Goal: Task Accomplishment & Management: Use online tool/utility

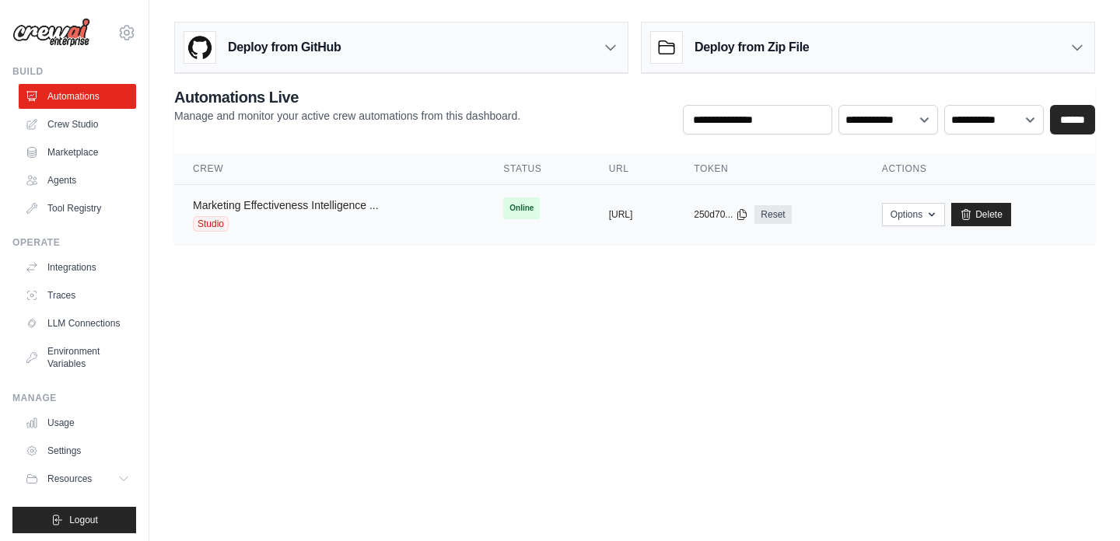
click at [298, 207] on link "Marketing Effectiveness Intelligence ..." at bounding box center [286, 205] width 186 height 12
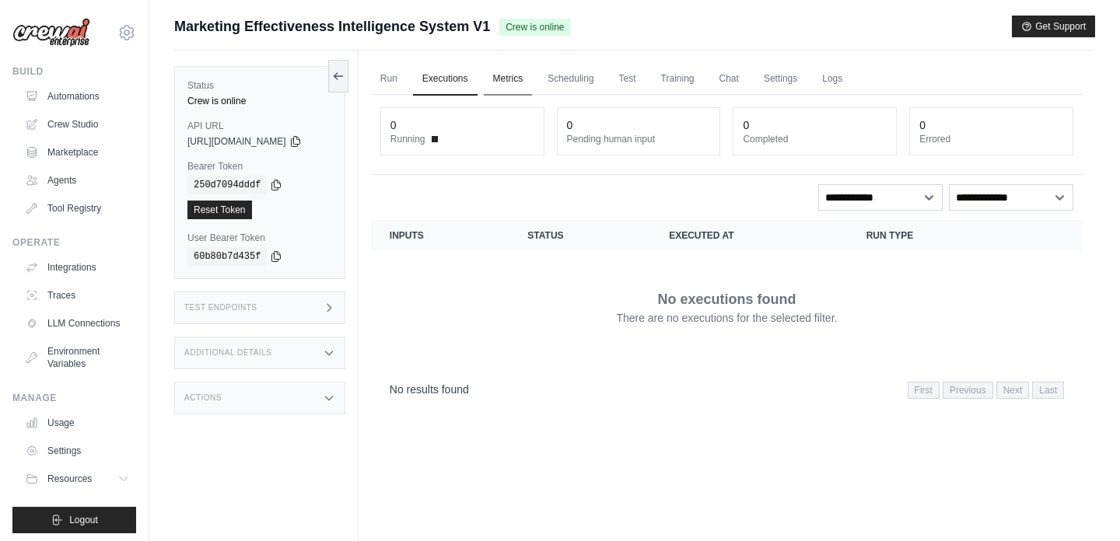
click at [527, 77] on link "Metrics" at bounding box center [508, 79] width 49 height 33
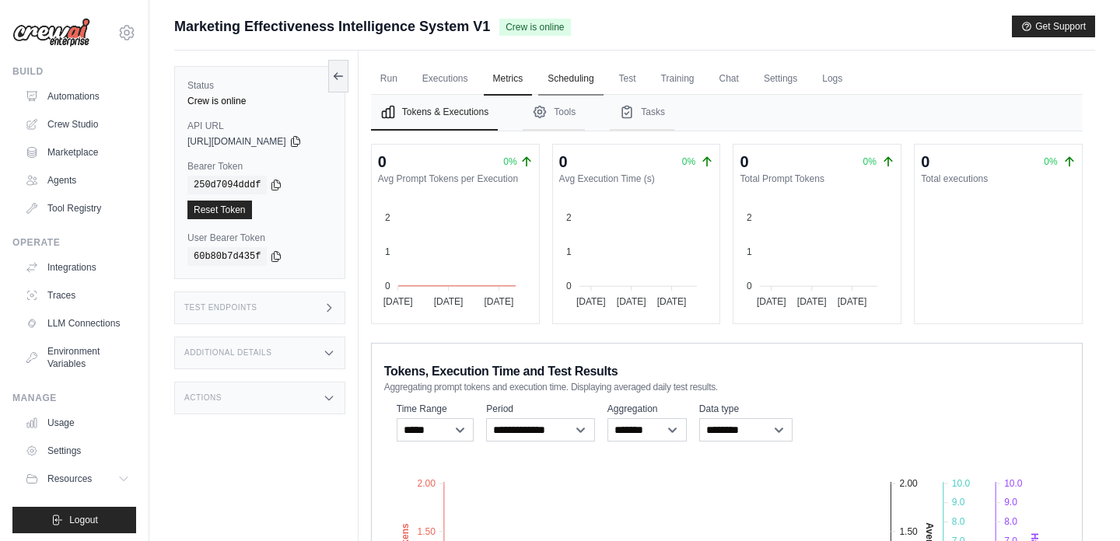
click at [583, 75] on link "Scheduling" at bounding box center [570, 79] width 65 height 33
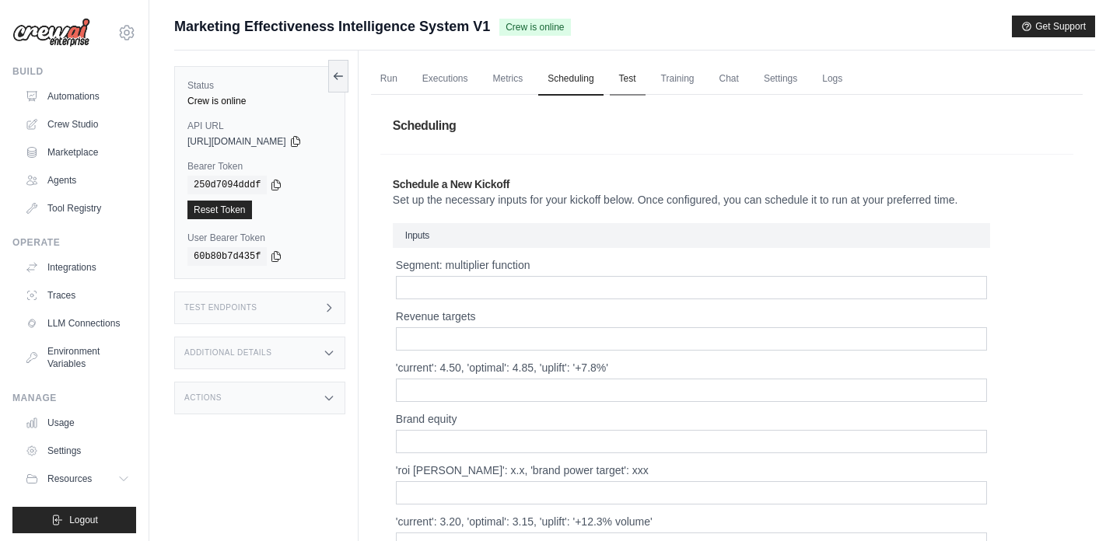
click at [644, 85] on link "Test" at bounding box center [628, 79] width 36 height 33
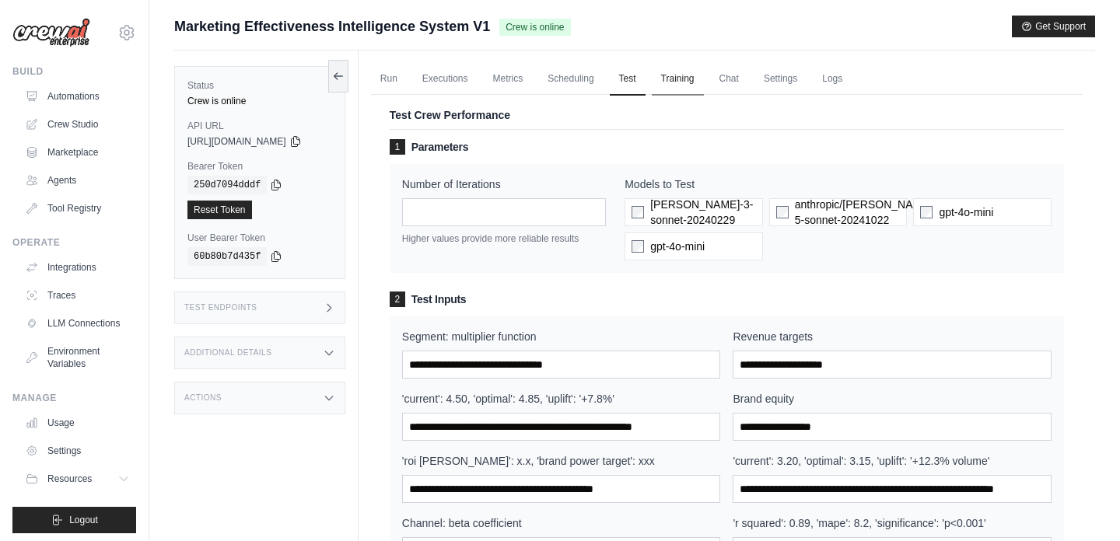
click at [703, 81] on link "Training" at bounding box center [678, 79] width 52 height 33
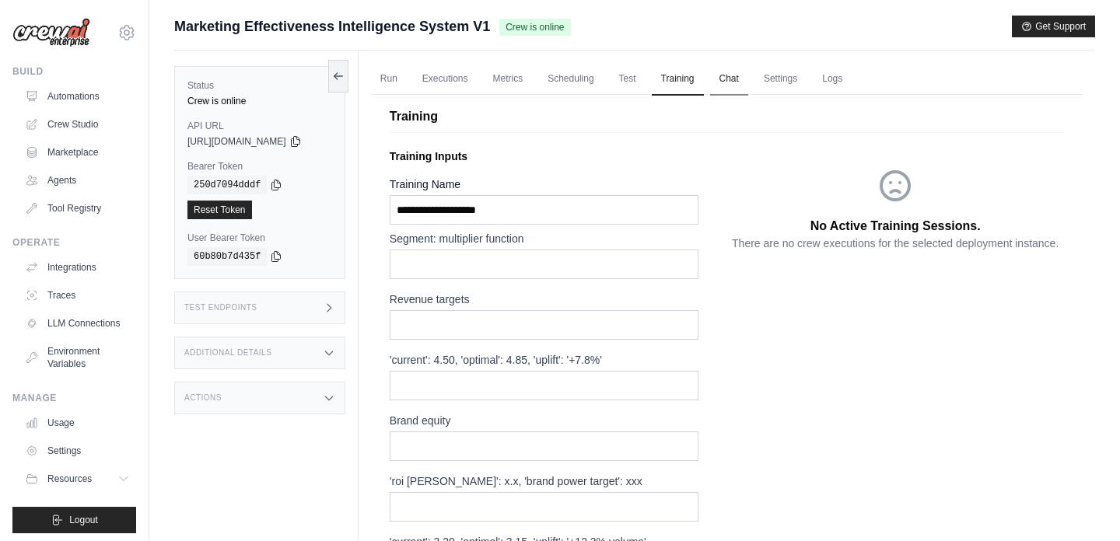
click at [742, 76] on link "Chat" at bounding box center [729, 79] width 38 height 33
click at [744, 77] on link "Chat" at bounding box center [729, 79] width 38 height 33
click at [796, 78] on link "Settings" at bounding box center [781, 79] width 52 height 33
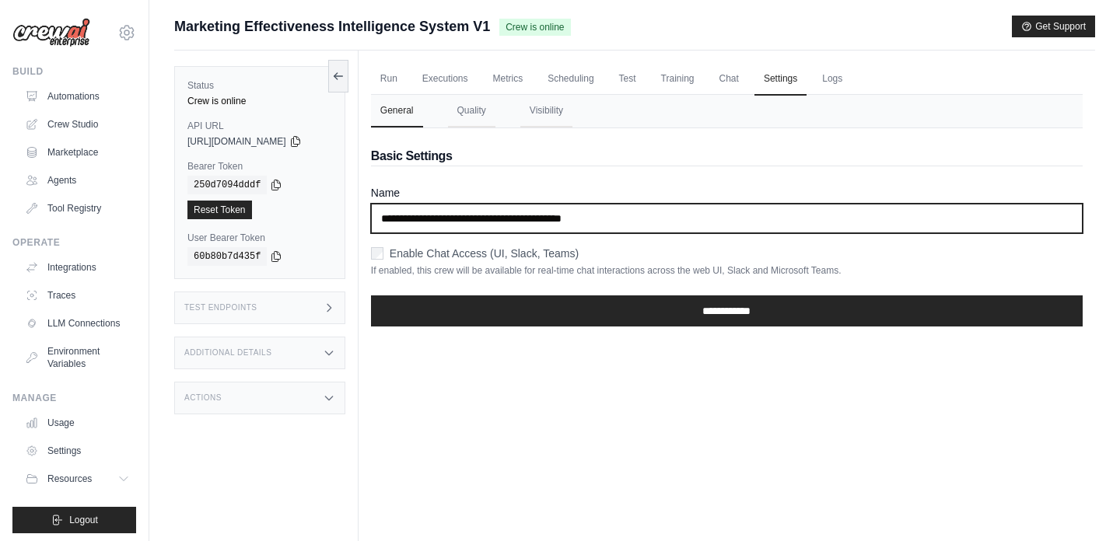
click at [625, 219] on input "**********" at bounding box center [727, 219] width 712 height 30
drag, startPoint x: 625, startPoint y: 219, endPoint x: 331, endPoint y: 222, distance: 294.1
click at [331, 222] on div "Status Crew is online API URL copied https://marketing-effectiveness-intelligen…" at bounding box center [634, 321] width 921 height 541
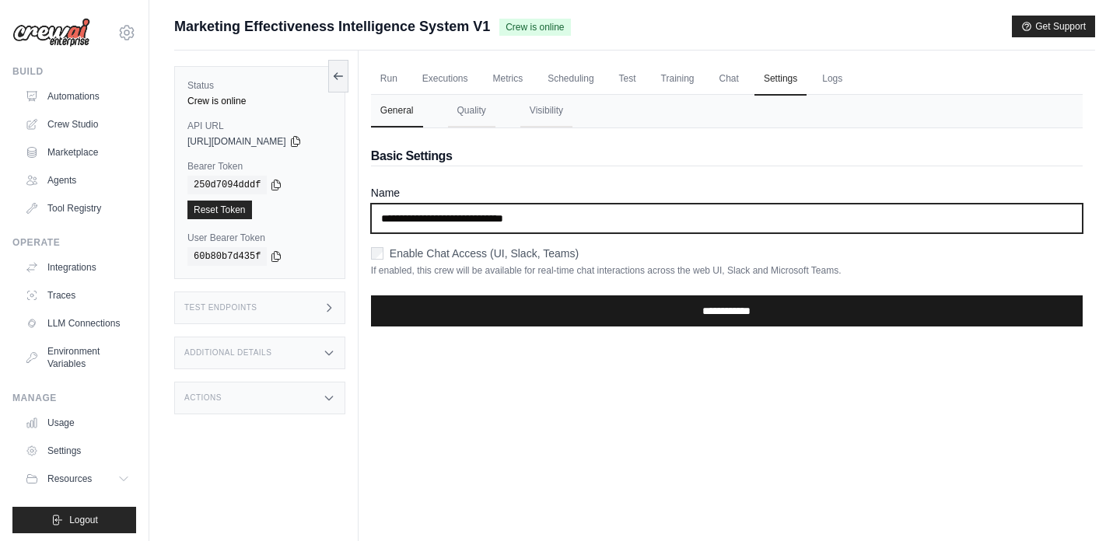
type input "**********"
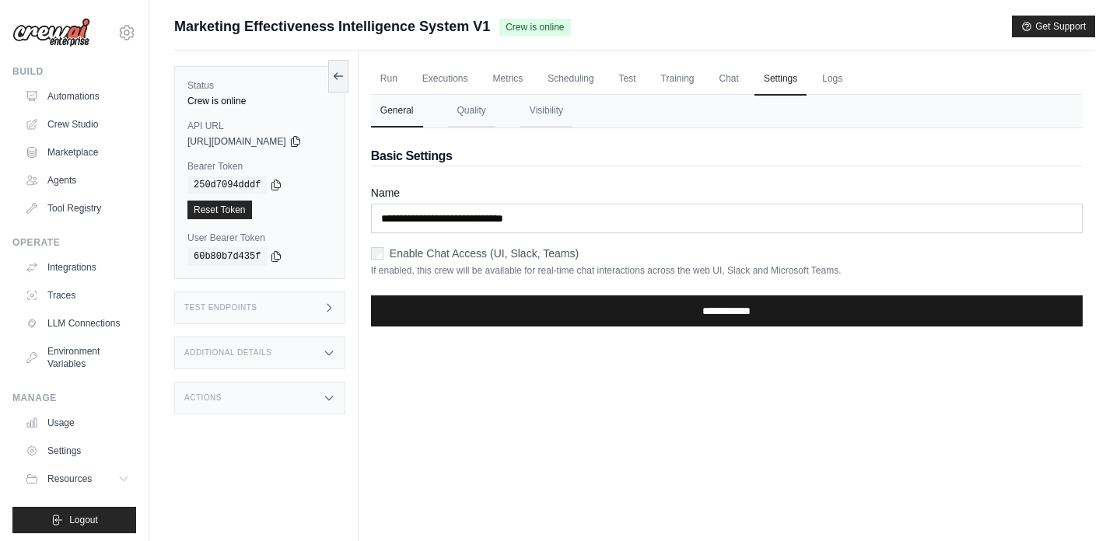
click at [681, 321] on input "**********" at bounding box center [727, 311] width 712 height 31
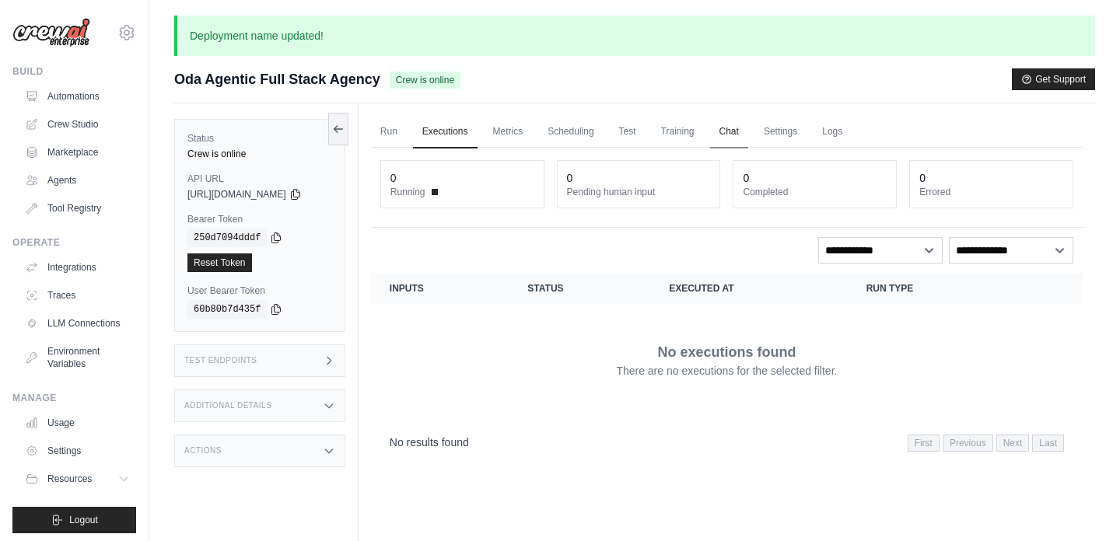
click at [741, 134] on link "Chat" at bounding box center [729, 132] width 38 height 33
click at [842, 136] on link "Logs" at bounding box center [832, 132] width 39 height 33
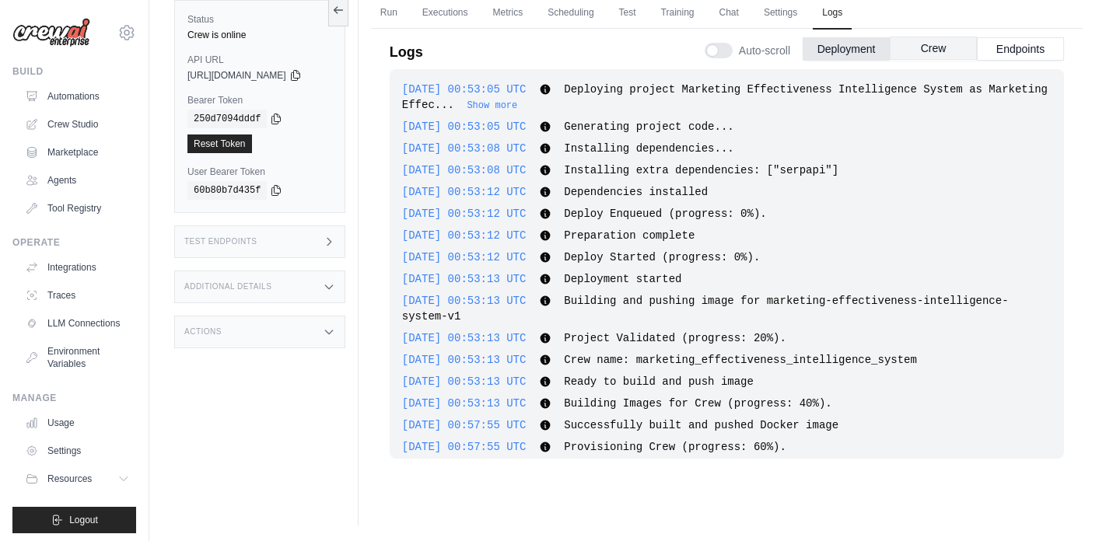
click at [951, 45] on button "Crew" at bounding box center [933, 48] width 87 height 23
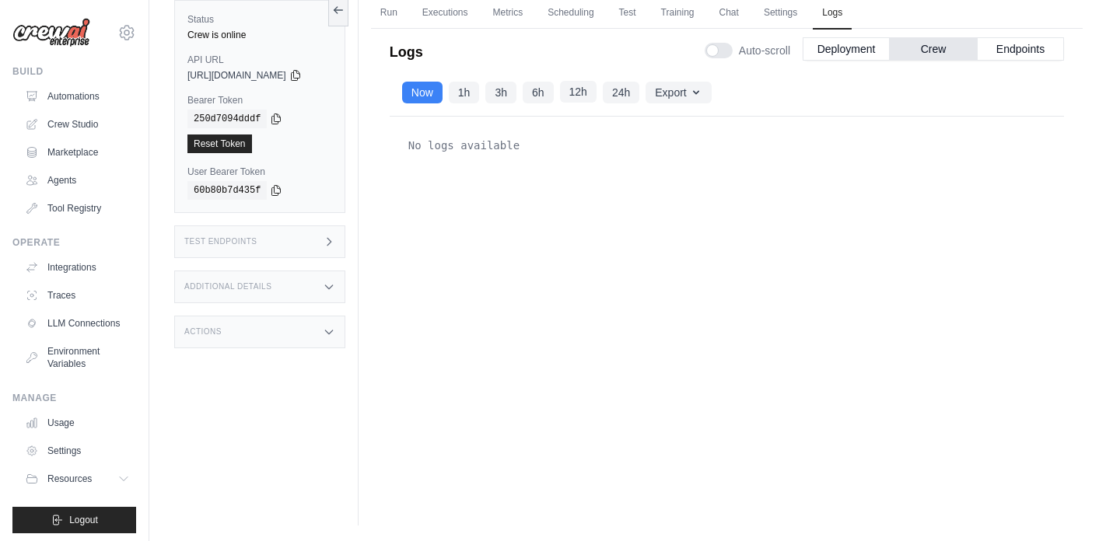
click at [590, 92] on button "12h" at bounding box center [578, 92] width 37 height 22
click at [1016, 47] on button "Endpoints" at bounding box center [1020, 48] width 87 height 23
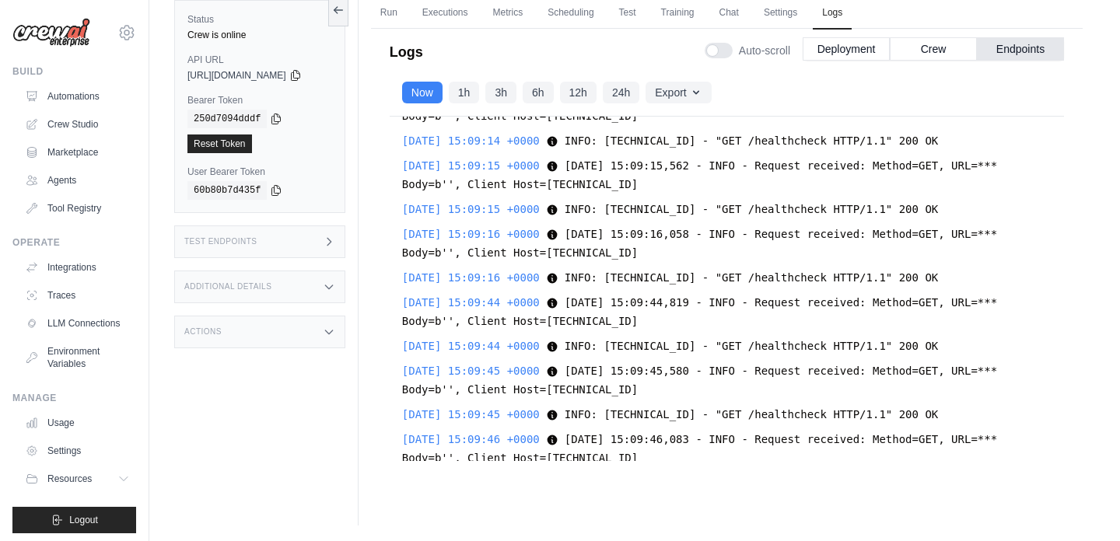
scroll to position [32451, 0]
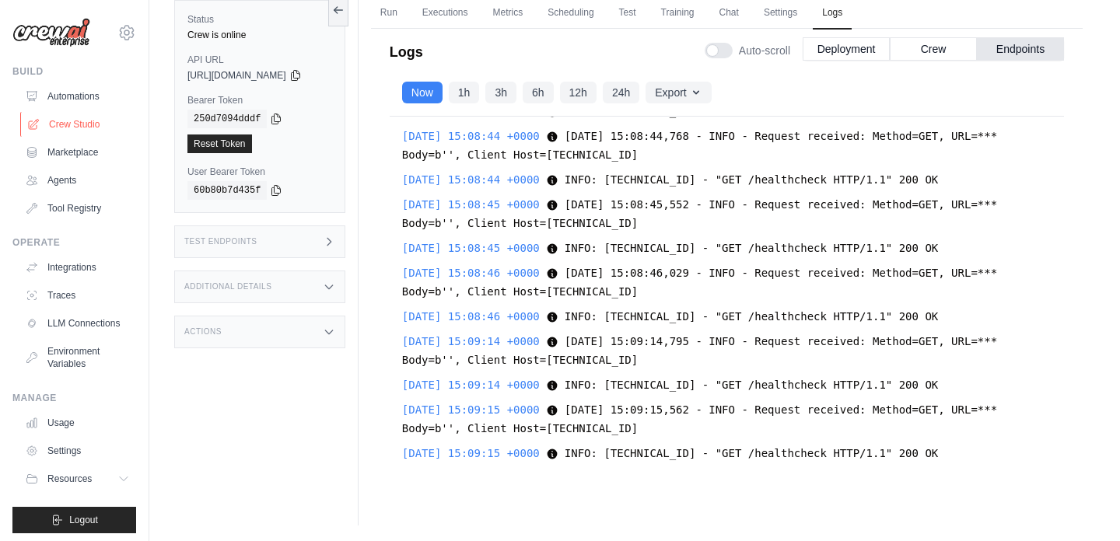
click at [62, 126] on link "Crew Studio" at bounding box center [78, 124] width 117 height 25
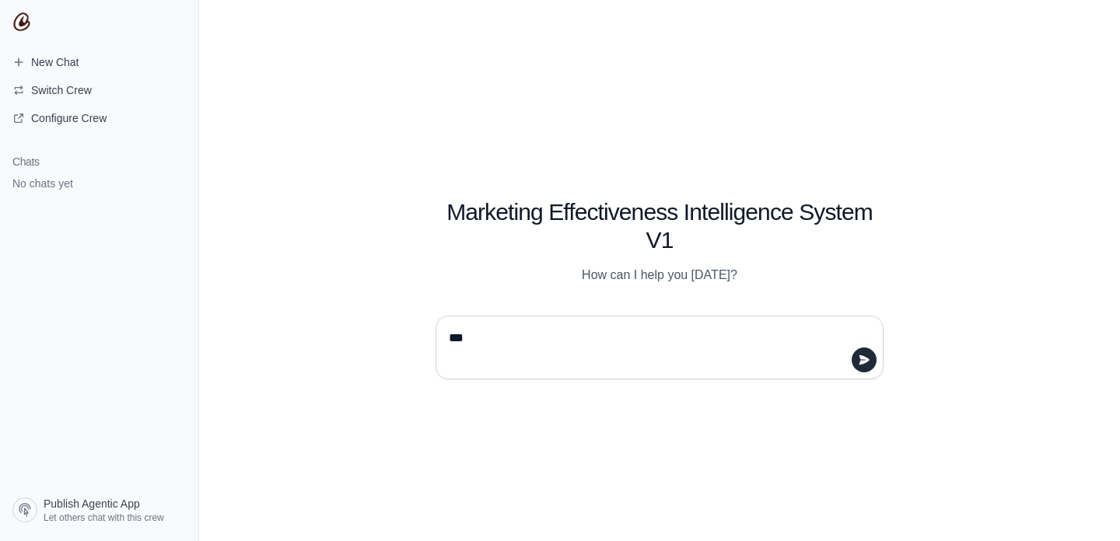
type textarea "****"
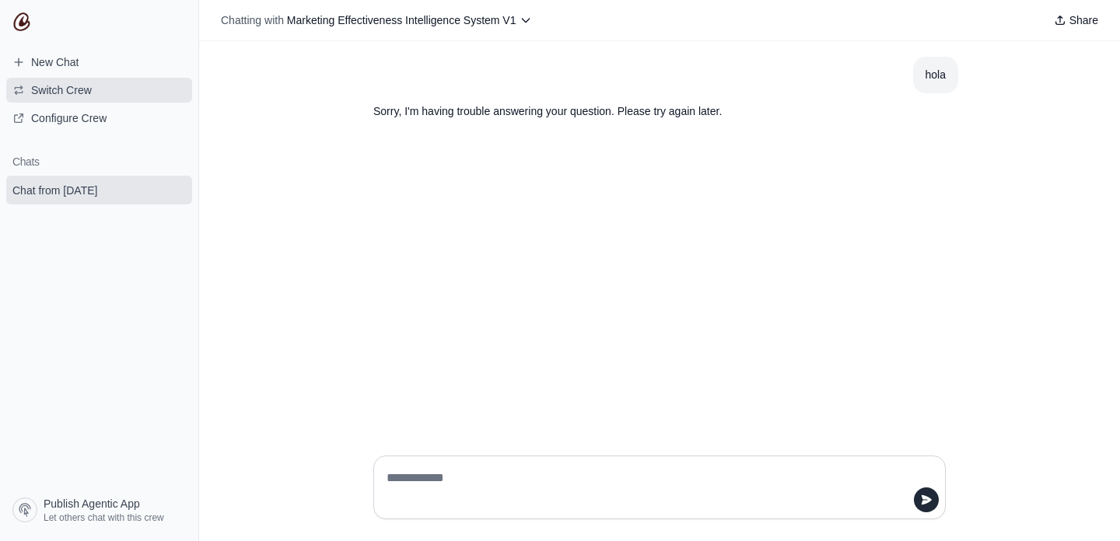
click at [58, 92] on span "Switch Crew" at bounding box center [61, 90] width 61 height 16
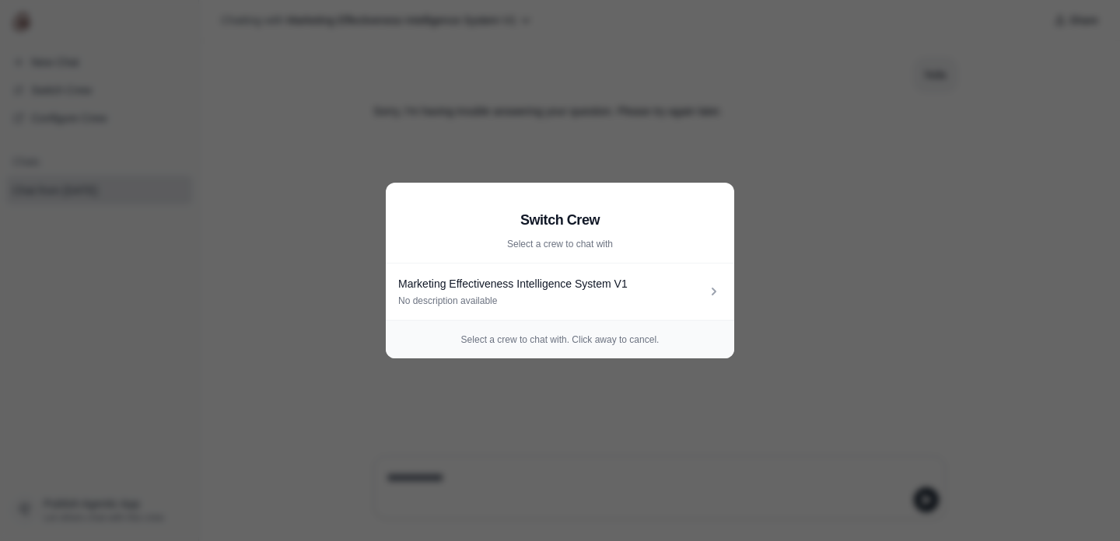
click at [114, 351] on aside "Switch Crew Select a crew to chat with Marketing Effectiveness Intelligence Sys…" at bounding box center [560, 270] width 1120 height 541
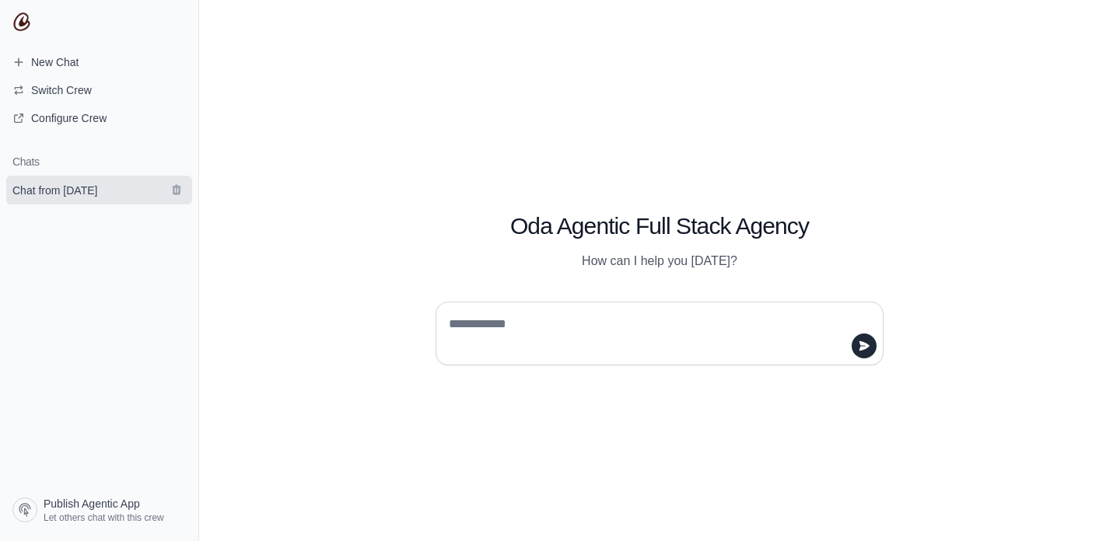
click at [86, 194] on span "Chat from [DATE]" at bounding box center [54, 191] width 85 height 16
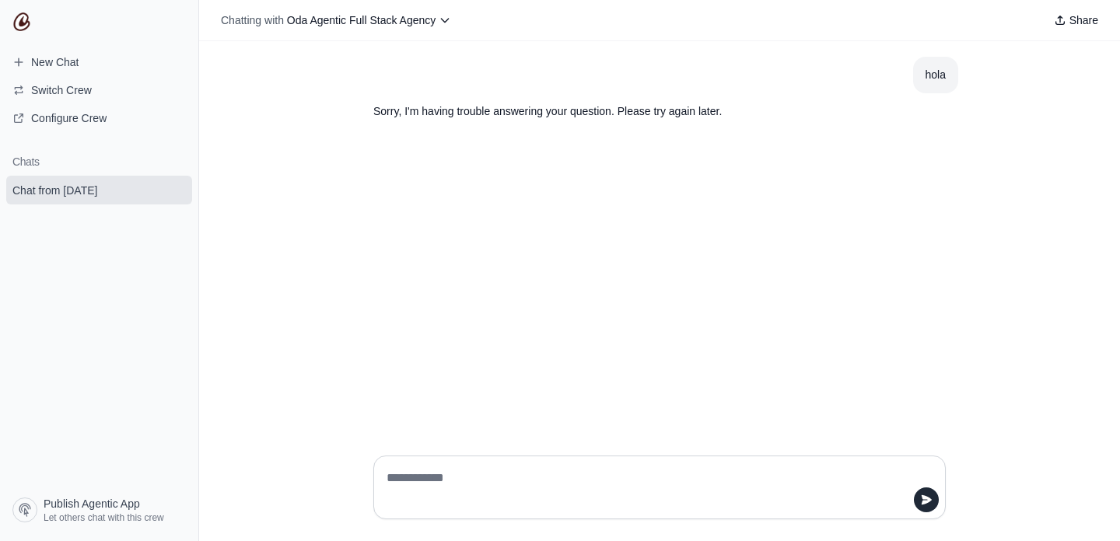
click at [422, 480] on textarea at bounding box center [655, 488] width 543 height 44
type textarea "*****"
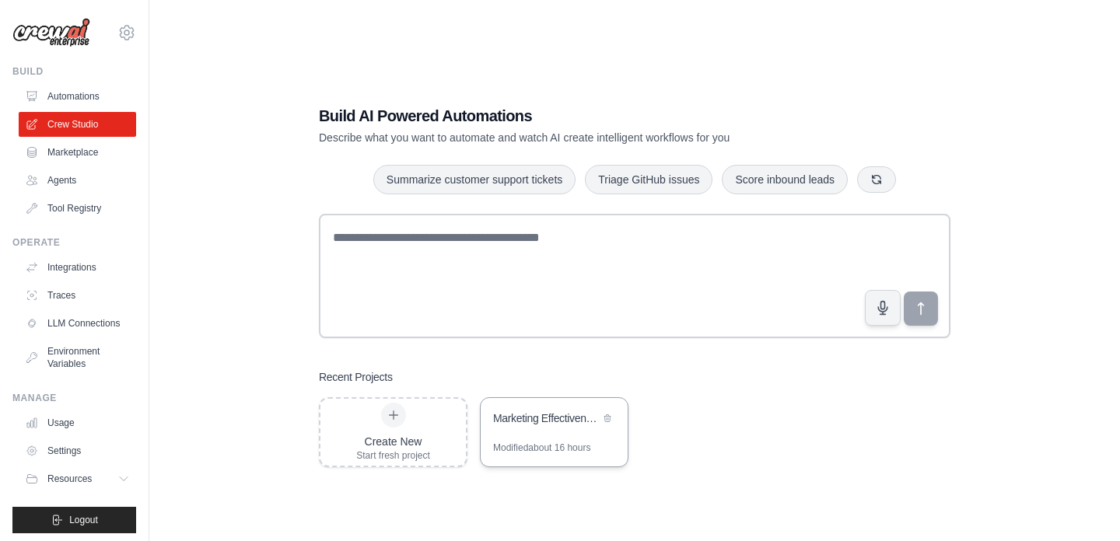
click at [552, 416] on div "Marketing Effectiveness Intelligence System" at bounding box center [546, 419] width 107 height 16
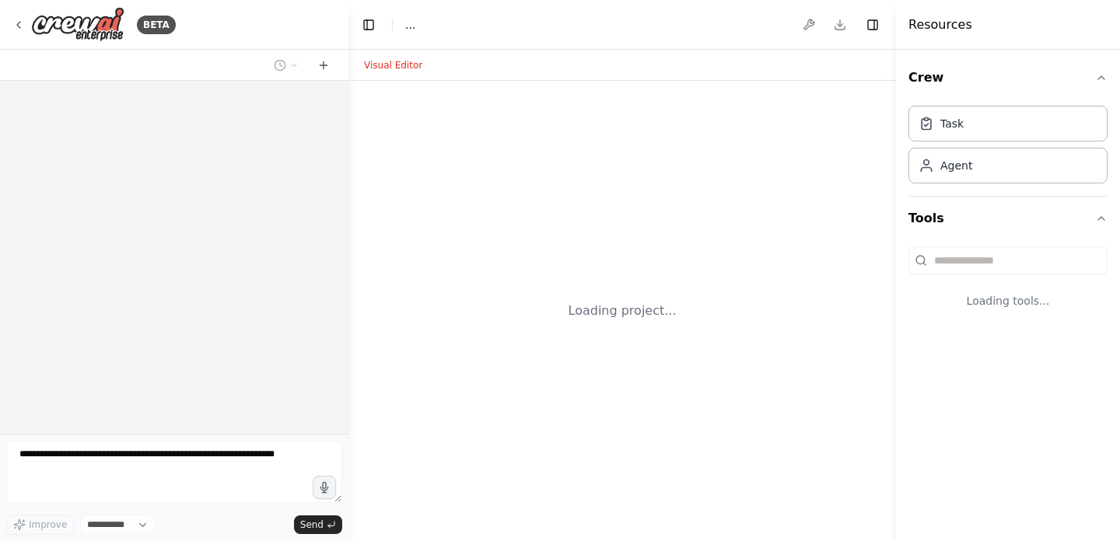
select select "****"
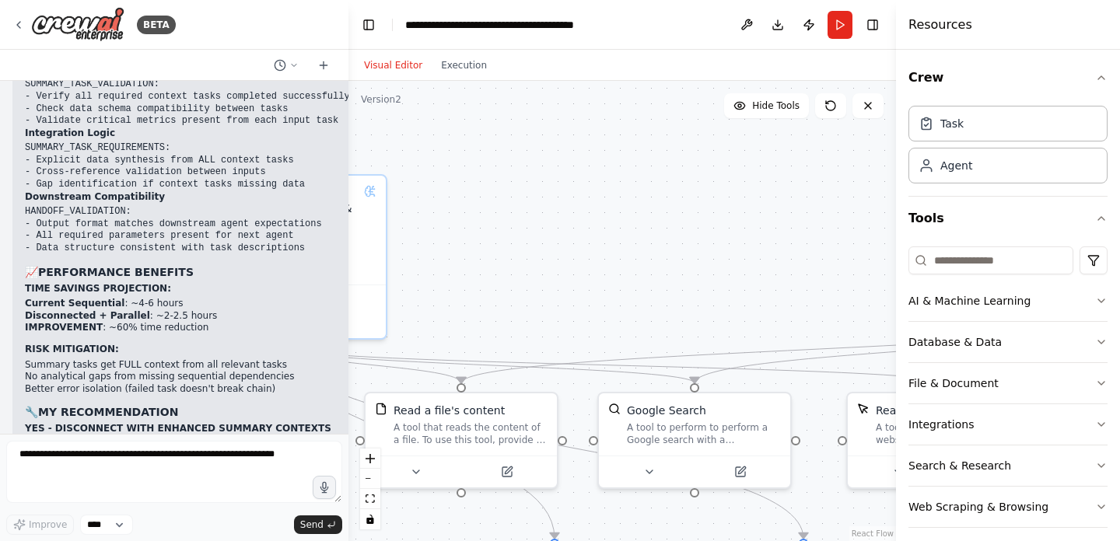
scroll to position [7380, 0]
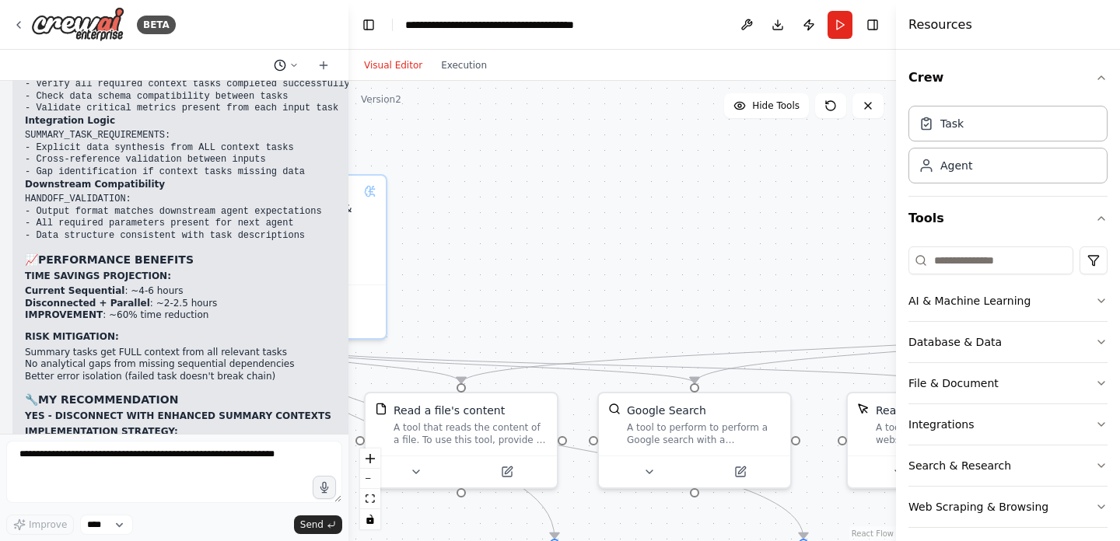
click at [294, 65] on icon at bounding box center [294, 65] width 5 height 2
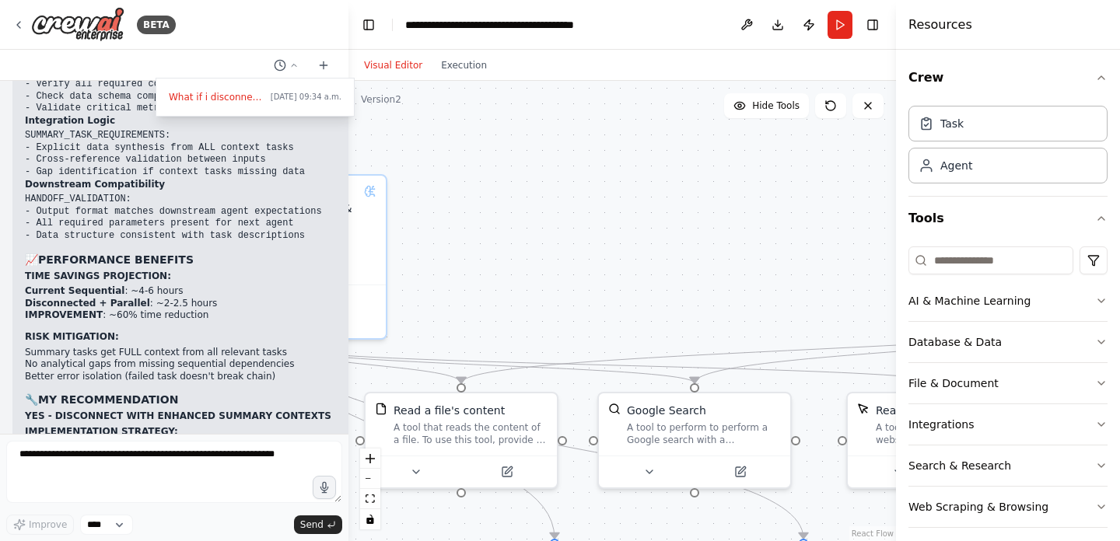
click at [458, 159] on div ".deletable-edge-delete-btn { width: 20px; height: 20px; border: 0px solid #ffff…" at bounding box center [623, 311] width 548 height 461
click at [870, 26] on button "Toggle Right Sidebar" at bounding box center [873, 25] width 22 height 22
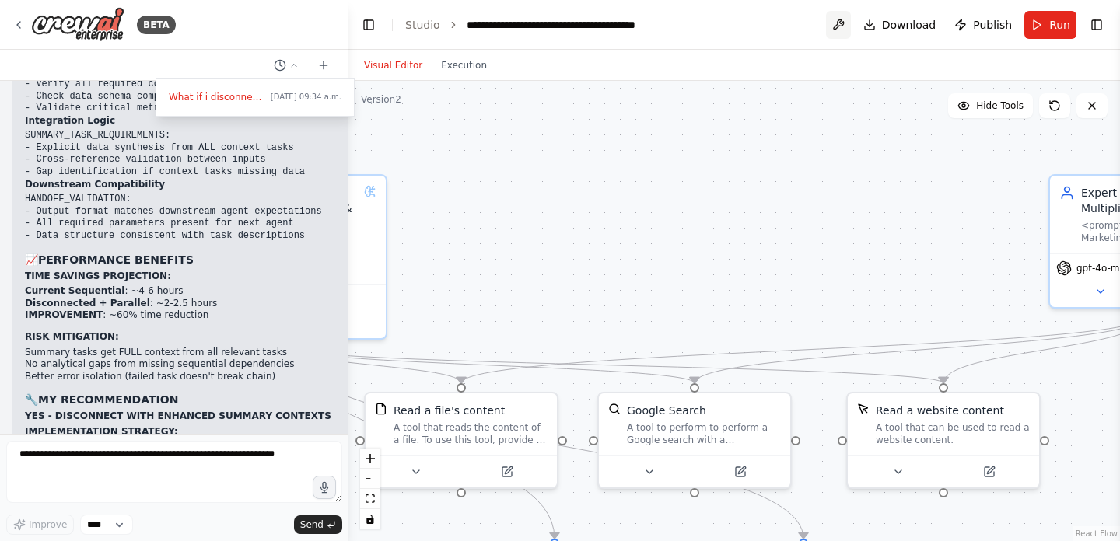
click at [845, 26] on button at bounding box center [838, 25] width 25 height 28
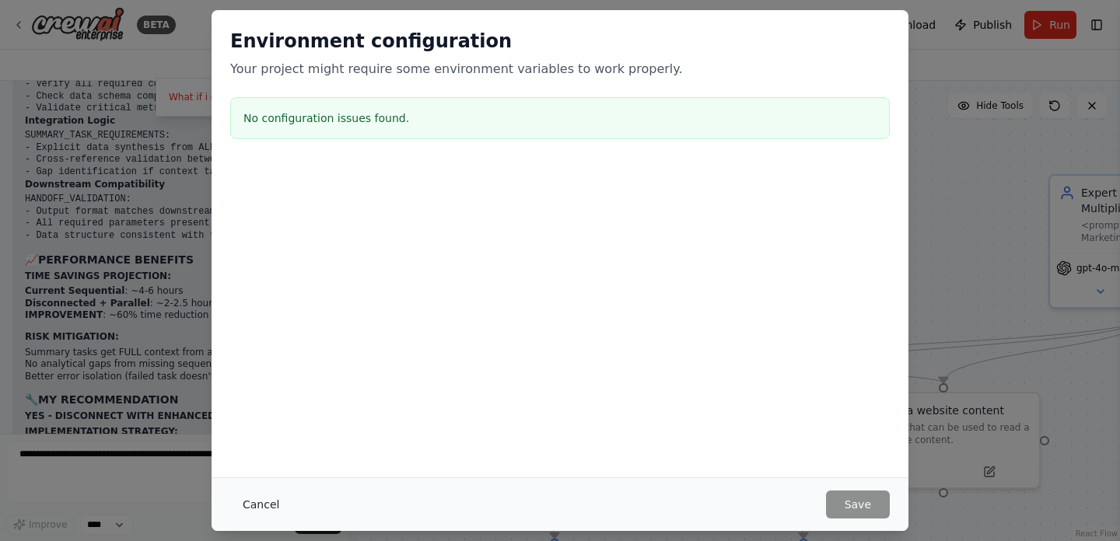
click at [257, 501] on button "Cancel" at bounding box center [260, 505] width 61 height 28
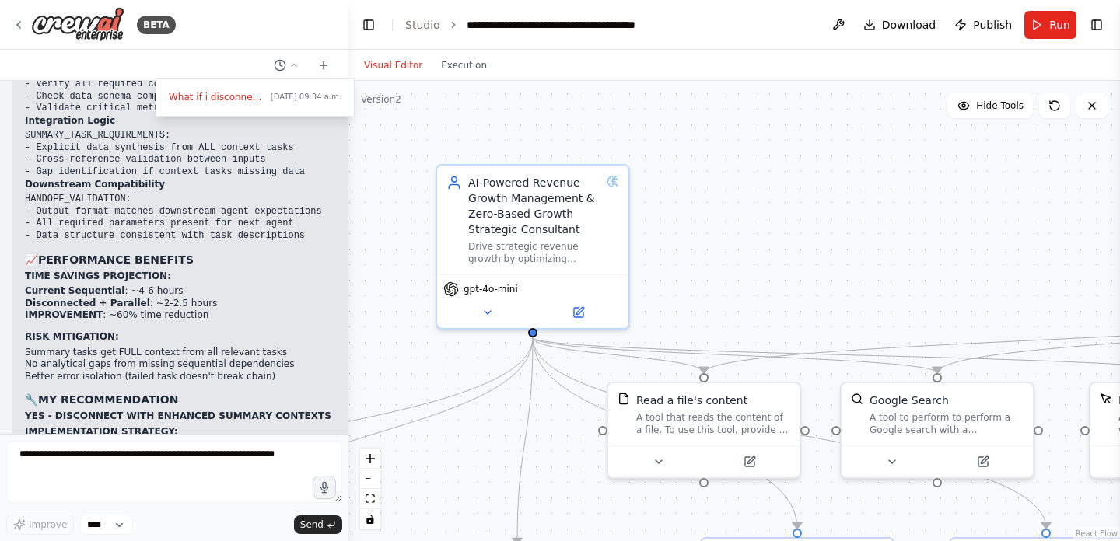
drag, startPoint x: 572, startPoint y: 237, endPoint x: 812, endPoint y: 226, distance: 240.6
click at [812, 226] on div ".deletable-edge-delete-btn { width: 20px; height: 20px; border: 0px solid #ffff…" at bounding box center [735, 311] width 772 height 461
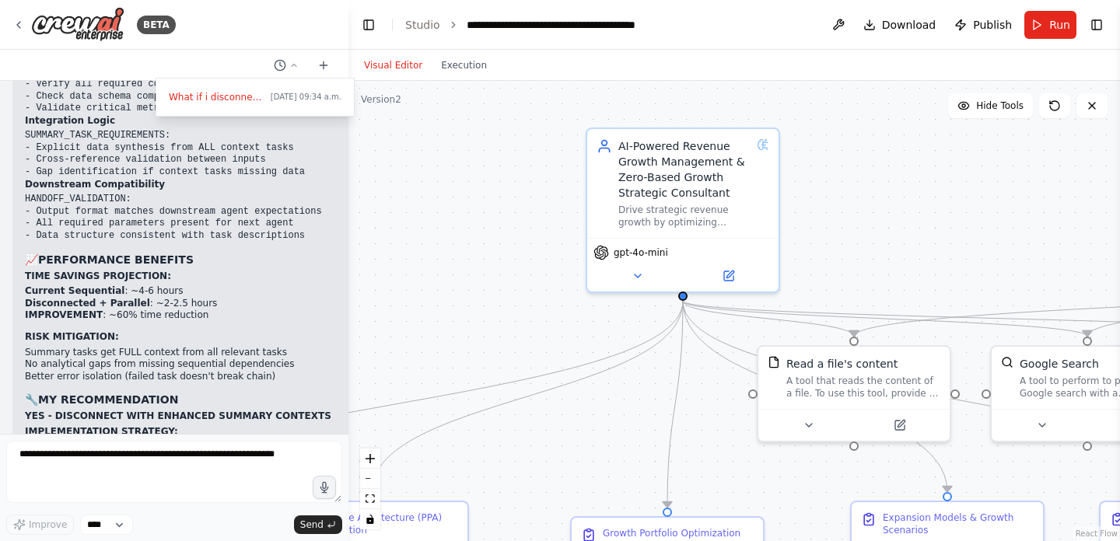
drag, startPoint x: 688, startPoint y: 242, endPoint x: 896, endPoint y: 193, distance: 213.4
click at [896, 193] on div ".deletable-edge-delete-btn { width: 20px; height: 20px; border: 0px solid #ffff…" at bounding box center [735, 311] width 772 height 461
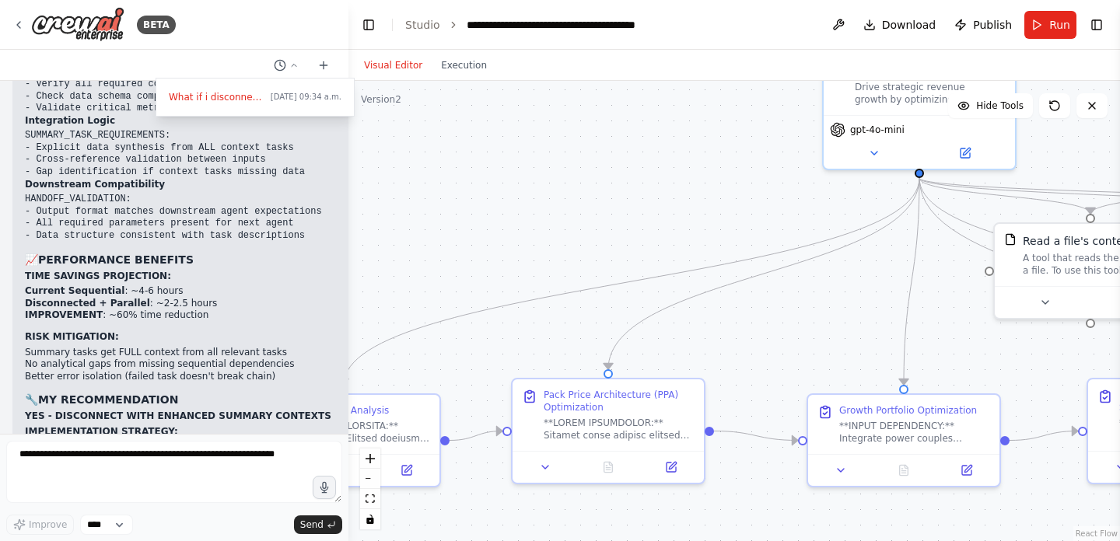
drag, startPoint x: 481, startPoint y: 257, endPoint x: 642, endPoint y: 120, distance: 211.9
click at [653, 133] on div ".deletable-edge-delete-btn { width: 20px; height: 20px; border: 0px solid #ffff…" at bounding box center [735, 311] width 772 height 461
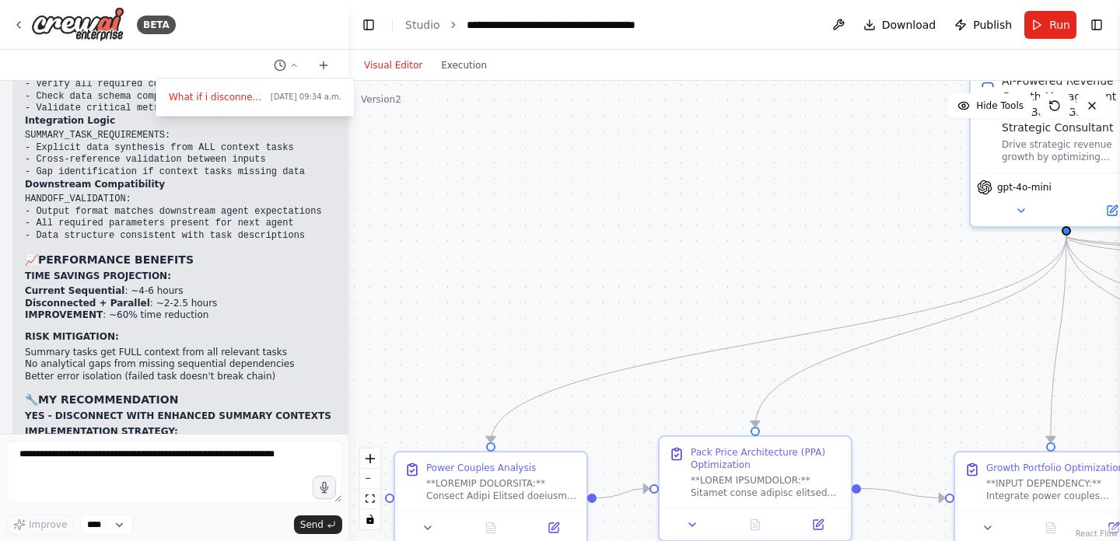
drag, startPoint x: 434, startPoint y: 235, endPoint x: 590, endPoint y: 307, distance: 171.6
click at [590, 307] on div ".deletable-edge-delete-btn { width: 20px; height: 20px; border: 0px solid #ffff…" at bounding box center [735, 311] width 772 height 461
click at [132, 458] on div at bounding box center [174, 270] width 349 height 541
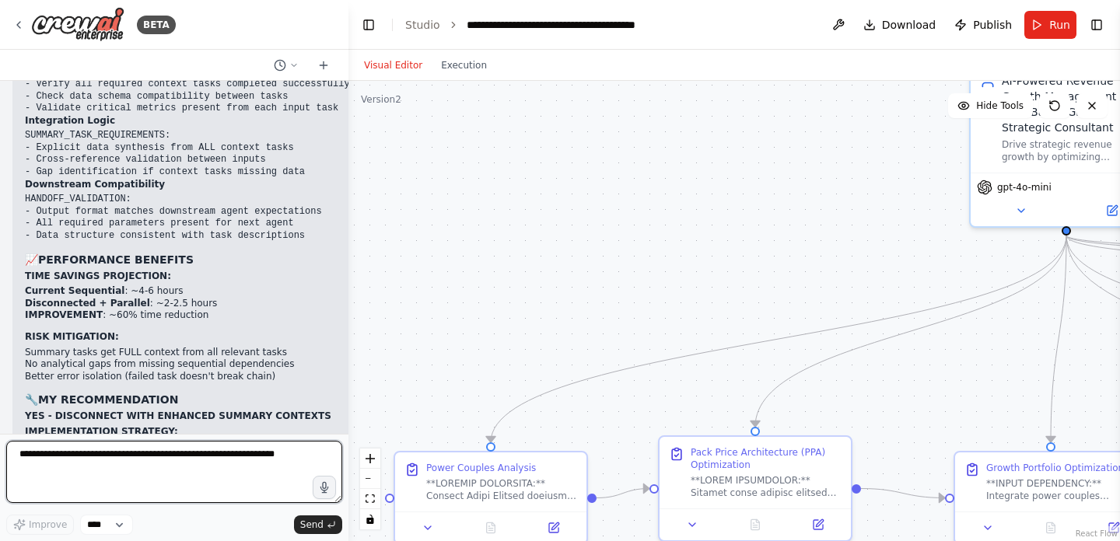
click at [112, 454] on textarea at bounding box center [174, 472] width 336 height 62
type textarea "**********"
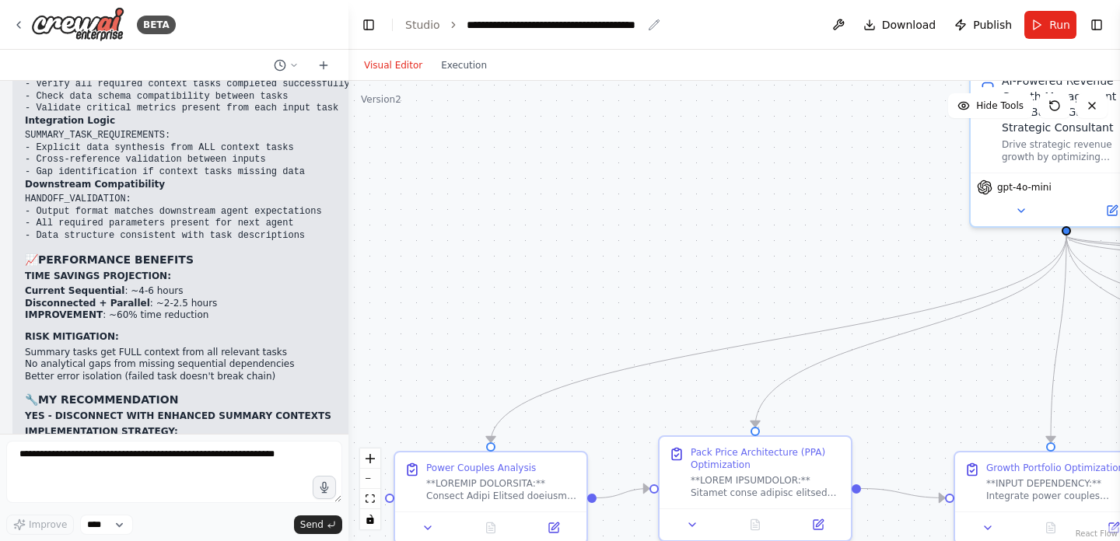
click at [650, 25] on icon "breadcrumb" at bounding box center [654, 25] width 12 height 12
click at [650, 24] on icon "breadcrumb" at bounding box center [654, 24] width 10 height 10
click at [650, 26] on icon "breadcrumb" at bounding box center [654, 25] width 12 height 12
click at [540, 28] on div "**********" at bounding box center [554, 25] width 175 height 16
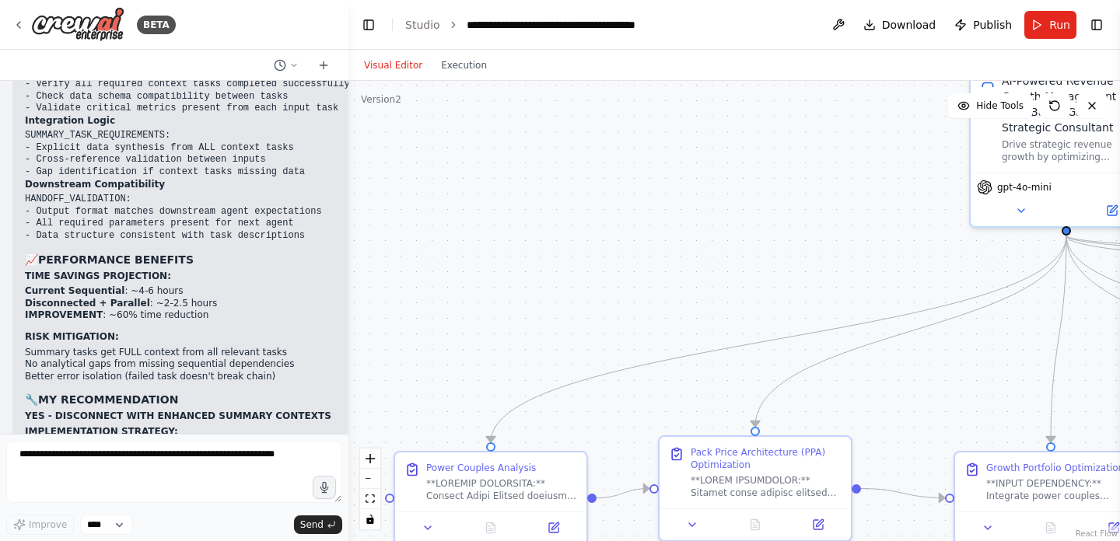
click at [542, 25] on div "**********" at bounding box center [580, 25] width 227 height 16
drag, startPoint x: 466, startPoint y: 26, endPoint x: 722, endPoint y: 29, distance: 256.0
click at [722, 29] on header "**********" at bounding box center [735, 25] width 772 height 50
drag, startPoint x: 553, startPoint y: 26, endPoint x: 688, endPoint y: 23, distance: 135.4
click at [688, 23] on header "**********" at bounding box center [735, 25] width 772 height 50
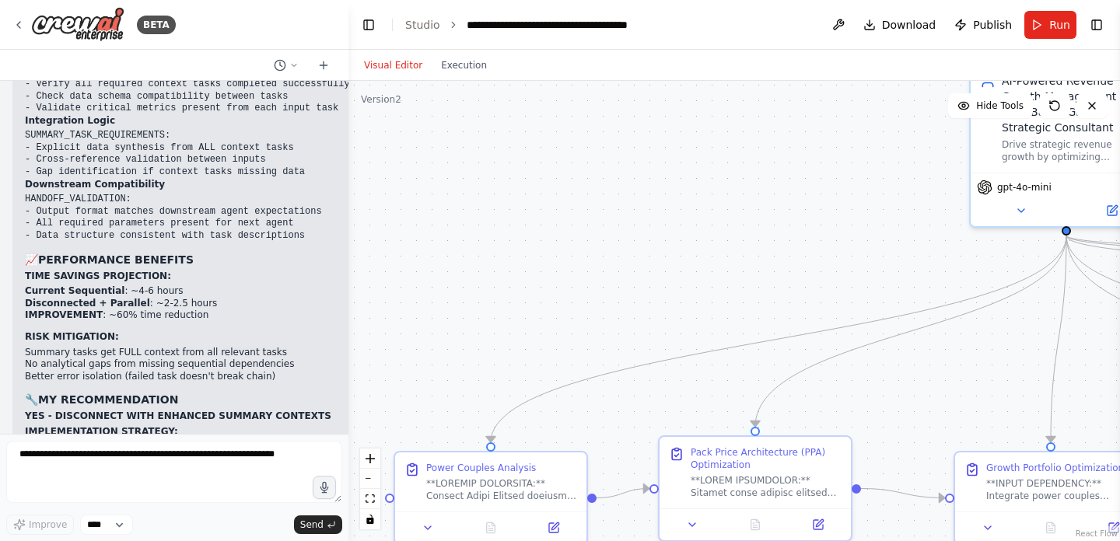
click at [715, 143] on div ".deletable-edge-delete-btn { width: 20px; height: 20px; border: 0px solid #ffff…" at bounding box center [735, 311] width 772 height 461
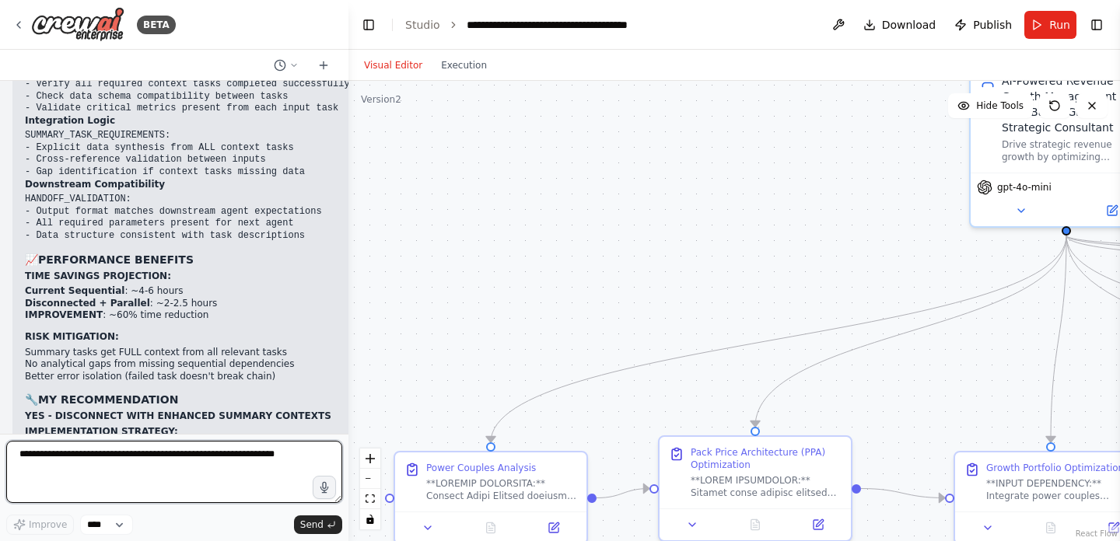
click at [213, 466] on textarea at bounding box center [174, 472] width 336 height 62
click at [194, 465] on textarea at bounding box center [174, 472] width 336 height 62
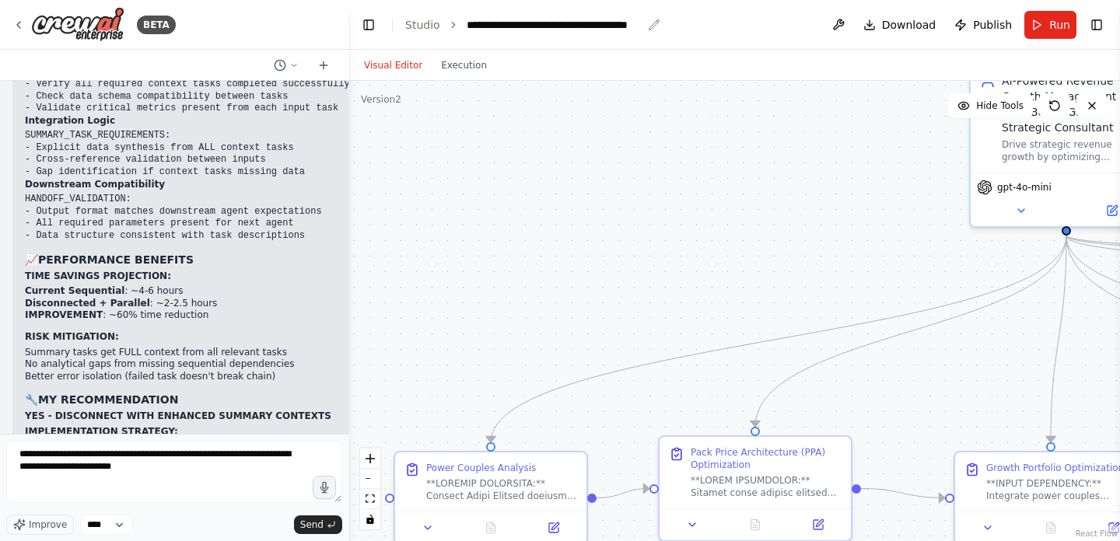
click at [620, 23] on div "**********" at bounding box center [554, 25] width 175 height 16
drag, startPoint x: 466, startPoint y: 23, endPoint x: 690, endPoint y: 27, distance: 224.1
click at [690, 27] on header "**********" at bounding box center [735, 25] width 772 height 50
copy div "**********"
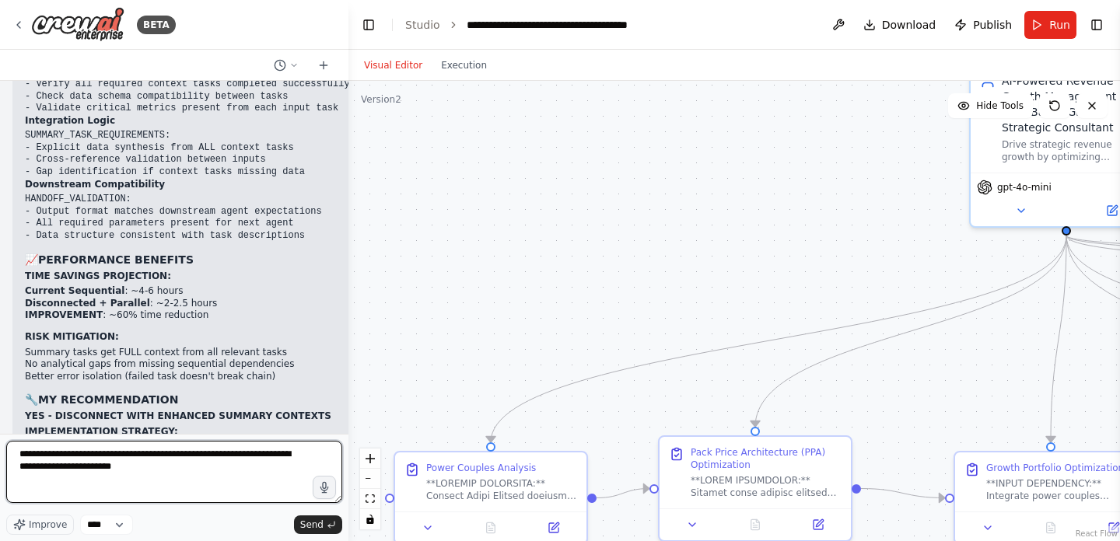
click at [163, 471] on textarea "**********" at bounding box center [174, 472] width 336 height 62
paste textarea "**********"
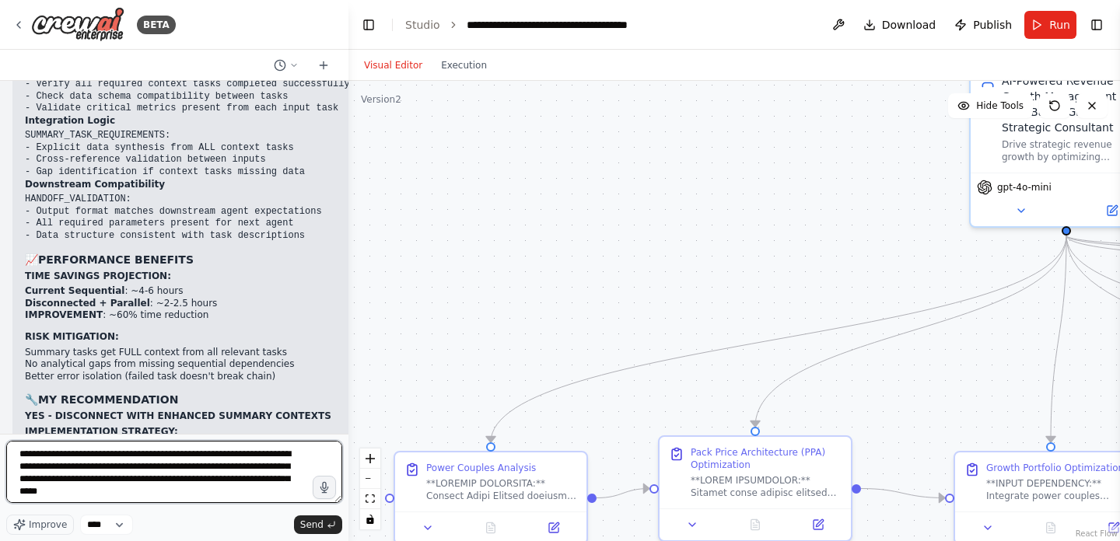
click at [133, 493] on textarea "**********" at bounding box center [174, 472] width 336 height 62
click at [191, 495] on textarea "**********" at bounding box center [174, 472] width 336 height 62
paste textarea "**********"
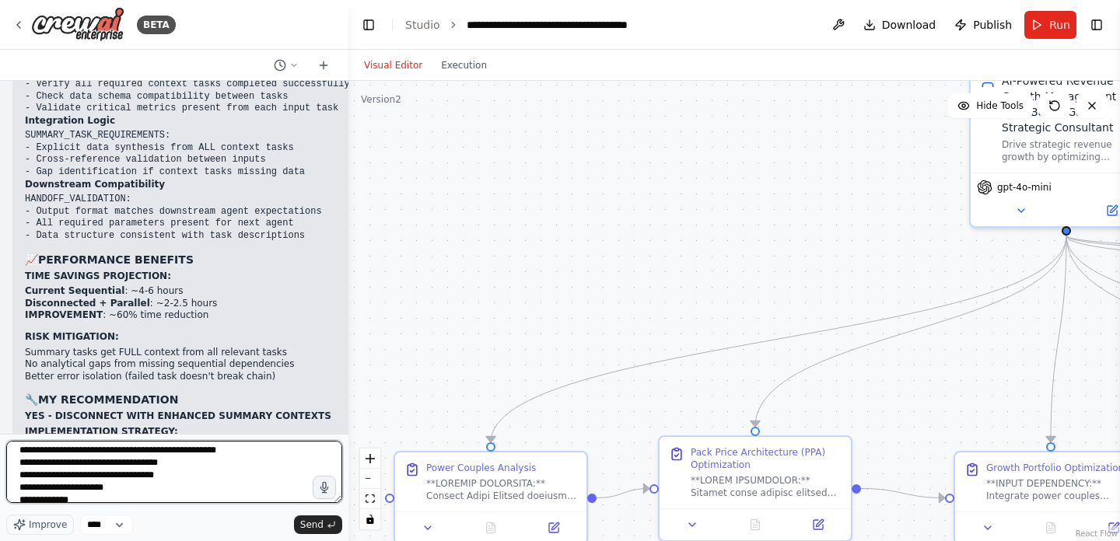
scroll to position [250, 0]
drag, startPoint x: 62, startPoint y: 492, endPoint x: 25, endPoint y: 492, distance: 37.3
click at [25, 492] on textarea "**********" at bounding box center [174, 472] width 336 height 62
click at [110, 485] on textarea "**********" at bounding box center [174, 472] width 336 height 62
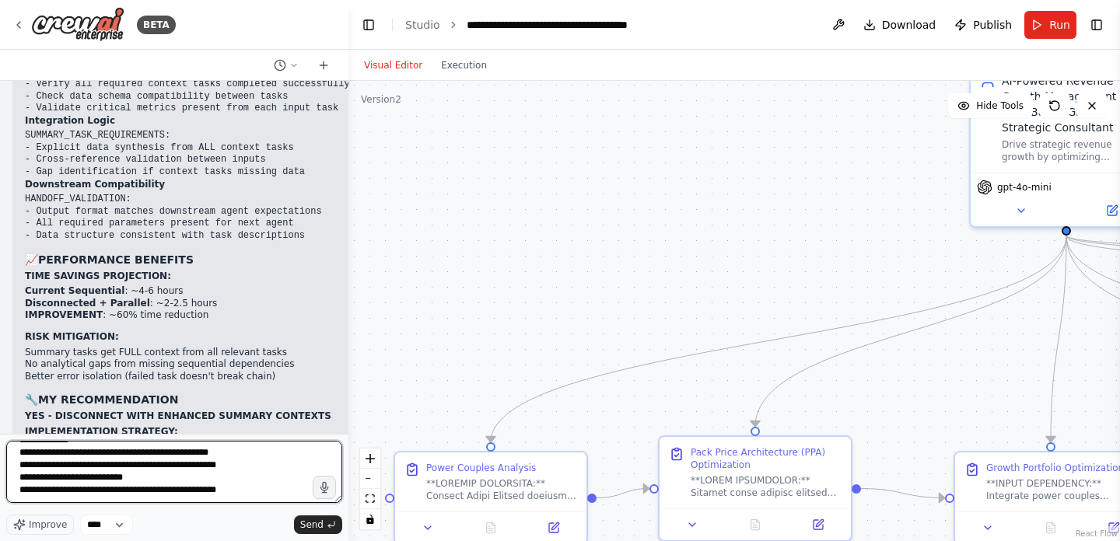
type textarea "**********"
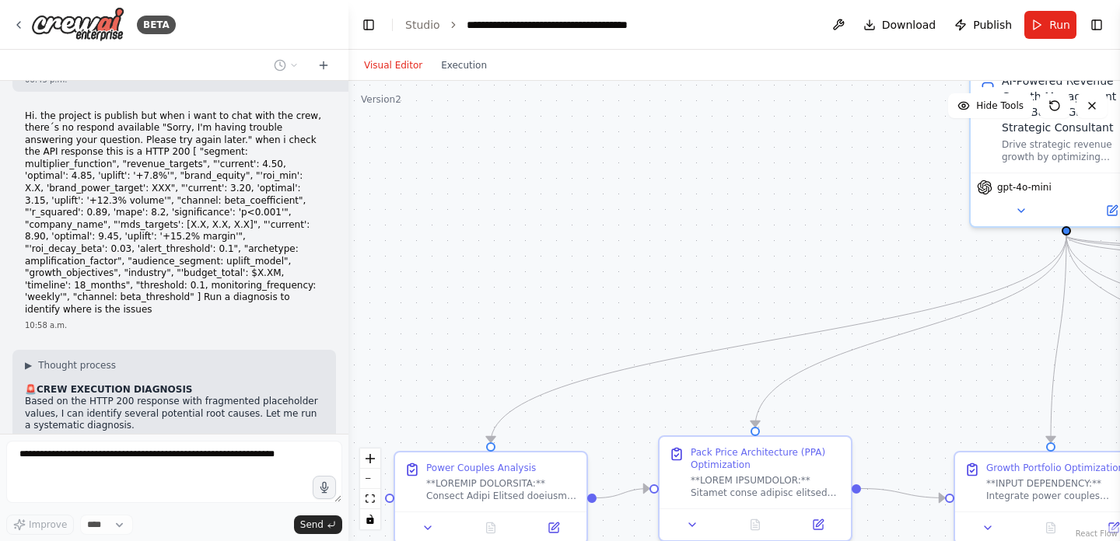
scroll to position [7912, 0]
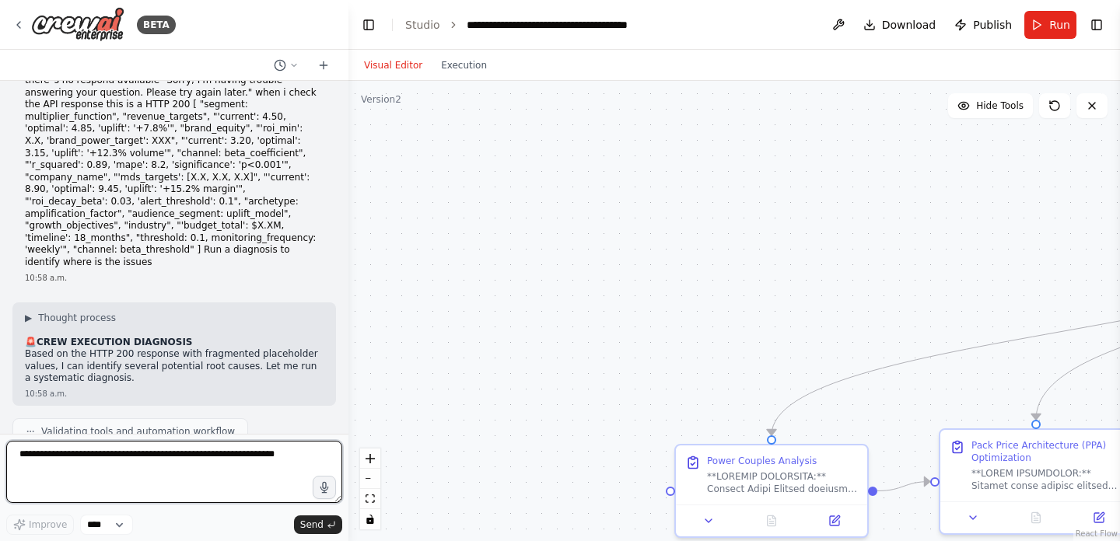
drag, startPoint x: 576, startPoint y: 268, endPoint x: 856, endPoint y: 261, distance: 280.9
click at [856, 261] on div ".deletable-edge-delete-btn { width: 20px; height: 20px; border: 0px solid #ffff…" at bounding box center [735, 311] width 772 height 461
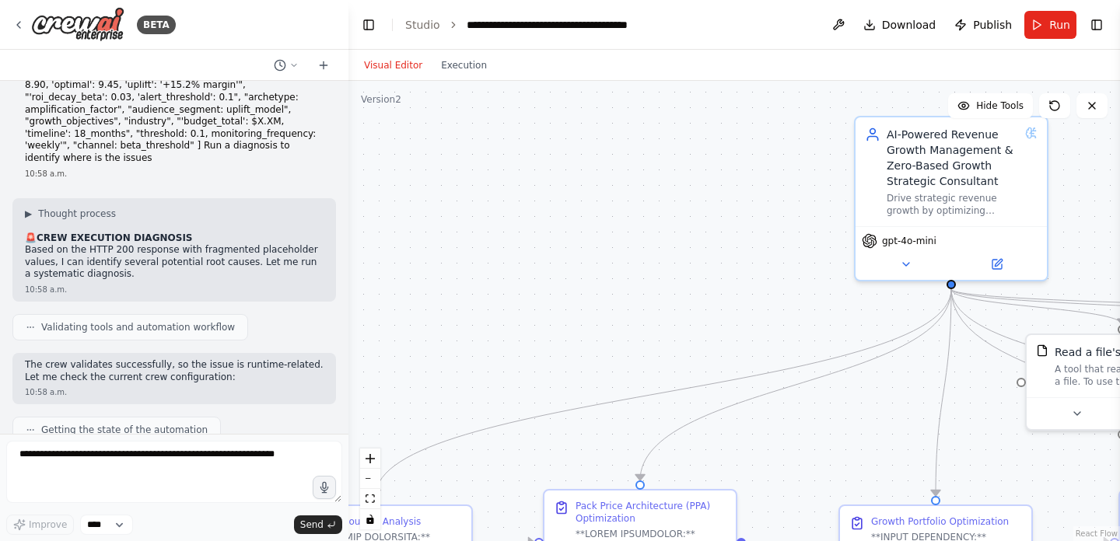
drag, startPoint x: 825, startPoint y: 266, endPoint x: 426, endPoint y: 327, distance: 402.9
click at [426, 327] on div ".deletable-edge-delete-btn { width: 20px; height: 20px; border: 0px solid #ffff…" at bounding box center [735, 311] width 772 height 461
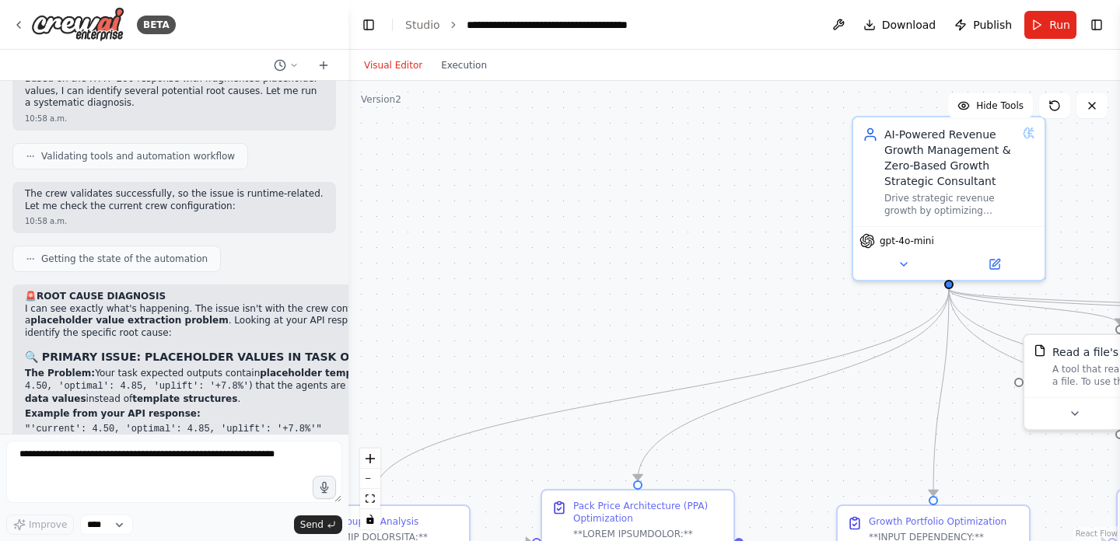
scroll to position [8192, 0]
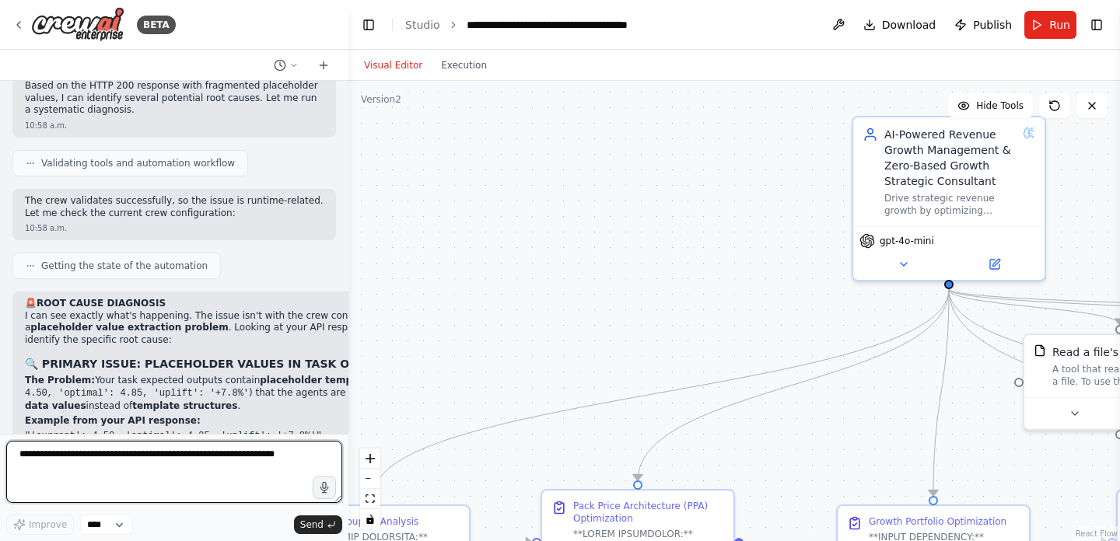
click at [89, 459] on textarea at bounding box center [174, 472] width 336 height 62
drag, startPoint x: 306, startPoint y: 456, endPoint x: 238, endPoint y: 456, distance: 67.7
click at [238, 456] on textarea "**********" at bounding box center [174, 472] width 336 height 62
drag, startPoint x: 36, startPoint y: 470, endPoint x: 9, endPoint y: 469, distance: 26.5
click at [8, 469] on textarea "**********" at bounding box center [174, 472] width 336 height 62
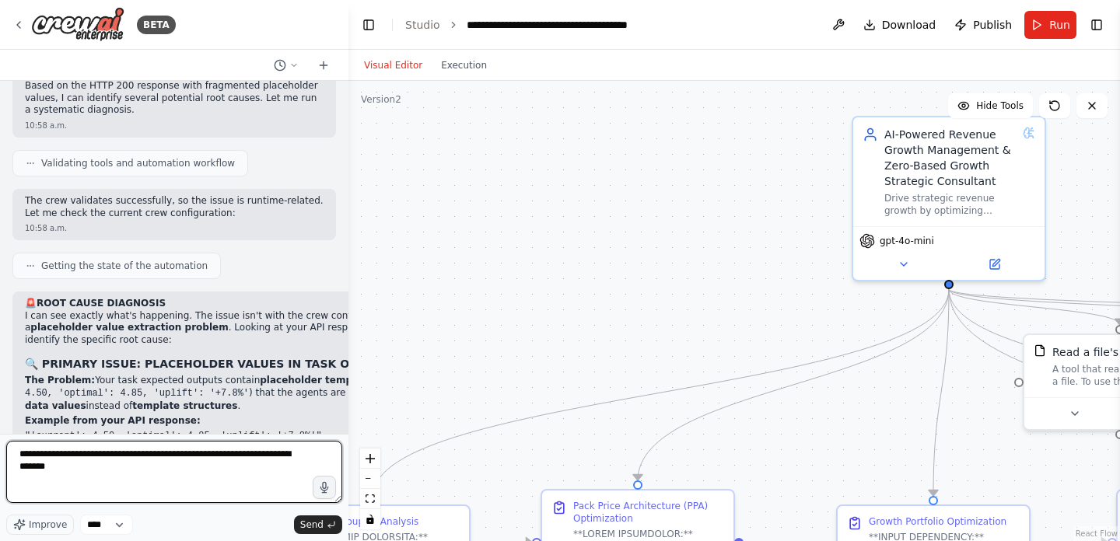
click at [103, 468] on textarea "**********" at bounding box center [174, 472] width 336 height 62
click at [237, 459] on textarea "**********" at bounding box center [174, 472] width 336 height 62
paste textarea "**********"
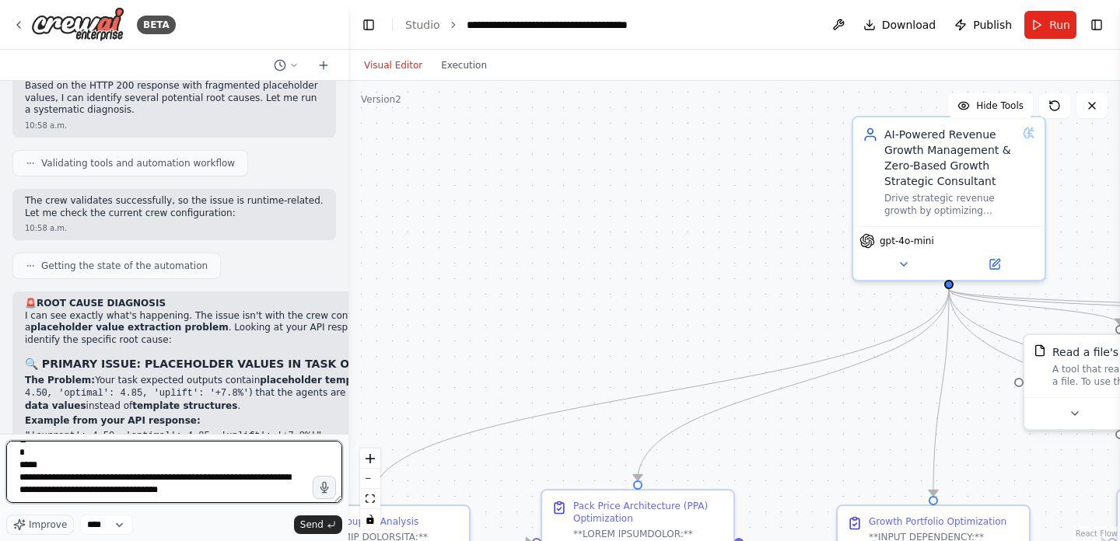
scroll to position [661, 0]
click at [195, 495] on textarea at bounding box center [174, 472] width 336 height 62
click at [215, 495] on textarea at bounding box center [174, 472] width 336 height 62
type textarea "**********"
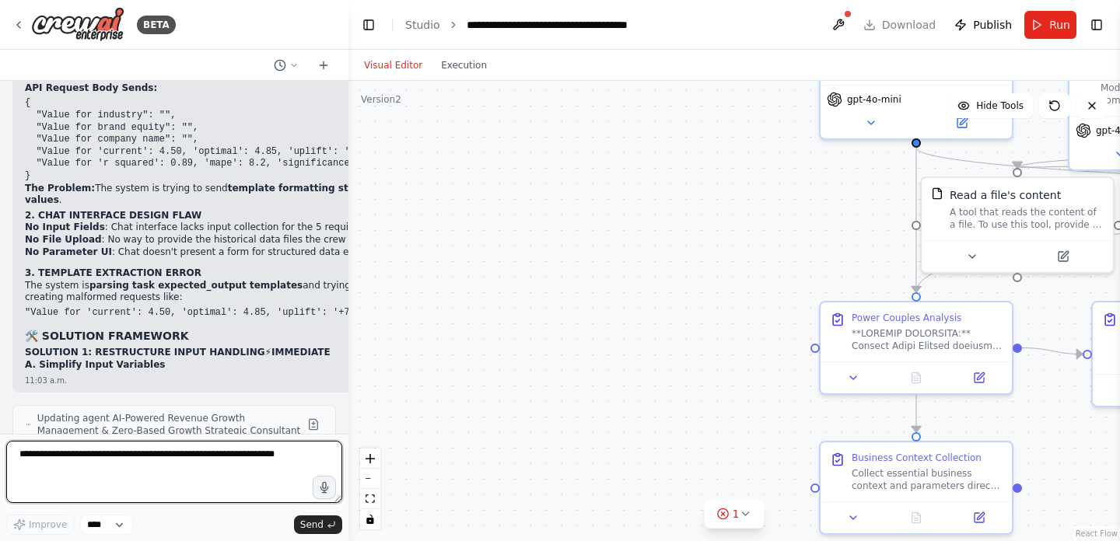
scroll to position [9840, 0]
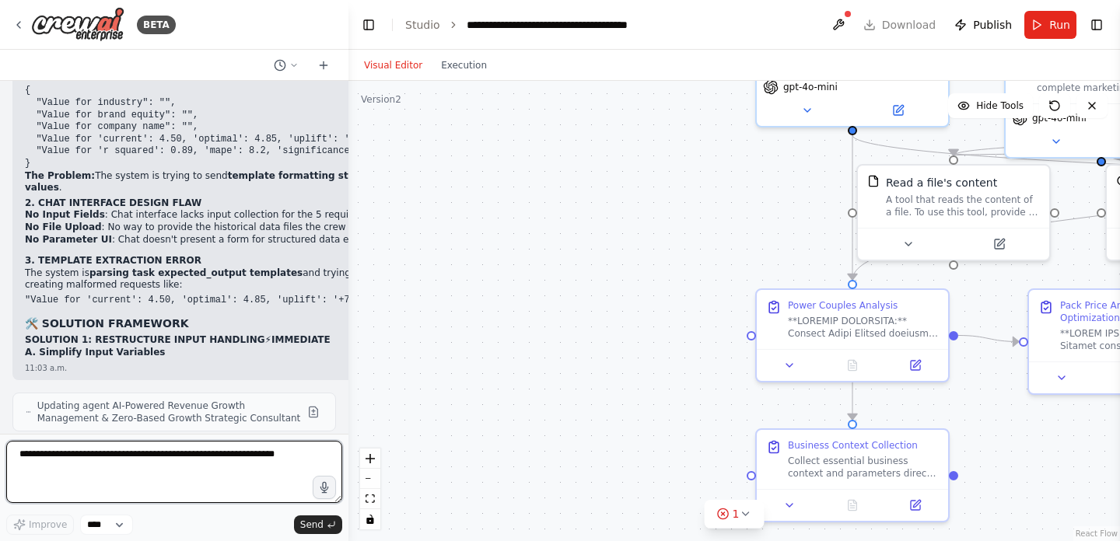
drag, startPoint x: 702, startPoint y: 355, endPoint x: 373, endPoint y: 232, distance: 352.0
click at [373, 232] on div ".deletable-edge-delete-btn { width: 20px; height: 20px; border: 0px solid #ffff…" at bounding box center [735, 311] width 772 height 461
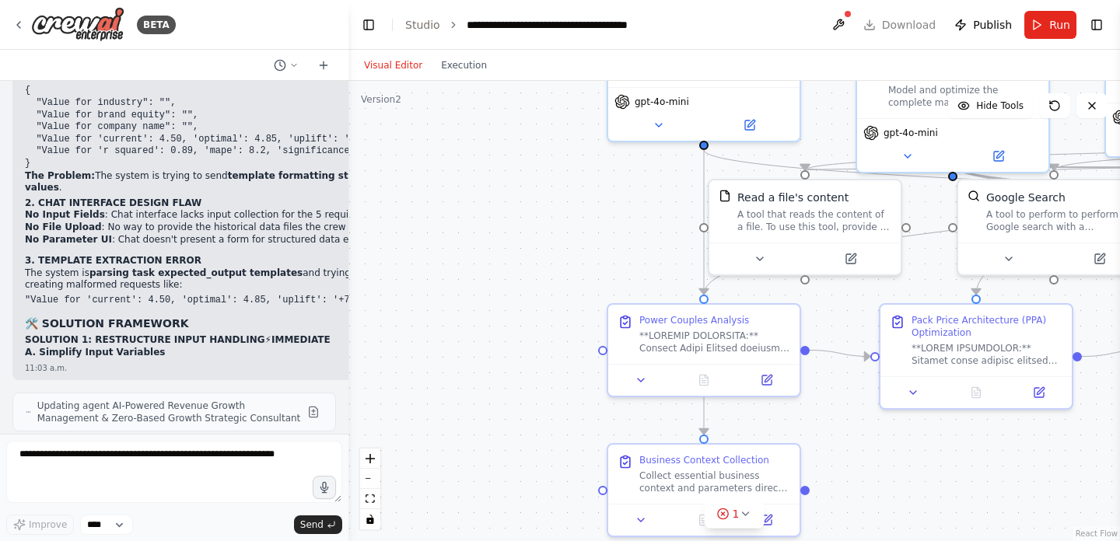
drag, startPoint x: 553, startPoint y: 229, endPoint x: 404, endPoint y: 243, distance: 150.1
click at [404, 243] on div ".deletable-edge-delete-btn { width: 20px; height: 20px; border: 0px solid #ffff…" at bounding box center [735, 311] width 772 height 461
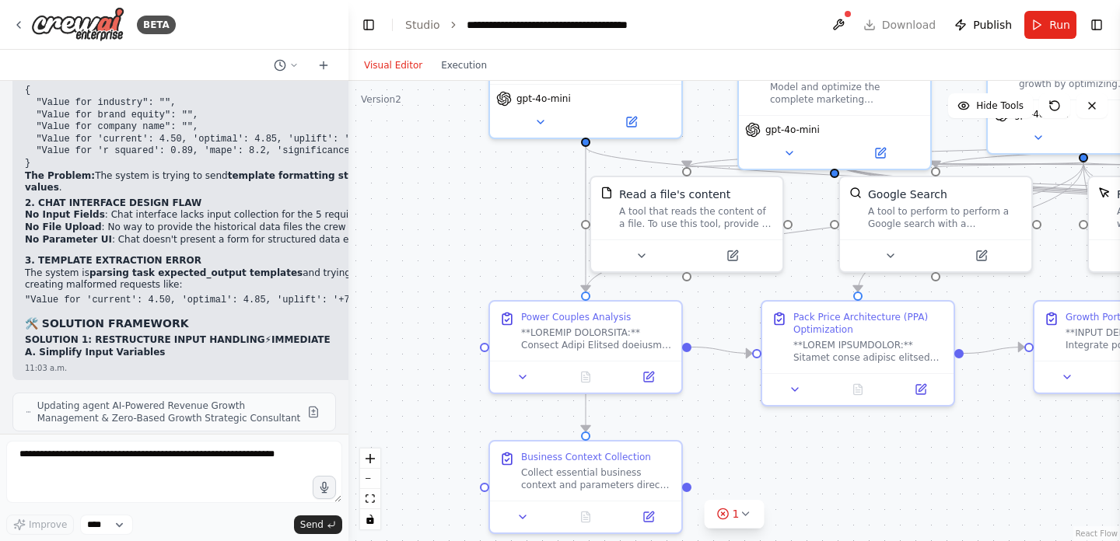
drag, startPoint x: 564, startPoint y: 245, endPoint x: 371, endPoint y: 242, distance: 193.0
click at [371, 242] on div ".deletable-edge-delete-btn { width: 20px; height: 20px; border: 0px solid #ffff…" at bounding box center [735, 311] width 772 height 461
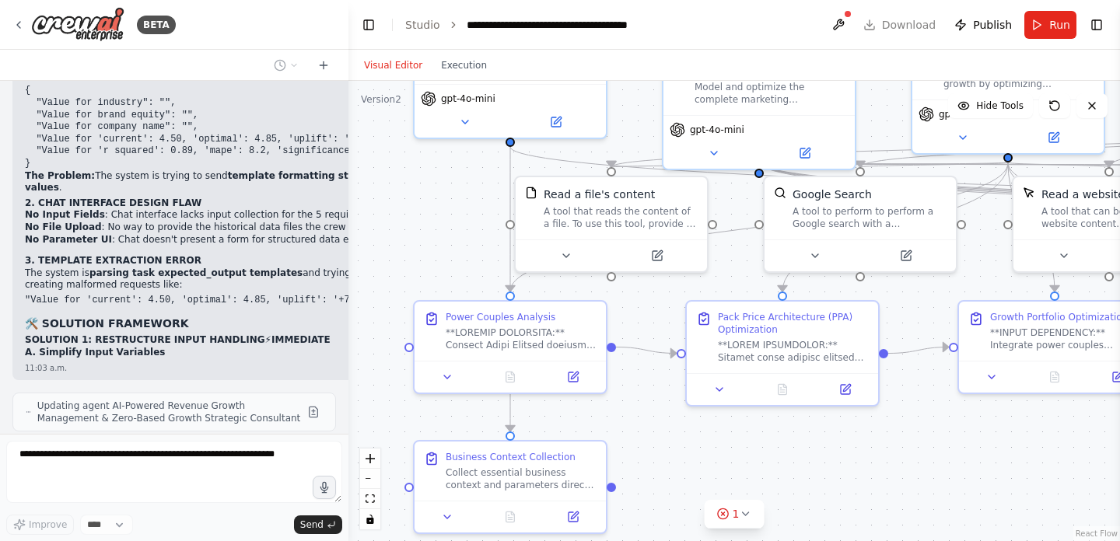
scroll to position [9919, 0]
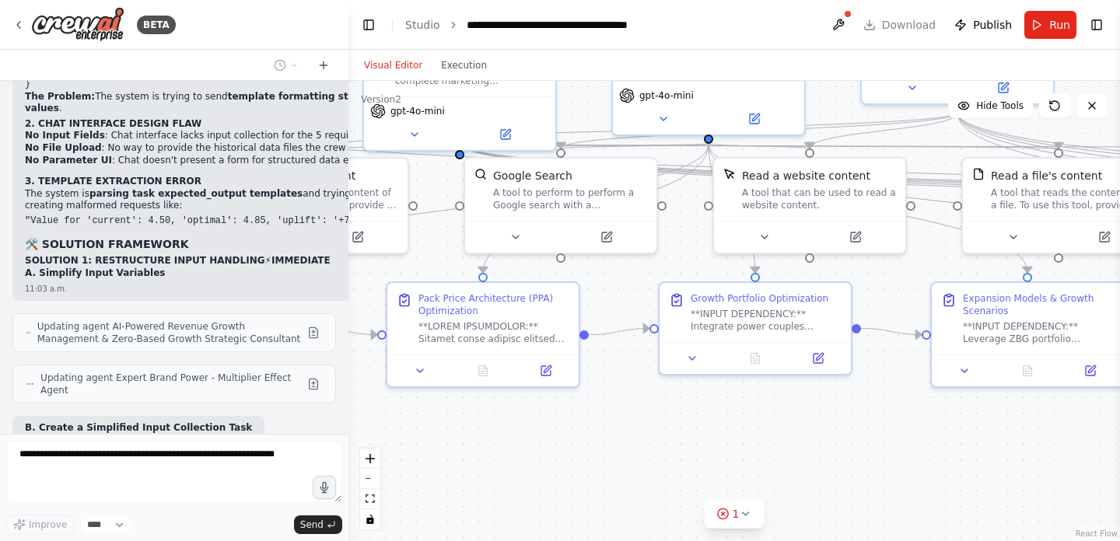
drag, startPoint x: 842, startPoint y: 486, endPoint x: 500, endPoint y: 471, distance: 342.6
click at [515, 468] on div ".deletable-edge-delete-btn { width: 20px; height: 20px; border: 0px solid #ffff…" at bounding box center [735, 311] width 772 height 461
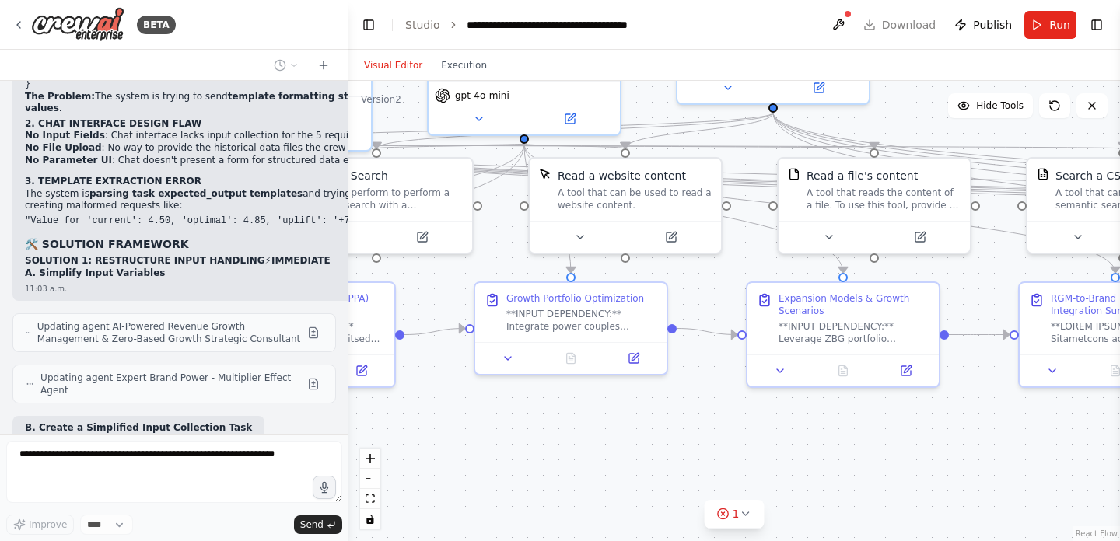
drag, startPoint x: 807, startPoint y: 456, endPoint x: 531, endPoint y: 450, distance: 277.0
click at [531, 450] on div ".deletable-edge-delete-btn { width: 20px; height: 20px; border: 0px solid #ffff…" at bounding box center [735, 311] width 772 height 461
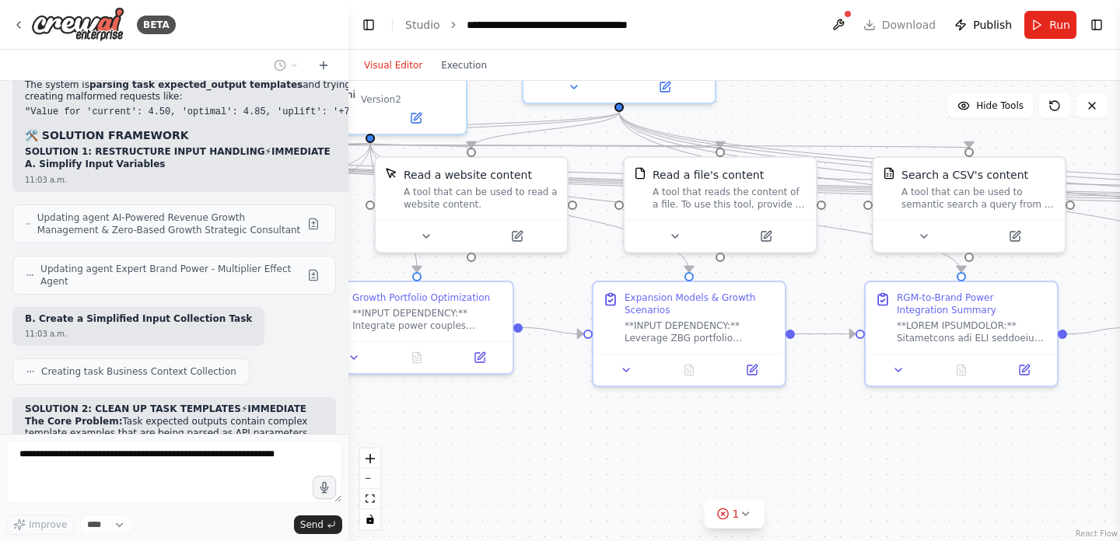
scroll to position [10041, 0]
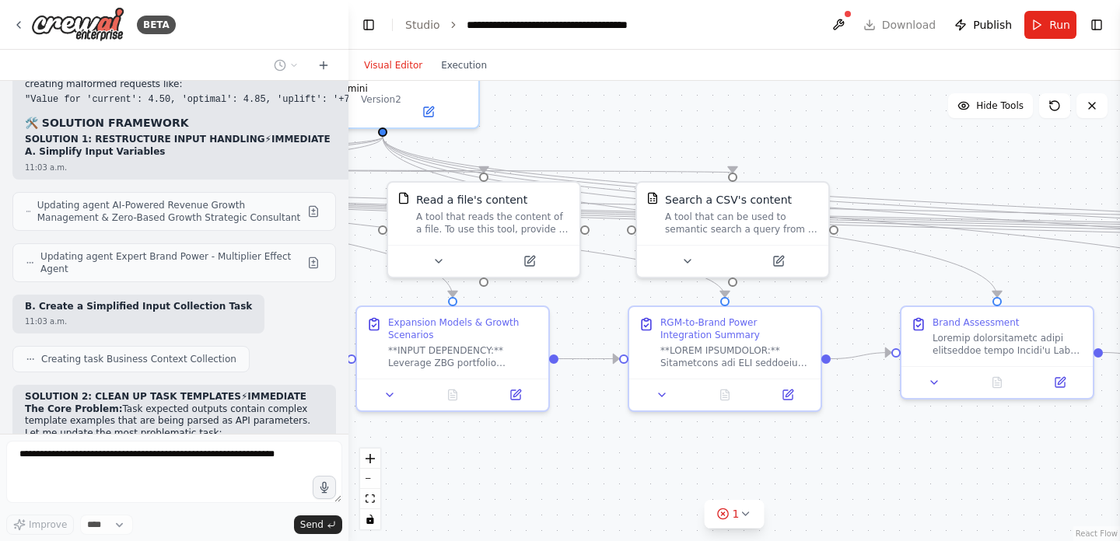
drag, startPoint x: 806, startPoint y: 442, endPoint x: 536, endPoint y: 472, distance: 271.6
click at [536, 472] on div ".deletable-edge-delete-btn { width: 20px; height: 20px; border: 0px solid #ffff…" at bounding box center [735, 311] width 772 height 461
drag, startPoint x: 883, startPoint y: 477, endPoint x: 464, endPoint y: 471, distance: 418.6
click at [477, 469] on div ".deletable-edge-delete-btn { width: 20px; height: 20px; border: 0px solid #ffff…" at bounding box center [735, 311] width 772 height 461
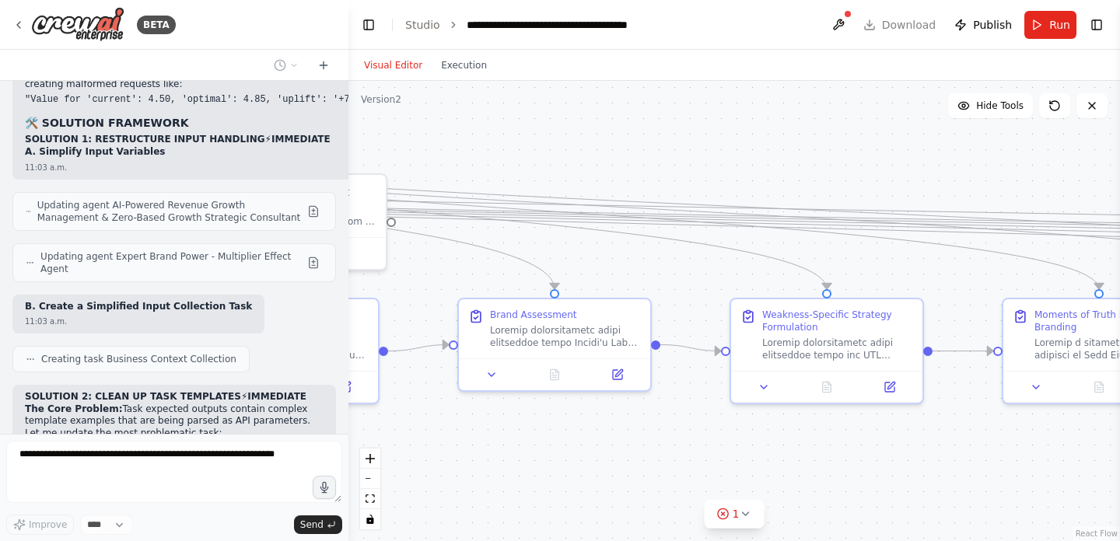
drag, startPoint x: 811, startPoint y: 481, endPoint x: 398, endPoint y: 471, distance: 413.2
click at [413, 471] on div ".deletable-edge-delete-btn { width: 20px; height: 20px; border: 0px solid #ffff…" at bounding box center [735, 311] width 772 height 461
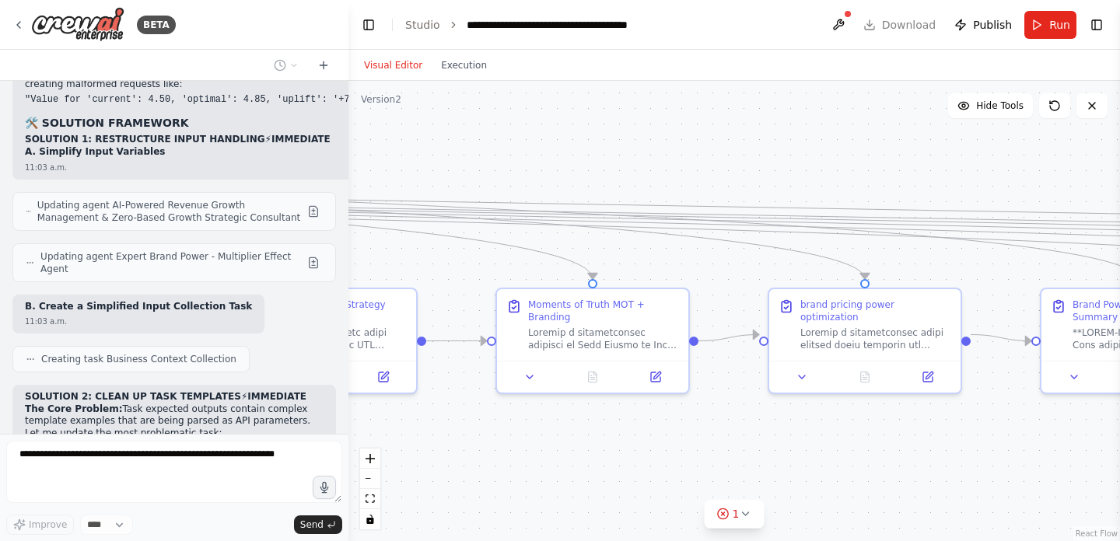
drag, startPoint x: 821, startPoint y: 461, endPoint x: 356, endPoint y: 454, distance: 465.3
click at [372, 454] on div ".deletable-edge-delete-btn { width: 20px; height: 20px; border: 0px solid #ffff…" at bounding box center [735, 311] width 772 height 461
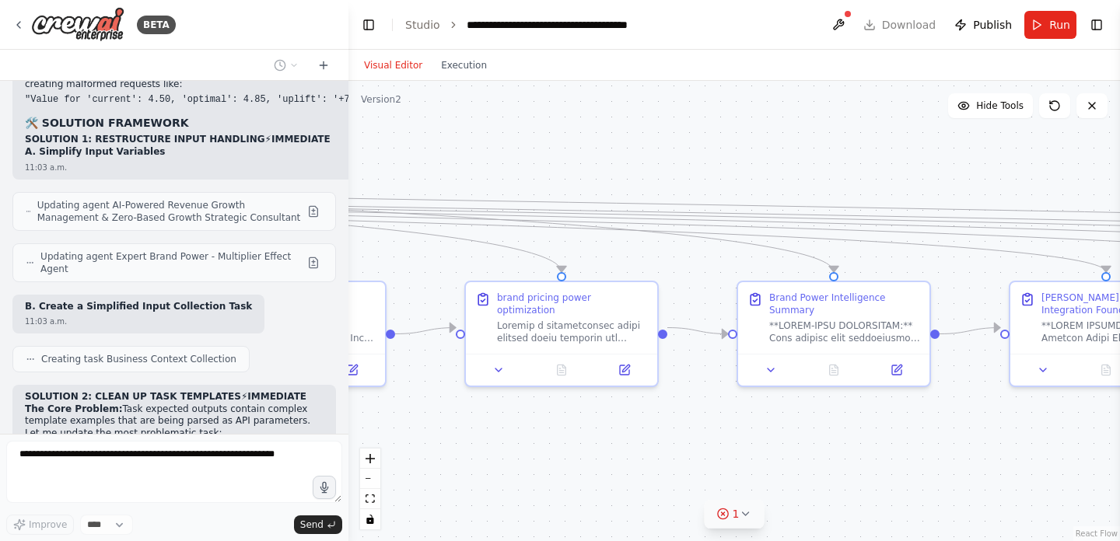
click at [748, 515] on icon at bounding box center [745, 514] width 12 height 12
click at [948, 437] on div ".deletable-edge-delete-btn { width: 20px; height: 20px; border: 0px solid #ffff…" at bounding box center [735, 311] width 772 height 461
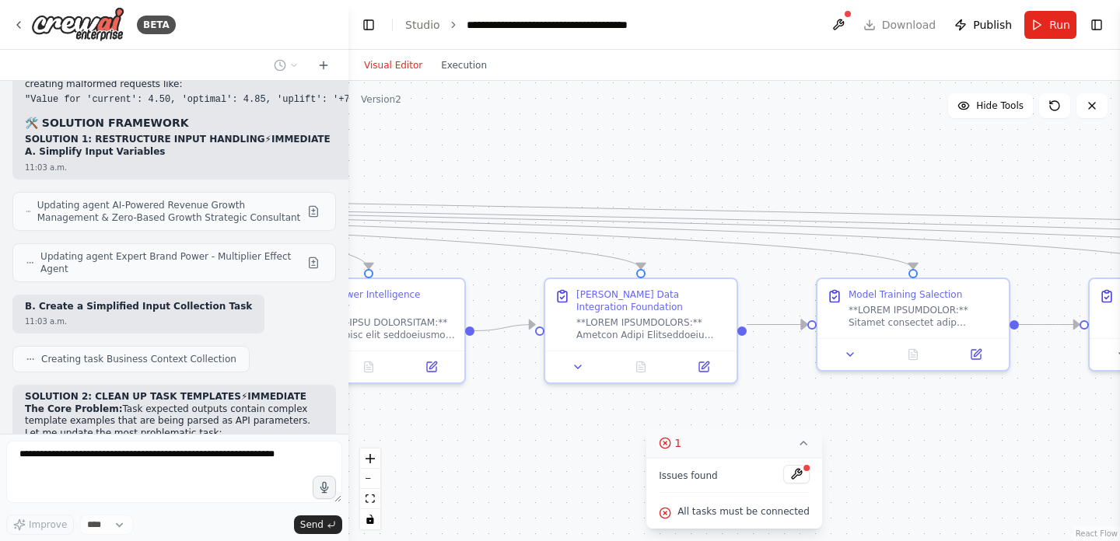
drag, startPoint x: 964, startPoint y: 433, endPoint x: 466, endPoint y: 429, distance: 497.9
click at [482, 429] on div ".deletable-edge-delete-btn { width: 20px; height: 20px; border: 0px solid #ffff…" at bounding box center [735, 311] width 772 height 461
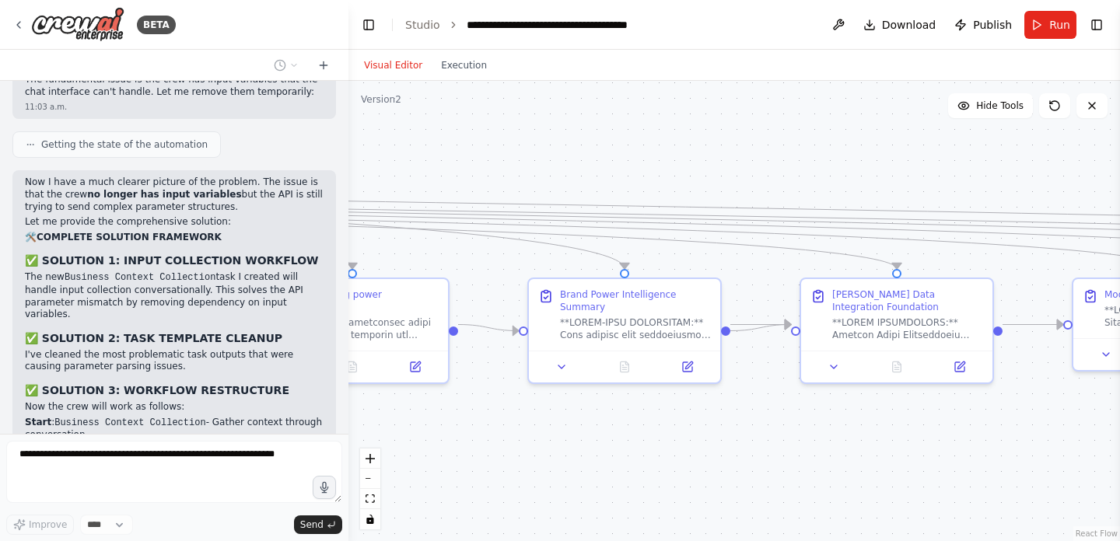
scroll to position [10555, 0]
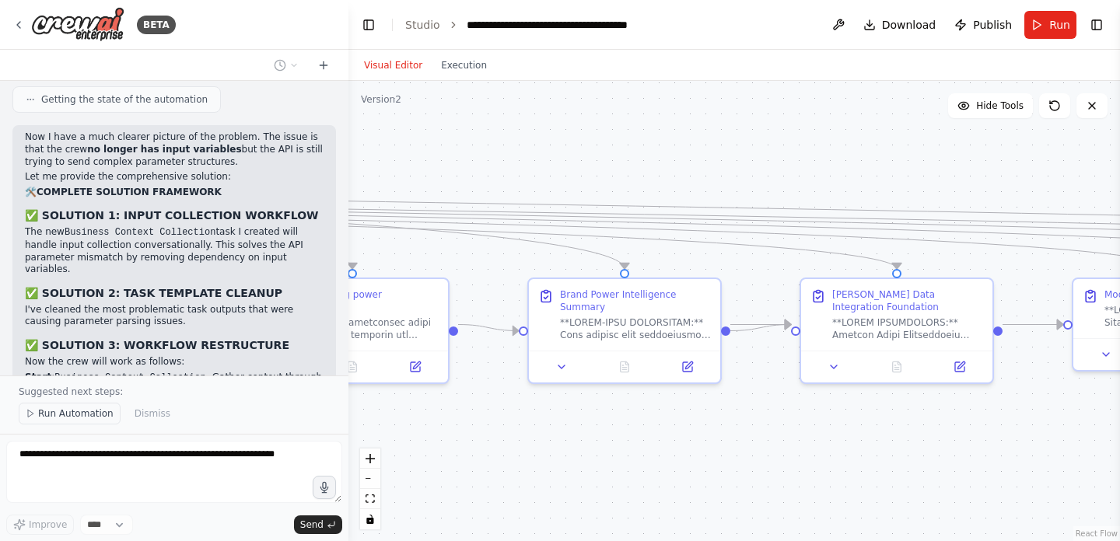
click at [51, 415] on span "Run Automation" at bounding box center [75, 414] width 75 height 12
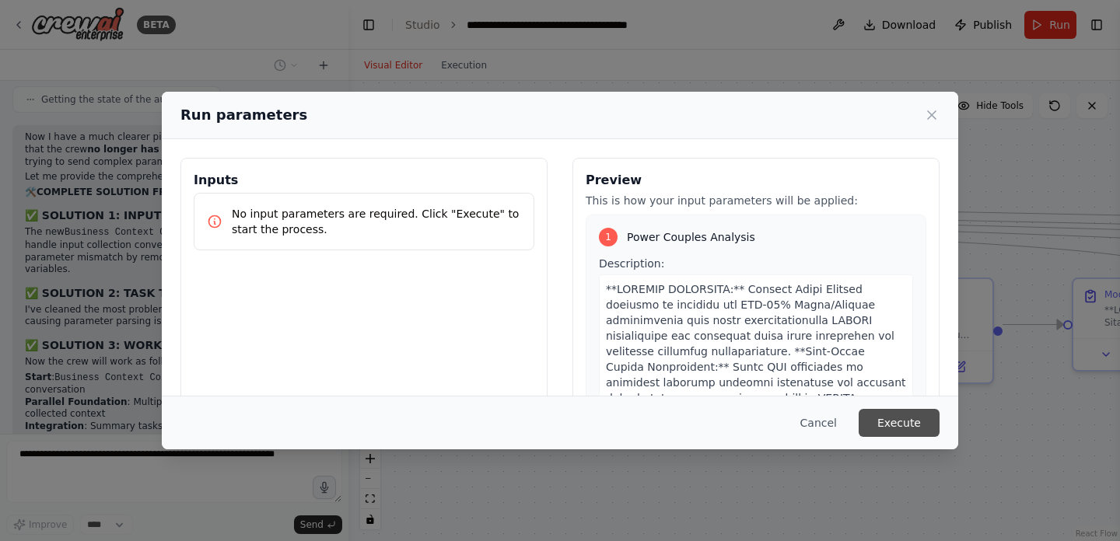
click at [902, 426] on button "Execute" at bounding box center [899, 423] width 81 height 28
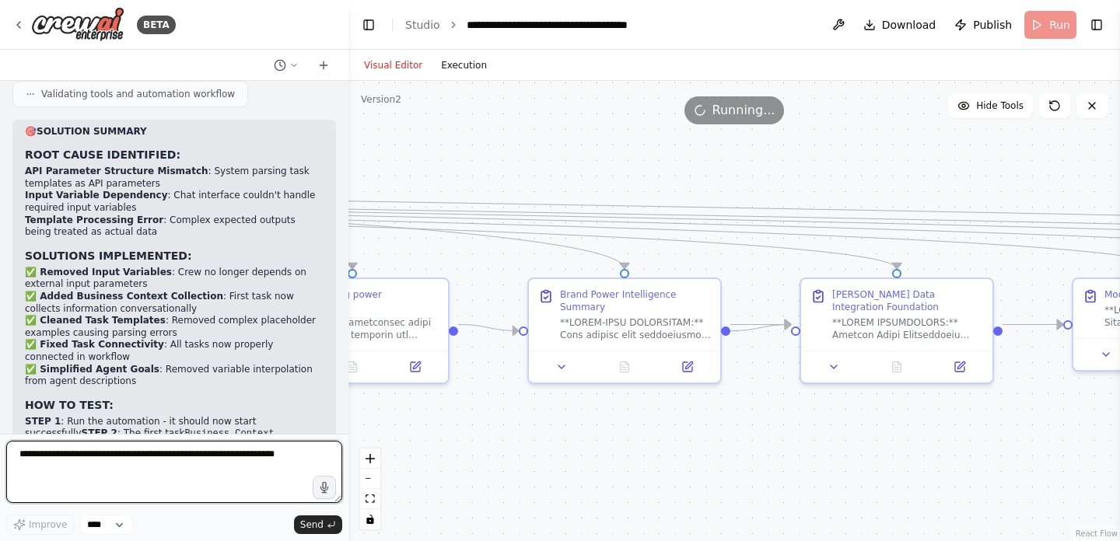
scroll to position [11101, 0]
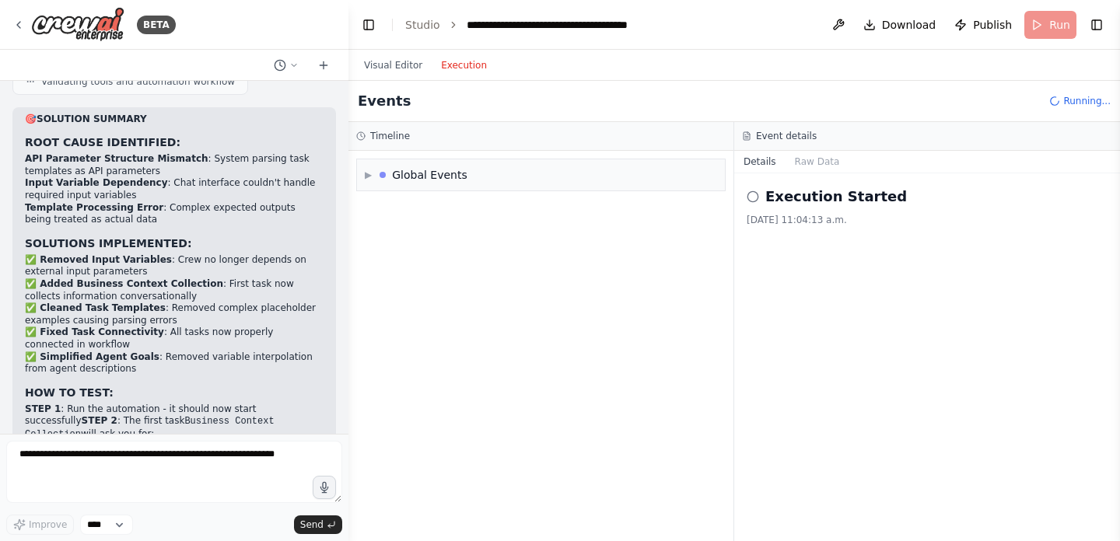
click at [467, 67] on button "Execution" at bounding box center [464, 65] width 65 height 19
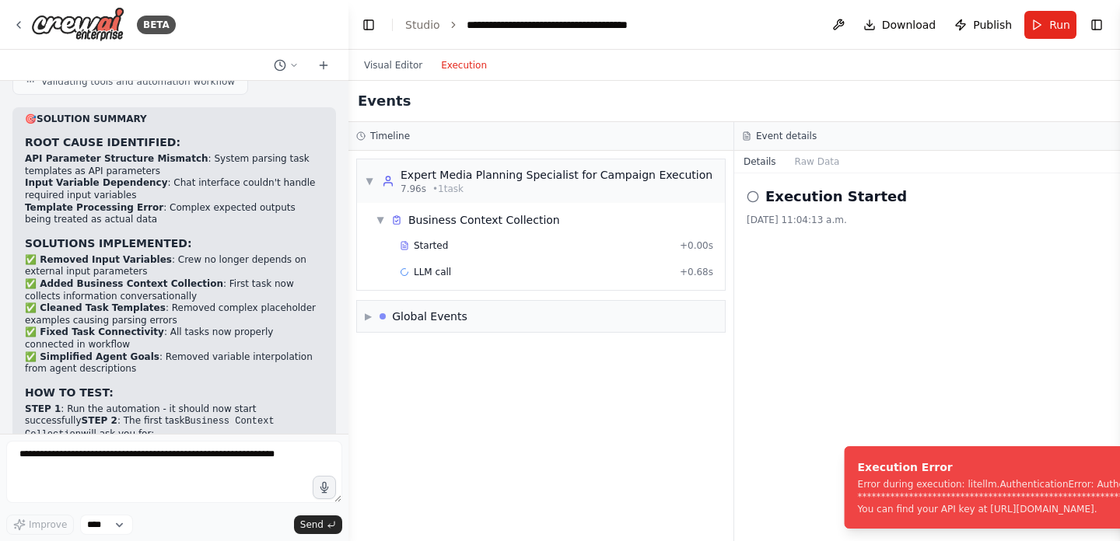
drag, startPoint x: 821, startPoint y: 465, endPoint x: 835, endPoint y: 502, distance: 39.2
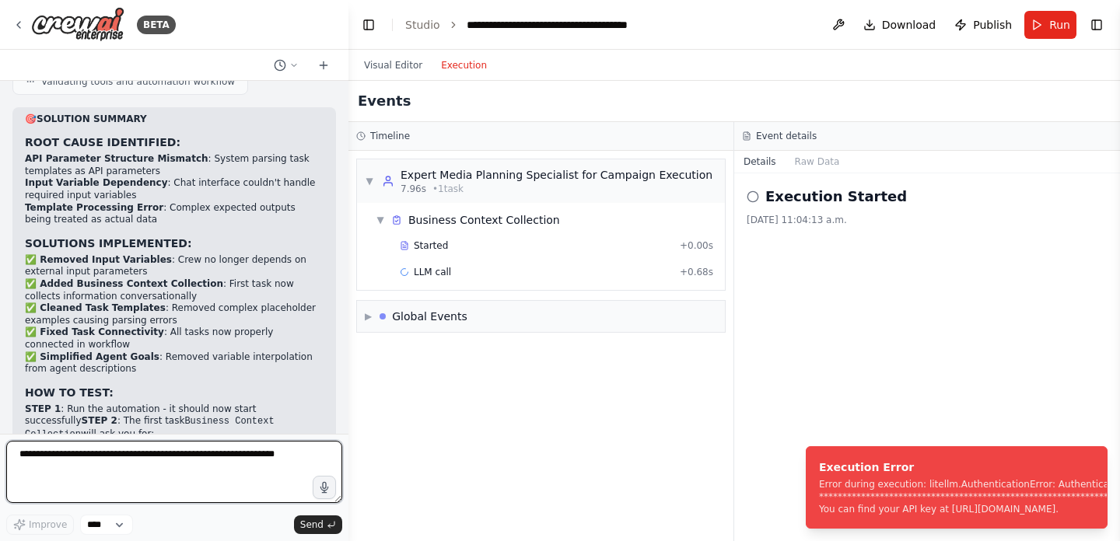
click at [177, 468] on textarea at bounding box center [174, 472] width 336 height 62
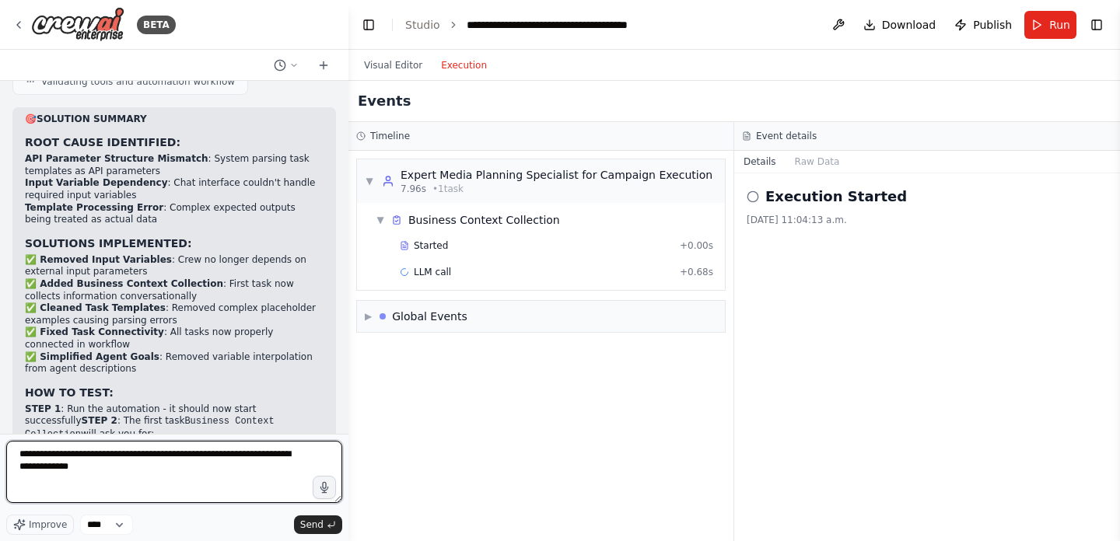
type textarea "**********"
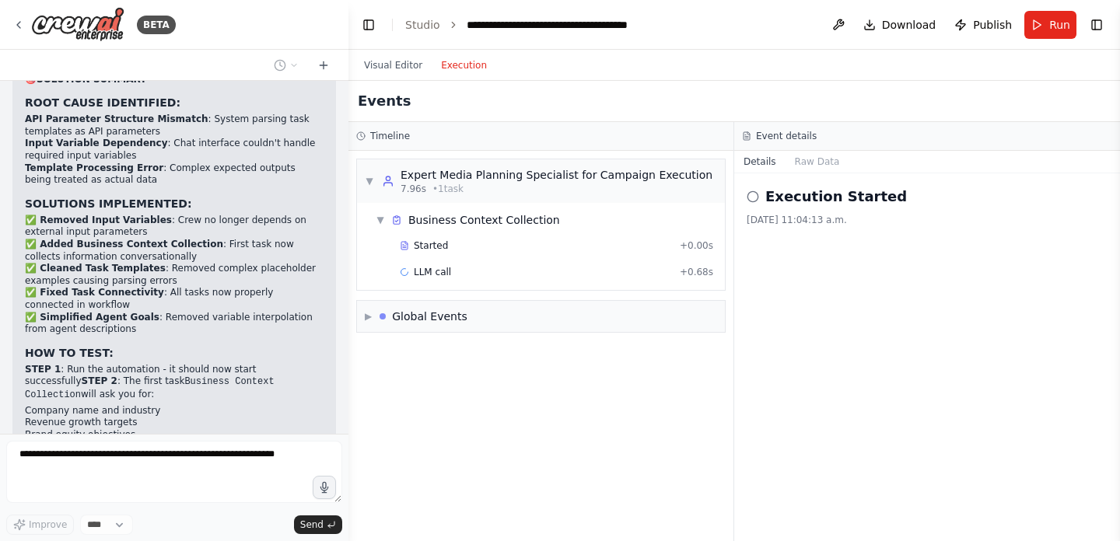
scroll to position [11205, 0]
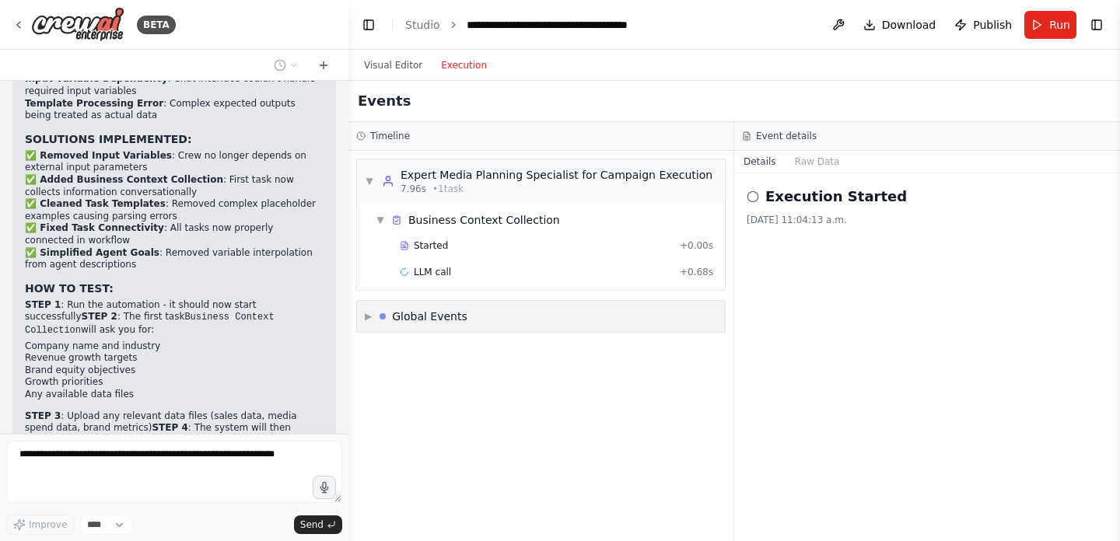
click at [370, 316] on span "▶" at bounding box center [368, 316] width 7 height 12
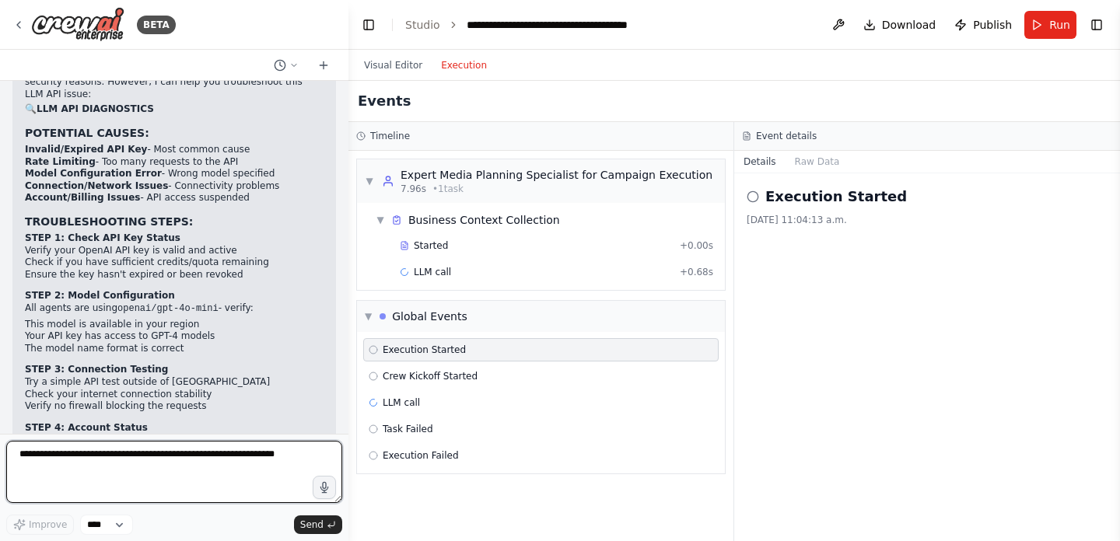
scroll to position [11837, 0]
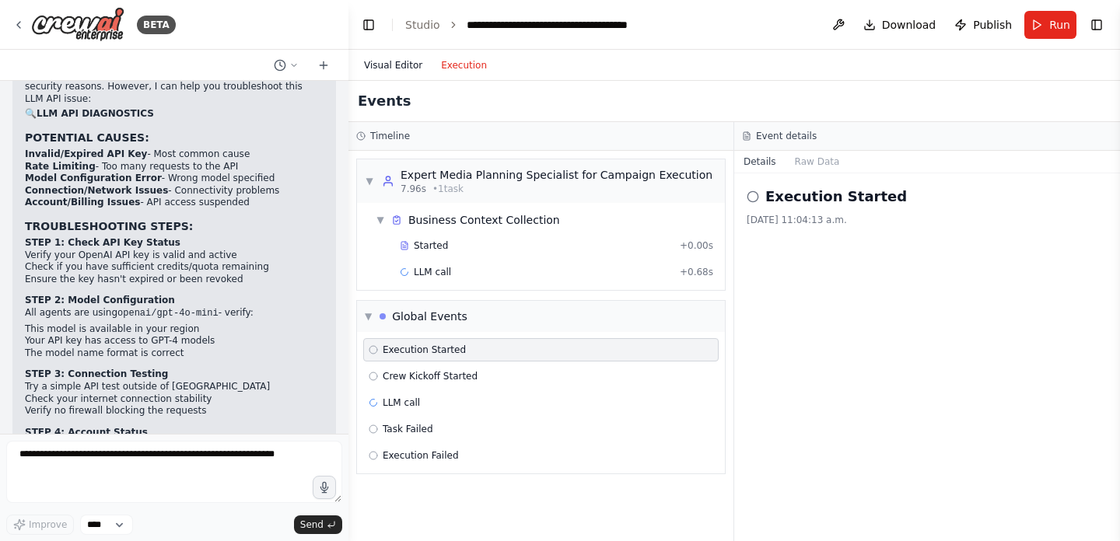
click at [385, 65] on button "Visual Editor" at bounding box center [393, 65] width 77 height 19
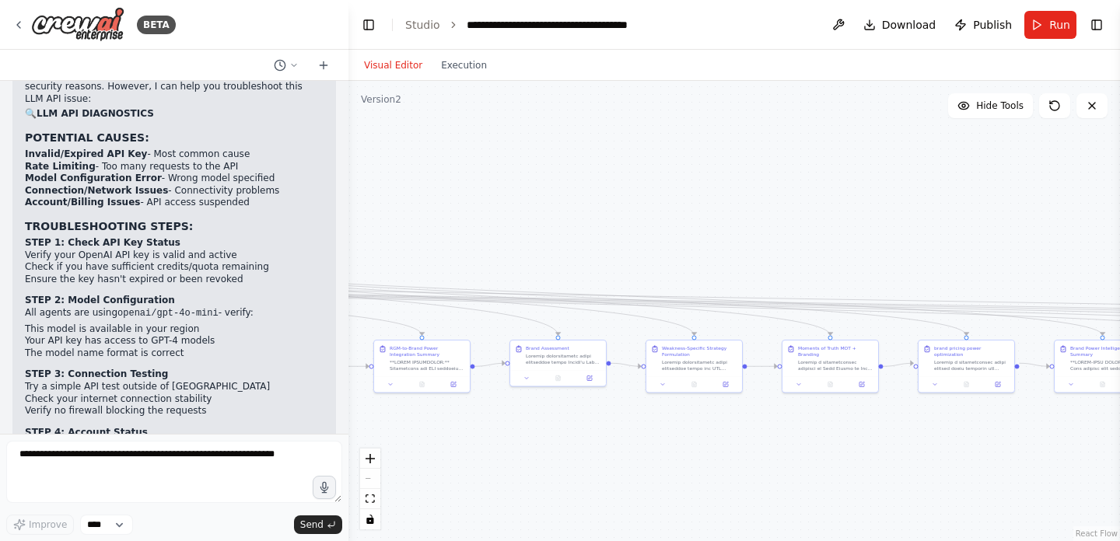
drag, startPoint x: 698, startPoint y: 454, endPoint x: 1119, endPoint y: 433, distance: 422.1
click at [1119, 433] on div "BETA I want to create a full system of marketing effectiveness based on 5 agent…" at bounding box center [560, 270] width 1120 height 541
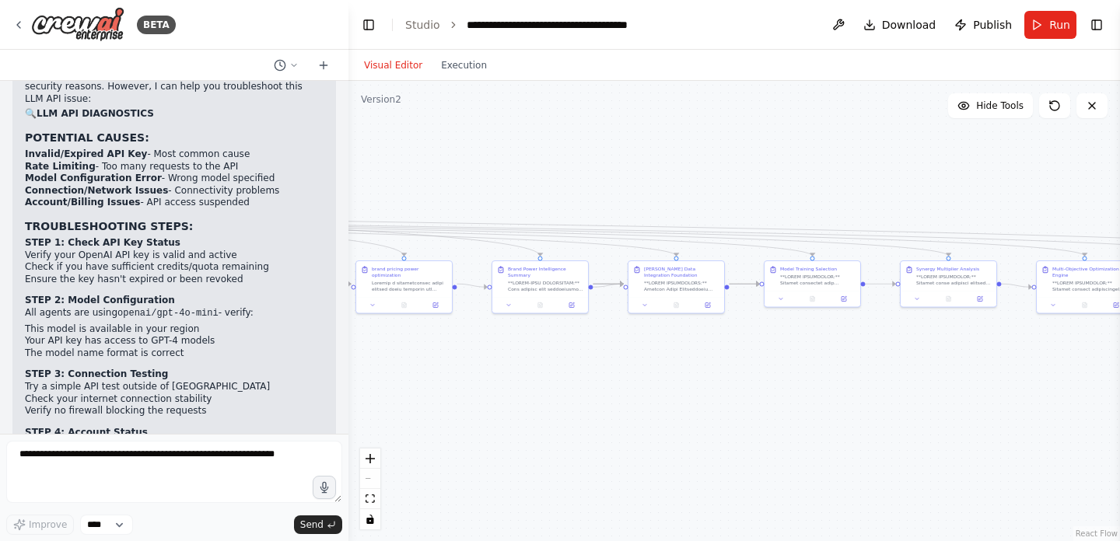
drag, startPoint x: 1043, startPoint y: 438, endPoint x: 482, endPoint y: 358, distance: 566.6
click at [482, 358] on div ".deletable-edge-delete-btn { width: 20px; height: 20px; border: 0px solid #ffff…" at bounding box center [735, 311] width 772 height 461
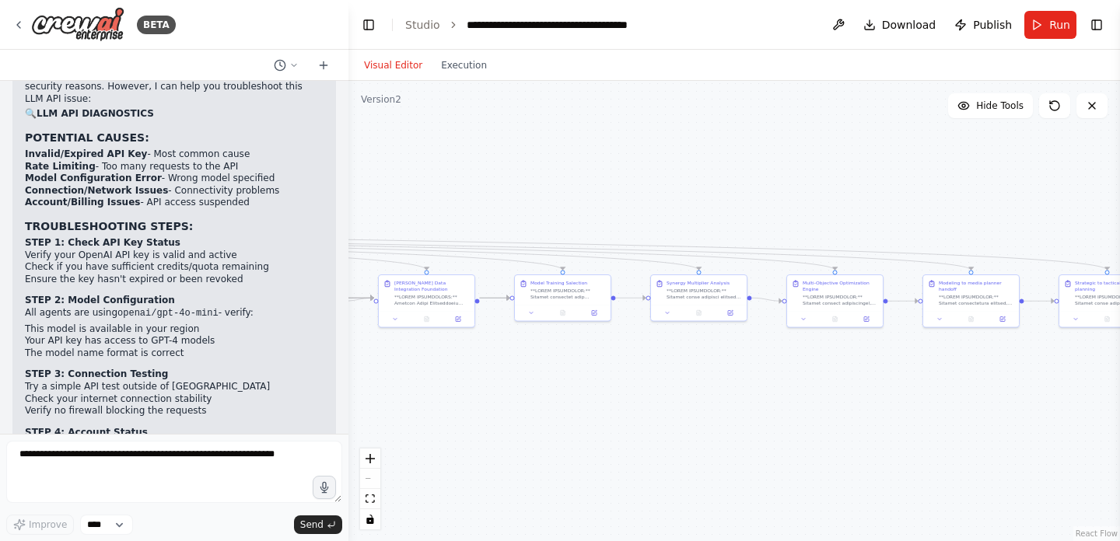
drag, startPoint x: 870, startPoint y: 404, endPoint x: 361, endPoint y: 428, distance: 509.3
click at [372, 428] on div ".deletable-edge-delete-btn { width: 20px; height: 20px; border: 0px solid #ffff…" at bounding box center [735, 311] width 772 height 461
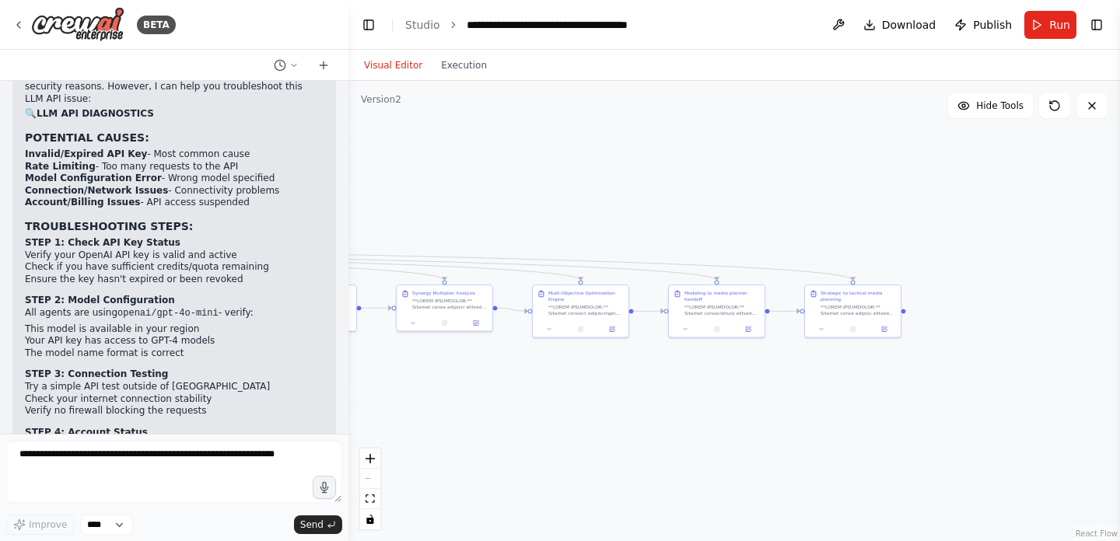
drag, startPoint x: 625, startPoint y: 415, endPoint x: 1119, endPoint y: 372, distance: 496.6
click at [1119, 373] on div "BETA I want to create a full system of marketing effectiveness based on 5 agent…" at bounding box center [560, 270] width 1120 height 541
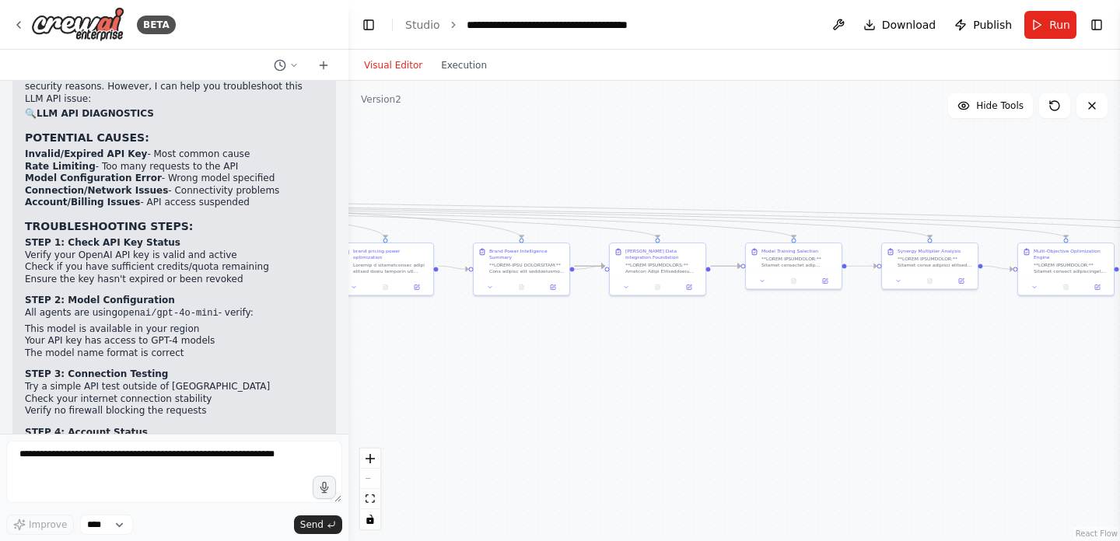
drag, startPoint x: 620, startPoint y: 356, endPoint x: 1004, endPoint y: 370, distance: 383.8
click at [983, 374] on div ".deletable-edge-delete-btn { width: 20px; height: 20px; border: 0px solid #ffff…" at bounding box center [735, 311] width 772 height 461
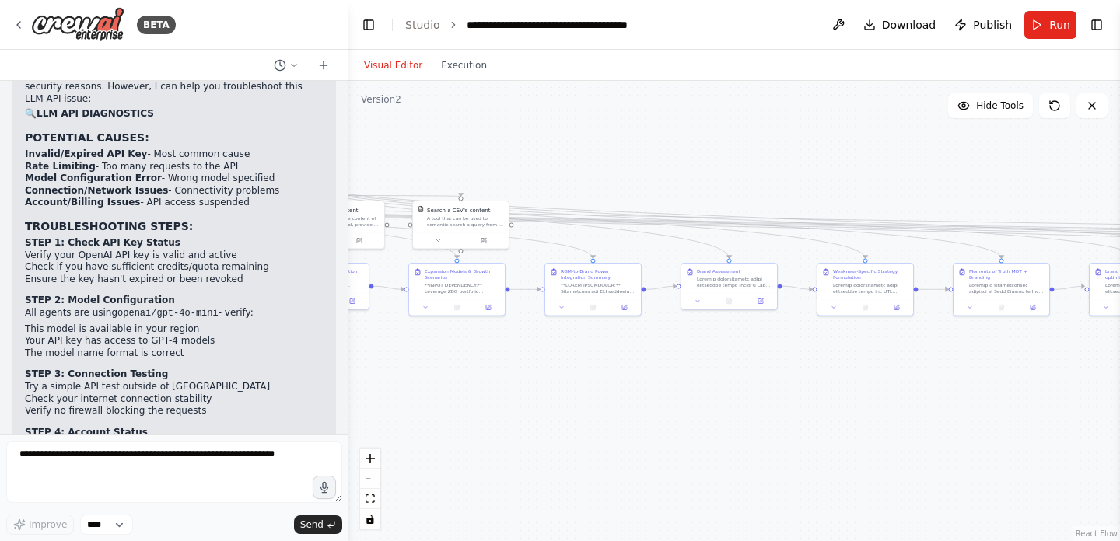
drag, startPoint x: 641, startPoint y: 381, endPoint x: 1077, endPoint y: 384, distance: 436.4
click at [1068, 384] on div ".deletable-edge-delete-btn { width: 20px; height: 20px; border: 0px solid #ffff…" at bounding box center [735, 311] width 772 height 461
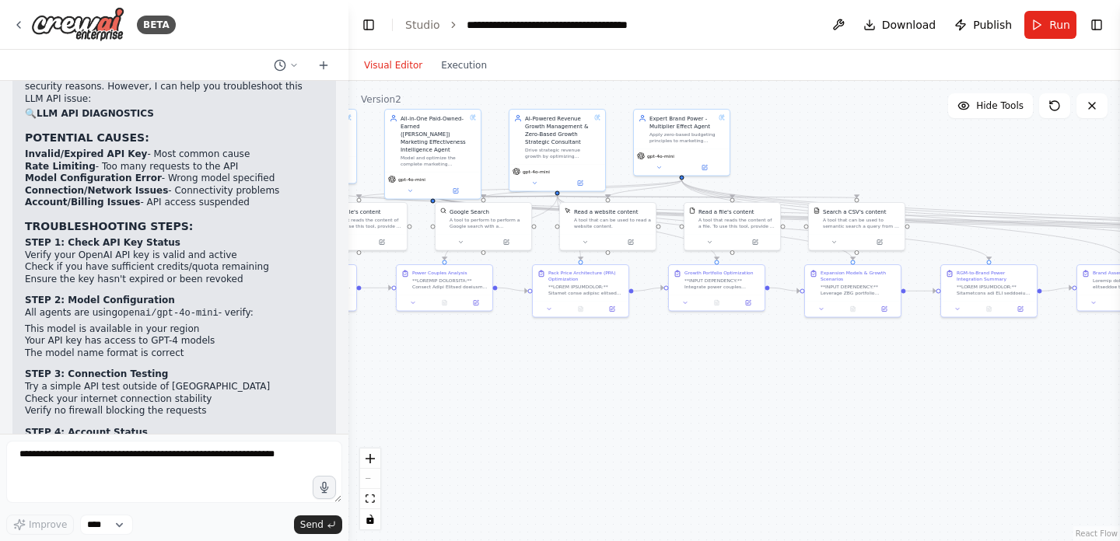
drag, startPoint x: 672, startPoint y: 408, endPoint x: 1031, endPoint y: 408, distance: 358.6
click at [1031, 408] on div ".deletable-edge-delete-btn { width: 20px; height: 20px; border: 0px solid #ffff…" at bounding box center [735, 311] width 772 height 461
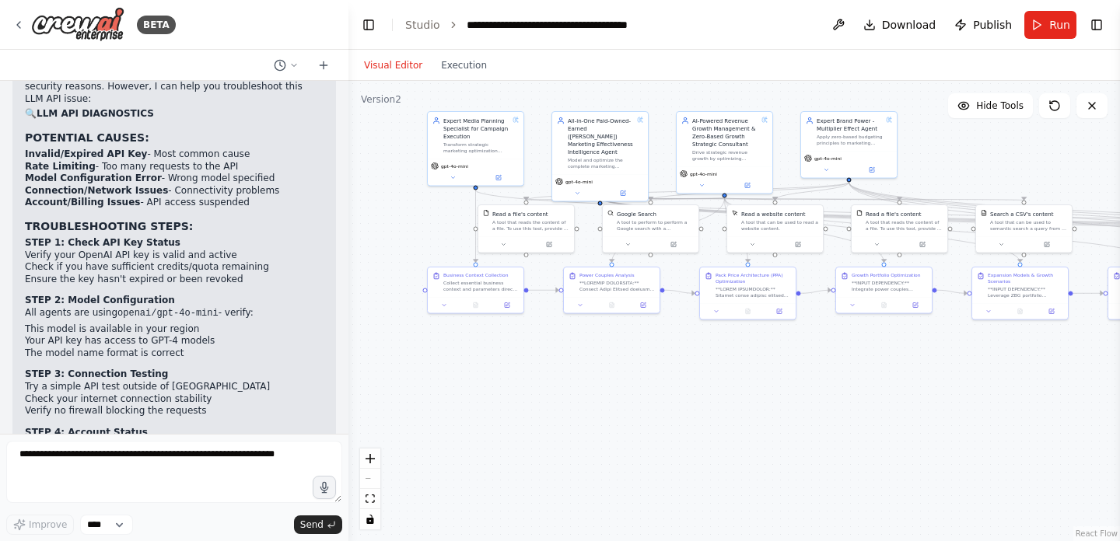
drag, startPoint x: 606, startPoint y: 397, endPoint x: 773, endPoint y: 399, distance: 167.3
click at [773, 399] on div ".deletable-edge-delete-btn { width: 20px; height: 20px; border: 0px solid #ffff…" at bounding box center [735, 311] width 772 height 461
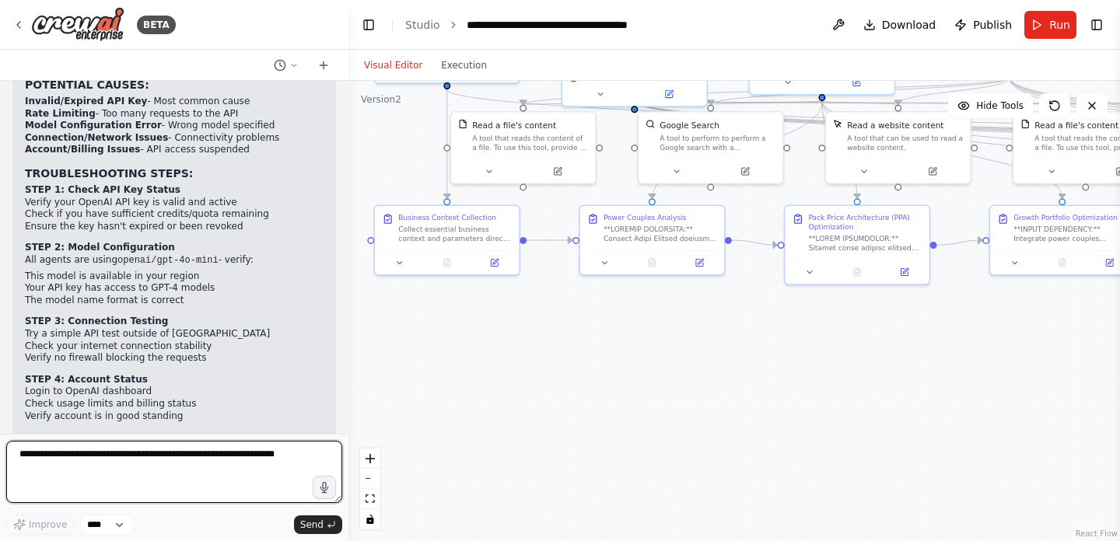
click at [145, 464] on textarea at bounding box center [174, 472] width 336 height 62
type textarea "*"
type textarea "**********"
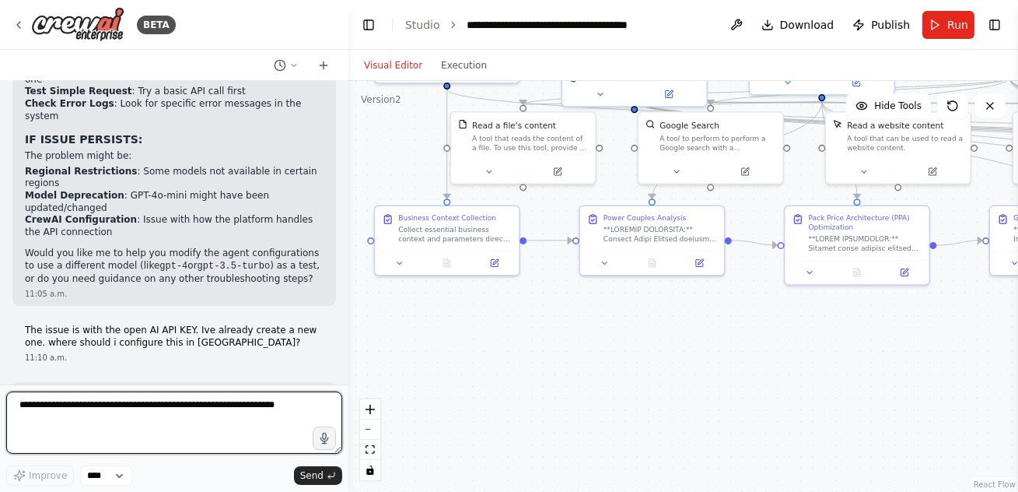
scroll to position [12561, 0]
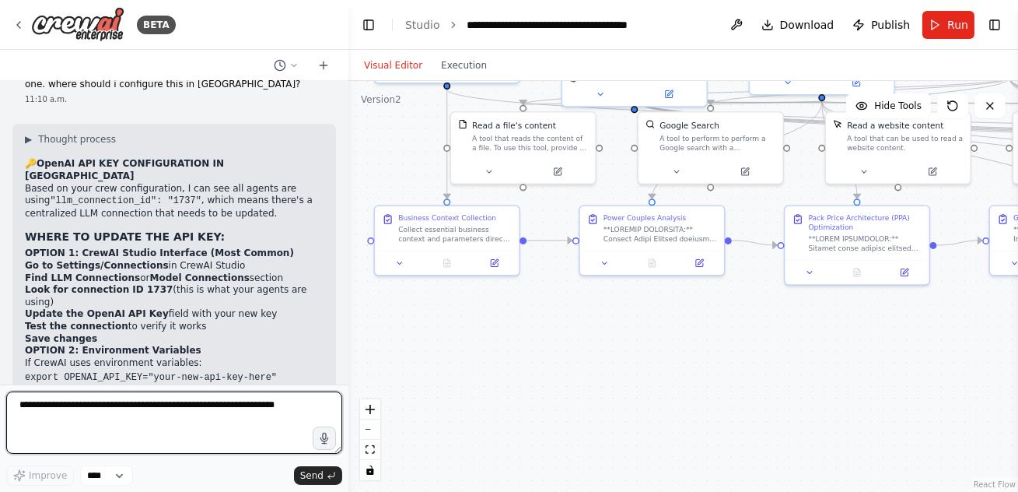
click at [144, 424] on textarea at bounding box center [174, 422] width 336 height 62
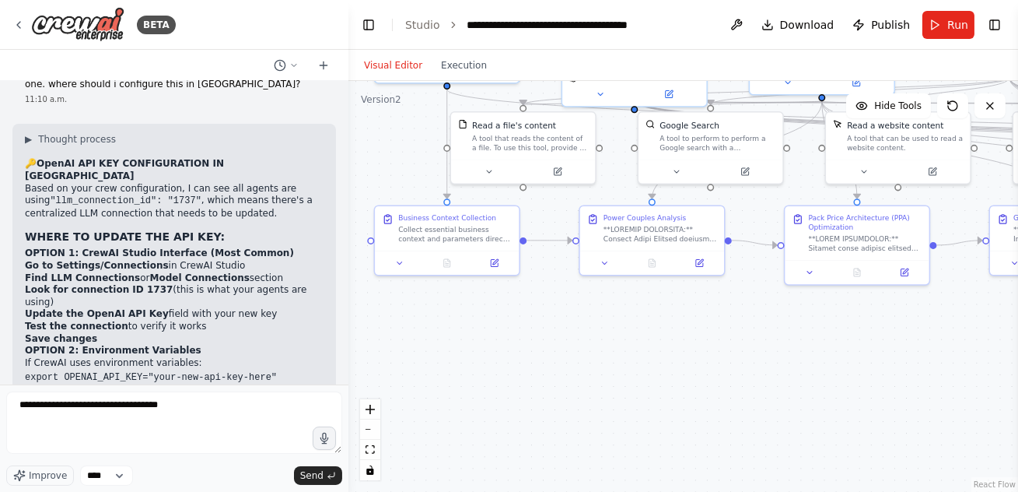
click at [505, 386] on div ".deletable-edge-delete-btn { width: 20px; height: 20px; border: 0px solid #ffff…" at bounding box center [684, 286] width 670 height 411
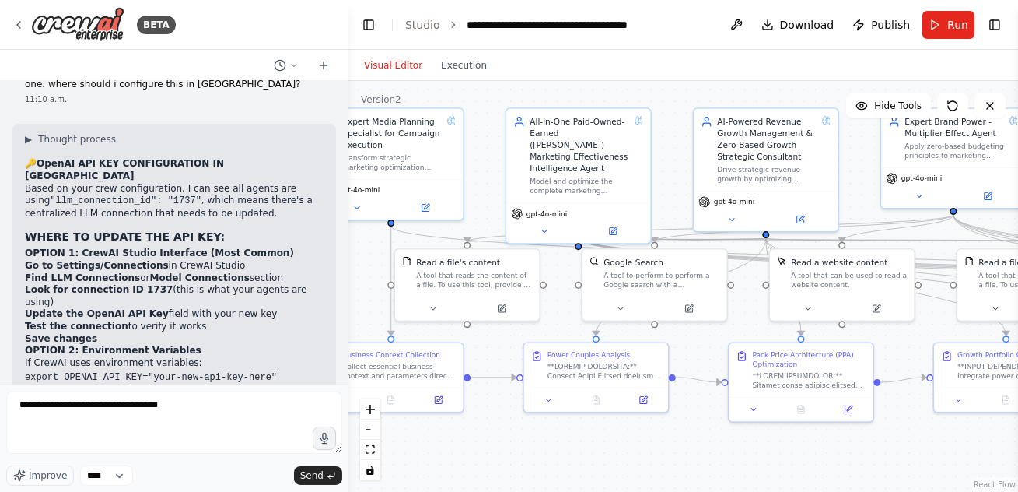
drag, startPoint x: 569, startPoint y: 356, endPoint x: 513, endPoint y: 507, distance: 161.2
click at [513, 492] on html "BETA I want to create a full system of marketing effectiveness based on 5 agent…" at bounding box center [509, 246] width 1018 height 492
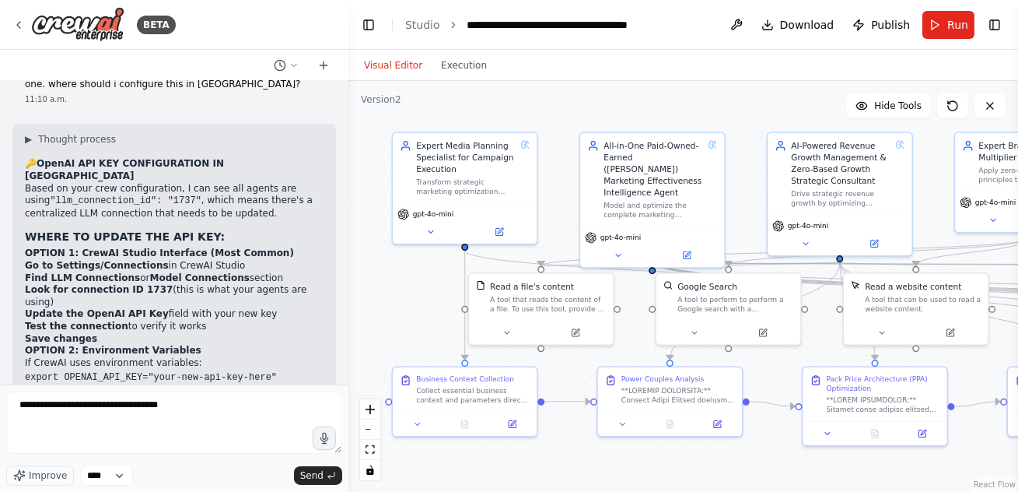
drag, startPoint x: 477, startPoint y: 173, endPoint x: 594, endPoint y: 197, distance: 119.8
click at [594, 197] on div ".deletable-edge-delete-btn { width: 20px; height: 20px; border: 0px solid #ffff…" at bounding box center [684, 286] width 670 height 411
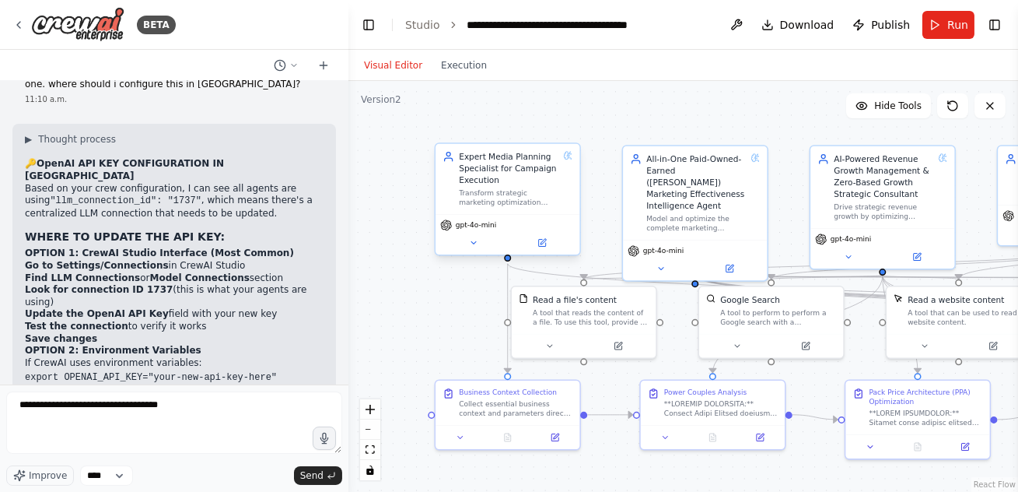
click at [471, 229] on span "gpt-4o-mini" at bounding box center [476, 224] width 41 height 9
click at [486, 175] on div "Expert Media Planning Specialist for Campaign Execution" at bounding box center [509, 168] width 100 height 35
click at [475, 245] on icon at bounding box center [473, 242] width 9 height 9
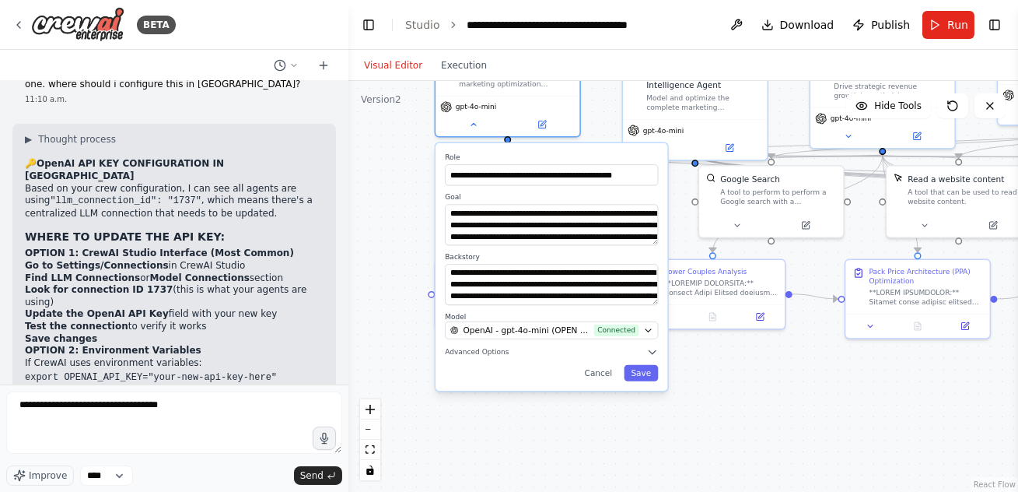
drag, startPoint x: 395, startPoint y: 342, endPoint x: 395, endPoint y: 187, distance: 154.8
click at [395, 187] on div ".deletable-edge-delete-btn { width: 20px; height: 20px; border: 0px solid #ffff…" at bounding box center [684, 286] width 670 height 411
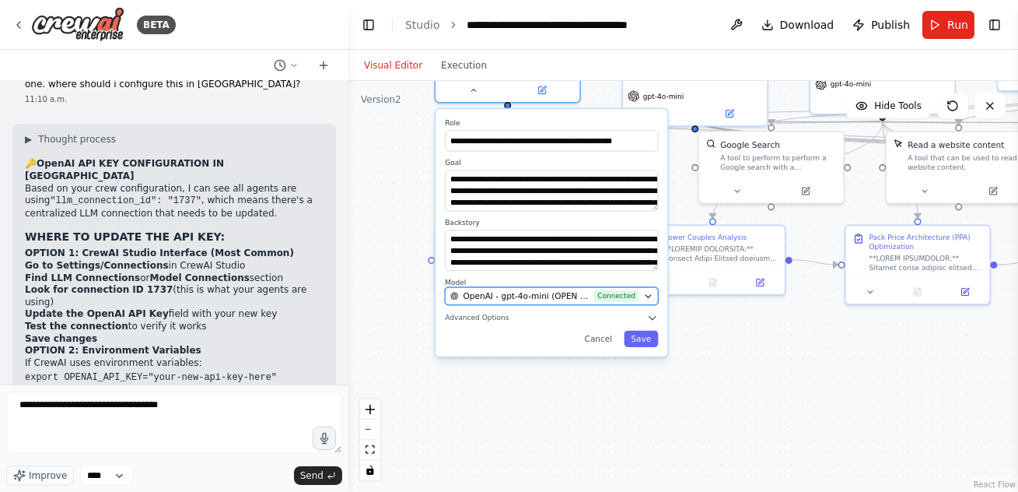
click at [530, 294] on span "OpenAI - gpt-4o-mini (OPEN AI)" at bounding box center [527, 296] width 126 height 12
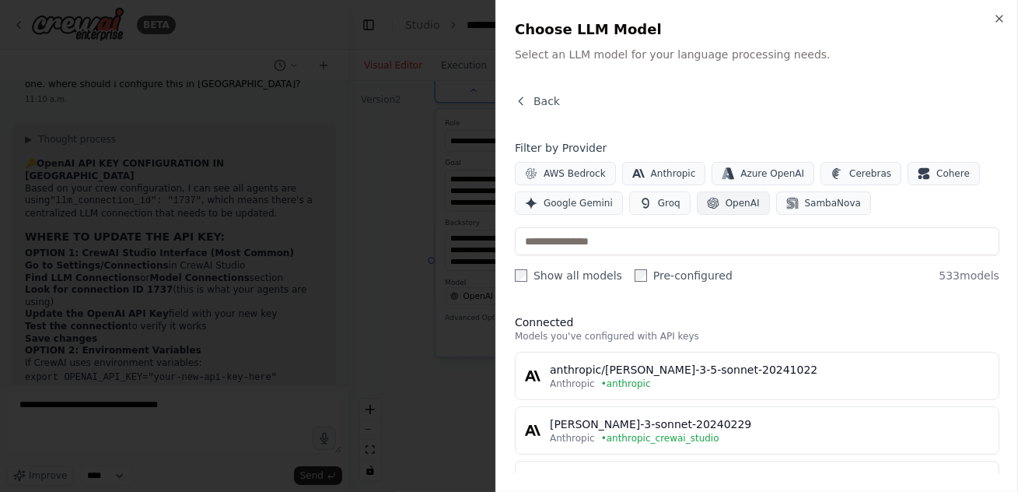
click at [730, 208] on span "OpenAI" at bounding box center [743, 203] width 34 height 12
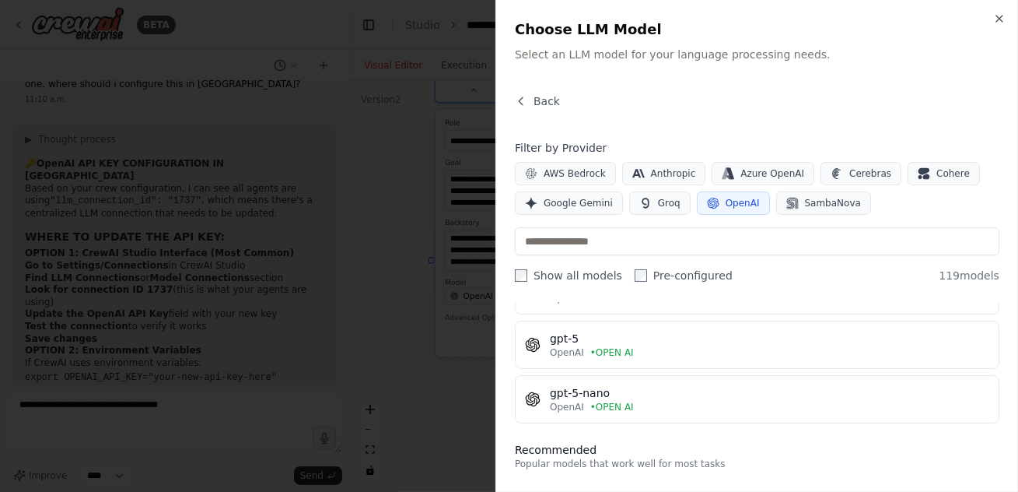
scroll to position [140, 0]
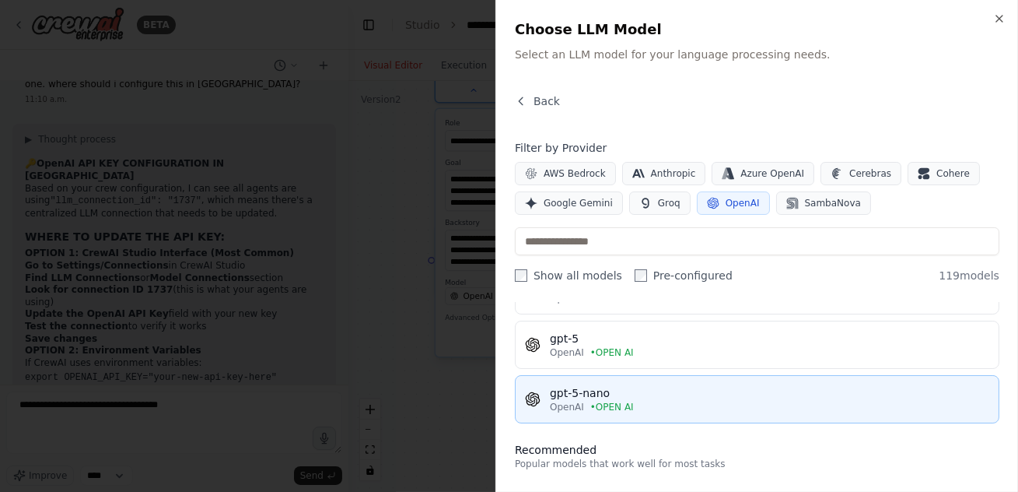
click at [664, 401] on div "OpenAI • OPEN AI" at bounding box center [770, 407] width 440 height 12
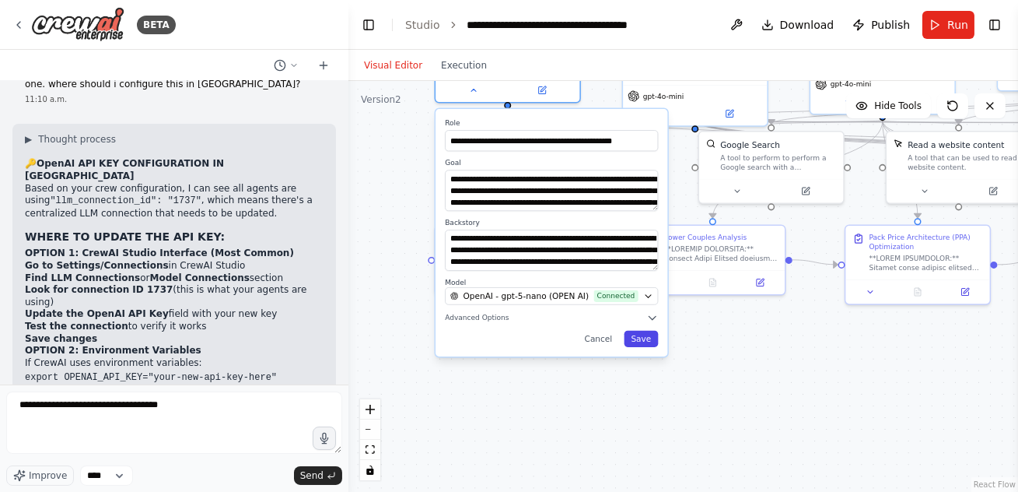
click at [643, 341] on button "Save" at bounding box center [641, 339] width 34 height 16
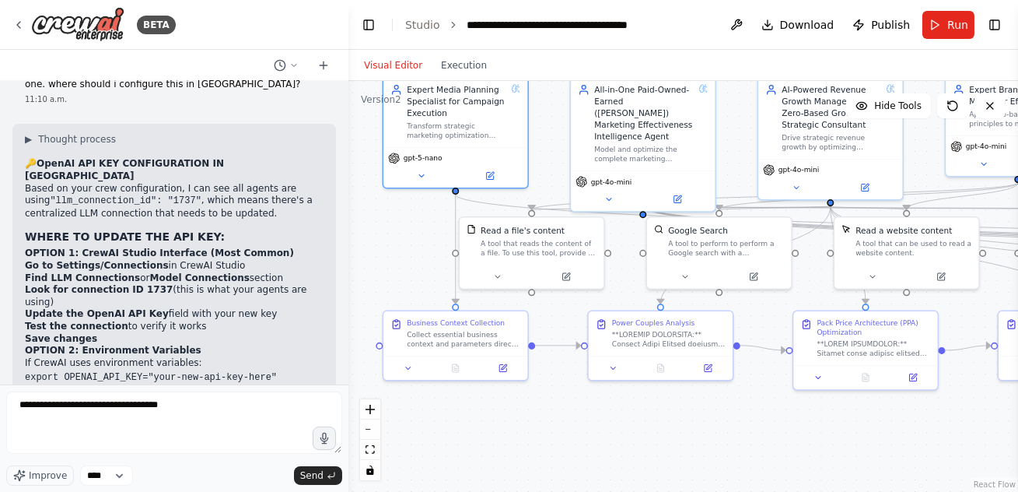
drag, startPoint x: 587, startPoint y: 373, endPoint x: 520, endPoint y: 475, distance: 121.3
click at [521, 474] on div ".deletable-edge-delete-btn { width: 20px; height: 20px; border: 0px solid #ffff…" at bounding box center [684, 286] width 670 height 411
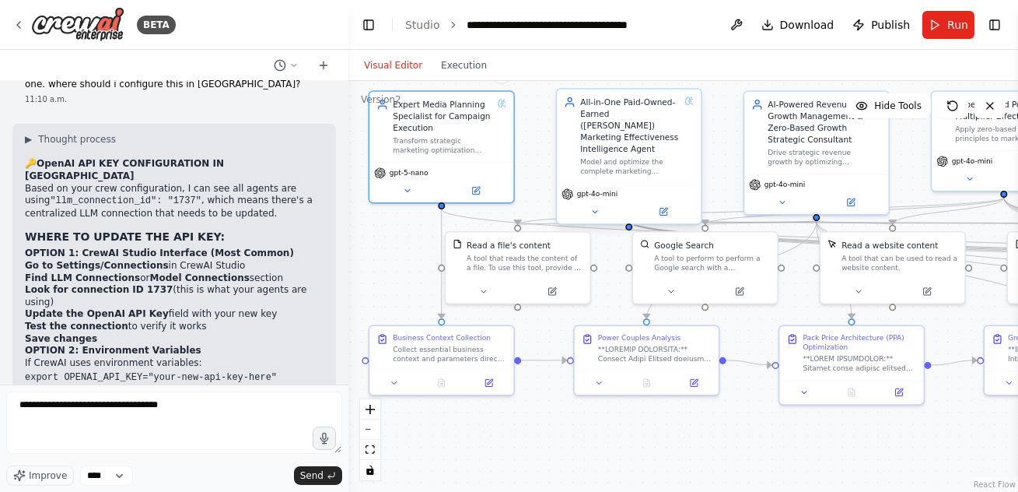
click at [615, 135] on div "All-in-One Paid-Owned-Earned (PoE) Marketing Effectiveness Intelligence Agent" at bounding box center [630, 125] width 100 height 58
click at [662, 208] on icon at bounding box center [664, 210] width 5 height 5
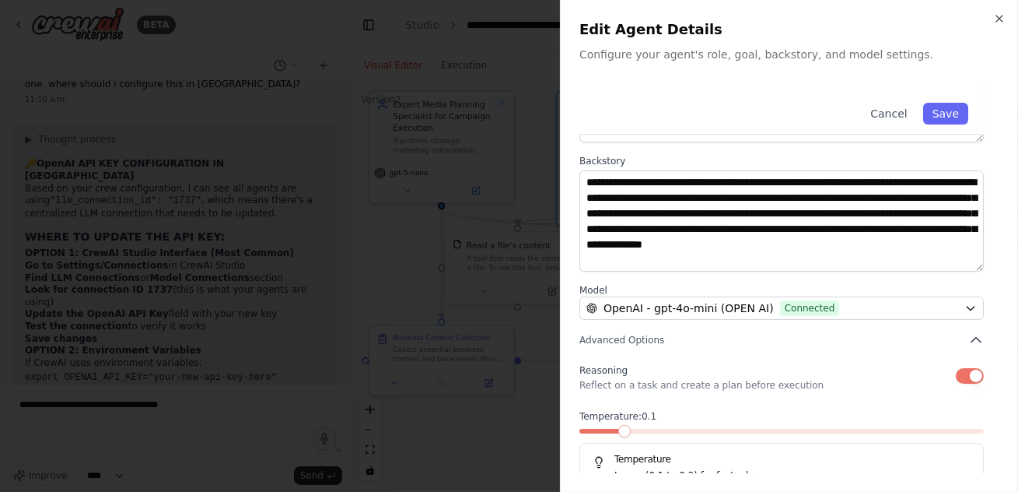
scroll to position [212, 0]
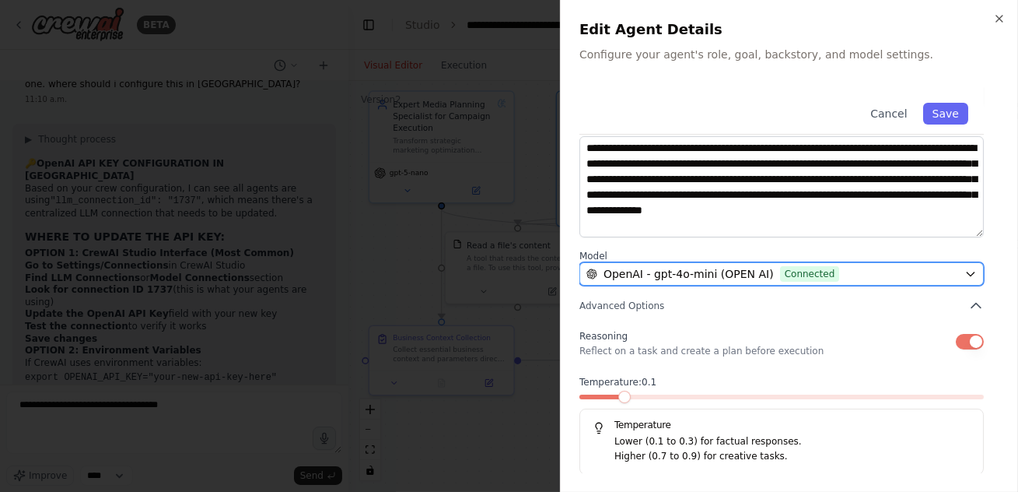
click at [841, 270] on div "OpenAI - gpt-4o-mini (OPEN AI) Connected" at bounding box center [773, 274] width 372 height 16
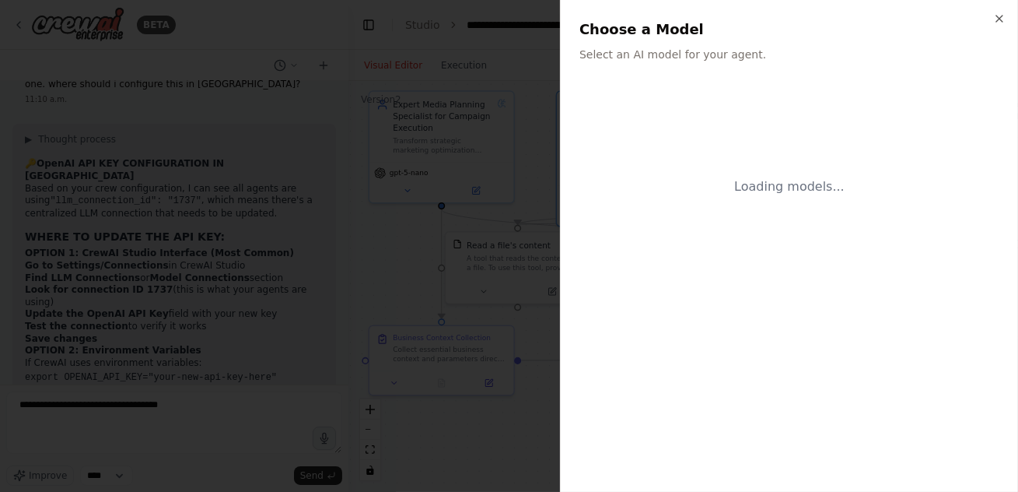
scroll to position [0, 0]
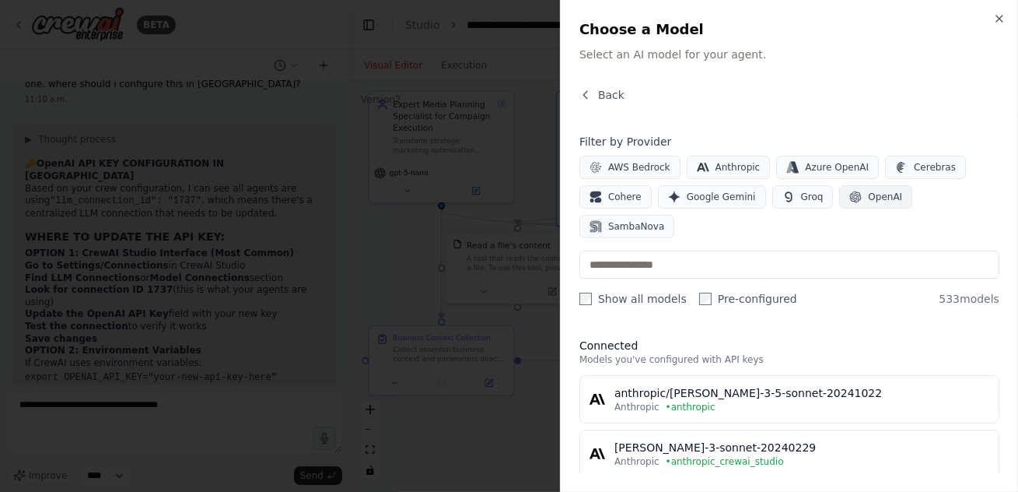
click at [853, 198] on icon "button" at bounding box center [856, 197] width 12 height 12
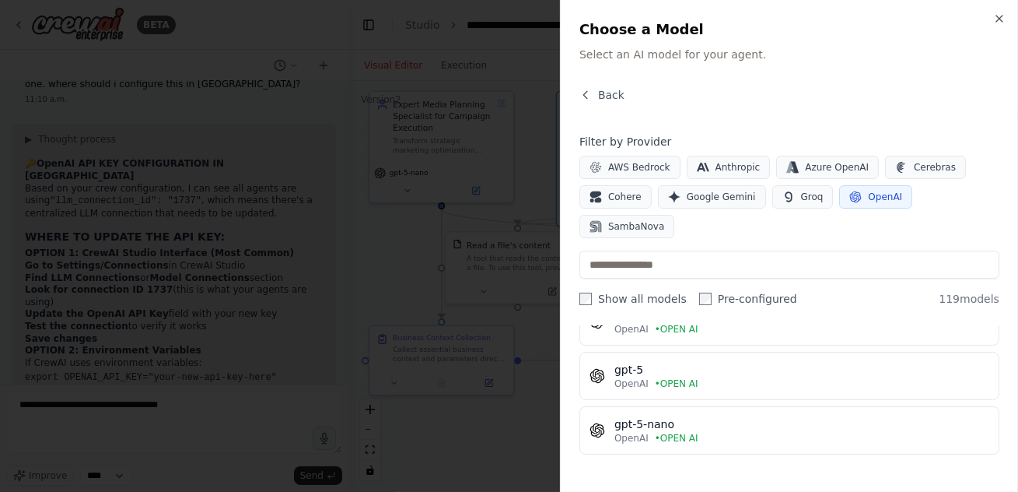
scroll to position [132, 0]
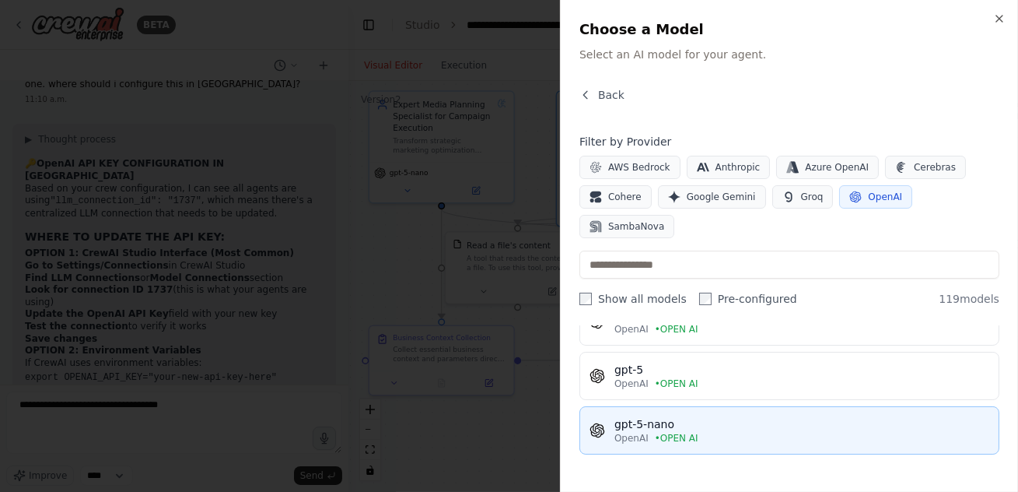
click at [710, 423] on div "gpt-5-nano" at bounding box center [802, 424] width 375 height 16
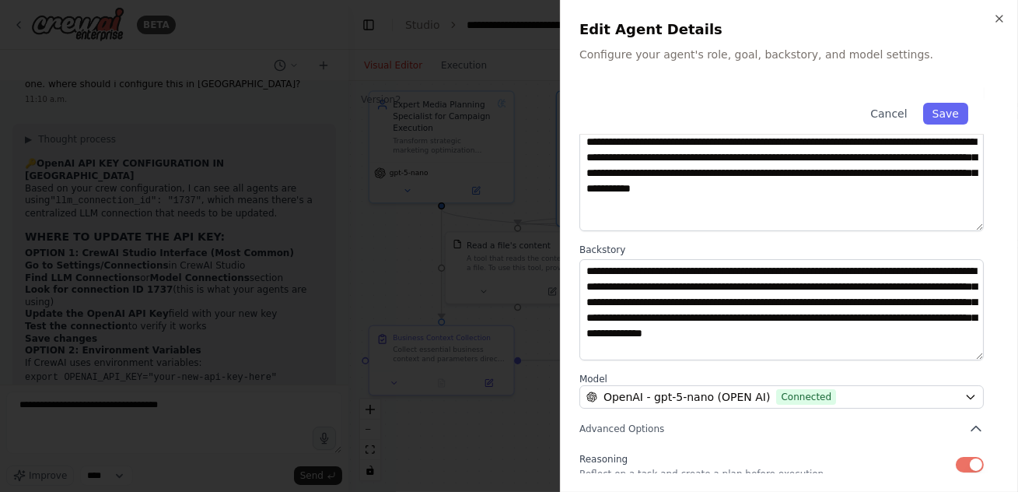
scroll to position [212, 0]
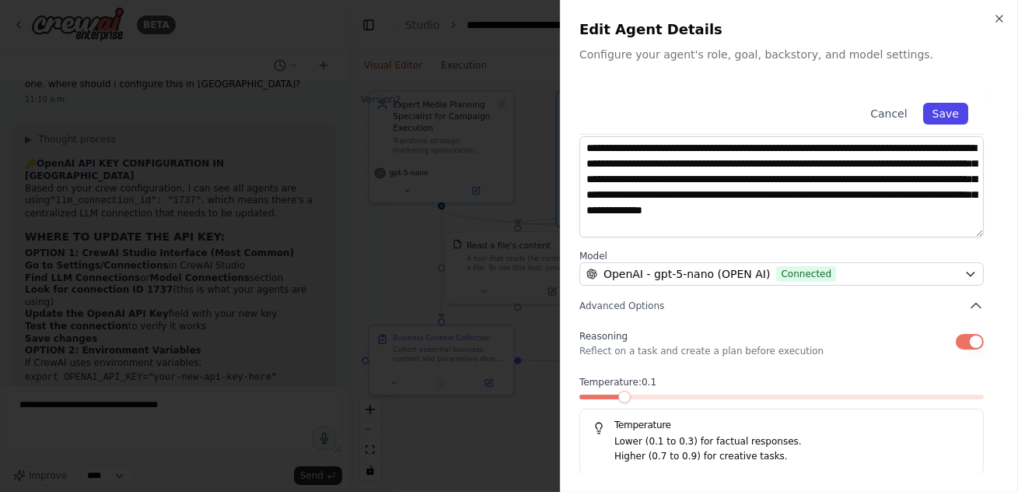
click at [951, 118] on button "Save" at bounding box center [945, 114] width 45 height 22
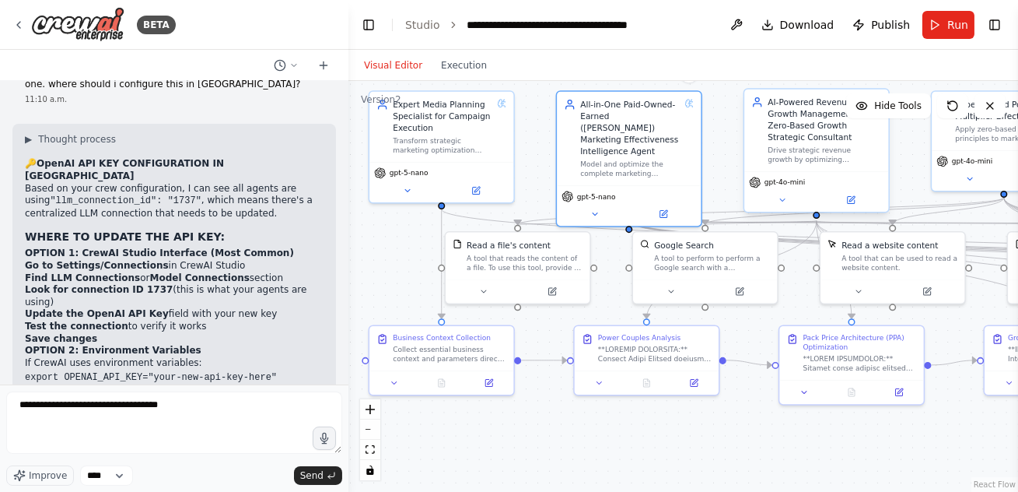
click at [805, 145] on div "AI-Powered Revenue Growth Management & Zero-Based Growth Strategic Consultant D…" at bounding box center [818, 130] width 100 height 68
click at [805, 138] on div "AI-Powered Revenue Growth Management & Zero-Based Growth Strategic Consultant" at bounding box center [818, 119] width 100 height 47
click at [855, 201] on icon at bounding box center [850, 199] width 9 height 9
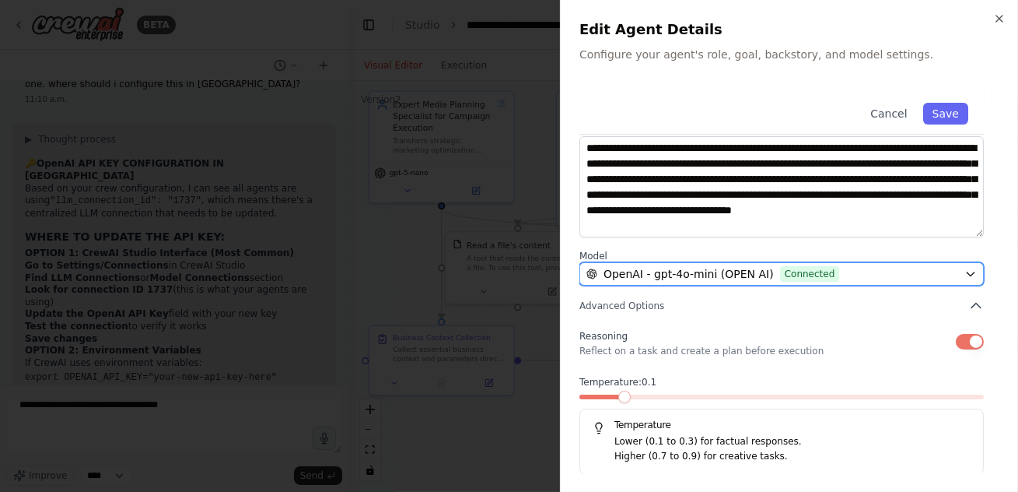
click at [729, 270] on span "OpenAI - gpt-4o-mini (OPEN AI)" at bounding box center [689, 274] width 170 height 16
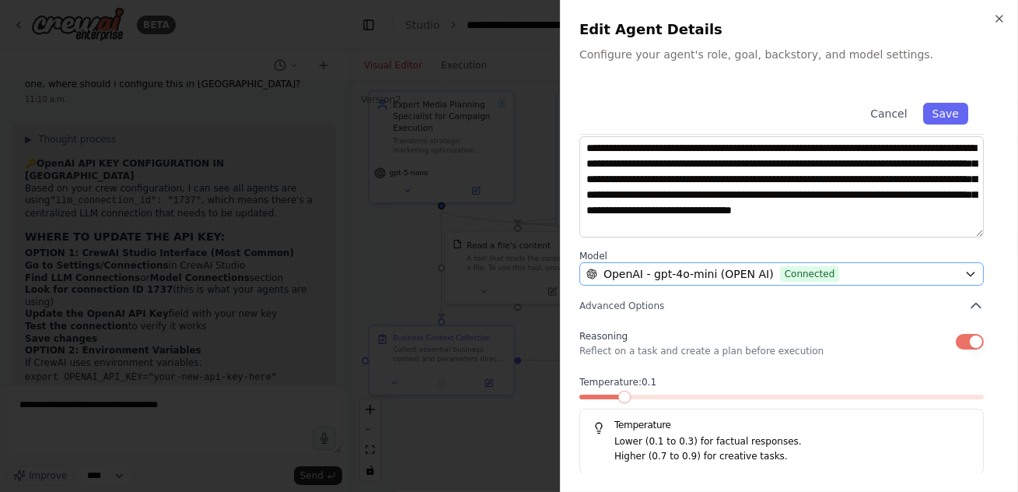
scroll to position [0, 0]
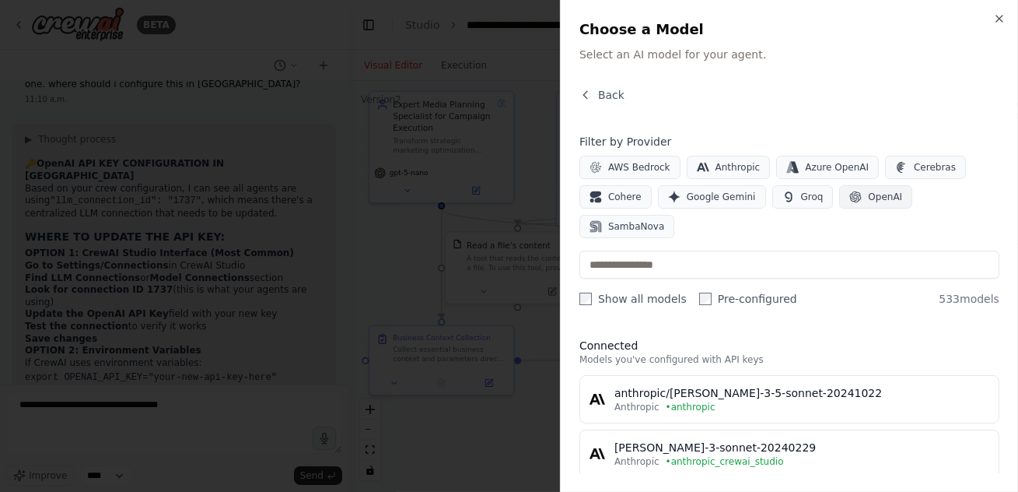
click at [868, 192] on span "OpenAI" at bounding box center [885, 197] width 34 height 12
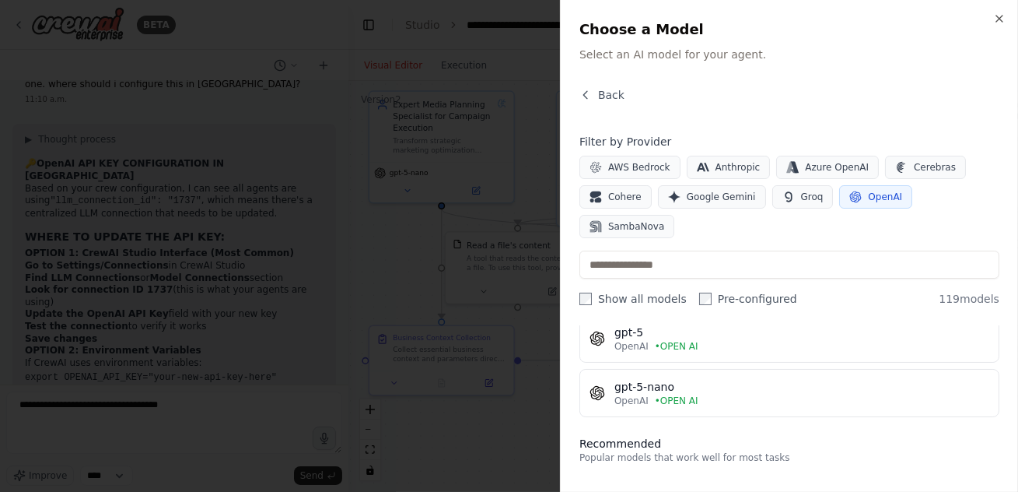
scroll to position [166, 0]
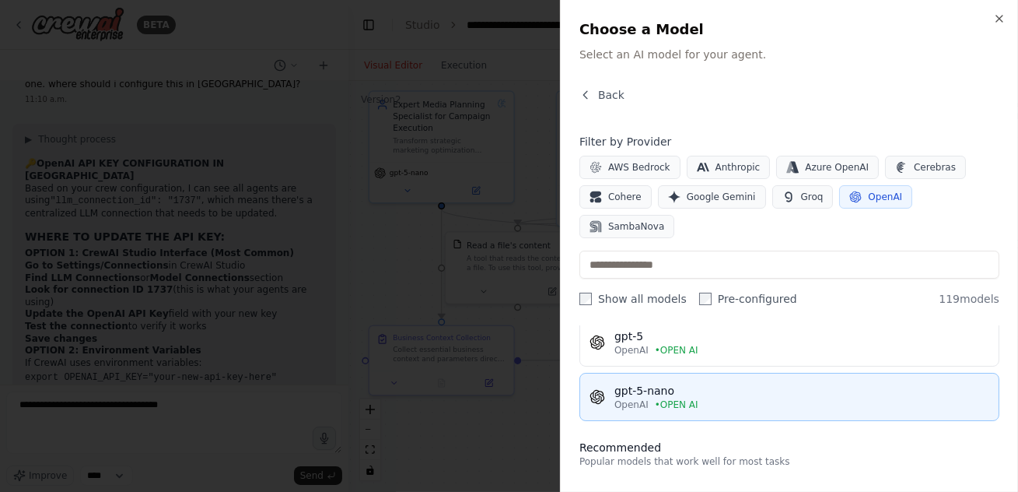
click at [686, 408] on span "• OPEN AI" at bounding box center [677, 404] width 44 height 12
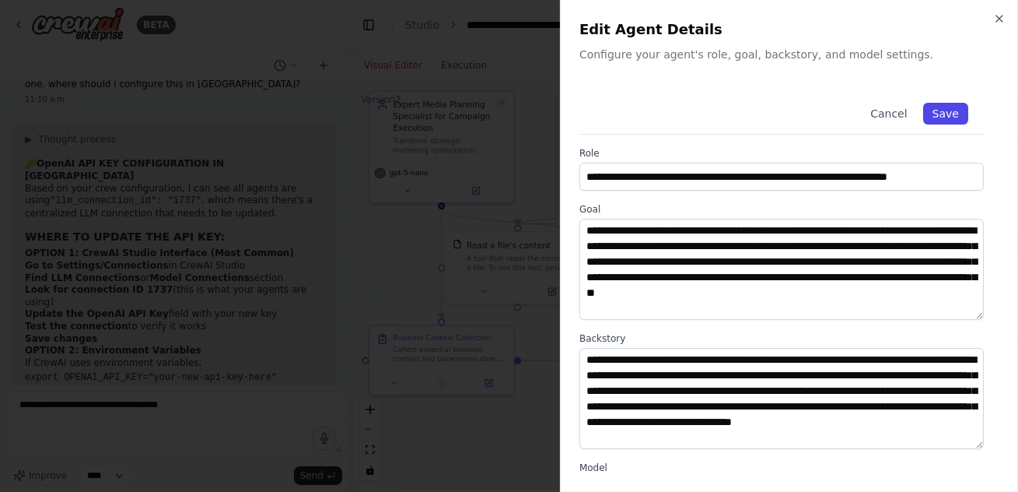
click at [945, 111] on button "Save" at bounding box center [945, 114] width 45 height 22
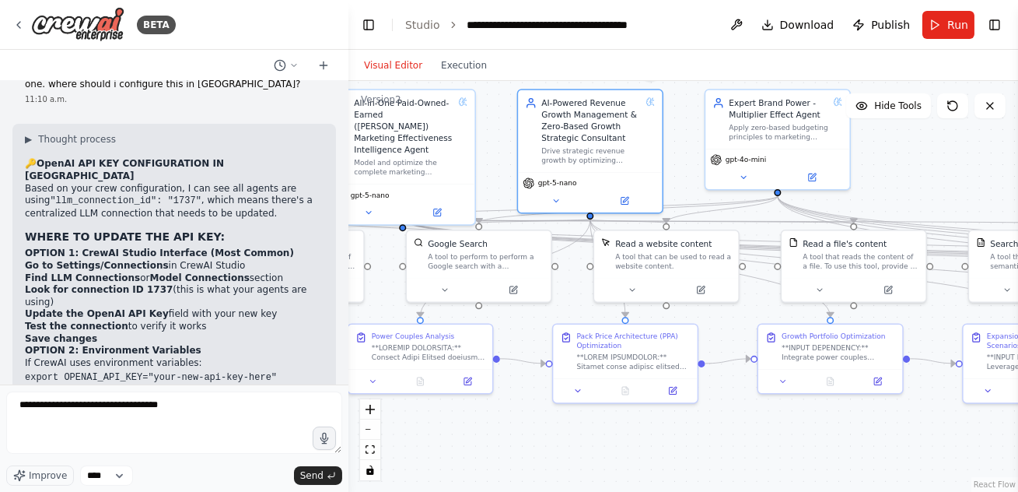
drag, startPoint x: 750, startPoint y: 417, endPoint x: 481, endPoint y: 431, distance: 269.5
click at [494, 426] on div ".deletable-edge-delete-btn { width: 20px; height: 20px; border: 0px solid #ffff…" at bounding box center [684, 286] width 670 height 411
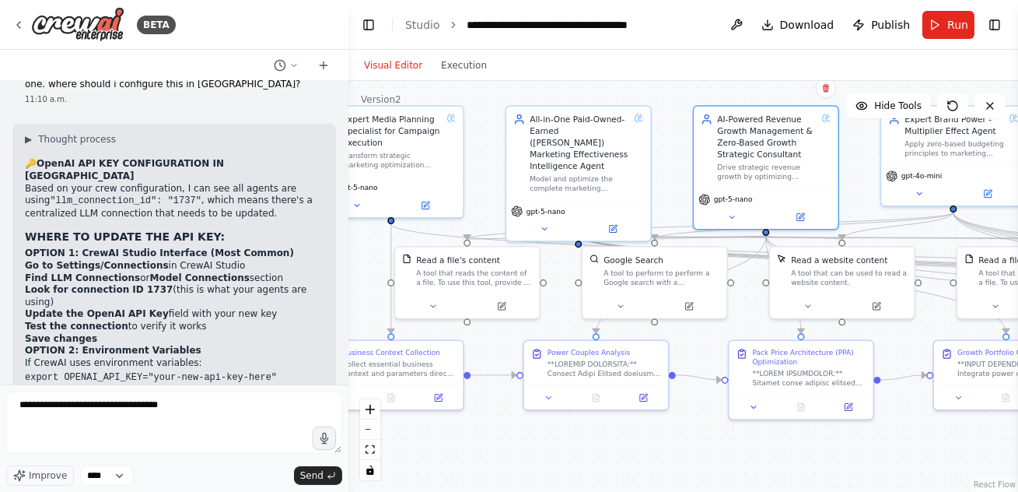
drag, startPoint x: 525, startPoint y: 449, endPoint x: 725, endPoint y: 455, distance: 200.0
click at [725, 455] on div ".deletable-edge-delete-btn { width: 20px; height: 20px; border: 0px solid #ffff…" at bounding box center [684, 286] width 670 height 411
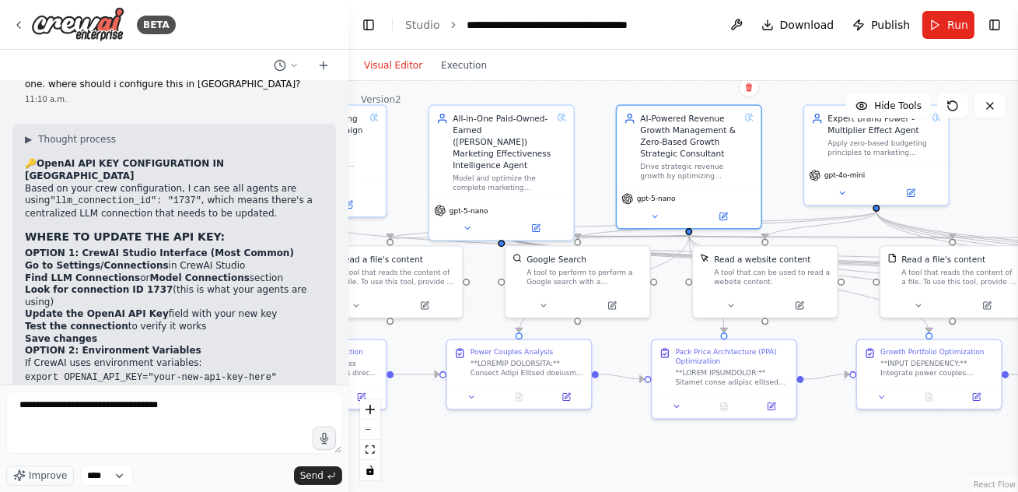
drag, startPoint x: 620, startPoint y: 473, endPoint x: 500, endPoint y: 470, distance: 119.8
click at [500, 470] on div ".deletable-edge-delete-btn { width: 20px; height: 20px; border: 0px solid #ffff…" at bounding box center [684, 286] width 670 height 411
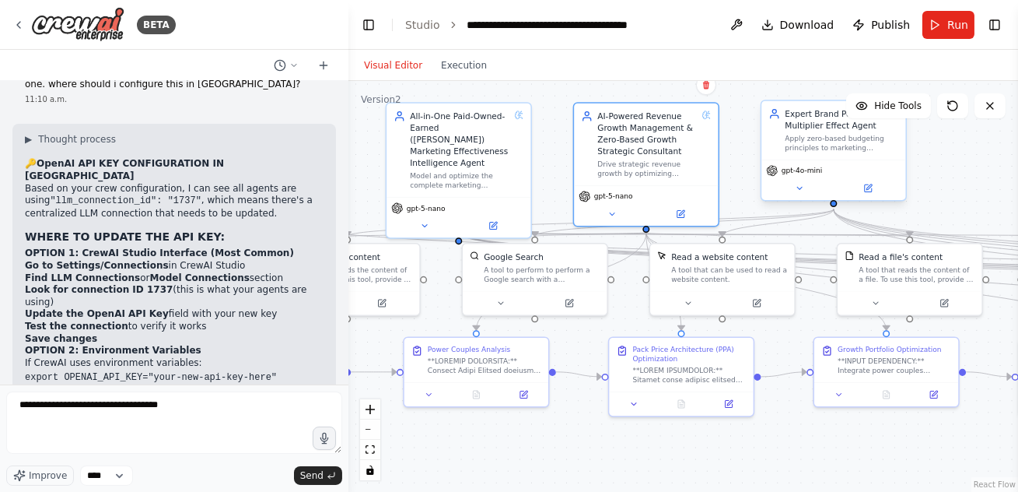
click at [801, 138] on div "Apply zero-based budgeting principles to marketing investments, challenging eve…" at bounding box center [835, 143] width 100 height 19
click at [863, 187] on button at bounding box center [868, 188] width 66 height 14
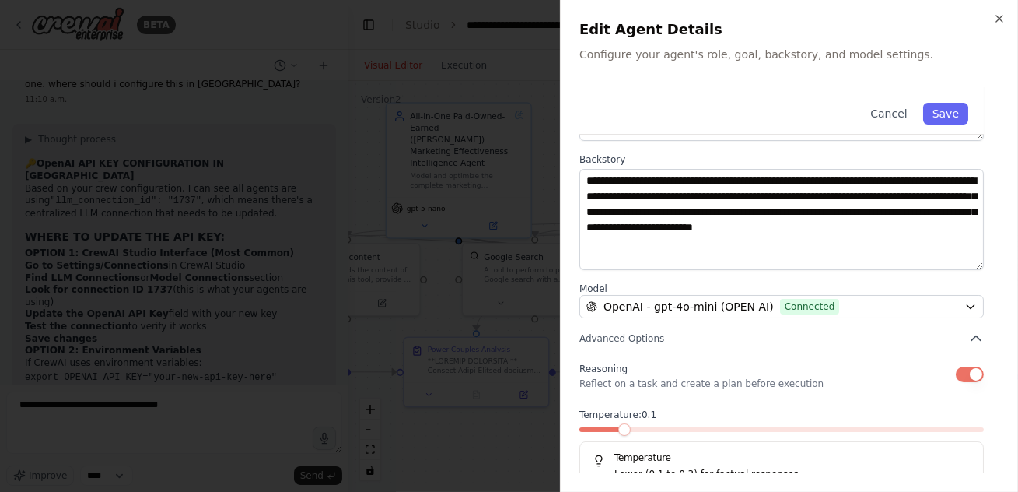
scroll to position [212, 0]
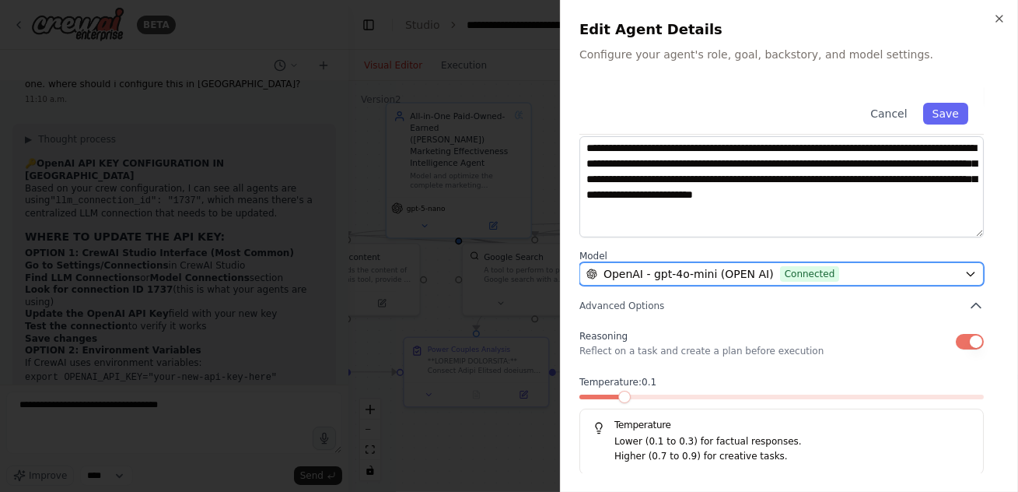
click at [836, 274] on div "OpenAI - gpt-4o-mini (OPEN AI) Connected" at bounding box center [773, 274] width 372 height 16
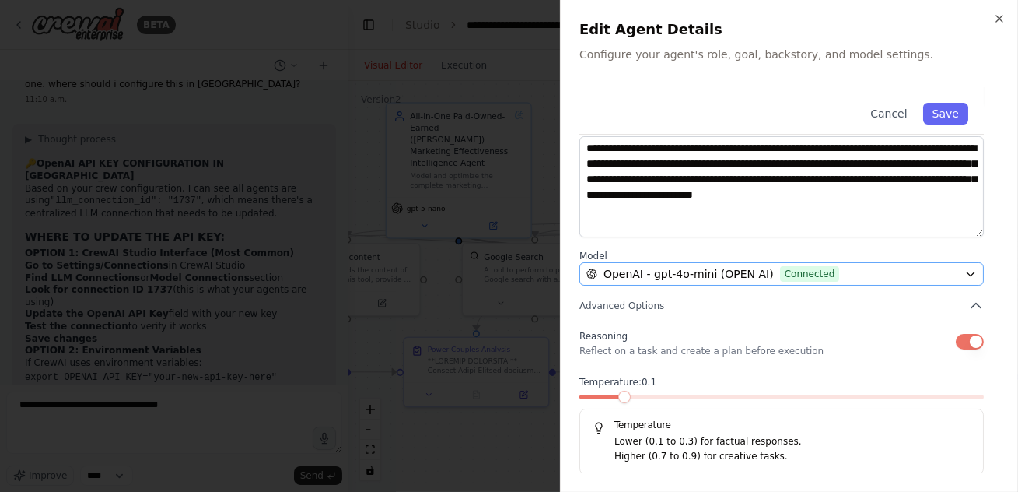
scroll to position [0, 0]
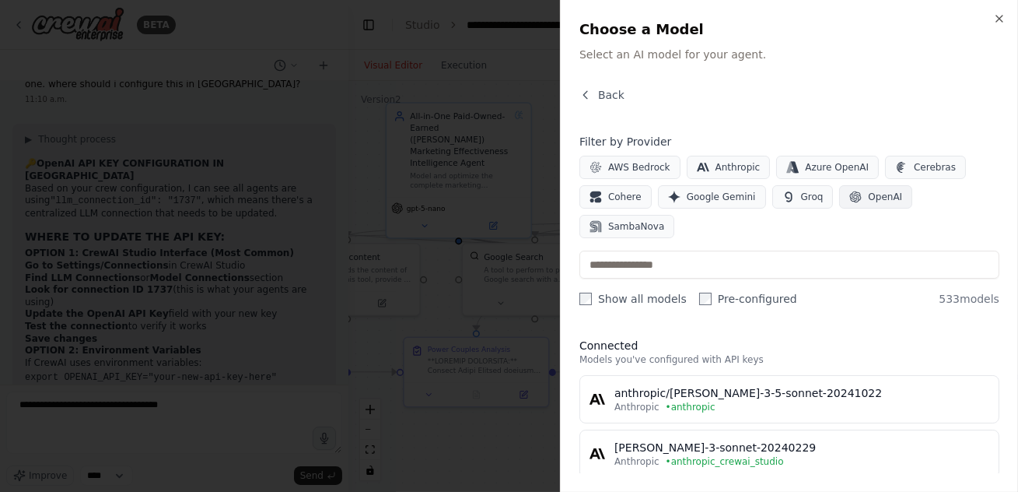
click at [868, 197] on span "OpenAI" at bounding box center [885, 197] width 34 height 12
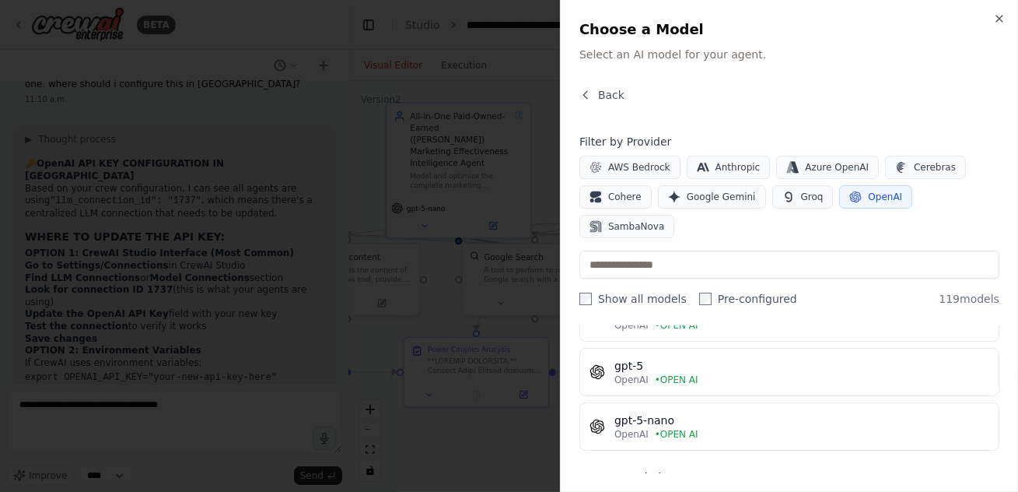
scroll to position [138, 0]
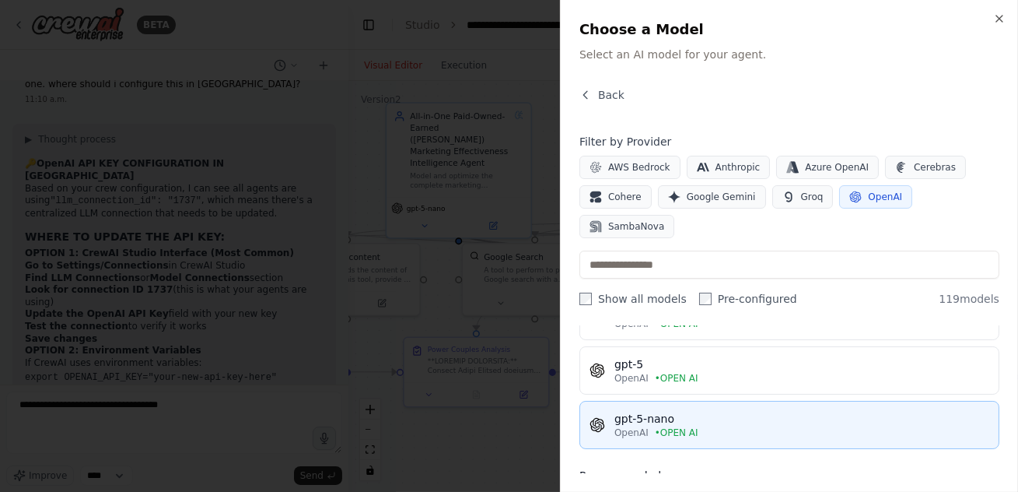
click at [670, 423] on div "gpt-5-nano" at bounding box center [802, 419] width 375 height 16
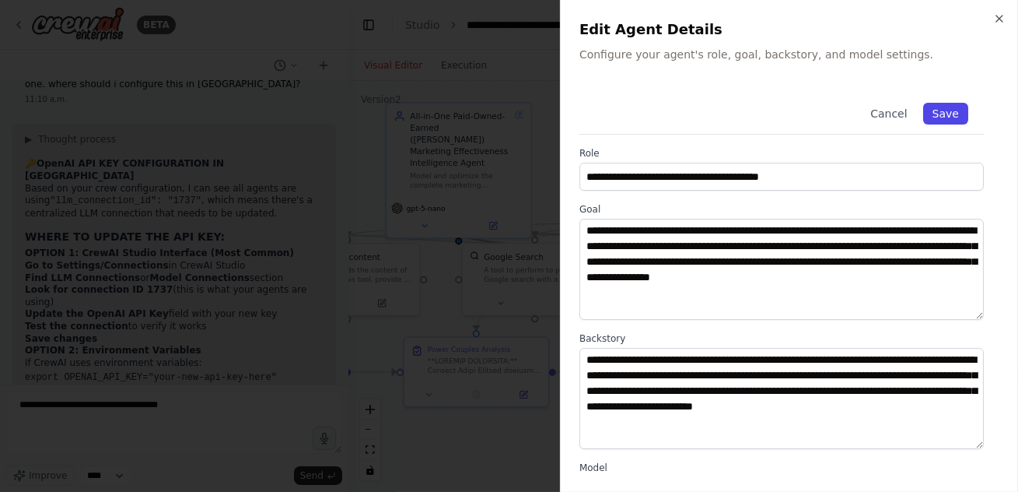
click at [943, 123] on button "Save" at bounding box center [945, 114] width 45 height 22
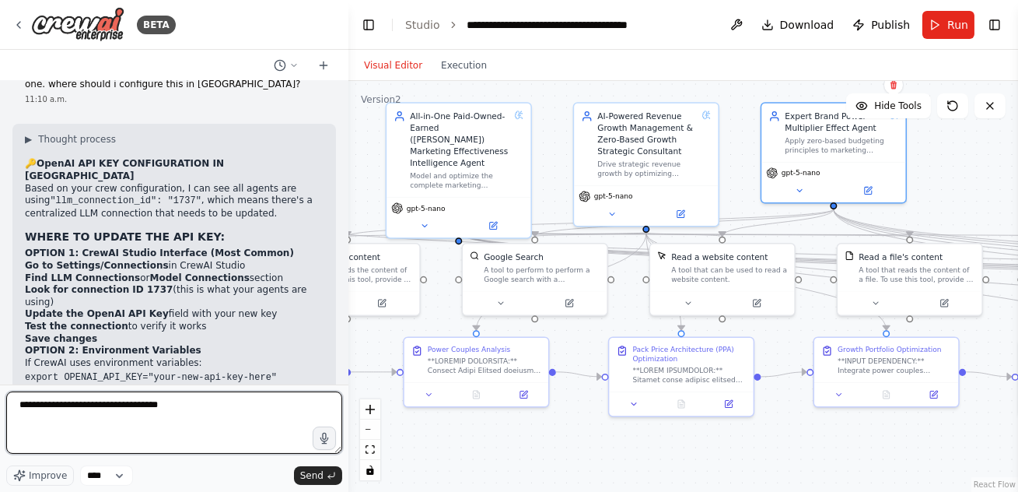
click at [187, 409] on textarea "**********" at bounding box center [174, 422] width 336 height 62
type textarea "**********"
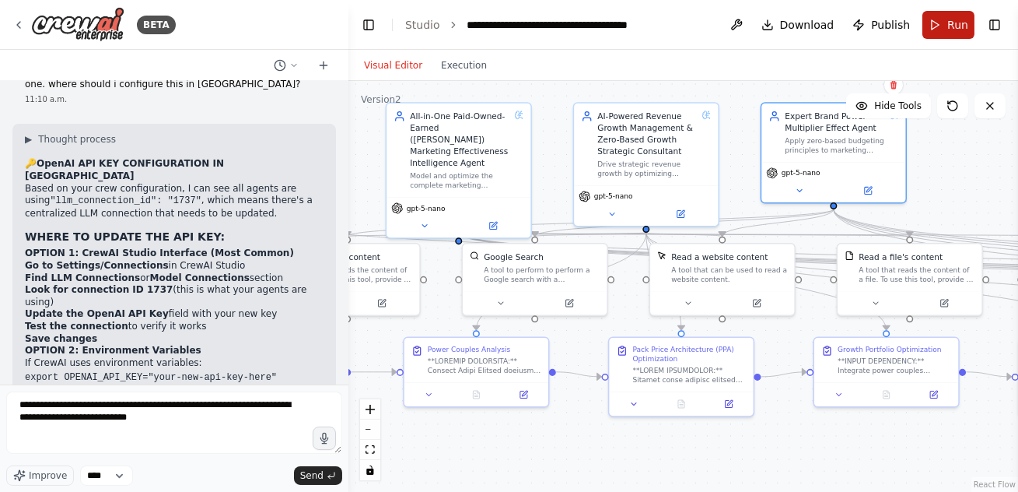
click at [943, 33] on button "Run" at bounding box center [949, 25] width 52 height 28
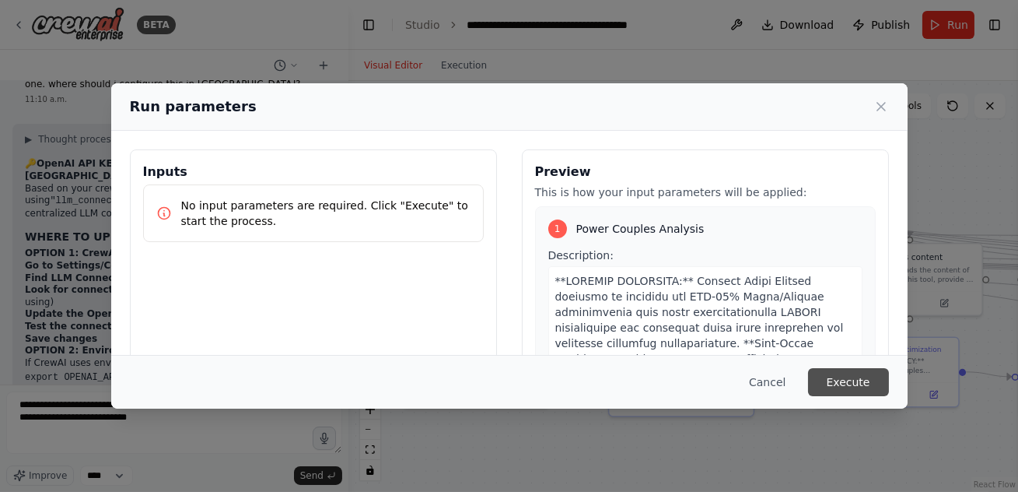
click at [856, 387] on button "Execute" at bounding box center [848, 382] width 81 height 28
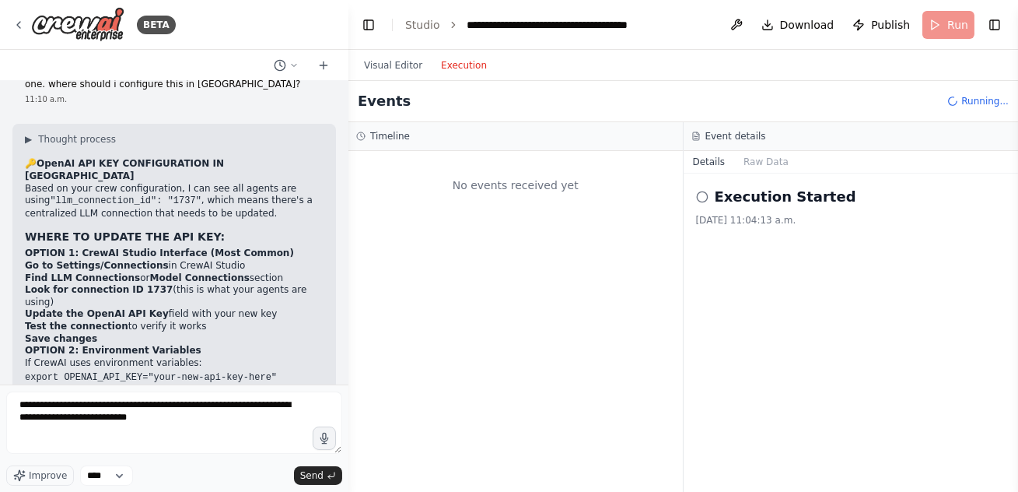
click at [457, 69] on button "Execution" at bounding box center [464, 65] width 65 height 19
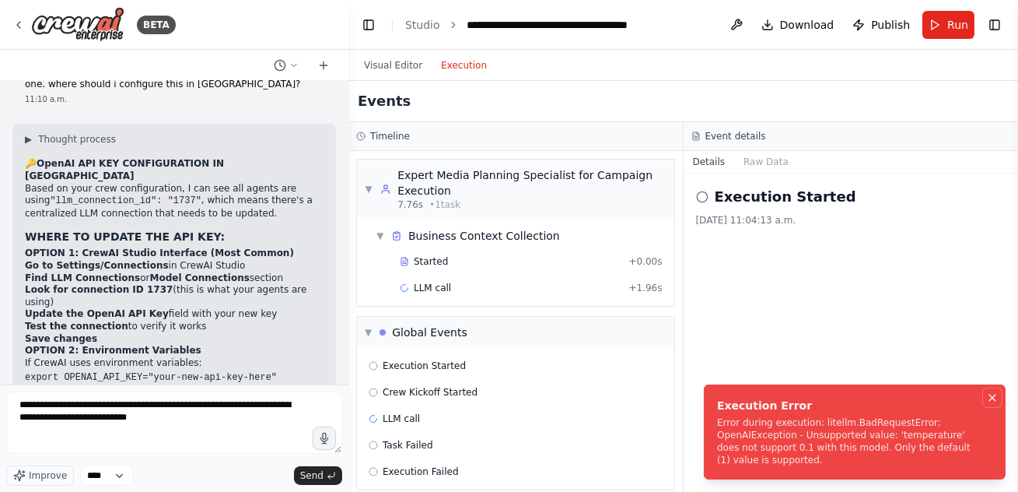
click at [993, 395] on icon "Notifications (F8)" at bounding box center [992, 397] width 12 height 12
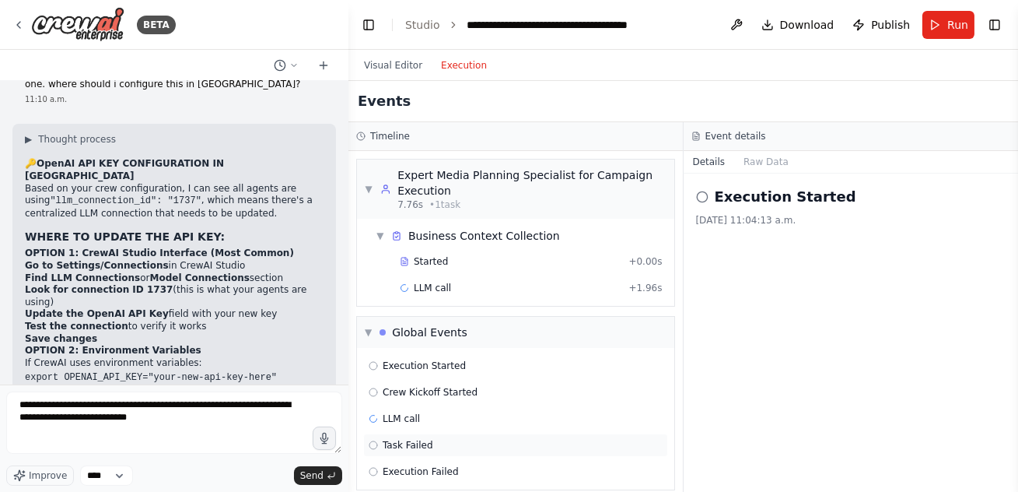
scroll to position [13, 0]
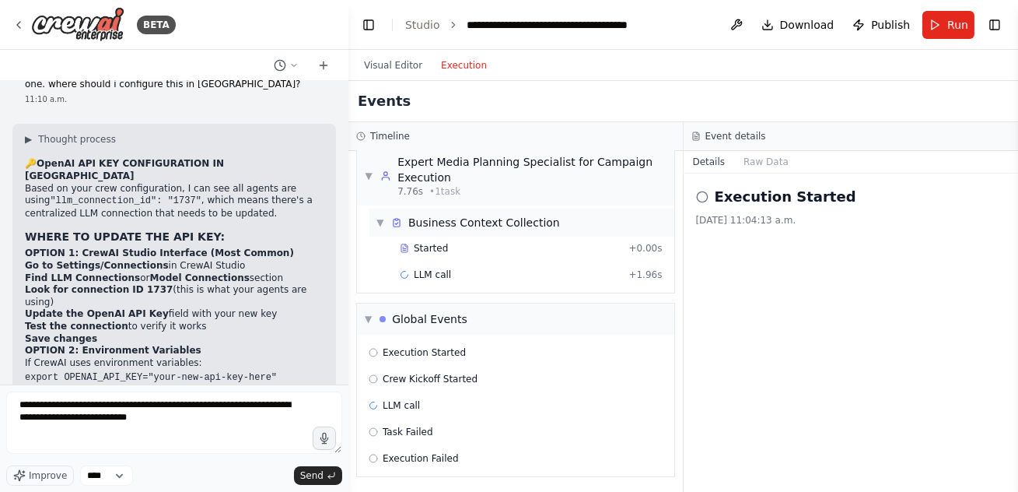
click at [380, 222] on span "▼" at bounding box center [380, 222] width 9 height 12
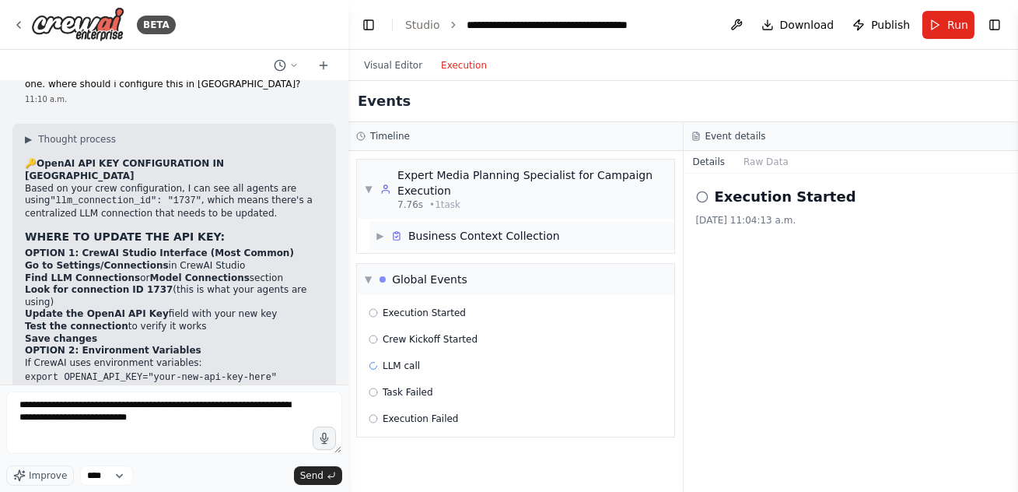
click at [380, 237] on span "▶" at bounding box center [380, 235] width 9 height 12
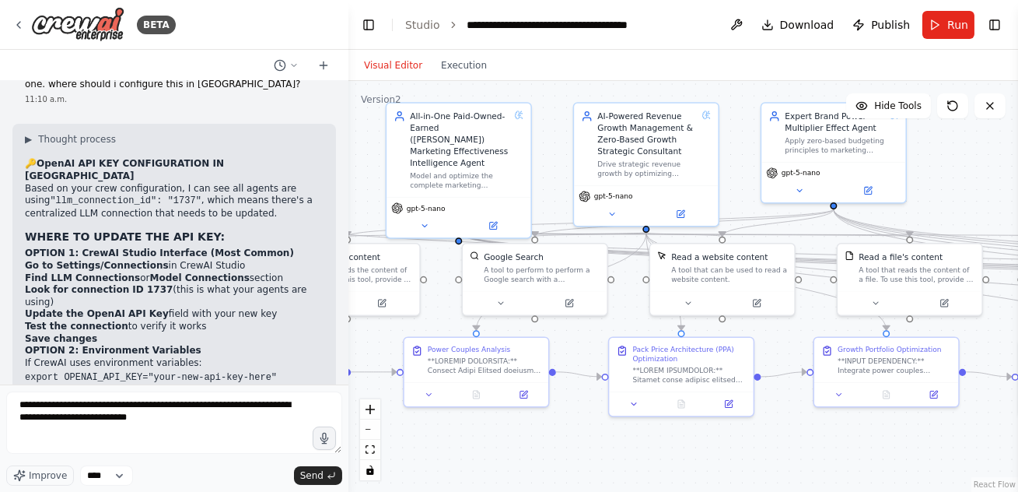
click at [385, 65] on button "Visual Editor" at bounding box center [393, 65] width 77 height 19
click at [457, 150] on div "All-in-One Paid-Owned-Earned (PoE) Marketing Effectiveness Intelligence Agent" at bounding box center [460, 137] width 100 height 58
click at [493, 220] on icon at bounding box center [492, 223] width 7 height 7
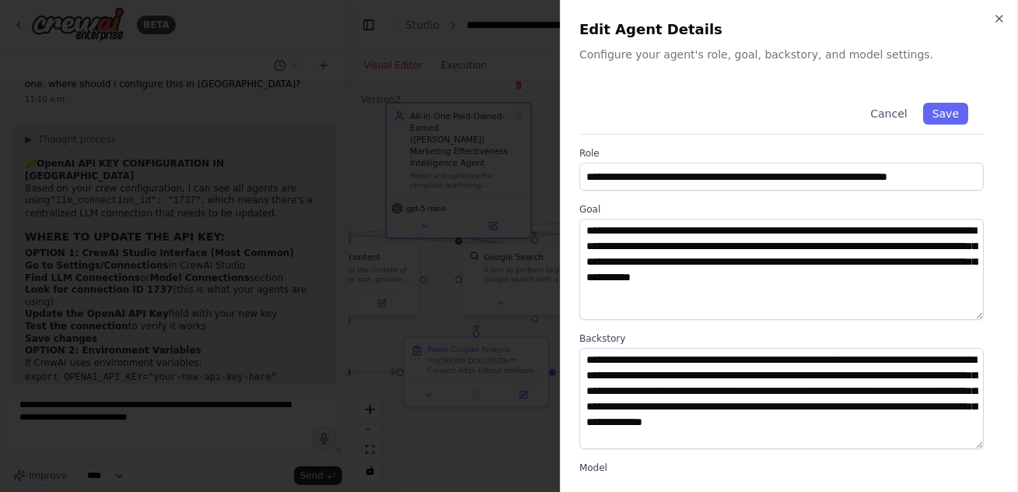
scroll to position [212, 0]
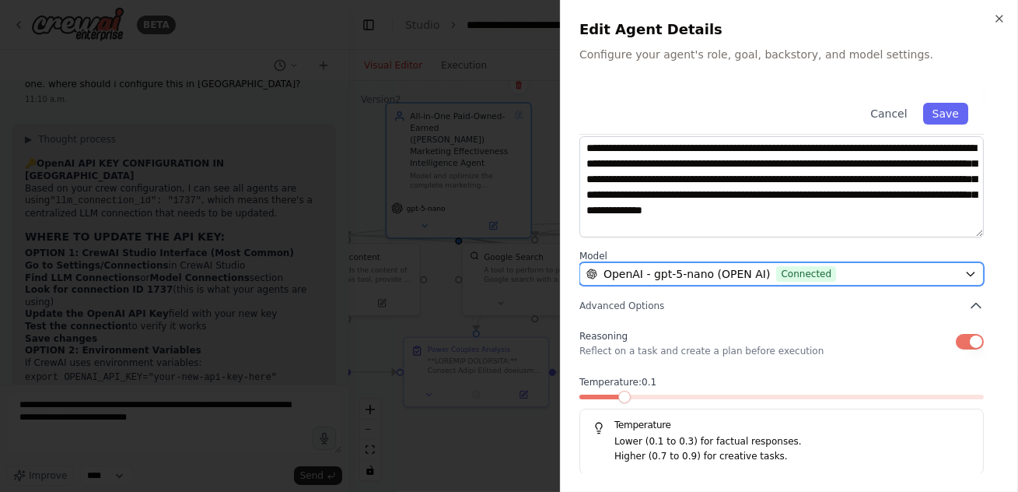
click at [737, 276] on span "OpenAI - gpt-5-nano (OPEN AI)" at bounding box center [687, 274] width 167 height 16
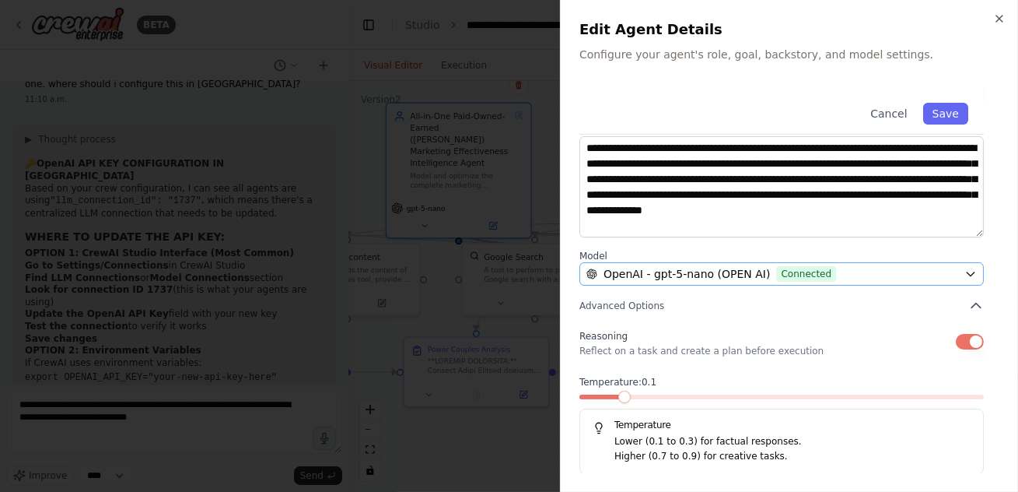
scroll to position [0, 0]
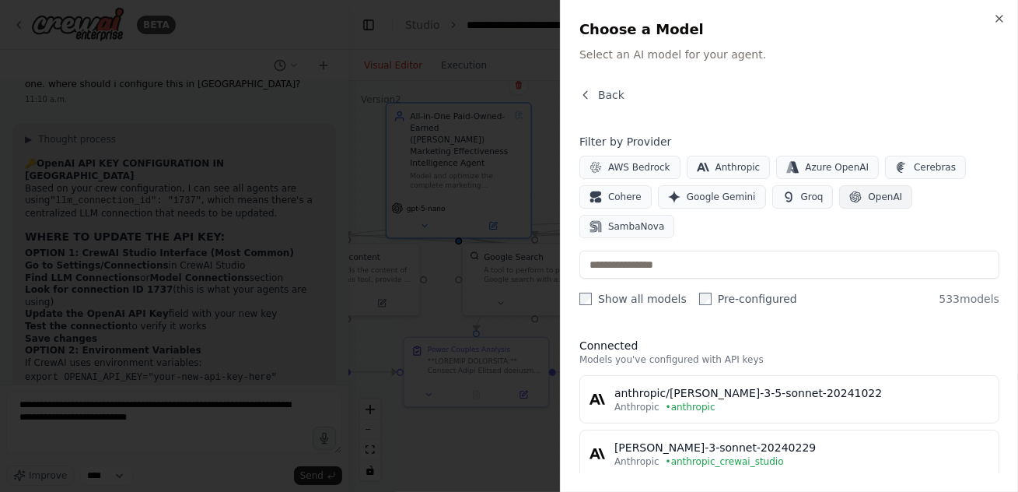
click at [857, 194] on button "OpenAI" at bounding box center [875, 196] width 73 height 23
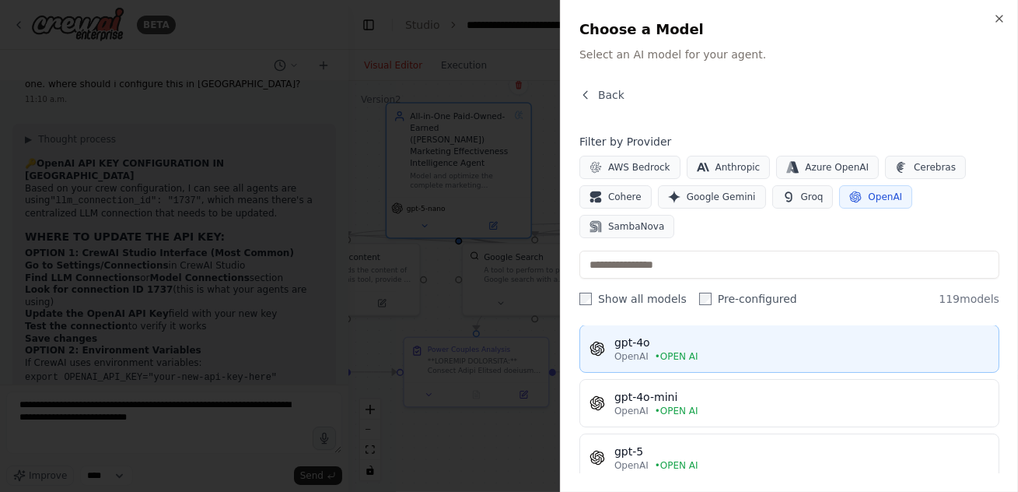
scroll to position [62, 0]
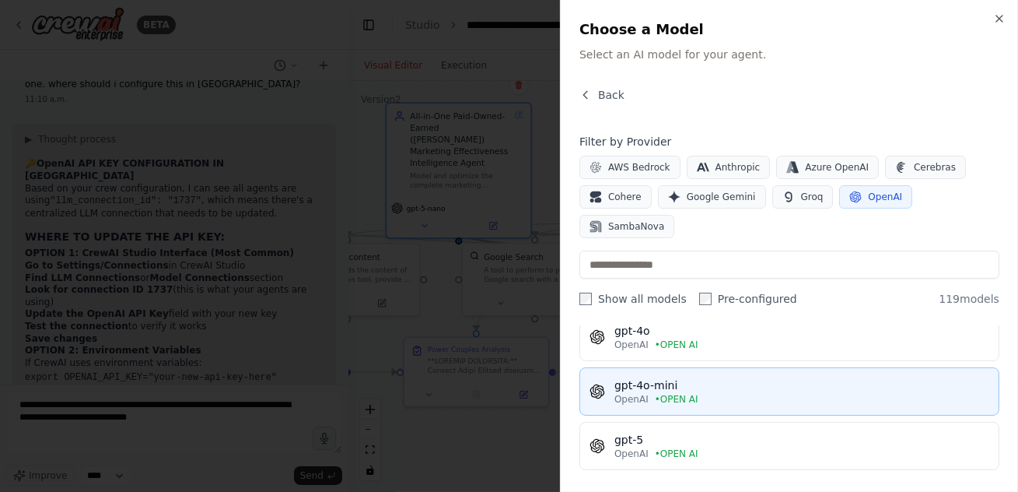
click at [714, 393] on div "OpenAI • OPEN AI" at bounding box center [802, 399] width 375 height 12
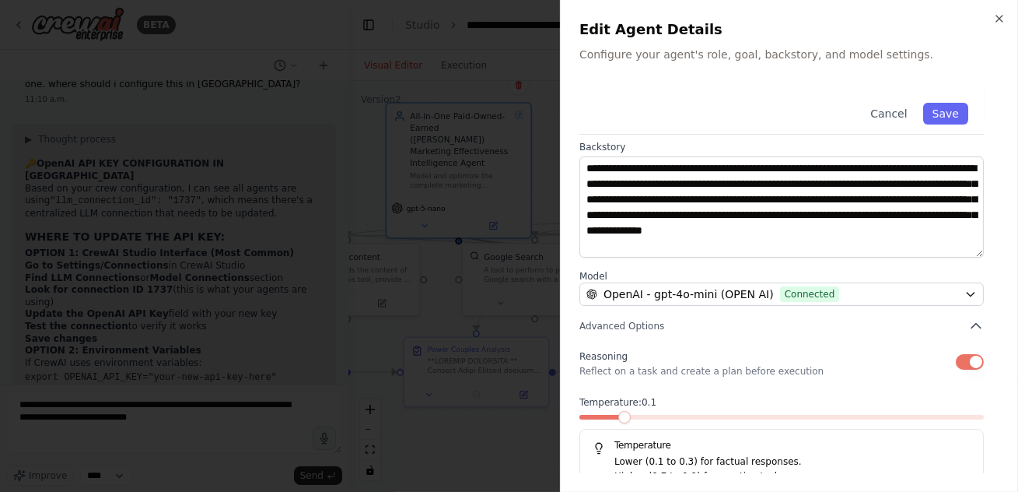
scroll to position [212, 0]
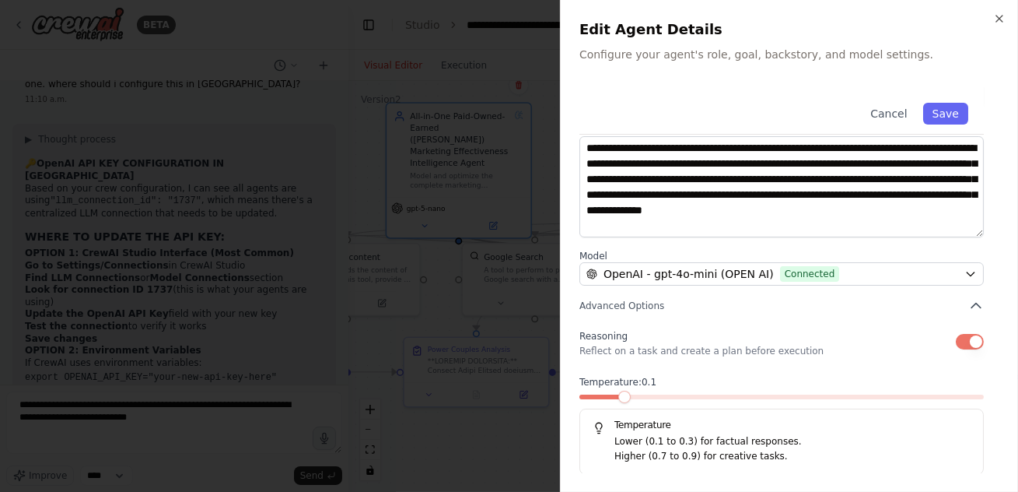
click at [666, 394] on span at bounding box center [782, 396] width 405 height 5
click at [688, 396] on span at bounding box center [782, 396] width 405 height 5
click at [683, 394] on span at bounding box center [640, 396] width 121 height 5
click at [681, 397] on span at bounding box center [640, 396] width 121 height 5
click at [660, 396] on span at bounding box center [620, 396] width 81 height 5
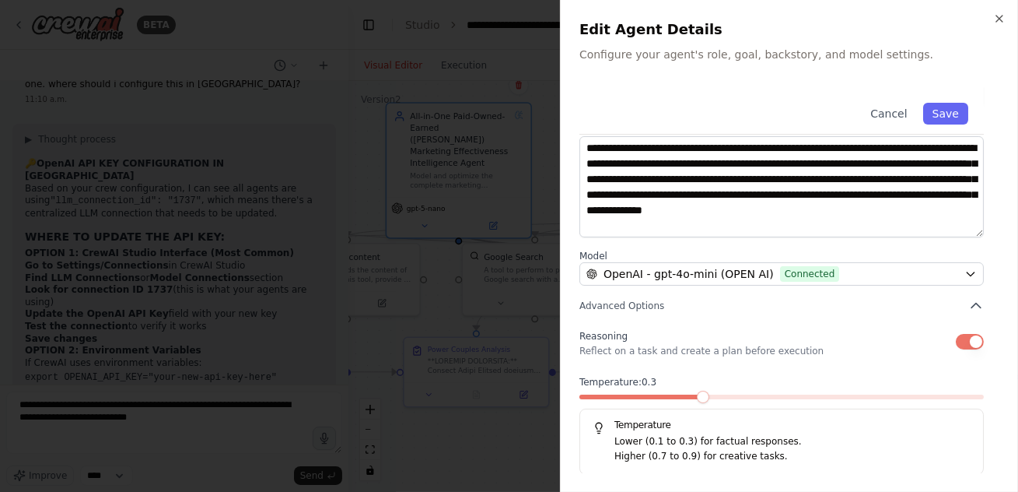
click at [688, 395] on span at bounding box center [782, 396] width 405 height 5
click at [677, 396] on span at bounding box center [640, 396] width 121 height 5
click at [951, 114] on button "Save" at bounding box center [945, 114] width 45 height 22
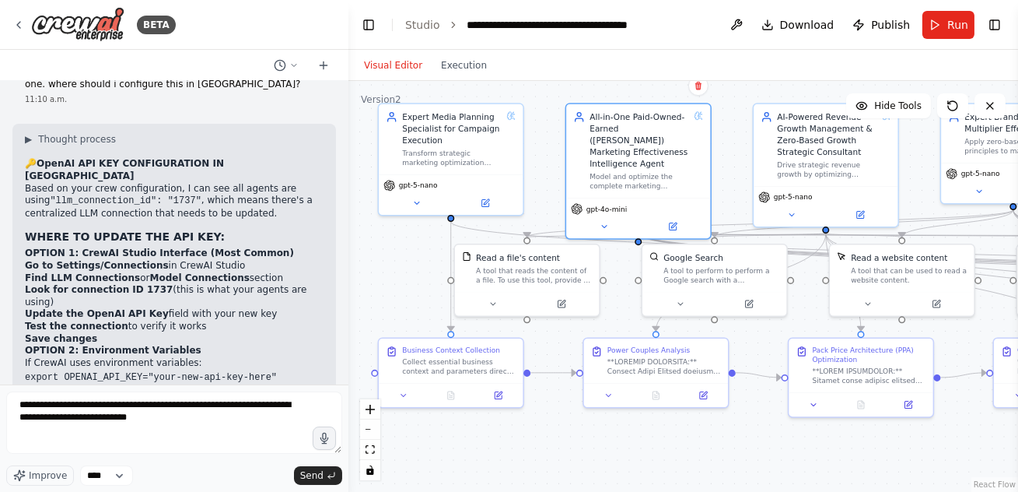
drag, startPoint x: 448, startPoint y: 459, endPoint x: 628, endPoint y: 461, distance: 179.7
click at [628, 461] on div ".deletable-edge-delete-btn { width: 20px; height: 20px; border: 0px solid #ffff…" at bounding box center [684, 286] width 670 height 411
click at [479, 184] on div "gpt-5-nano" at bounding box center [451, 184] width 135 height 12
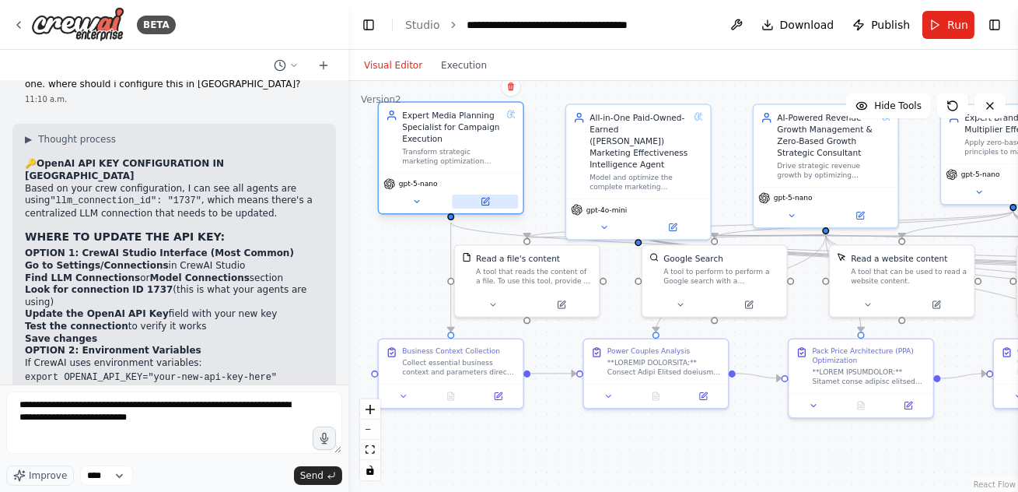
click at [488, 203] on icon at bounding box center [485, 201] width 7 height 7
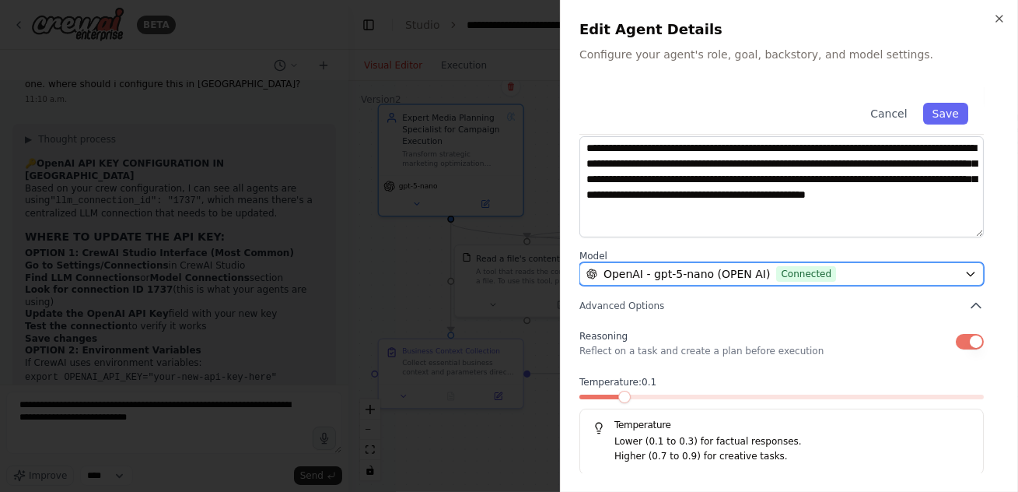
click at [825, 275] on span "Connected" at bounding box center [806, 274] width 60 height 16
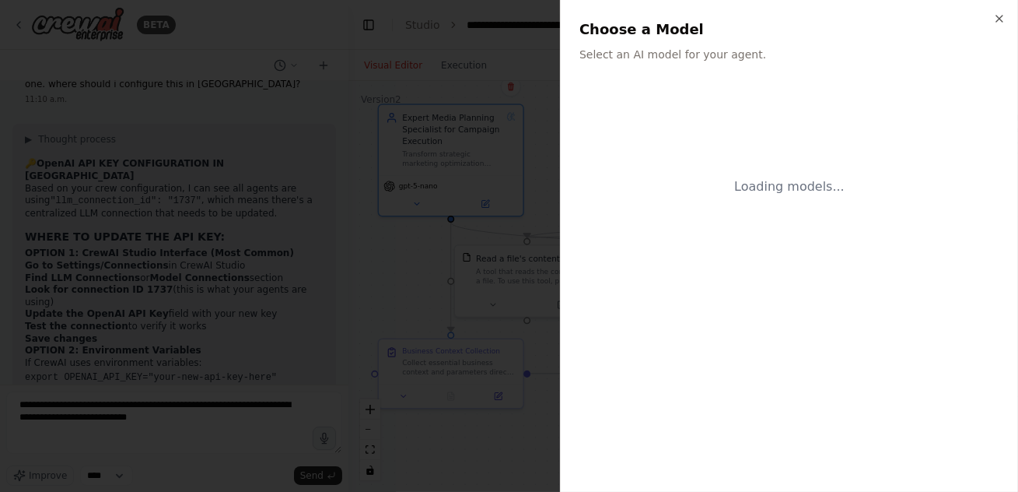
scroll to position [0, 0]
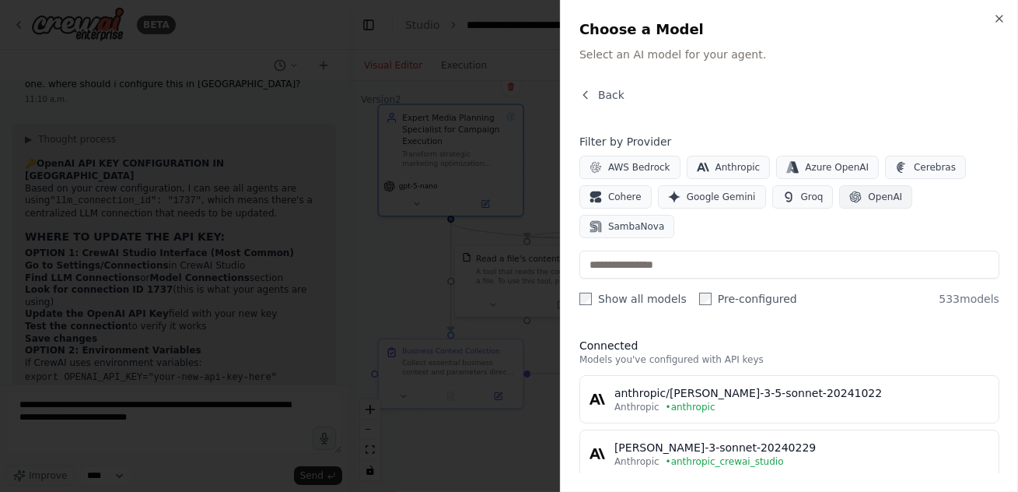
click at [868, 198] on span "OpenAI" at bounding box center [885, 197] width 34 height 12
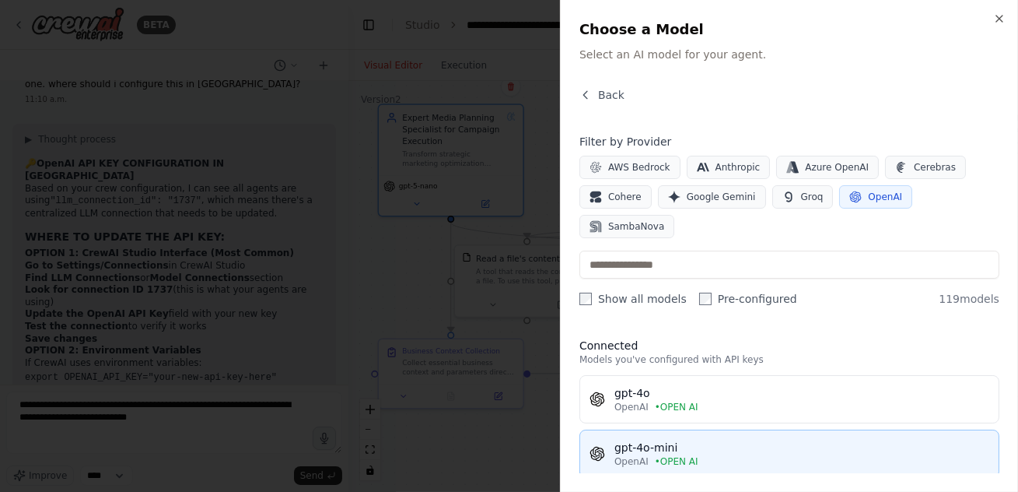
click at [697, 455] on div "OpenAI • OPEN AI" at bounding box center [802, 461] width 375 height 12
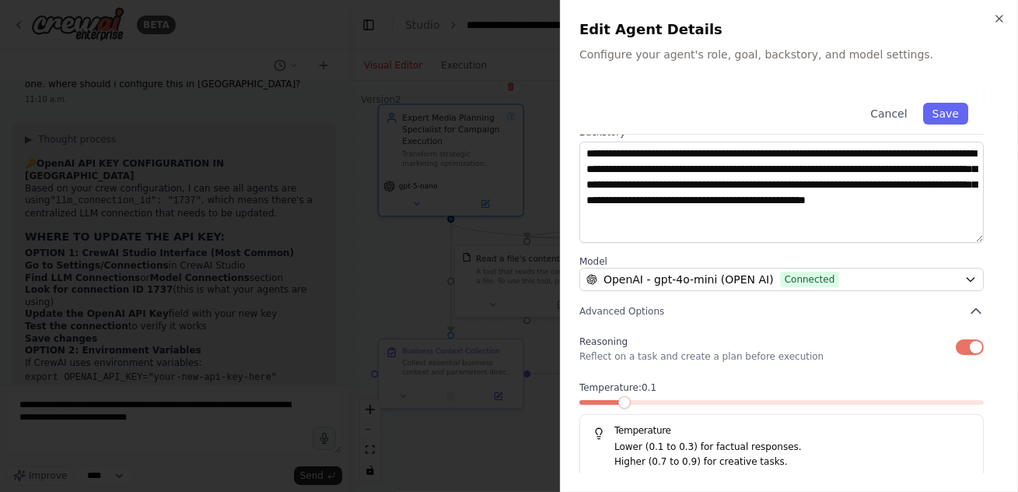
scroll to position [212, 0]
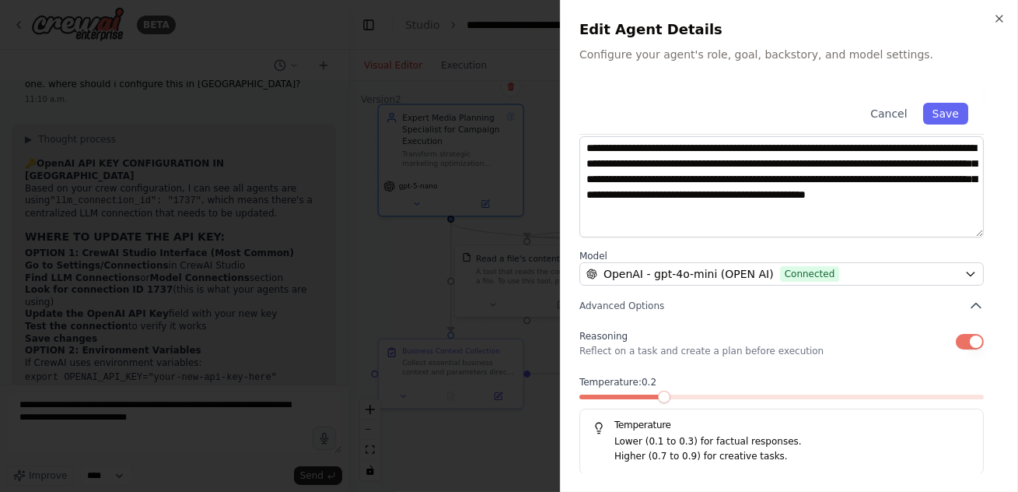
click at [655, 394] on span at bounding box center [782, 396] width 405 height 5
click at [947, 110] on button "Save" at bounding box center [945, 114] width 45 height 22
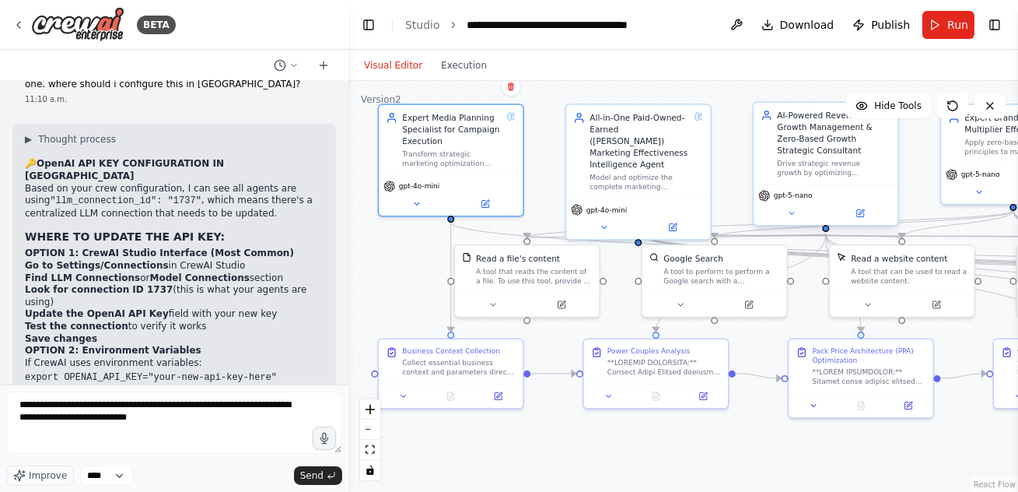
click at [829, 166] on div "Drive strategic revenue growth by optimizing marketing investments across the e…" at bounding box center [827, 168] width 100 height 19
click at [816, 199] on div "gpt-5-nano" at bounding box center [825, 196] width 135 height 12
click at [786, 219] on button at bounding box center [791, 213] width 66 height 14
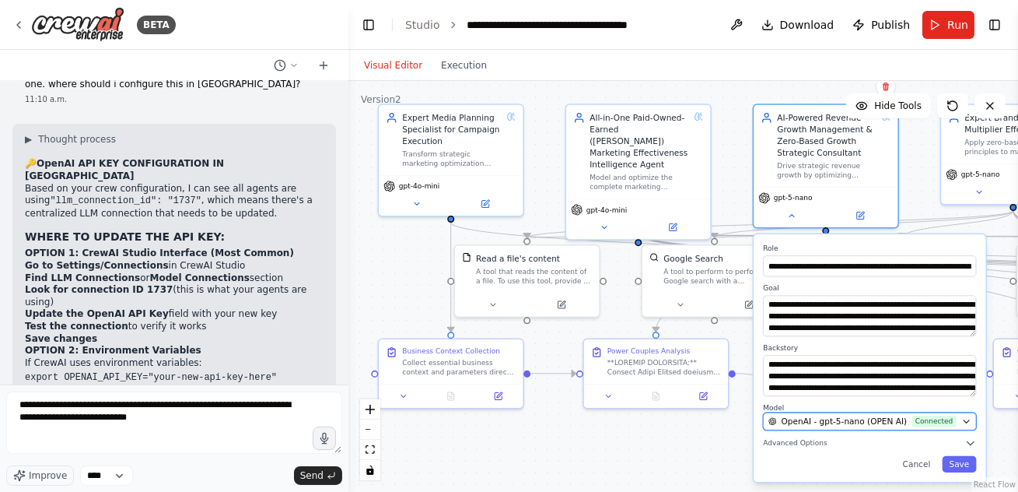
click at [858, 422] on span "OpenAI - gpt-5-nano (OPEN AI)" at bounding box center [845, 421] width 126 height 12
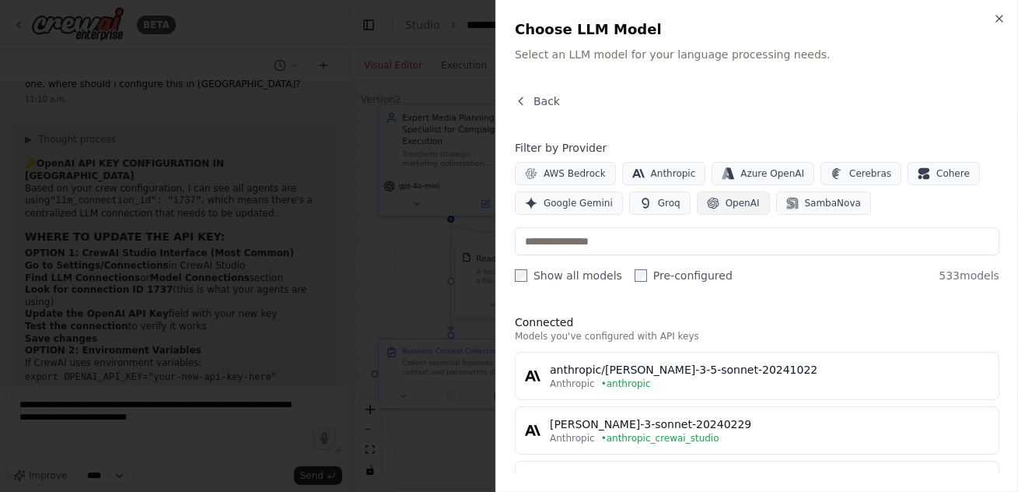
click at [733, 201] on span "OpenAI" at bounding box center [743, 203] width 34 height 12
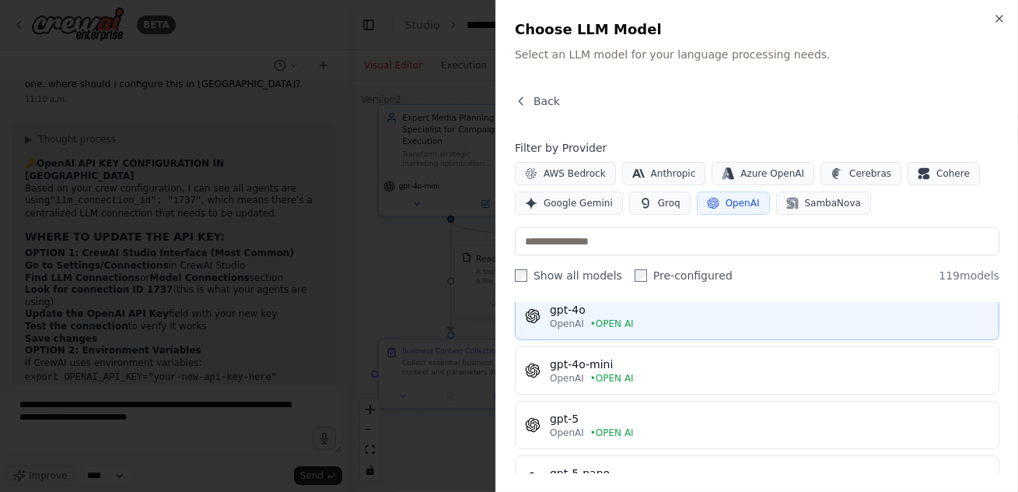
scroll to position [67, 0]
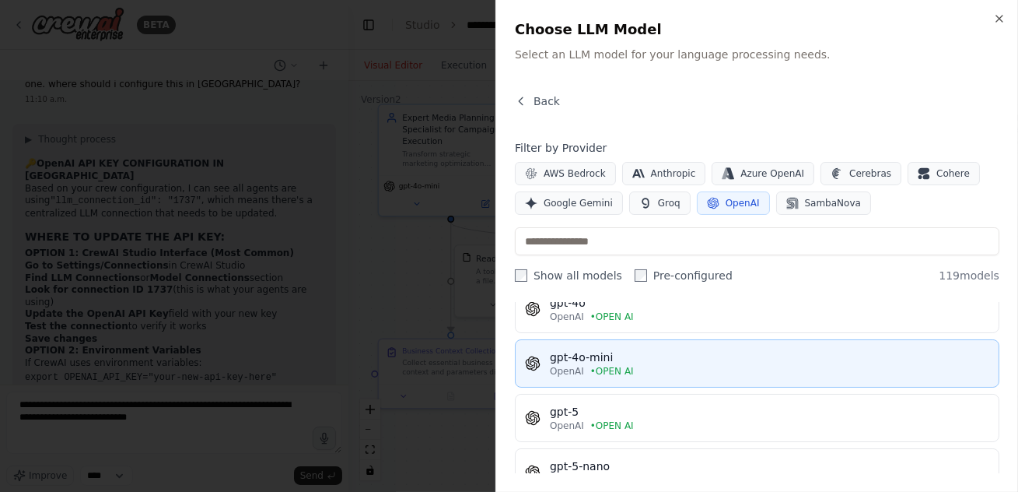
click at [629, 360] on div "gpt-4o-mini" at bounding box center [770, 357] width 440 height 16
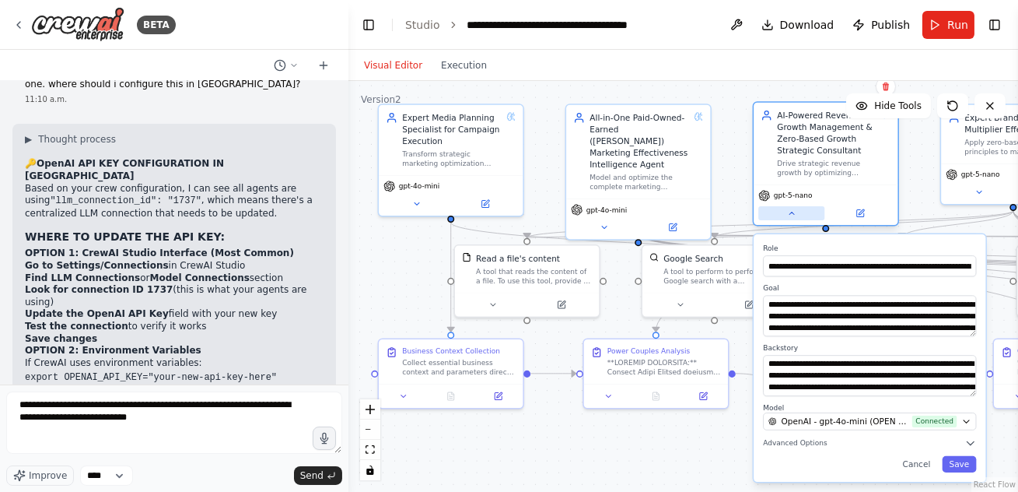
click at [793, 212] on icon at bounding box center [791, 212] width 9 height 9
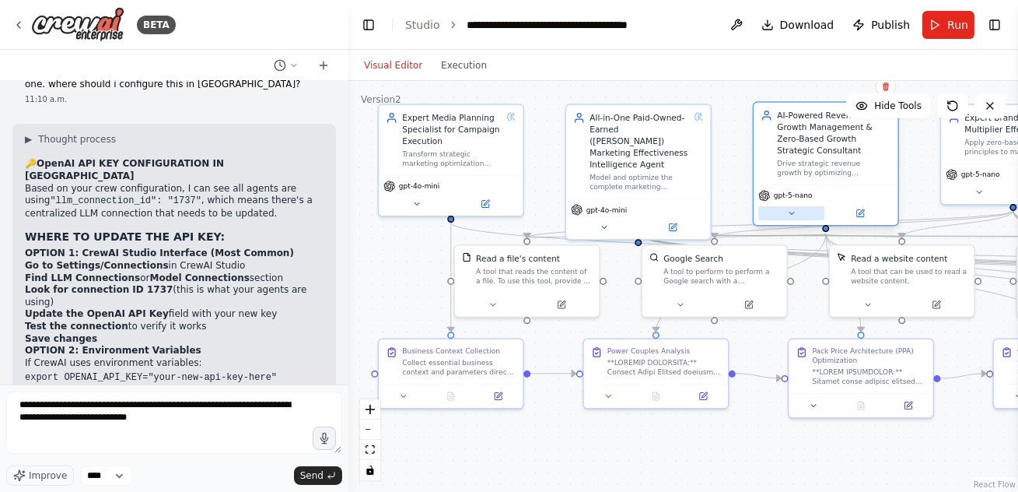
click at [793, 212] on icon at bounding box center [791, 212] width 9 height 9
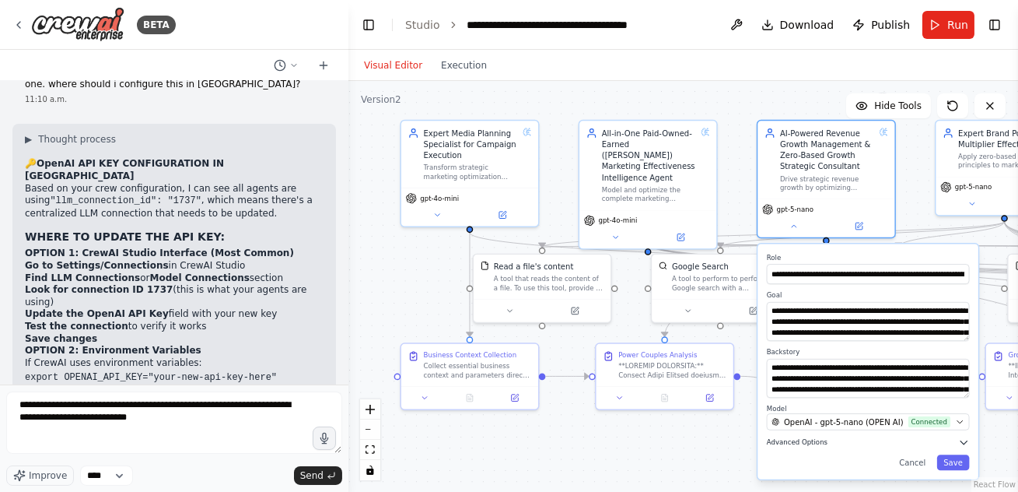
click at [806, 443] on span "Advanced Options" at bounding box center [797, 441] width 61 height 9
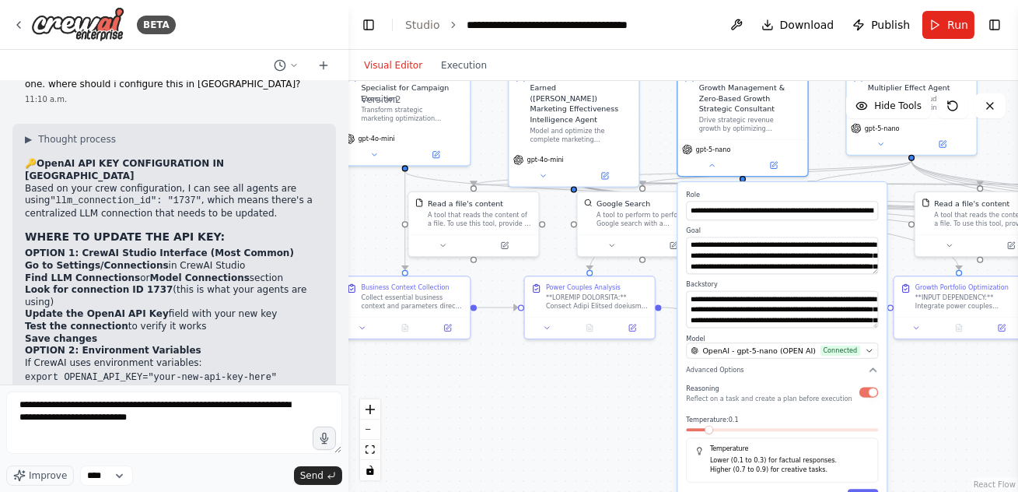
drag, startPoint x: 703, startPoint y: 461, endPoint x: 594, endPoint y: 310, distance: 186.6
click at [594, 310] on div ".deletable-edge-delete-btn { width: 20px; height: 20px; border: 0px solid #ffff…" at bounding box center [684, 286] width 670 height 411
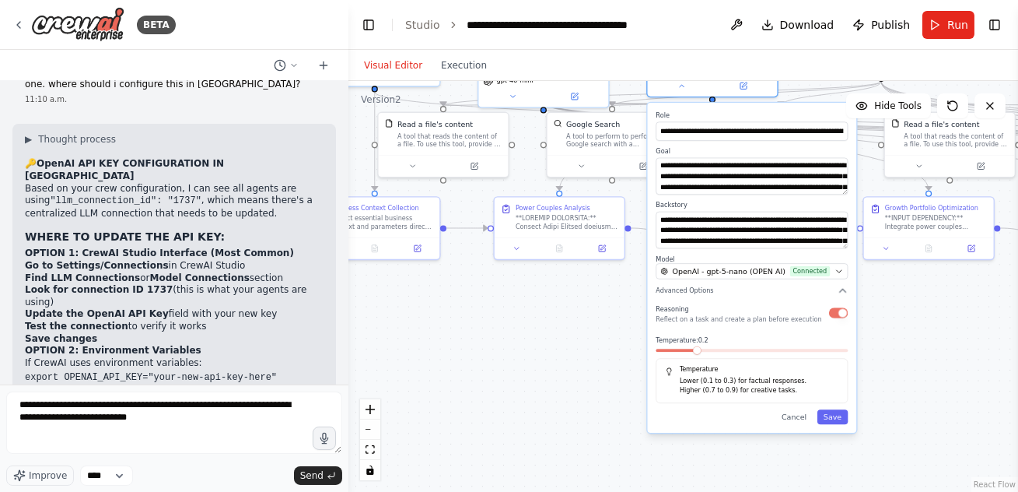
click at [694, 352] on span at bounding box center [697, 350] width 9 height 9
click at [837, 418] on button "Save" at bounding box center [833, 416] width 31 height 15
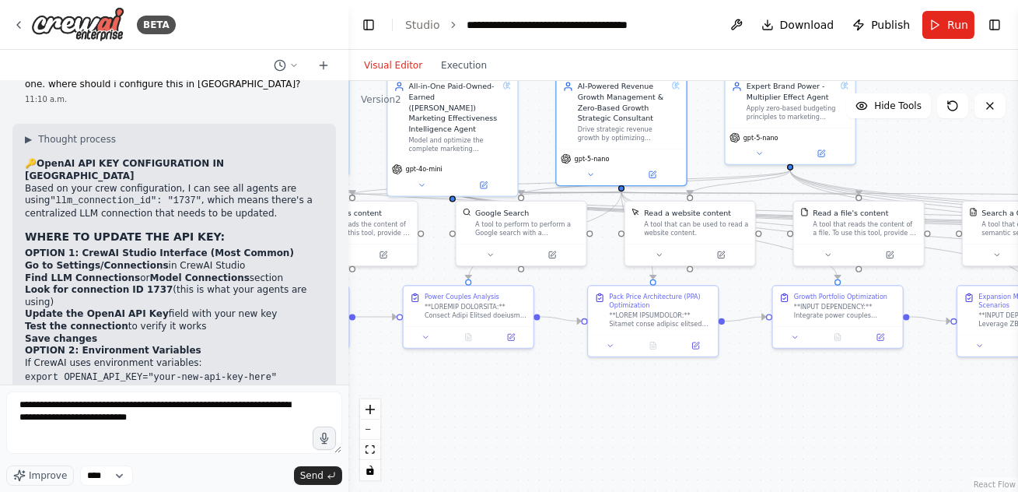
drag, startPoint x: 804, startPoint y: 354, endPoint x: 706, endPoint y: 471, distance: 153.0
click at [705, 468] on div ".deletable-edge-delete-btn { width: 20px; height: 20px; border: 0px solid #ffff…" at bounding box center [684, 286] width 670 height 411
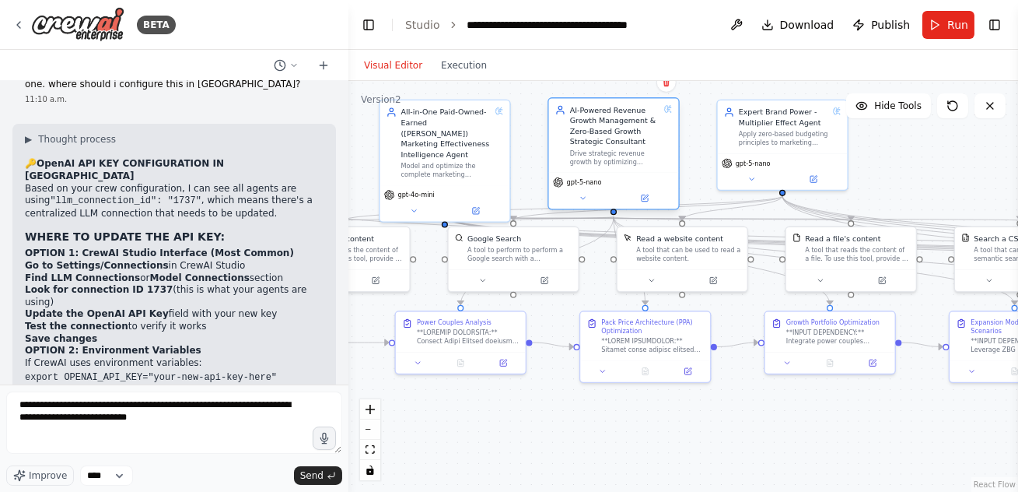
click at [598, 184] on span "gpt-5-nano" at bounding box center [584, 182] width 35 height 9
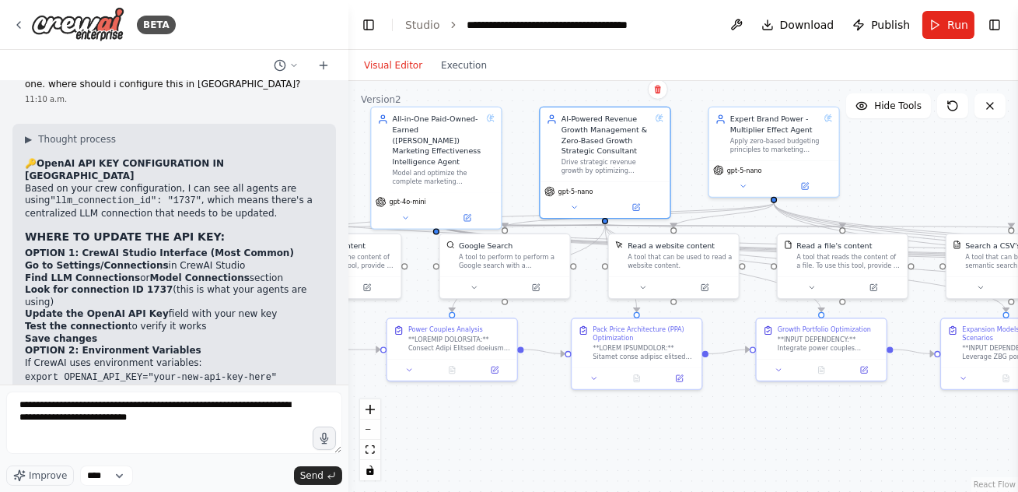
drag, startPoint x: 529, startPoint y: 432, endPoint x: 520, endPoint y: 439, distance: 11.1
click at [520, 439] on div ".deletable-edge-delete-btn { width: 20px; height: 20px; border: 0px solid #ffff…" at bounding box center [684, 286] width 670 height 411
click at [575, 205] on icon at bounding box center [575, 205] width 4 height 2
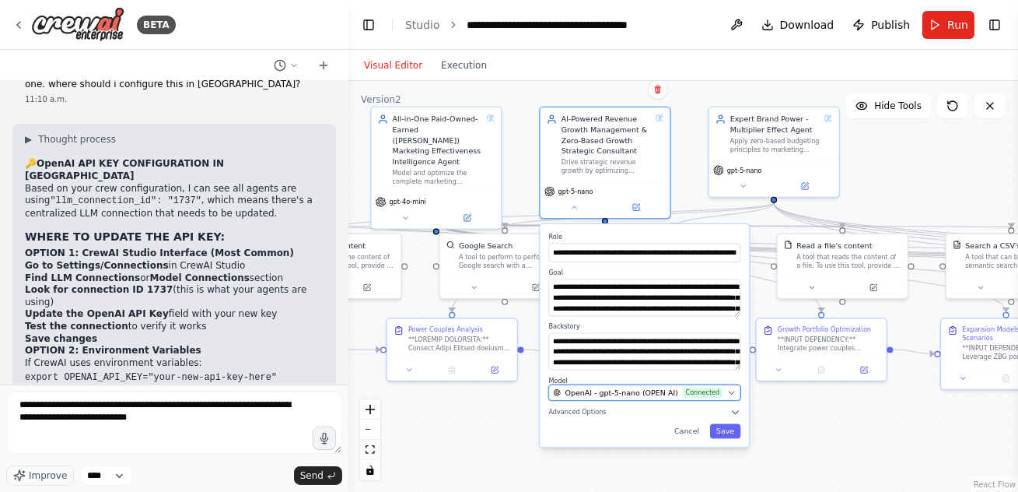
click at [581, 391] on span "OpenAI - gpt-5-nano (OPEN AI)" at bounding box center [622, 392] width 114 height 11
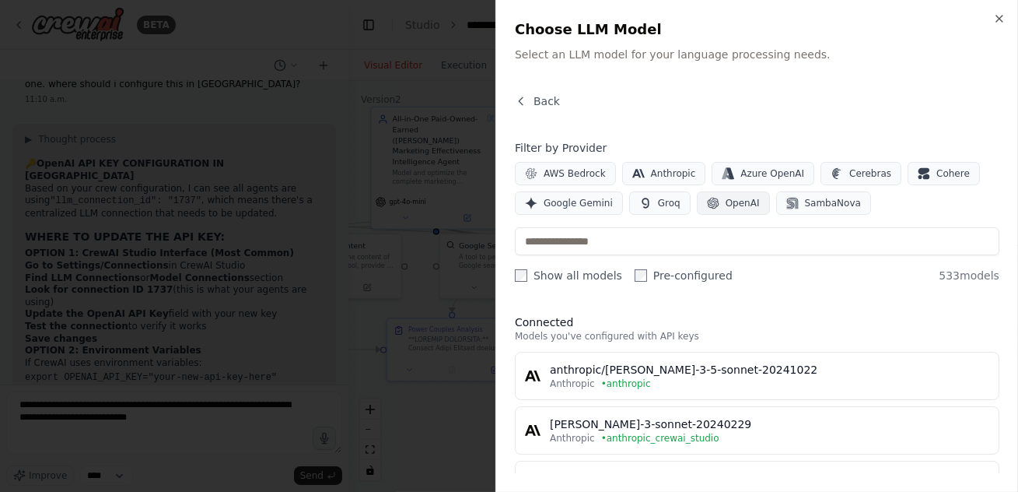
click at [737, 206] on span "OpenAI" at bounding box center [743, 203] width 34 height 12
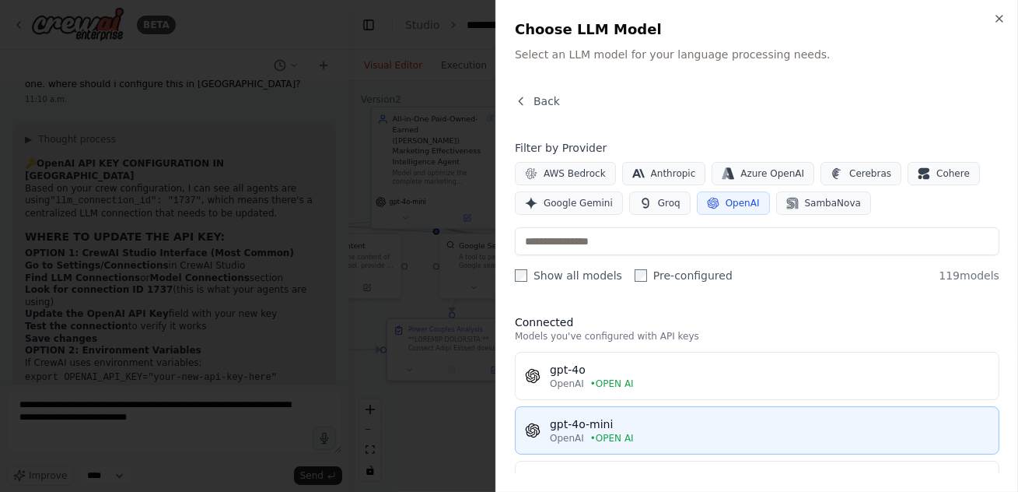
click at [632, 426] on div "gpt-4o-mini" at bounding box center [770, 424] width 440 height 16
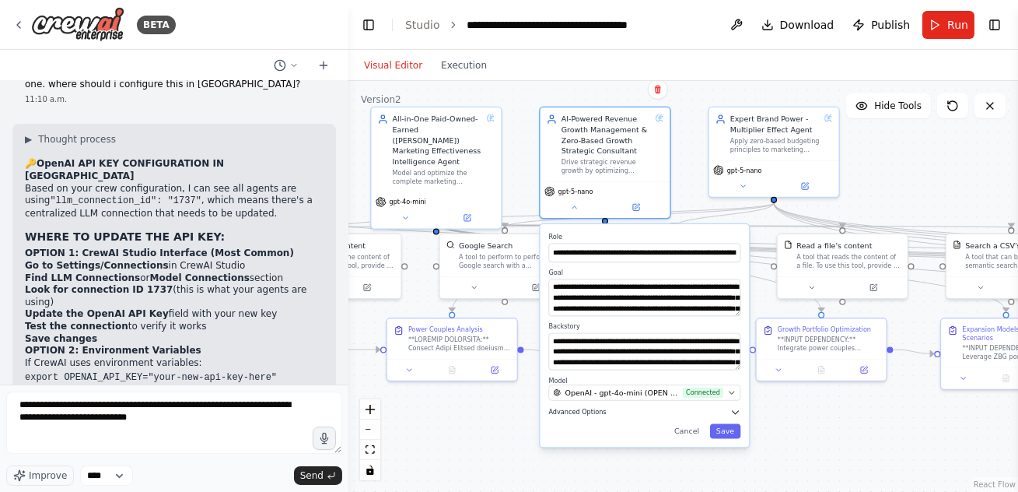
click at [588, 414] on span "Advanced Options" at bounding box center [577, 412] width 58 height 9
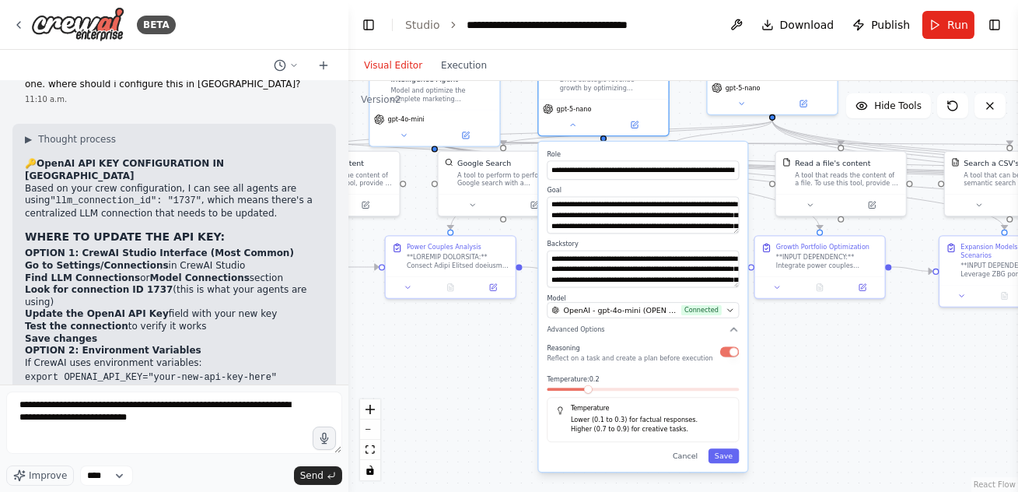
drag, startPoint x: 835, startPoint y: 436, endPoint x: 834, endPoint y: 354, distance: 82.5
click at [834, 354] on div ".deletable-edge-delete-btn { width: 20px; height: 20px; border: 0px solid #ffff…" at bounding box center [684, 286] width 670 height 411
click at [725, 457] on button "Save" at bounding box center [724, 455] width 31 height 15
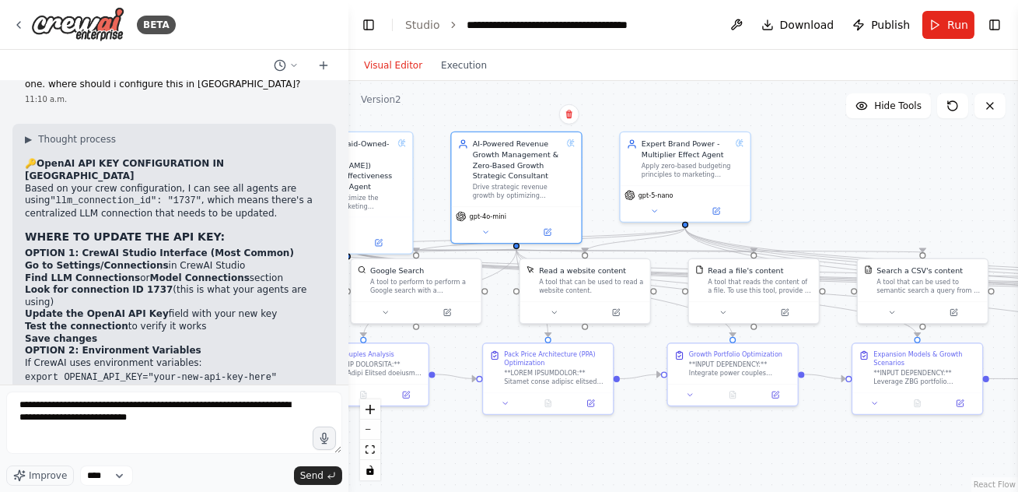
drag, startPoint x: 747, startPoint y: 389, endPoint x: 660, endPoint y: 496, distance: 138.3
click at [660, 492] on html "BETA I want to create a full system of marketing effectiveness based on 5 agent…" at bounding box center [509, 246] width 1018 height 492
click at [653, 211] on icon at bounding box center [654, 209] width 9 height 9
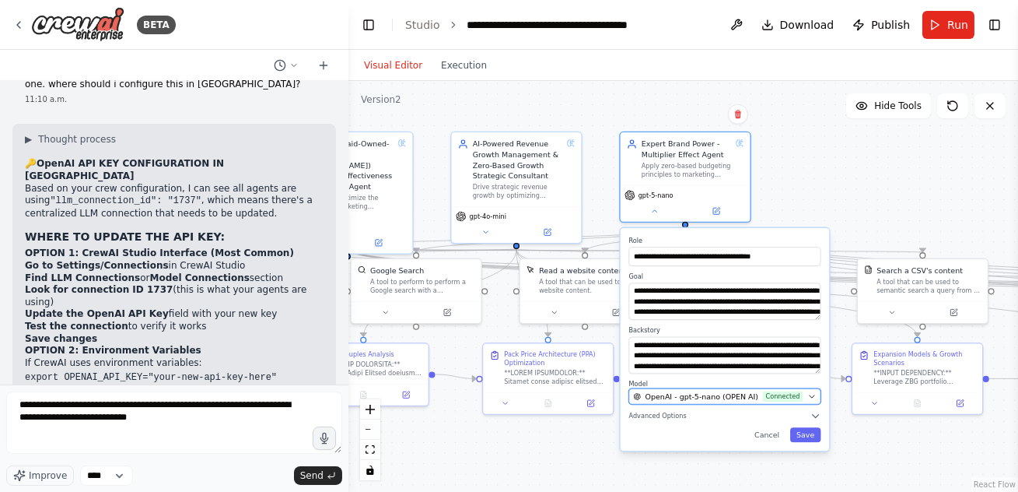
click at [694, 397] on span "OpenAI - gpt-5-nano (OPEN AI)" at bounding box center [703, 396] width 114 height 11
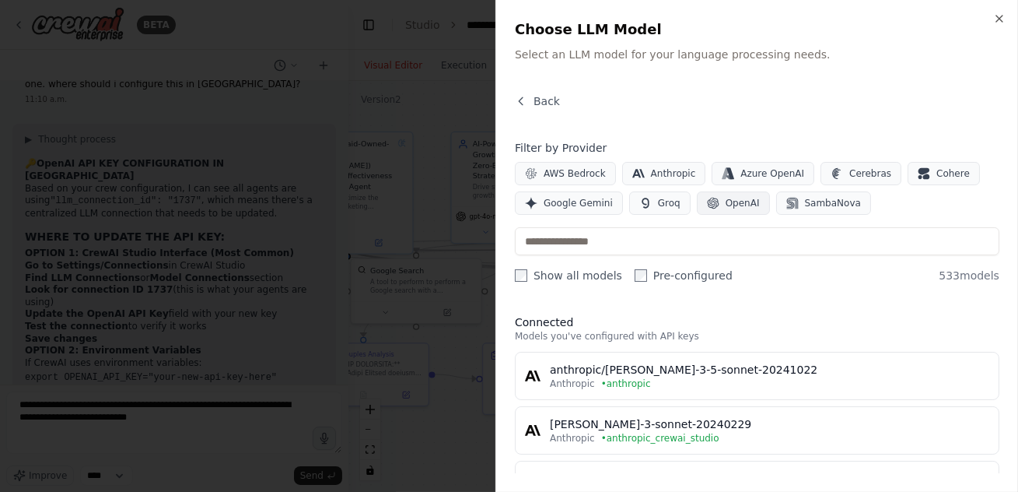
click at [740, 204] on span "OpenAI" at bounding box center [743, 203] width 34 height 12
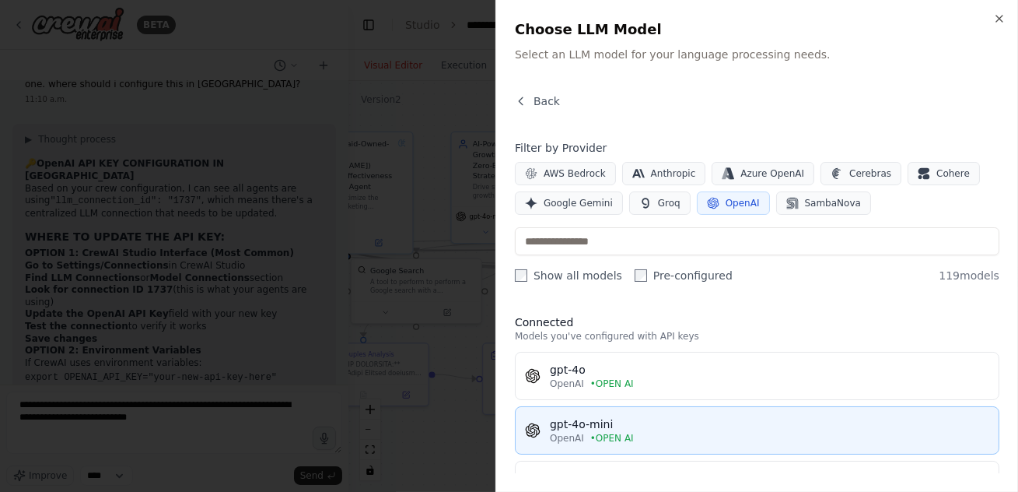
click at [661, 432] on div "OpenAI • OPEN AI" at bounding box center [770, 438] width 440 height 12
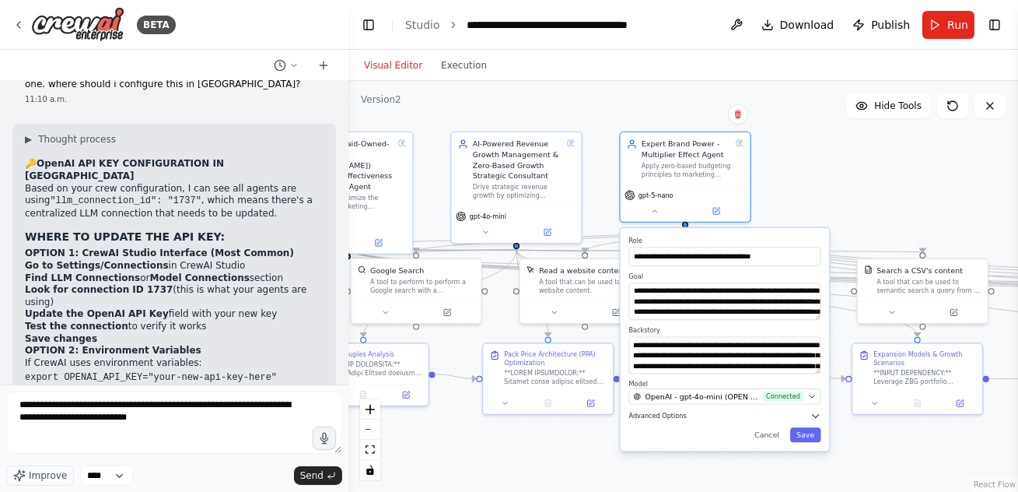
click at [674, 417] on span "Advanced Options" at bounding box center [658, 416] width 58 height 9
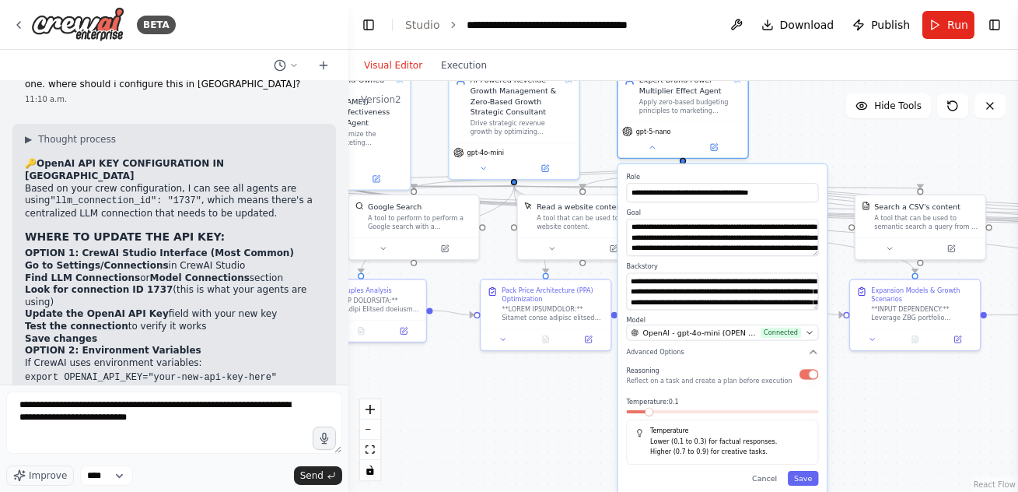
drag, startPoint x: 885, startPoint y: 464, endPoint x: 883, endPoint y: 401, distance: 63.8
click at [883, 401] on div ".deletable-edge-delete-btn { width: 20px; height: 20px; border: 0px solid #ffff…" at bounding box center [684, 286] width 670 height 411
click at [666, 415] on div at bounding box center [723, 413] width 192 height 7
click at [678, 412] on span at bounding box center [723, 411] width 192 height 3
click at [664, 411] on span at bounding box center [668, 411] width 9 height 9
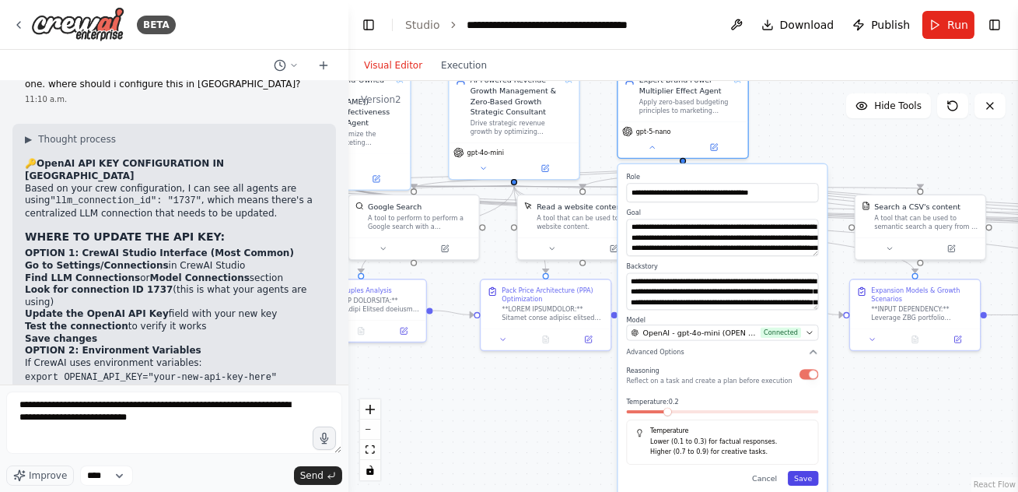
click at [802, 475] on button "Save" at bounding box center [803, 478] width 31 height 15
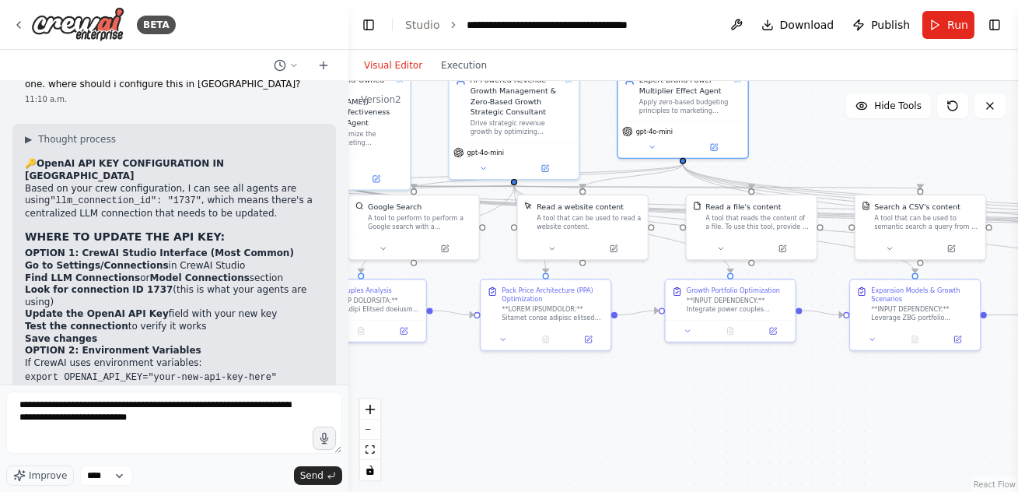
click at [686, 410] on div ".deletable-edge-delete-btn { width: 20px; height: 20px; border: 0px solid #ffff…" at bounding box center [684, 286] width 670 height 411
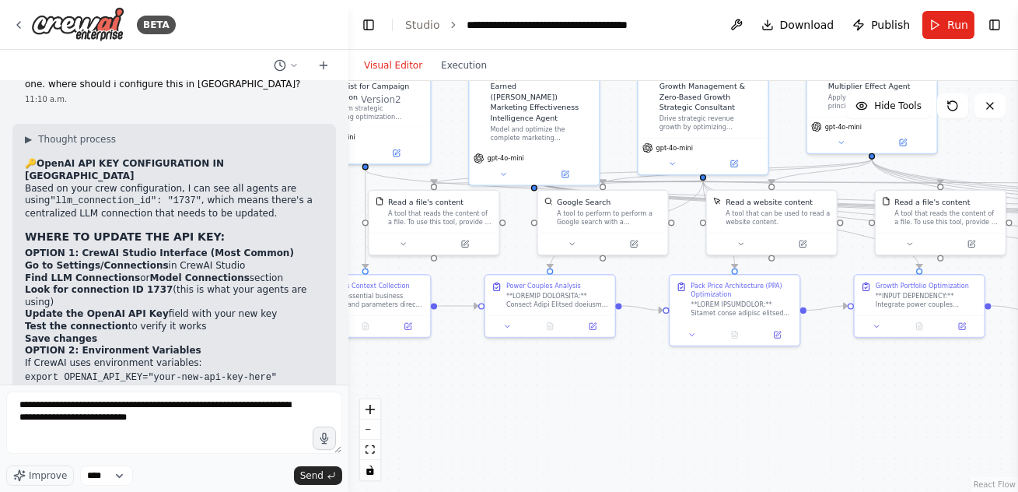
drag, startPoint x: 639, startPoint y: 468, endPoint x: 861, endPoint y: 463, distance: 221.8
click at [861, 463] on div ".deletable-edge-delete-btn { width: 20px; height: 20px; border: 0px solid #ffff…" at bounding box center [684, 286] width 670 height 411
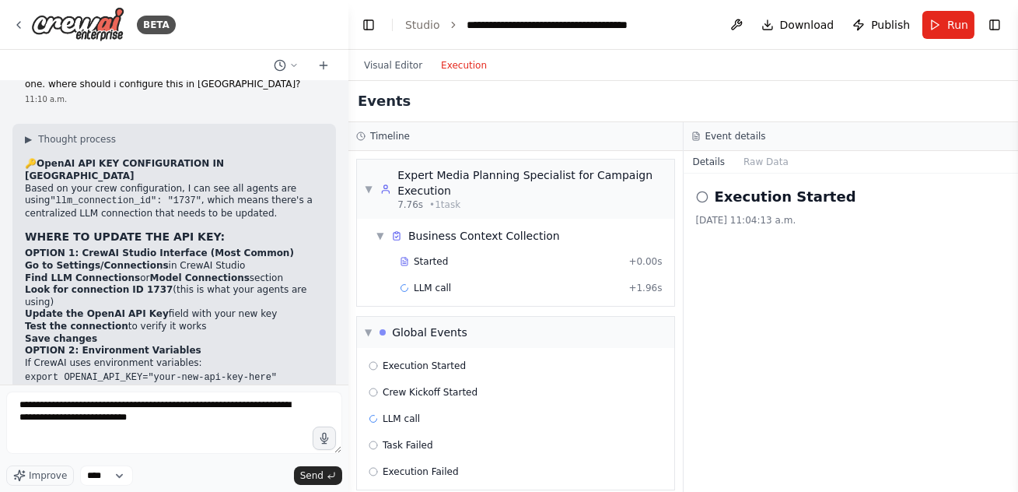
click at [464, 65] on button "Execution" at bounding box center [464, 65] width 65 height 19
click at [387, 72] on button "Visual Editor" at bounding box center [393, 65] width 77 height 19
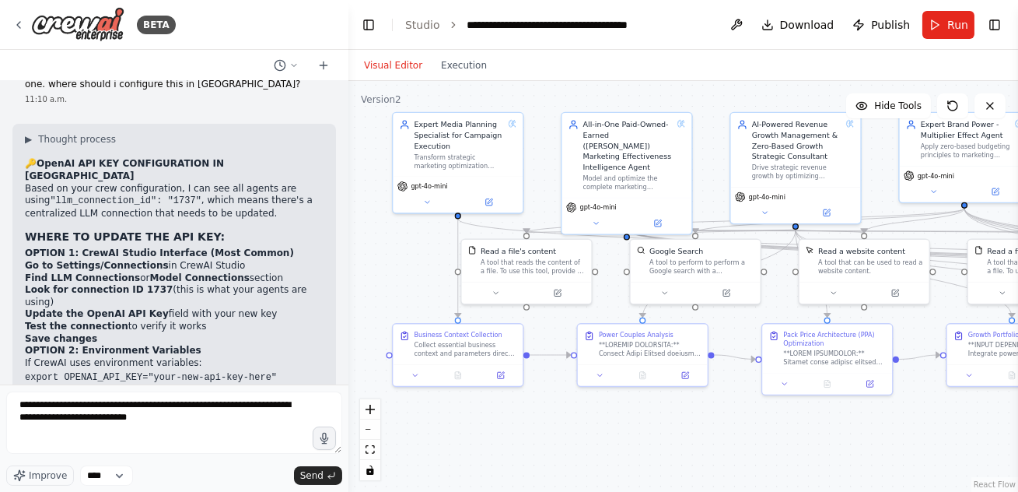
drag, startPoint x: 523, startPoint y: 403, endPoint x: 583, endPoint y: 452, distance: 77.4
click at [583, 452] on div ".deletable-edge-delete-btn { width: 20px; height: 20px; border: 0px solid #ffff…" at bounding box center [684, 286] width 670 height 411
click at [948, 30] on button "Run" at bounding box center [949, 25] width 52 height 28
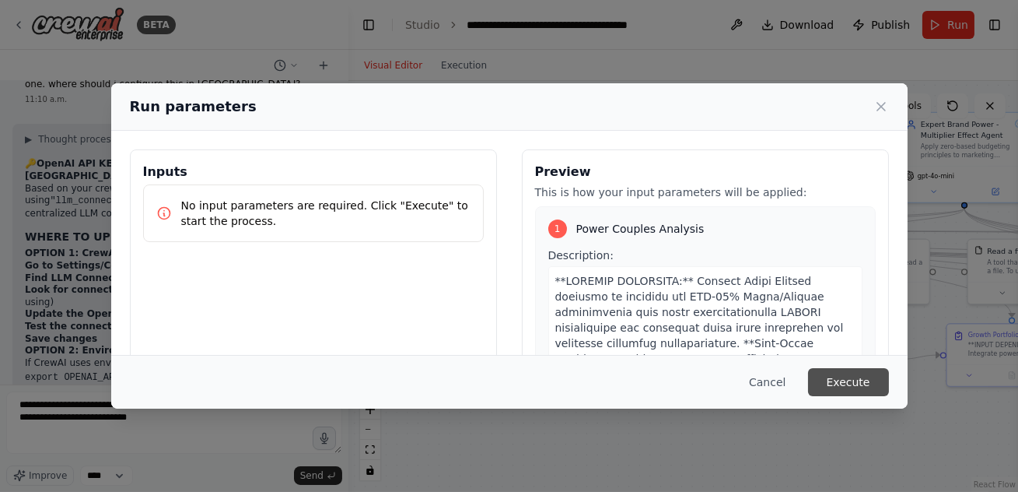
click at [837, 392] on button "Execute" at bounding box center [848, 382] width 81 height 28
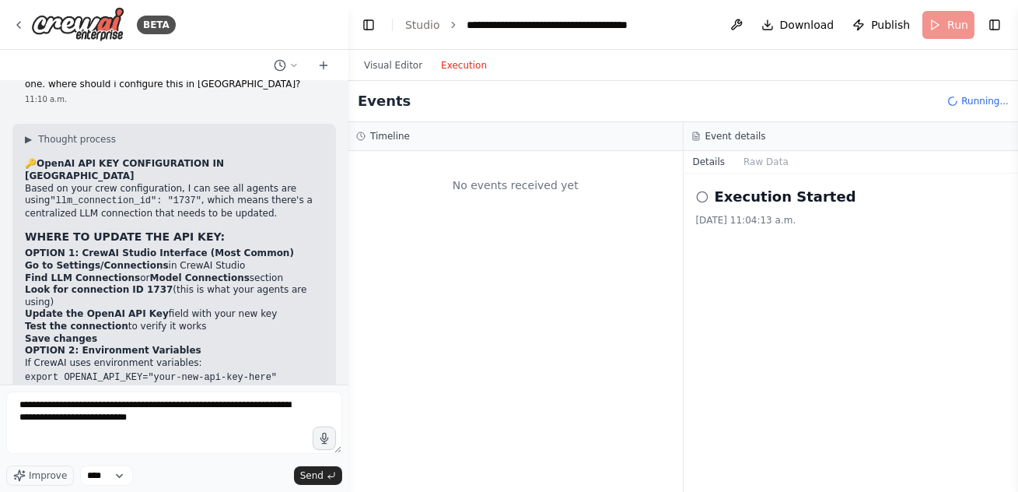
click at [468, 68] on button "Execution" at bounding box center [464, 65] width 65 height 19
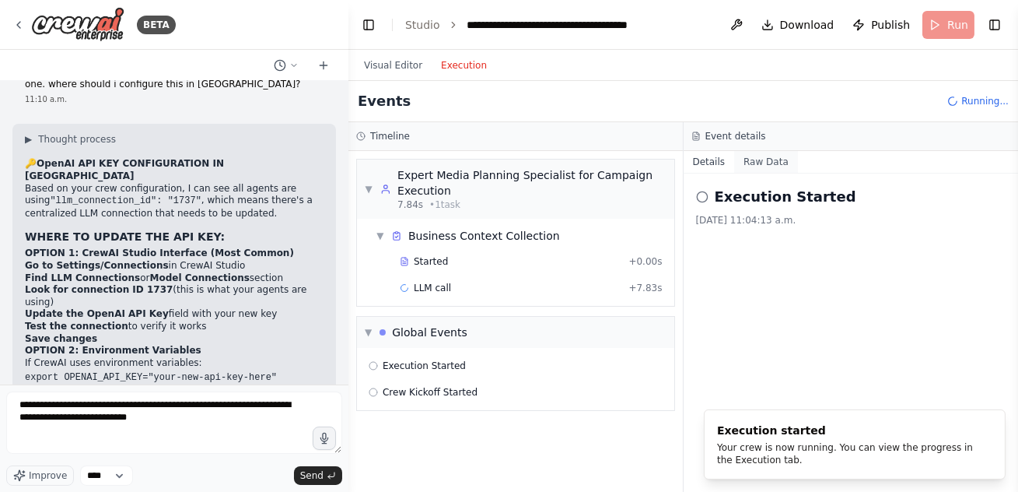
click at [767, 159] on button "Raw Data" at bounding box center [766, 162] width 64 height 22
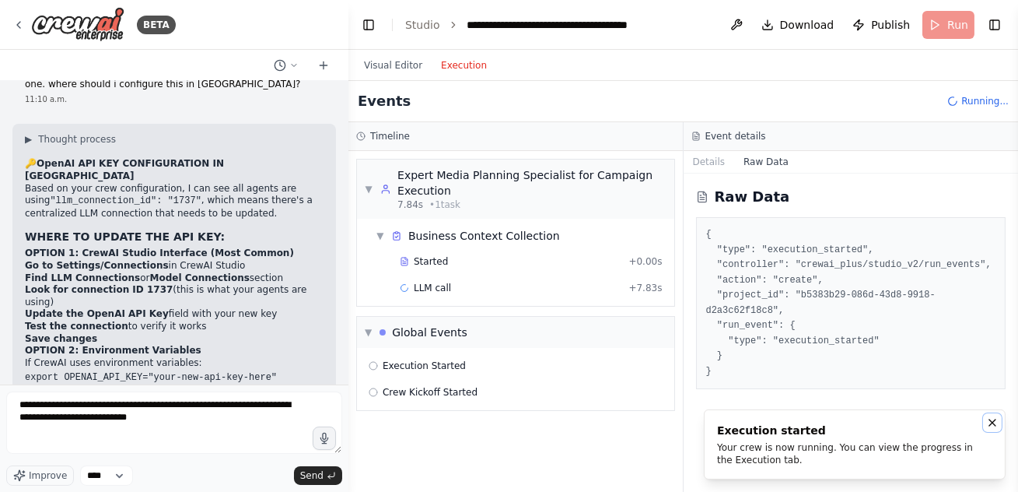
click at [995, 425] on icon "Notifications (F8)" at bounding box center [992, 422] width 12 height 12
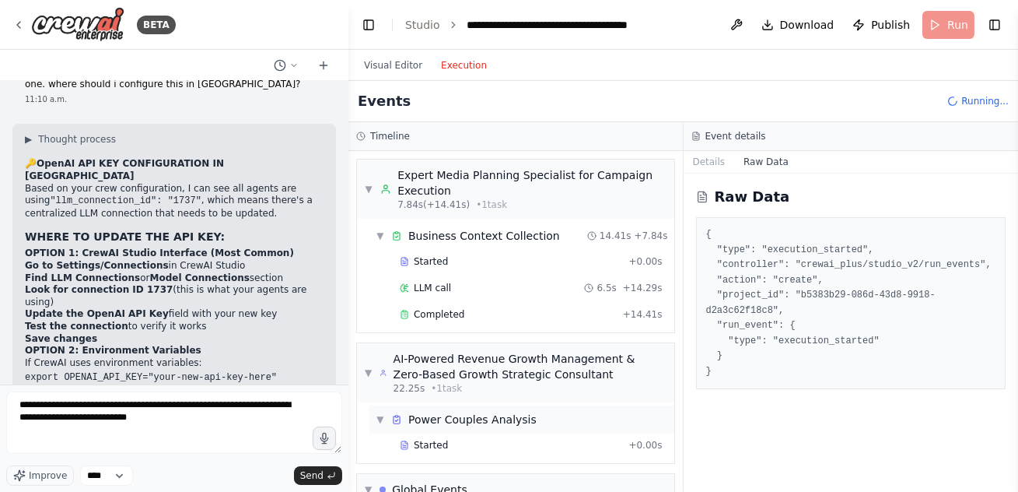
scroll to position [91, 0]
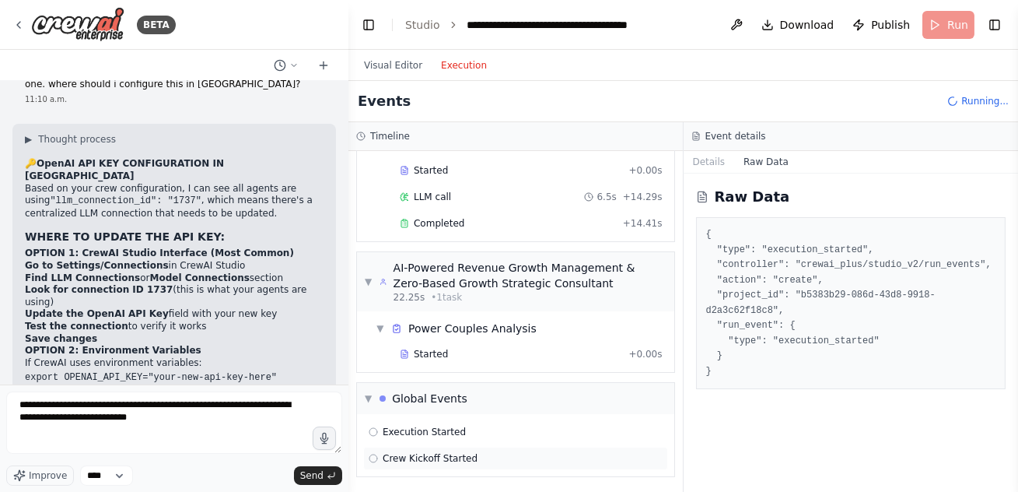
click at [412, 461] on span "Crew Kickoff Started" at bounding box center [430, 458] width 95 height 12
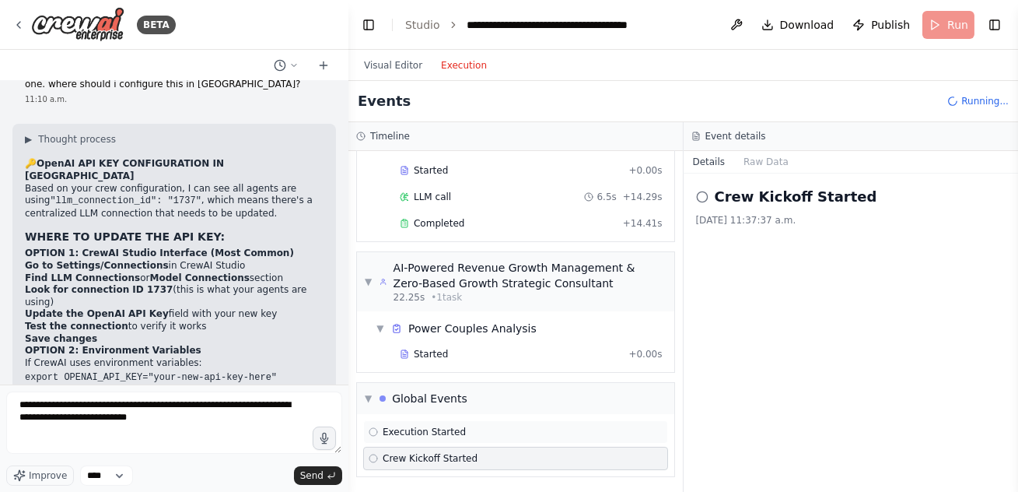
click at [391, 433] on span "Execution Started" at bounding box center [424, 432] width 83 height 12
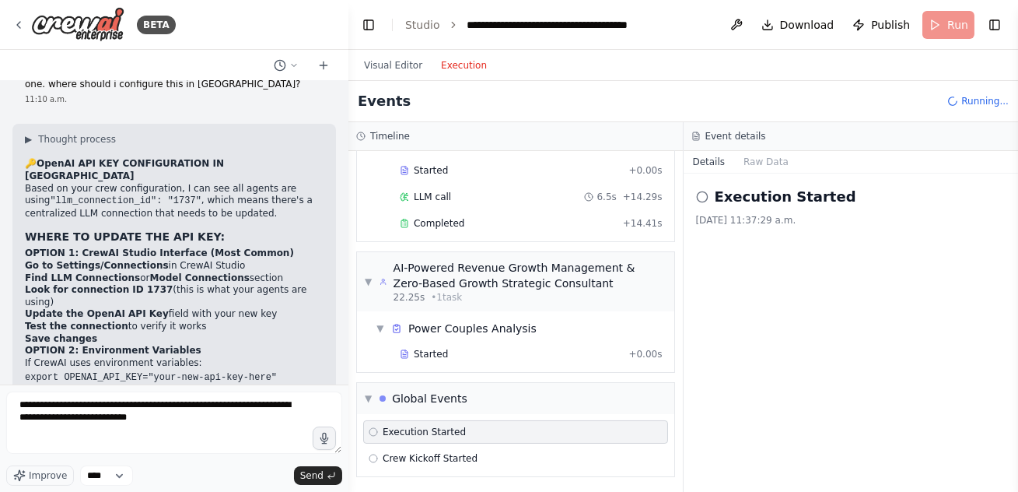
click at [847, 370] on div "Execution Started 23/8/2025, 11:37:29 a.m." at bounding box center [851, 332] width 335 height 318
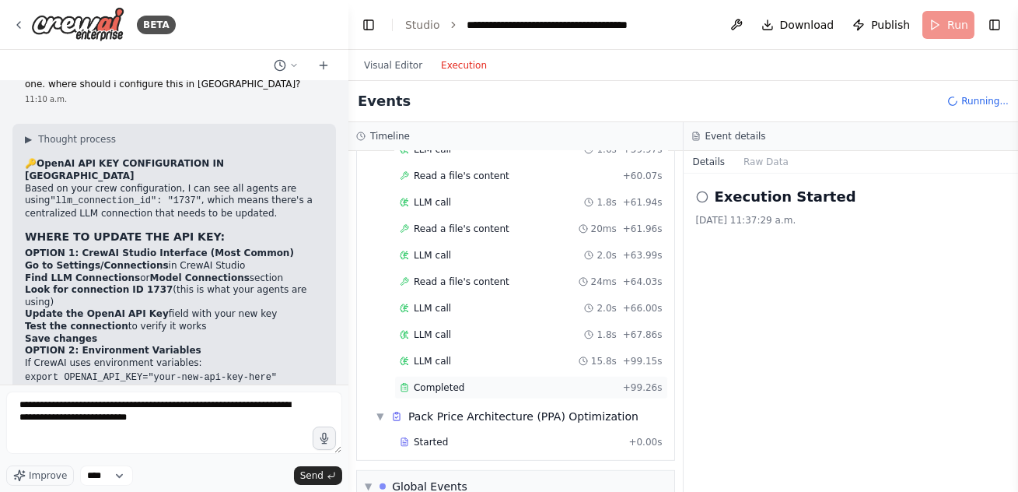
scroll to position [1407, 0]
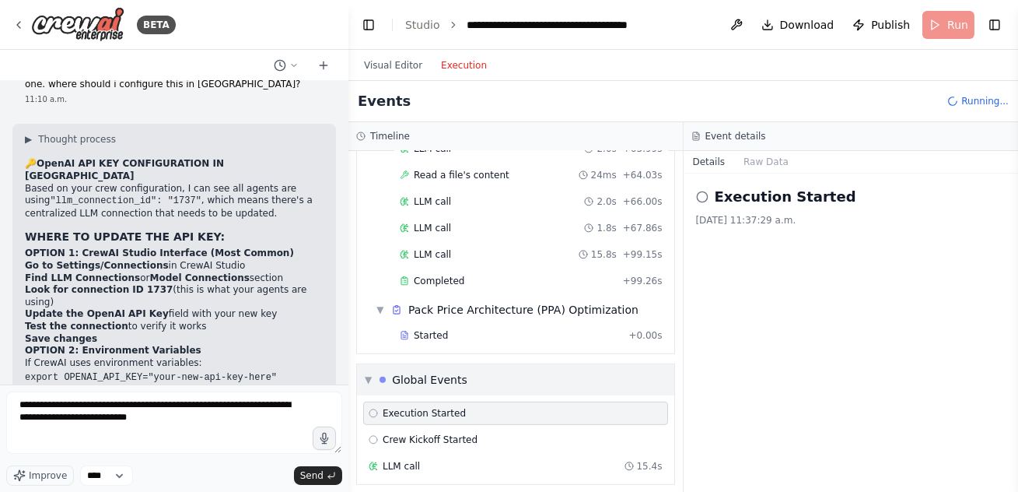
click at [366, 373] on span "▼" at bounding box center [368, 379] width 7 height 12
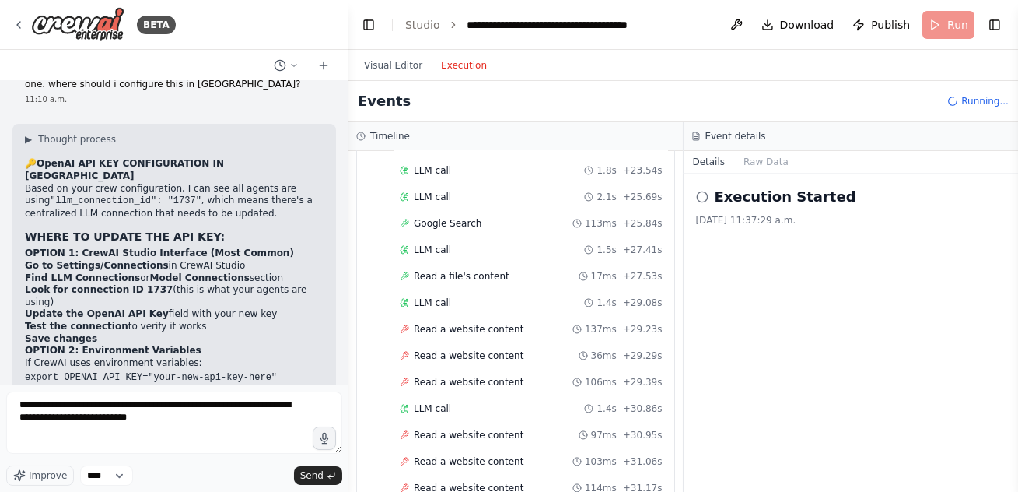
scroll to position [381, 0]
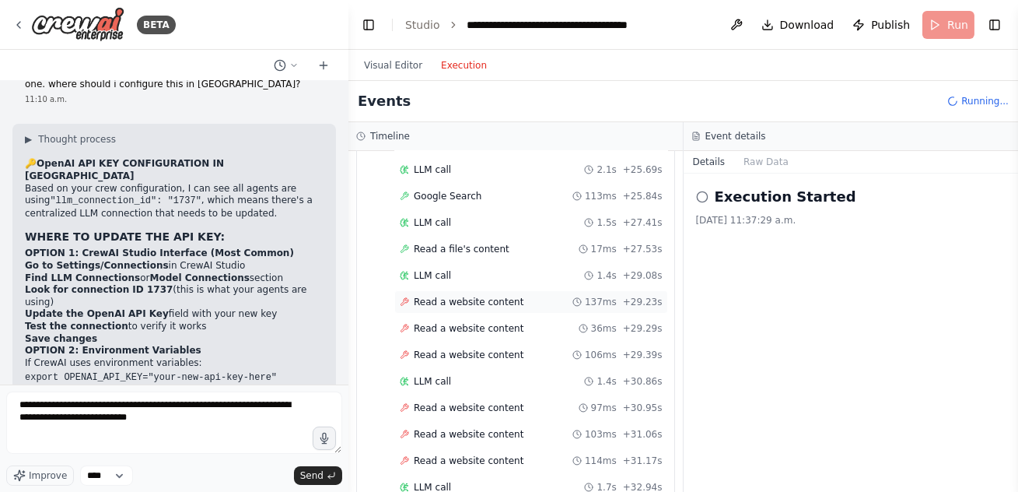
click at [426, 302] on span "Read a website content" at bounding box center [469, 302] width 110 height 12
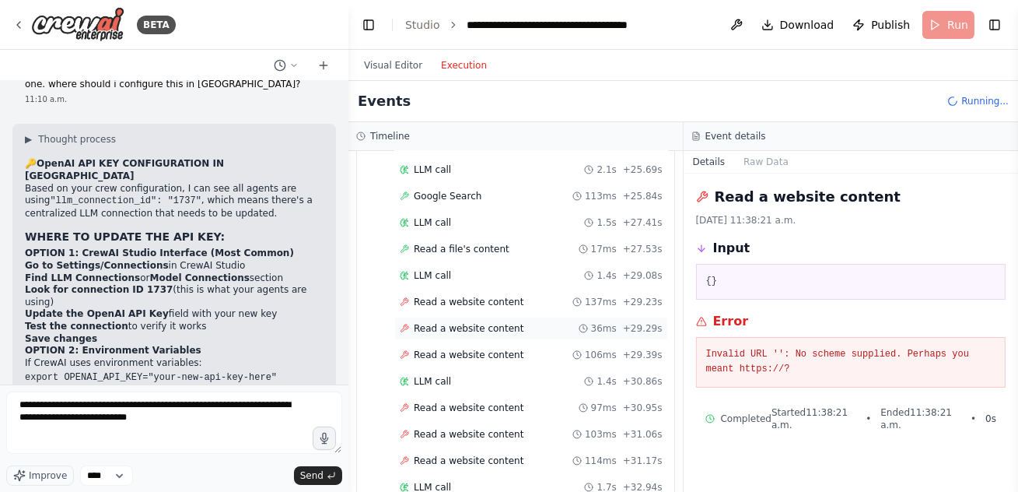
click at [449, 328] on span "Read a website content" at bounding box center [469, 328] width 110 height 12
click at [447, 356] on span "Read a website content" at bounding box center [469, 355] width 110 height 12
click at [456, 404] on span "Read a website content" at bounding box center [469, 407] width 110 height 12
click at [493, 430] on span "Read a website content" at bounding box center [469, 434] width 110 height 12
click at [482, 457] on span "Read a website content" at bounding box center [469, 460] width 110 height 12
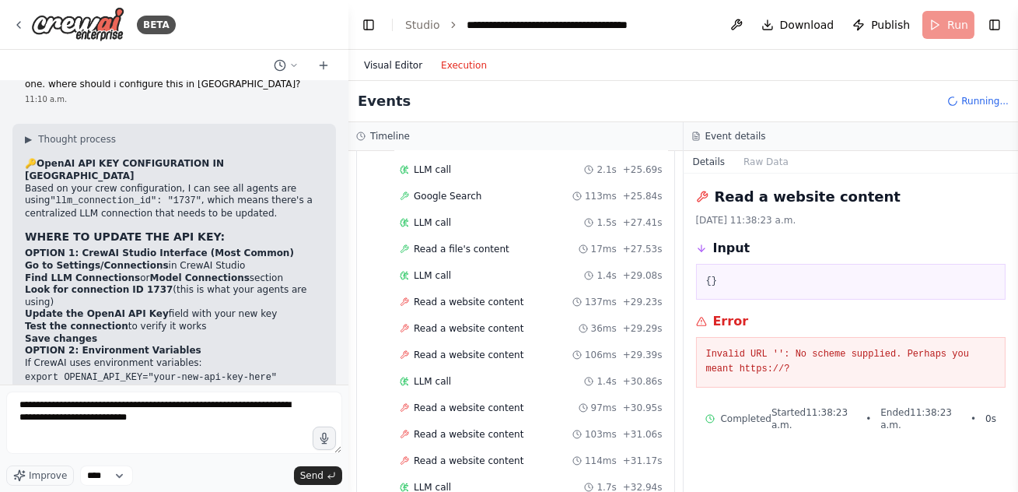
click at [387, 65] on button "Visual Editor" at bounding box center [393, 65] width 77 height 19
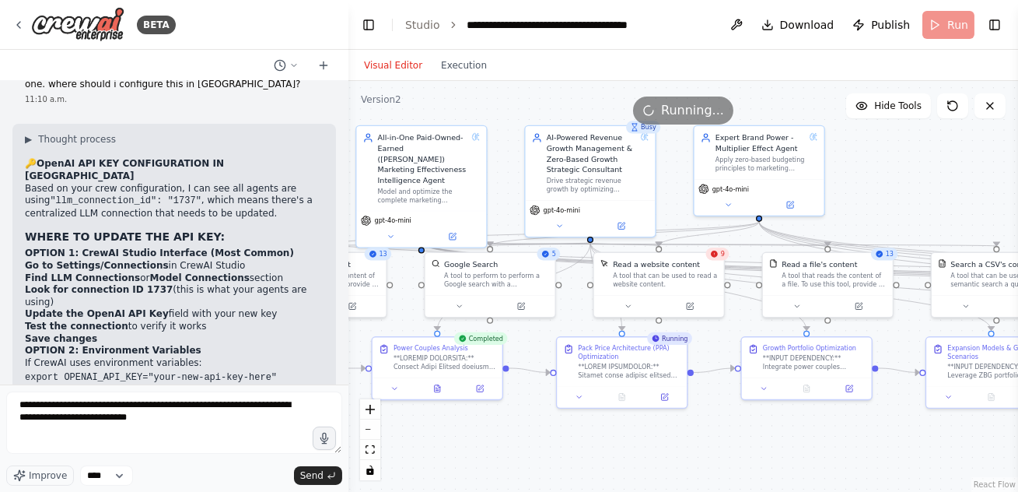
drag, startPoint x: 751, startPoint y: 445, endPoint x: 537, endPoint y: 459, distance: 215.2
click at [542, 459] on div ".deletable-edge-delete-btn { width: 20px; height: 20px; border: 0px solid #ffff…" at bounding box center [684, 286] width 670 height 411
click at [685, 305] on icon at bounding box center [687, 303] width 5 height 5
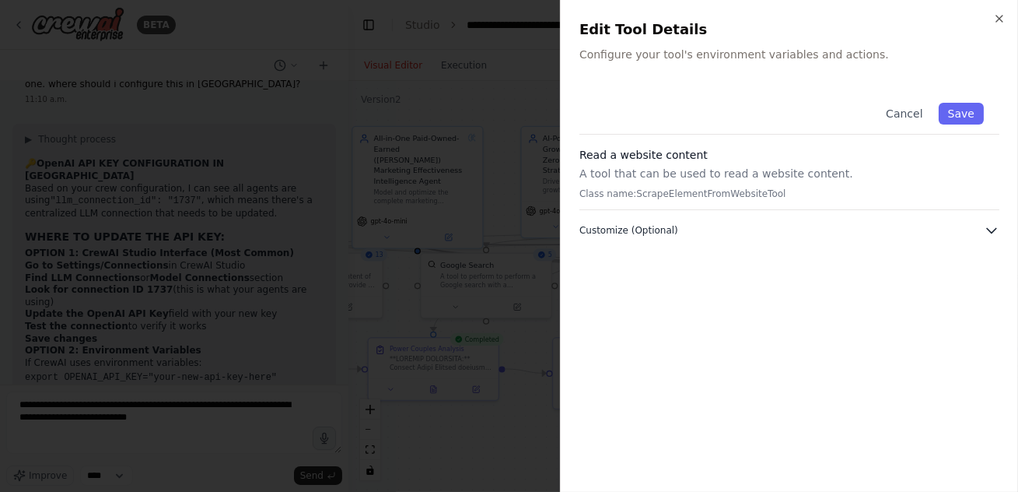
click at [990, 230] on icon "button" at bounding box center [991, 231] width 9 height 5
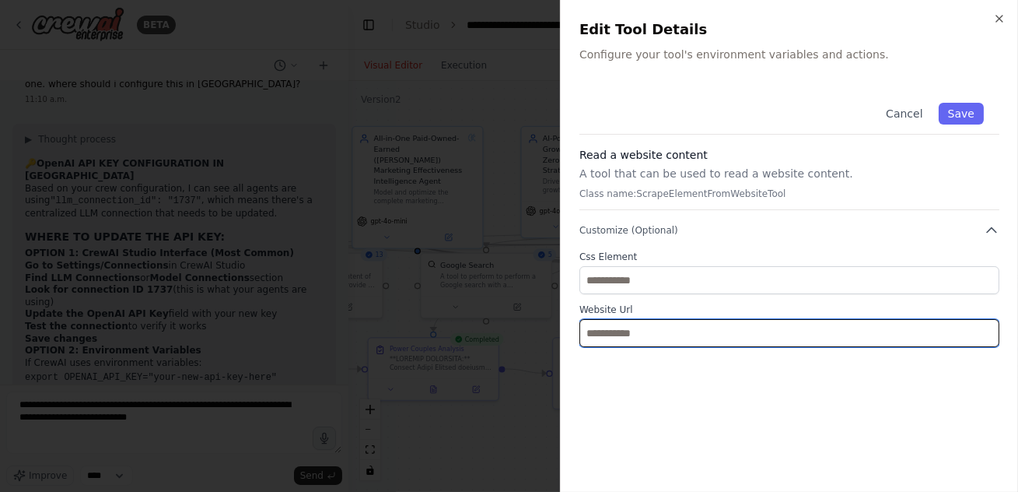
click at [606, 336] on input "text" at bounding box center [790, 333] width 420 height 28
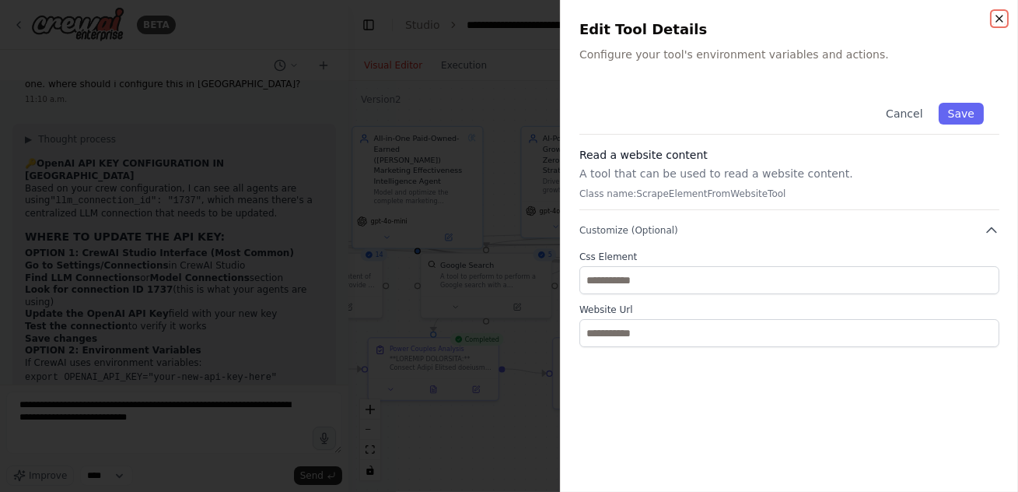
click at [1001, 18] on icon "button" at bounding box center [999, 18] width 12 height 12
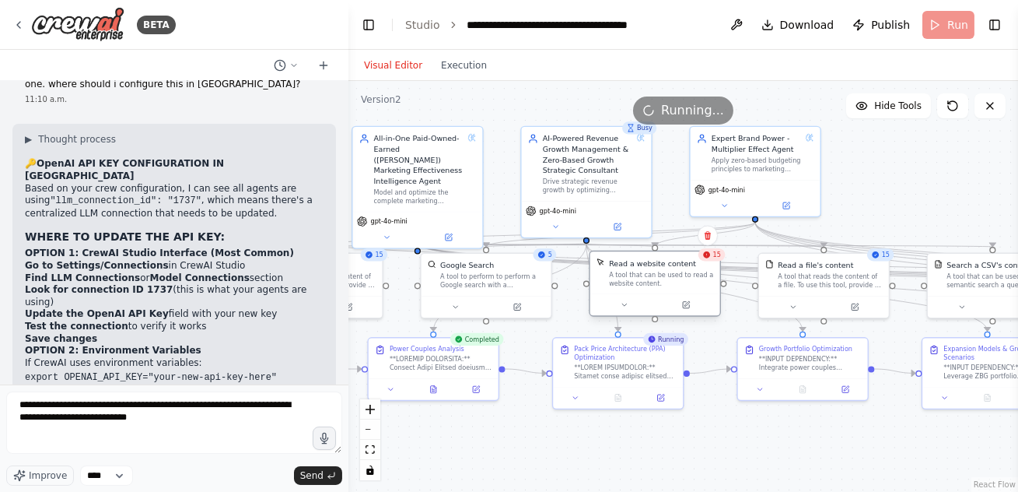
click at [652, 278] on div "A tool that can be used to read a website content." at bounding box center [661, 279] width 104 height 17
click at [619, 307] on button at bounding box center [624, 305] width 60 height 12
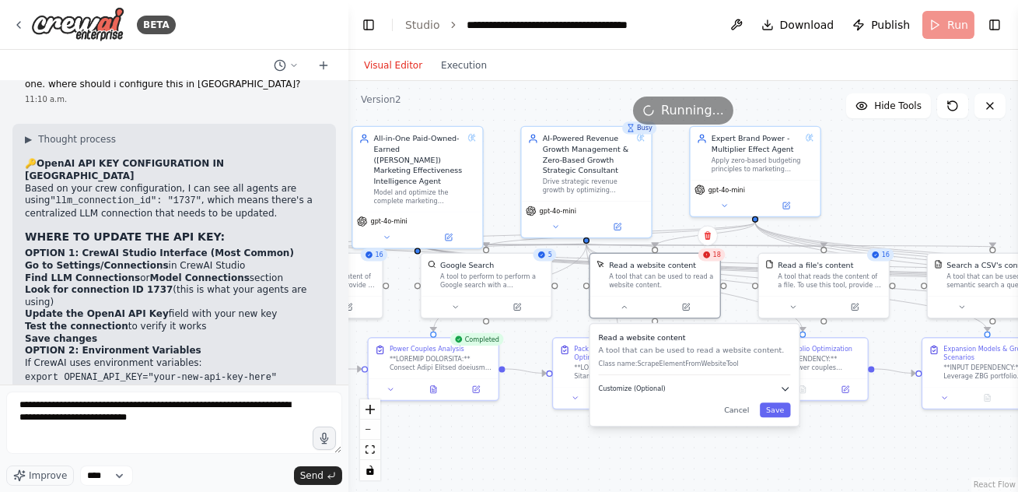
click at [786, 389] on icon "button" at bounding box center [785, 389] width 11 height 11
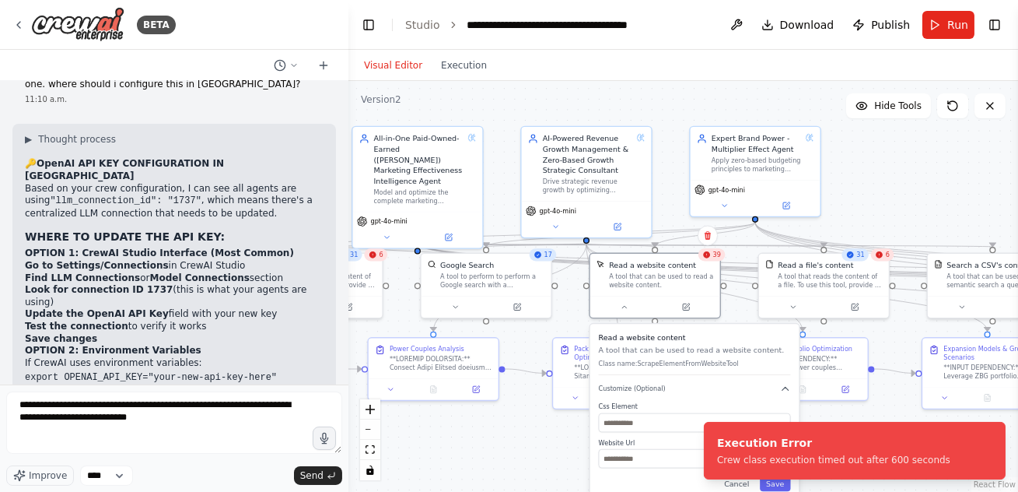
click at [459, 451] on div ".deletable-edge-delete-btn { width: 20px; height: 20px; border: 0px solid #ffff…" at bounding box center [684, 286] width 670 height 411
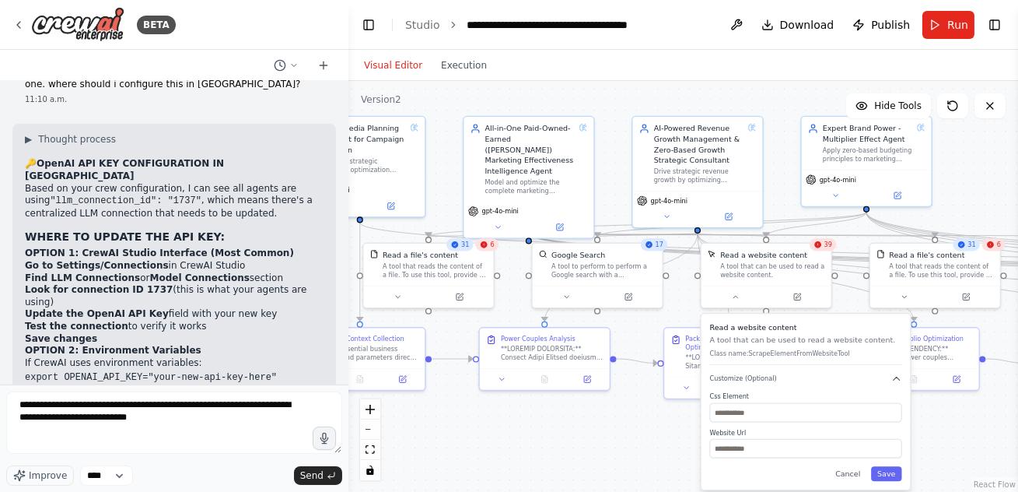
drag, startPoint x: 496, startPoint y: 442, endPoint x: 611, endPoint y: 430, distance: 116.5
click at [611, 430] on div ".deletable-edge-delete-btn { width: 20px; height: 20px; border: 0px solid #ffff…" at bounding box center [684, 286] width 670 height 411
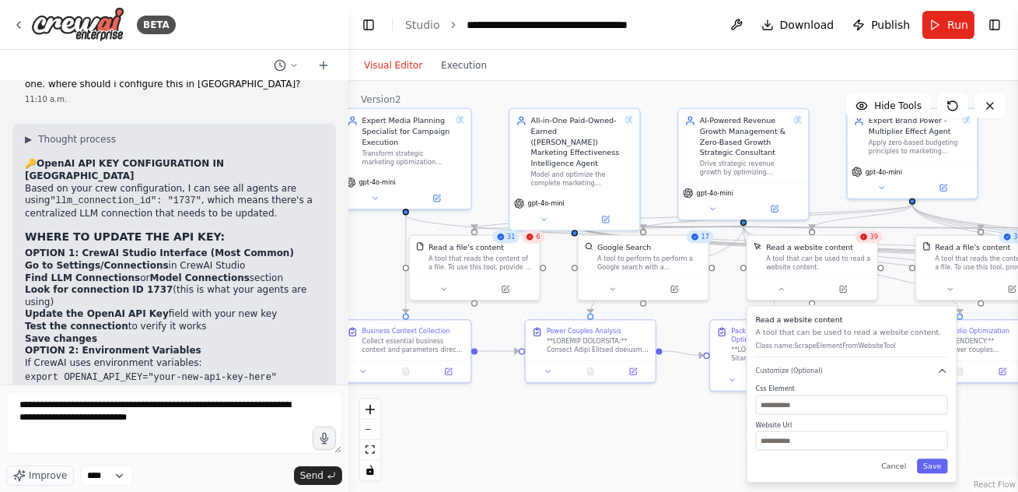
drag, startPoint x: 544, startPoint y: 436, endPoint x: 589, endPoint y: 429, distance: 45.8
click at [589, 429] on div ".deletable-edge-delete-btn { width: 20px; height: 20px; border: 0px solid #ffff…" at bounding box center [684, 286] width 670 height 411
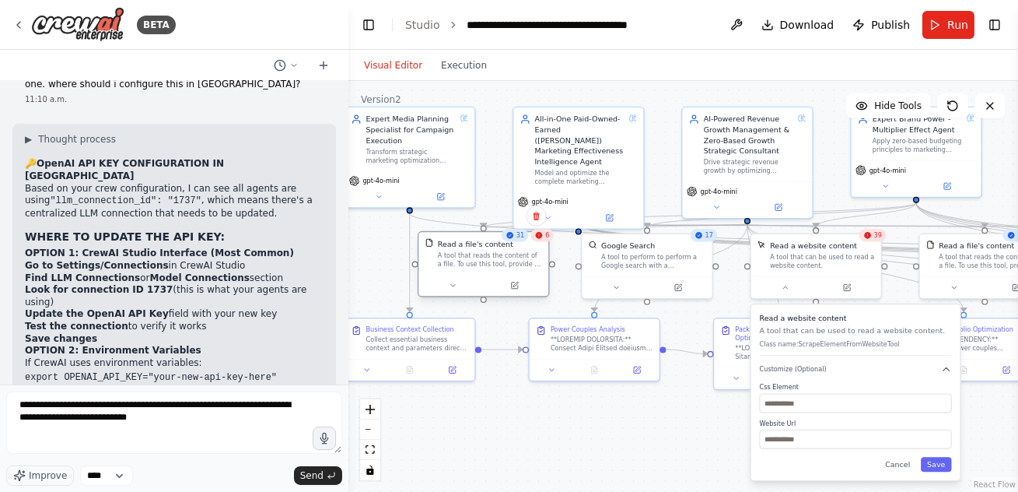
click at [521, 259] on div "A tool that reads the content of a file. To use this tool, provide a 'file_path…" at bounding box center [490, 259] width 104 height 17
click at [783, 438] on input "text" at bounding box center [856, 438] width 192 height 19
click at [772, 436] on input "text" at bounding box center [856, 438] width 192 height 19
paste input "**********"
type input "**********"
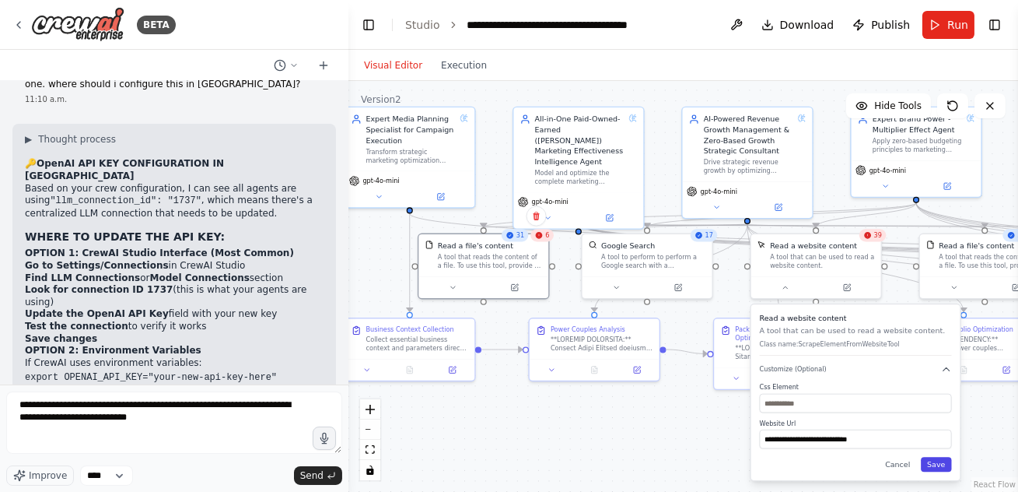
click at [937, 468] on button "Save" at bounding box center [936, 464] width 31 height 15
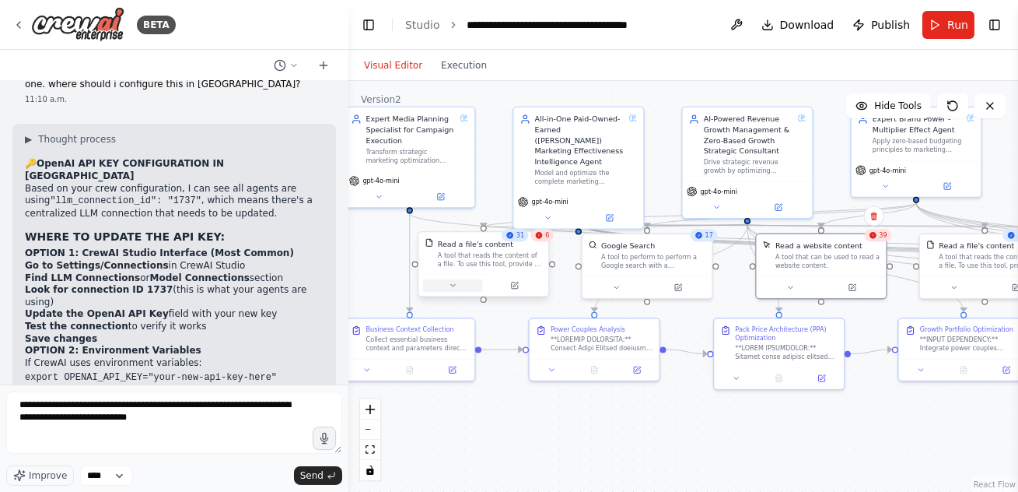
click at [454, 287] on icon at bounding box center [453, 285] width 9 height 9
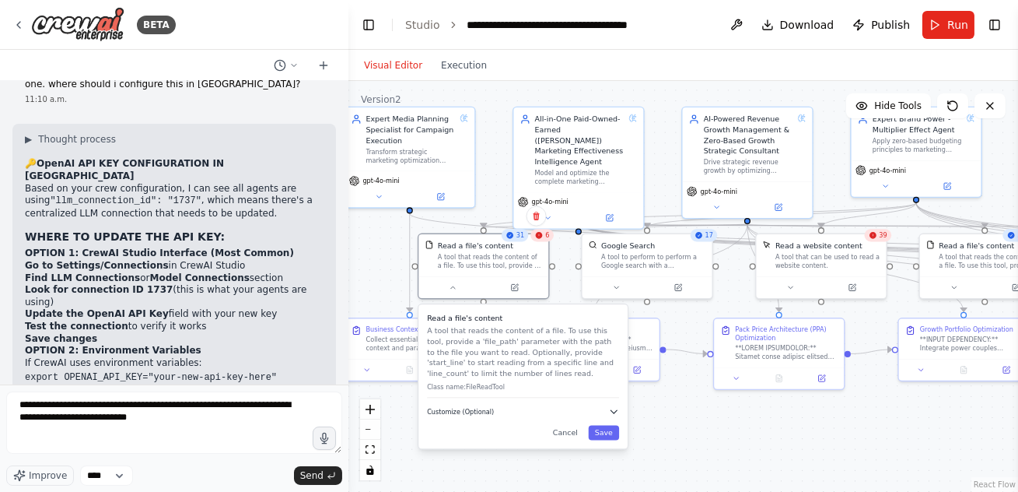
click at [489, 408] on span "Customize (Optional)" at bounding box center [460, 411] width 67 height 9
click at [452, 445] on input "text" at bounding box center [523, 445] width 192 height 19
click at [572, 472] on button "Cancel" at bounding box center [565, 470] width 37 height 15
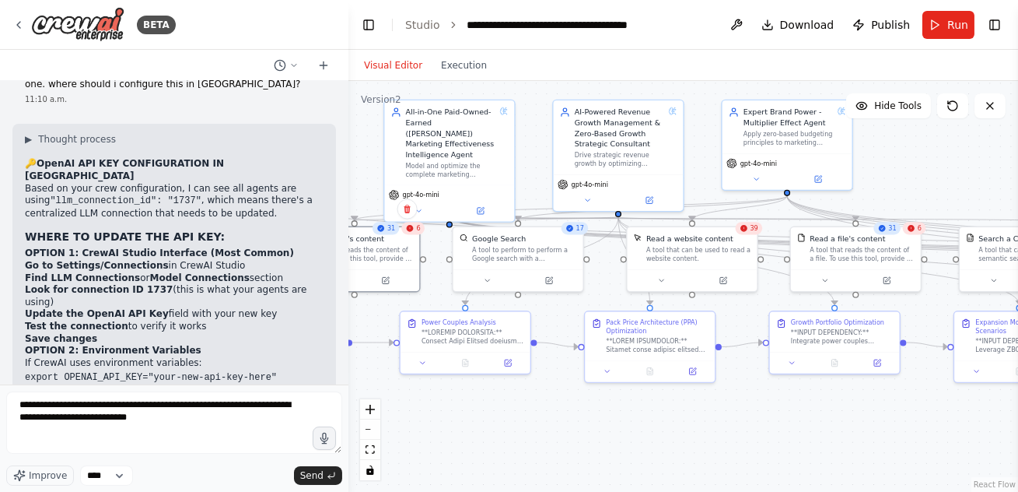
drag, startPoint x: 630, startPoint y: 437, endPoint x: 481, endPoint y: 430, distance: 149.5
click at [481, 430] on div ".deletable-edge-delete-btn { width: 20px; height: 20px; border: 0px solid #ffff…" at bounding box center [684, 286] width 670 height 411
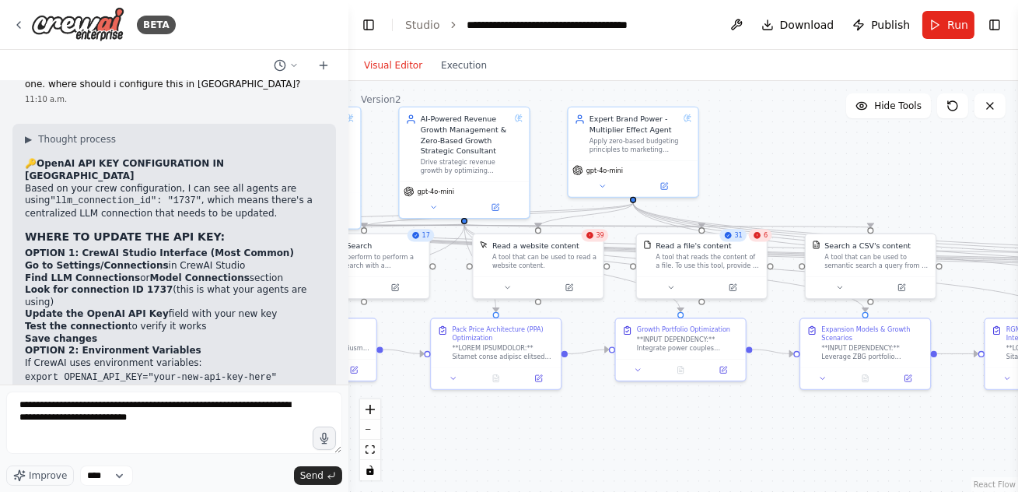
drag, startPoint x: 754, startPoint y: 412, endPoint x: 593, endPoint y: 419, distance: 161.2
click at [593, 419] on div ".deletable-edge-delete-btn { width: 20px; height: 20px; border: 0px solid #ffff…" at bounding box center [684, 286] width 670 height 411
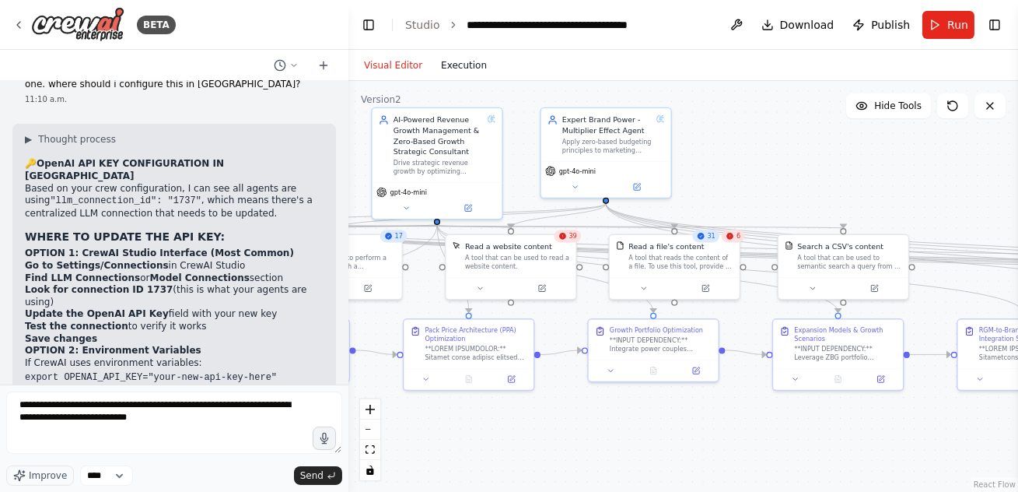
click at [458, 68] on button "Execution" at bounding box center [464, 65] width 65 height 19
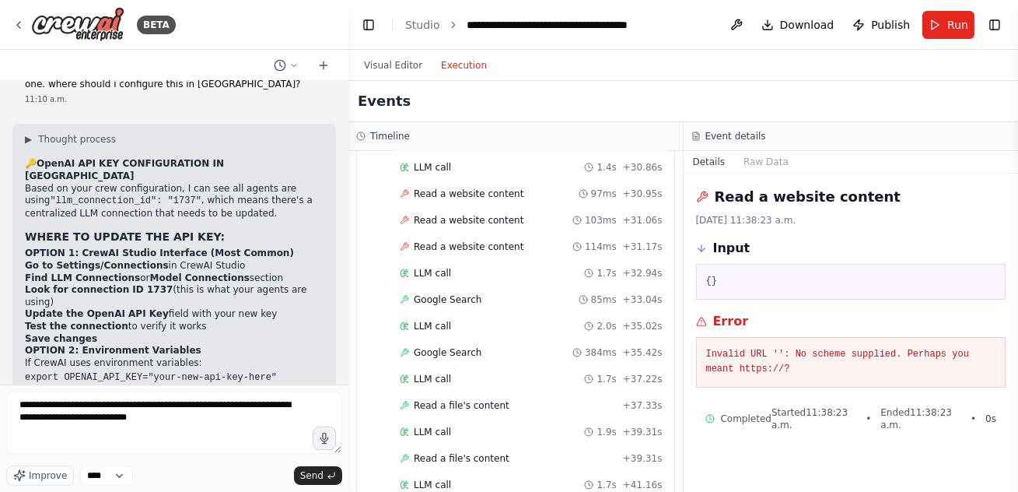
scroll to position [615, 0]
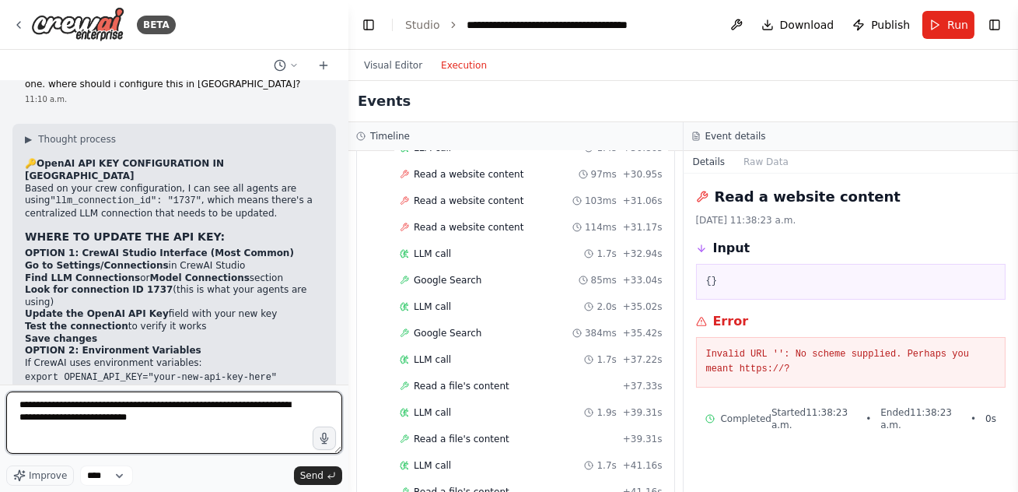
click at [192, 420] on textarea "**********" at bounding box center [174, 422] width 336 height 62
drag, startPoint x: 183, startPoint y: 421, endPoint x: 78, endPoint y: 416, distance: 105.1
click at [78, 416] on textarea "**********" at bounding box center [174, 422] width 336 height 62
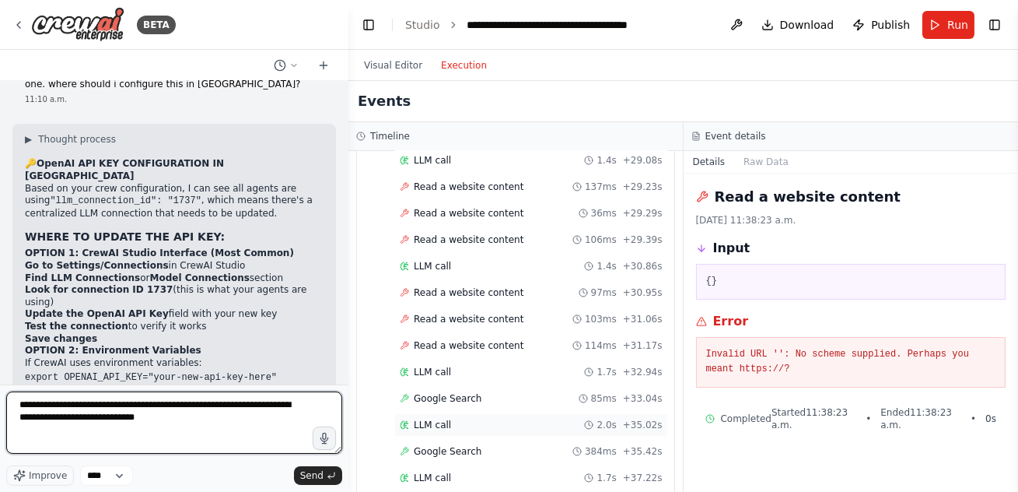
scroll to position [495, 0]
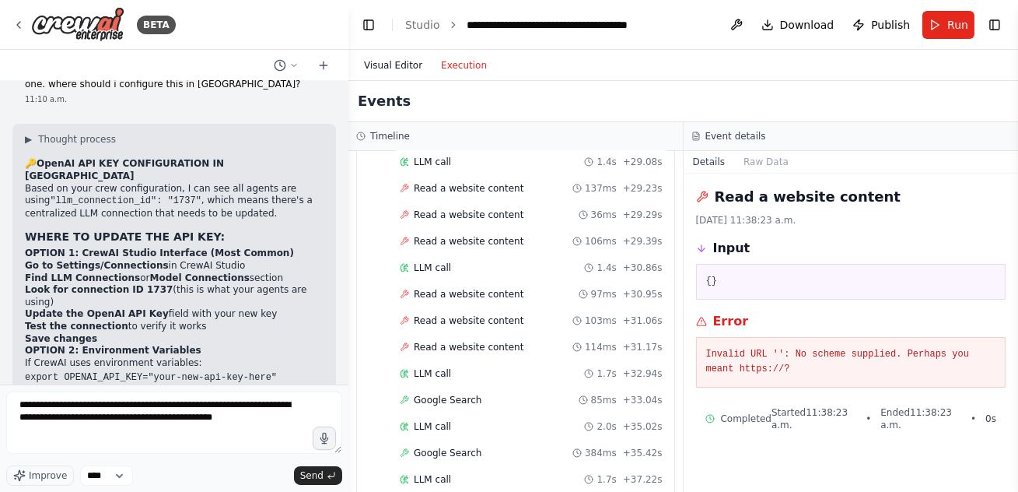
click at [398, 66] on button "Visual Editor" at bounding box center [393, 65] width 77 height 19
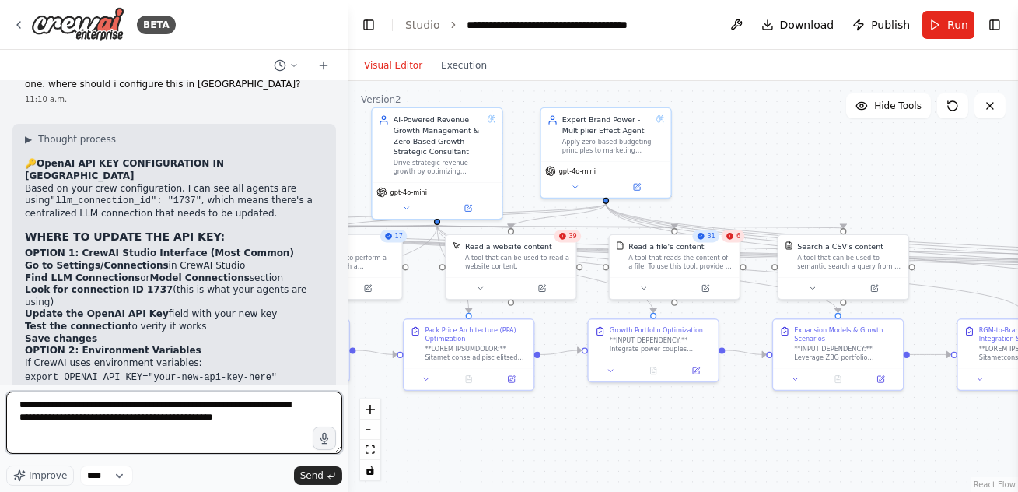
click at [264, 420] on textarea "**********" at bounding box center [174, 422] width 336 height 62
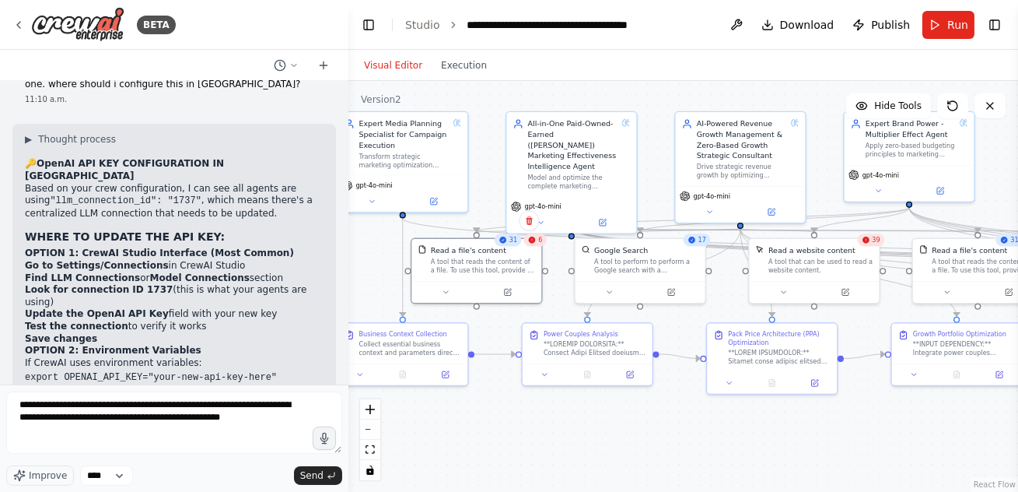
drag, startPoint x: 559, startPoint y: 435, endPoint x: 863, endPoint y: 439, distance: 303.4
click at [863, 439] on div ".deletable-edge-delete-btn { width: 20px; height: 20px; border: 0px solid #ffff…" at bounding box center [684, 286] width 670 height 411
click at [948, 30] on button "Run" at bounding box center [949, 25] width 52 height 28
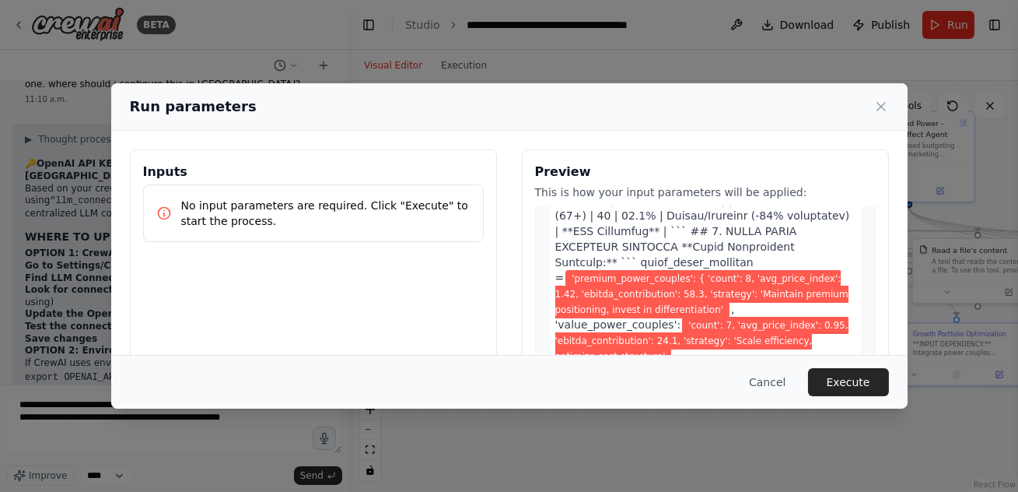
scroll to position [1006, 0]
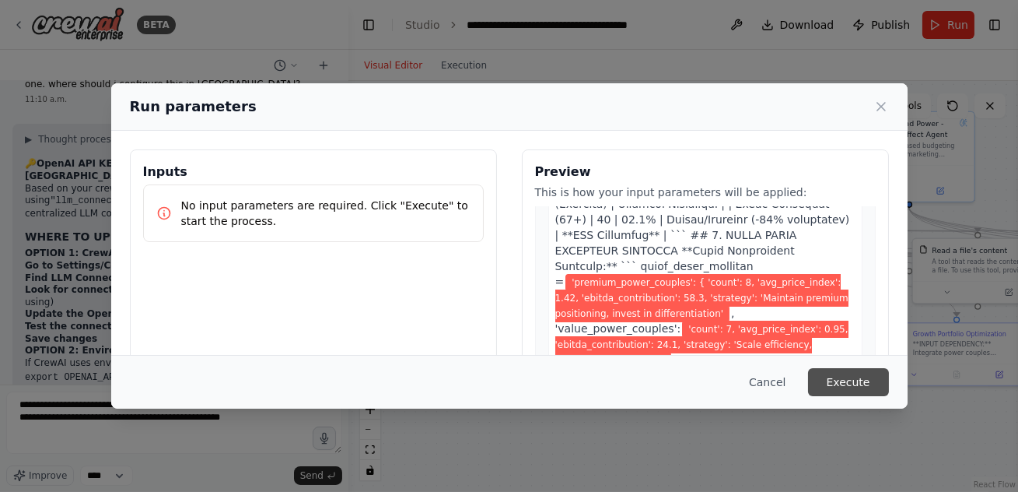
click at [867, 387] on button "Execute" at bounding box center [848, 382] width 81 height 28
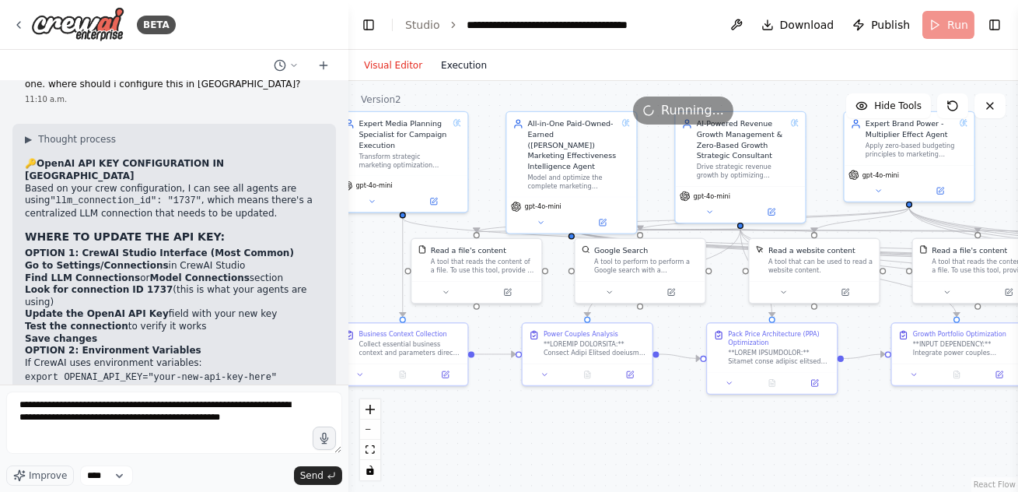
click at [462, 66] on button "Execution" at bounding box center [464, 65] width 65 height 19
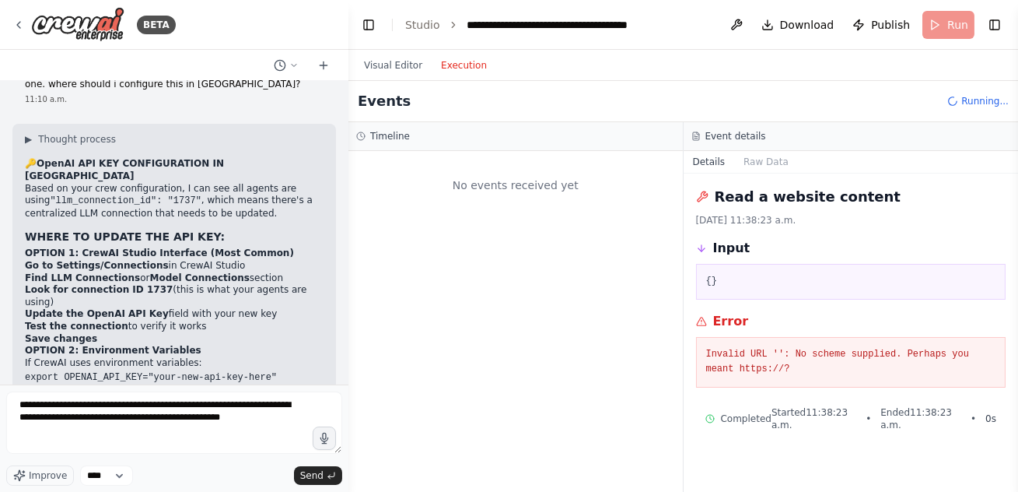
scroll to position [0, 0]
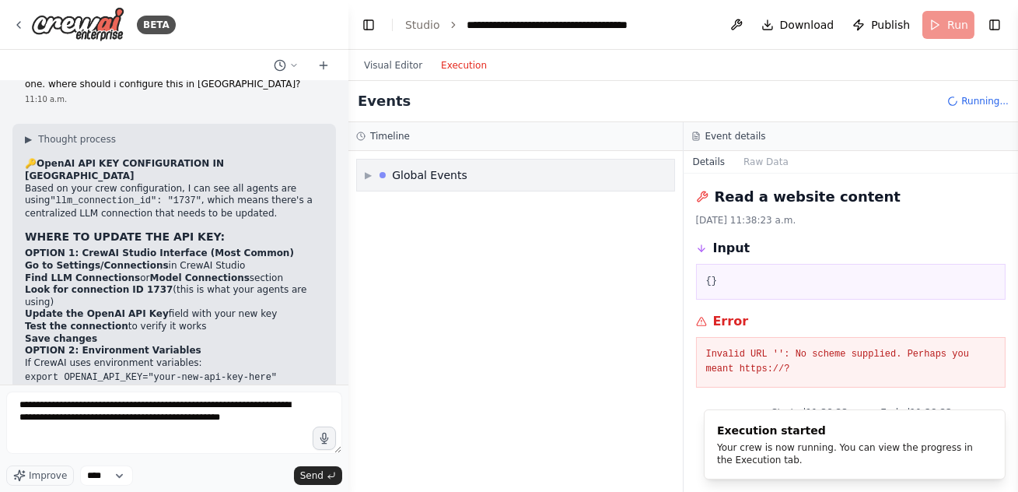
click at [370, 178] on span "▶" at bounding box center [368, 175] width 7 height 12
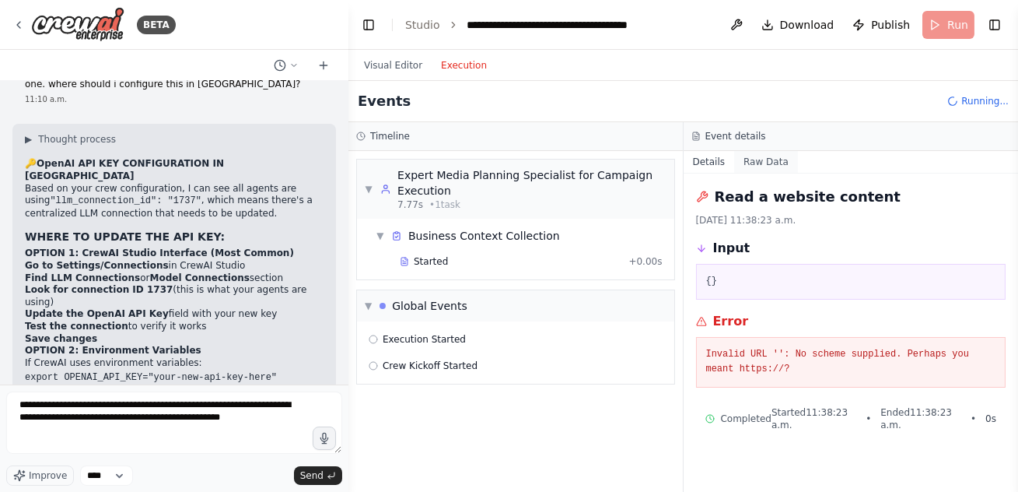
click at [765, 161] on button "Raw Data" at bounding box center [766, 162] width 64 height 22
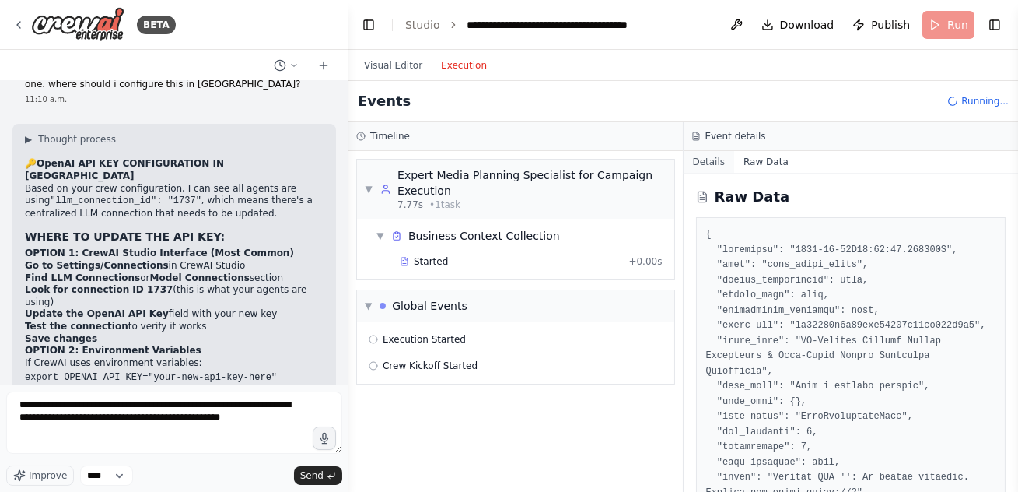
click at [713, 162] on button "Details" at bounding box center [709, 162] width 51 height 22
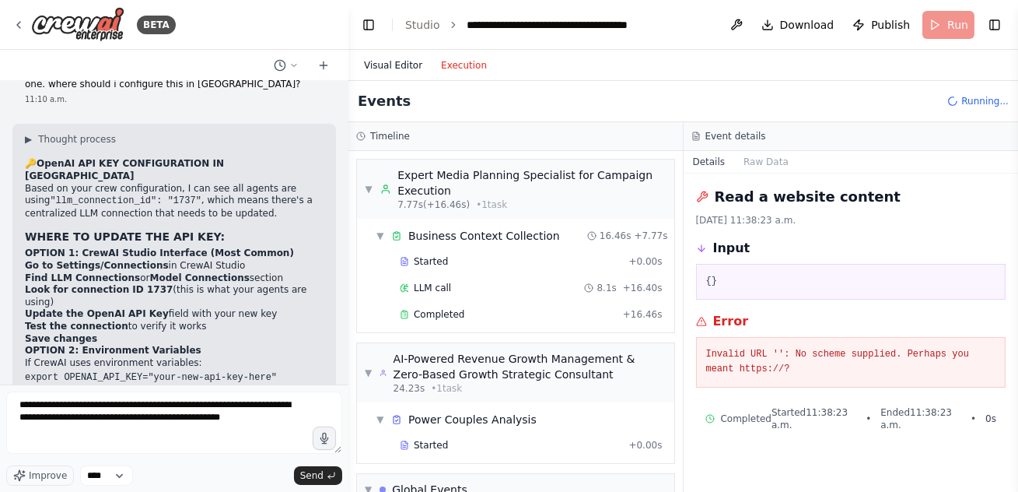
click at [399, 63] on button "Visual Editor" at bounding box center [393, 65] width 77 height 19
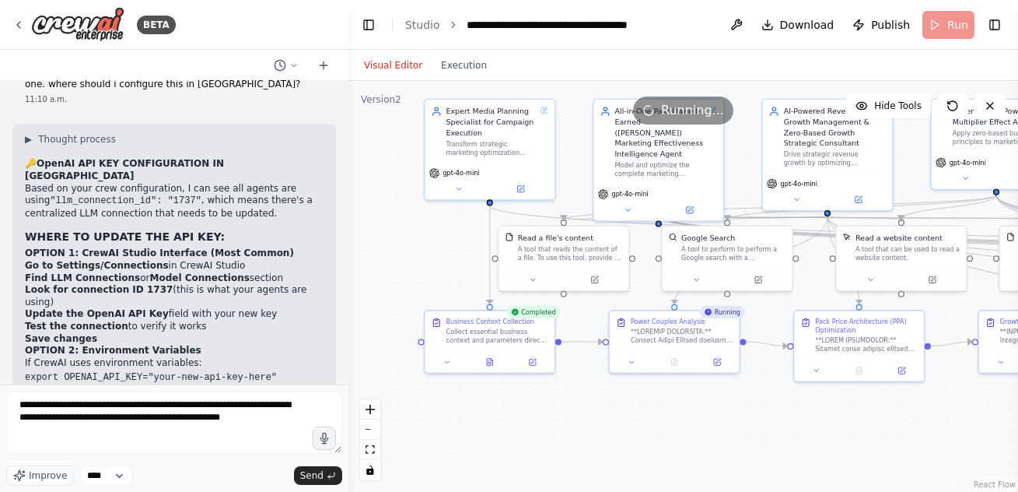
drag, startPoint x: 558, startPoint y: 446, endPoint x: 619, endPoint y: 429, distance: 63.6
click at [620, 429] on div ".deletable-edge-delete-btn { width: 20px; height: 20px; border: 0px solid #ffff…" at bounding box center [684, 286] width 670 height 411
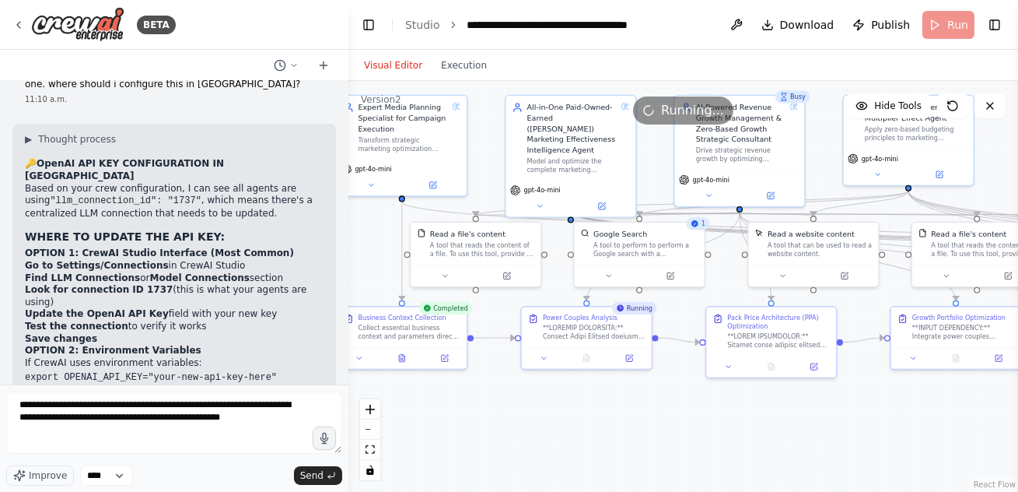
drag, startPoint x: 731, startPoint y: 427, endPoint x: 582, endPoint y: 426, distance: 149.4
click at [582, 426] on div ".deletable-edge-delete-btn { width: 20px; height: 20px; border: 0px solid #ffff…" at bounding box center [684, 286] width 670 height 411
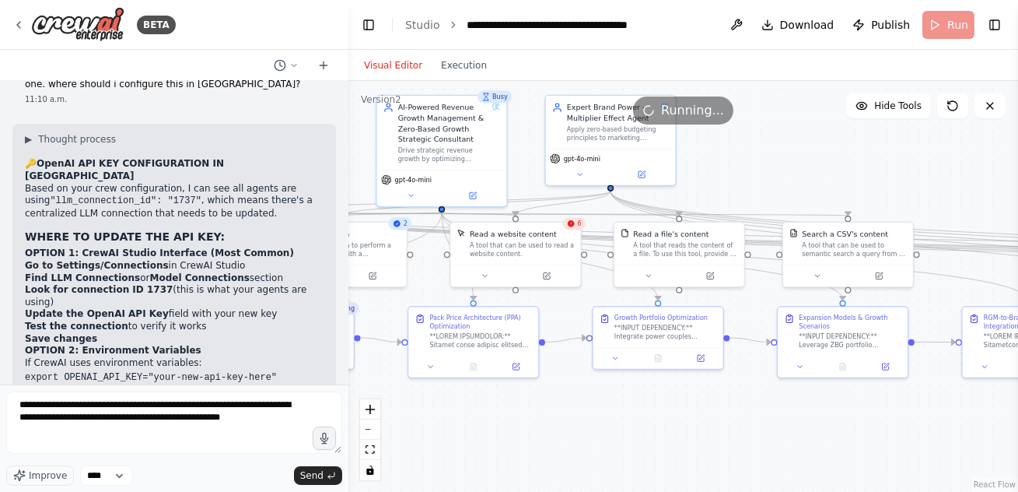
drag, startPoint x: 729, startPoint y: 436, endPoint x: 515, endPoint y: 436, distance: 213.9
click at [515, 436] on div ".deletable-edge-delete-btn { width: 20px; height: 20px; border: 0px solid #ffff…" at bounding box center [684, 286] width 670 height 411
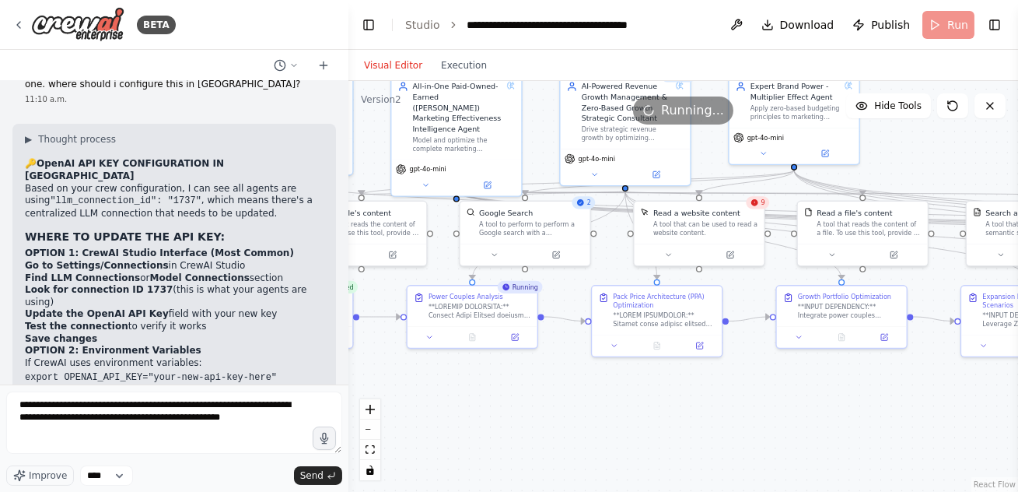
drag, startPoint x: 492, startPoint y: 430, endPoint x: 687, endPoint y: 408, distance: 196.5
click at [687, 408] on div ".deletable-edge-delete-btn { width: 20px; height: 20px; border: 0px solid #ffff…" at bounding box center [684, 286] width 670 height 411
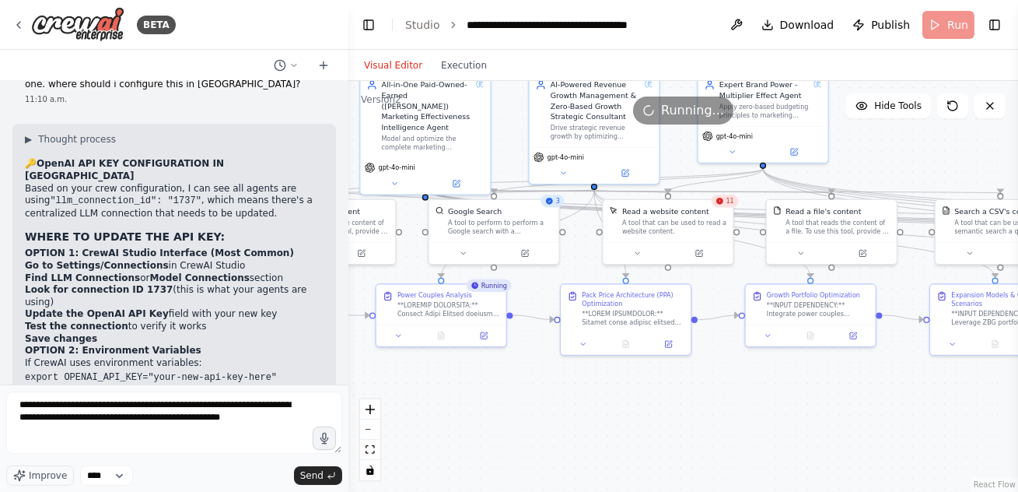
drag, startPoint x: 552, startPoint y: 421, endPoint x: 492, endPoint y: 422, distance: 59.9
click at [494, 422] on div ".deletable-edge-delete-btn { width: 20px; height: 20px; border: 0px solid #ffff…" at bounding box center [684, 286] width 670 height 411
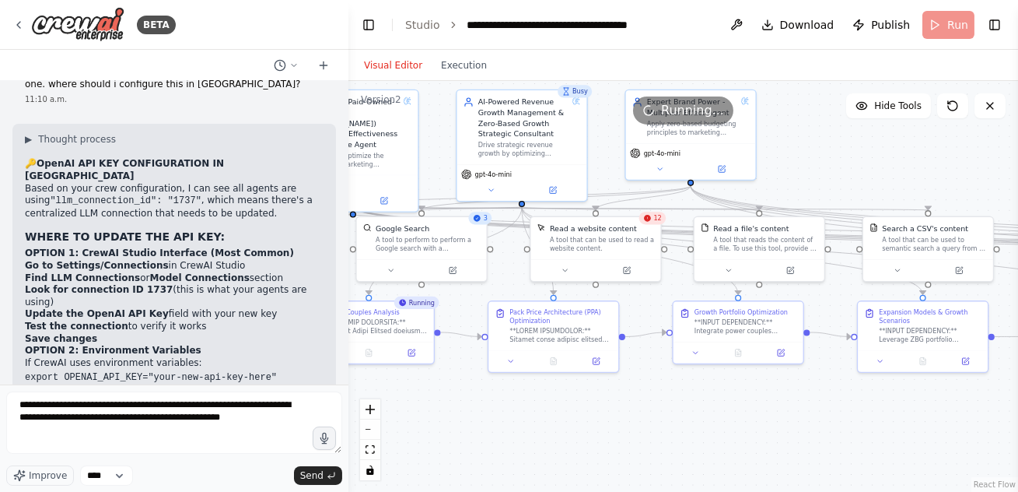
drag, startPoint x: 625, startPoint y: 440, endPoint x: 437, endPoint y: 455, distance: 188.9
click at [447, 455] on div ".deletable-edge-delete-btn { width: 20px; height: 20px; border: 0px solid #ffff…" at bounding box center [684, 286] width 670 height 411
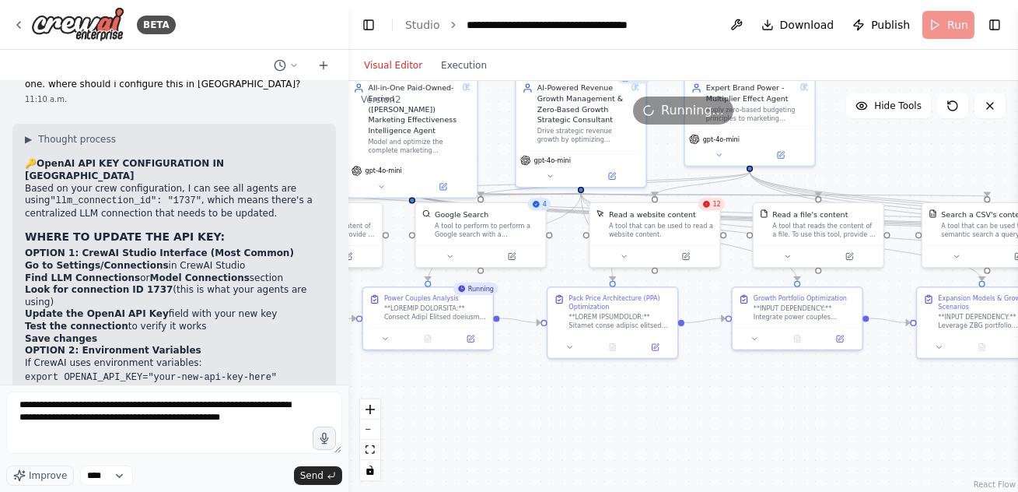
drag, startPoint x: 628, startPoint y: 442, endPoint x: 934, endPoint y: 402, distance: 309.1
click at [934, 402] on div ".deletable-edge-delete-btn { width: 20px; height: 20px; border: 0px solid #ffff…" at bounding box center [684, 286] width 670 height 411
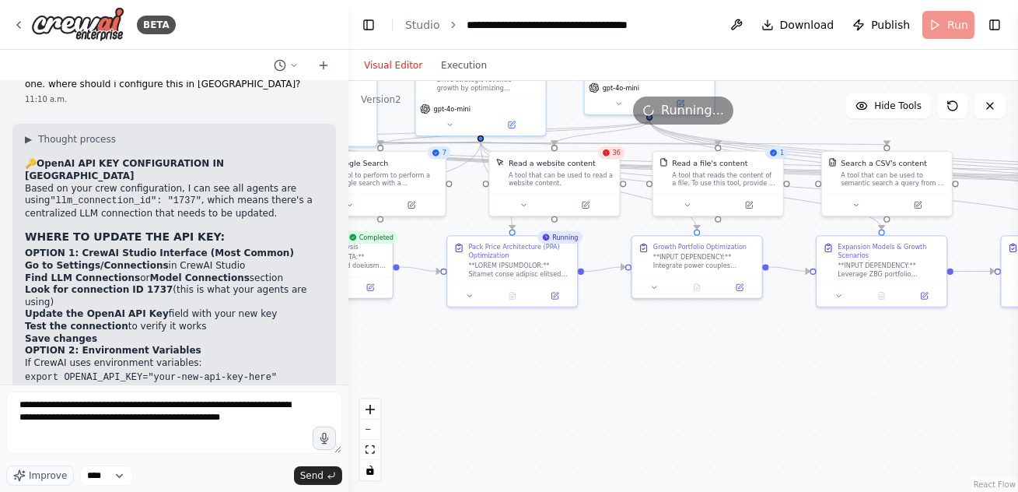
drag, startPoint x: 744, startPoint y: 429, endPoint x: 511, endPoint y: 404, distance: 234.7
click at [511, 404] on div ".deletable-edge-delete-btn { width: 20px; height: 20px; border: 0px solid #ffff…" at bounding box center [684, 286] width 670 height 411
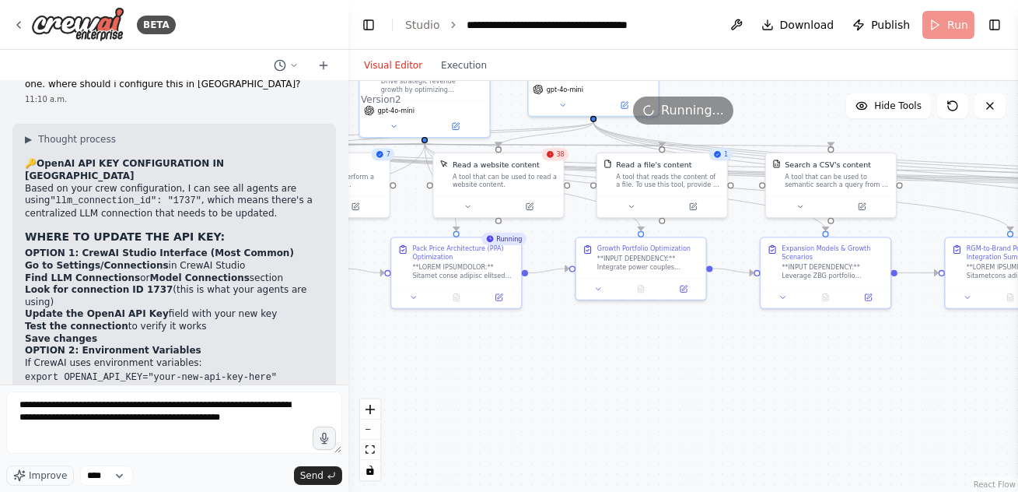
drag, startPoint x: 737, startPoint y: 387, endPoint x: 681, endPoint y: 390, distance: 55.3
click at [681, 390] on div ".deletable-edge-delete-btn { width: 20px; height: 20px; border: 0px solid #ffff…" at bounding box center [684, 286] width 670 height 411
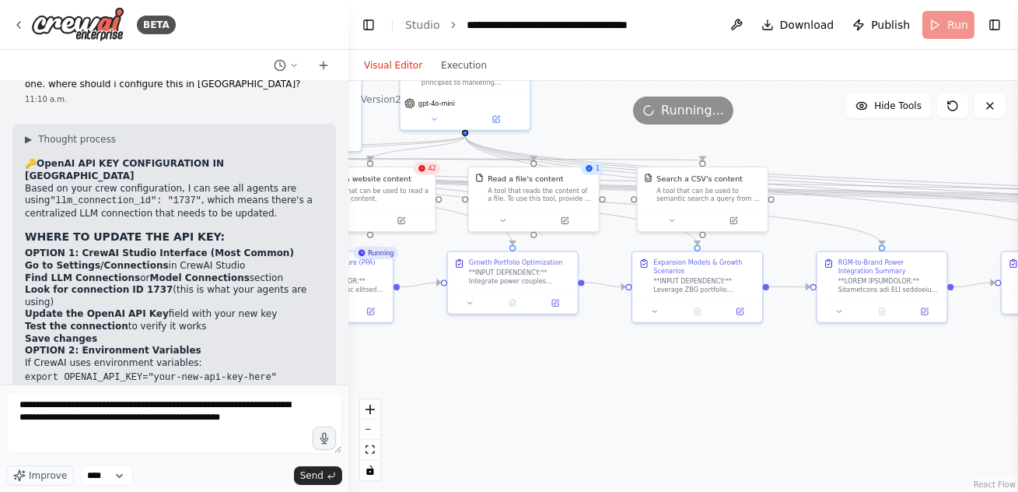
drag, startPoint x: 625, startPoint y: 376, endPoint x: 447, endPoint y: 388, distance: 178.6
click at [461, 388] on div ".deletable-edge-delete-btn { width: 20px; height: 20px; border: 0px solid #ffff…" at bounding box center [684, 286] width 670 height 411
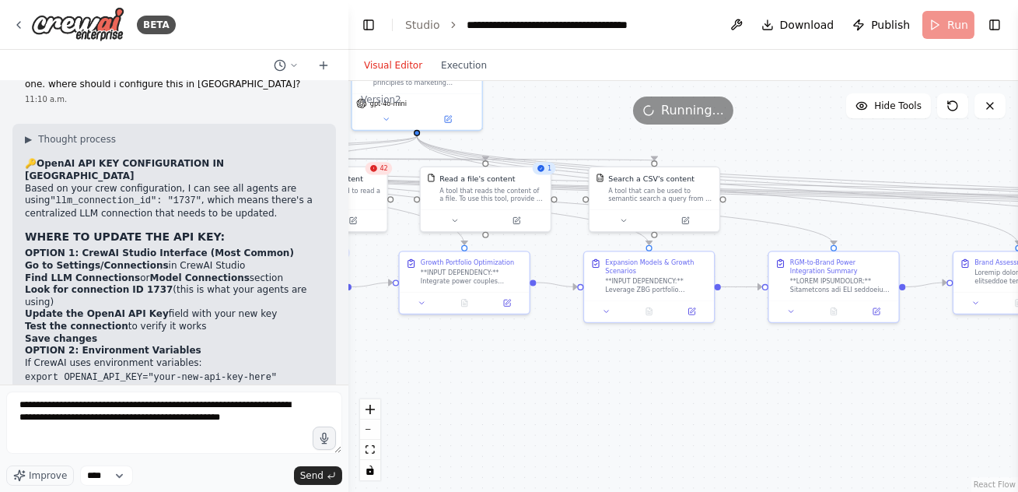
drag, startPoint x: 840, startPoint y: 430, endPoint x: 517, endPoint y: 423, distance: 322.9
click at [527, 422] on div ".deletable-edge-delete-btn { width: 20px; height: 20px; border: 0px solid #ffff…" at bounding box center [684, 286] width 670 height 411
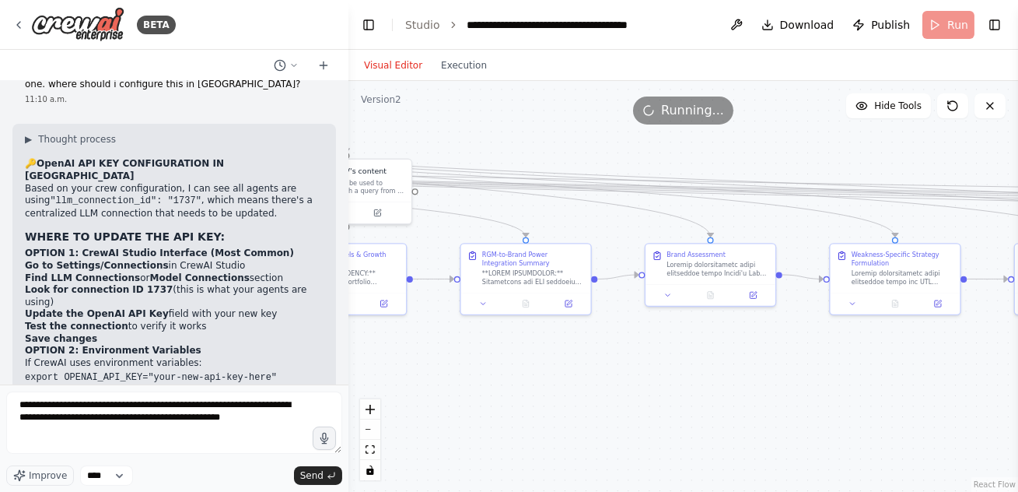
drag, startPoint x: 843, startPoint y: 426, endPoint x: 493, endPoint y: 426, distance: 350.1
click at [535, 426] on div ".deletable-edge-delete-btn { width: 20px; height: 20px; border: 0px solid #ffff…" at bounding box center [684, 286] width 670 height 411
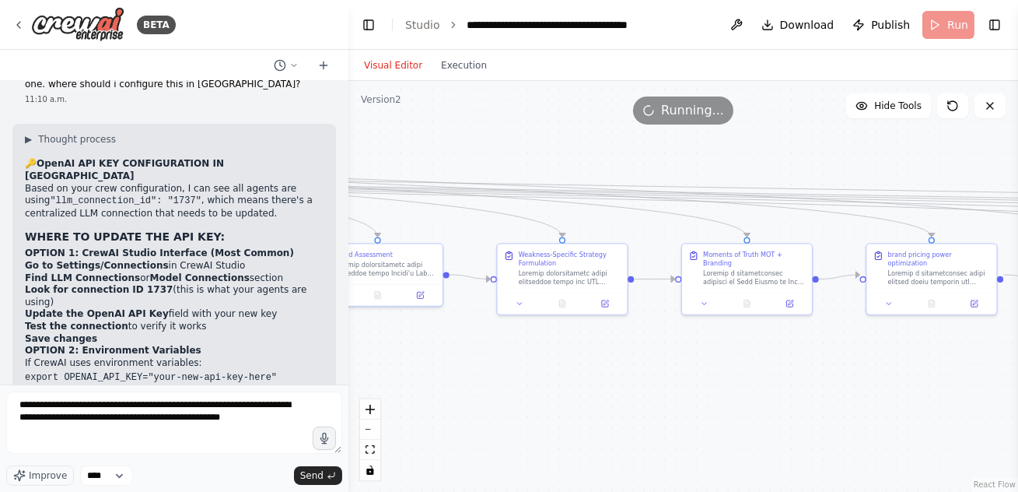
drag, startPoint x: 814, startPoint y: 399, endPoint x: 475, endPoint y: 412, distance: 339.4
click at [541, 398] on div ".deletable-edge-delete-btn { width: 20px; height: 20px; border: 0px solid #ffff…" at bounding box center [684, 286] width 670 height 411
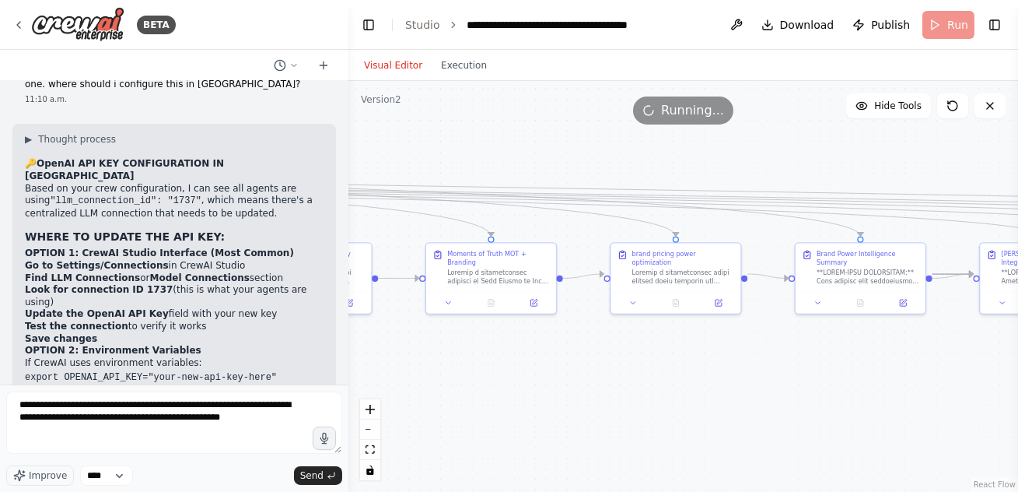
drag, startPoint x: 796, startPoint y: 393, endPoint x: 530, endPoint y: 397, distance: 266.1
click at [550, 393] on div ".deletable-edge-delete-btn { width: 20px; height: 20px; border: 0px solid #ffff…" at bounding box center [684, 286] width 670 height 411
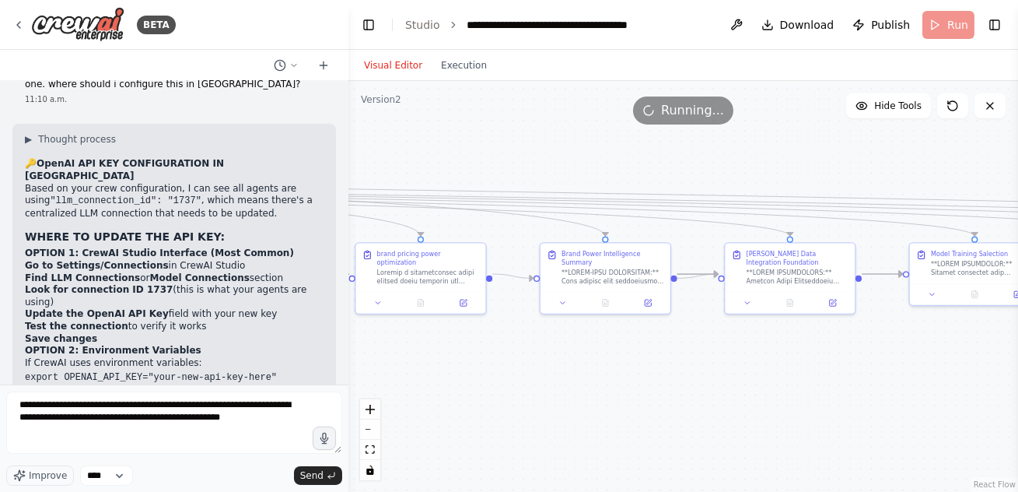
drag, startPoint x: 819, startPoint y: 384, endPoint x: 543, endPoint y: 384, distance: 276.2
click at [579, 384] on div ".deletable-edge-delete-btn { width: 20px; height: 20px; border: 0px solid #ffff…" at bounding box center [684, 286] width 670 height 411
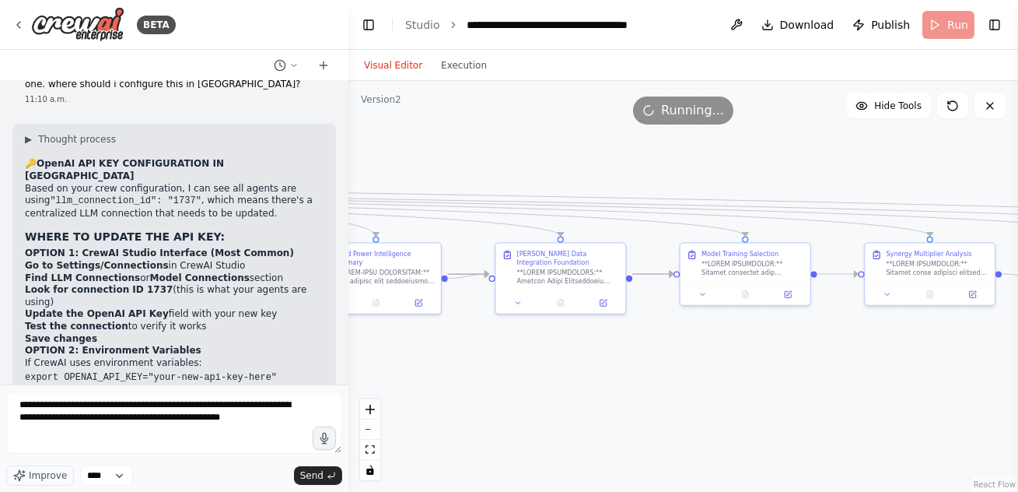
drag, startPoint x: 859, startPoint y: 365, endPoint x: 604, endPoint y: 370, distance: 254.4
click at [615, 368] on div ".deletable-edge-delete-btn { width: 20px; height: 20px; border: 0px solid #ffff…" at bounding box center [684, 286] width 670 height 411
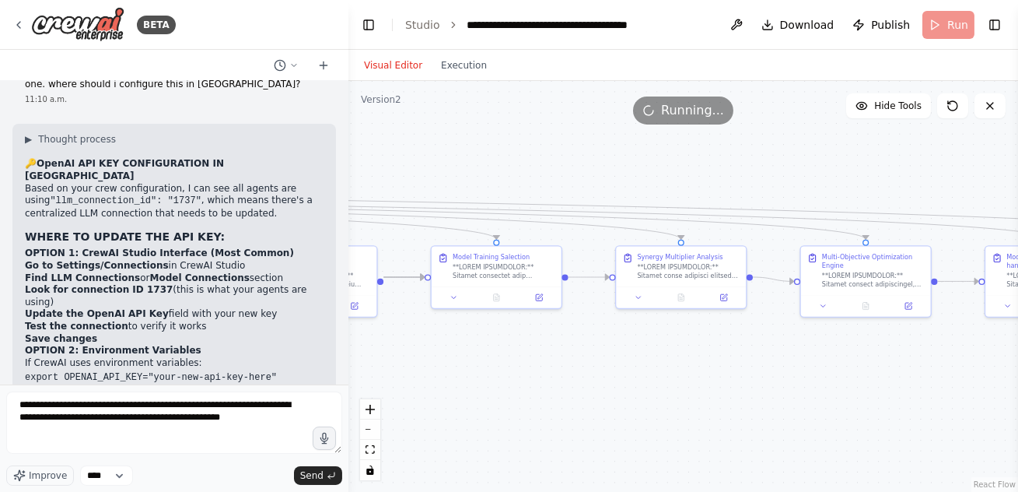
drag, startPoint x: 853, startPoint y: 384, endPoint x: 649, endPoint y: 384, distance: 203.8
click at [649, 384] on div ".deletable-edge-delete-btn { width: 20px; height: 20px; border: 0px solid #ffff…" at bounding box center [684, 286] width 670 height 411
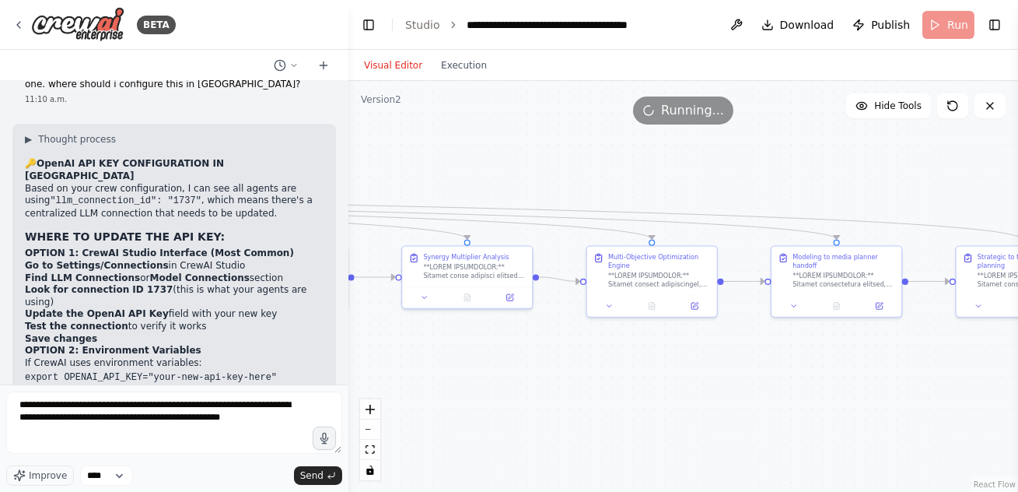
drag, startPoint x: 800, startPoint y: 394, endPoint x: 537, endPoint y: 395, distance: 262.9
click at [582, 394] on div ".deletable-edge-delete-btn { width: 20px; height: 20px; border: 0px solid #ffff…" at bounding box center [684, 286] width 670 height 411
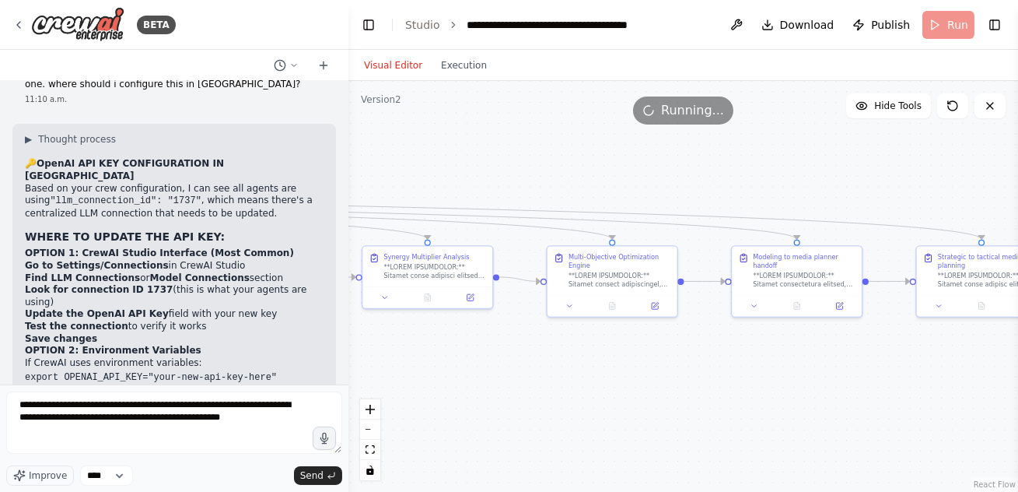
drag, startPoint x: 615, startPoint y: 391, endPoint x: 1018, endPoint y: 391, distance: 403.0
click at [1018, 391] on div "BETA I want to create a full system of marketing effectiveness based on 5 agent…" at bounding box center [509, 246] width 1018 height 492
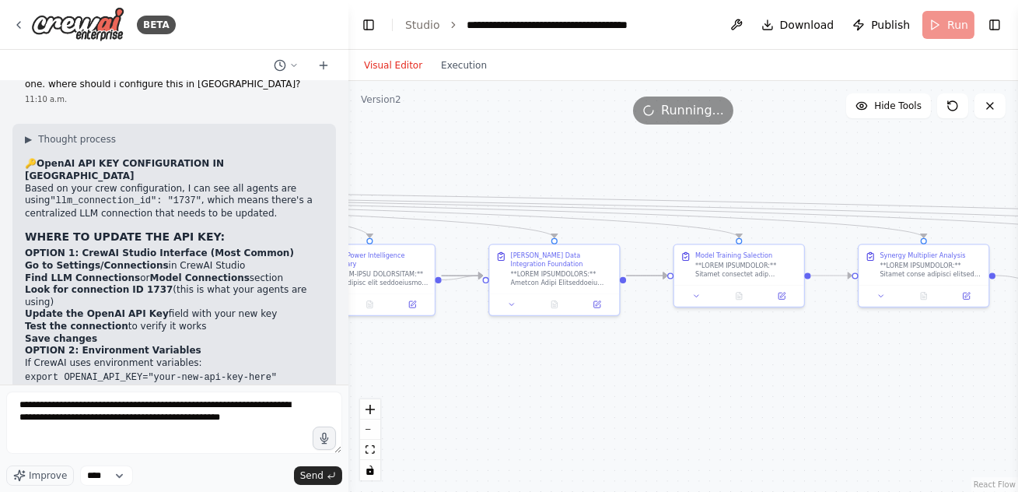
drag, startPoint x: 672, startPoint y: 380, endPoint x: 1014, endPoint y: 379, distance: 342.3
click at [1000, 379] on div ".deletable-edge-delete-btn { width: 20px; height: 20px; border: 0px solid #ffff…" at bounding box center [684, 286] width 670 height 411
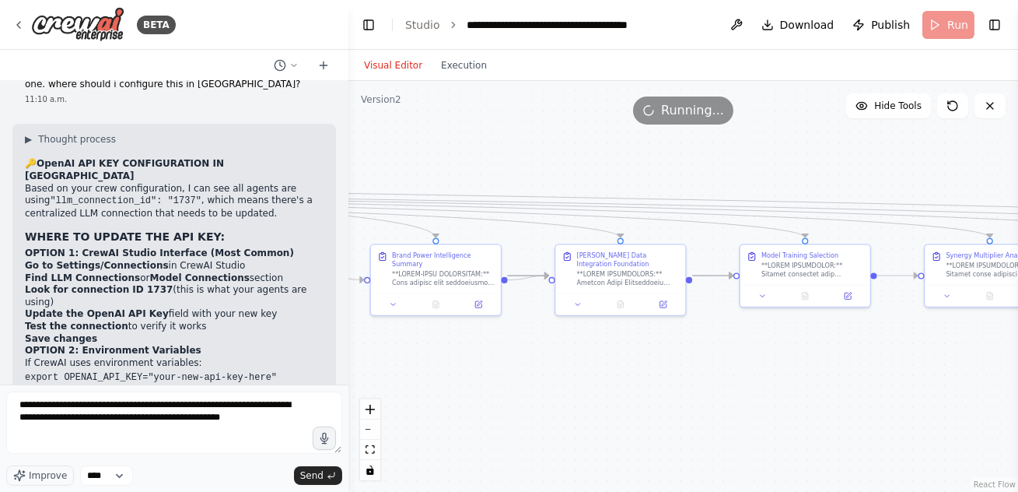
drag, startPoint x: 615, startPoint y: 387, endPoint x: 934, endPoint y: 378, distance: 319.1
click at [902, 384] on div ".deletable-edge-delete-btn { width: 20px; height: 20px; border: 0px solid #ffff…" at bounding box center [684, 286] width 670 height 411
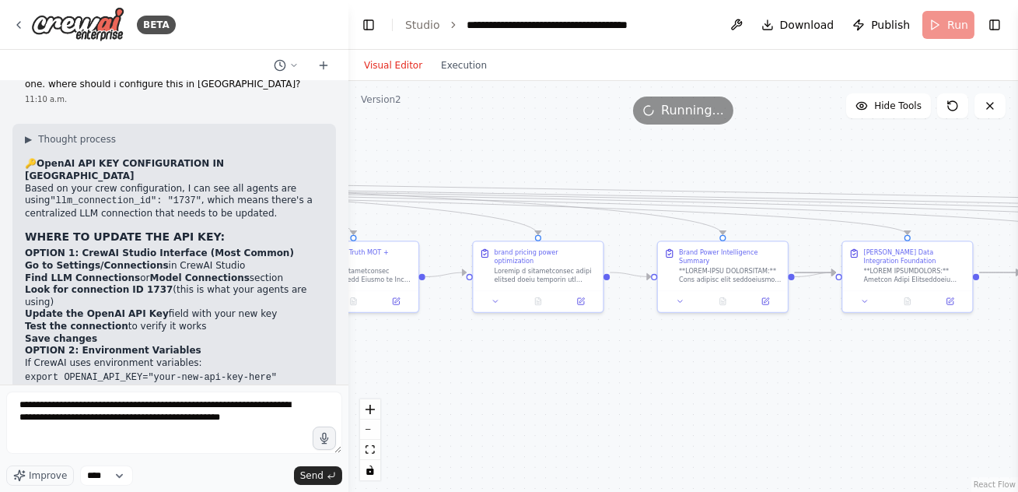
drag, startPoint x: 618, startPoint y: 378, endPoint x: 860, endPoint y: 378, distance: 241.2
click at [860, 378] on div ".deletable-edge-delete-btn { width: 20px; height: 20px; border: 0px solid #ffff…" at bounding box center [684, 286] width 670 height 411
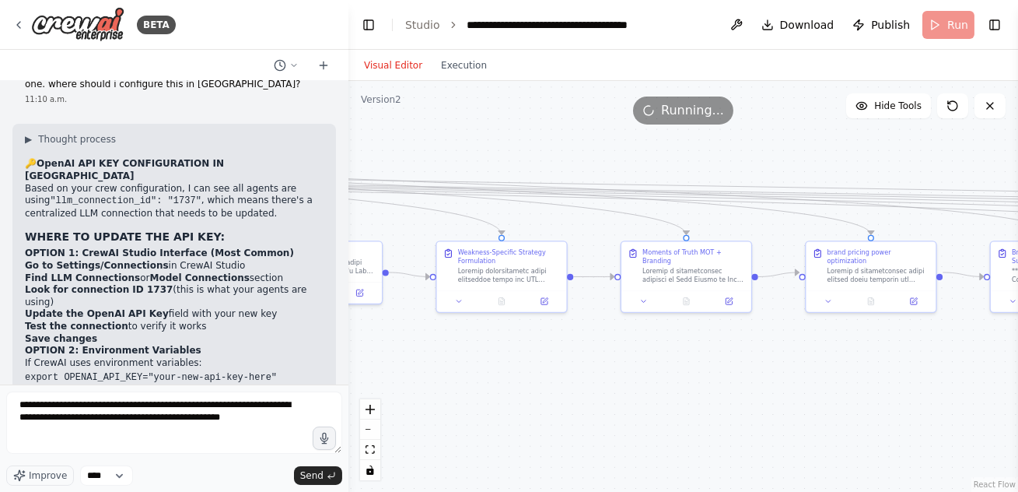
drag, startPoint x: 600, startPoint y: 393, endPoint x: 922, endPoint y: 393, distance: 322.1
click at [901, 393] on div ".deletable-edge-delete-btn { width: 20px; height: 20px; border: 0px solid #ffff…" at bounding box center [684, 286] width 670 height 411
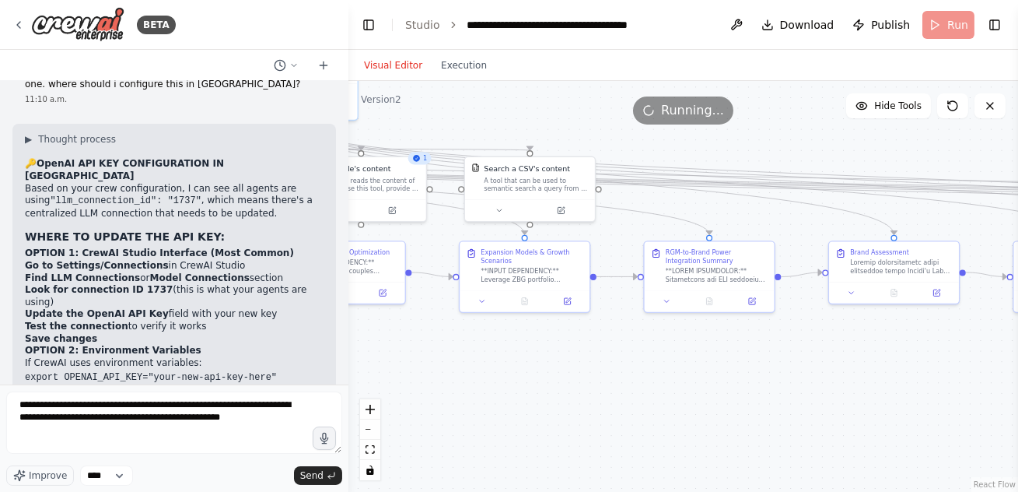
drag, startPoint x: 533, startPoint y: 391, endPoint x: 951, endPoint y: 386, distance: 417.8
click at [944, 389] on div ".deletable-edge-delete-btn { width: 20px; height: 20px; border: 0px solid #ffff…" at bounding box center [684, 286] width 670 height 411
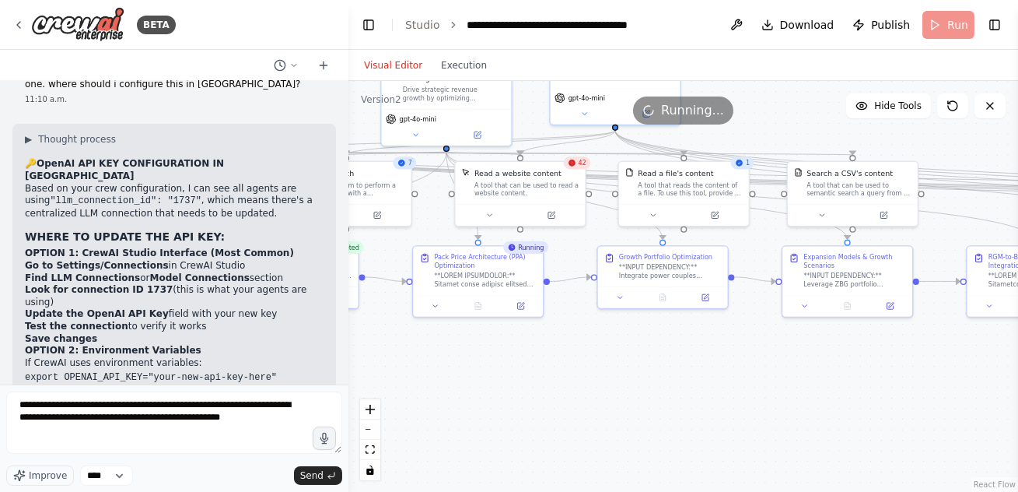
drag, startPoint x: 654, startPoint y: 375, endPoint x: 922, endPoint y: 382, distance: 267.7
click at [922, 382] on div ".deletable-edge-delete-btn { width: 20px; height: 20px; border: 0px solid #ffff…" at bounding box center [684, 286] width 670 height 411
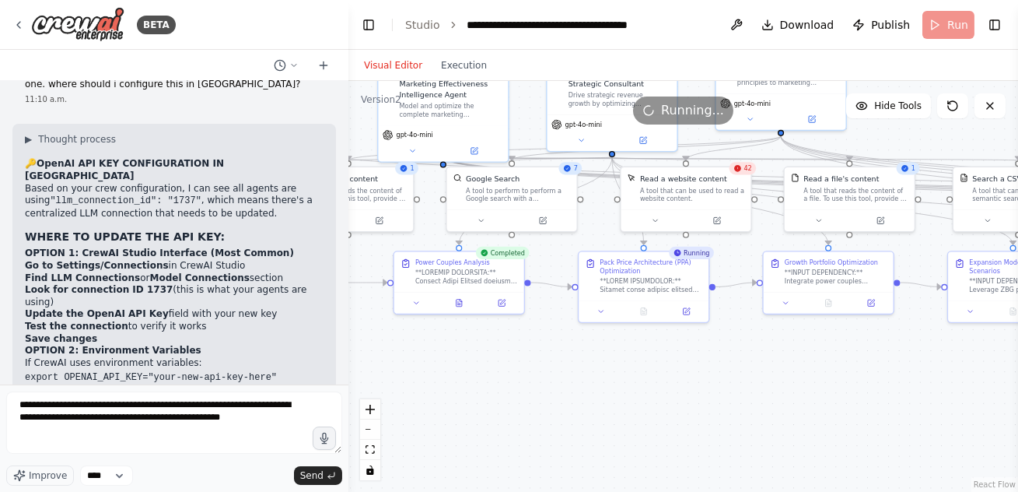
drag, startPoint x: 611, startPoint y: 408, endPoint x: 776, endPoint y: 413, distance: 165.8
click at [776, 413] on div ".deletable-edge-delete-btn { width: 20px; height: 20px; border: 0px solid #ffff…" at bounding box center [684, 286] width 670 height 411
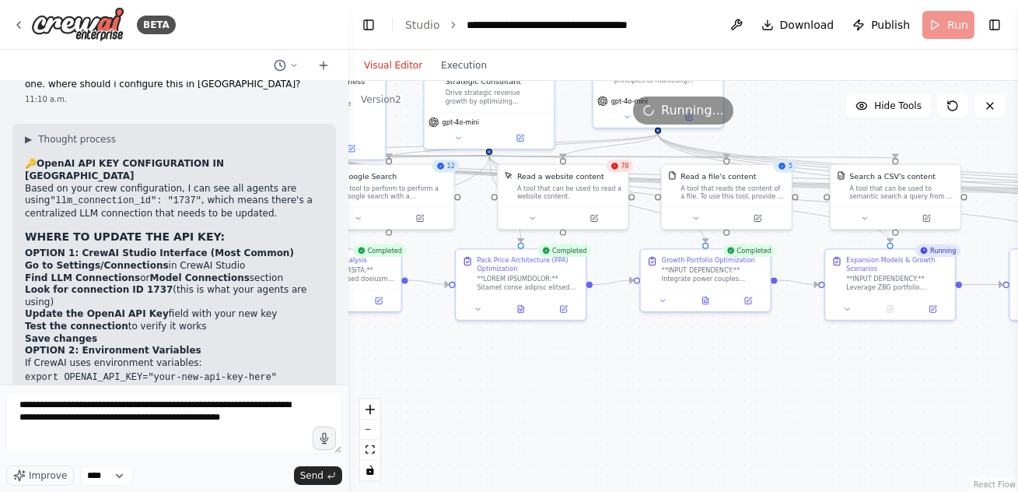
drag, startPoint x: 755, startPoint y: 391, endPoint x: 467, endPoint y: 383, distance: 288.7
click at [479, 383] on div ".deletable-edge-delete-btn { width: 20px; height: 20px; border: 0px solid #ffff…" at bounding box center [684, 286] width 670 height 411
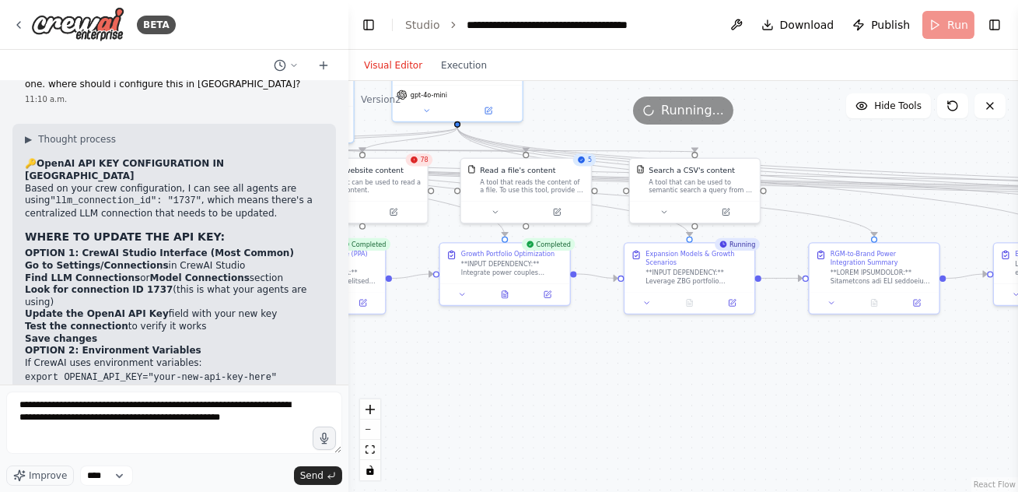
drag, startPoint x: 804, startPoint y: 393, endPoint x: 759, endPoint y: 393, distance: 45.1
click at [759, 393] on div ".deletable-edge-delete-btn { width: 20px; height: 20px; border: 0px solid #ffff…" at bounding box center [684, 286] width 670 height 411
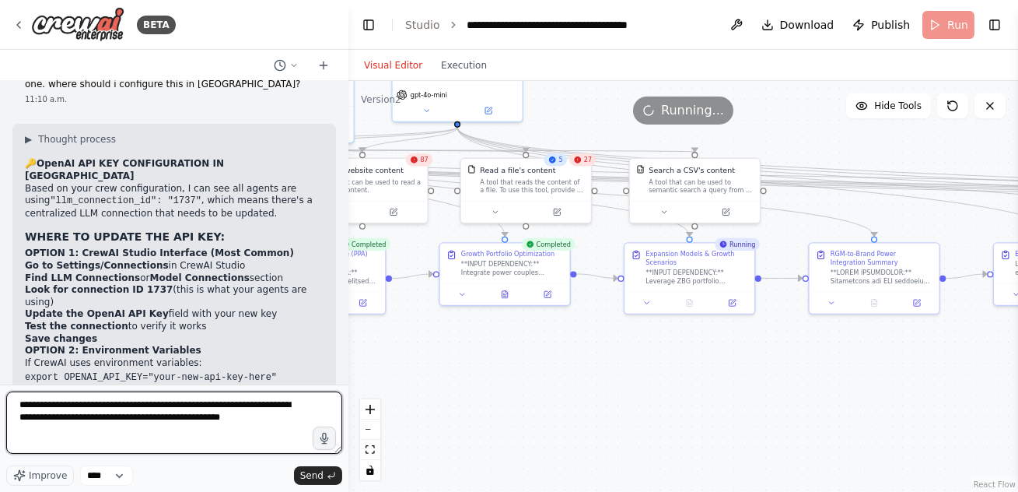
drag, startPoint x: 79, startPoint y: 420, endPoint x: 277, endPoint y: 423, distance: 198.4
click at [277, 423] on textarea "**********" at bounding box center [174, 422] width 336 height 62
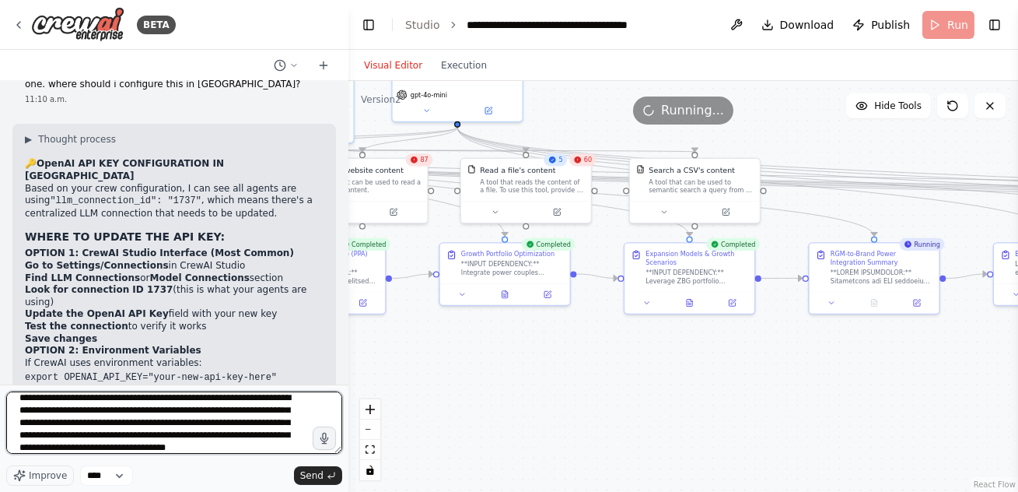
scroll to position [19, 0]
type textarea "**********"
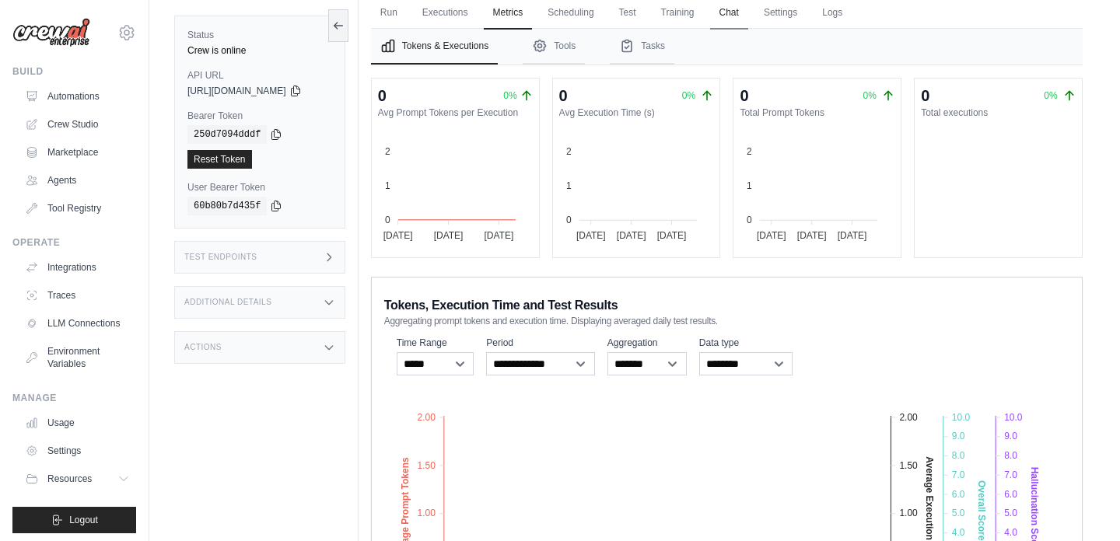
click at [739, 13] on link "Chat" at bounding box center [729, 13] width 38 height 33
click at [787, 13] on link "Settings" at bounding box center [781, 13] width 52 height 33
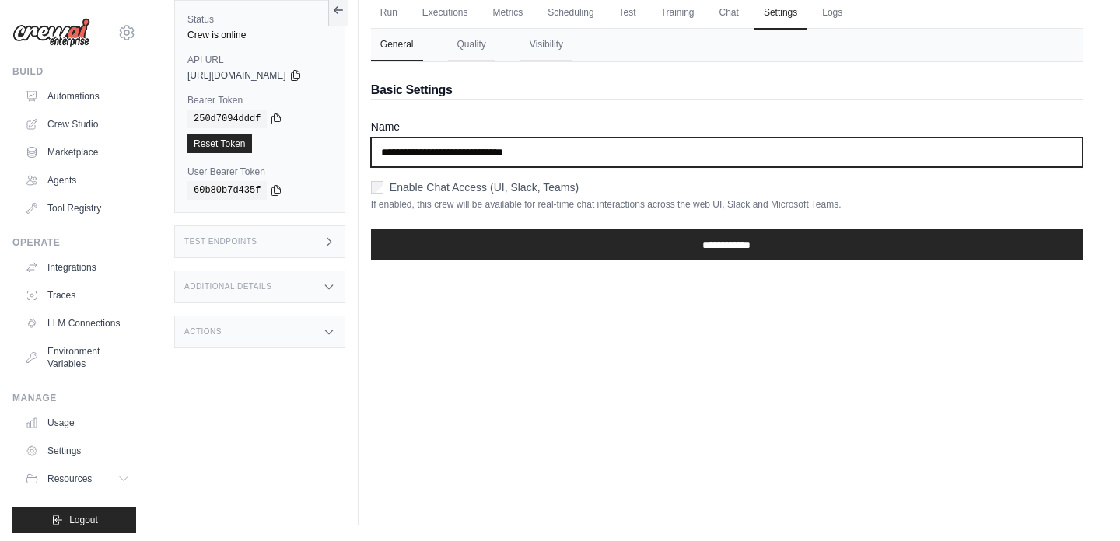
drag, startPoint x: 558, startPoint y: 155, endPoint x: 418, endPoint y: 156, distance: 140.0
click at [418, 155] on input "**********" at bounding box center [727, 153] width 712 height 30
paste input "**********"
drag, startPoint x: 419, startPoint y: 152, endPoint x: 372, endPoint y: 152, distance: 46.7
click at [372, 152] on div "Run Executions Metrics Scheduling Test Training Chat Settings Logs 0 Running 0 …" at bounding box center [727, 254] width 737 height 541
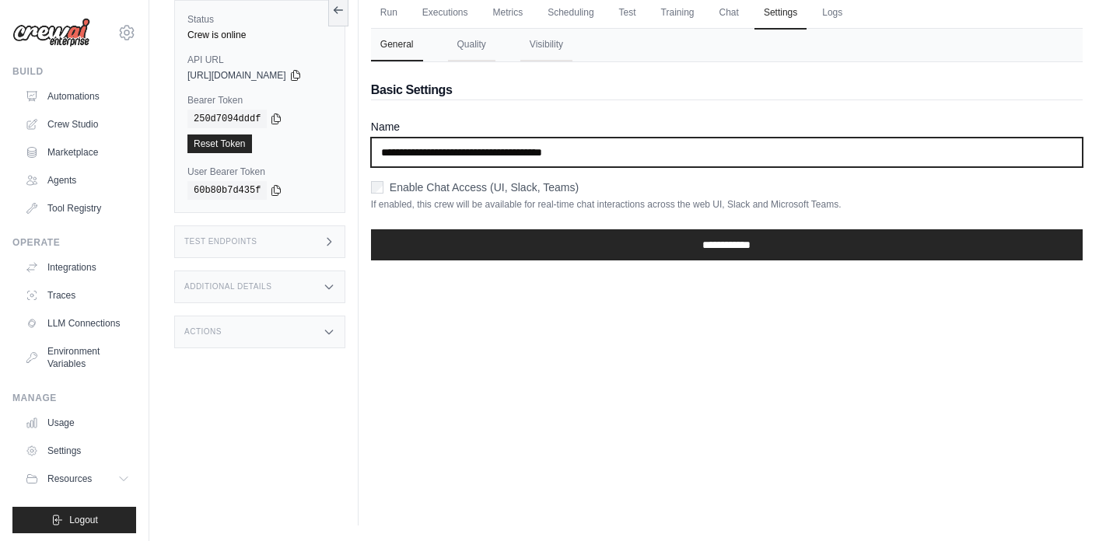
click at [422, 154] on input "**********" at bounding box center [727, 153] width 712 height 30
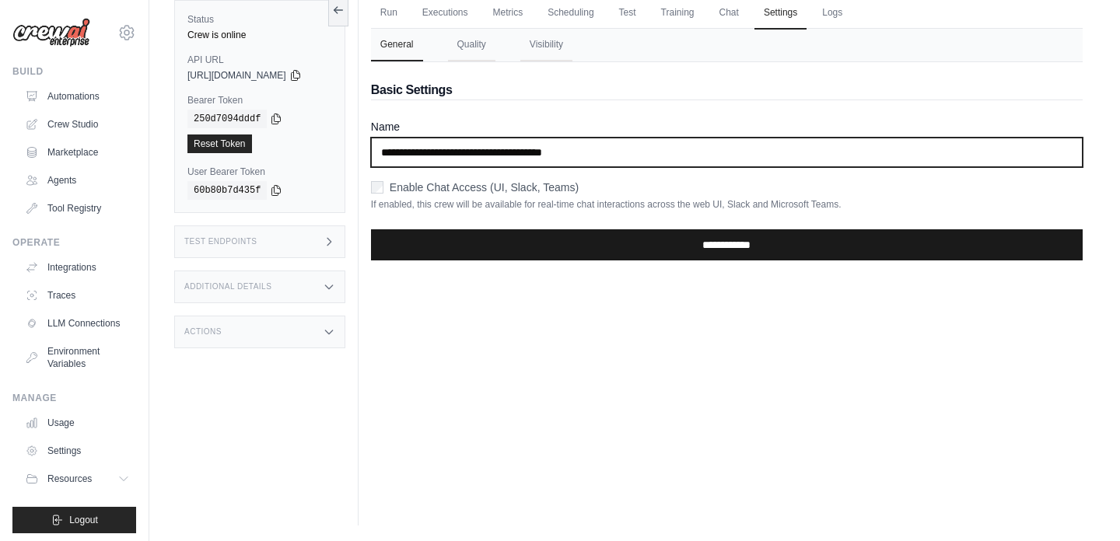
type input "**********"
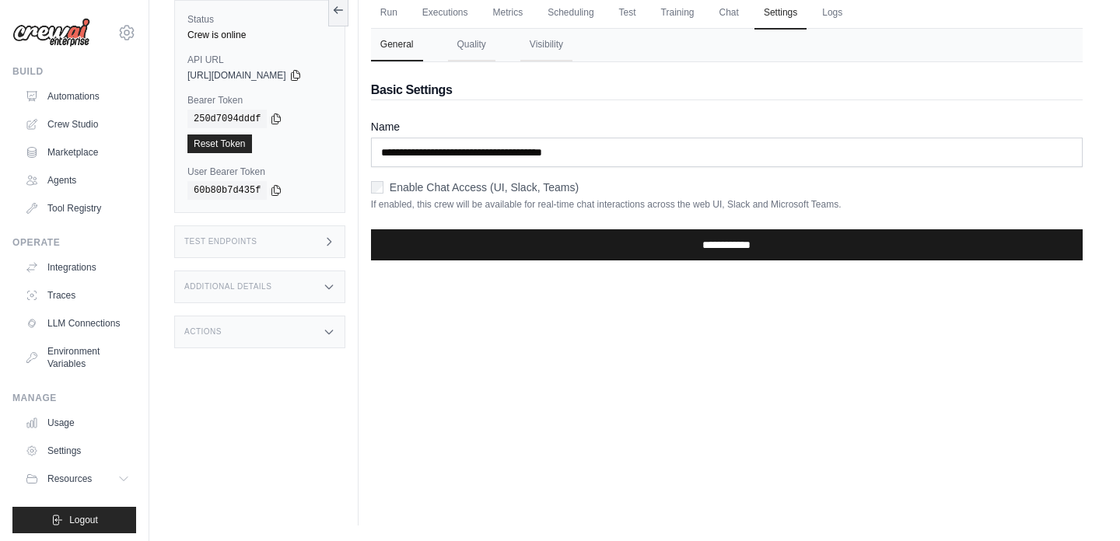
click at [596, 255] on input "**********" at bounding box center [727, 244] width 712 height 31
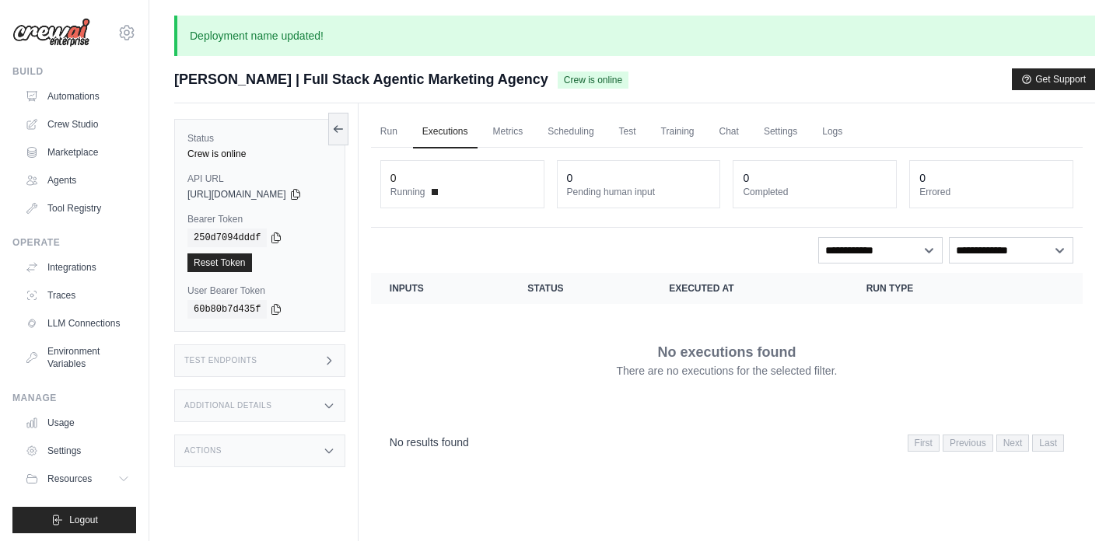
click at [257, 363] on h3 "Test Endpoints" at bounding box center [220, 360] width 73 height 9
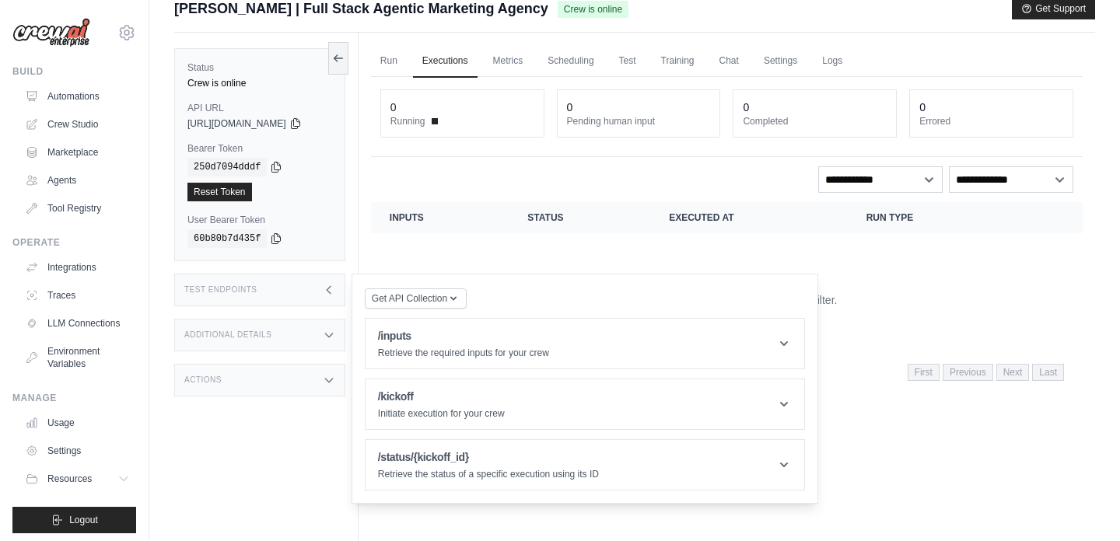
scroll to position [119, 0]
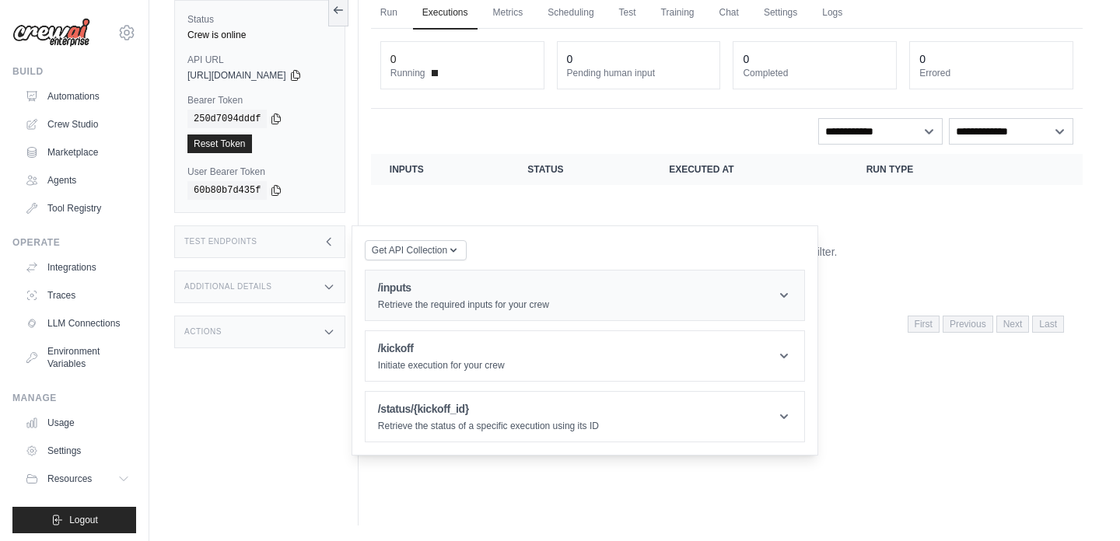
click at [691, 299] on header "/inputs Retrieve the required inputs for your crew" at bounding box center [585, 296] width 439 height 50
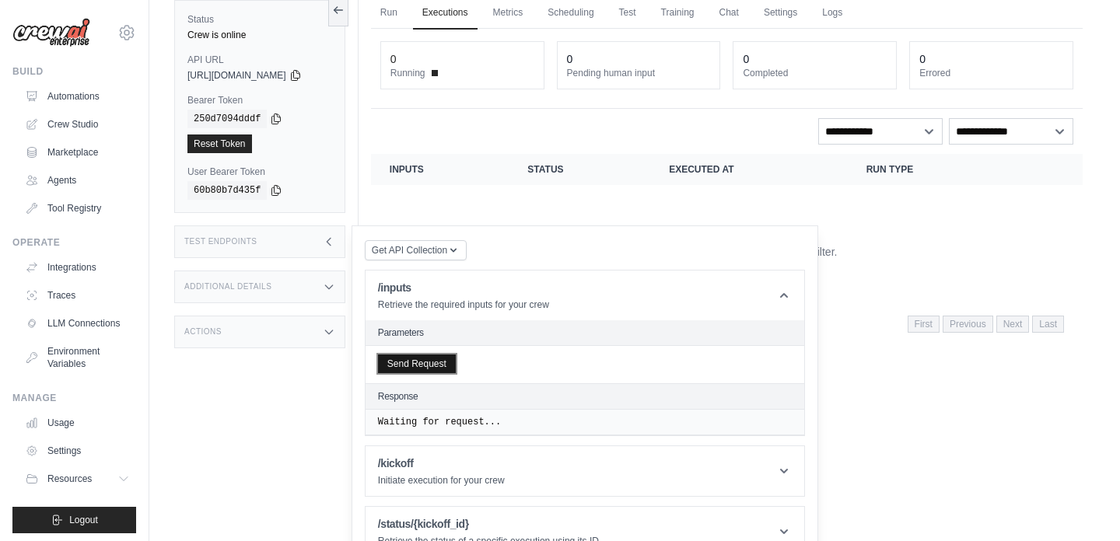
click at [443, 366] on button "Send Request" at bounding box center [417, 364] width 78 height 19
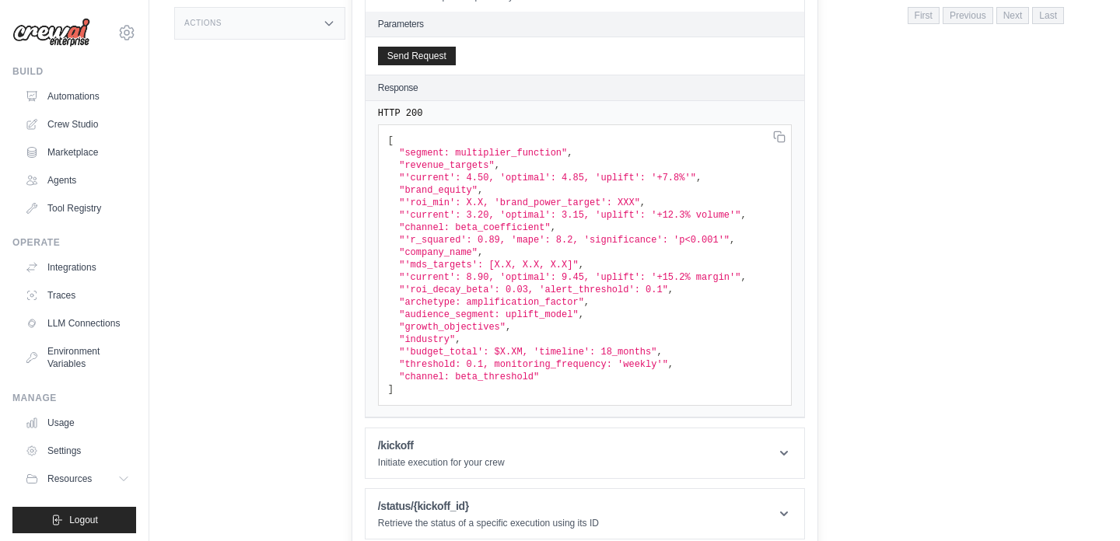
scroll to position [440, 0]
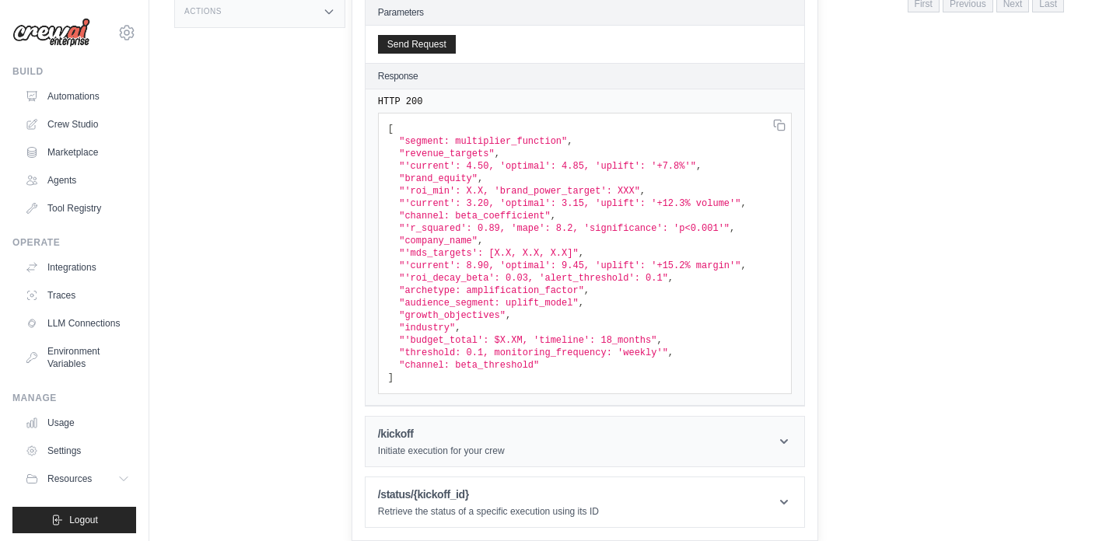
click at [537, 441] on header "/kickoff Initiate execution for your crew" at bounding box center [585, 442] width 439 height 50
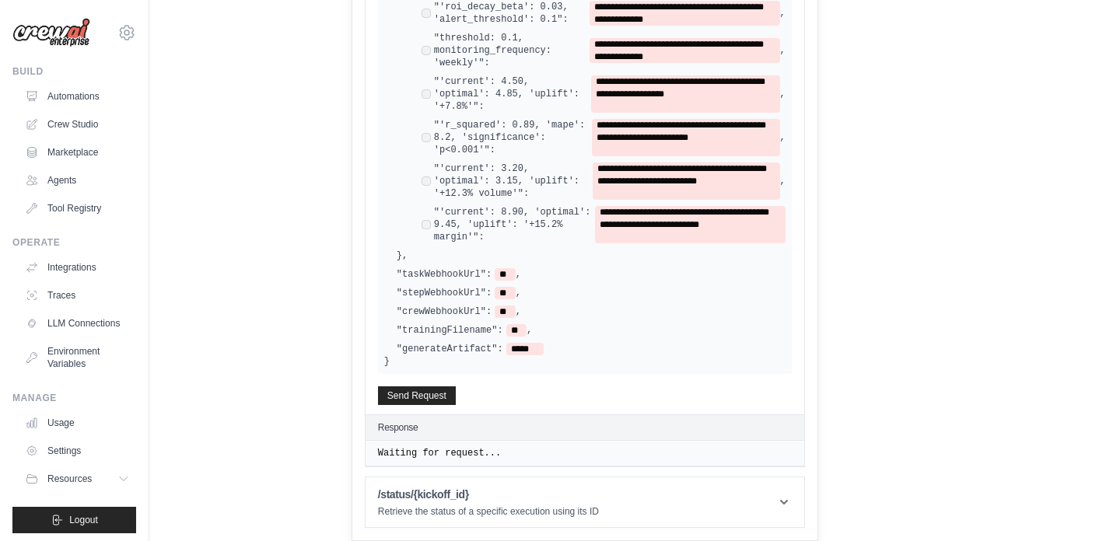
scroll to position [1365, 0]
click at [527, 497] on h1 "/status/{kickoff_id}" at bounding box center [488, 495] width 221 height 16
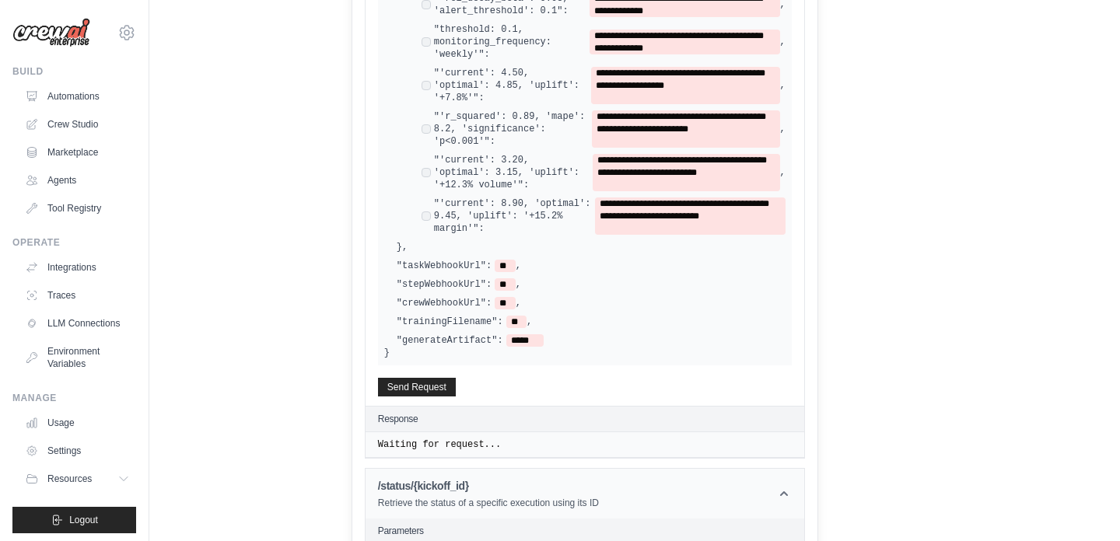
click at [527, 494] on h1 "/status/{kickoff_id}" at bounding box center [488, 486] width 221 height 16
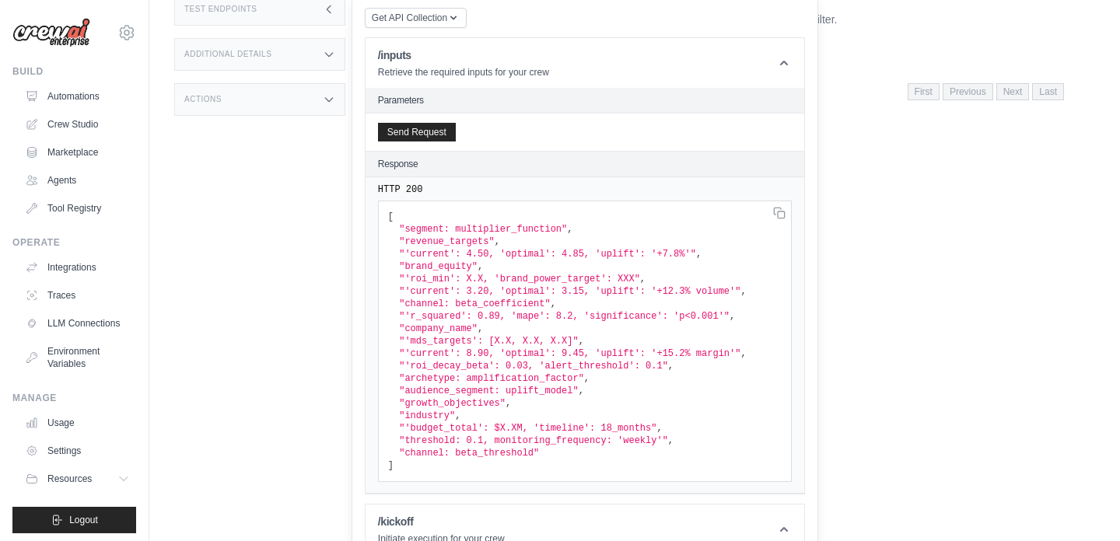
scroll to position [381, 0]
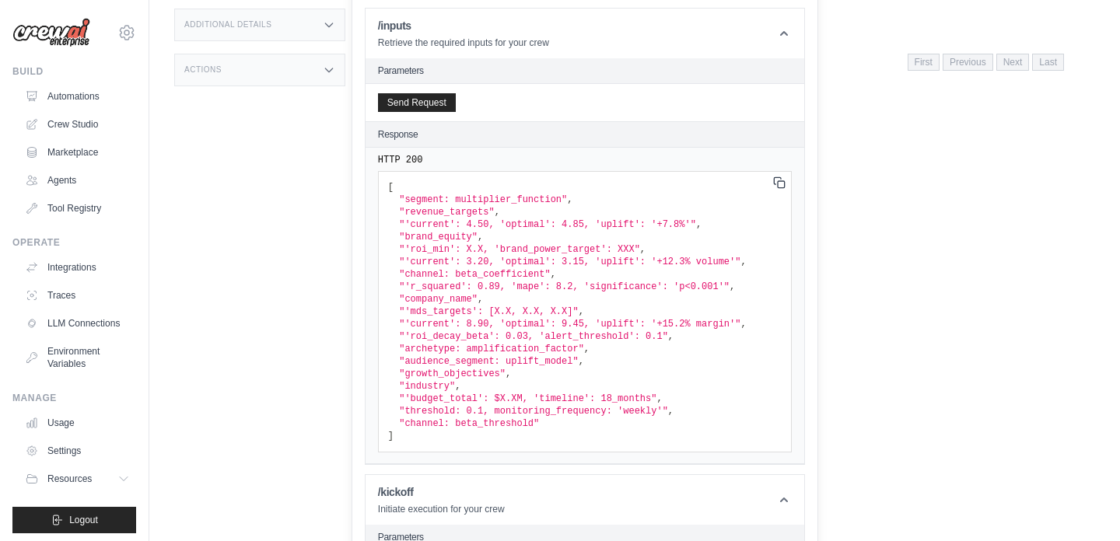
click at [786, 185] on icon at bounding box center [779, 183] width 12 height 12
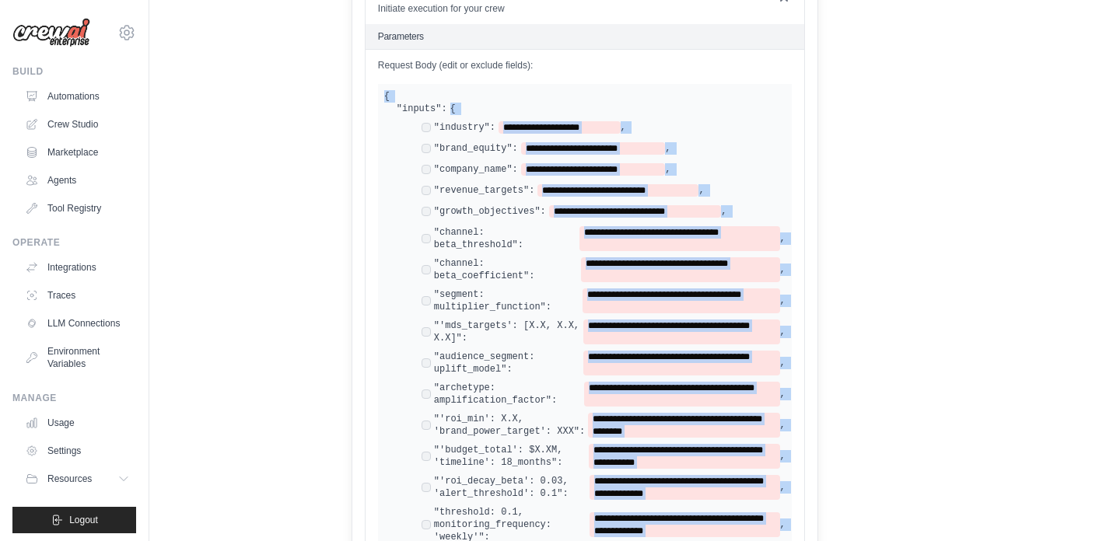
scroll to position [876, 0]
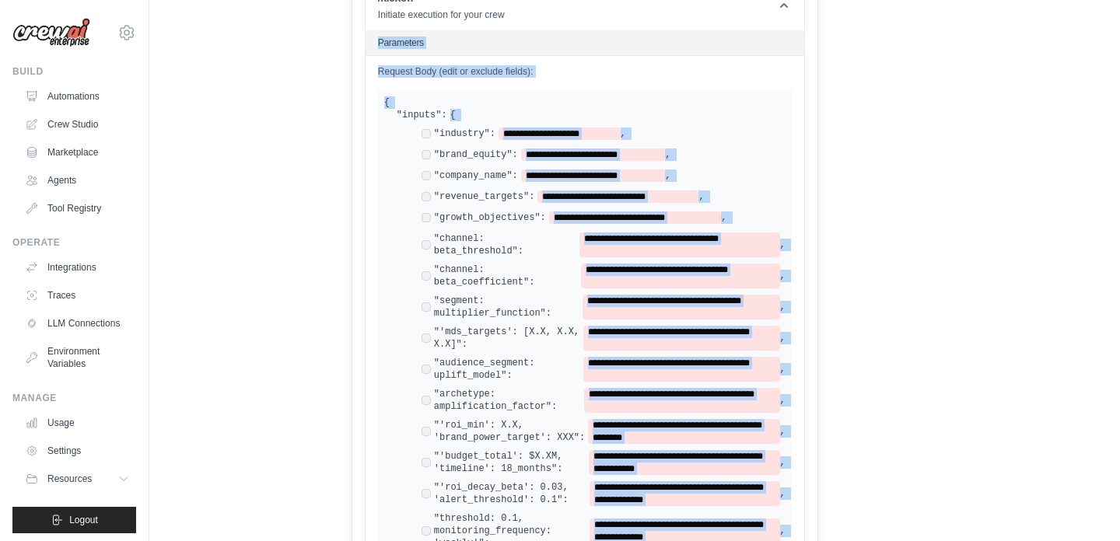
drag, startPoint x: 467, startPoint y: 372, endPoint x: 387, endPoint y: 37, distance: 344.0
copy section "**********"
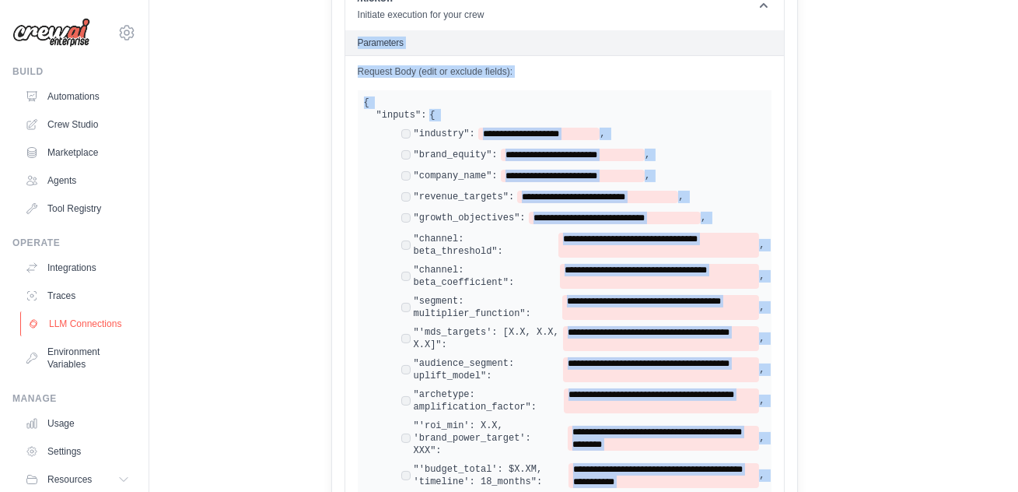
click at [68, 328] on link "LLM Connections" at bounding box center [78, 323] width 117 height 25
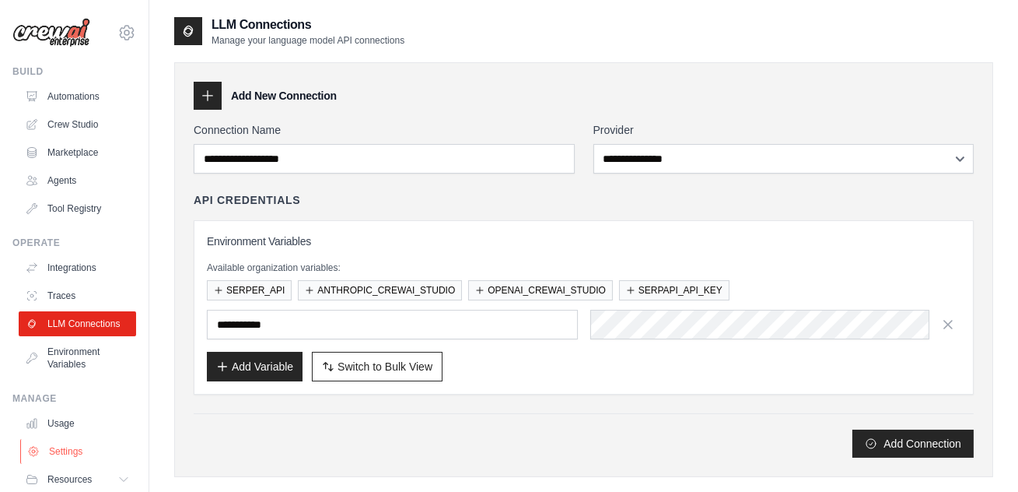
click at [68, 449] on link "Settings" at bounding box center [78, 451] width 117 height 25
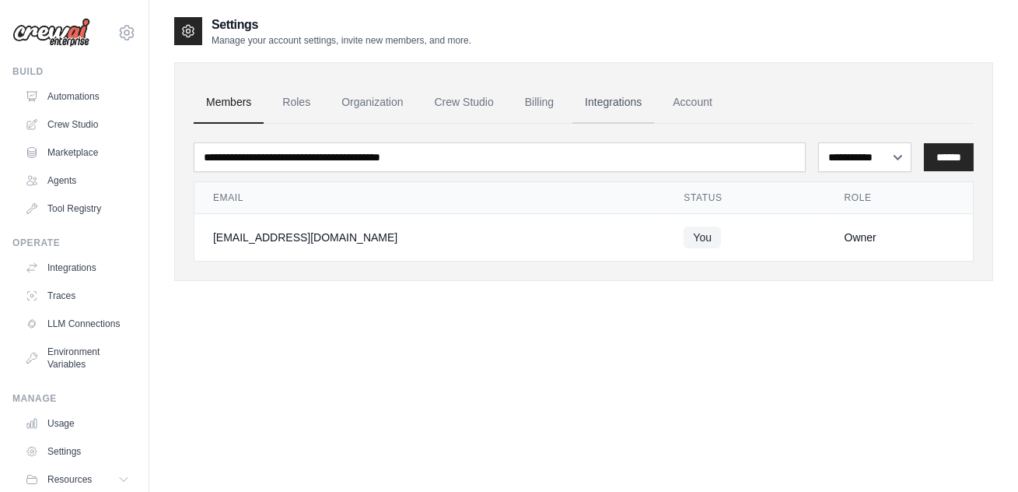
click at [608, 102] on link "Integrations" at bounding box center [614, 103] width 82 height 42
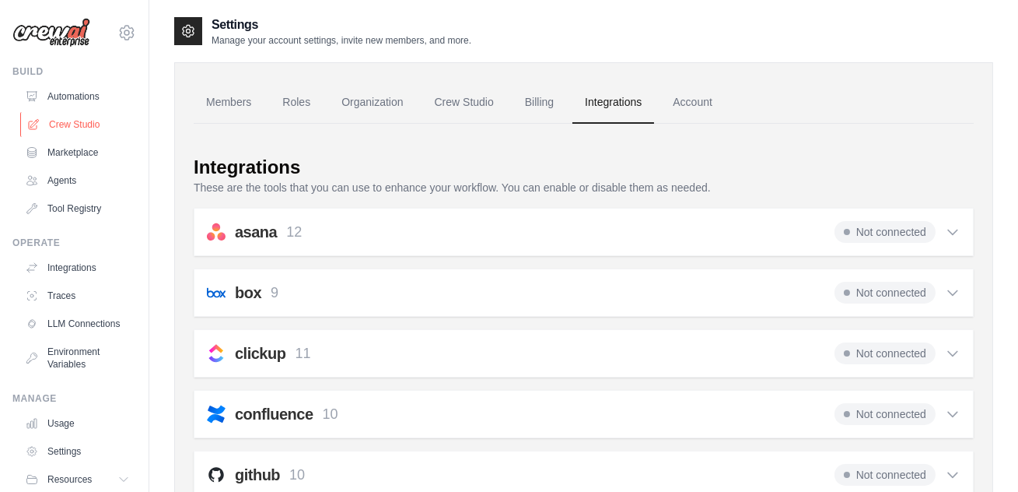
click at [59, 131] on link "Crew Studio" at bounding box center [78, 124] width 117 height 25
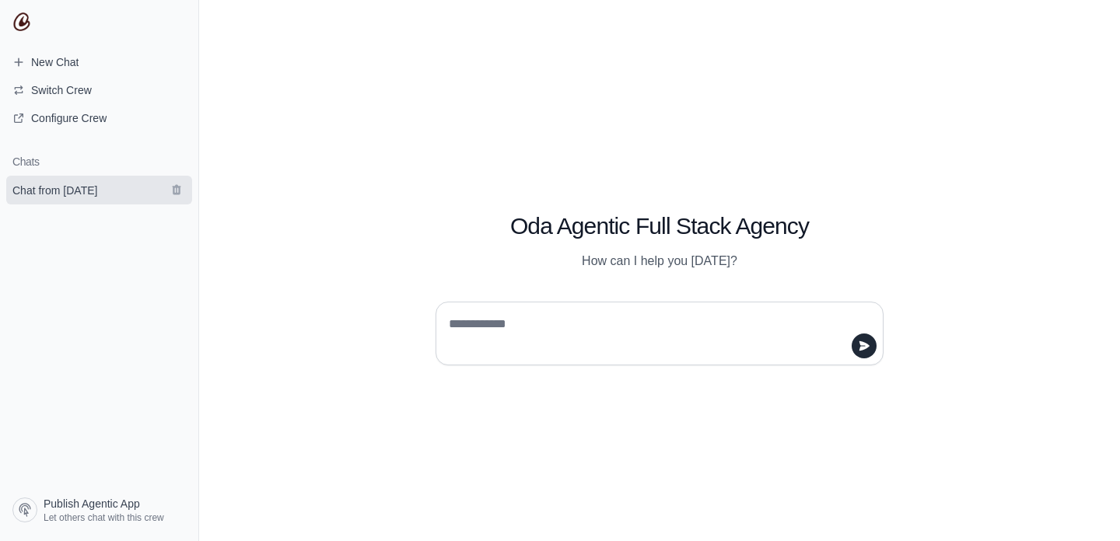
click at [86, 197] on span "Chat from August 23" at bounding box center [54, 191] width 85 height 16
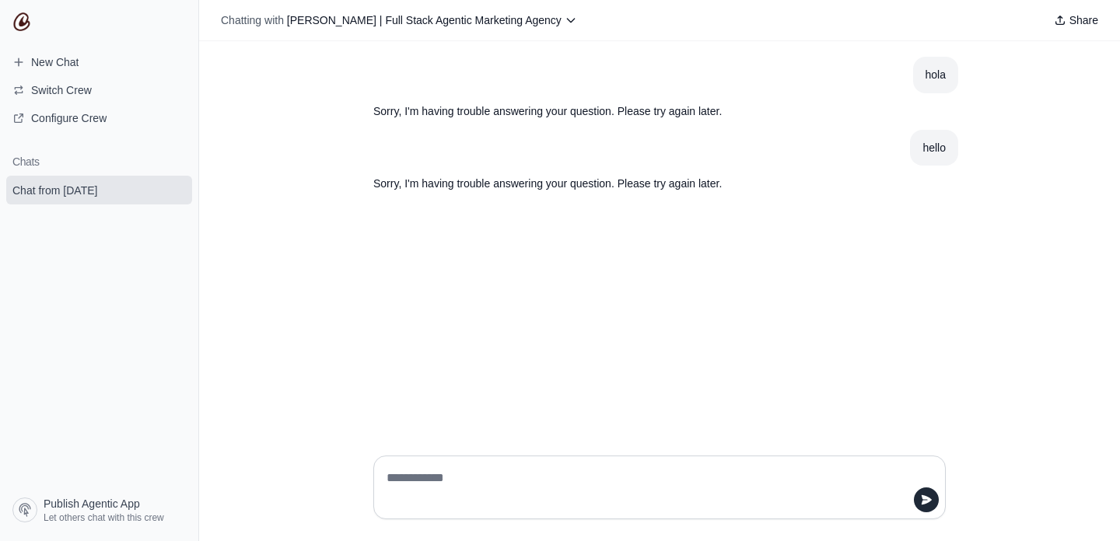
click at [460, 478] on textarea at bounding box center [655, 488] width 543 height 44
type textarea "**"
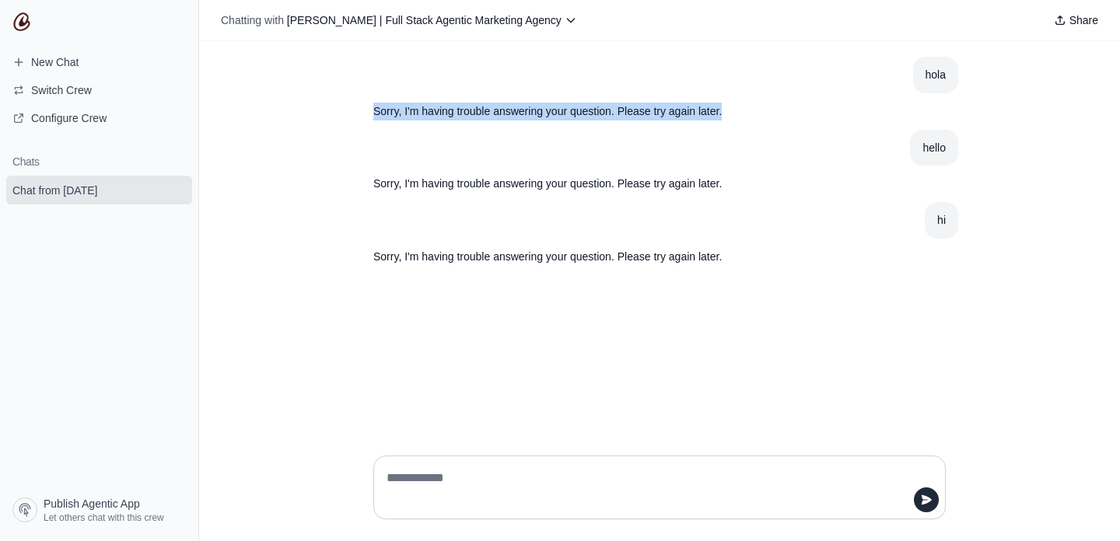
drag, startPoint x: 375, startPoint y: 113, endPoint x: 720, endPoint y: 120, distance: 344.7
click at [720, 120] on section "Sorry, I'm having trouble answering your question. Please try again later." at bounding box center [622, 111] width 523 height 37
copy p "Sorry, I'm having trouble answering your question. Please try again later."
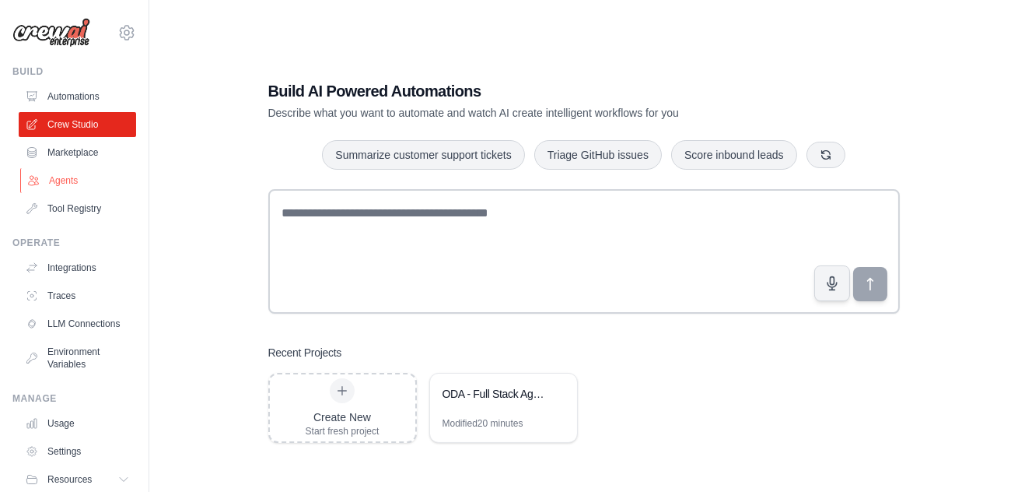
click at [62, 177] on link "Agents" at bounding box center [78, 180] width 117 height 25
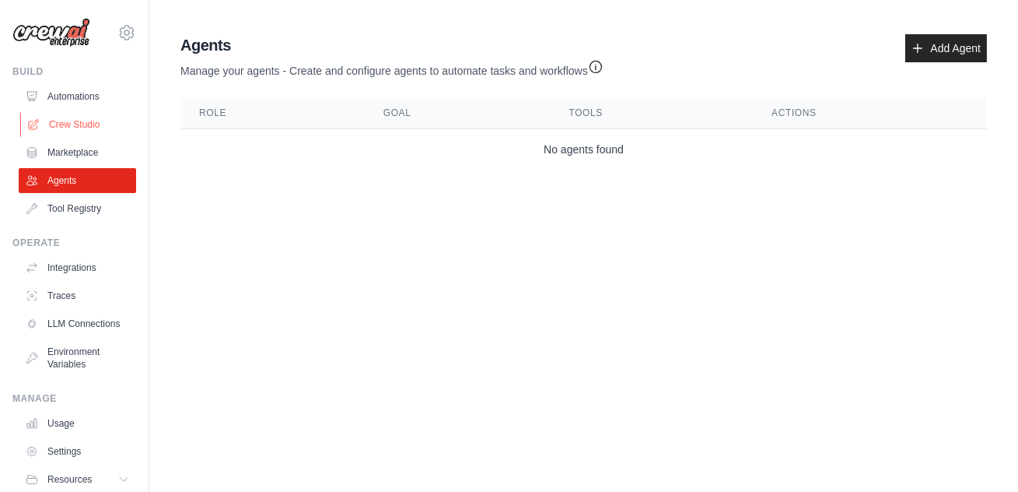
click at [66, 124] on link "Crew Studio" at bounding box center [78, 124] width 117 height 25
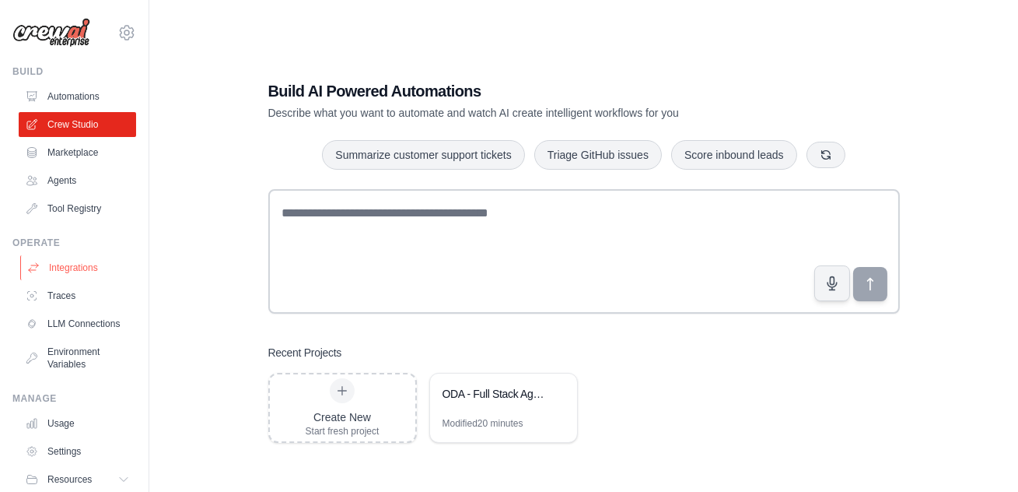
click at [70, 271] on link "Integrations" at bounding box center [78, 267] width 117 height 25
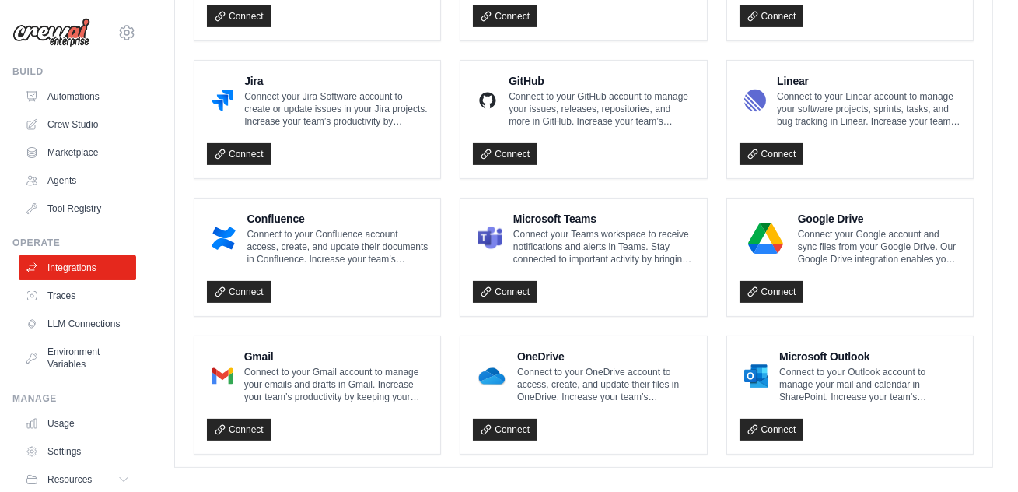
scroll to position [967, 0]
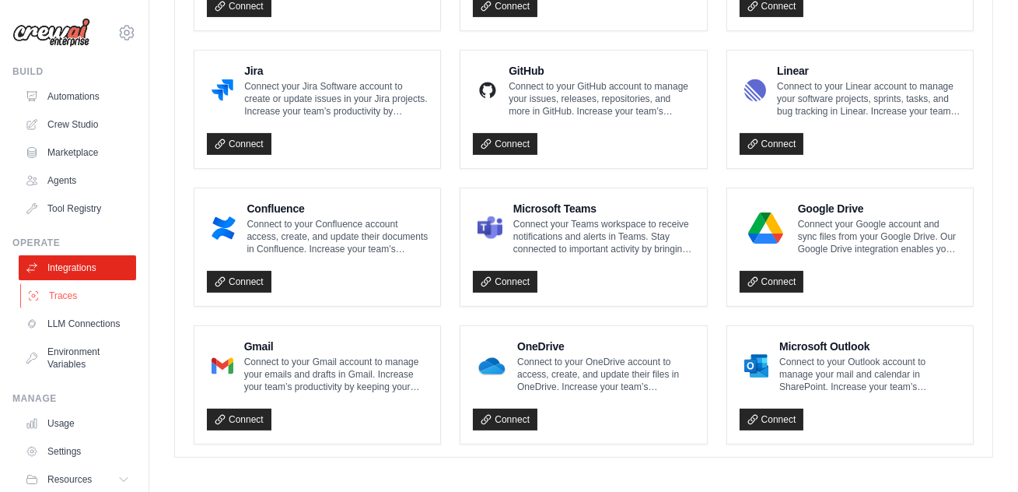
click at [65, 293] on link "Traces" at bounding box center [78, 295] width 117 height 25
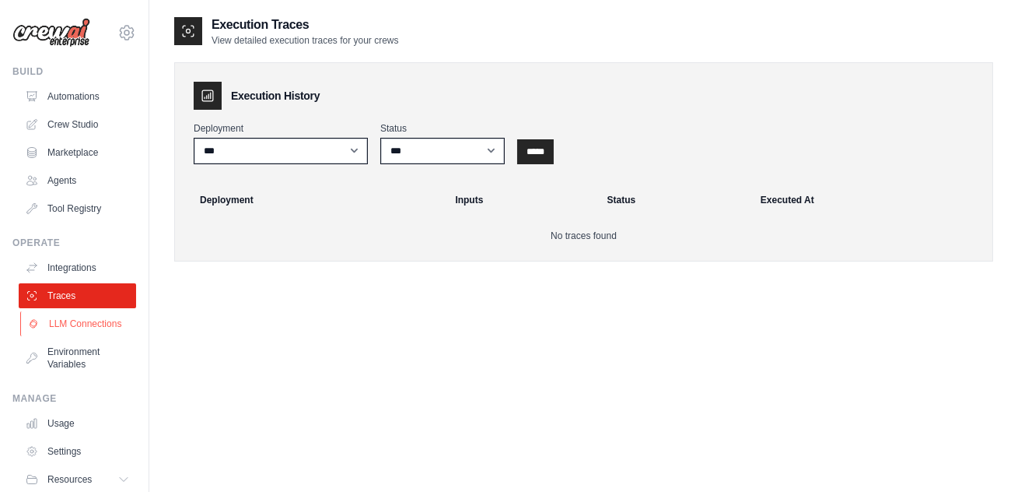
click at [63, 327] on link "LLM Connections" at bounding box center [78, 323] width 117 height 25
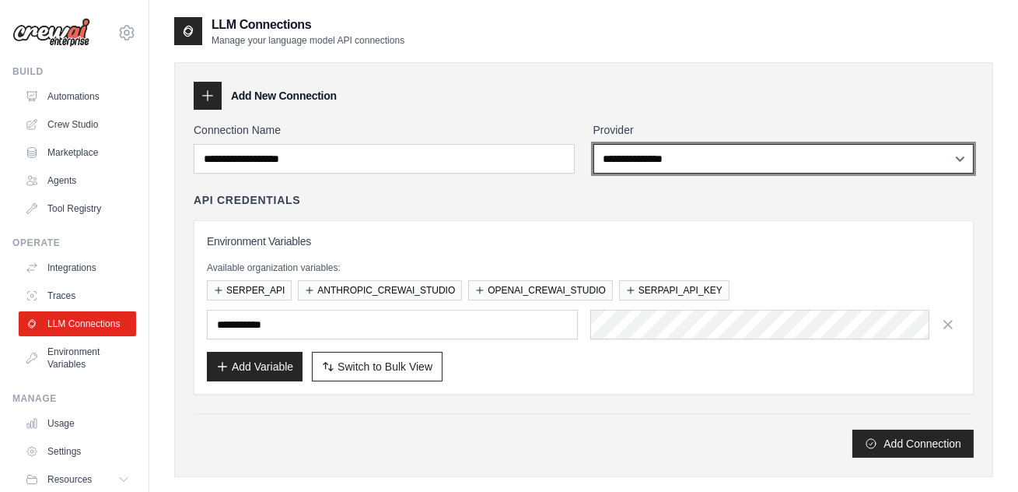
click at [699, 159] on select "**********" at bounding box center [784, 159] width 381 height 30
select select "******"
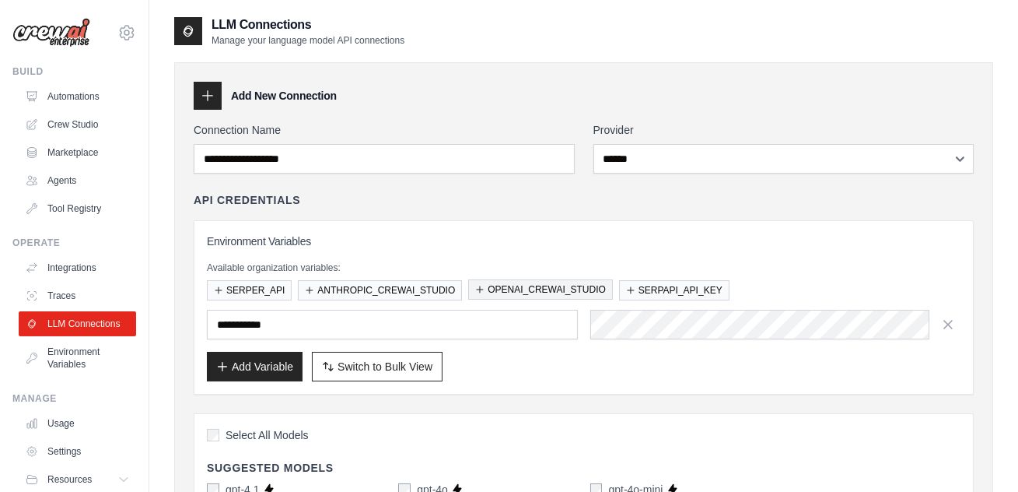
click at [516, 293] on button "OPENAI_CREWAI_STUDIO" at bounding box center [540, 289] width 145 height 20
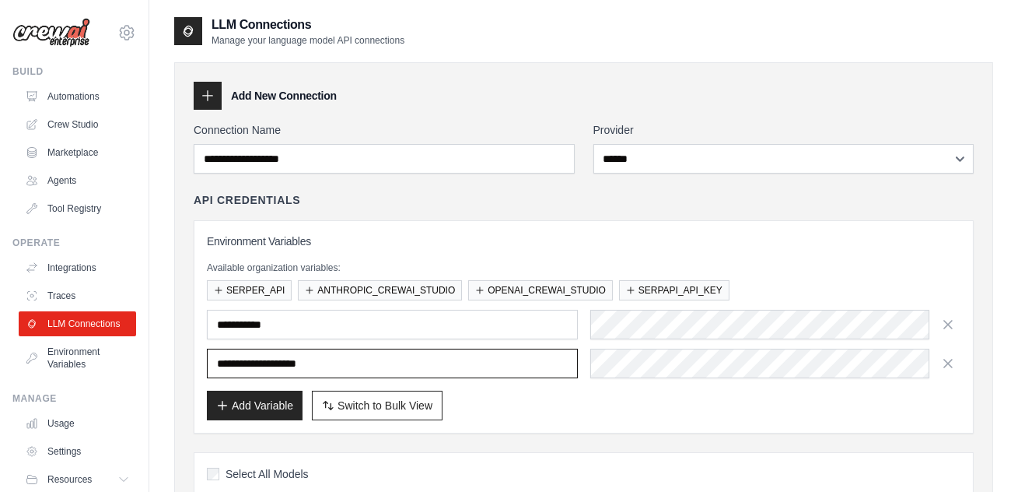
click at [433, 367] on input "**********" at bounding box center [392, 364] width 371 height 30
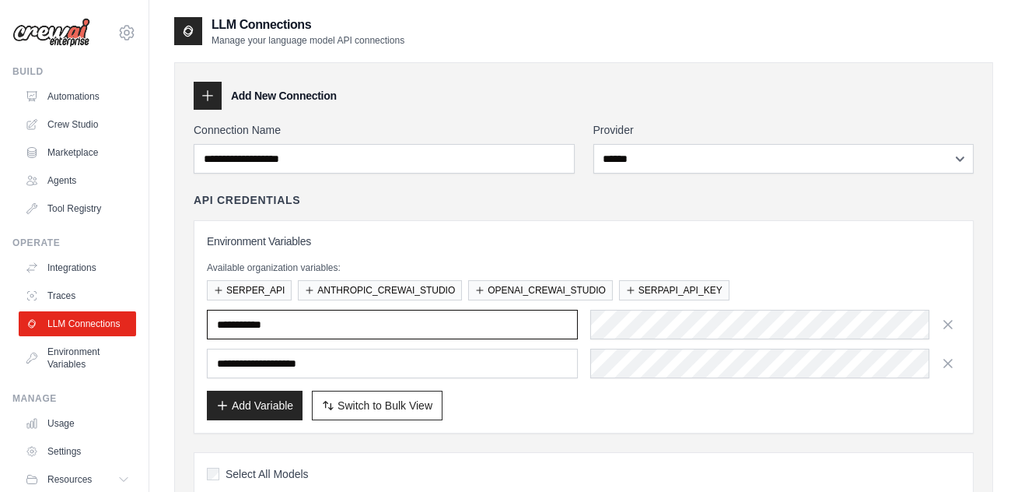
click at [426, 330] on input "text" at bounding box center [392, 325] width 371 height 30
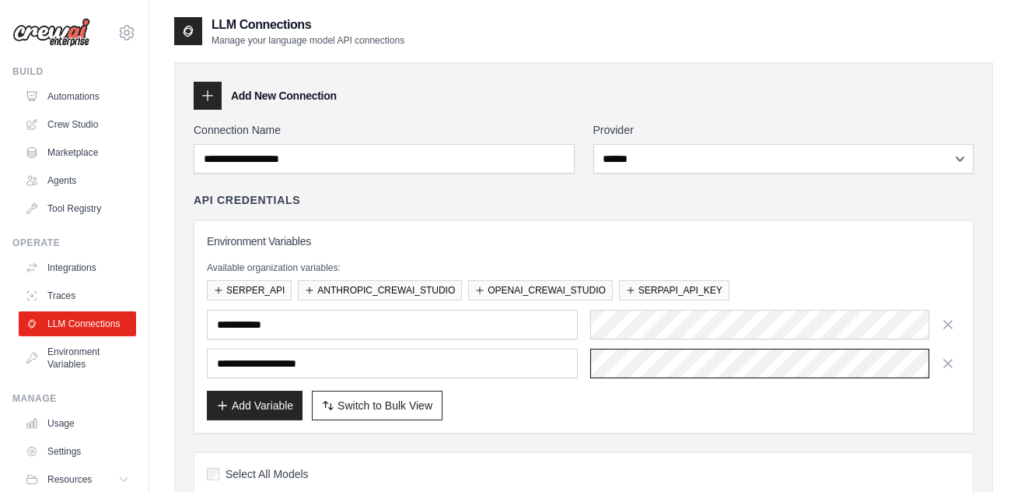
click at [559, 366] on div "**********" at bounding box center [584, 364] width 754 height 30
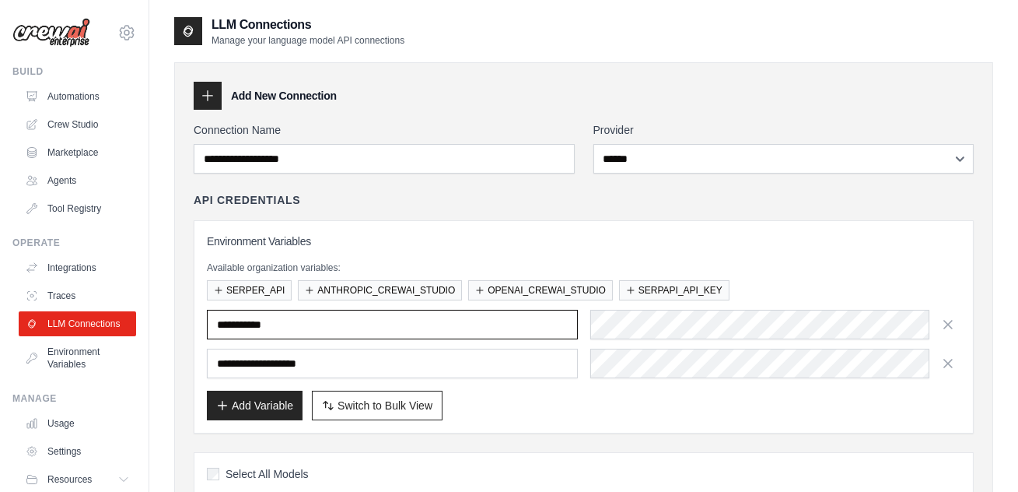
click at [335, 324] on input "text" at bounding box center [392, 325] width 371 height 30
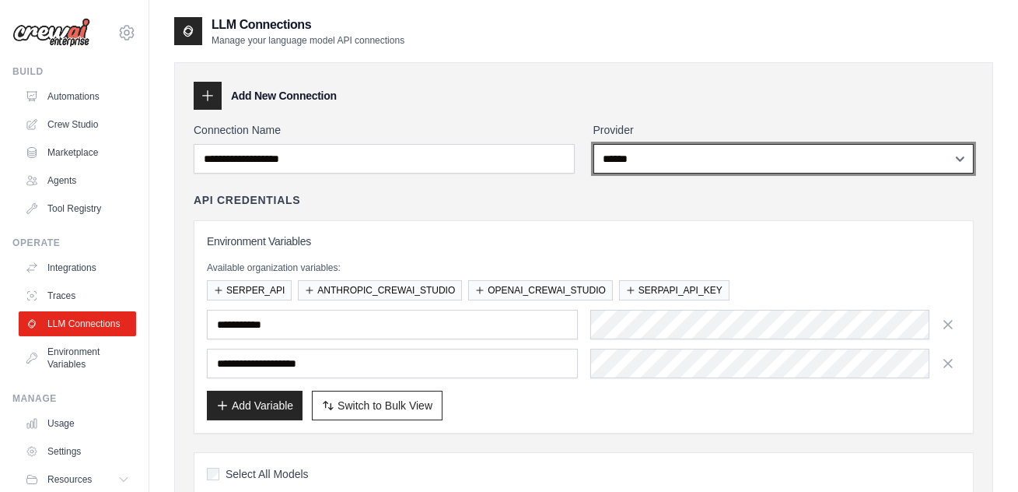
click at [682, 164] on select "**********" at bounding box center [784, 159] width 381 height 30
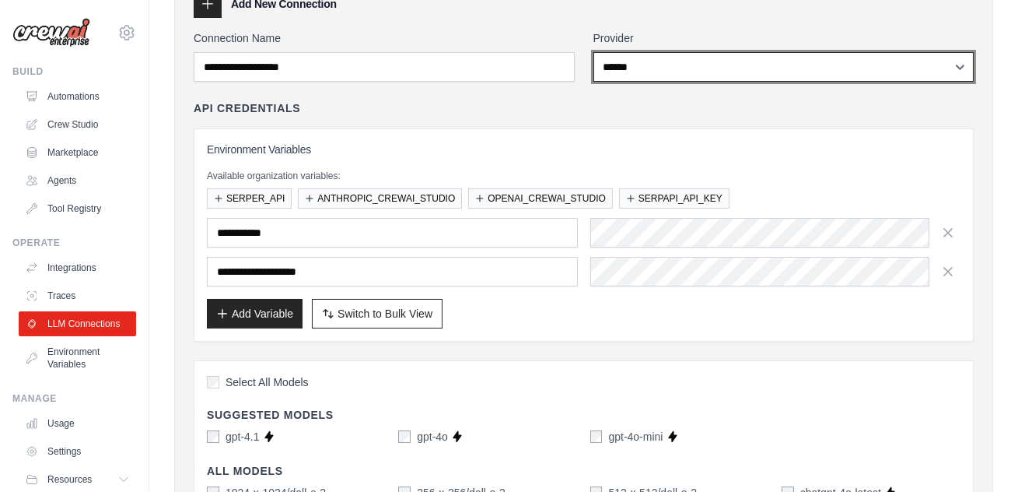
scroll to position [96, 0]
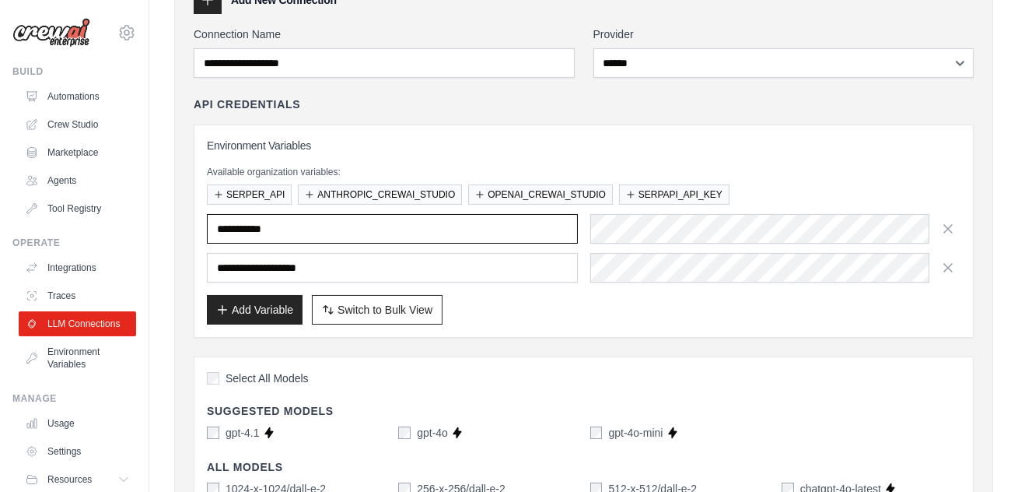
drag, startPoint x: 303, startPoint y: 232, endPoint x: 204, endPoint y: 232, distance: 99.6
click at [204, 232] on div "**********" at bounding box center [584, 230] width 780 height 213
paste input "**********"
type input "**********"
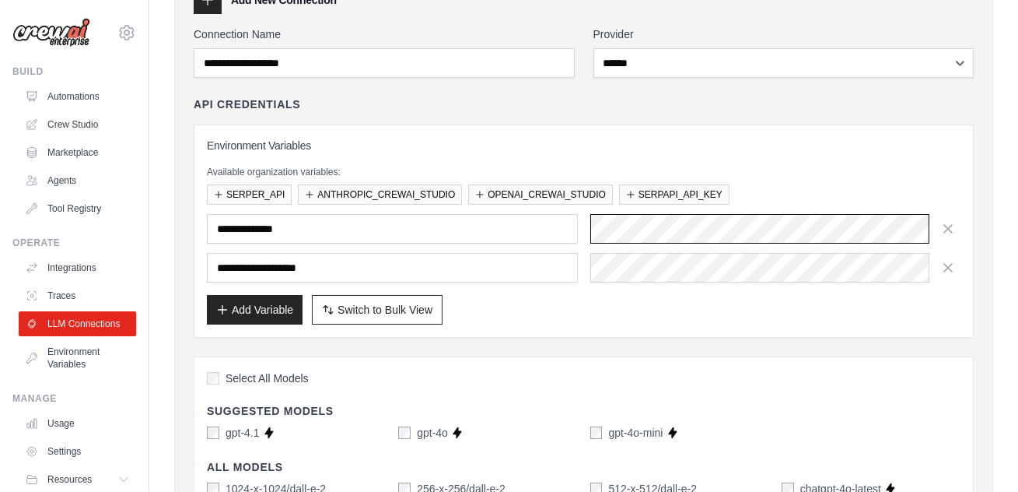
scroll to position [0, 755]
click at [734, 323] on div "Add Variable Switch to Bulk View Switch to Table View" at bounding box center [584, 310] width 754 height 30
click at [243, 198] on button "SERPER_API" at bounding box center [249, 194] width 85 height 20
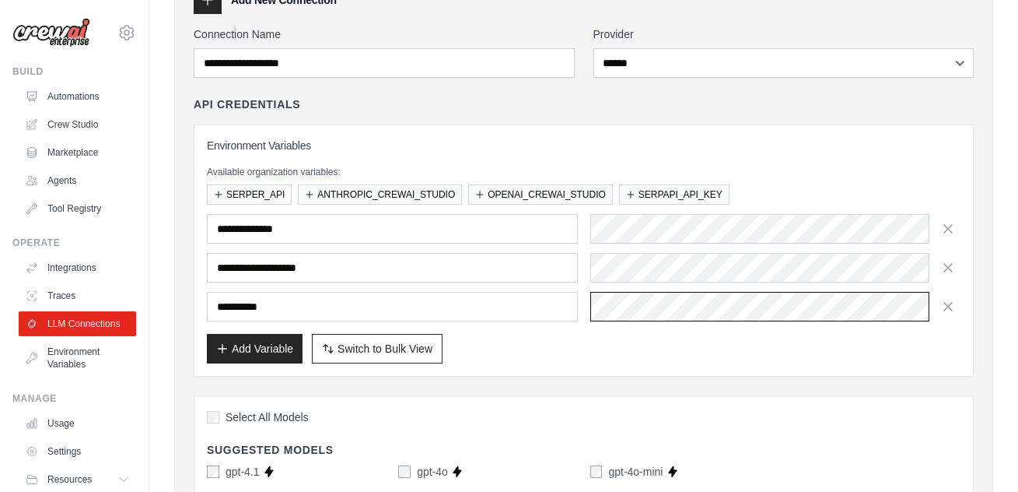
click at [577, 292] on div "**********" at bounding box center [584, 307] width 754 height 30
click at [819, 34] on label "Provider" at bounding box center [784, 34] width 381 height 16
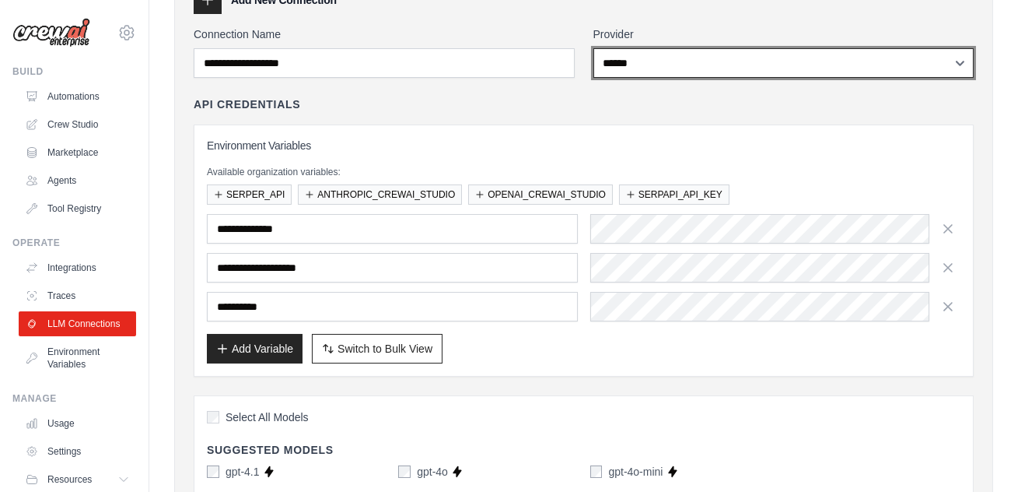
click at [819, 48] on select "**********" at bounding box center [784, 63] width 381 height 30
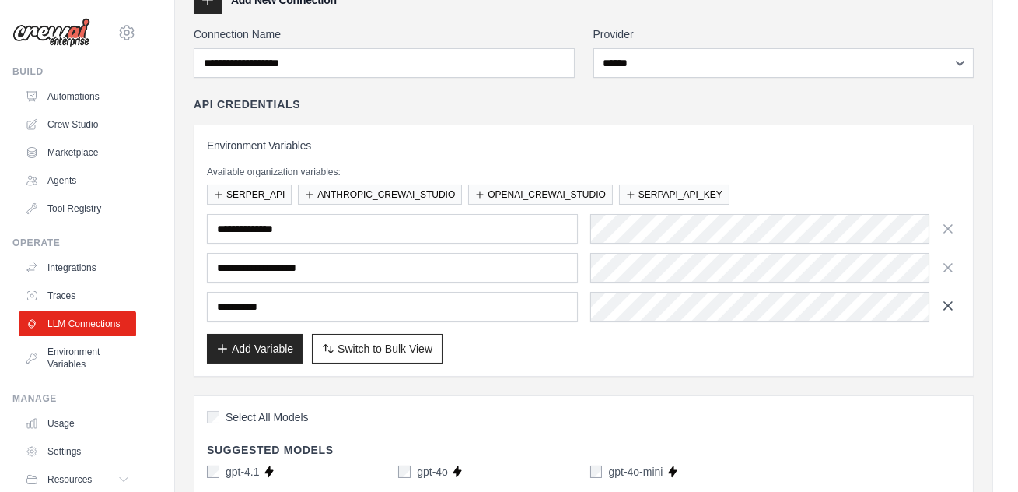
click at [942, 303] on icon "button" at bounding box center [949, 306] width 16 height 16
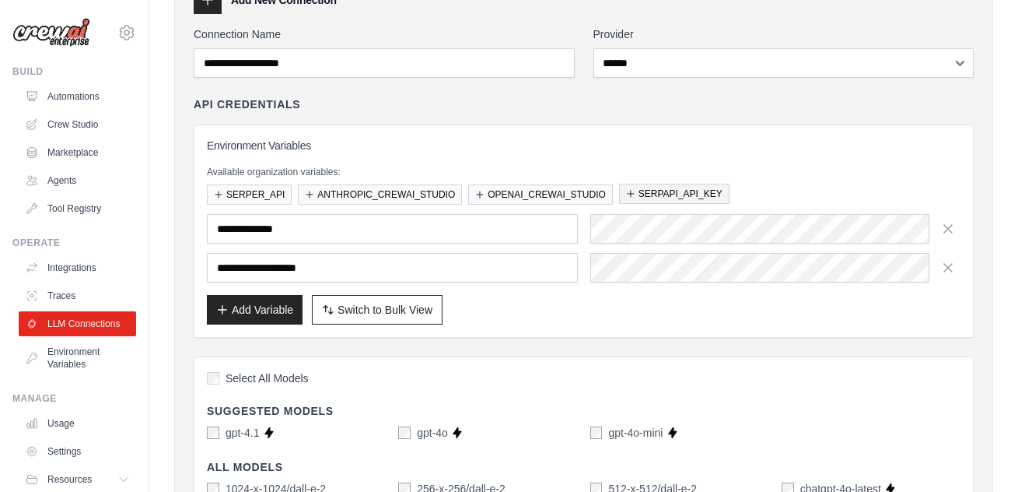
click at [634, 191] on icon "button" at bounding box center [630, 193] width 9 height 9
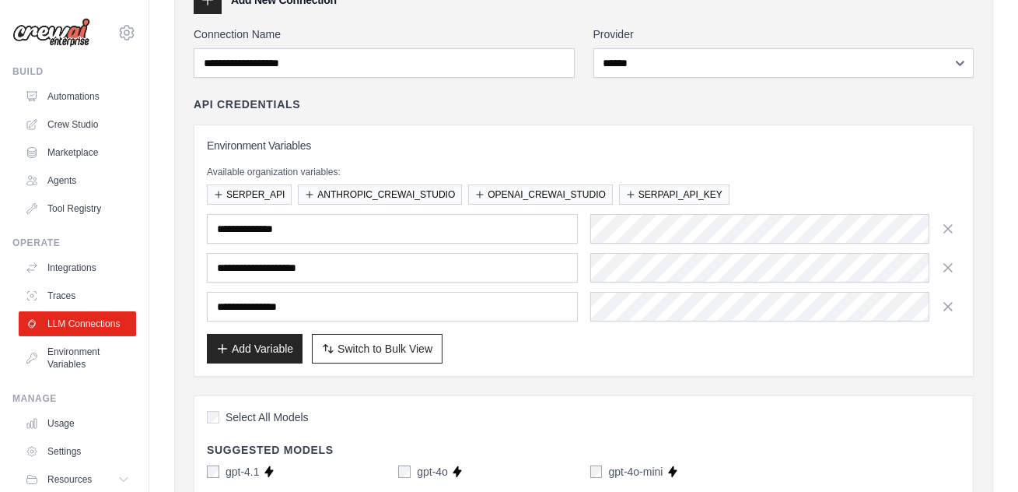
click at [620, 355] on div "Add Variable Switch to Bulk View Switch to Table View" at bounding box center [584, 349] width 754 height 30
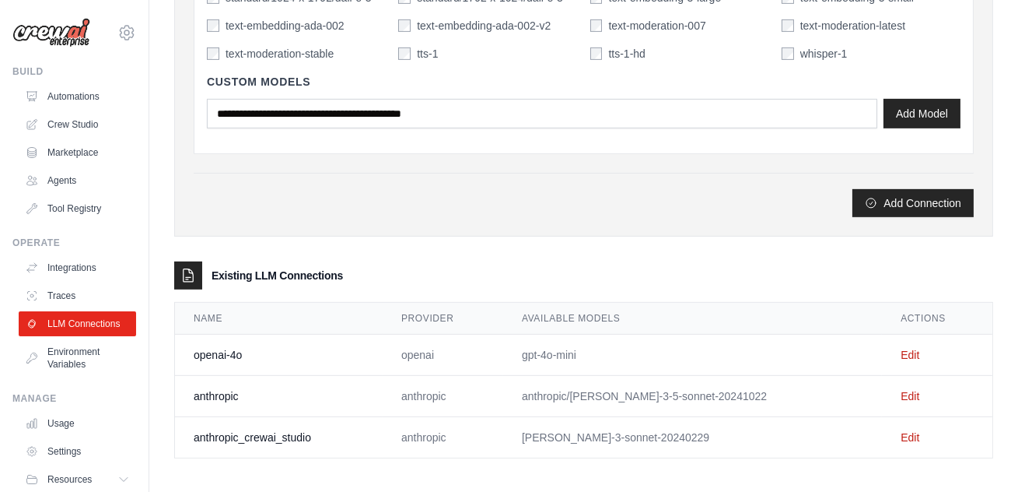
scroll to position [1385, 0]
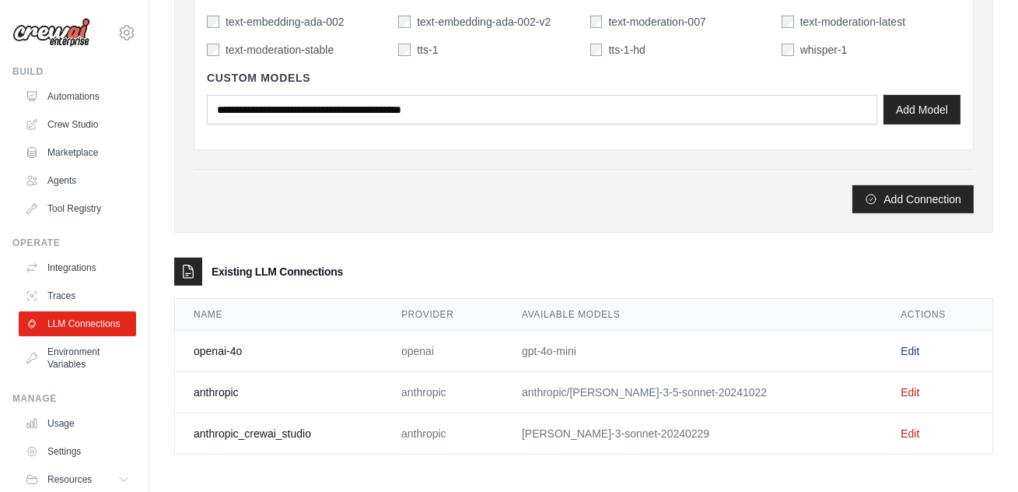
click at [901, 349] on link "Edit" at bounding box center [910, 351] width 19 height 12
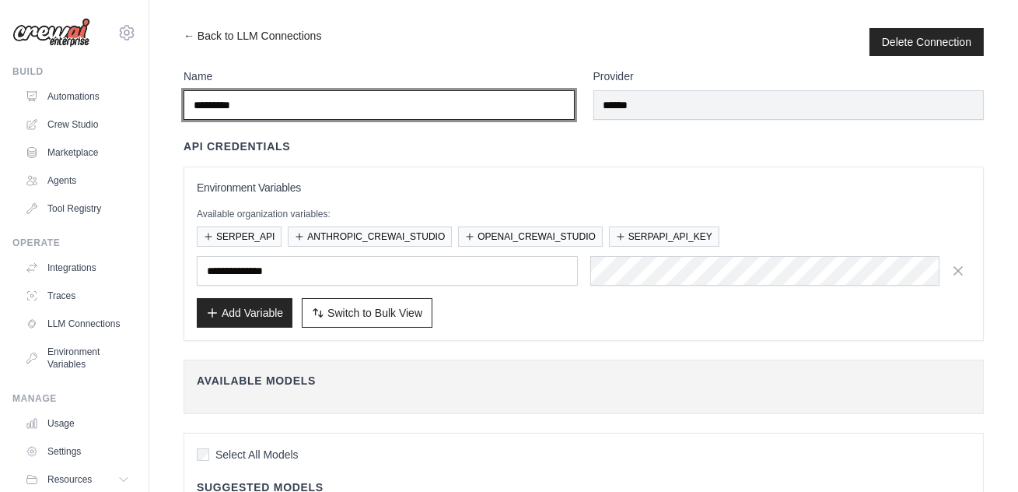
click at [273, 107] on input "*********" at bounding box center [379, 105] width 391 height 30
drag, startPoint x: 263, startPoint y: 110, endPoint x: 179, endPoint y: 109, distance: 84.0
type input "*******"
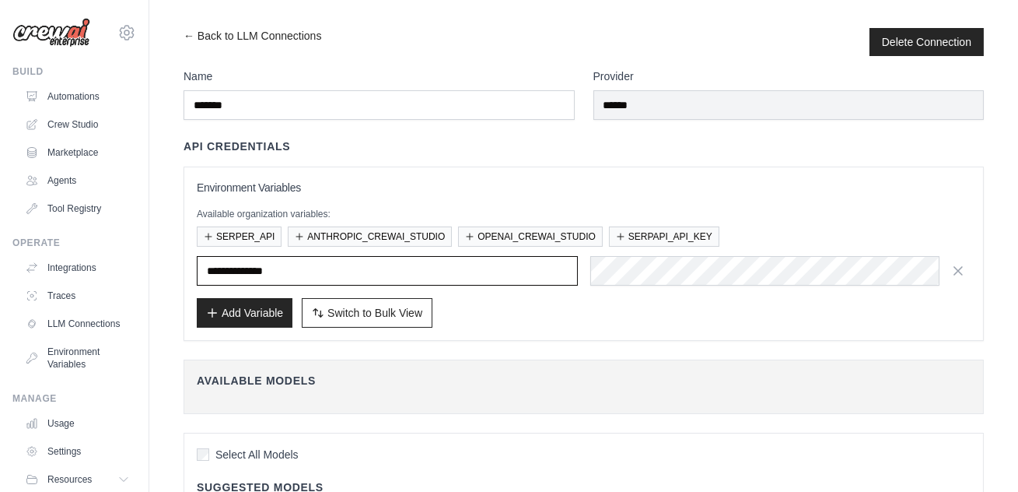
click at [361, 271] on input "**********" at bounding box center [387, 271] width 381 height 30
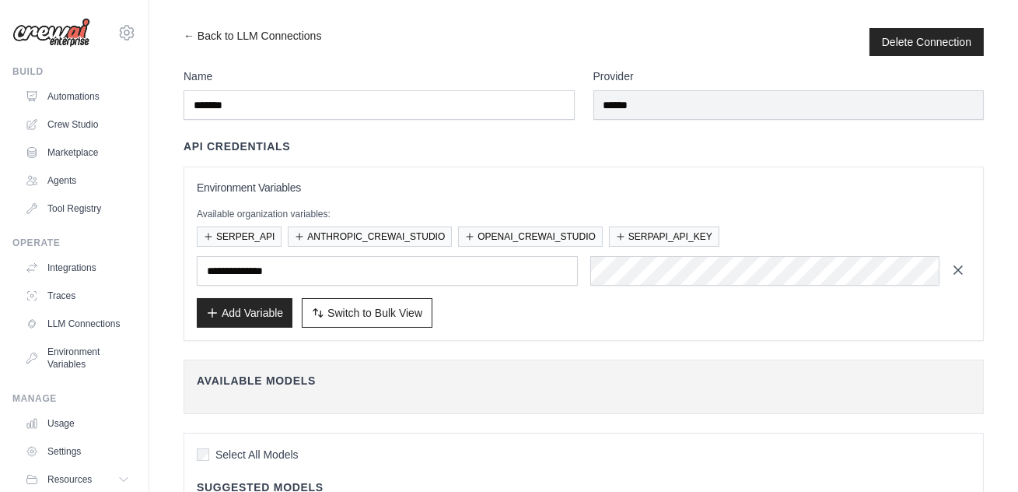
click at [960, 271] on icon "button" at bounding box center [959, 270] width 8 height 8
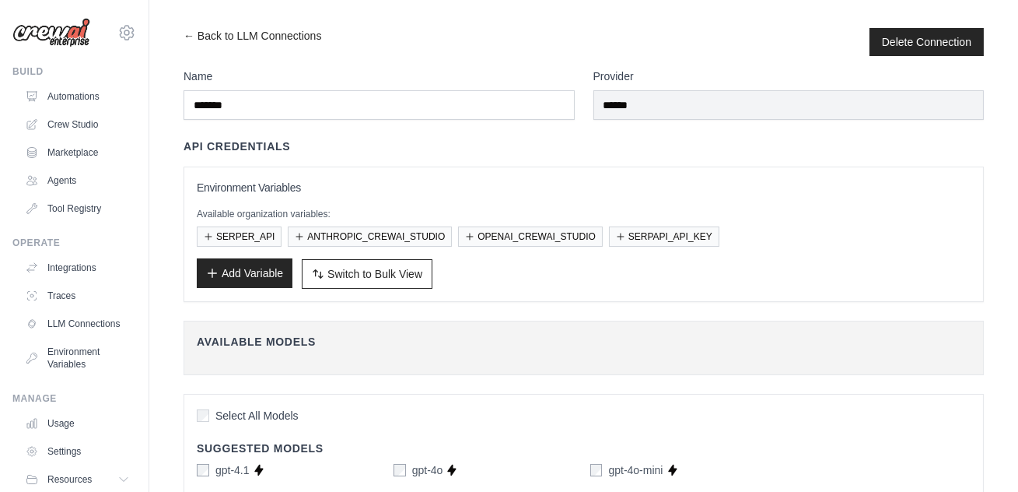
click at [260, 272] on button "Add Variable" at bounding box center [245, 273] width 96 height 30
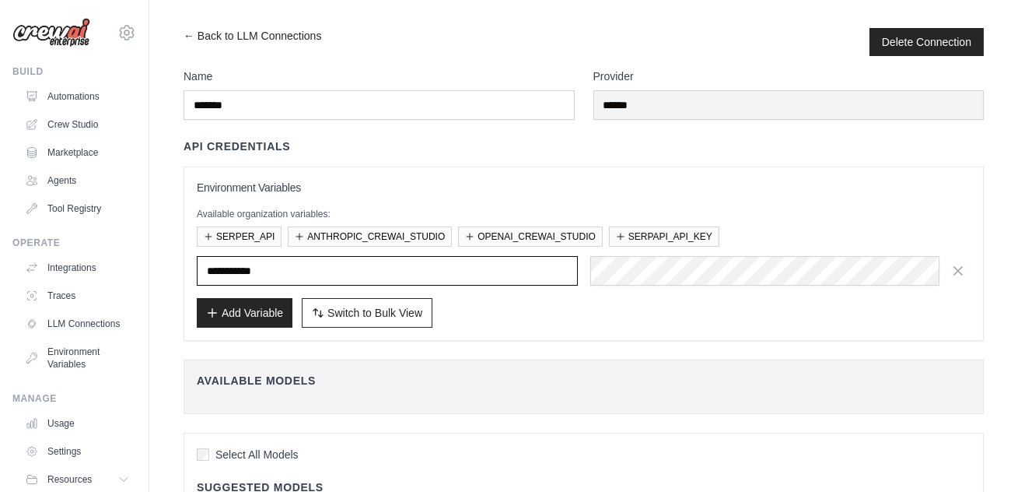
paste input "**********"
type input "**********"
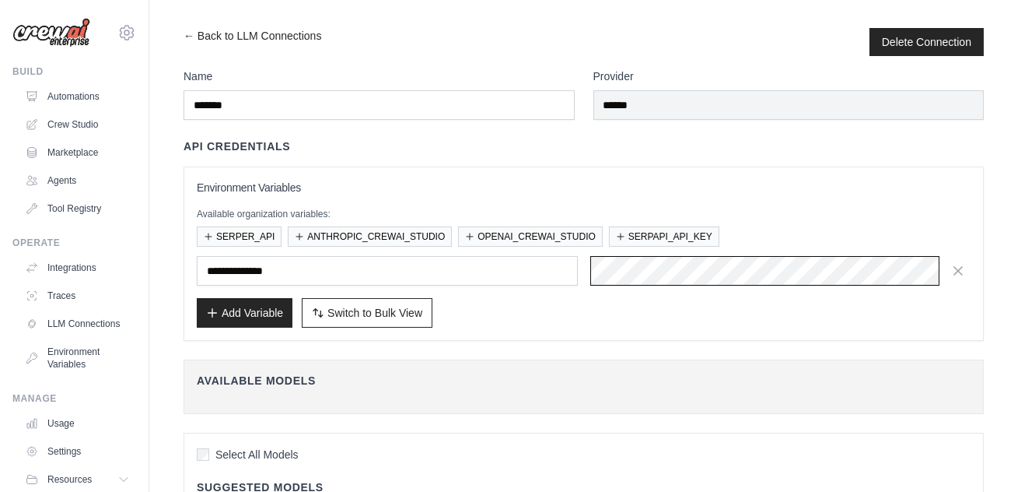
scroll to position [0, 745]
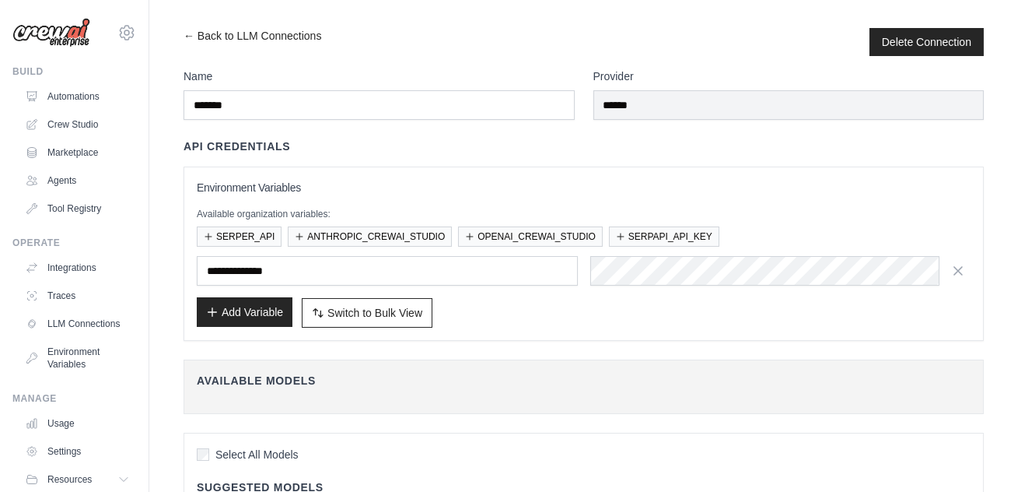
click at [233, 319] on button "Add Variable" at bounding box center [245, 312] width 96 height 30
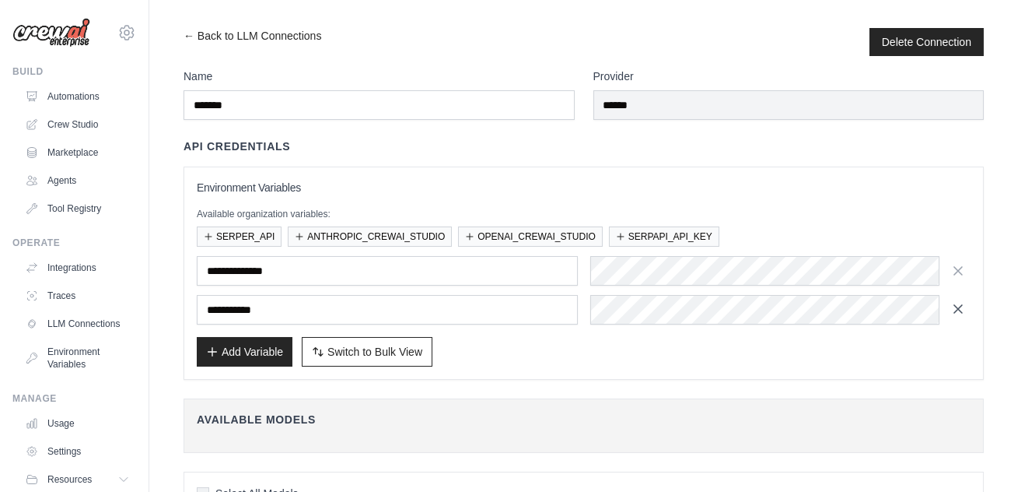
click at [965, 308] on icon "button" at bounding box center [959, 309] width 16 height 16
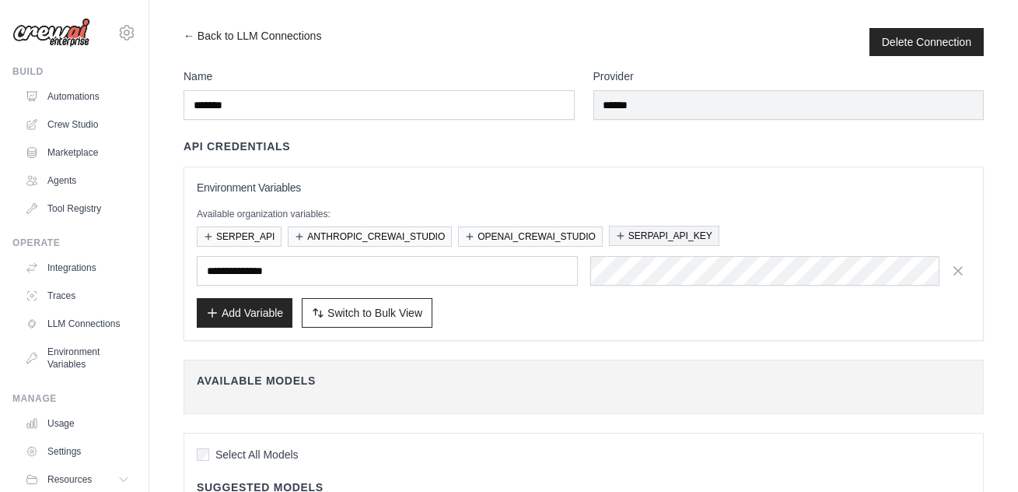
click at [628, 236] on button "SERPAPI_API_KEY" at bounding box center [664, 236] width 110 height 20
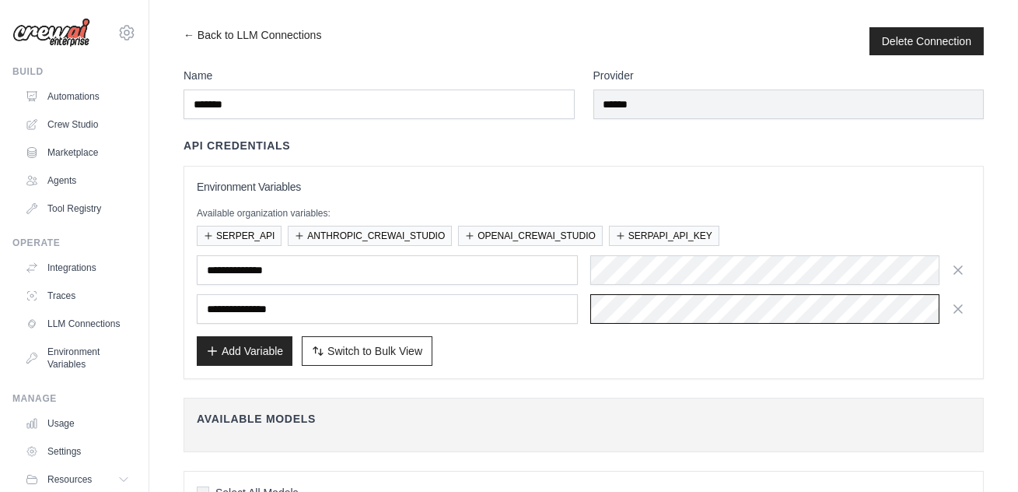
scroll to position [3, 0]
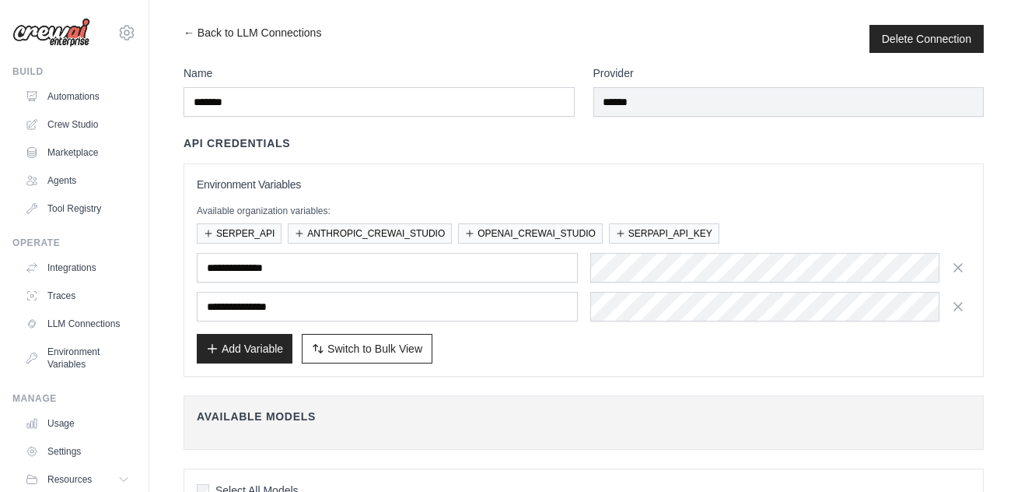
click at [475, 195] on div "**********" at bounding box center [584, 270] width 774 height 187
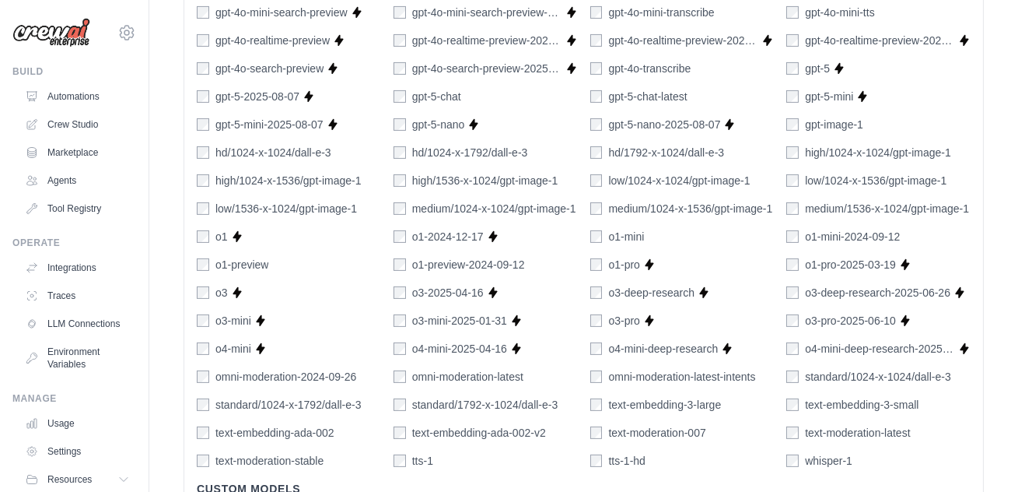
scroll to position [1101, 0]
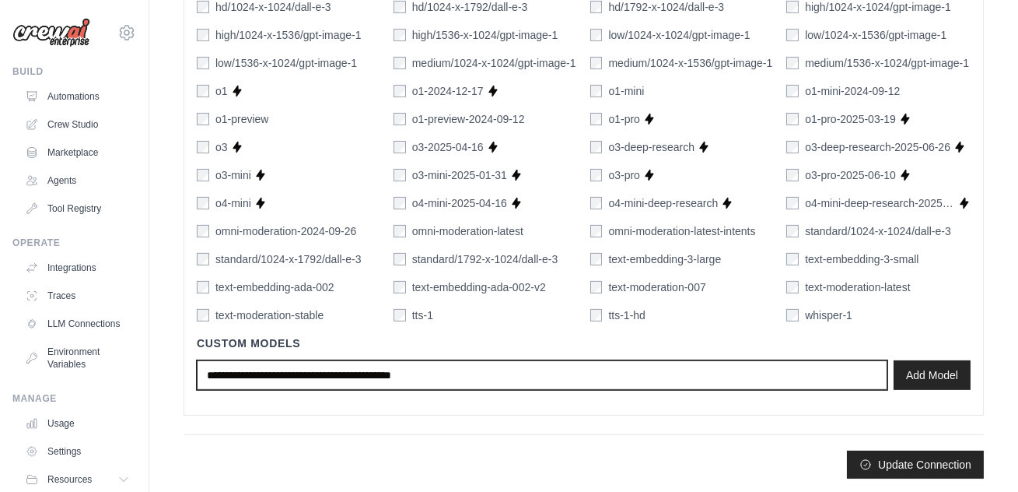
click at [366, 379] on input "text" at bounding box center [542, 375] width 691 height 30
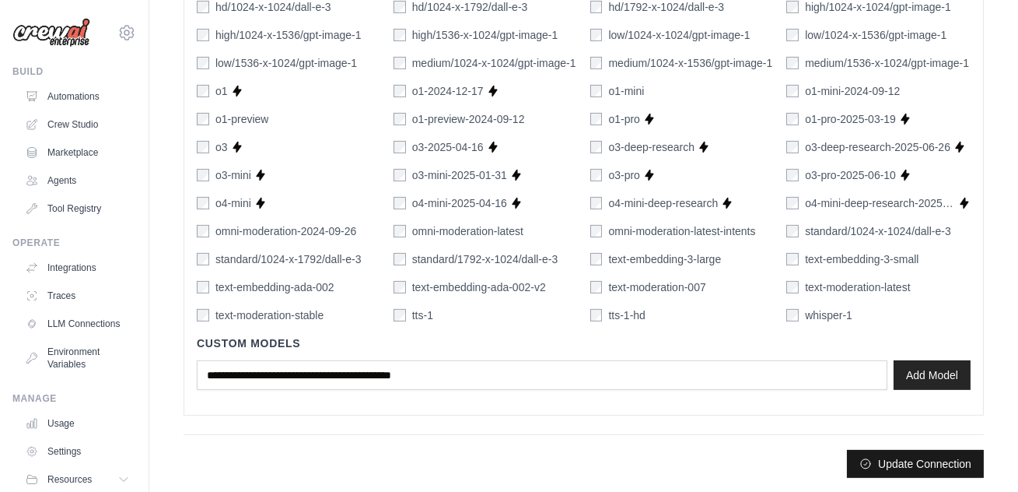
click at [893, 466] on button "Update Connection" at bounding box center [915, 464] width 137 height 28
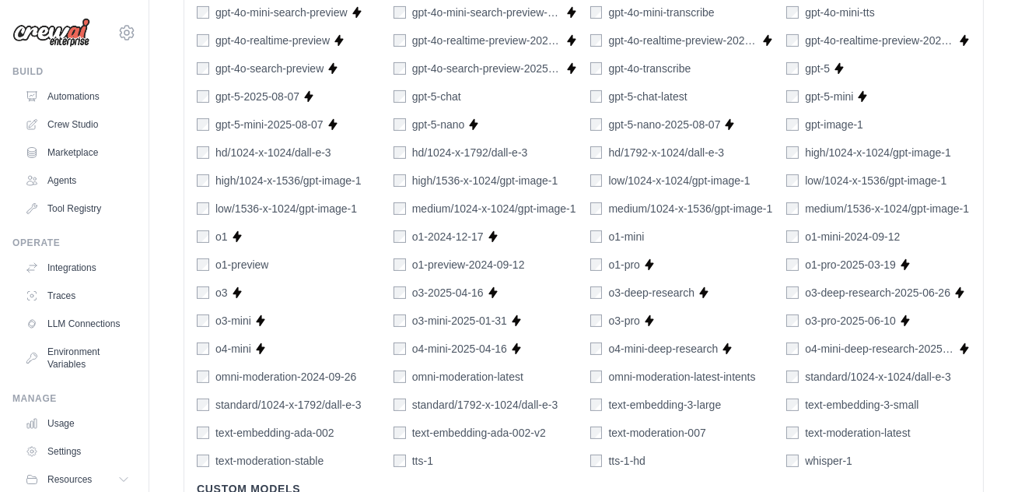
scroll to position [1141, 0]
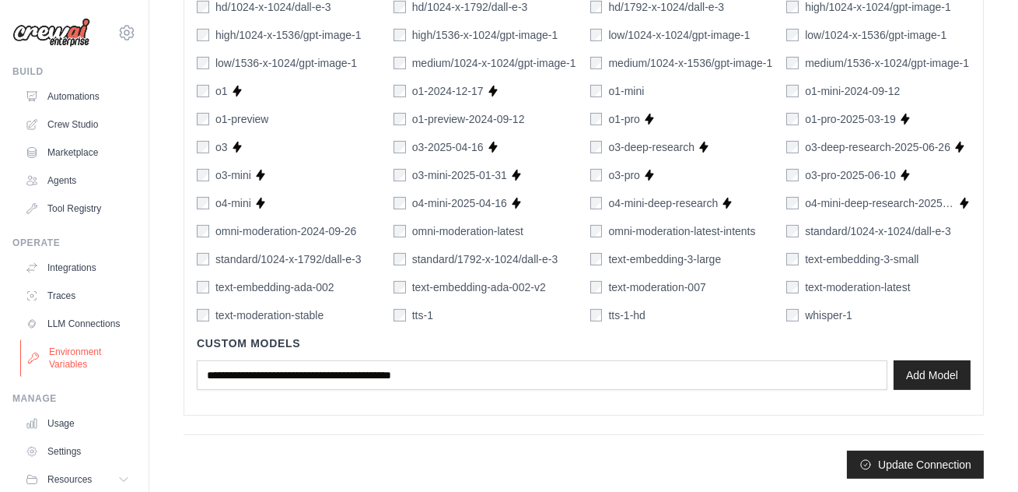
click at [68, 362] on link "Environment Variables" at bounding box center [78, 357] width 117 height 37
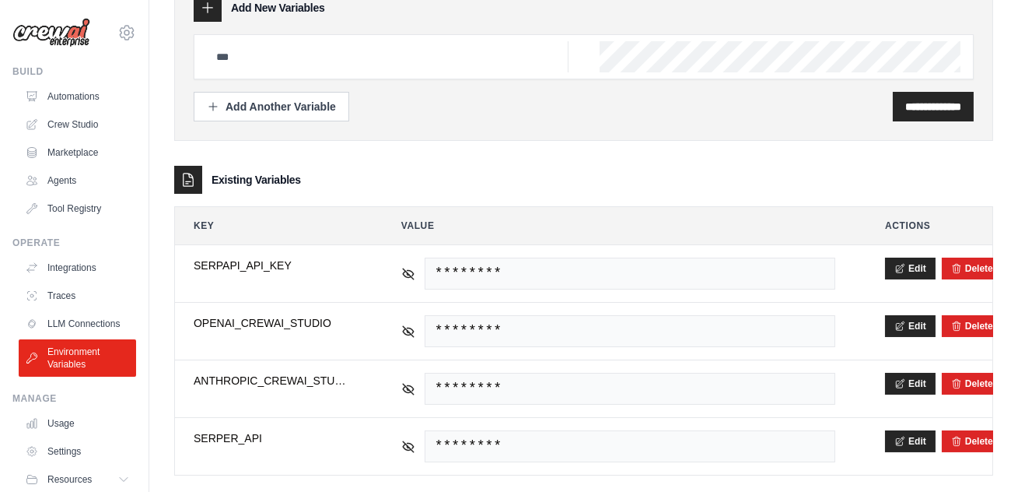
scroll to position [110, 0]
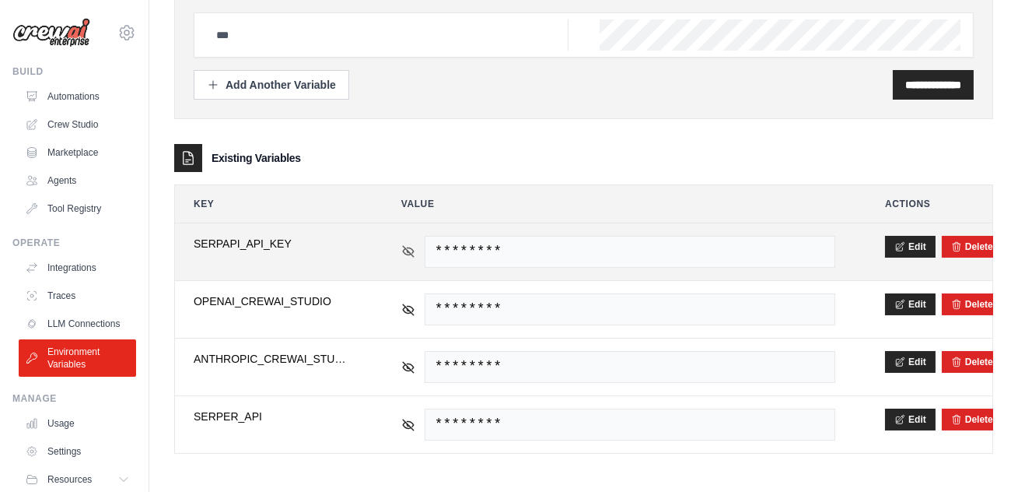
click at [411, 252] on icon at bounding box center [408, 251] width 11 height 11
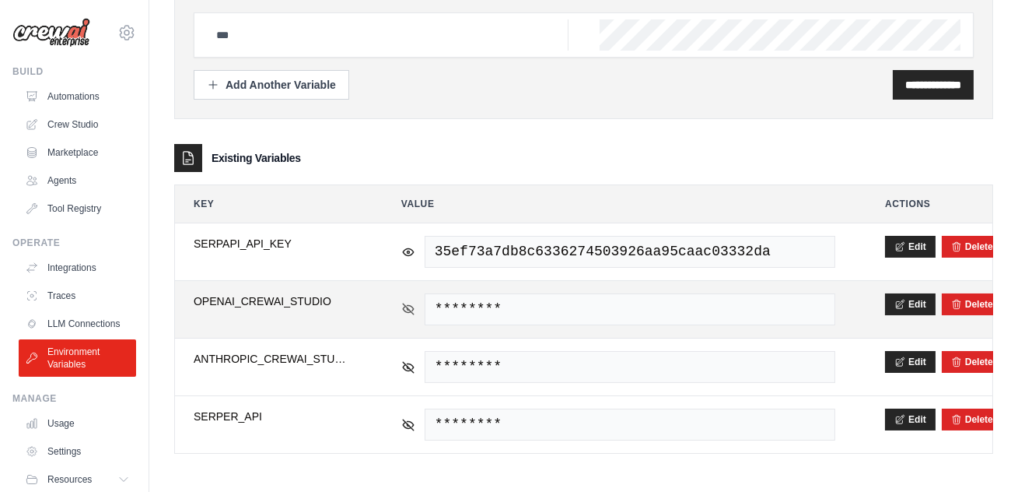
click at [405, 310] on icon at bounding box center [408, 308] width 11 height 7
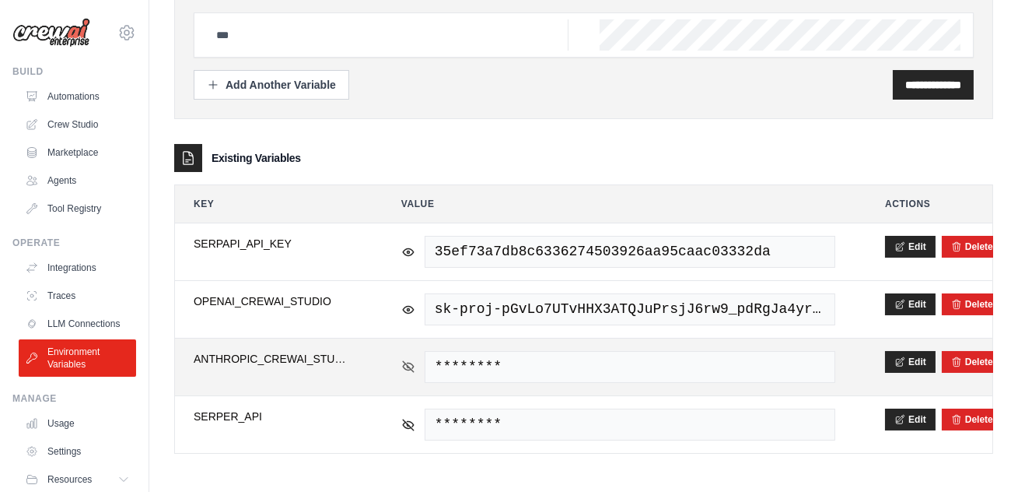
click at [408, 366] on icon at bounding box center [408, 366] width 14 height 14
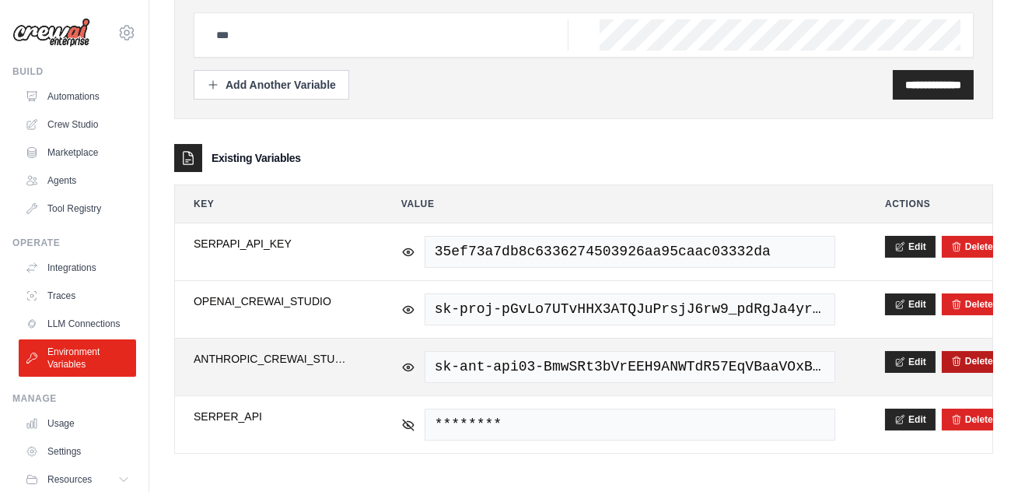
click at [976, 362] on button "Delete" at bounding box center [972, 361] width 42 height 12
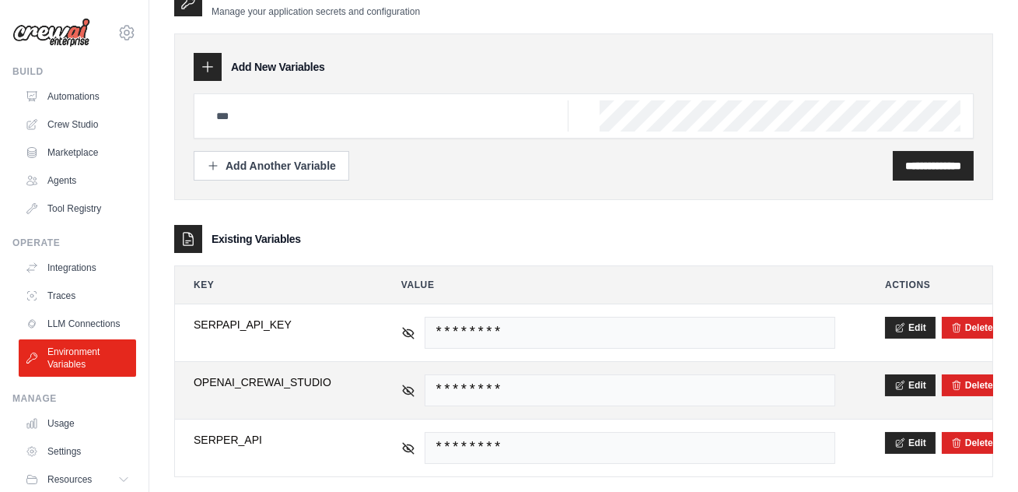
scroll to position [105, 0]
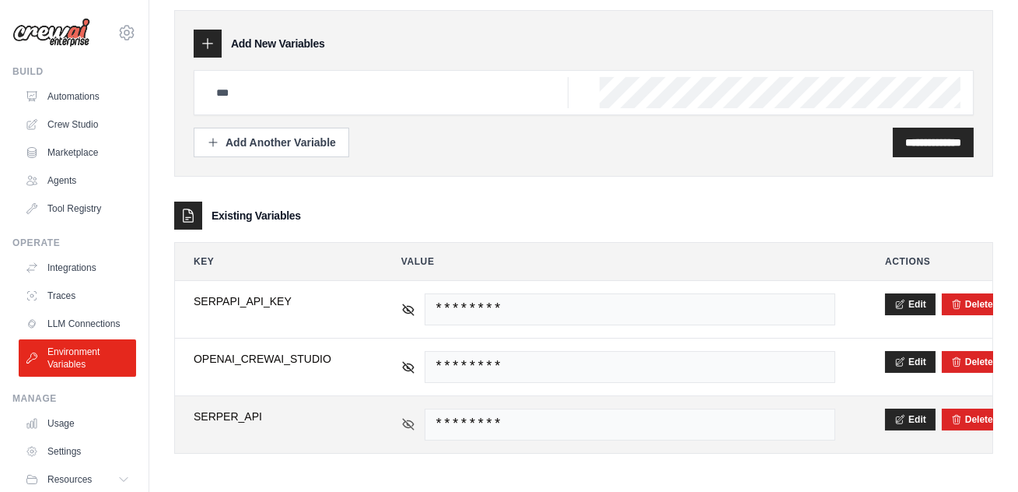
click at [412, 426] on icon at bounding box center [408, 424] width 11 height 11
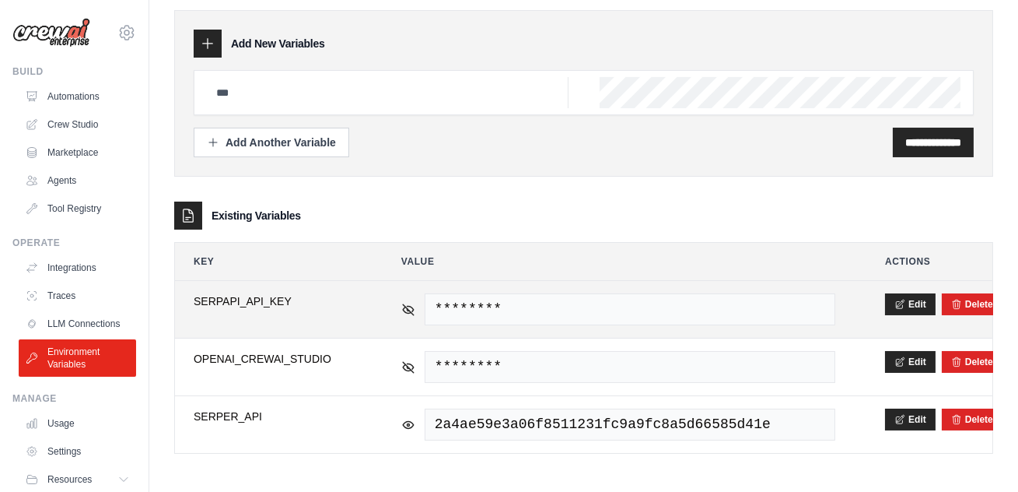
click at [400, 307] on td "********" at bounding box center [618, 309] width 471 height 57
click at [406, 307] on icon at bounding box center [408, 309] width 14 height 14
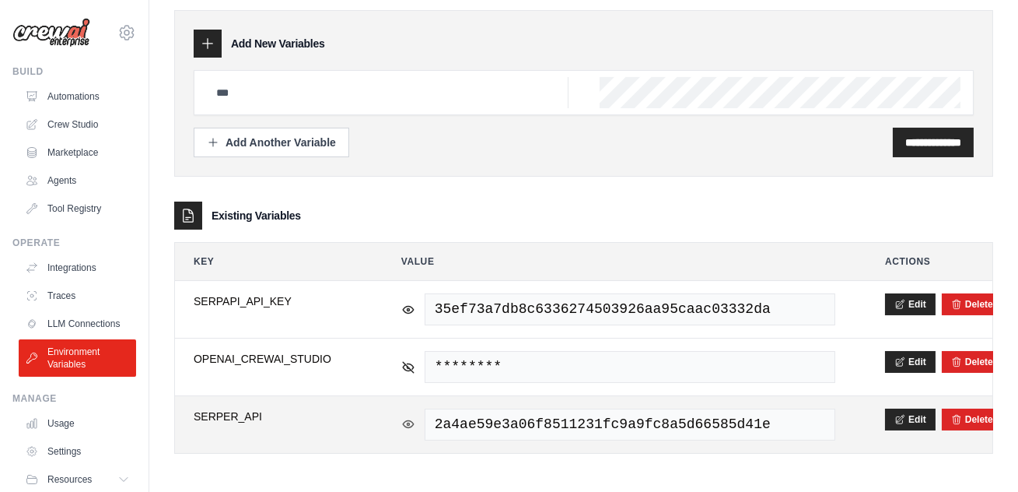
click at [410, 426] on icon at bounding box center [408, 424] width 14 height 14
click at [975, 423] on form "Delete" at bounding box center [972, 419] width 42 height 12
click at [972, 419] on button "Delete" at bounding box center [972, 418] width 42 height 12
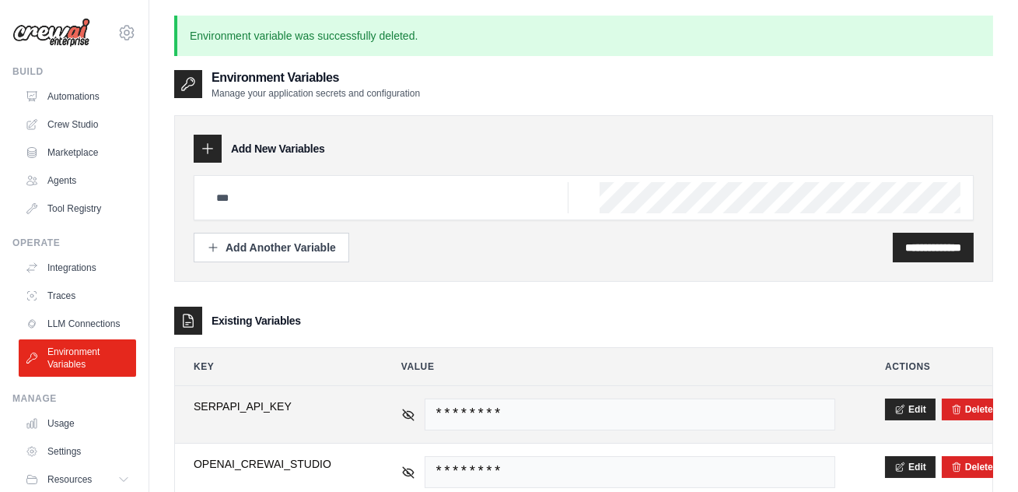
scroll to position [84, 0]
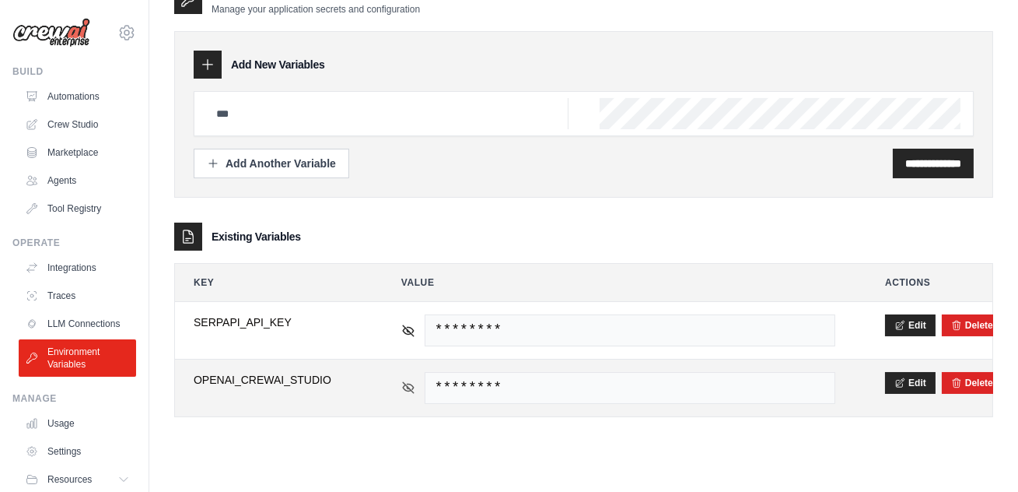
click at [405, 389] on icon at bounding box center [408, 387] width 14 height 14
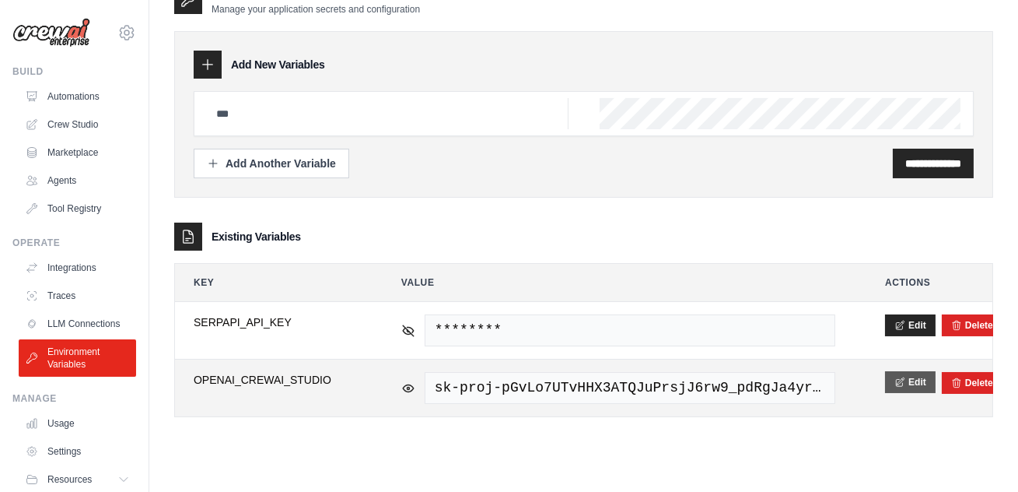
click at [899, 384] on icon at bounding box center [900, 381] width 8 height 9
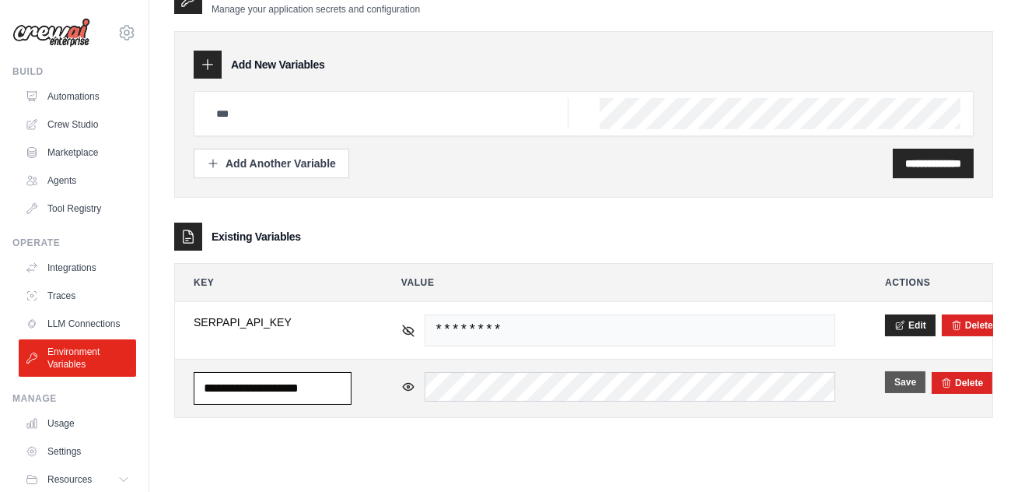
click at [324, 384] on input "**********" at bounding box center [273, 388] width 158 height 33
paste input "text"
type input "**********"
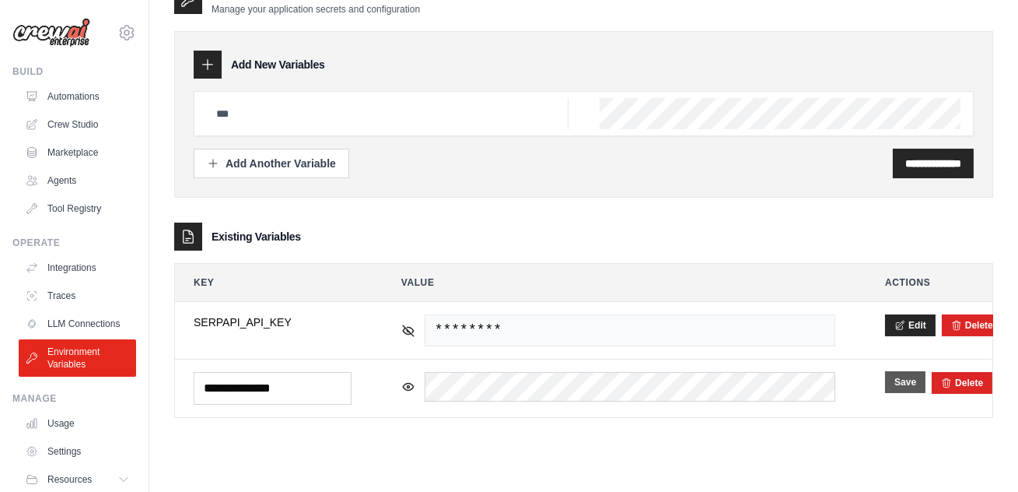
scroll to position [0, 0]
click at [902, 384] on button "Save" at bounding box center [905, 382] width 40 height 22
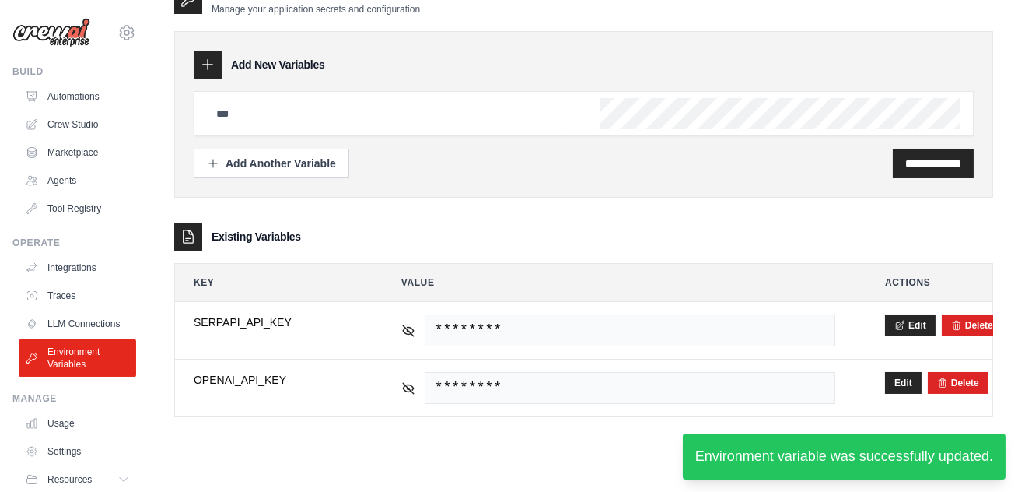
scroll to position [31, 0]
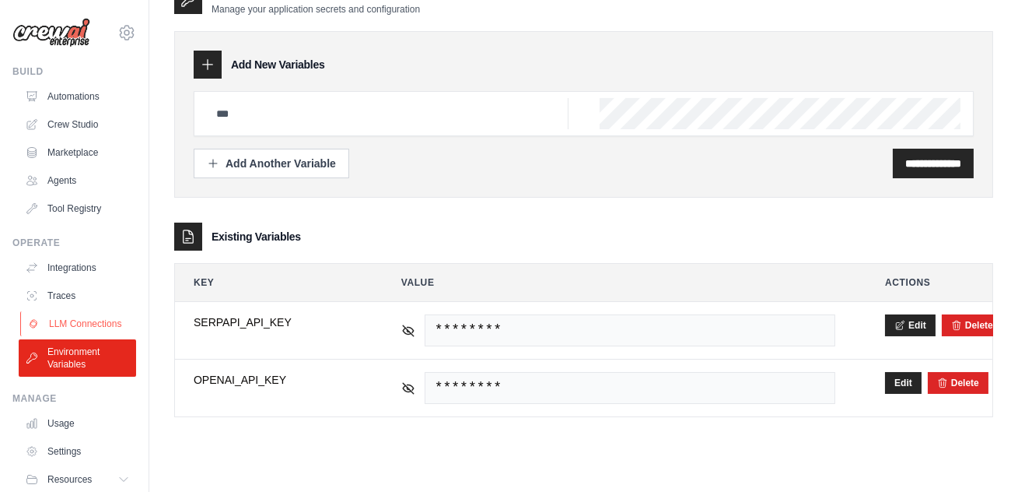
click at [82, 325] on link "LLM Connections" at bounding box center [78, 323] width 117 height 25
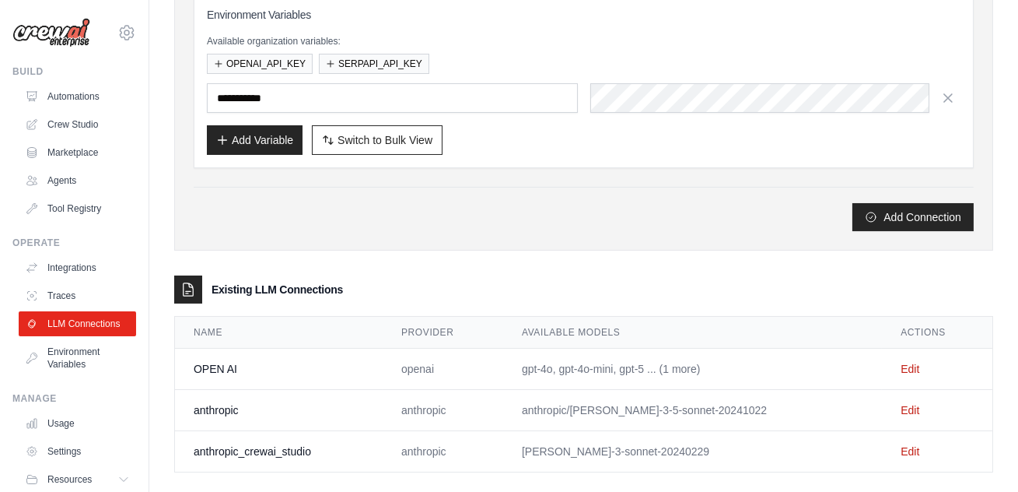
scroll to position [245, 0]
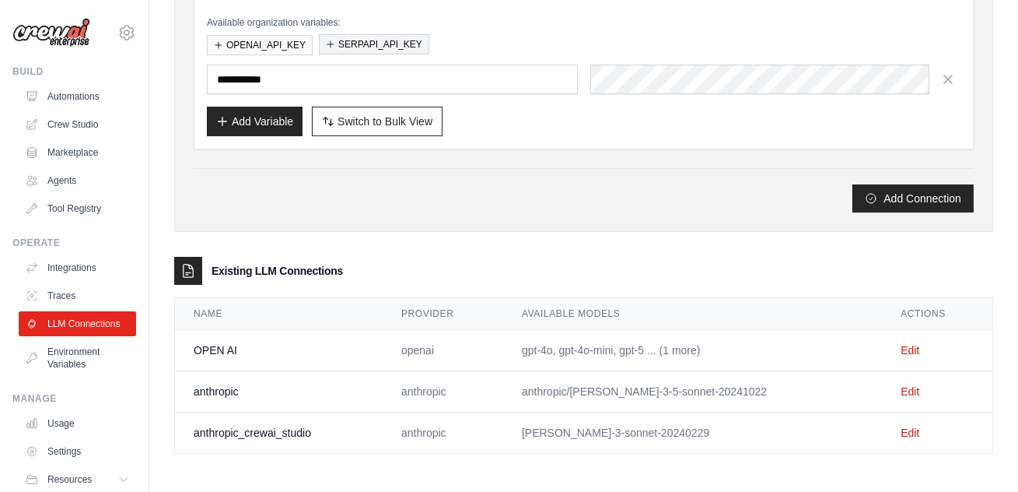
click at [352, 44] on button "SERPAPI_API_KEY" at bounding box center [374, 44] width 110 height 20
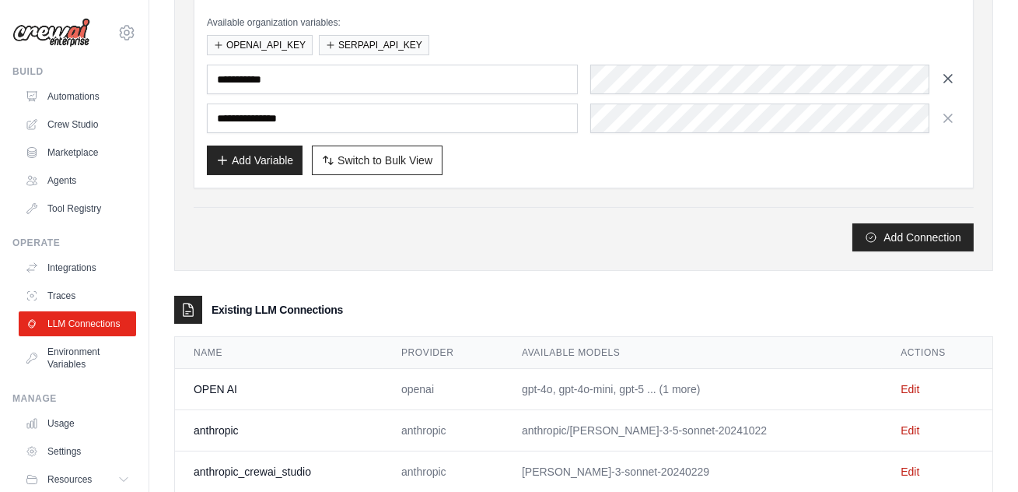
click at [945, 78] on icon "button" at bounding box center [949, 79] width 16 height 16
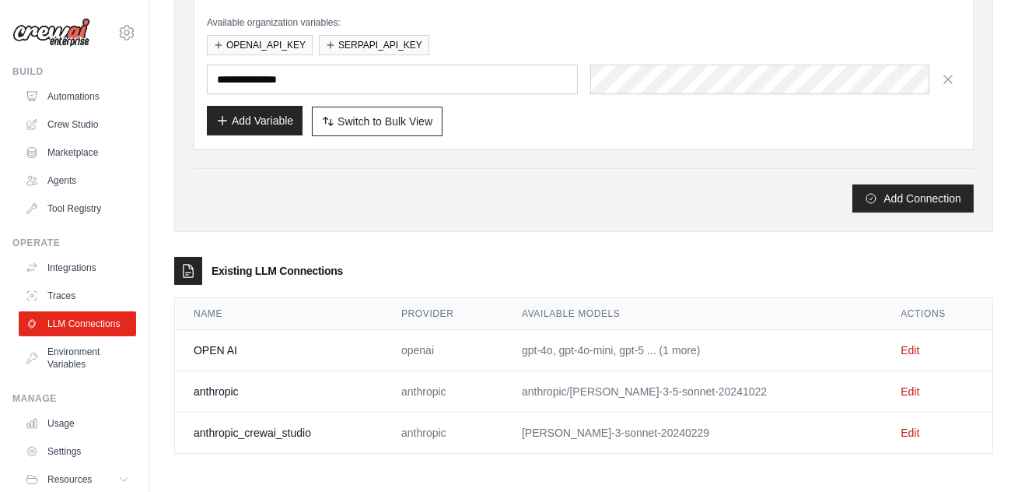
click at [257, 133] on button "Add Variable" at bounding box center [255, 121] width 96 height 30
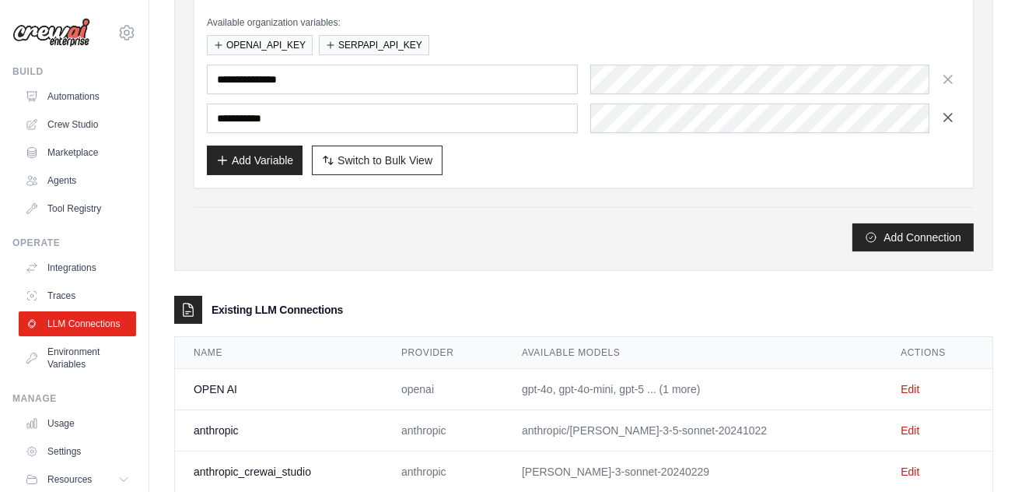
click at [951, 119] on icon "button" at bounding box center [948, 118] width 8 height 8
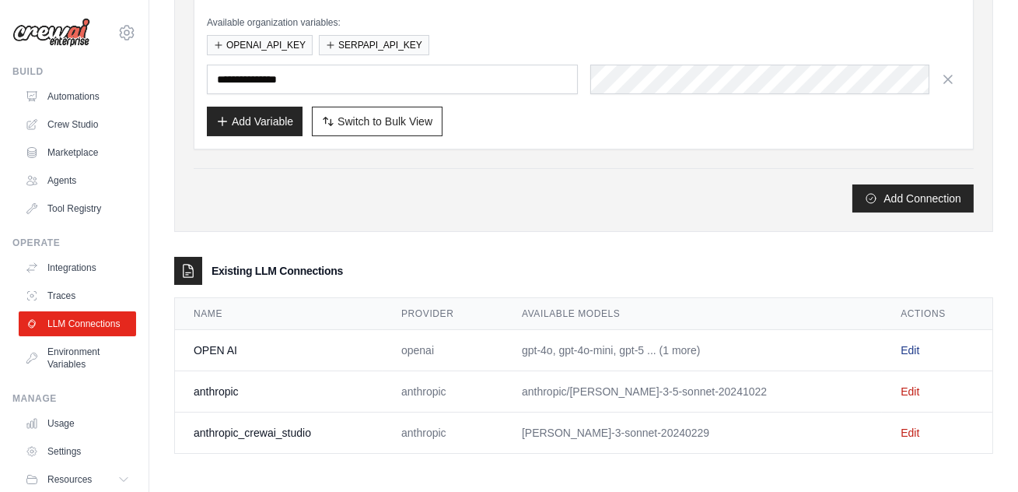
click at [901, 349] on link "Edit" at bounding box center [910, 350] width 19 height 12
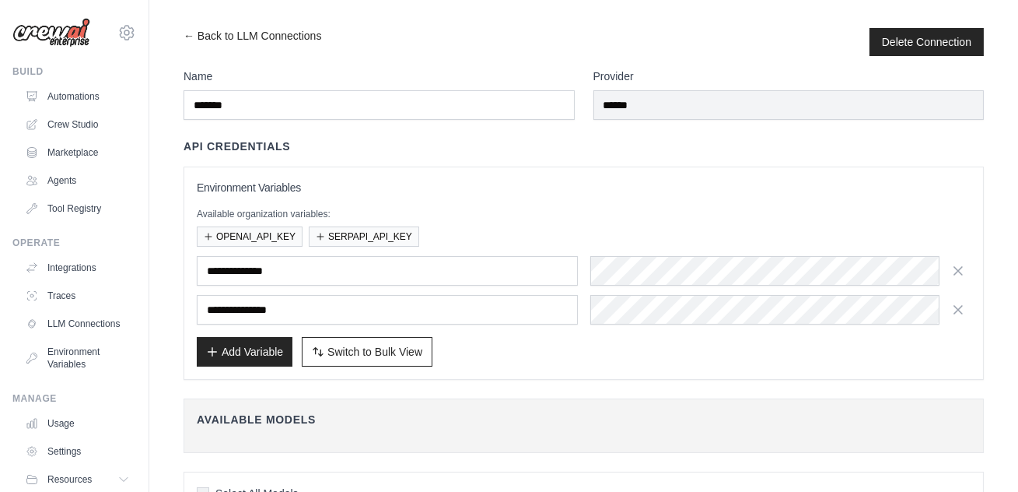
click at [796, 165] on div "**********" at bounding box center [584, 258] width 800 height 241
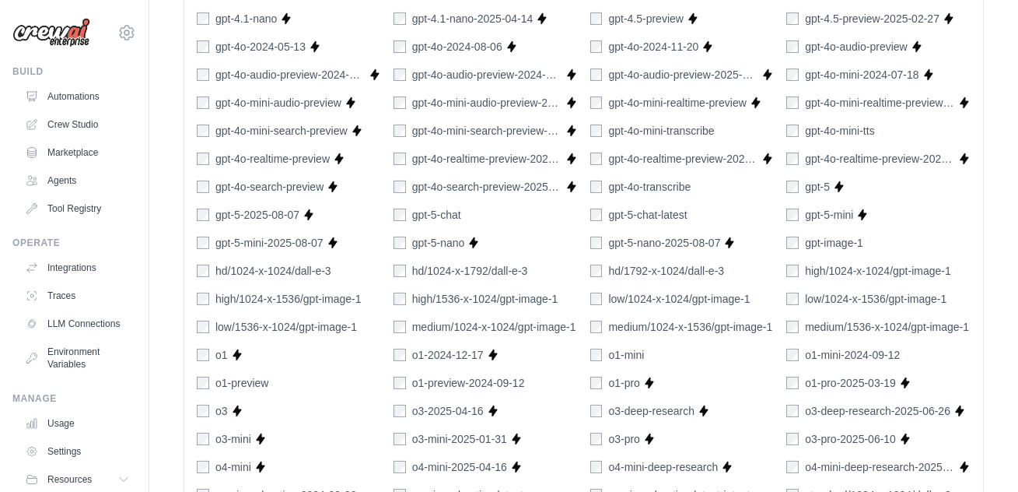
scroll to position [1101, 0]
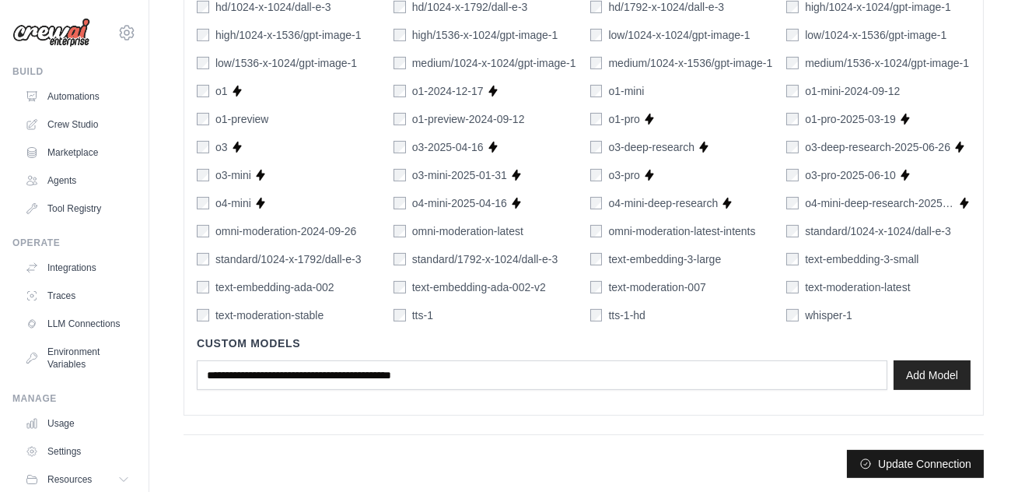
click at [904, 470] on button "Update Connection" at bounding box center [915, 464] width 137 height 28
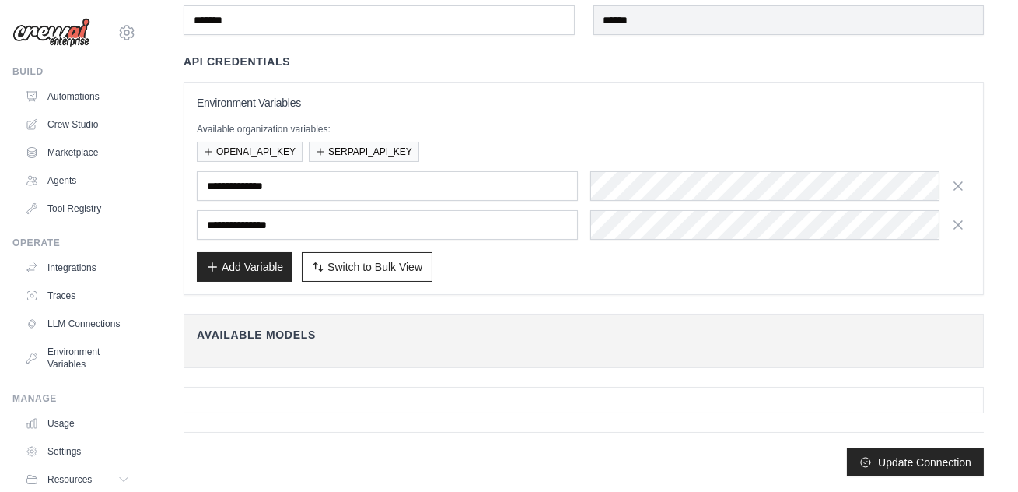
scroll to position [0, 0]
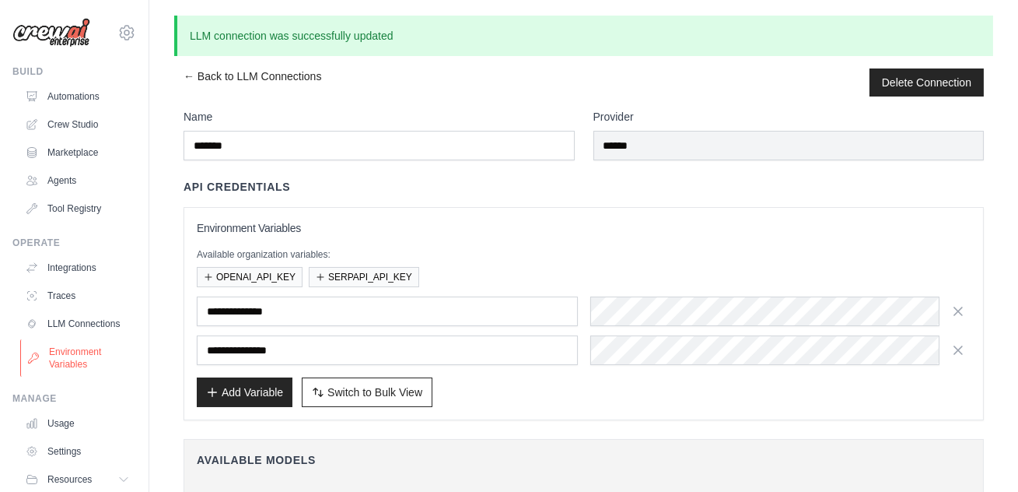
click at [77, 356] on link "Environment Variables" at bounding box center [78, 357] width 117 height 37
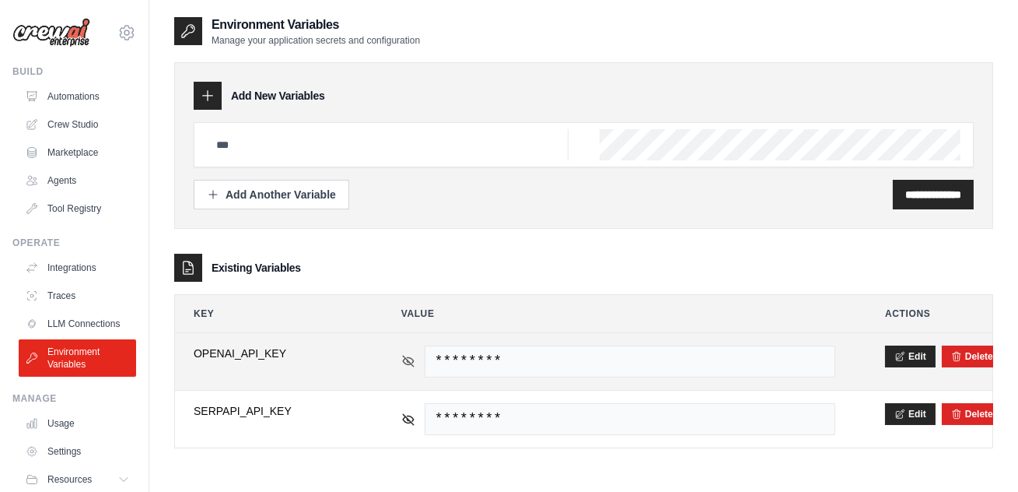
click at [408, 363] on icon at bounding box center [408, 360] width 11 height 7
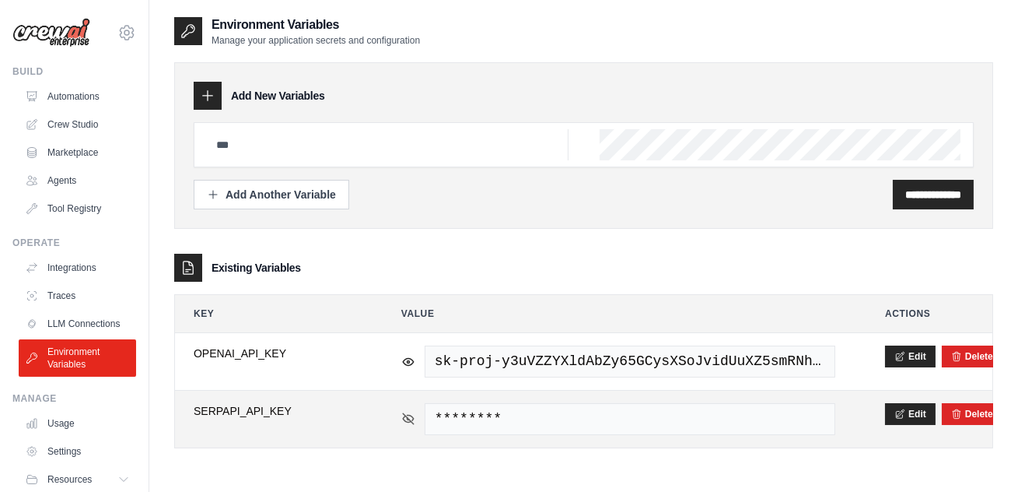
click at [411, 422] on icon at bounding box center [408, 419] width 14 height 14
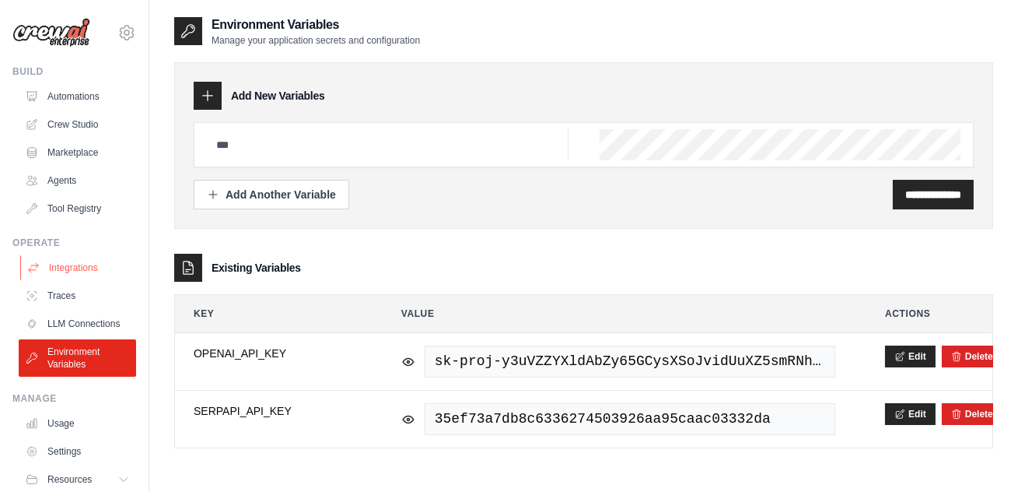
click at [66, 267] on link "Integrations" at bounding box center [78, 267] width 117 height 25
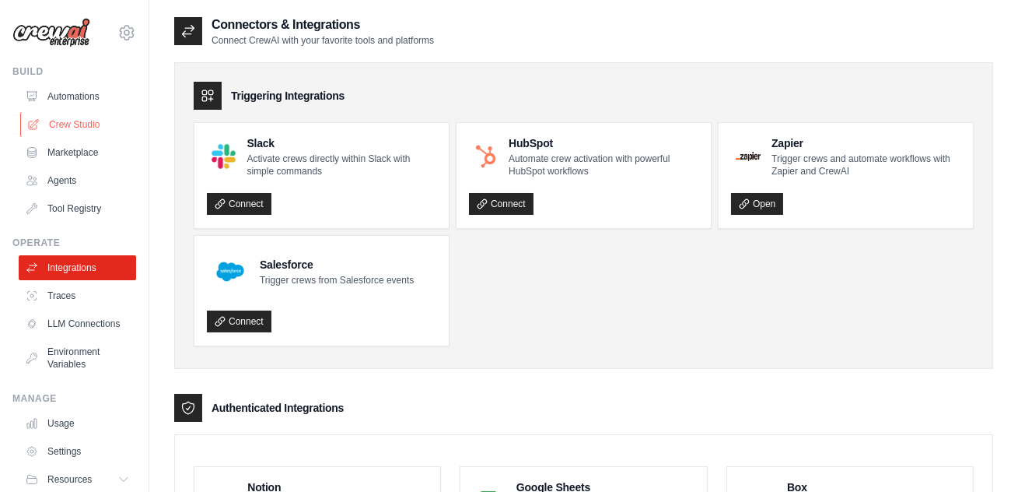
click at [74, 121] on link "Crew Studio" at bounding box center [78, 124] width 117 height 25
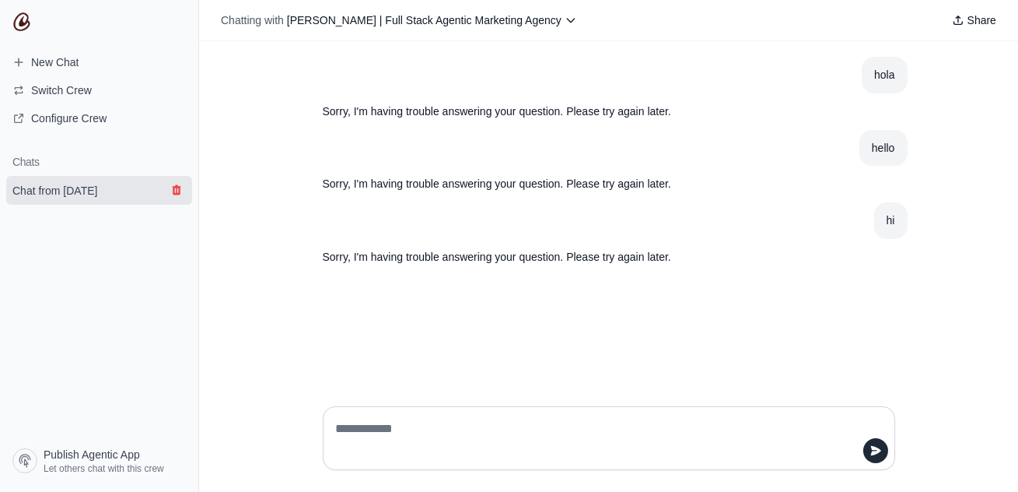
click at [177, 192] on icon "submit" at bounding box center [176, 190] width 9 height 10
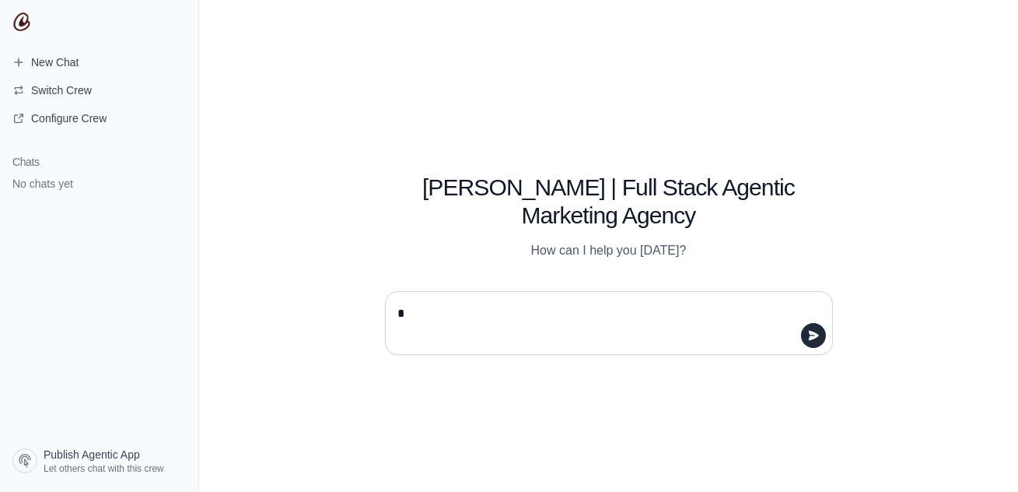
type textarea "**"
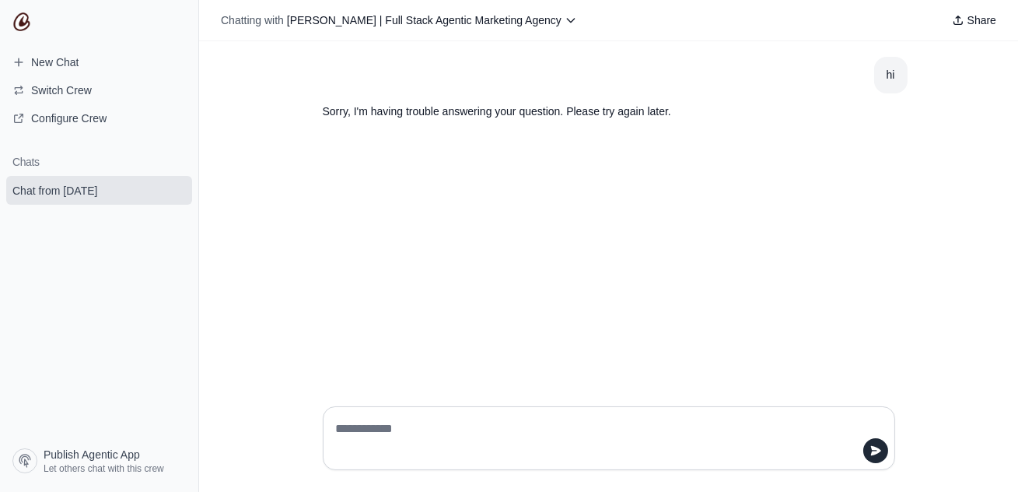
click at [363, 442] on textarea at bounding box center [604, 438] width 543 height 44
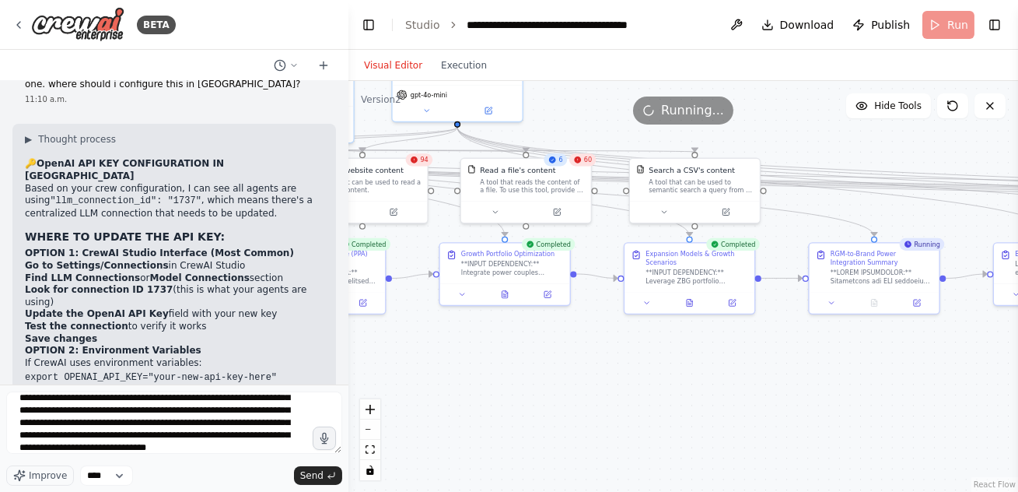
scroll to position [32, 0]
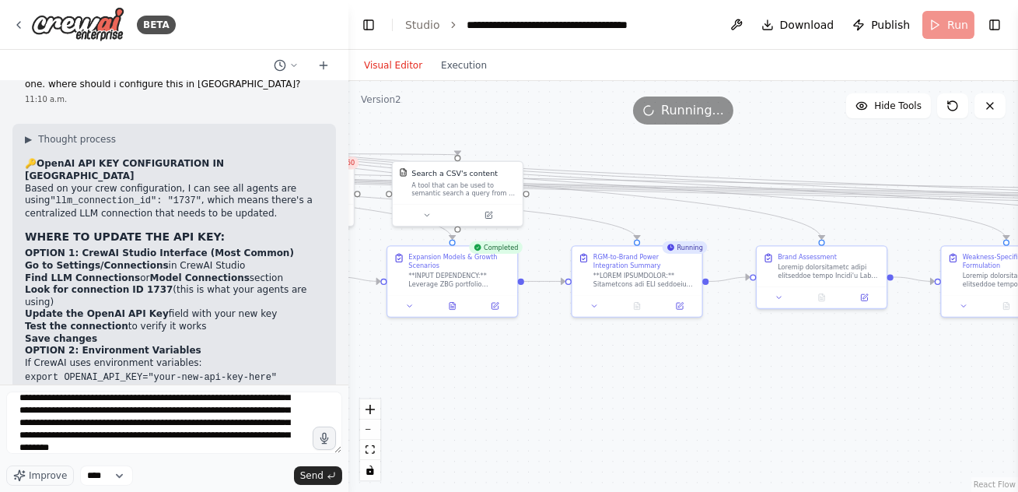
drag, startPoint x: 799, startPoint y: 366, endPoint x: 558, endPoint y: 370, distance: 241.2
click at [560, 370] on div ".deletable-edge-delete-btn { width: 20px; height: 20px; border: 0px solid #ffff…" at bounding box center [684, 286] width 670 height 411
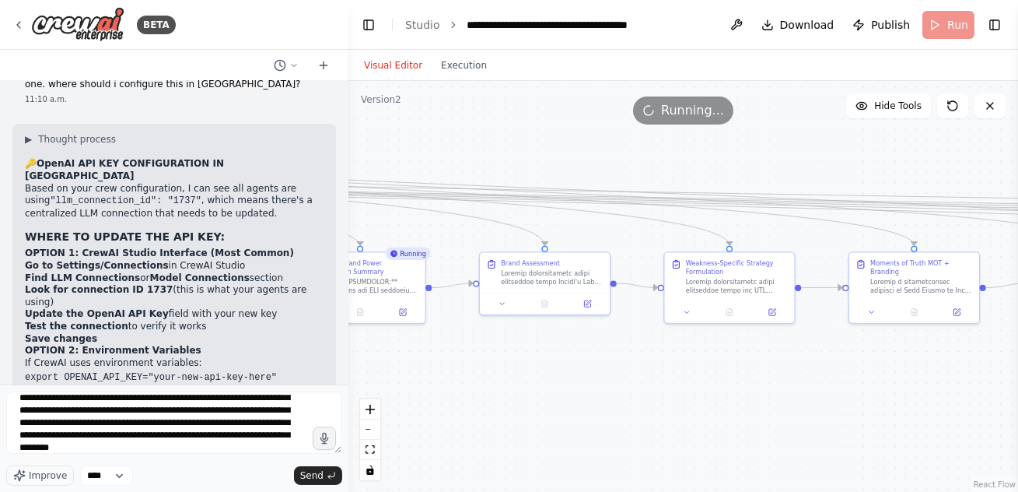
drag, startPoint x: 827, startPoint y: 369, endPoint x: 516, endPoint y: 377, distance: 311.3
click at [524, 376] on div ".deletable-edge-delete-btn { width: 20px; height: 20px; border: 0px solid #ffff…" at bounding box center [684, 286] width 670 height 411
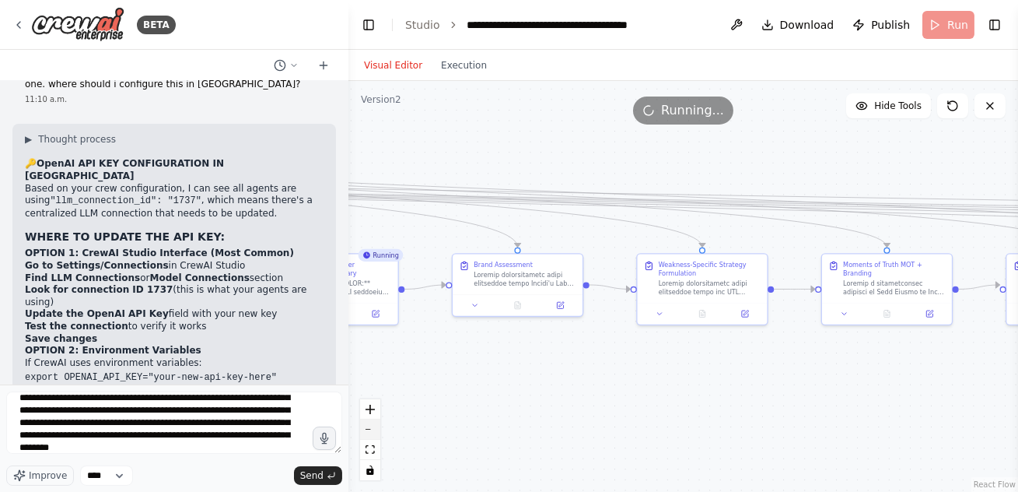
click at [371, 431] on button "zoom out" at bounding box center [370, 429] width 20 height 20
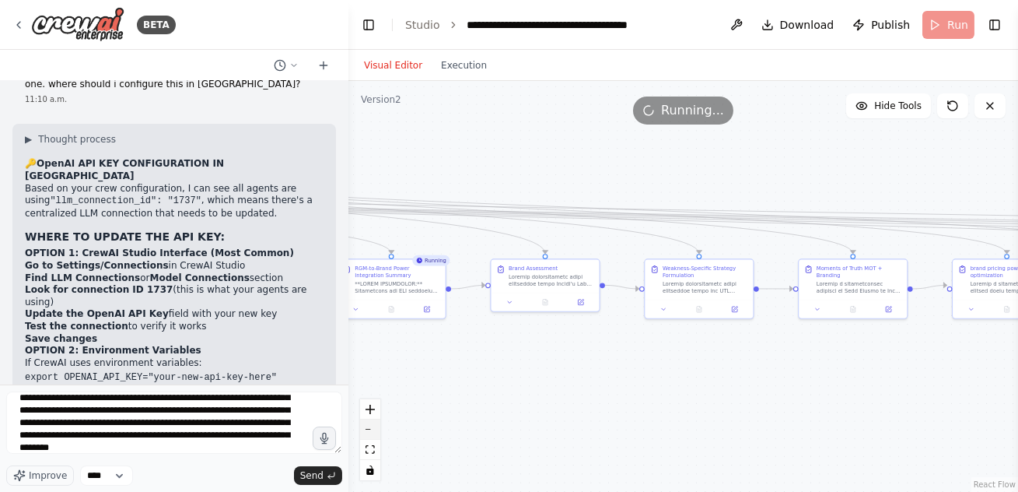
click at [371, 431] on button "zoom out" at bounding box center [370, 429] width 20 height 20
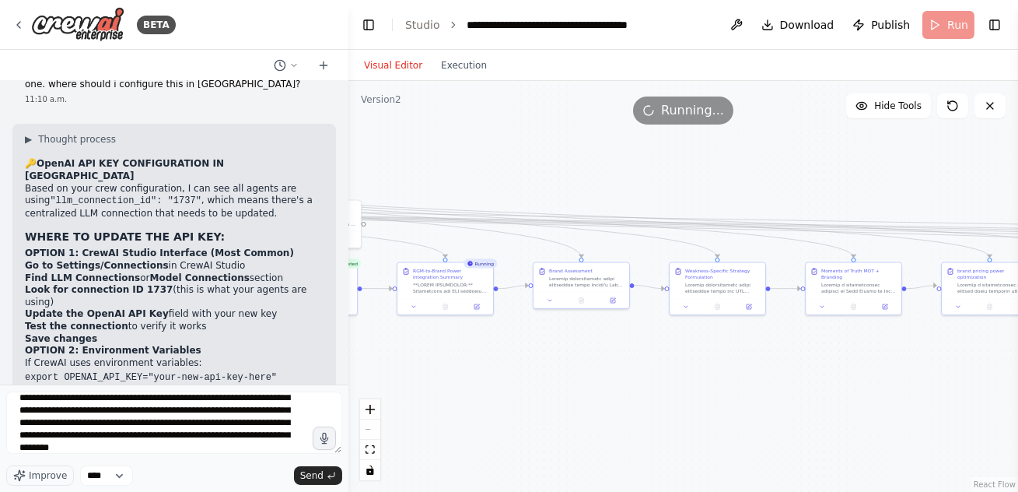
drag, startPoint x: 525, startPoint y: 383, endPoint x: 933, endPoint y: 370, distance: 407.8
click at [913, 377] on div ".deletable-edge-delete-btn { width: 20px; height: 20px; border: 0px solid #ffff…" at bounding box center [684, 286] width 670 height 411
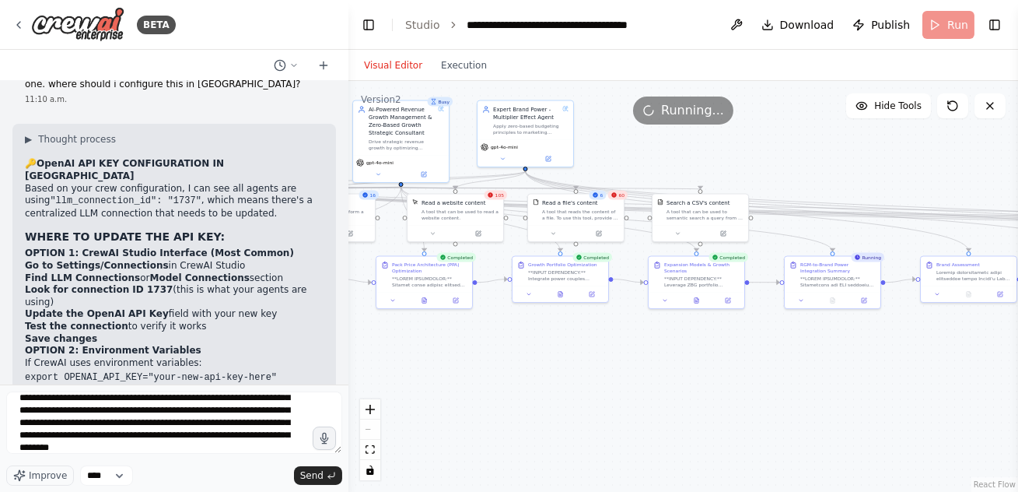
drag, startPoint x: 632, startPoint y: 385, endPoint x: 899, endPoint y: 384, distance: 266.8
click at [878, 385] on div ".deletable-edge-delete-btn { width: 20px; height: 20px; border: 0px solid #ffff…" at bounding box center [684, 286] width 670 height 411
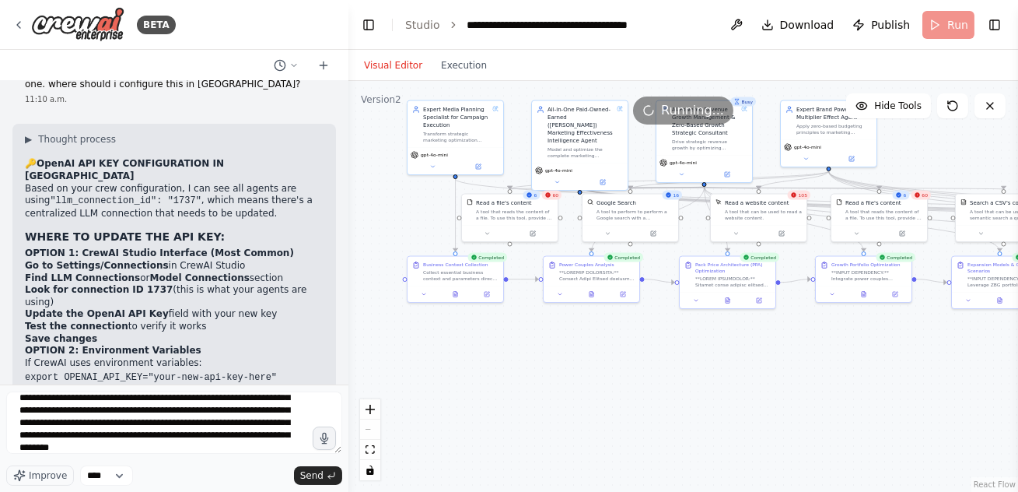
drag, startPoint x: 517, startPoint y: 349, endPoint x: 755, endPoint y: 349, distance: 238.0
click at [740, 349] on div ".deletable-edge-delete-btn { width: 20px; height: 20px; border: 0px solid #ffff…" at bounding box center [684, 286] width 670 height 411
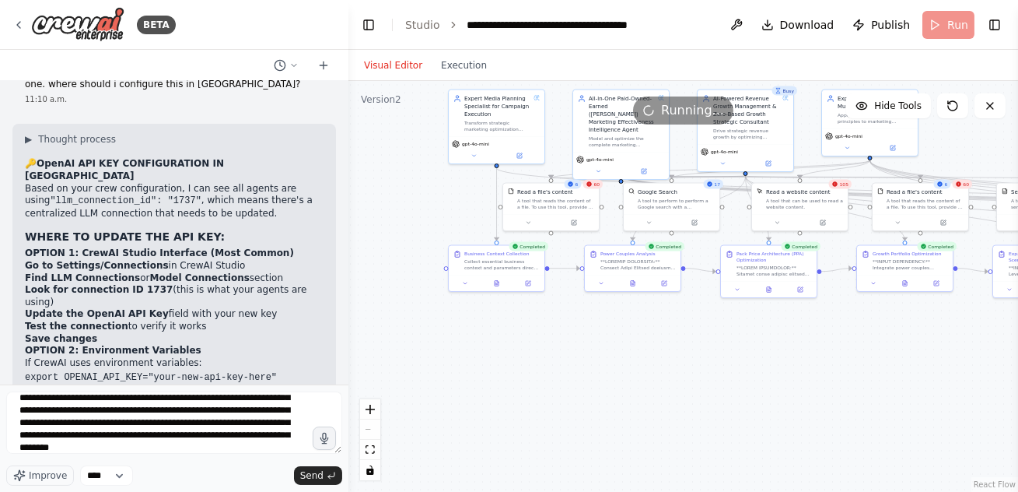
drag, startPoint x: 748, startPoint y: 356, endPoint x: 610, endPoint y: 333, distance: 140.3
click at [610, 333] on div ".deletable-edge-delete-btn { width: 20px; height: 20px; border: 0px solid #ffff…" at bounding box center [684, 286] width 670 height 411
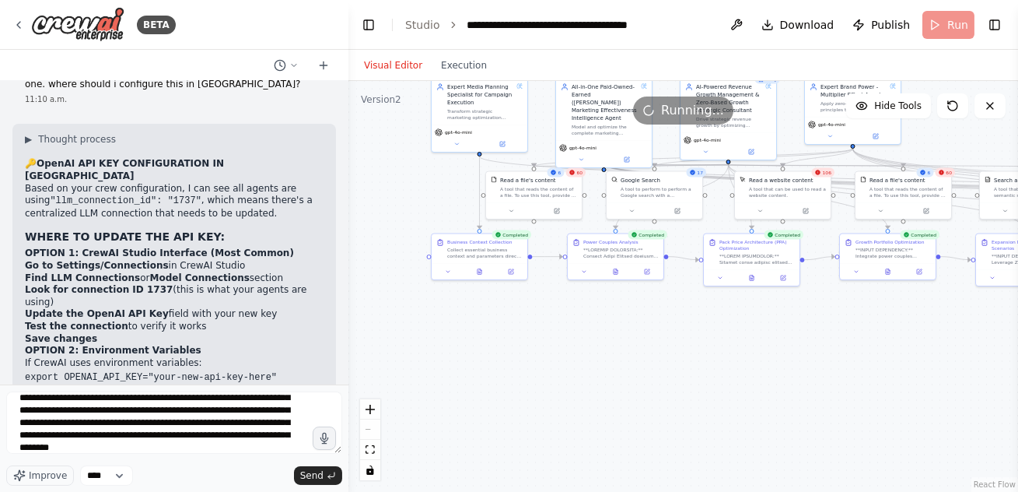
drag, startPoint x: 732, startPoint y: 352, endPoint x: 431, endPoint y: 352, distance: 301.1
click at [447, 352] on div ".deletable-edge-delete-btn { width: 20px; height: 20px; border: 0px solid #ffff…" at bounding box center [684, 286] width 670 height 411
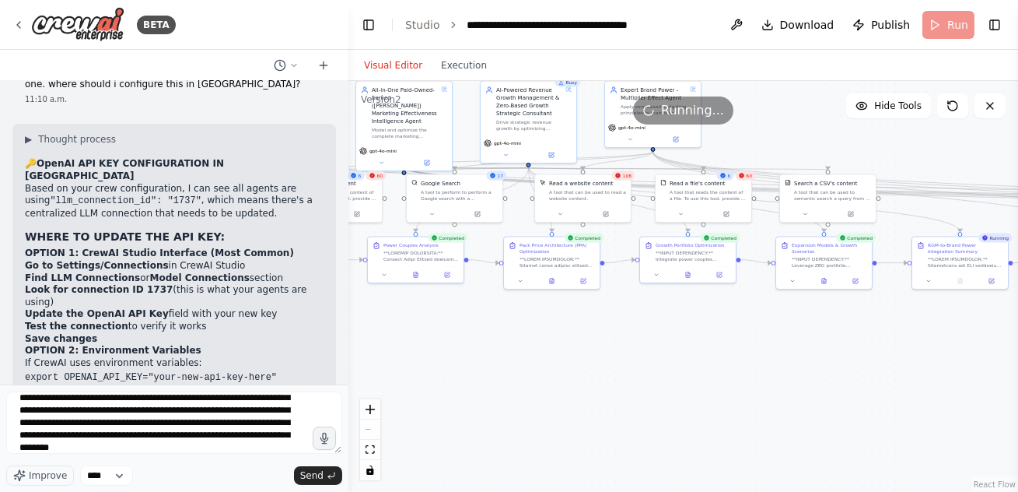
drag, startPoint x: 530, startPoint y: 347, endPoint x: 612, endPoint y: 350, distance: 82.5
click at [612, 350] on div ".deletable-edge-delete-btn { width: 20px; height: 20px; border: 0px solid #ffff…" at bounding box center [684, 286] width 670 height 411
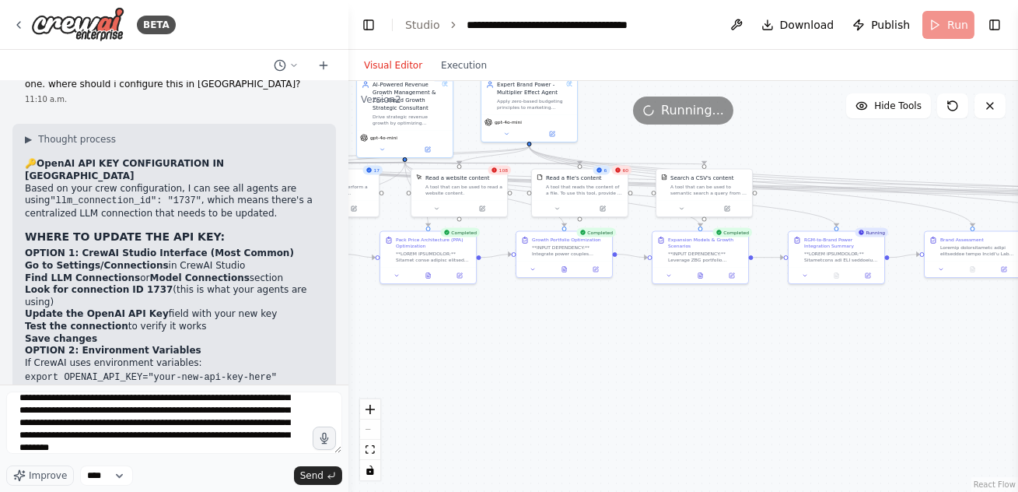
drag, startPoint x: 762, startPoint y: 366, endPoint x: 534, endPoint y: 345, distance: 228.8
click at [537, 347] on div ".deletable-edge-delete-btn { width: 20px; height: 20px; border: 0px solid #ffff…" at bounding box center [684, 286] width 670 height 411
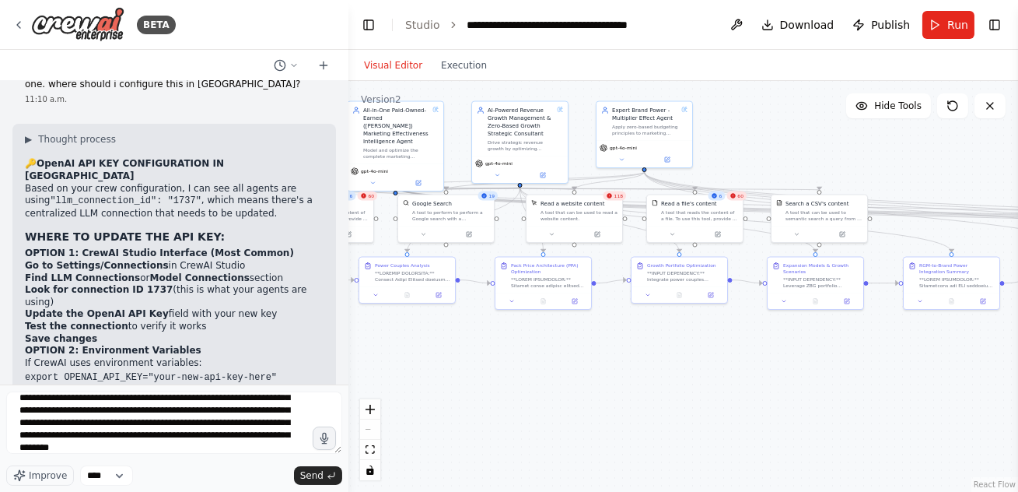
drag, startPoint x: 534, startPoint y: 318, endPoint x: 756, endPoint y: 357, distance: 225.1
click at [756, 357] on div ".deletable-edge-delete-btn { width: 20px; height: 20px; border: 0px solid #ffff…" at bounding box center [684, 286] width 670 height 411
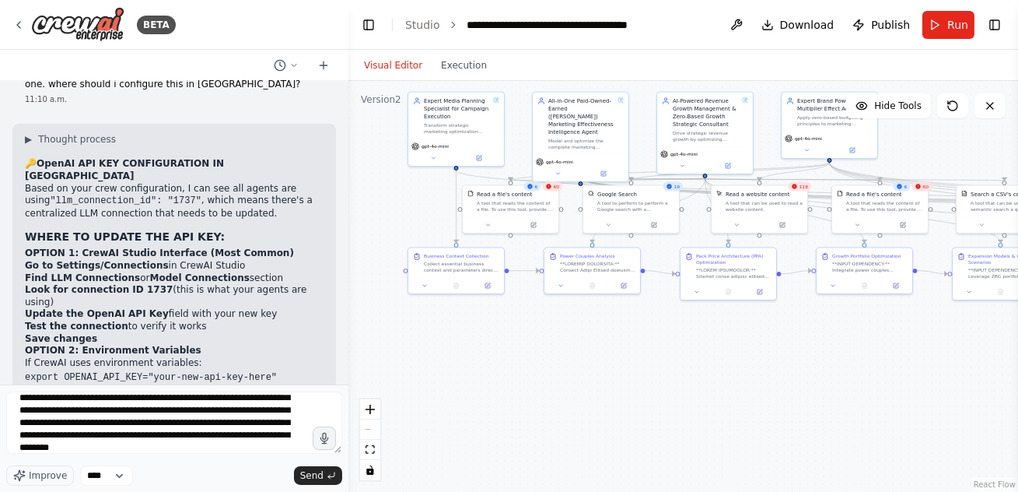
drag, startPoint x: 542, startPoint y: 357, endPoint x: 656, endPoint y: 338, distance: 115.1
click at [666, 340] on div ".deletable-edge-delete-btn { width: 20px; height: 20px; border: 0px solid #ffff…" at bounding box center [684, 286] width 670 height 411
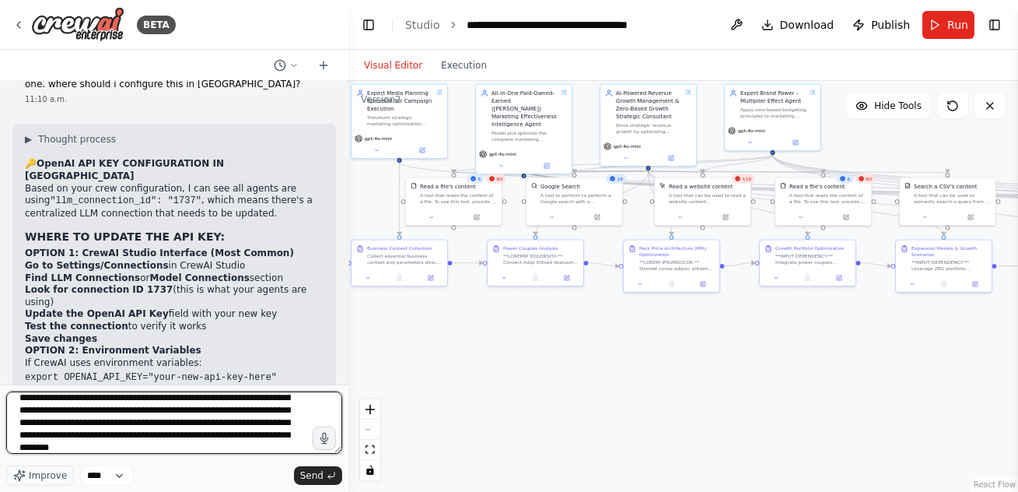
click at [234, 447] on textarea "**********" at bounding box center [174, 422] width 336 height 62
paste textarea "**********"
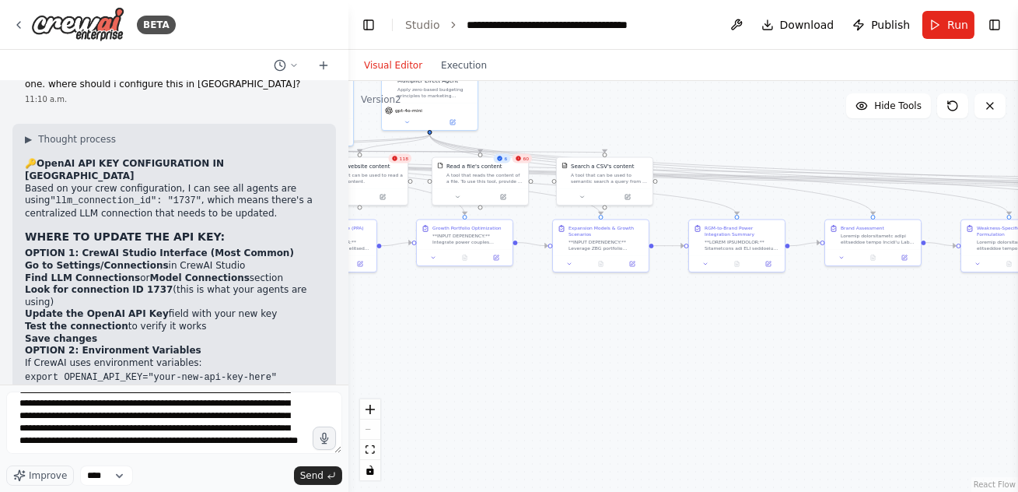
drag, startPoint x: 618, startPoint y: 387, endPoint x: 257, endPoint y: 365, distance: 362.4
click at [264, 365] on div "BETA I want to create a full system of marketing effectiveness based on 5 agent…" at bounding box center [509, 246] width 1018 height 492
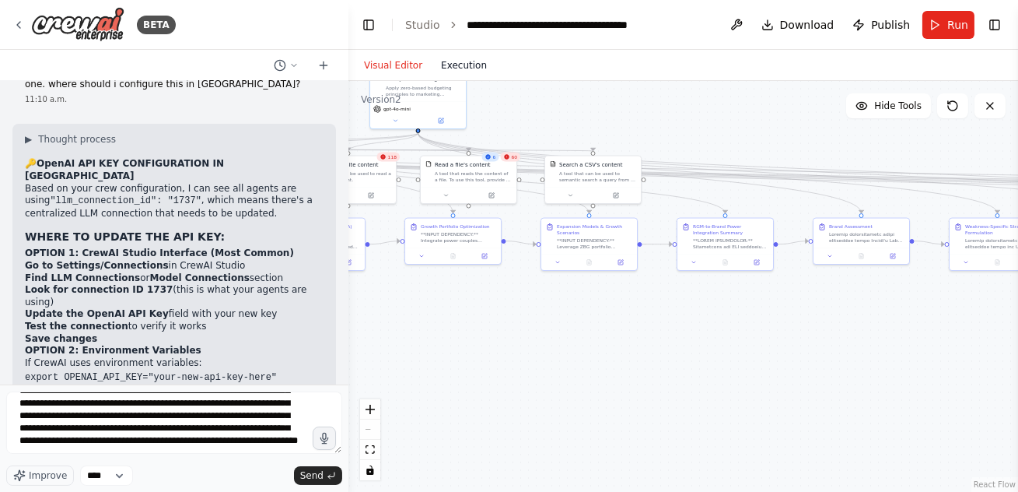
click at [454, 68] on button "Execution" at bounding box center [464, 65] width 65 height 19
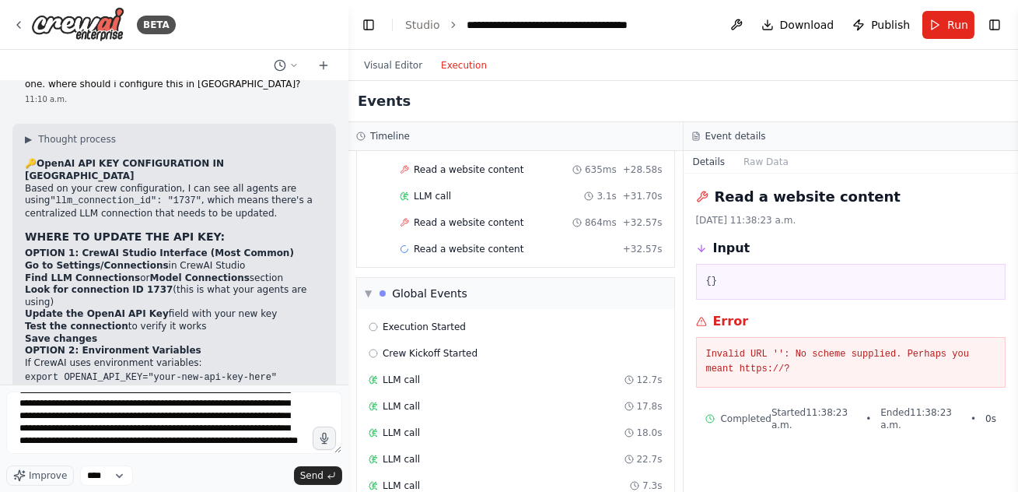
scroll to position [9621, 0]
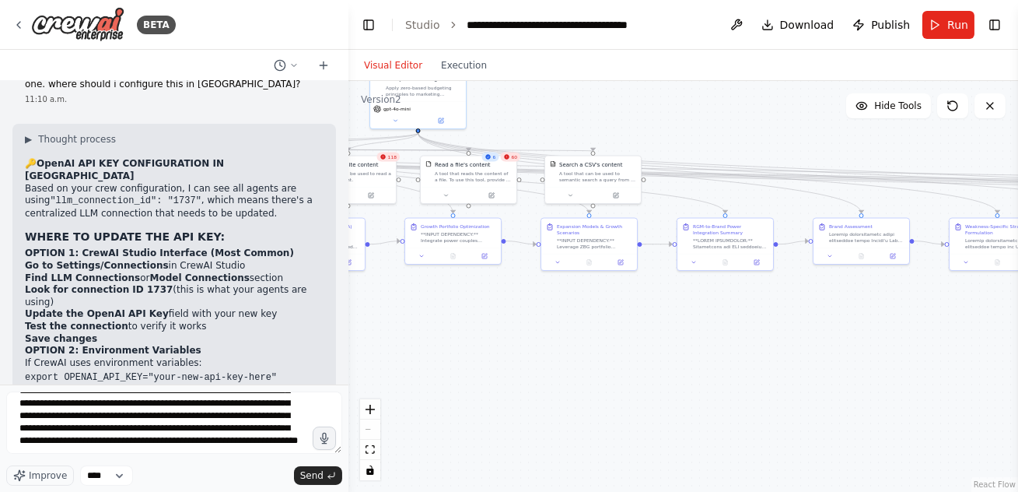
click at [386, 70] on button "Visual Editor" at bounding box center [393, 65] width 77 height 19
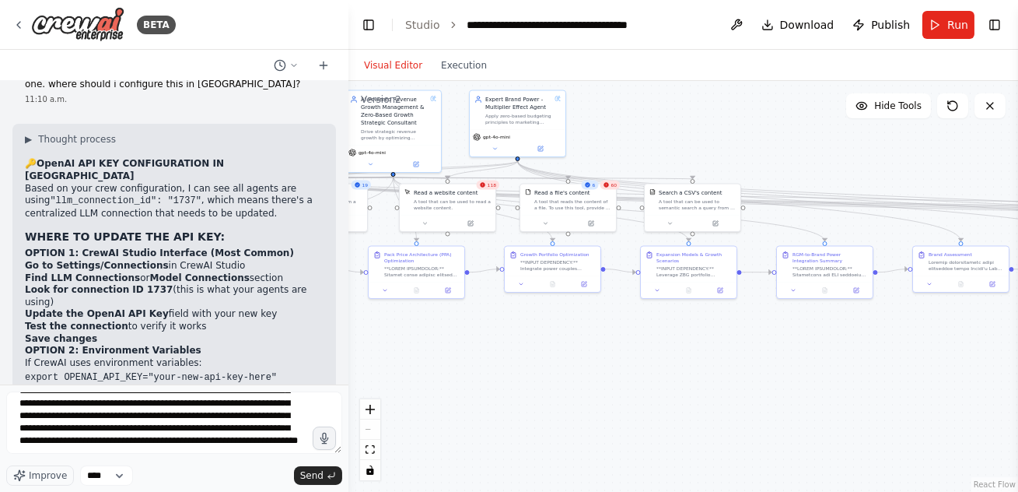
drag, startPoint x: 559, startPoint y: 331, endPoint x: 734, endPoint y: 376, distance: 180.8
click at [734, 376] on div ".deletable-edge-delete-btn { width: 20px; height: 20px; border: 0px solid #ffff…" at bounding box center [684, 286] width 670 height 411
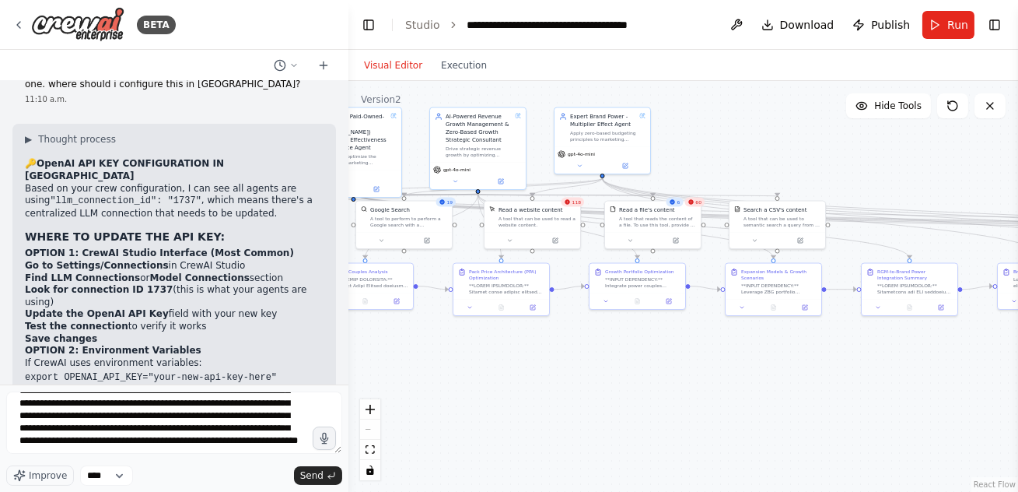
drag, startPoint x: 521, startPoint y: 373, endPoint x: 820, endPoint y: 373, distance: 298.7
click at [816, 373] on div ".deletable-edge-delete-btn { width: 20px; height: 20px; border: 0px solid #ffff…" at bounding box center [684, 286] width 670 height 411
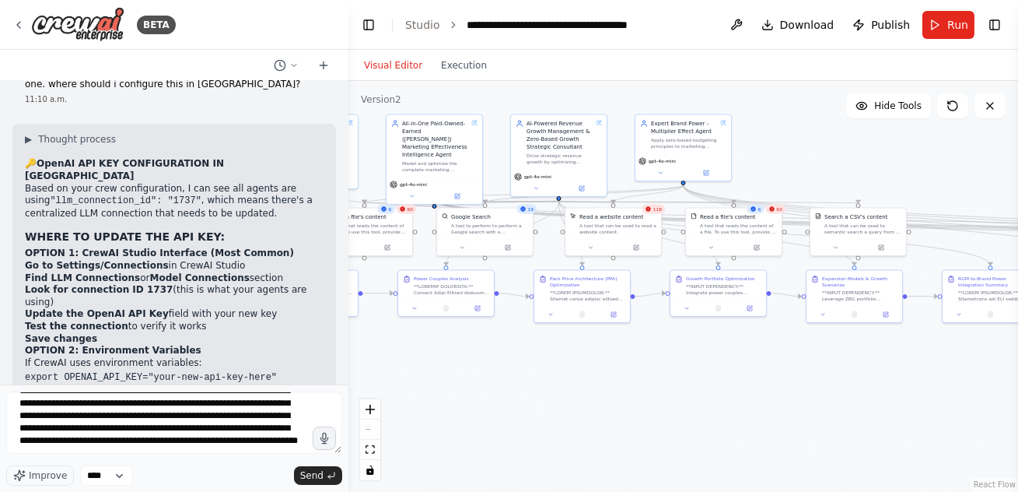
drag, startPoint x: 648, startPoint y: 381, endPoint x: 395, endPoint y: 389, distance: 252.9
click at [422, 388] on div ".deletable-edge-delete-btn { width: 20px; height: 20px; border: 0px solid #ffff…" at bounding box center [684, 286] width 670 height 411
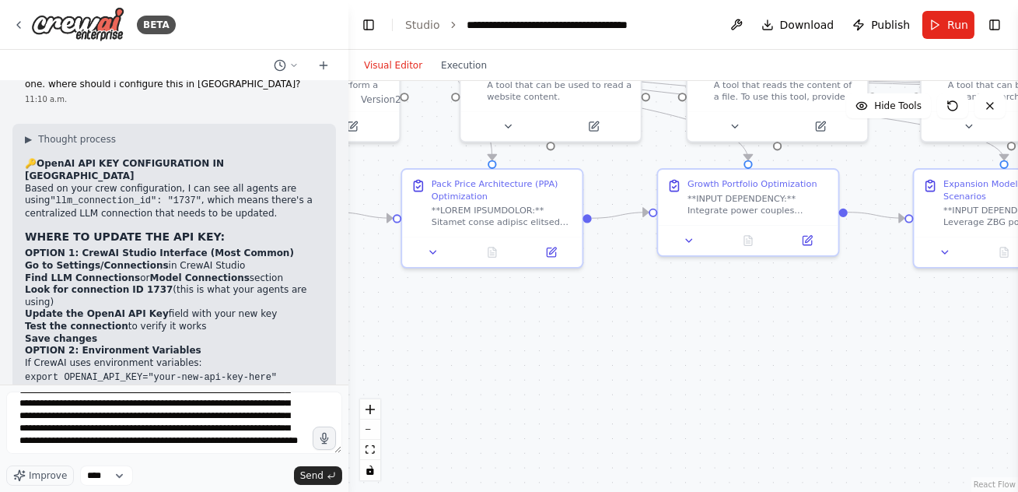
drag, startPoint x: 680, startPoint y: 350, endPoint x: 612, endPoint y: 473, distance: 140.3
click at [622, 454] on div ".deletable-edge-delete-btn { width: 20px; height: 20px; border: 0px solid #ffff…" at bounding box center [684, 286] width 670 height 411
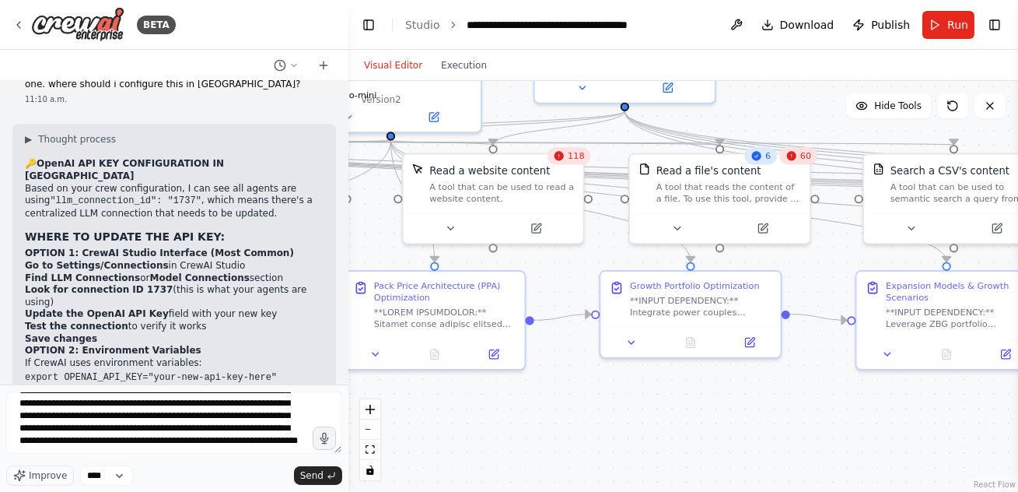
click at [800, 157] on div "60" at bounding box center [797, 156] width 37 height 18
click at [720, 194] on div "A tool that reads the content of a file. To use this tool, provide a 'file_path…" at bounding box center [729, 189] width 145 height 23
click at [675, 226] on icon at bounding box center [677, 225] width 12 height 12
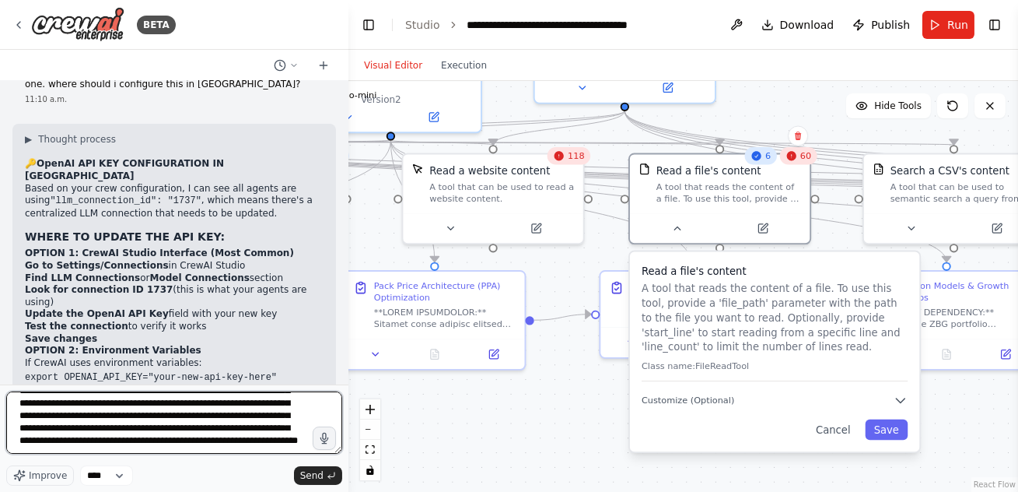
click at [145, 447] on textarea "**********" at bounding box center [174, 422] width 336 height 62
paste textarea "**********"
type textarea "**********"
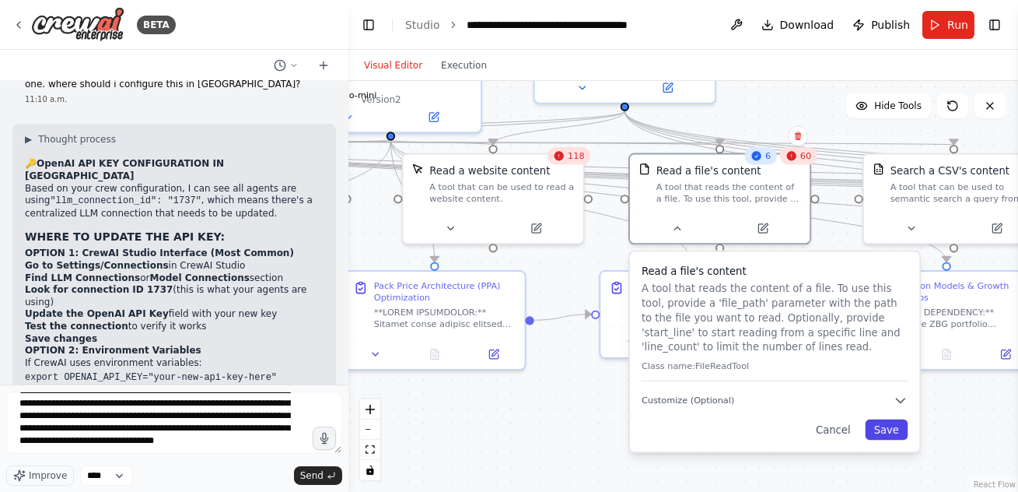
click at [899, 437] on button "Save" at bounding box center [886, 429] width 43 height 20
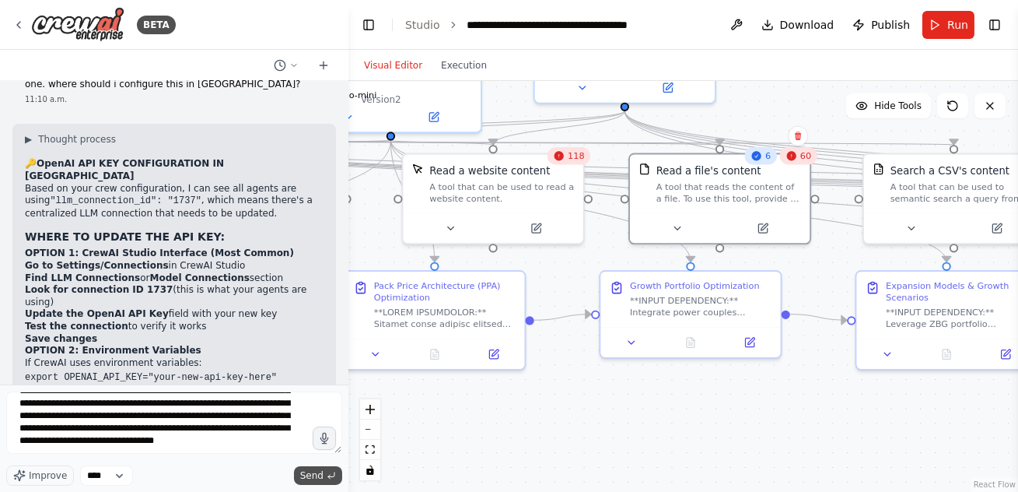
click at [322, 476] on span "Send" at bounding box center [311, 475] width 23 height 12
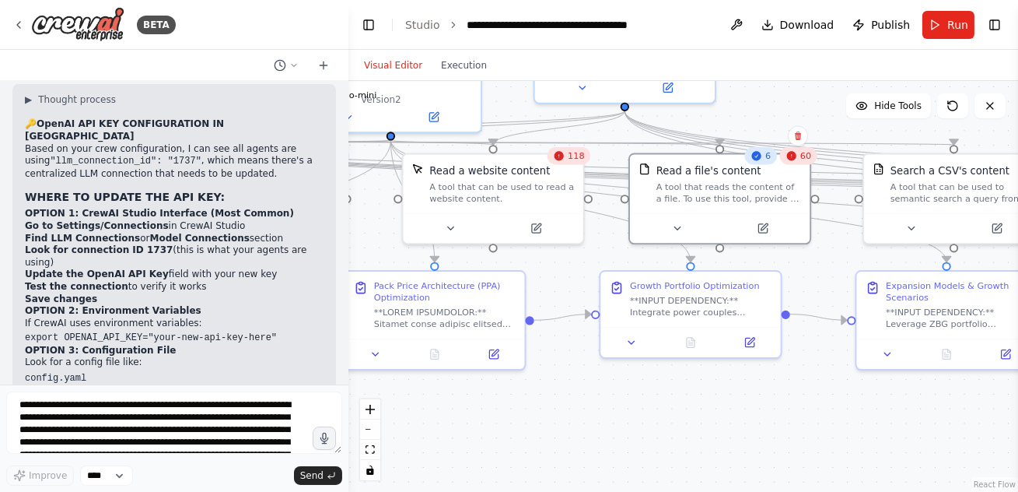
scroll to position [12798, 0]
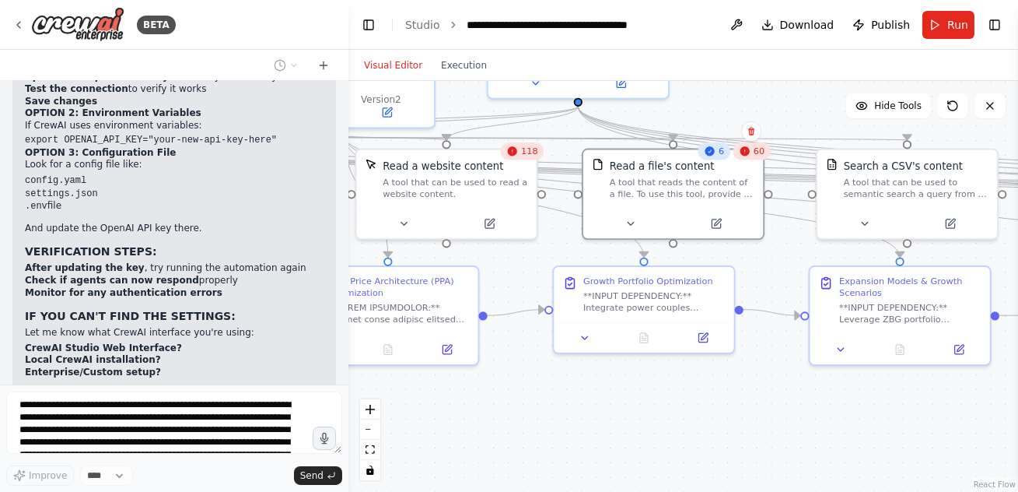
drag, startPoint x: 849, startPoint y: 427, endPoint x: 797, endPoint y: 422, distance: 51.6
click at [797, 422] on div ".deletable-edge-delete-btn { width: 20px; height: 20px; border: 0px solid #ffff…" at bounding box center [684, 286] width 670 height 411
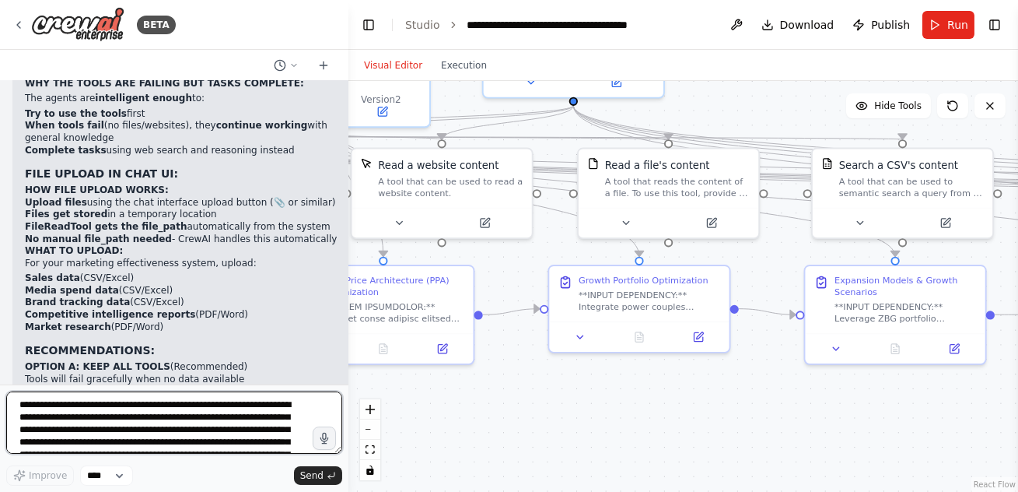
scroll to position [13835, 0]
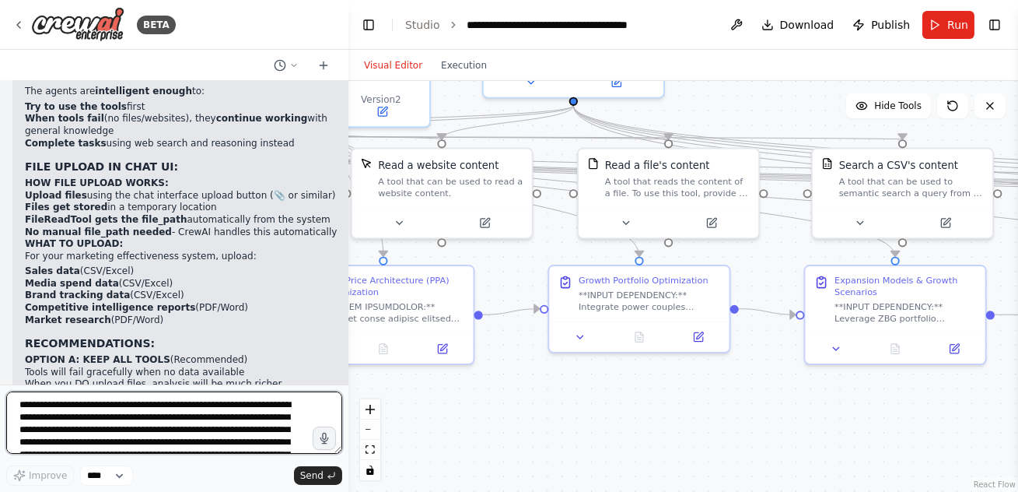
click at [210, 412] on textarea "**********" at bounding box center [174, 422] width 336 height 62
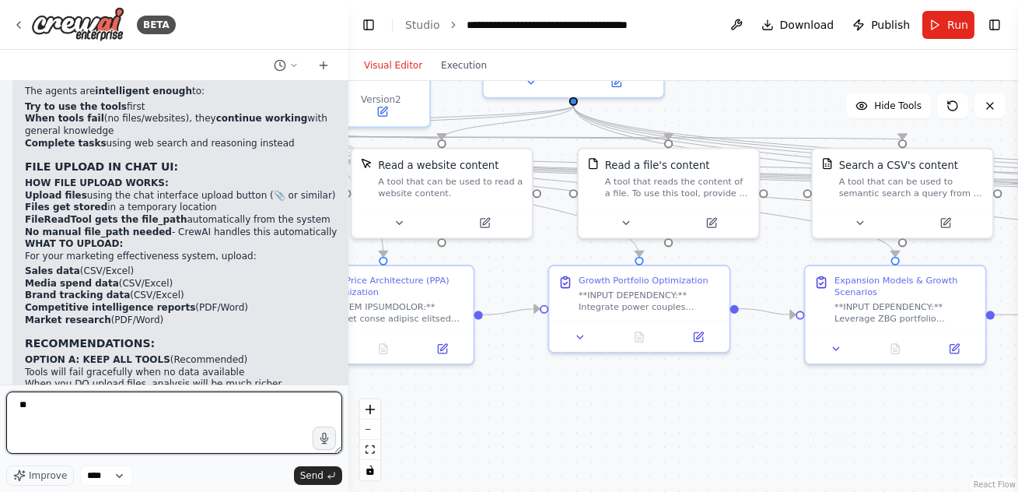
type textarea "*"
type textarea "**********"
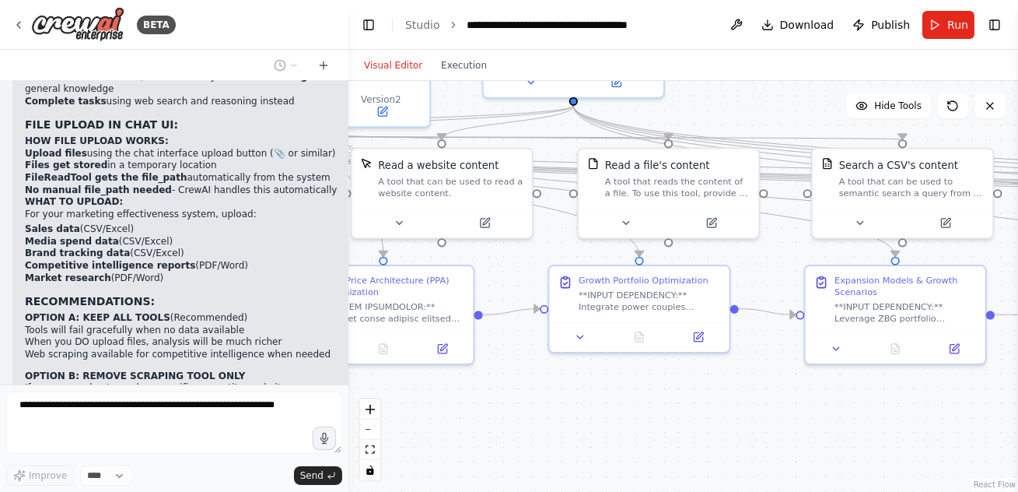
scroll to position [13929, 0]
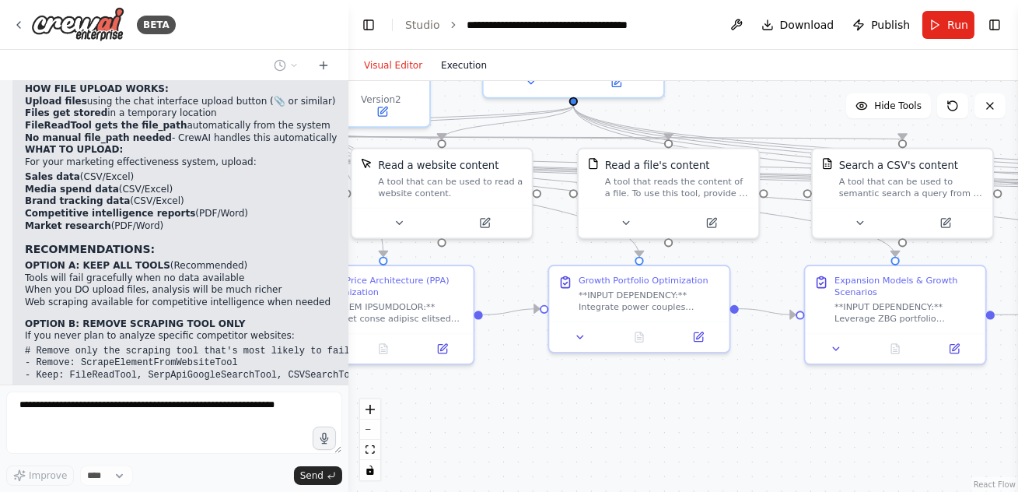
click at [465, 70] on button "Execution" at bounding box center [464, 65] width 65 height 19
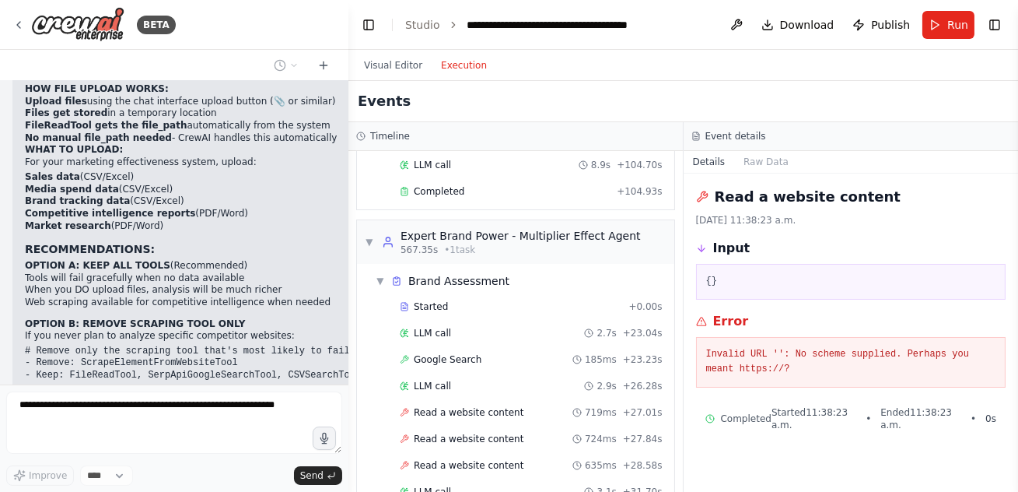
scroll to position [9316, 0]
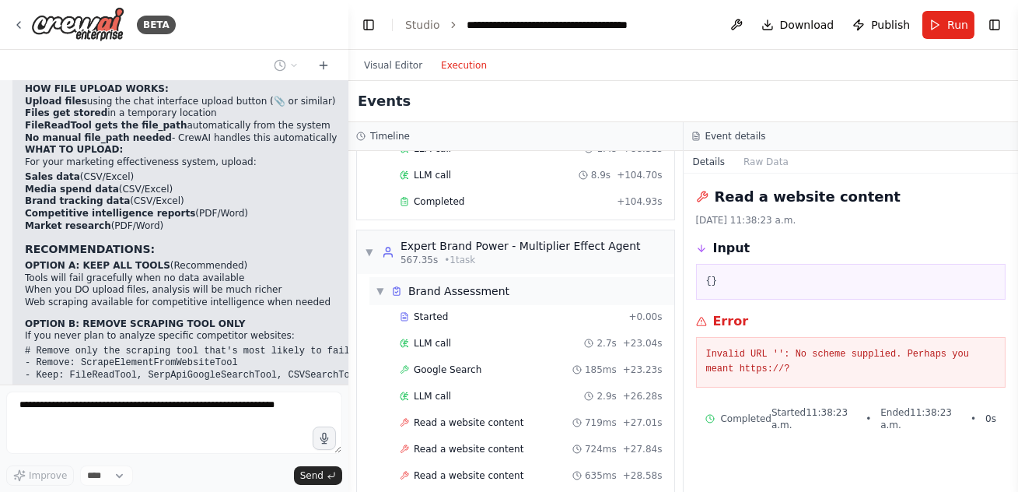
click at [382, 285] on span "▼" at bounding box center [380, 291] width 9 height 12
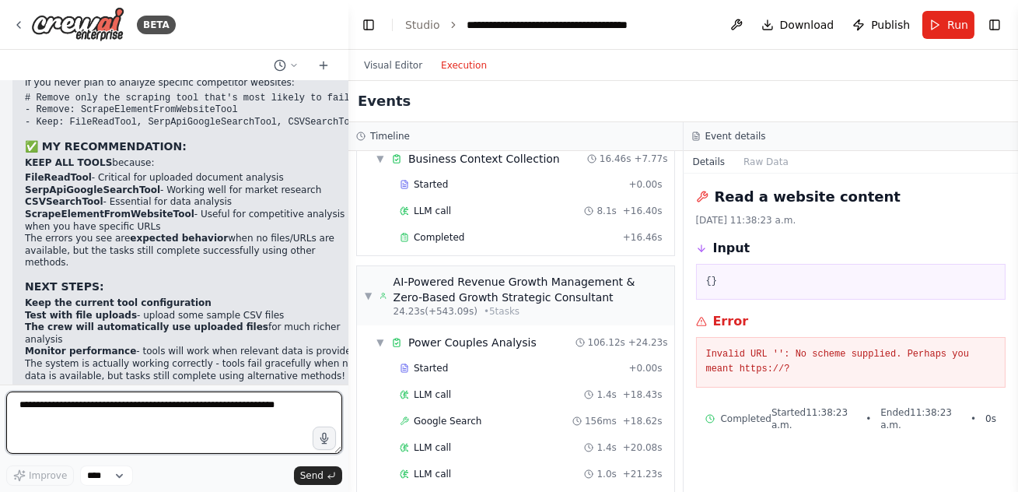
scroll to position [0, 0]
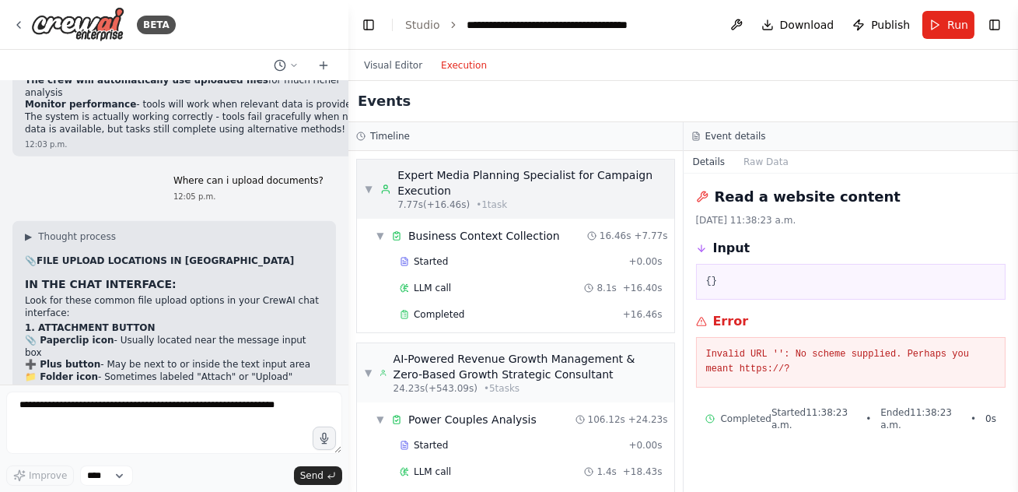
click at [370, 187] on span "▼" at bounding box center [369, 189] width 8 height 12
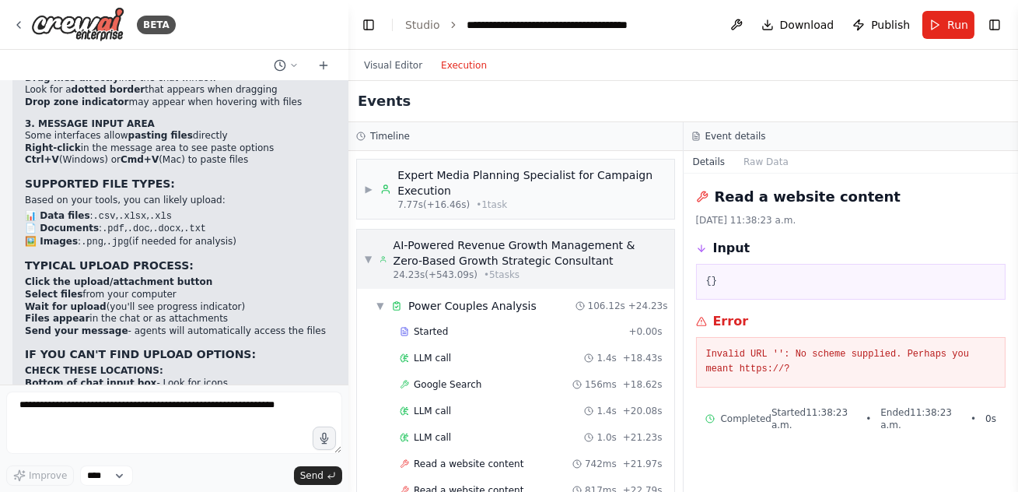
click at [369, 262] on span "▼" at bounding box center [368, 259] width 7 height 12
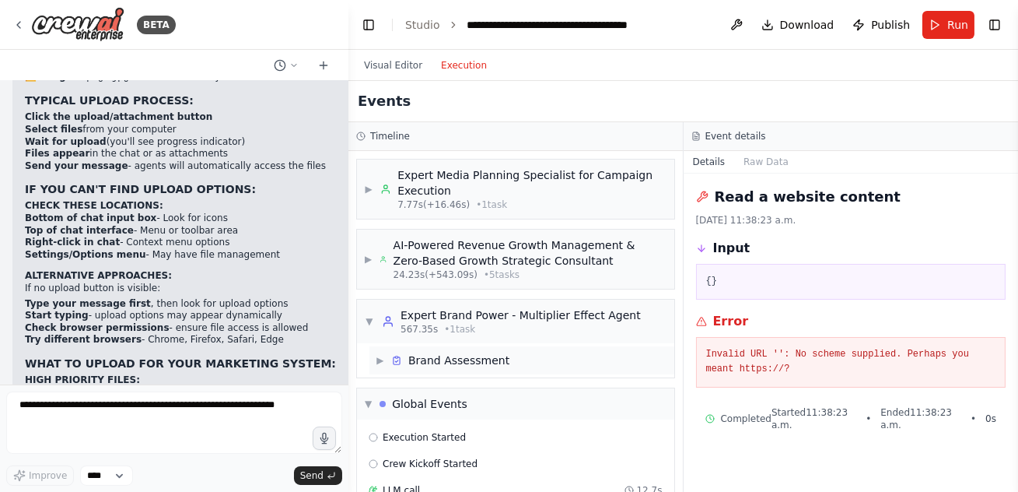
click at [385, 362] on div "▶ Brand Assessment" at bounding box center [443, 360] width 134 height 16
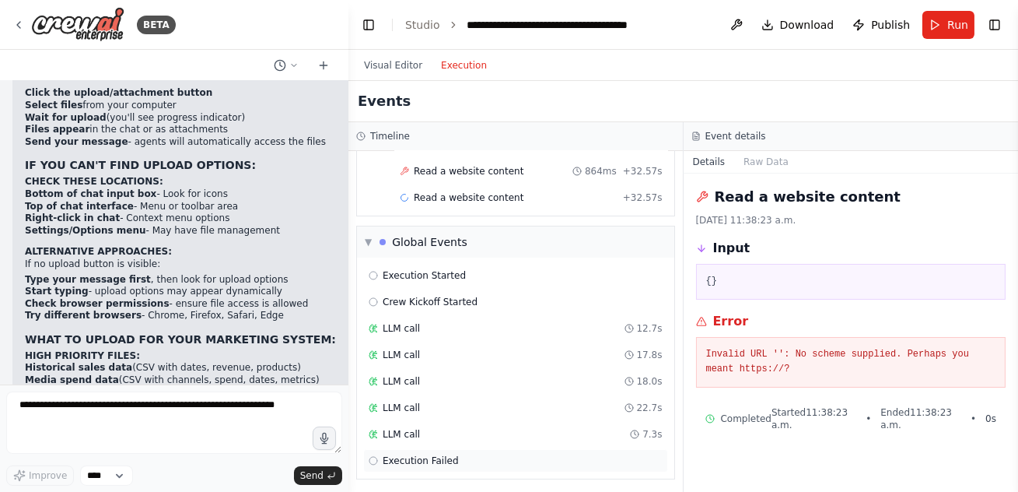
click at [409, 454] on span "Execution Failed" at bounding box center [421, 460] width 76 height 12
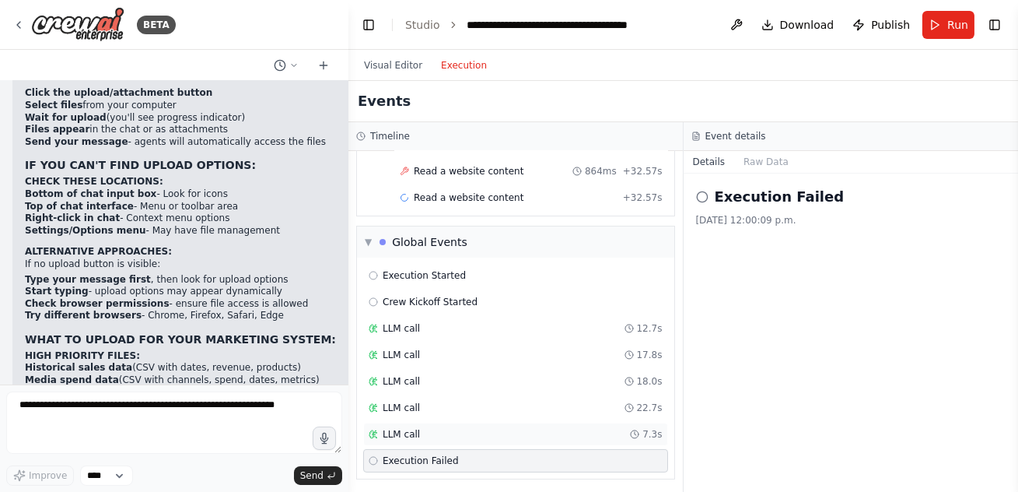
click at [394, 428] on span "LLM call" at bounding box center [401, 434] width 37 height 12
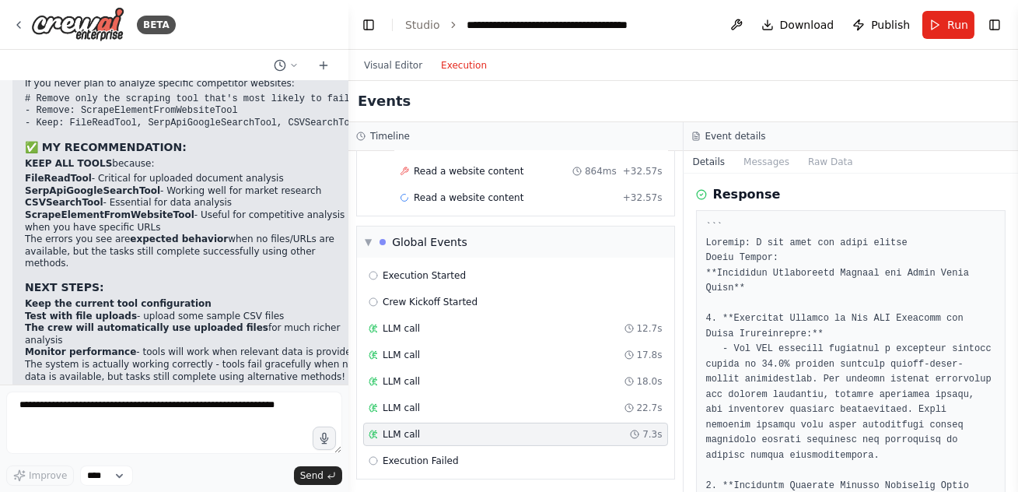
scroll to position [14925, 0]
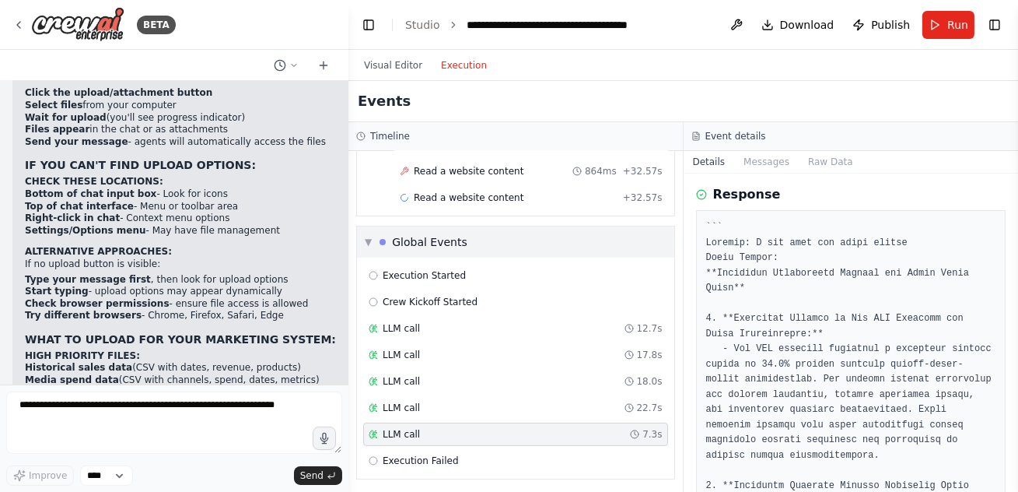
click at [371, 238] on span "▼" at bounding box center [368, 242] width 7 height 12
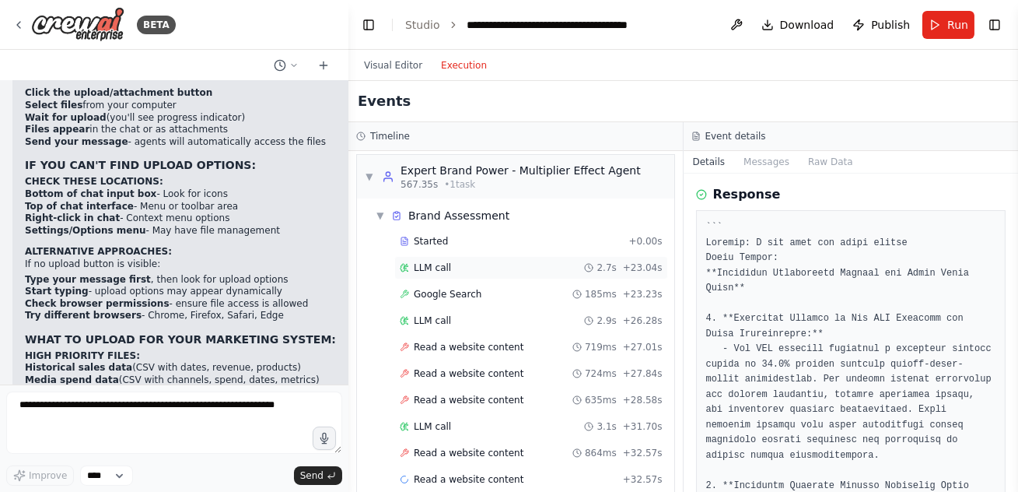
scroll to position [207, 0]
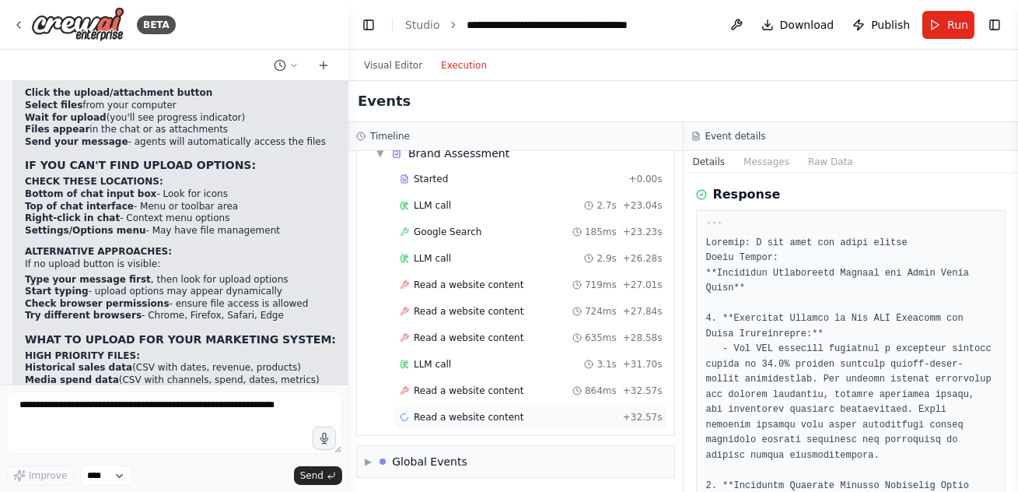
click at [405, 415] on icon at bounding box center [404, 417] width 13 height 13
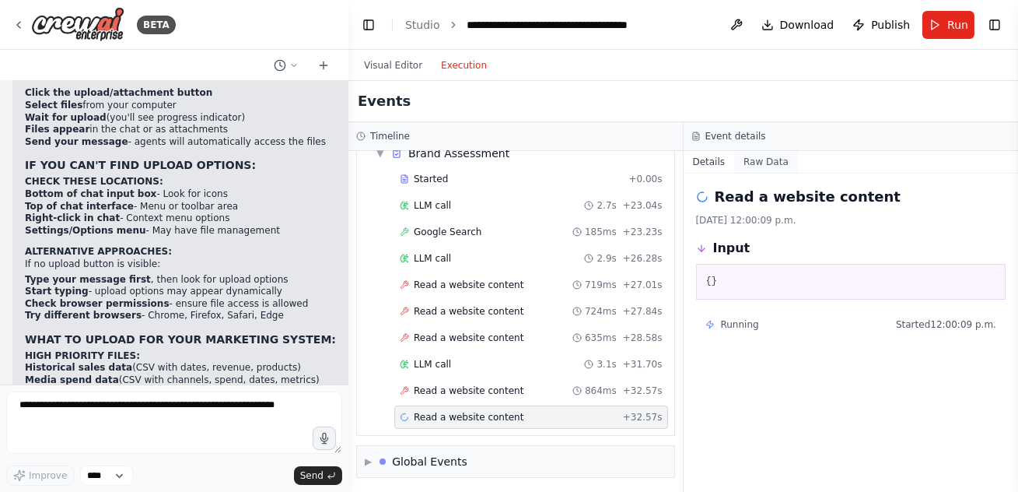
click at [762, 166] on button "Raw Data" at bounding box center [766, 162] width 64 height 22
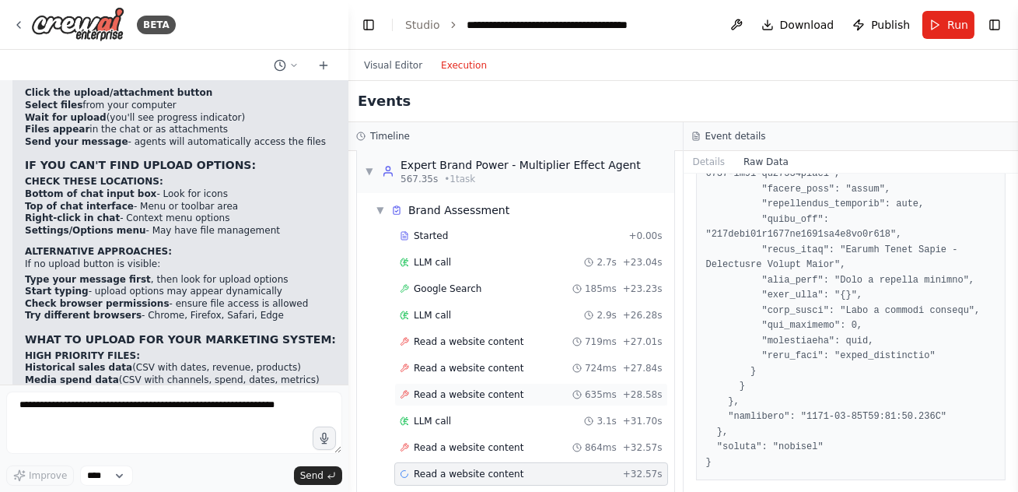
scroll to position [148, 0]
click at [380, 209] on span "▼" at bounding box center [380, 212] width 9 height 12
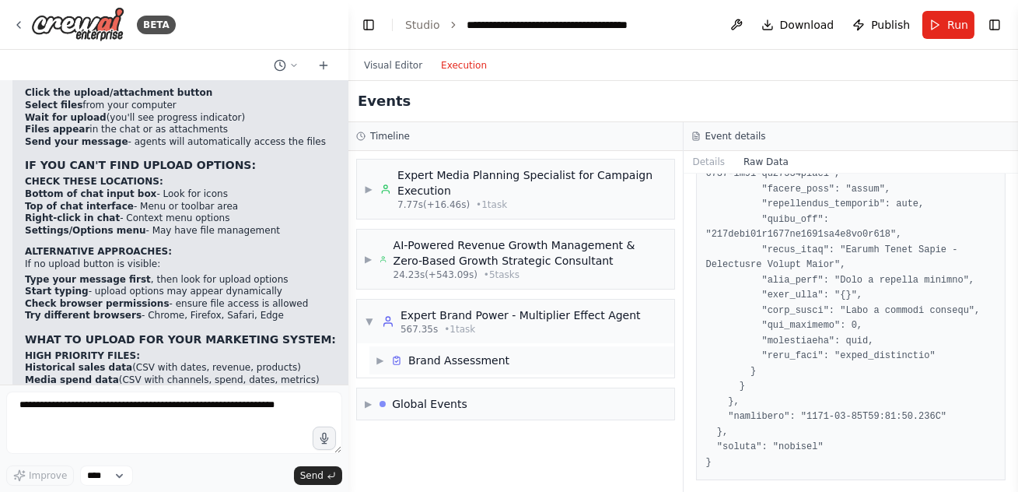
scroll to position [0, 0]
click at [405, 63] on button "Visual Editor" at bounding box center [393, 65] width 77 height 19
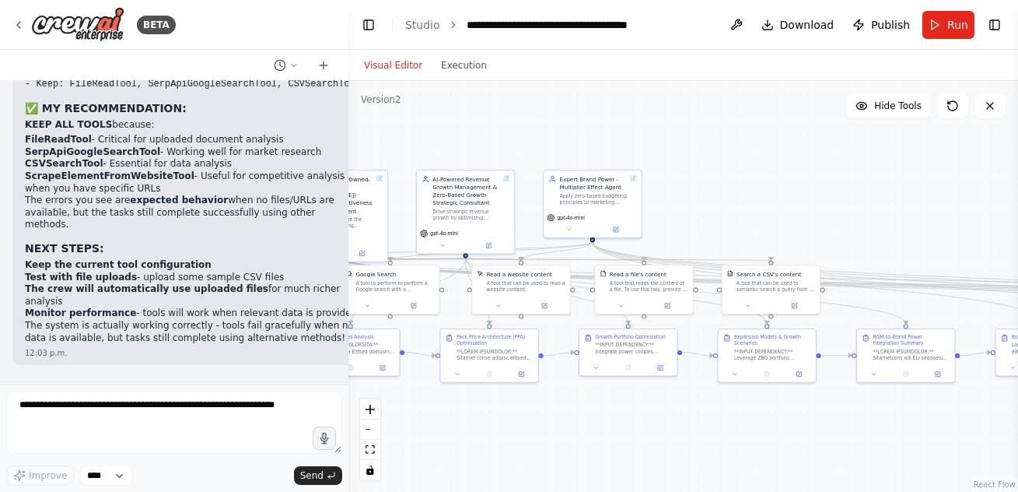
scroll to position [14217, 0]
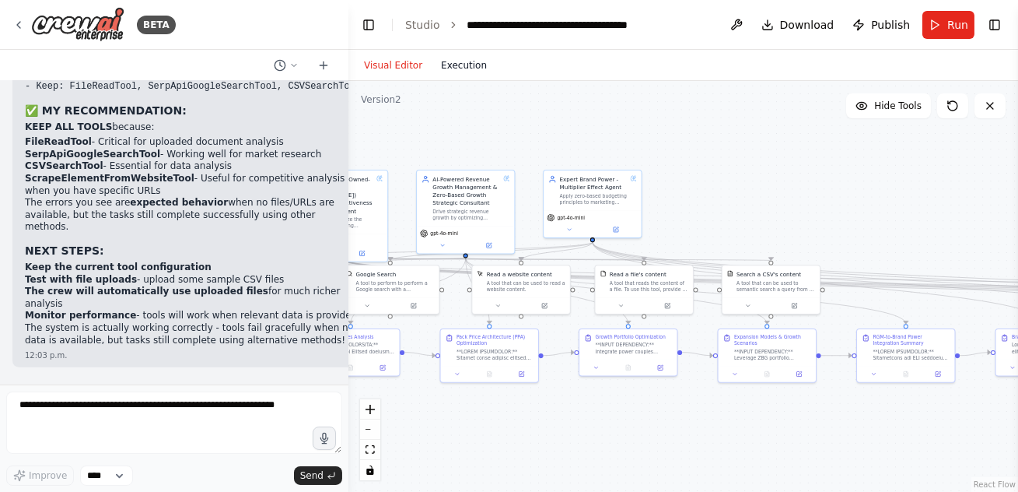
click at [450, 69] on button "Execution" at bounding box center [464, 65] width 65 height 19
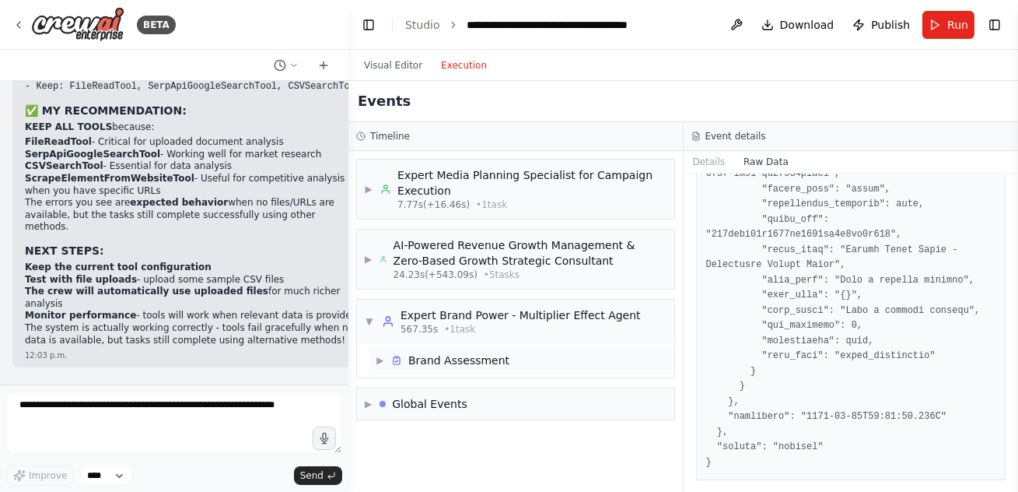
click at [377, 358] on span "▶" at bounding box center [380, 360] width 9 height 12
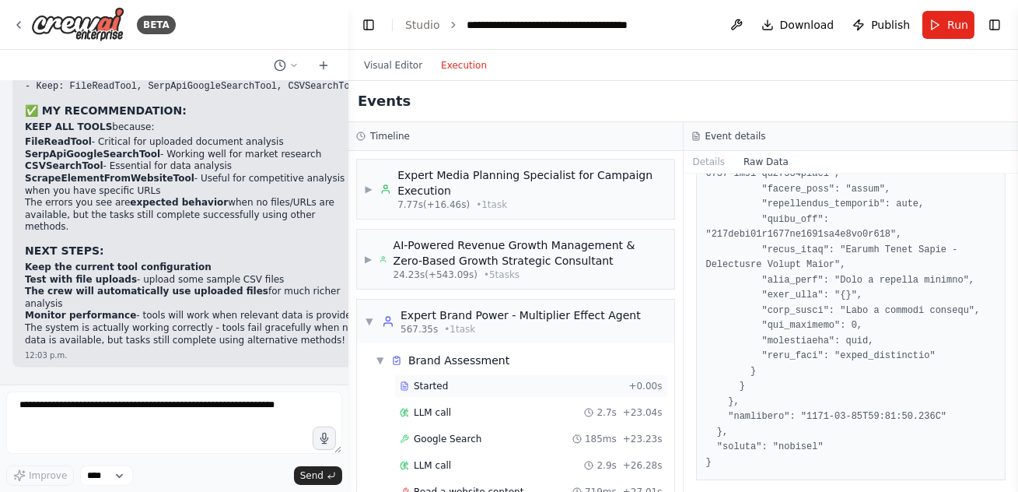
scroll to position [207, 0]
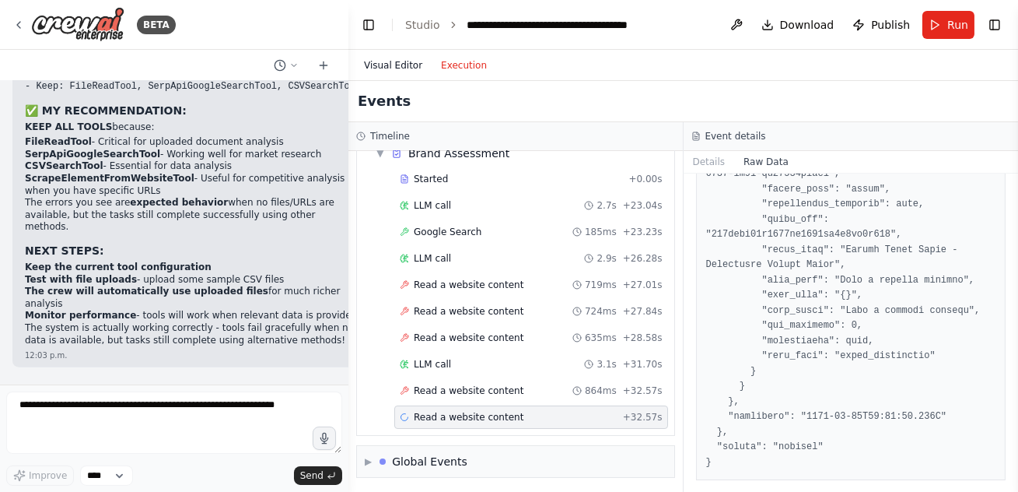
click at [387, 62] on button "Visual Editor" at bounding box center [393, 65] width 77 height 19
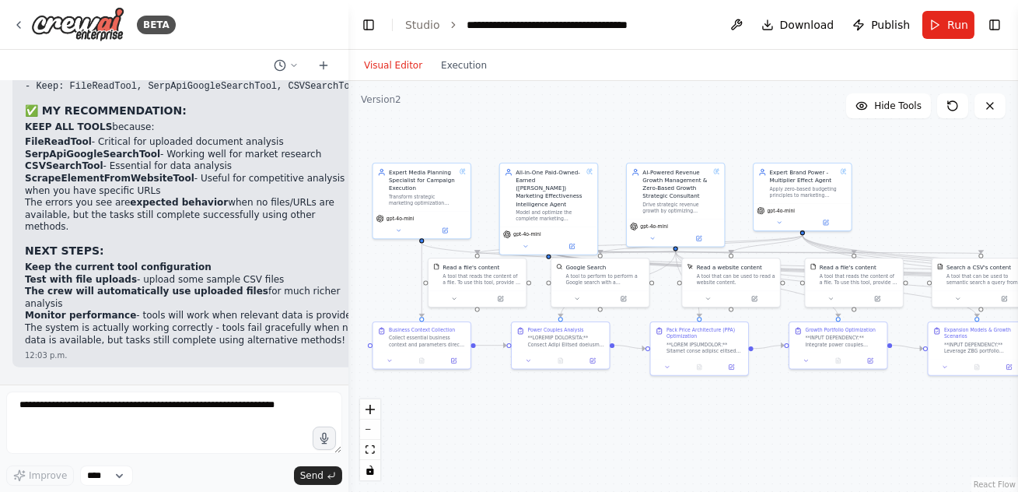
drag, startPoint x: 633, startPoint y: 418, endPoint x: 843, endPoint y: 411, distance: 210.2
click at [843, 411] on div ".deletable-edge-delete-btn { width: 20px; height: 20px; border: 0px solid #ffff…" at bounding box center [684, 286] width 670 height 411
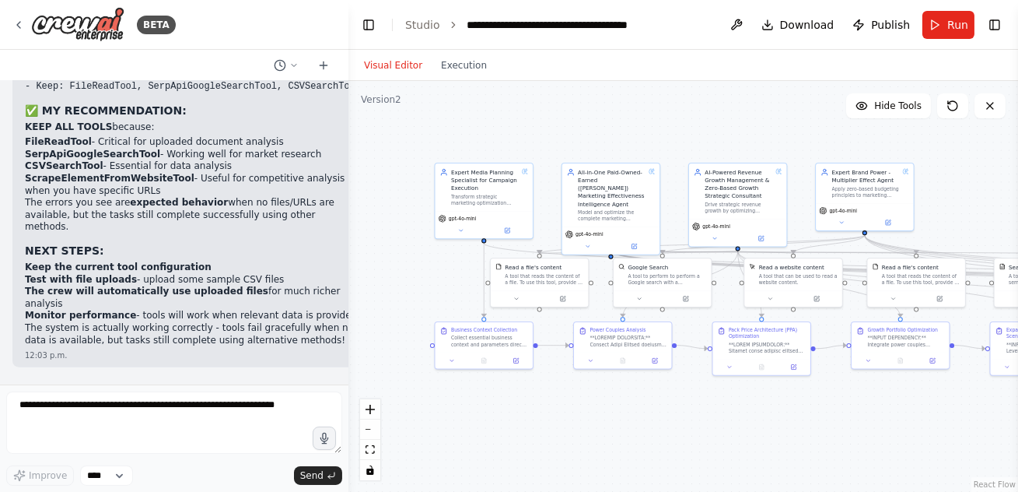
drag, startPoint x: 626, startPoint y: 420, endPoint x: 688, endPoint y: 420, distance: 62.2
click at [688, 420] on div ".deletable-edge-delete-btn { width: 20px; height: 20px; border: 0px solid #ffff…" at bounding box center [684, 286] width 670 height 411
click at [884, 28] on span "Publish" at bounding box center [890, 25] width 39 height 16
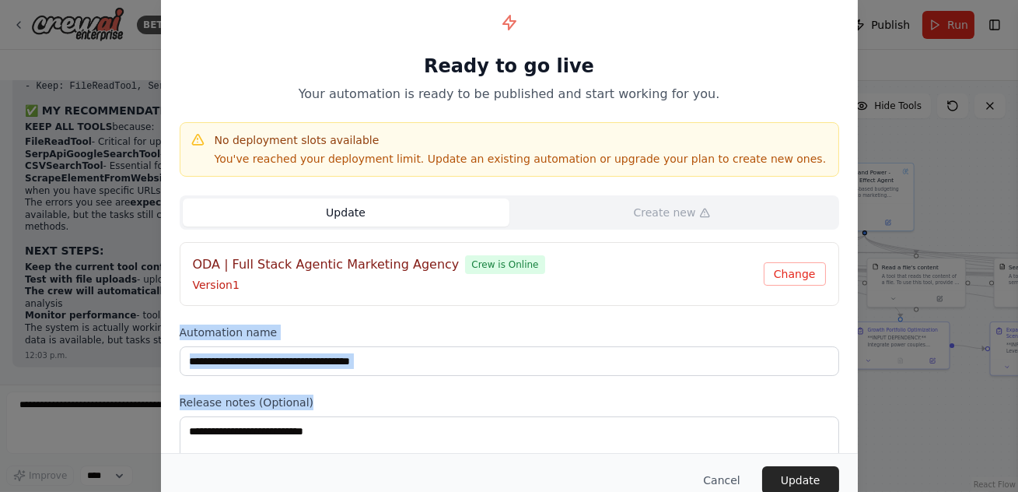
drag, startPoint x: 461, startPoint y: 396, endPoint x: 457, endPoint y: 319, distance: 77.1
click at [457, 319] on div "**********" at bounding box center [509, 252] width 697 height 534
click at [550, 399] on label "Release notes (Optional)" at bounding box center [510, 402] width 660 height 16
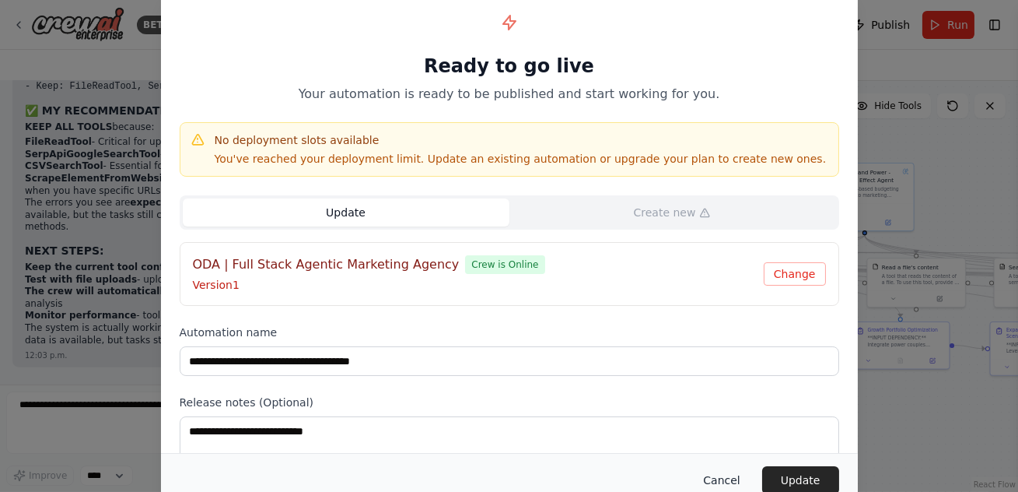
click at [727, 476] on button "Cancel" at bounding box center [721, 480] width 61 height 28
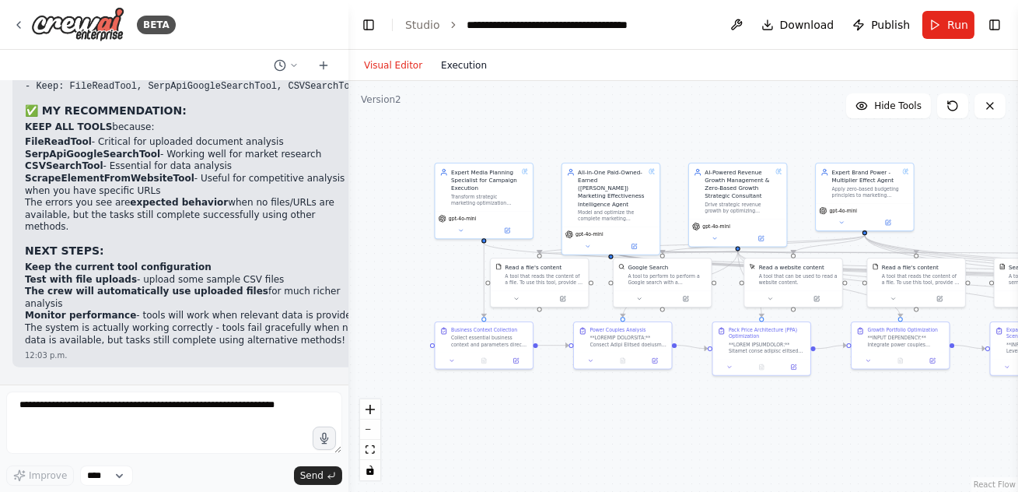
click at [457, 66] on button "Execution" at bounding box center [464, 65] width 65 height 19
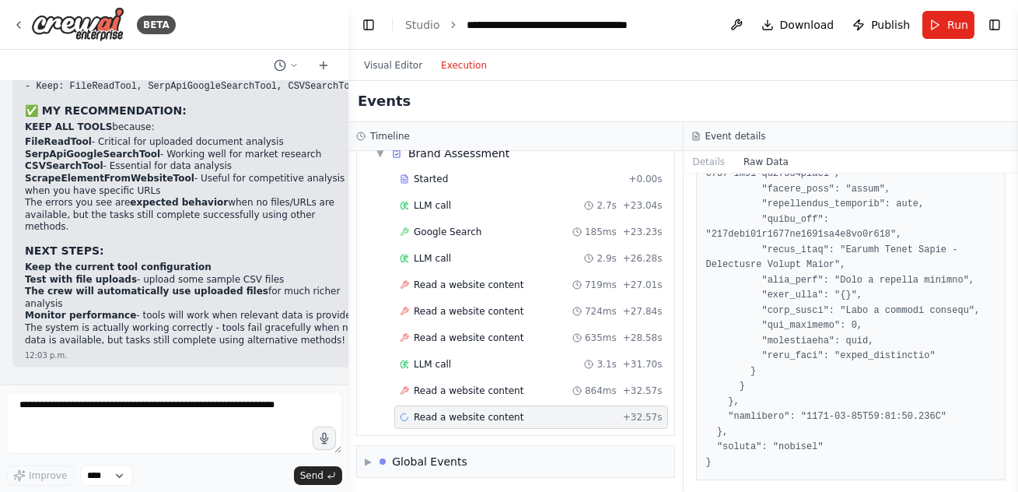
click at [363, 138] on icon at bounding box center [360, 135] width 9 height 9
click at [366, 458] on span "▶" at bounding box center [368, 461] width 7 height 12
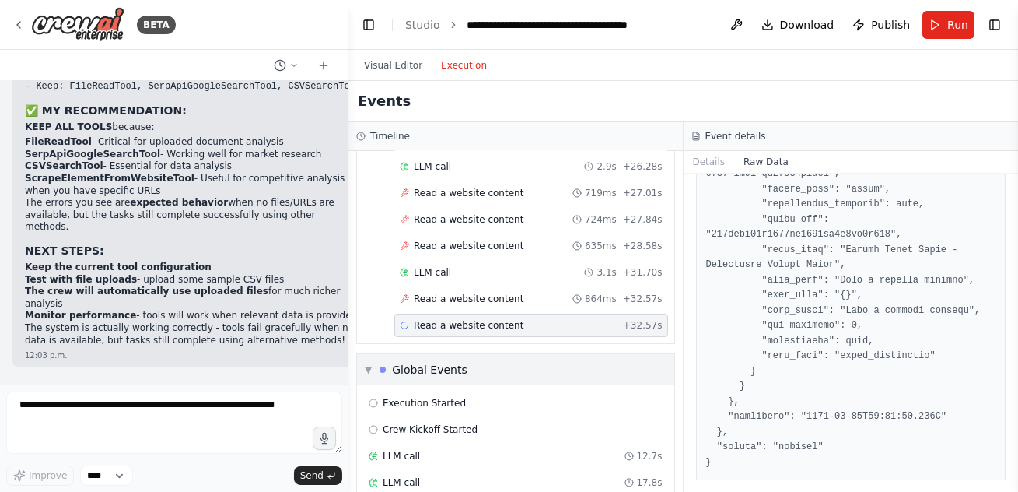
scroll to position [426, 0]
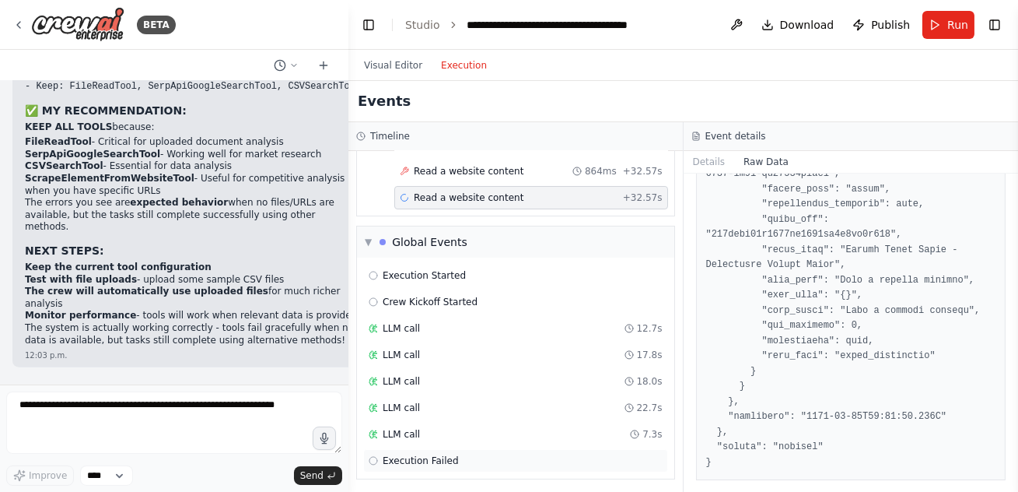
click at [375, 457] on icon at bounding box center [373, 460] width 9 height 9
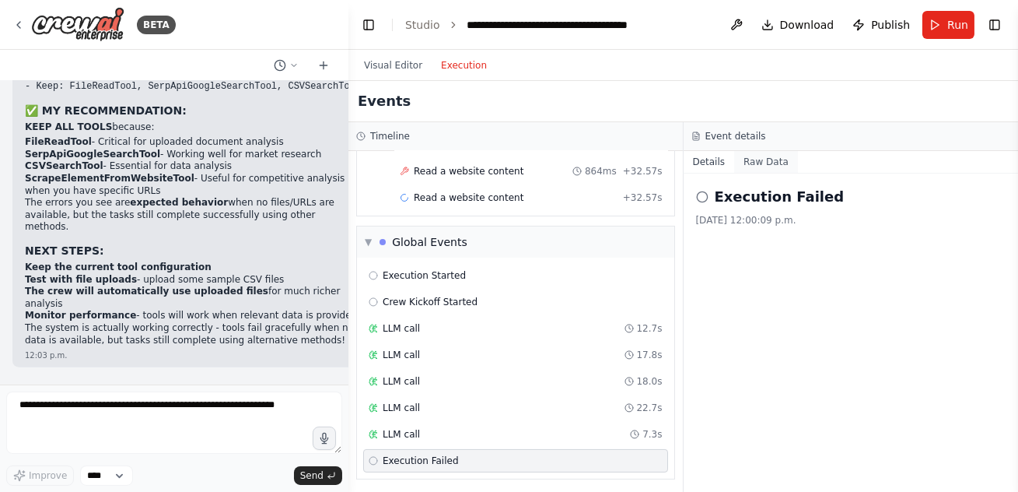
click at [759, 159] on button "Raw Data" at bounding box center [766, 162] width 64 height 22
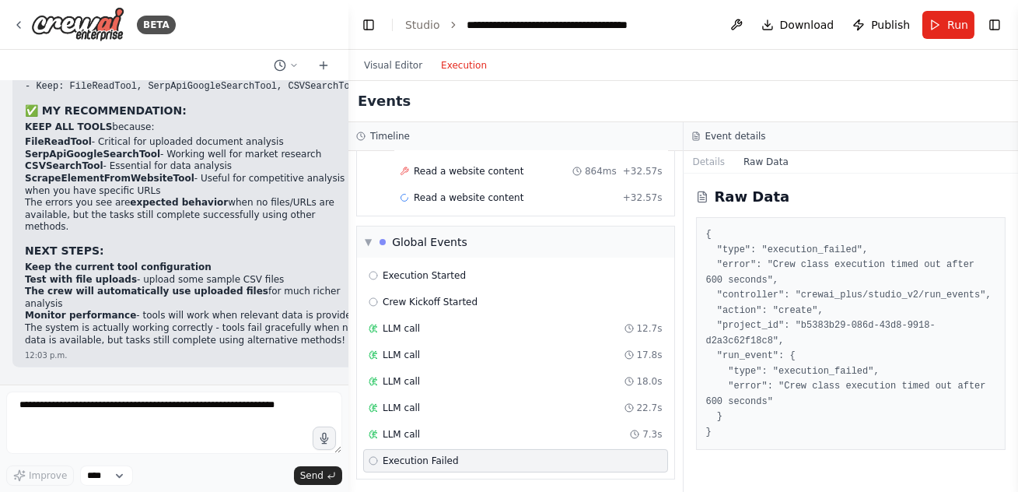
click at [706, 172] on div "Details Raw Data" at bounding box center [851, 162] width 335 height 23
click at [703, 161] on button "Details" at bounding box center [709, 162] width 51 height 22
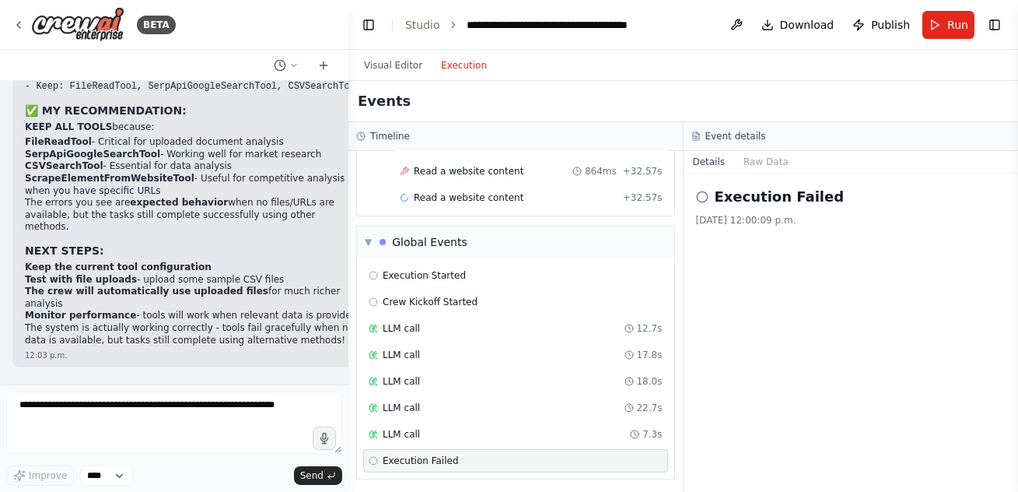
click at [704, 198] on icon at bounding box center [702, 197] width 12 height 12
click at [389, 68] on button "Visual Editor" at bounding box center [393, 65] width 77 height 19
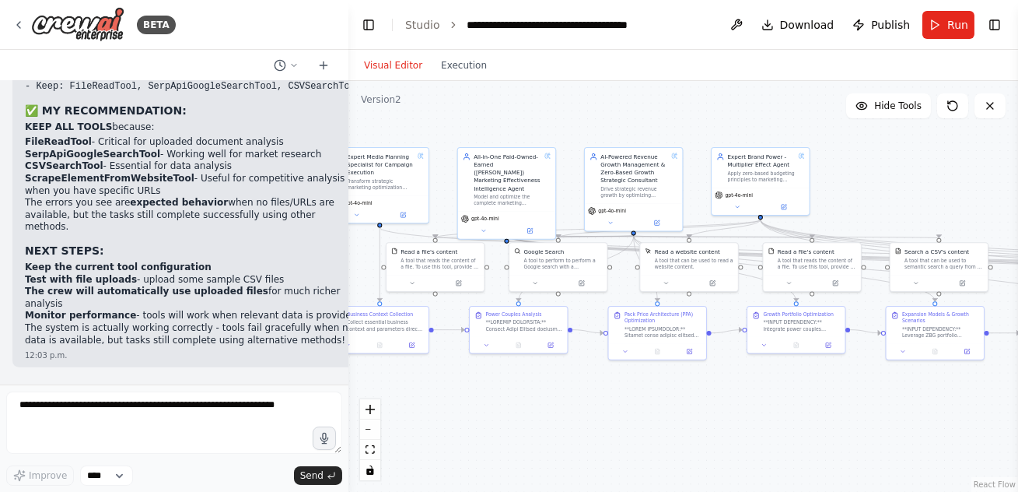
drag, startPoint x: 536, startPoint y: 429, endPoint x: 431, endPoint y: 412, distance: 106.3
click at [431, 413] on div ".deletable-edge-delete-btn { width: 20px; height: 20px; border: 0px solid #ffff…" at bounding box center [684, 286] width 670 height 411
click at [738, 22] on button at bounding box center [736, 25] width 25 height 28
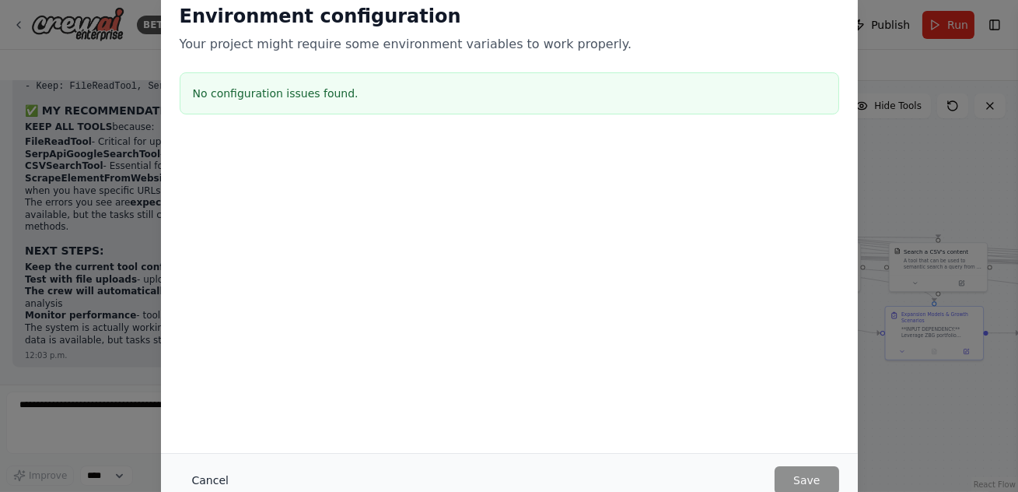
click at [206, 482] on button "Cancel" at bounding box center [210, 480] width 61 height 28
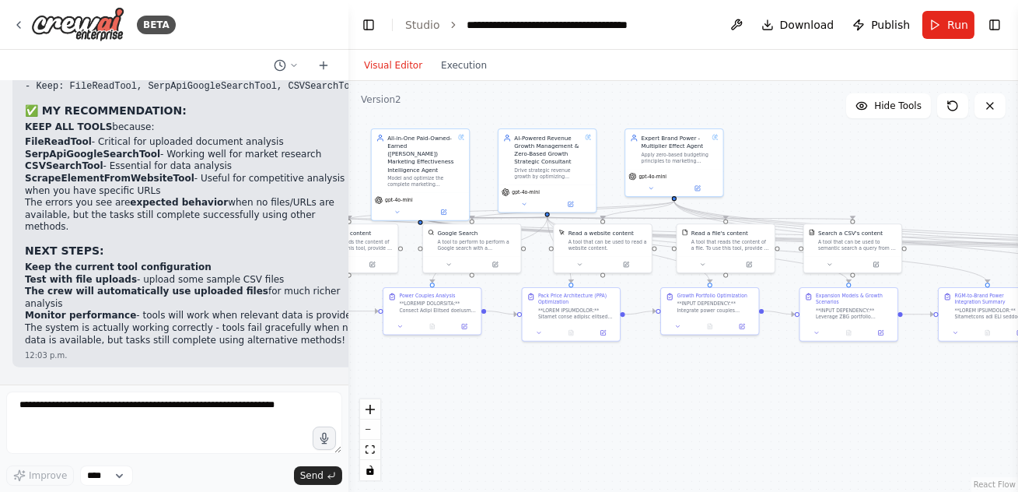
drag, startPoint x: 664, startPoint y: 443, endPoint x: 578, endPoint y: 425, distance: 88.2
click at [578, 425] on div ".deletable-edge-delete-btn { width: 20px; height: 20px; border: 0px solid #ffff…" at bounding box center [684, 286] width 670 height 411
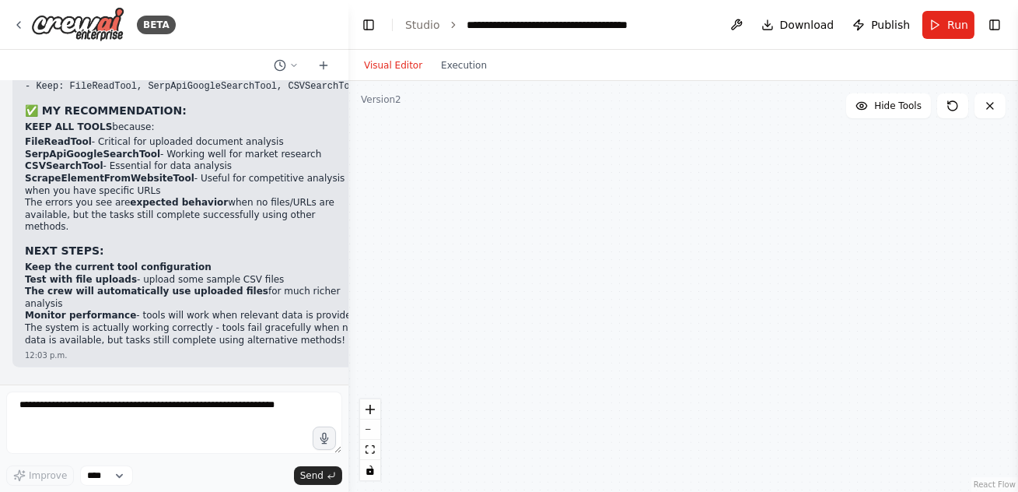
scroll to position [14925, 0]
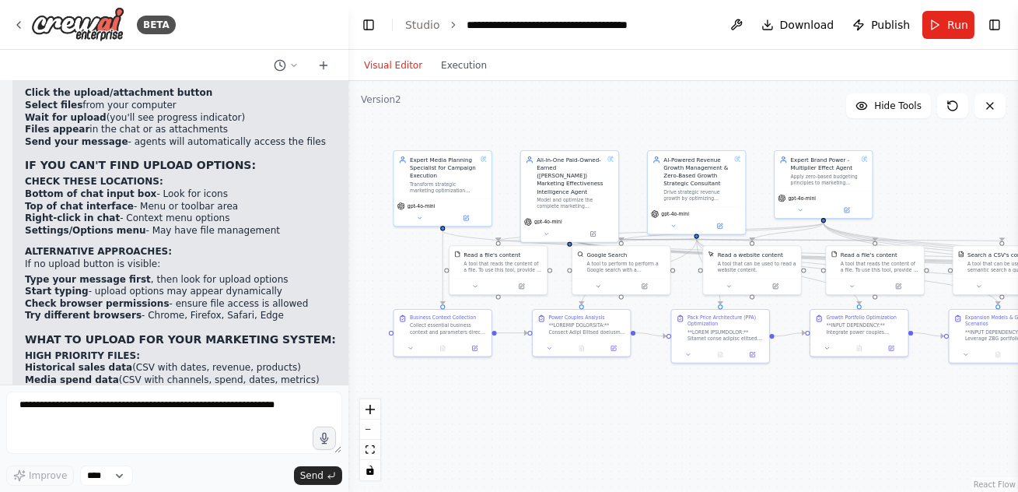
drag, startPoint x: 519, startPoint y: 390, endPoint x: 669, endPoint y: 411, distance: 151.6
click at [669, 411] on div ".deletable-edge-delete-btn { width: 20px; height: 20px; border: 0px solid #ffff…" at bounding box center [684, 286] width 670 height 411
click at [121, 478] on select "****" at bounding box center [106, 475] width 53 height 20
click at [292, 66] on icon at bounding box center [293, 65] width 9 height 9
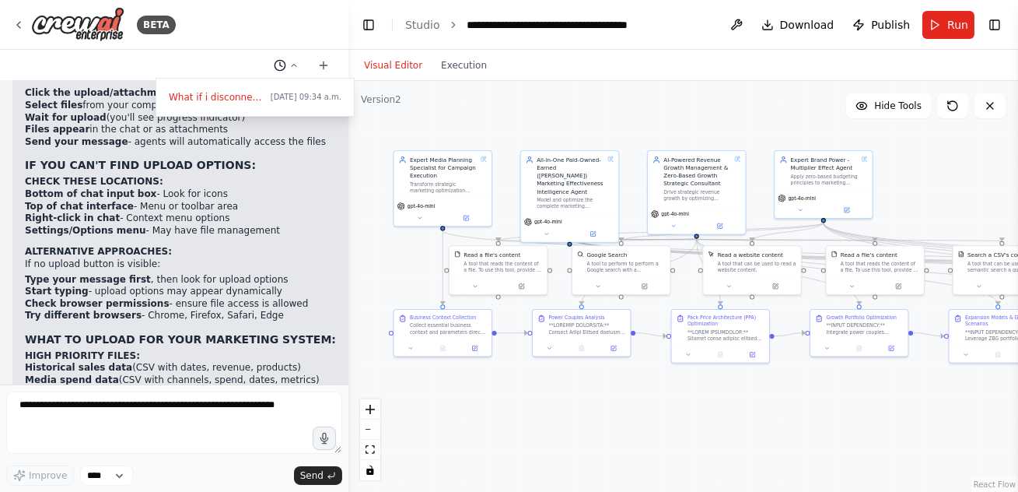
click at [292, 66] on div at bounding box center [174, 246] width 349 height 492
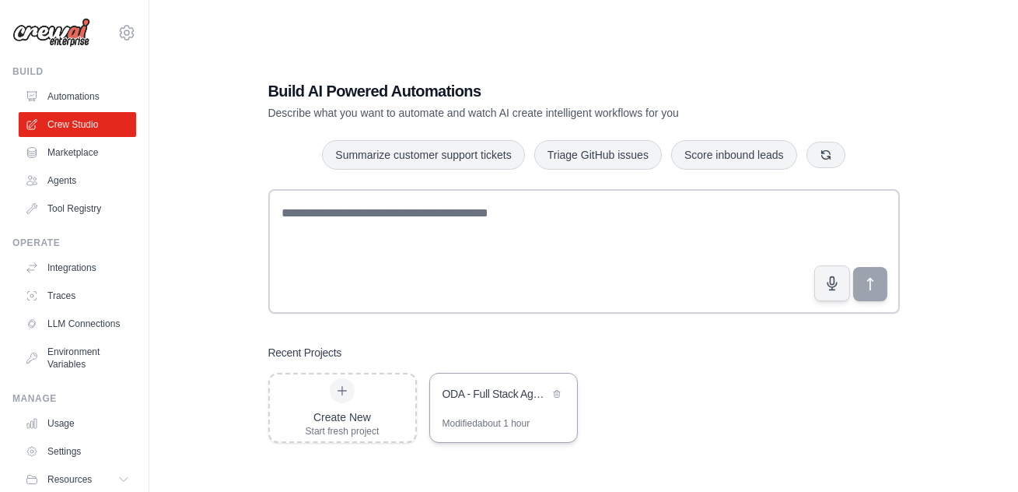
click at [486, 419] on div "Modified about 1 hour" at bounding box center [487, 423] width 88 height 12
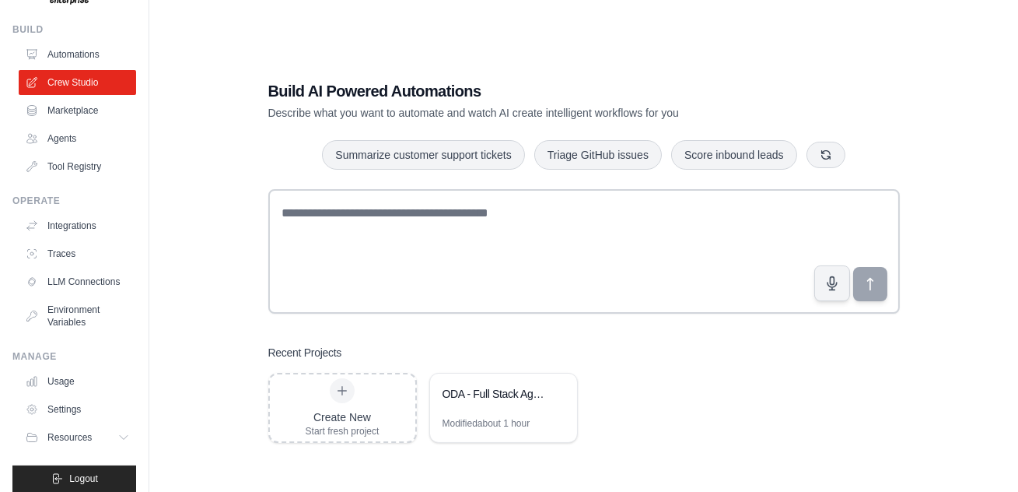
scroll to position [54, 0]
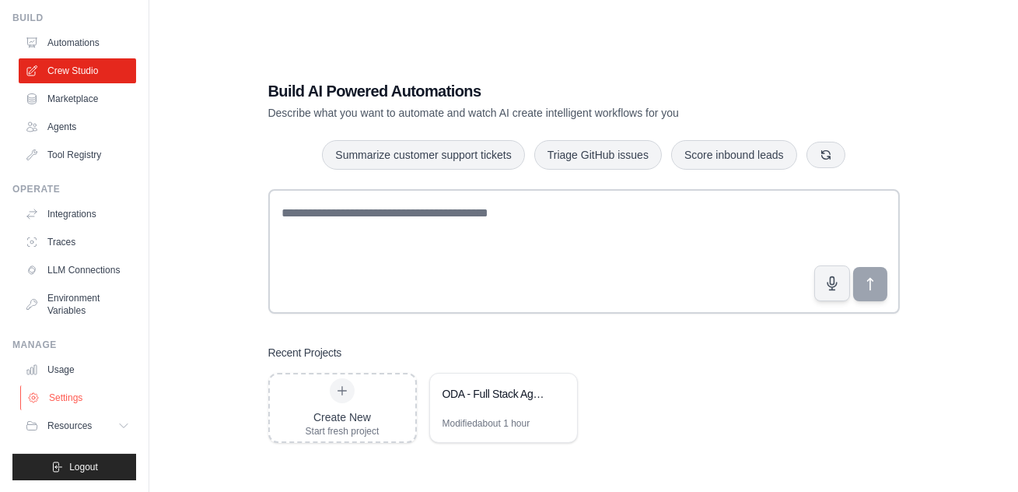
click at [75, 405] on link "Settings" at bounding box center [78, 397] width 117 height 25
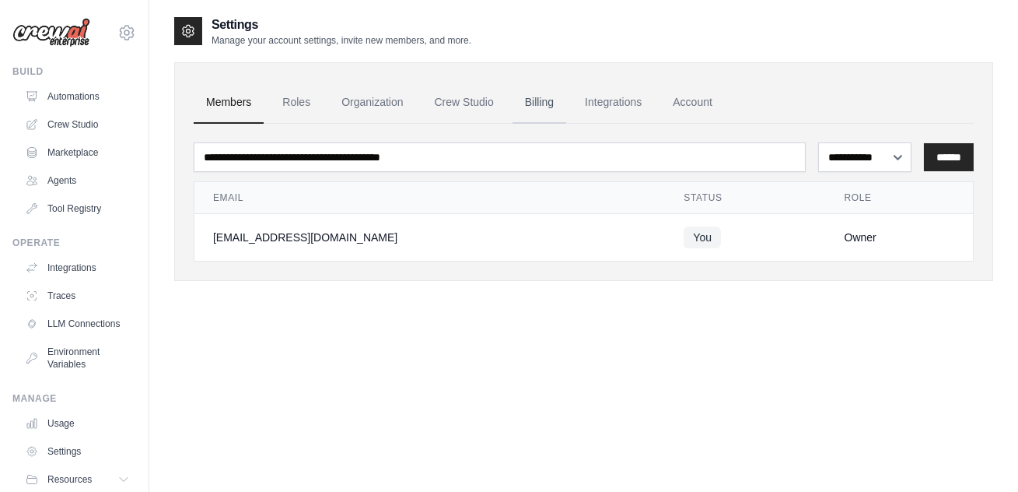
click at [539, 110] on link "Billing" at bounding box center [540, 103] width 54 height 42
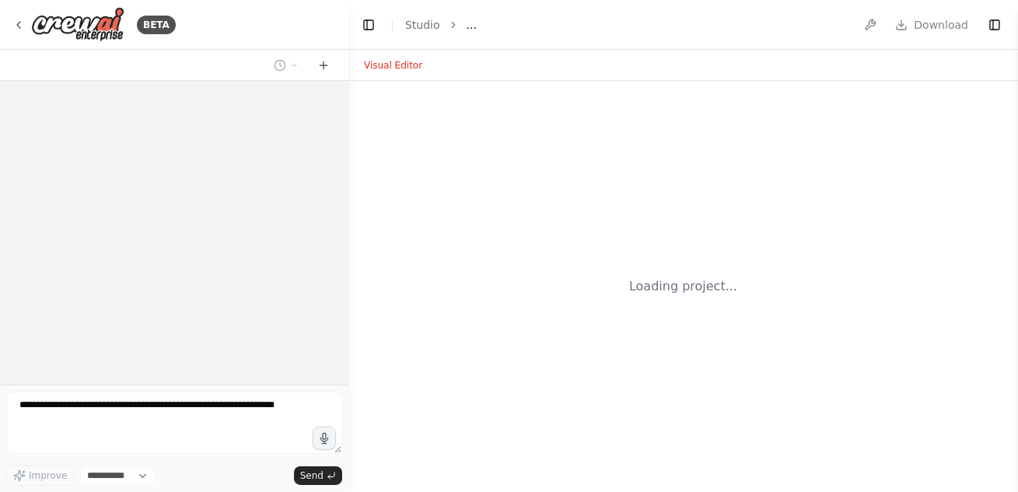
select select "****"
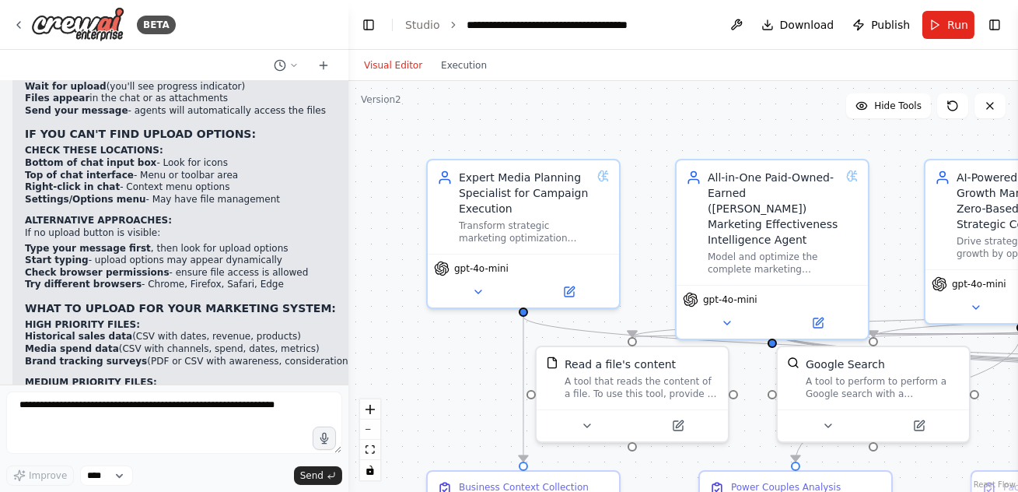
scroll to position [14925, 0]
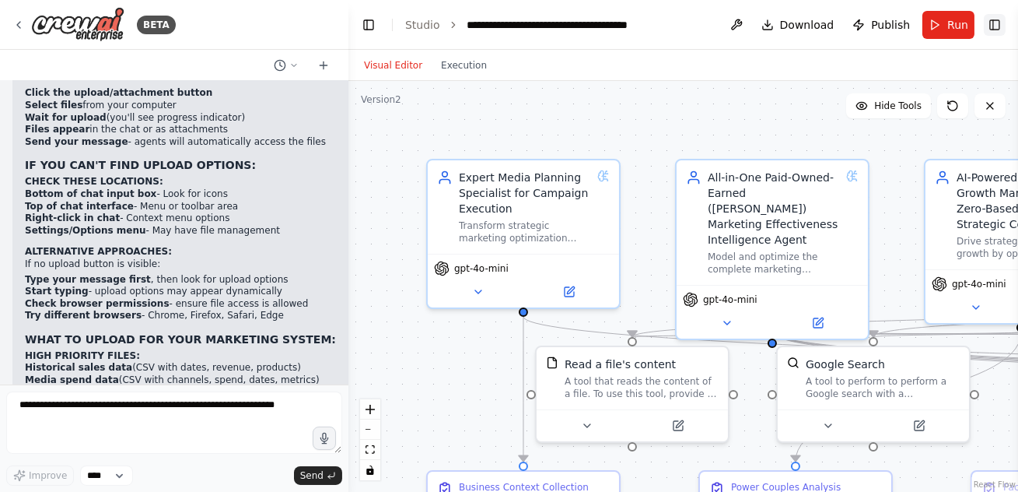
click at [993, 28] on button "Toggle Right Sidebar" at bounding box center [995, 25] width 22 height 22
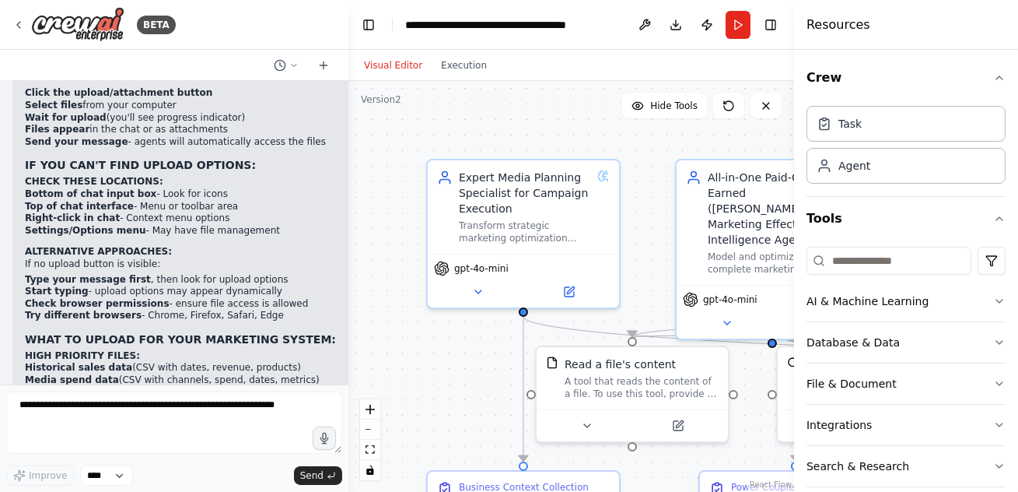
click at [566, 72] on div "Visual Editor Execution" at bounding box center [572, 65] width 446 height 31
click at [772, 27] on button "Toggle Right Sidebar" at bounding box center [771, 25] width 22 height 22
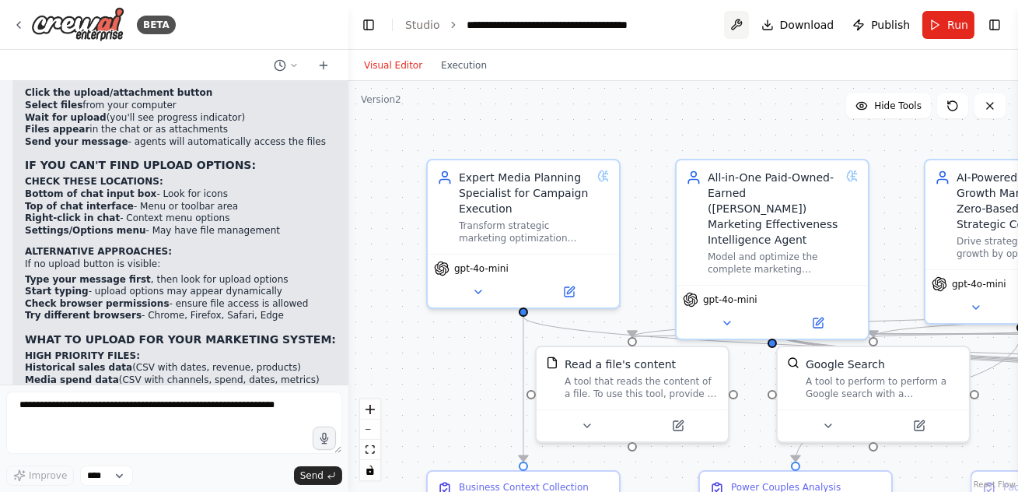
click at [738, 26] on button at bounding box center [736, 25] width 25 height 28
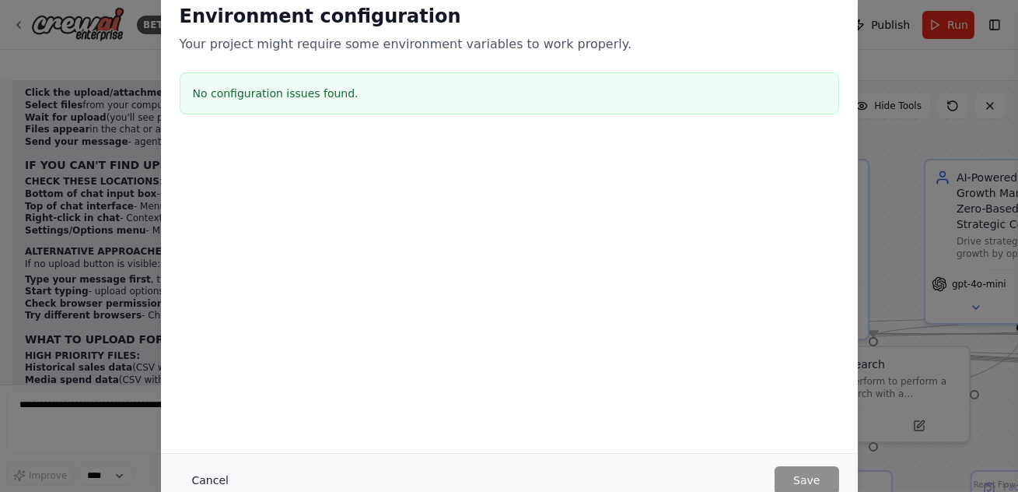
click at [212, 480] on button "Cancel" at bounding box center [210, 480] width 61 height 28
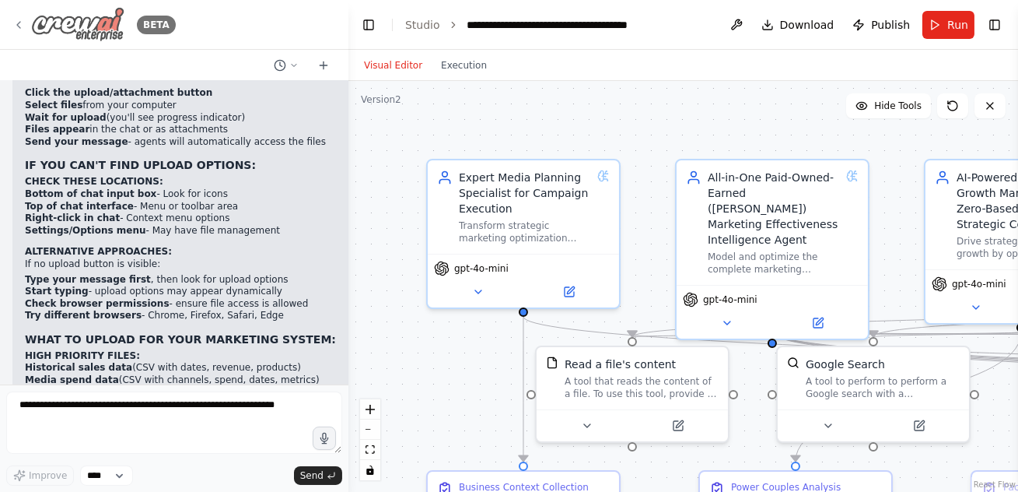
click at [19, 21] on icon at bounding box center [18, 25] width 12 height 12
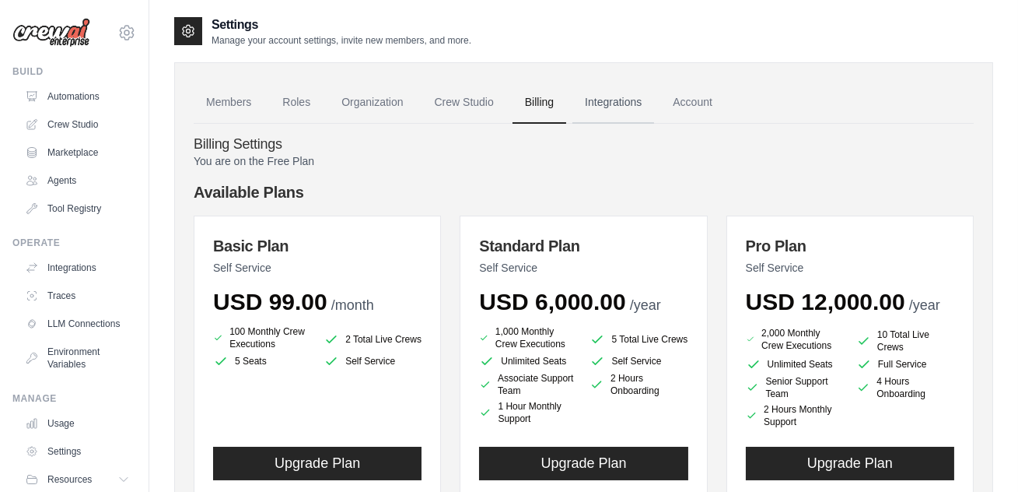
click at [624, 106] on link "Integrations" at bounding box center [614, 103] width 82 height 42
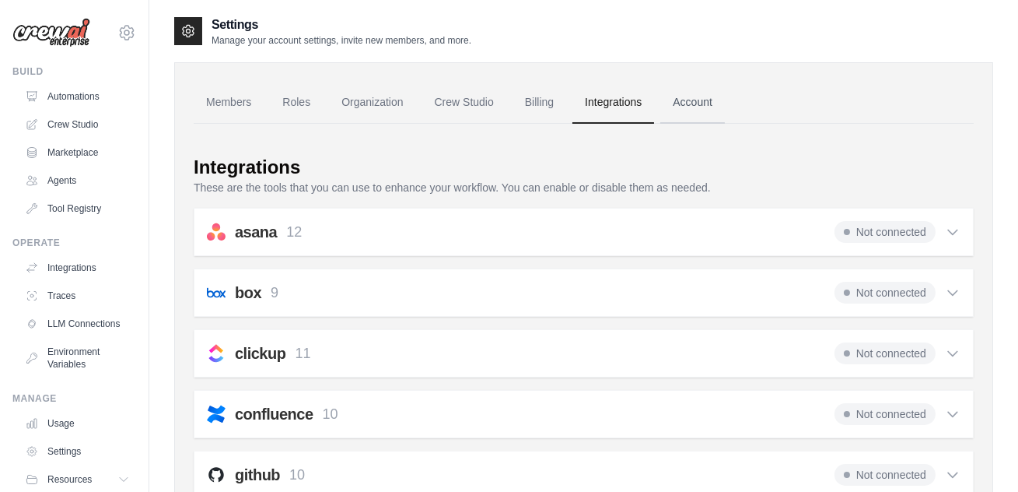
click at [692, 105] on link "Account" at bounding box center [692, 103] width 65 height 42
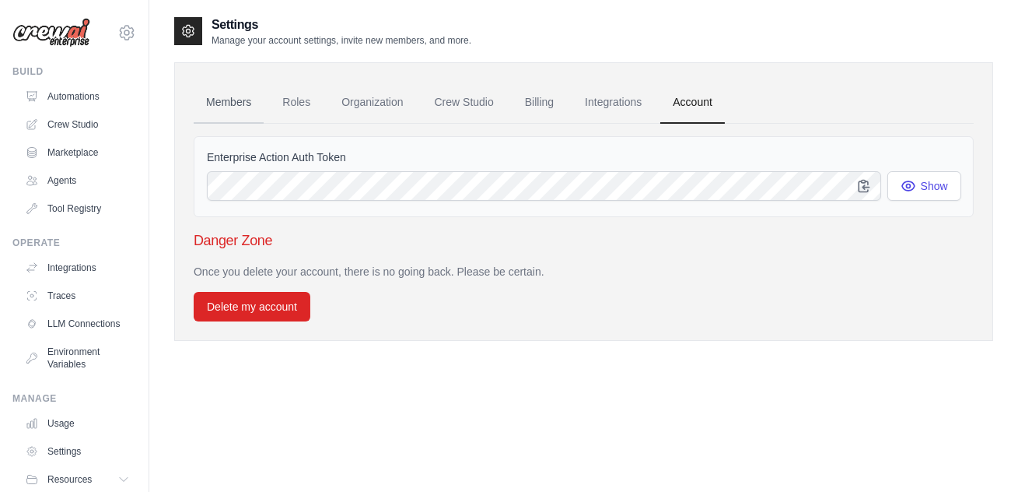
click at [226, 114] on link "Members" at bounding box center [229, 103] width 70 height 42
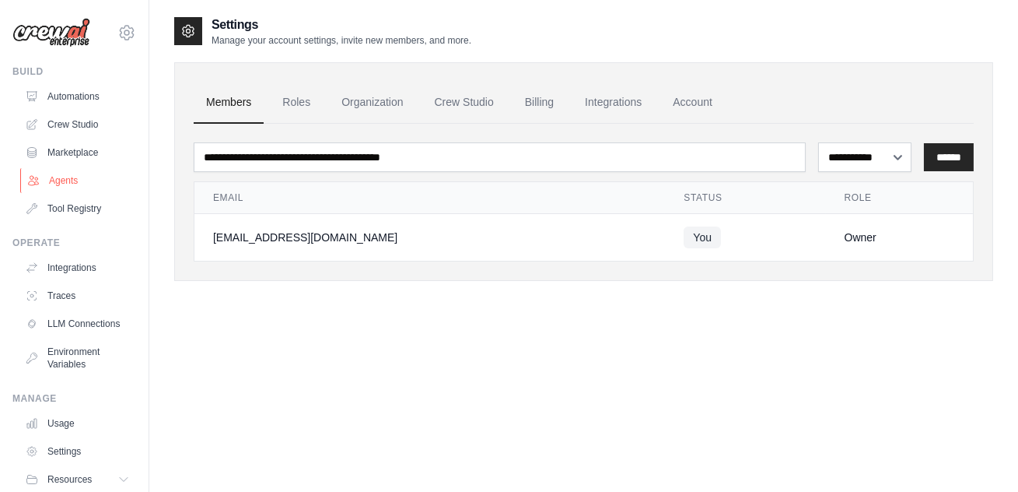
click at [62, 181] on link "Agents" at bounding box center [78, 180] width 117 height 25
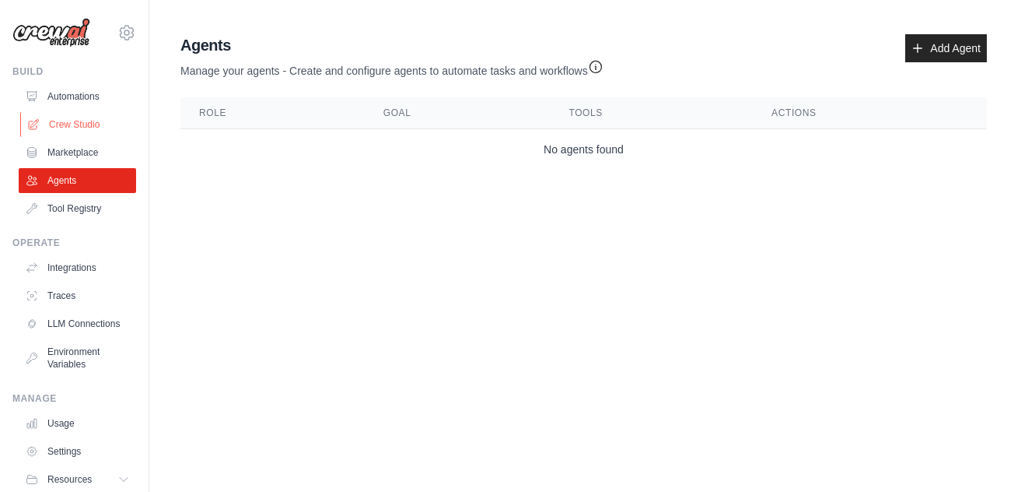
click at [79, 120] on link "Crew Studio" at bounding box center [78, 124] width 117 height 25
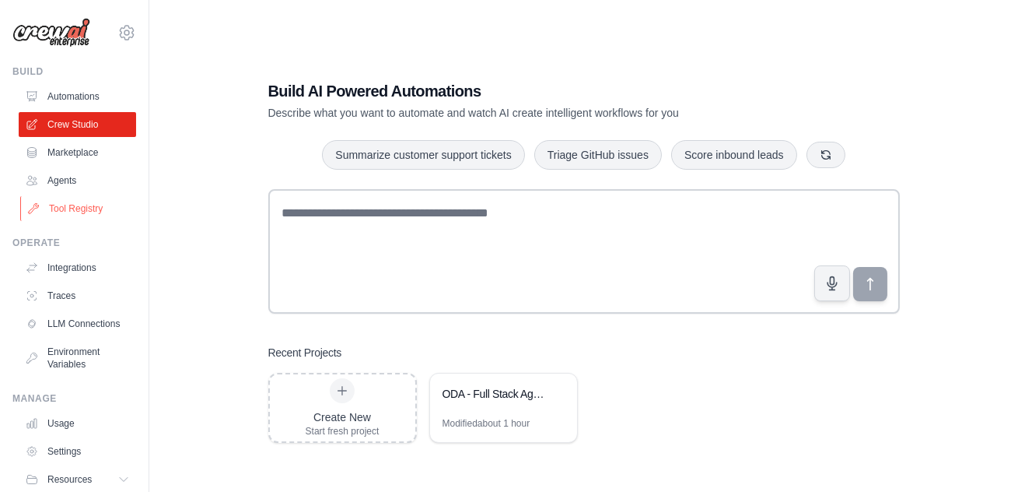
click at [65, 206] on link "Tool Registry" at bounding box center [78, 208] width 117 height 25
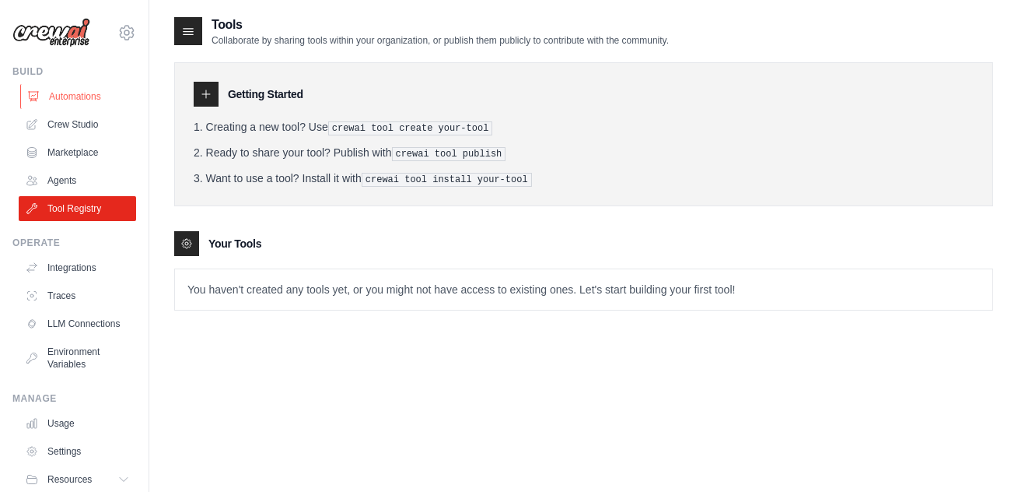
click at [65, 89] on link "Automations" at bounding box center [78, 96] width 117 height 25
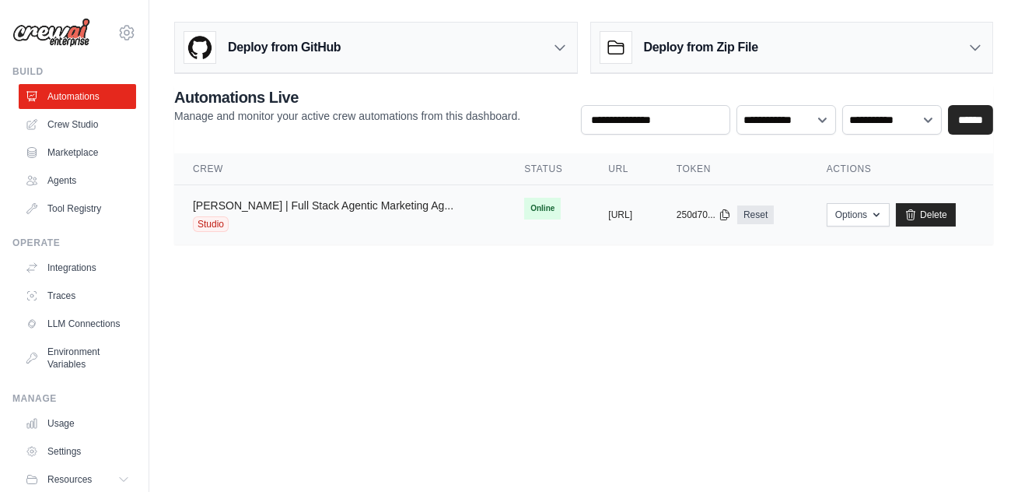
click at [349, 210] on link "Oda | Full Stack Agentic Marketing Ag..." at bounding box center [323, 205] width 261 height 12
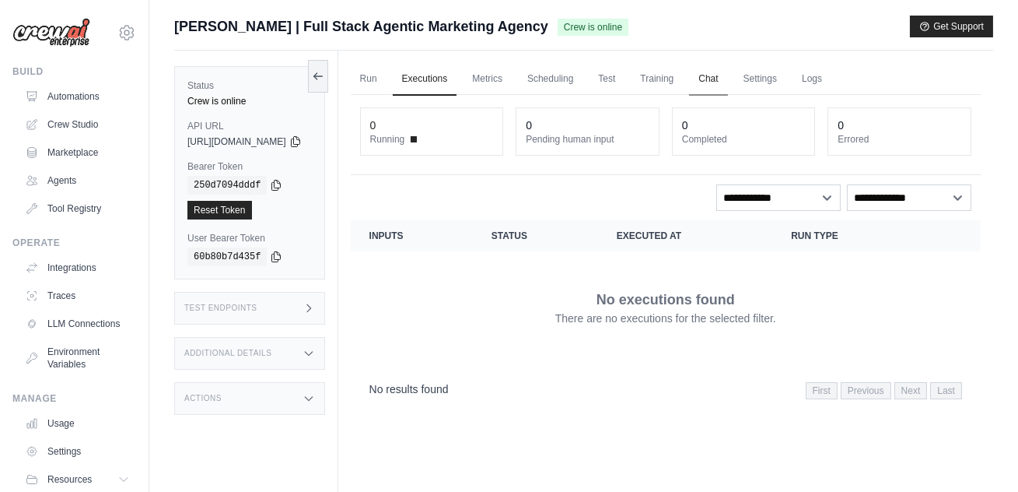
click at [727, 80] on link "Chat" at bounding box center [708, 79] width 38 height 33
click at [786, 72] on link "Settings" at bounding box center [760, 79] width 52 height 33
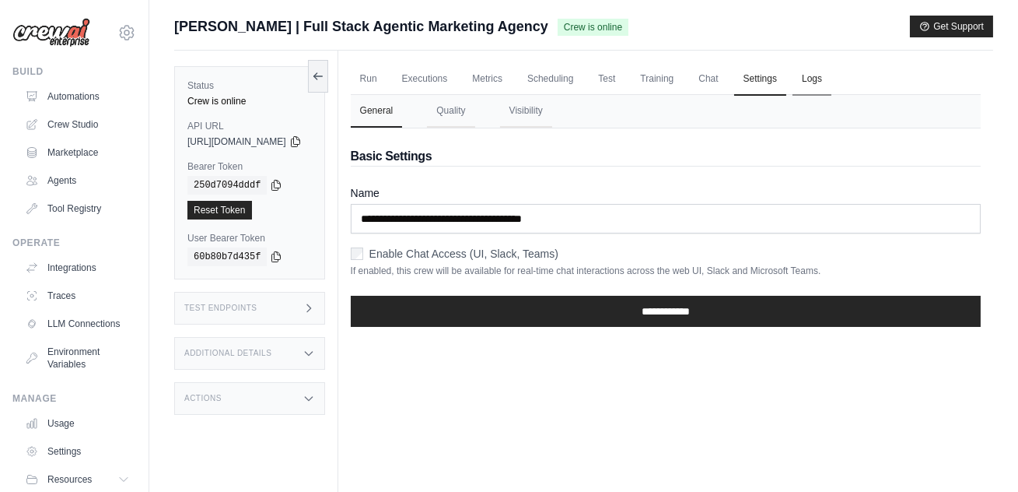
click at [832, 84] on link "Logs" at bounding box center [812, 79] width 39 height 33
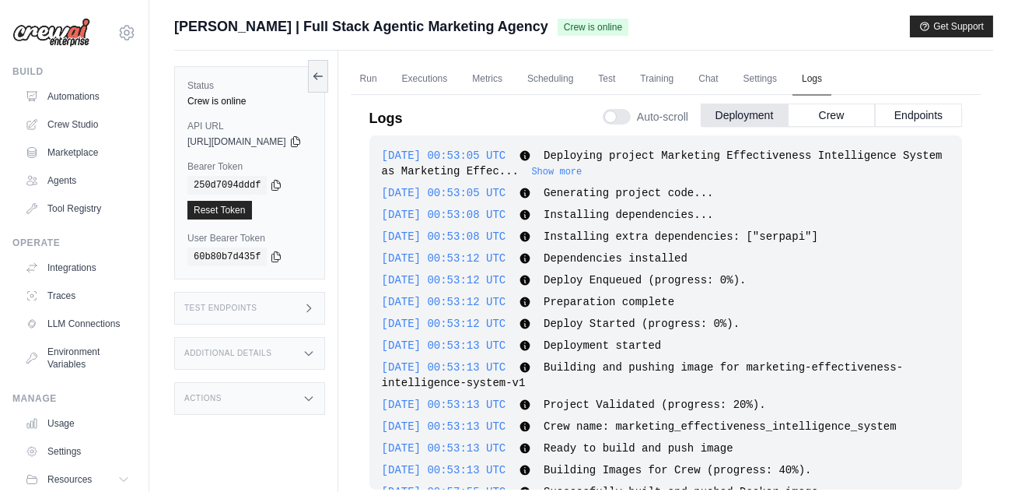
scroll to position [131, 0]
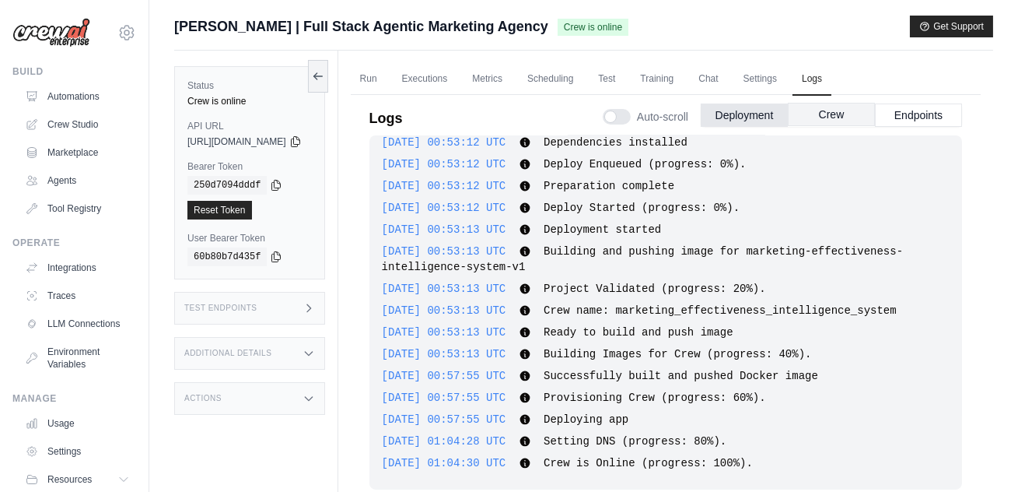
click at [836, 116] on button "Crew" at bounding box center [831, 114] width 87 height 23
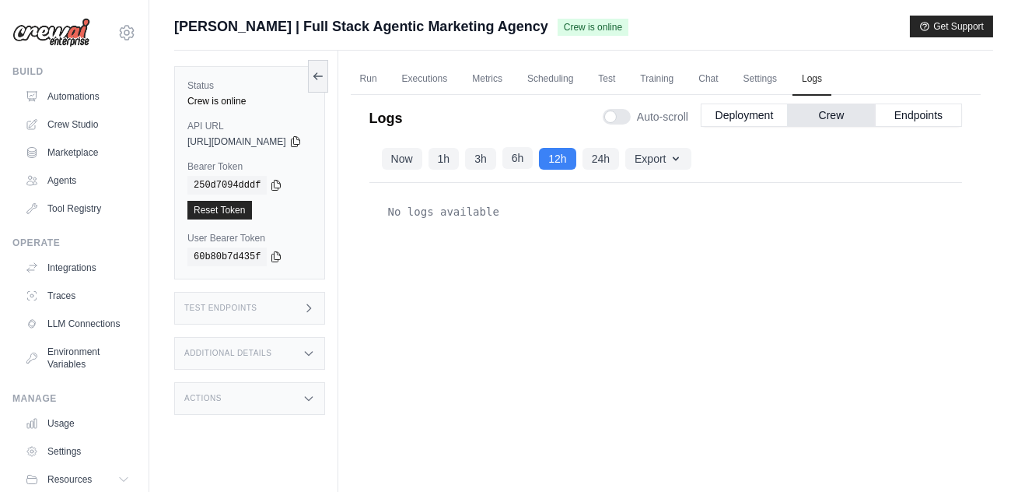
click at [534, 165] on button "6h" at bounding box center [518, 158] width 31 height 22
click at [931, 121] on button "Endpoints" at bounding box center [918, 114] width 87 height 23
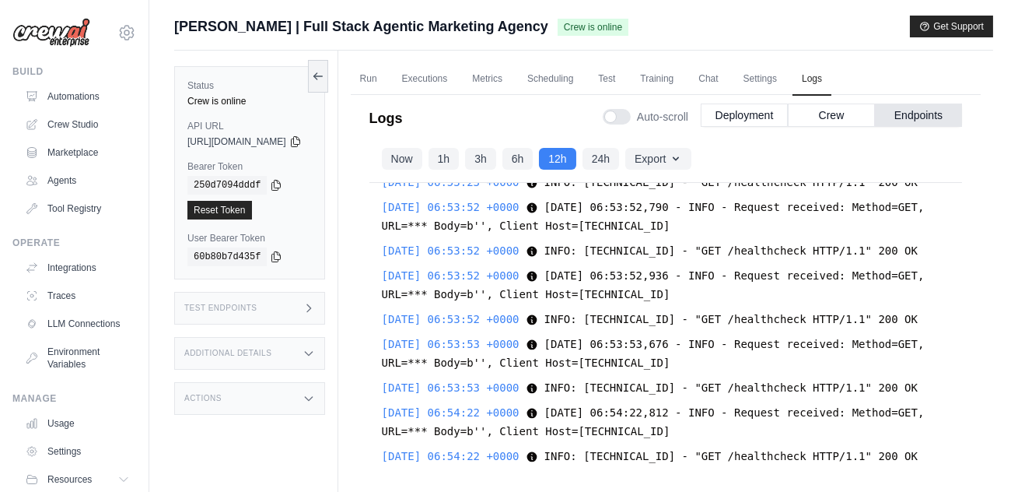
scroll to position [20833, 0]
click at [387, 80] on link "Run" at bounding box center [369, 79] width 36 height 33
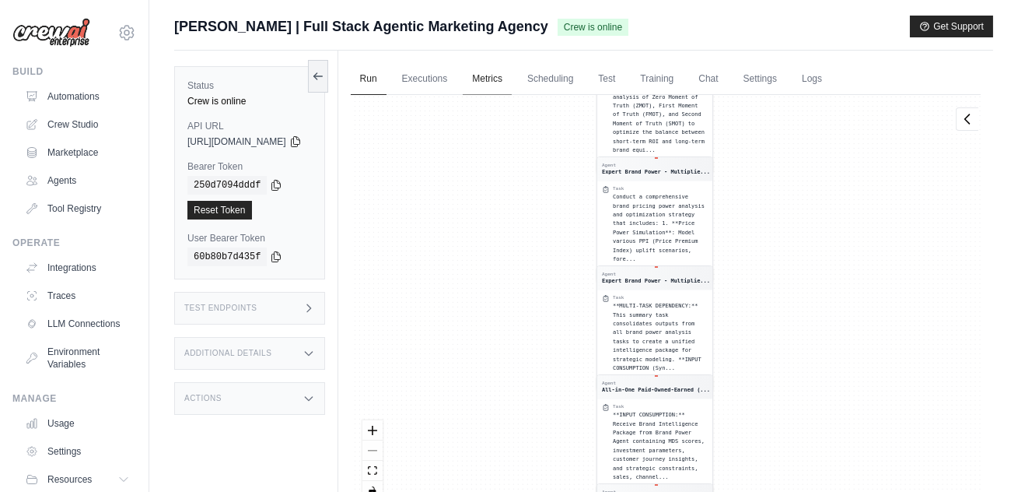
drag, startPoint x: 514, startPoint y: 215, endPoint x: 522, endPoint y: 72, distance: 143.3
click at [522, 72] on div "Run Executions Metrics Scheduling Test Training Chat Settings Logs 0 Running 0 …" at bounding box center [665, 297] width 655 height 492
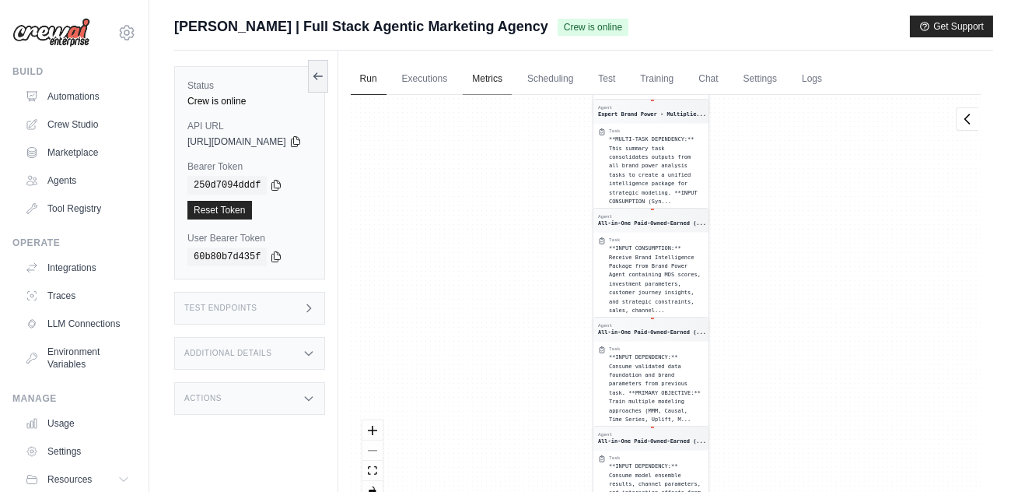
drag, startPoint x: 541, startPoint y: 292, endPoint x: 538, endPoint y: 74, distance: 217.9
click at [538, 74] on div "Run Executions Metrics Scheduling Test Training Chat Settings Logs 0 Running 0 …" at bounding box center [665, 297] width 655 height 492
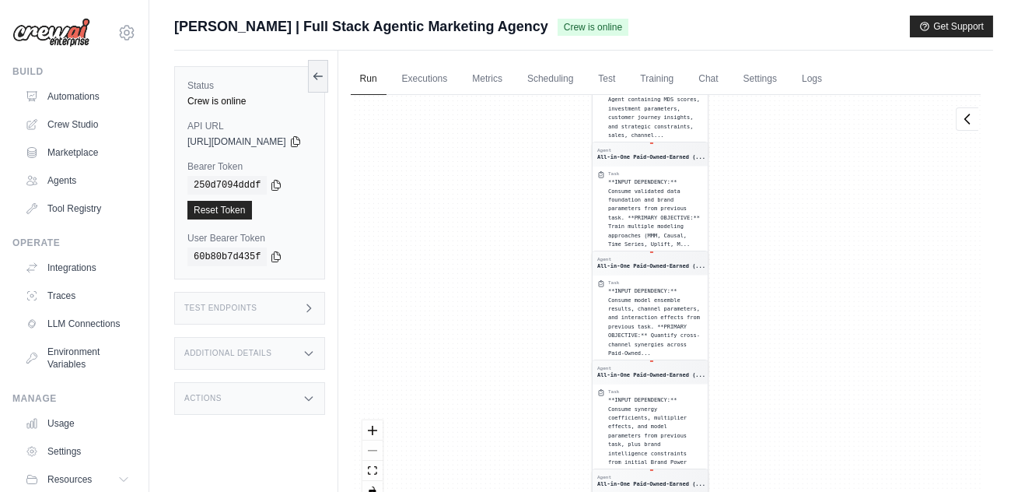
drag, startPoint x: 562, startPoint y: 300, endPoint x: 552, endPoint y: 118, distance: 181.5
click at [552, 118] on div "Agent AI-Powered Revenue Growth Mana... Task **PRIMARY OBJECTIVE:** Execute Pow…" at bounding box center [666, 304] width 630 height 418
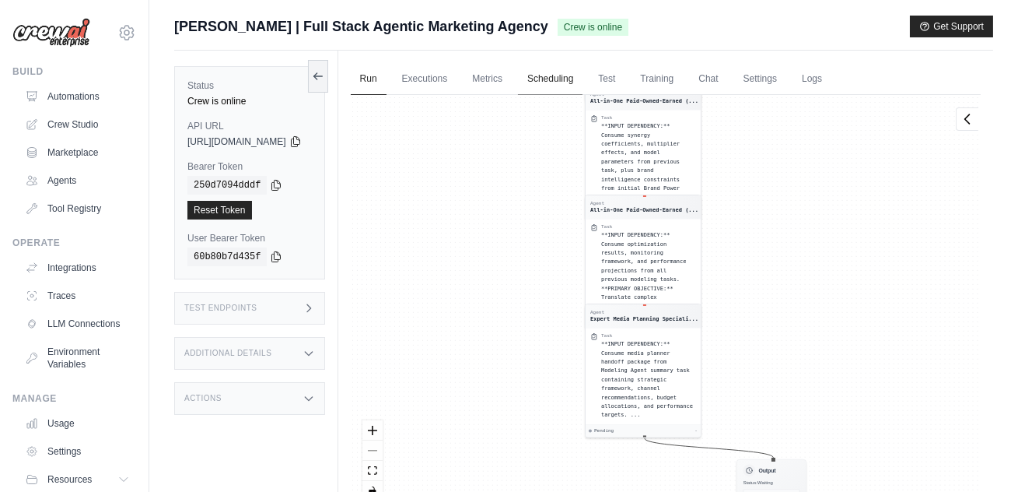
drag, startPoint x: 566, startPoint y: 298, endPoint x: 569, endPoint y: 84, distance: 213.9
click at [569, 84] on div "Run Executions Metrics Scheduling Test Training Chat Settings Logs 0 Running 0 …" at bounding box center [665, 297] width 655 height 492
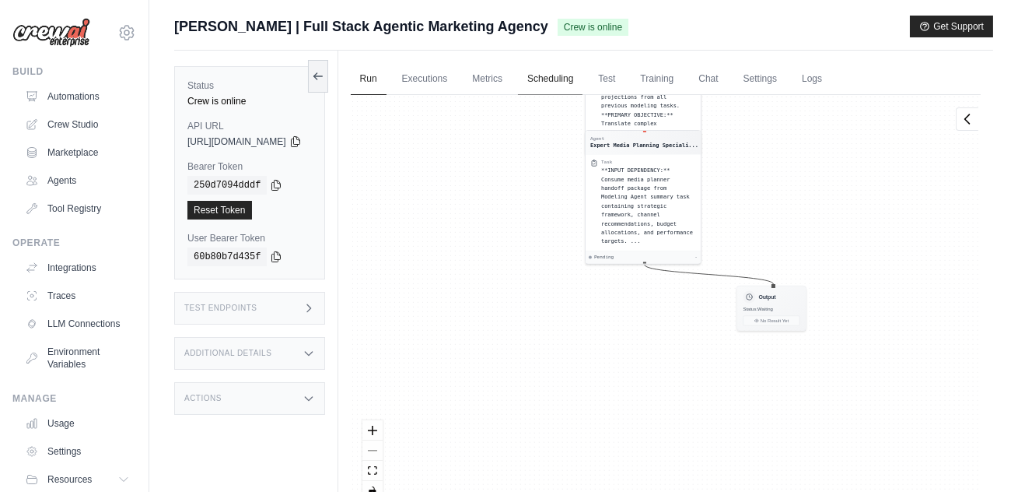
drag, startPoint x: 582, startPoint y: 271, endPoint x: 582, endPoint y: 77, distance: 193.7
click at [582, 78] on div "Run Executions Metrics Scheduling Test Training Chat Settings Logs 0 Running 0 …" at bounding box center [665, 297] width 655 height 492
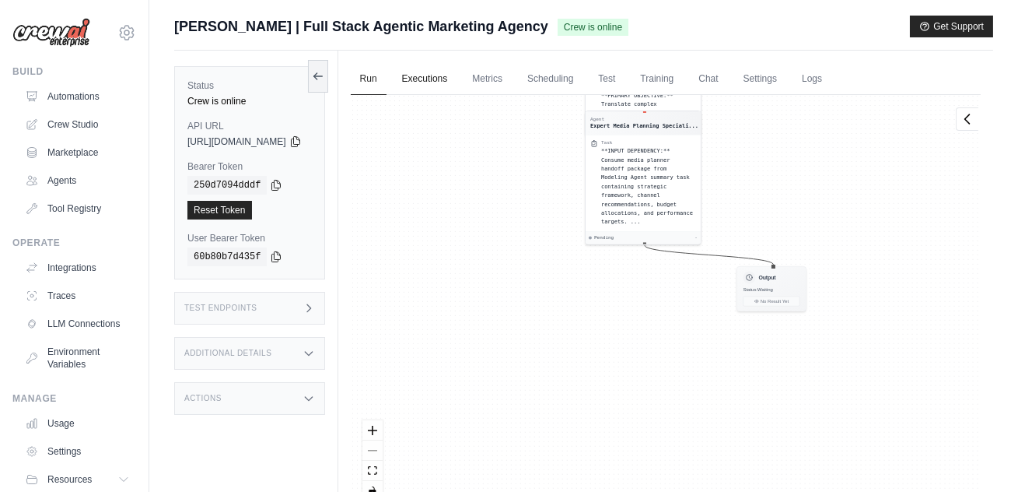
click at [447, 78] on link "Executions" at bounding box center [425, 79] width 65 height 33
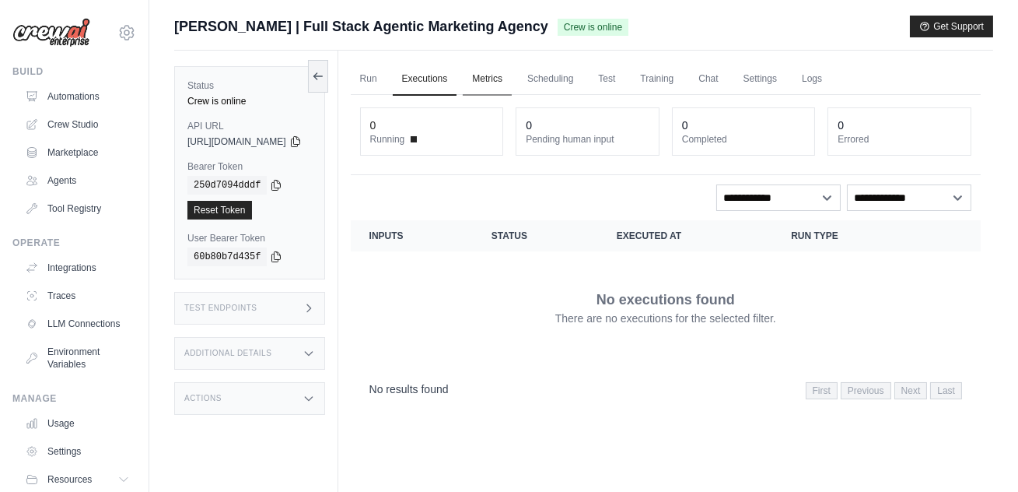
click at [512, 79] on link "Metrics" at bounding box center [487, 79] width 49 height 33
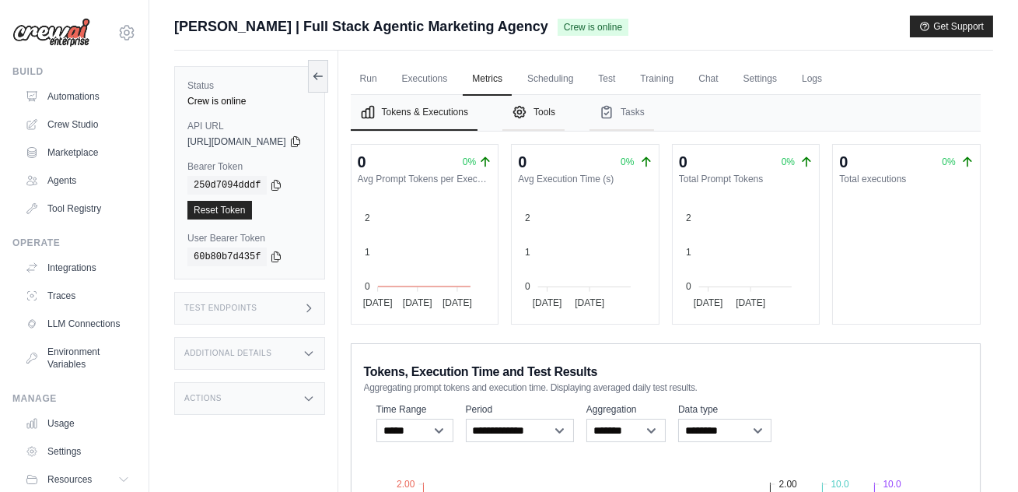
click at [565, 113] on button "Tools" at bounding box center [534, 113] width 62 height 36
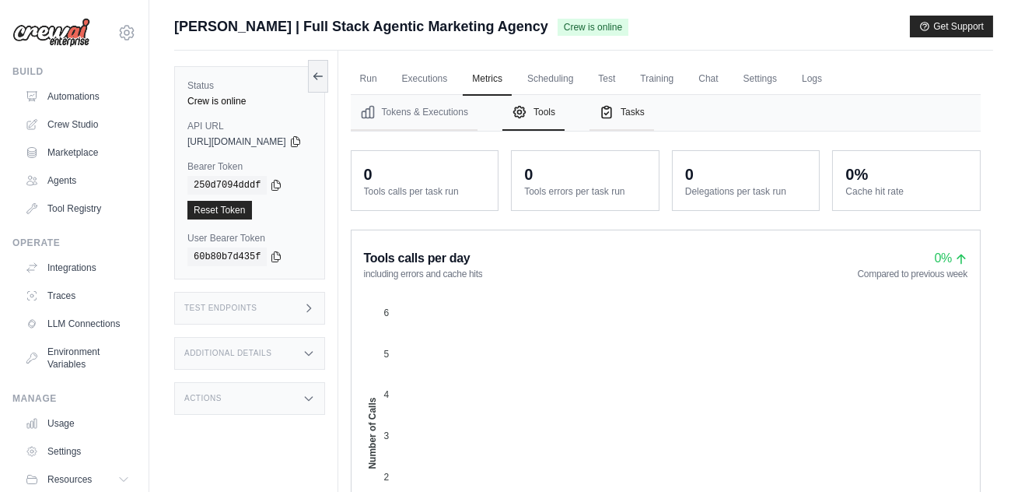
click at [654, 120] on button "Tasks" at bounding box center [622, 113] width 65 height 36
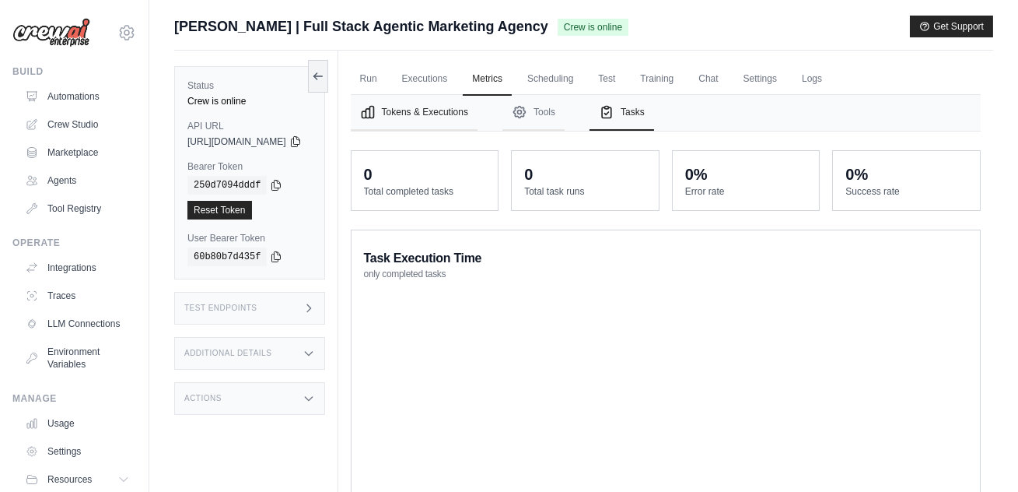
click at [438, 117] on button "Tokens & Executions" at bounding box center [414, 113] width 127 height 36
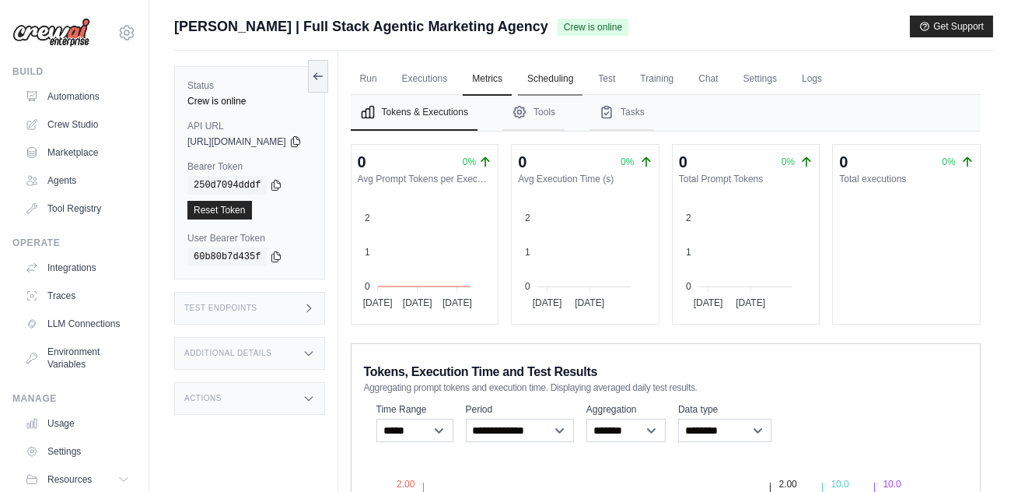
click at [582, 85] on link "Scheduling" at bounding box center [550, 79] width 65 height 33
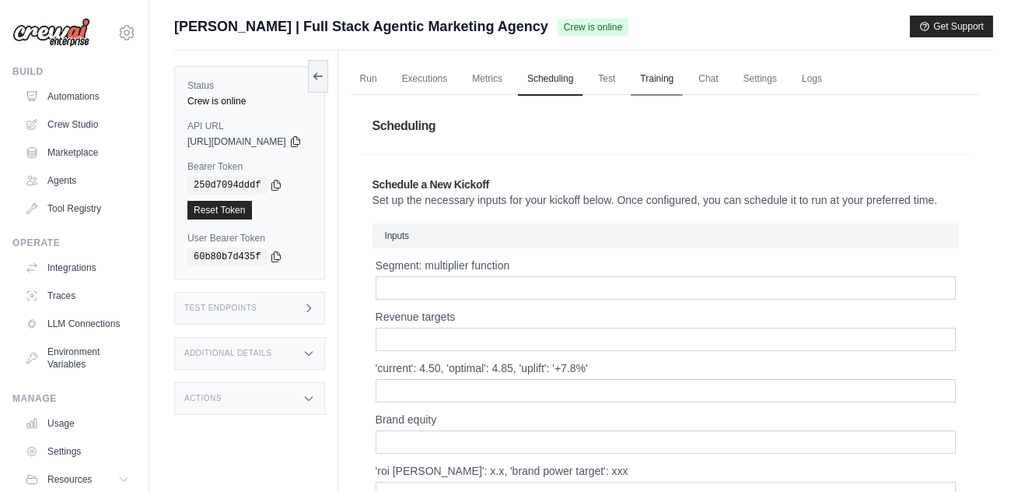
click at [683, 83] on link "Training" at bounding box center [657, 79] width 52 height 33
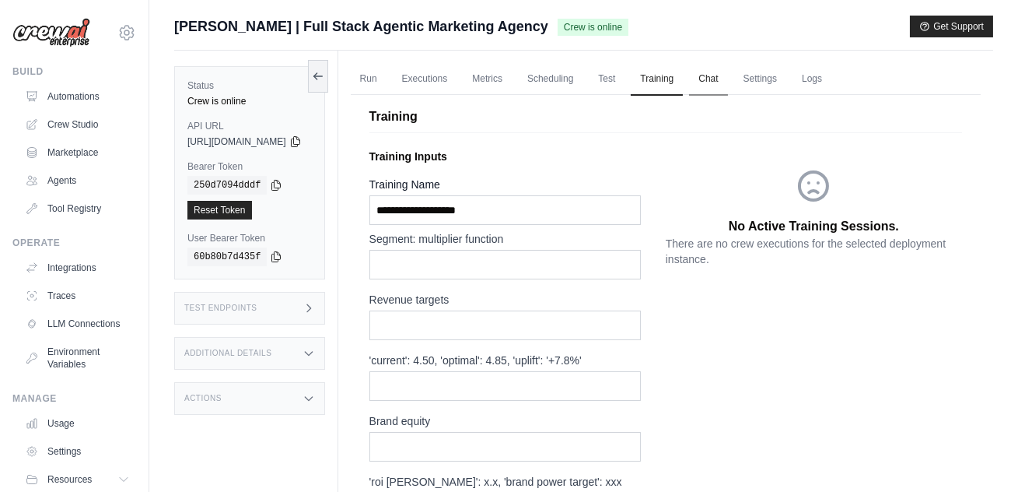
click at [727, 81] on link "Chat" at bounding box center [708, 79] width 38 height 33
click at [786, 81] on link "Settings" at bounding box center [760, 79] width 52 height 33
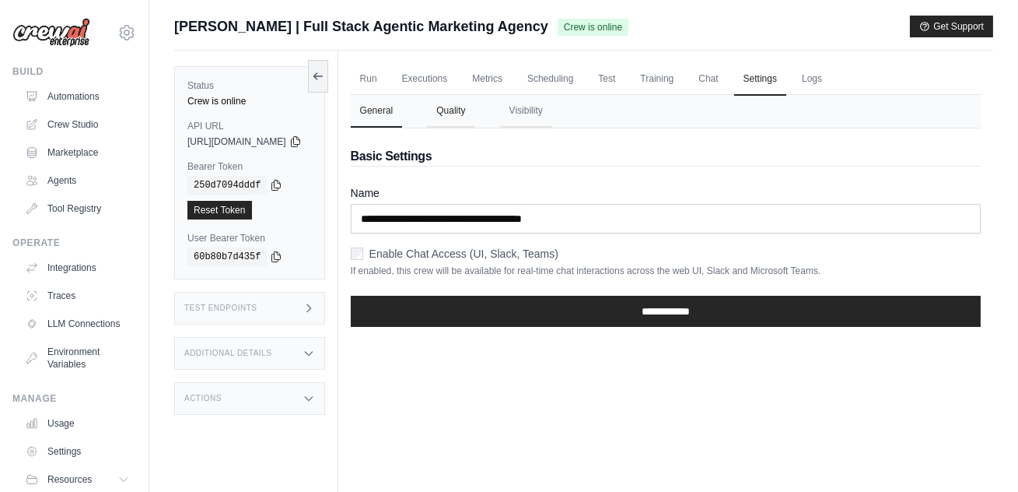
click at [475, 115] on button "Quality" at bounding box center [450, 111] width 47 height 33
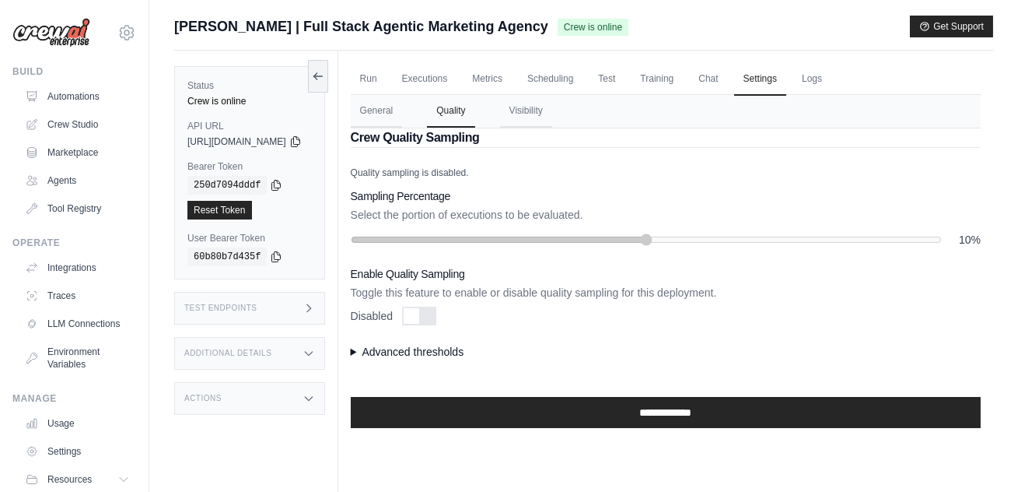
click at [384, 352] on summary "Advanced thresholds" at bounding box center [666, 352] width 630 height 16
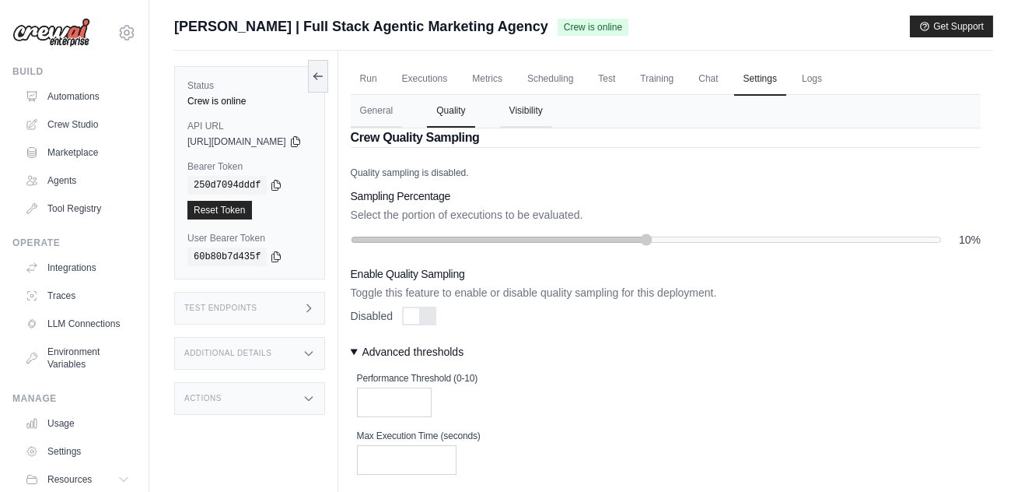
click at [552, 110] on button "Visibility" at bounding box center [526, 111] width 52 height 33
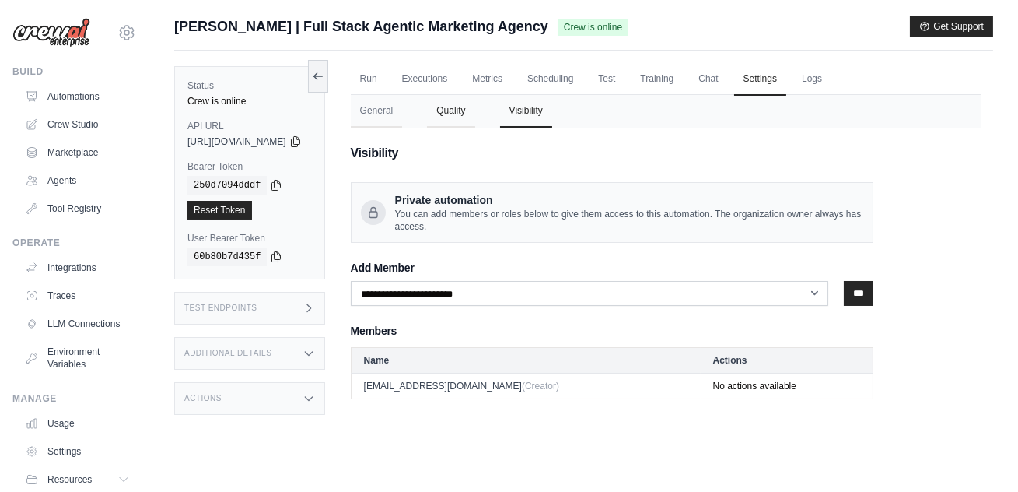
click at [475, 110] on button "Quality" at bounding box center [450, 111] width 47 height 33
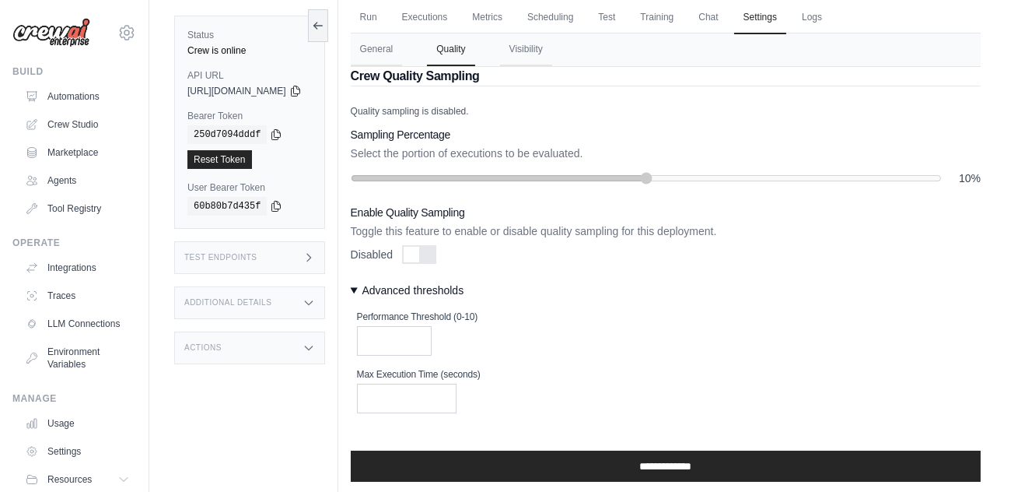
scroll to position [78, 0]
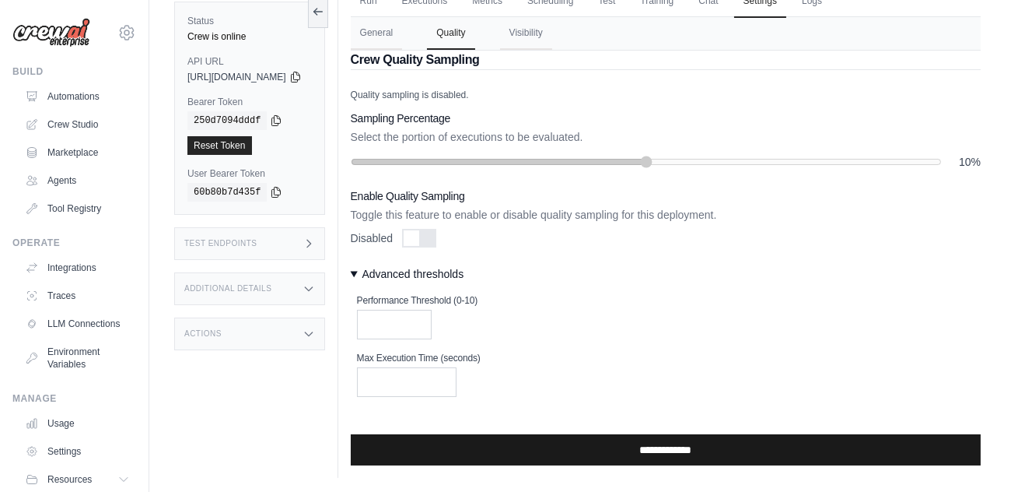
click at [610, 454] on input "**********" at bounding box center [666, 449] width 630 height 31
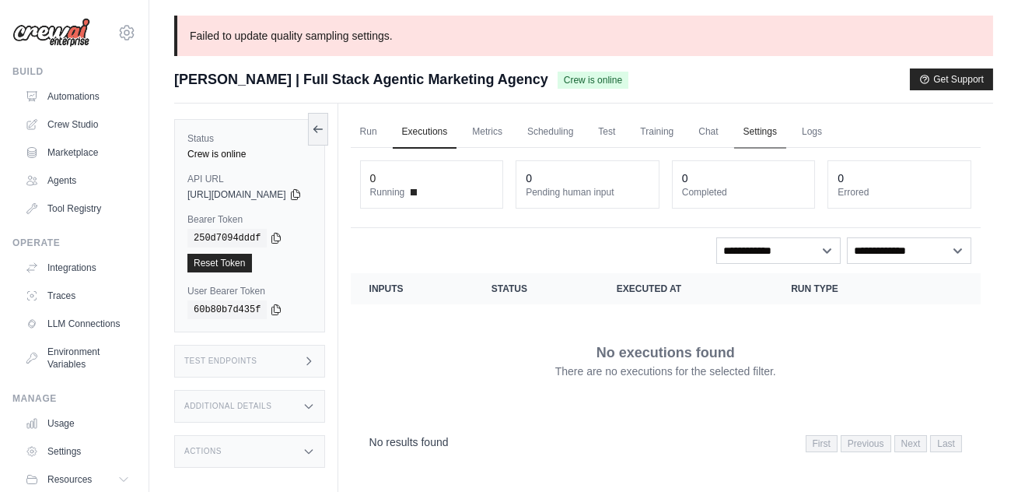
click at [786, 125] on link "Settings" at bounding box center [760, 132] width 52 height 33
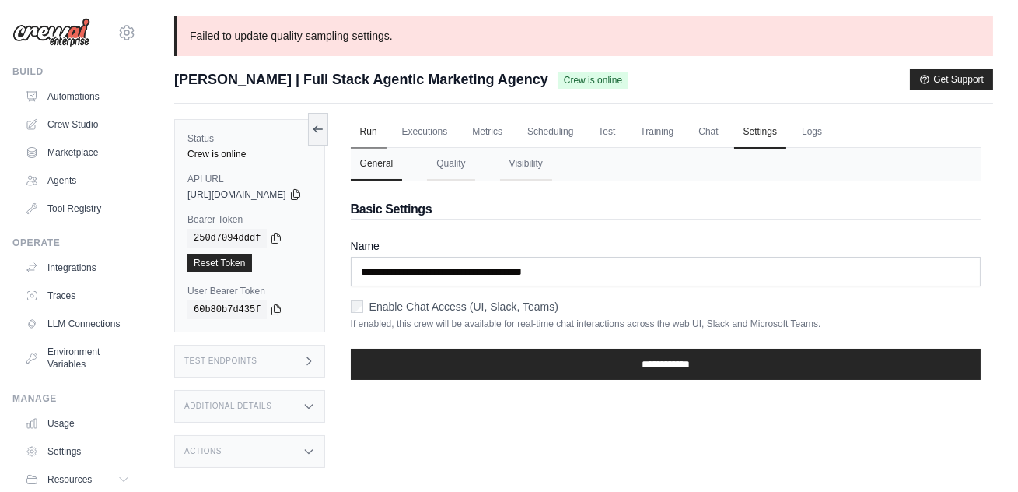
click at [387, 132] on link "Run" at bounding box center [369, 132] width 36 height 33
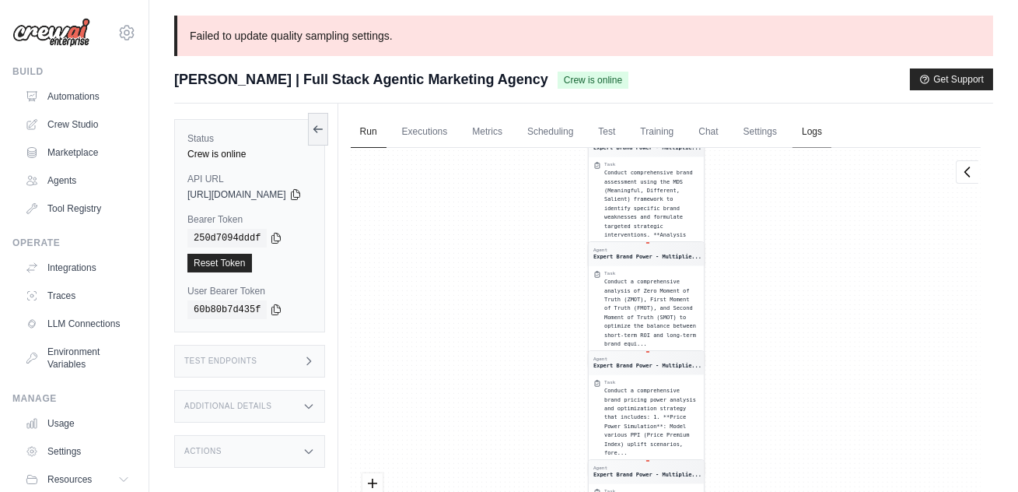
click at [832, 133] on link "Logs" at bounding box center [812, 132] width 39 height 33
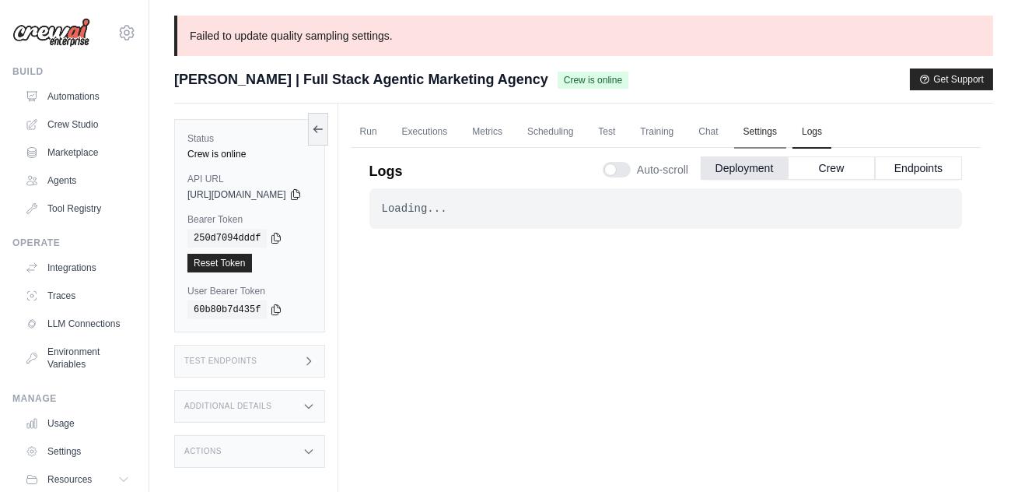
click at [786, 133] on link "Settings" at bounding box center [760, 132] width 52 height 33
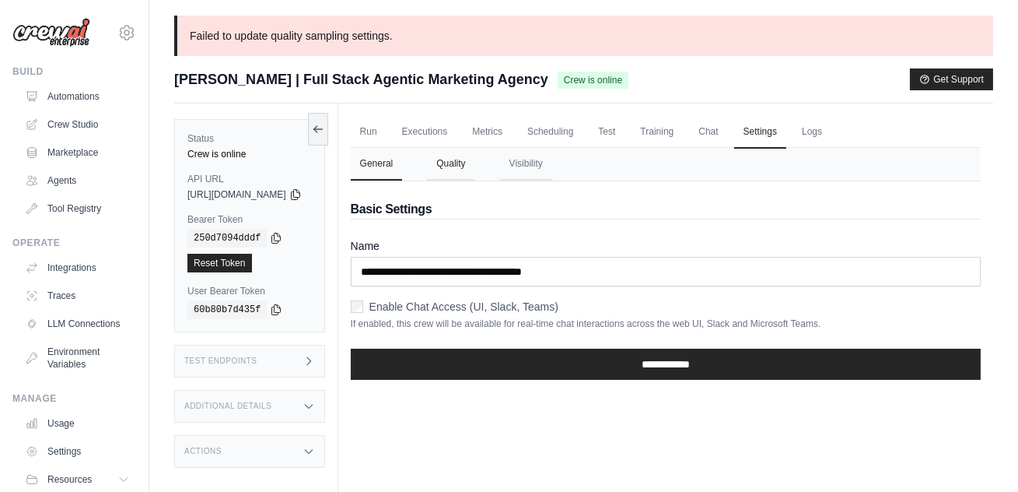
click at [475, 165] on button "Quality" at bounding box center [450, 164] width 47 height 33
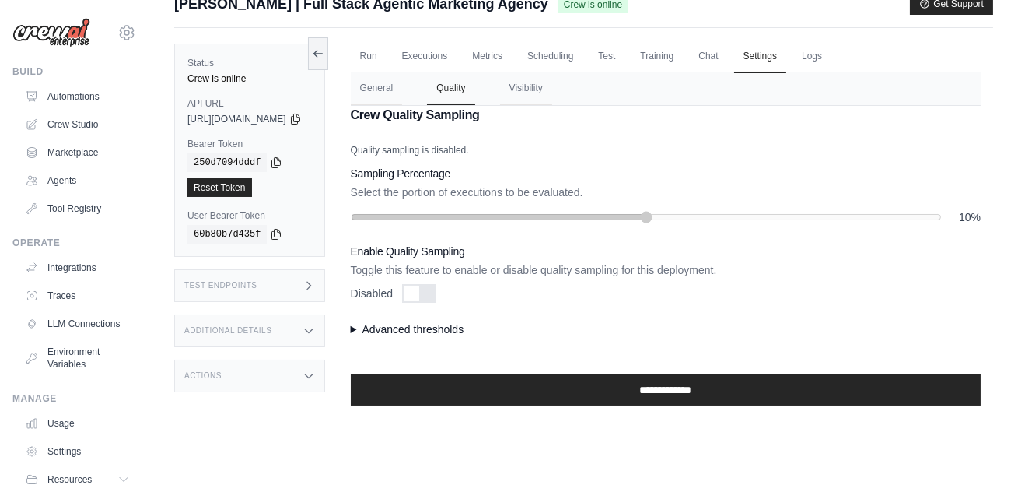
scroll to position [118, 0]
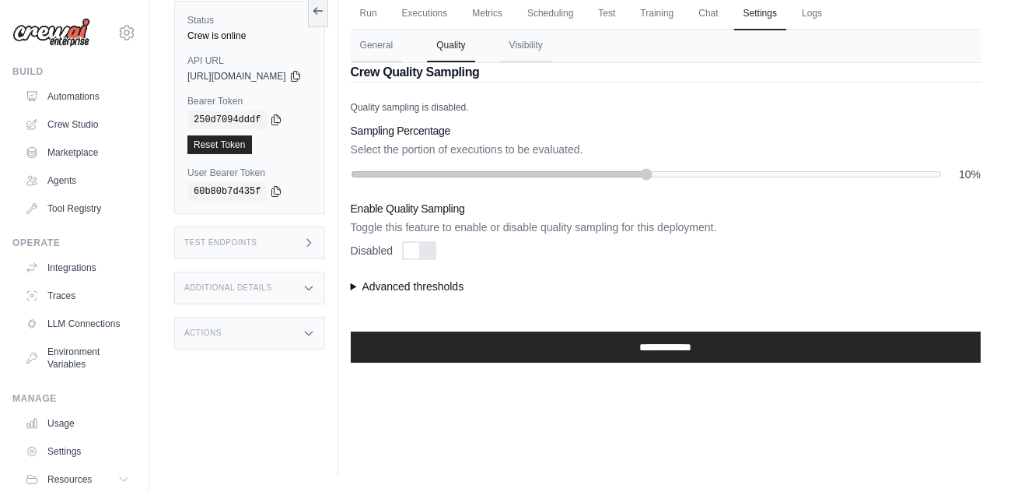
click at [384, 288] on summary "Advanced thresholds" at bounding box center [666, 286] width 630 height 16
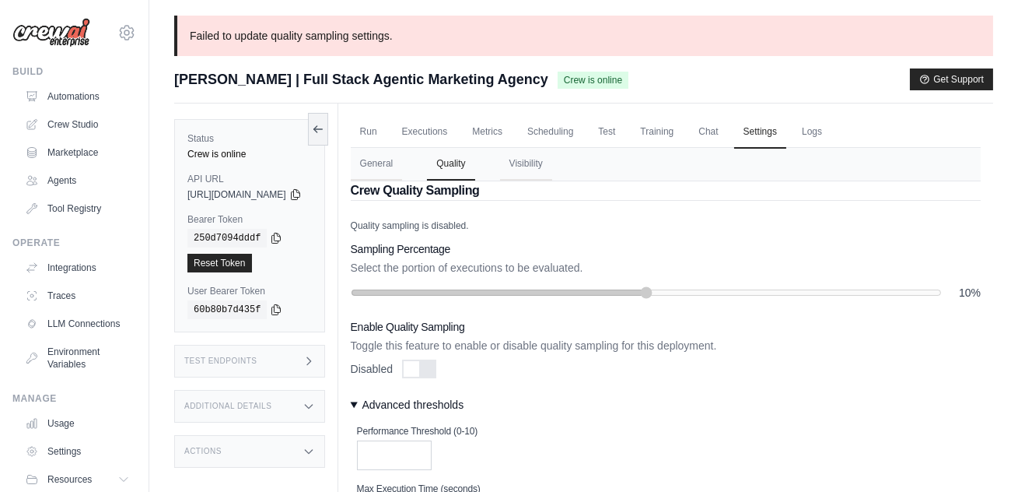
scroll to position [0, 0]
click at [552, 174] on button "Visibility" at bounding box center [526, 164] width 52 height 33
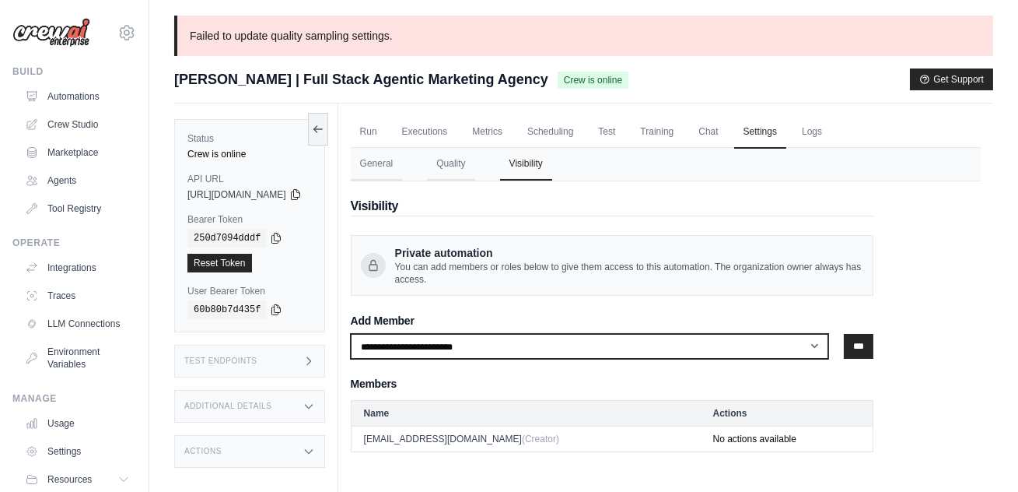
click at [615, 355] on select "**********" at bounding box center [590, 346] width 478 height 25
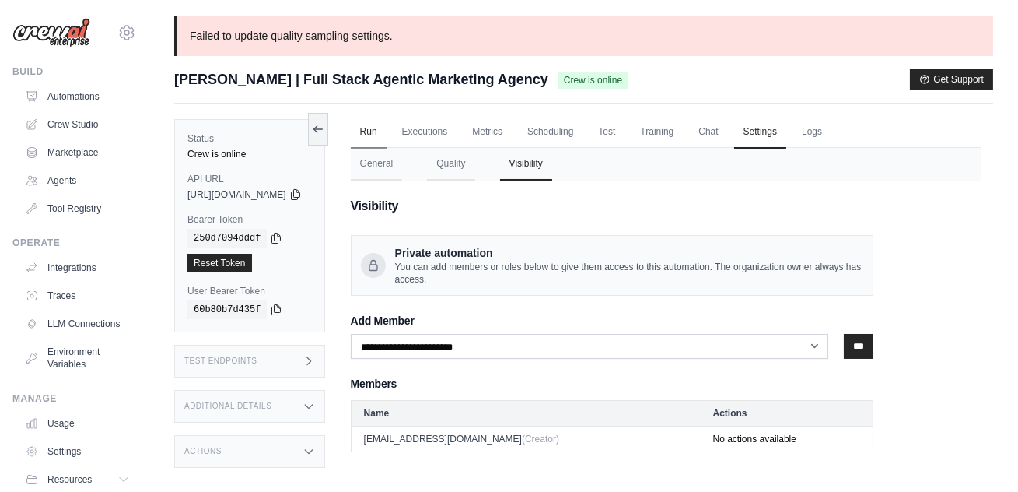
click at [387, 128] on link "Run" at bounding box center [369, 132] width 36 height 33
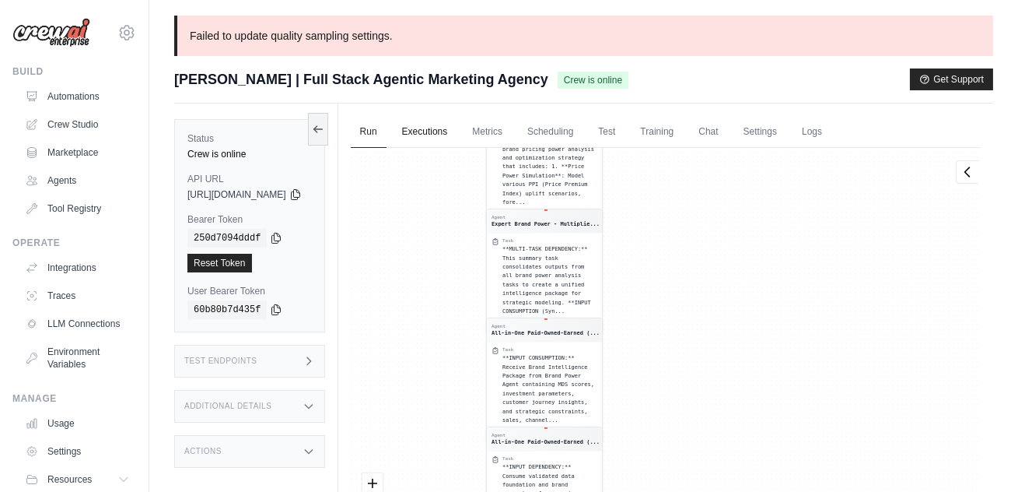
drag, startPoint x: 568, startPoint y: 378, endPoint x: 462, endPoint y: 121, distance: 277.7
click at [462, 121] on div "Run Executions Metrics Scheduling Test Training Chat Settings Logs 0 Running 0 …" at bounding box center [665, 349] width 655 height 492
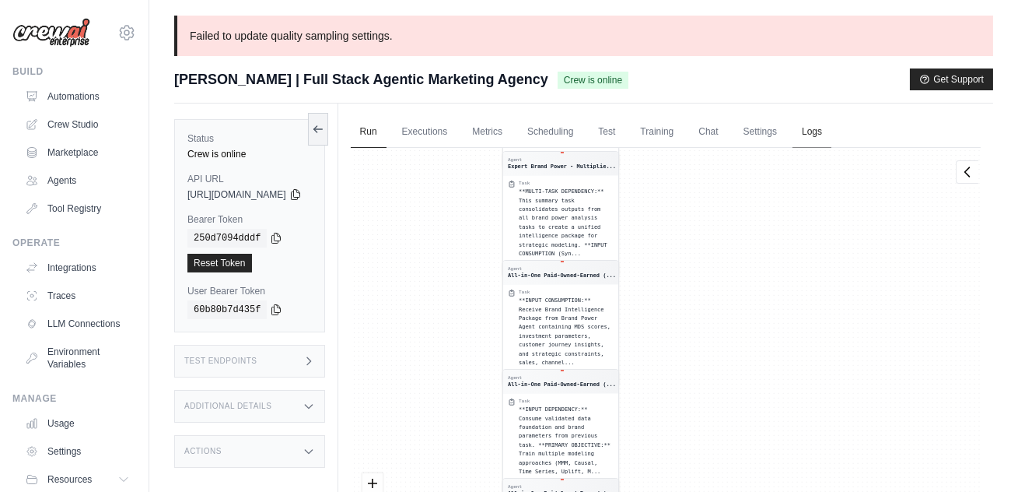
drag, startPoint x: 692, startPoint y: 360, endPoint x: 826, endPoint y: 125, distance: 270.4
click at [826, 125] on div "Run Executions Metrics Scheduling Test Training Chat Settings Logs 0 Running 0 …" at bounding box center [665, 349] width 655 height 492
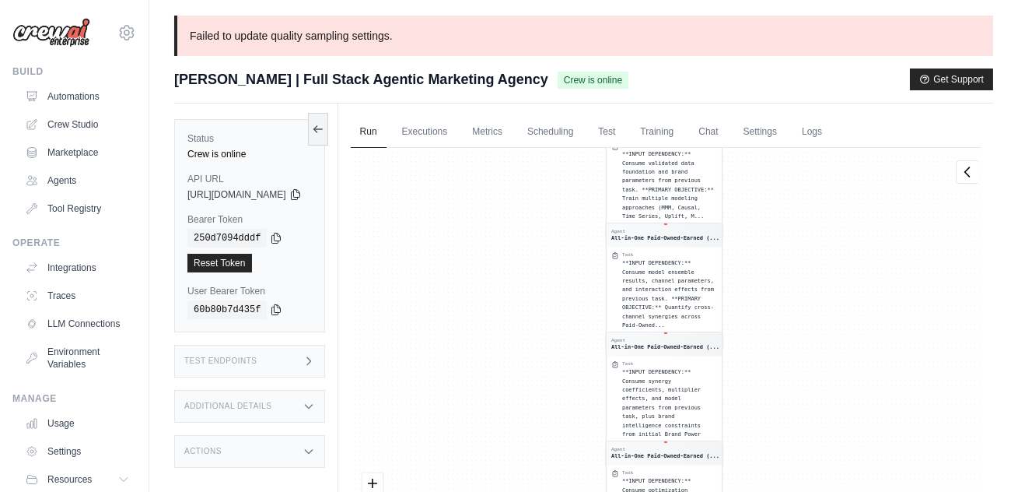
drag, startPoint x: 522, startPoint y: 278, endPoint x: 487, endPoint y: 104, distance: 177.7
click at [487, 104] on div "Run Executions Metrics Scheduling Test Training Chat Settings Logs 0 Running 0 …" at bounding box center [665, 349] width 655 height 492
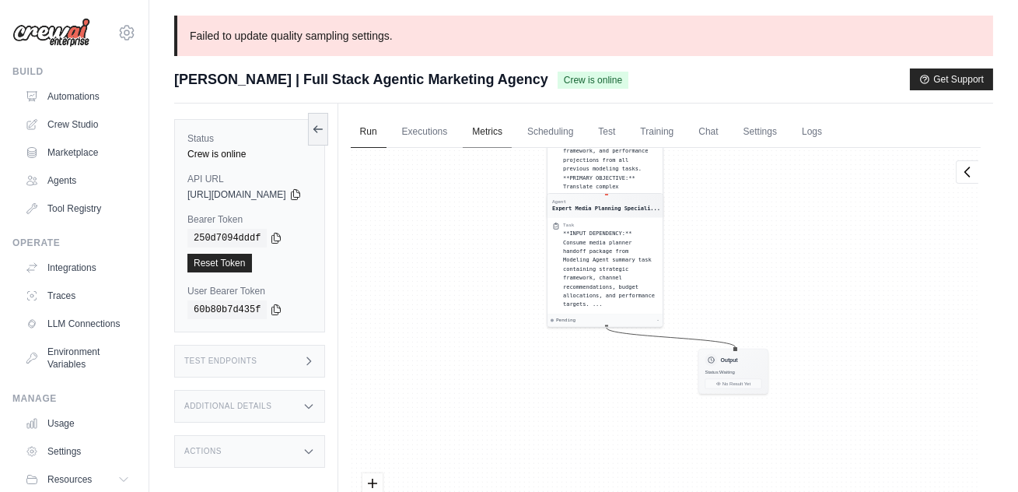
drag, startPoint x: 546, startPoint y: 399, endPoint x: 510, endPoint y: 131, distance: 270.0
click at [510, 131] on div "Run Executions Metrics Scheduling Test Training Chat Settings Logs 0 Running 0 …" at bounding box center [665, 349] width 655 height 492
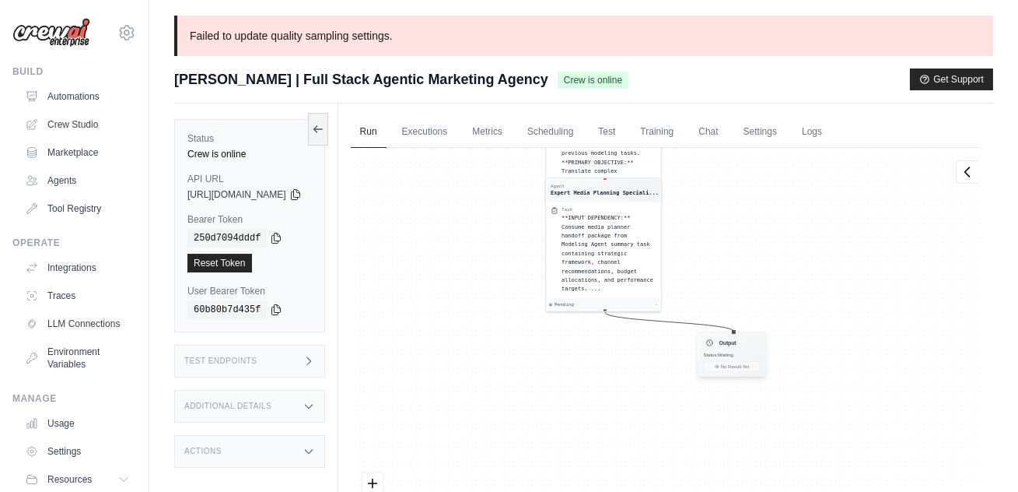
click at [762, 351] on div "Output Status: Waiting No Result Yet" at bounding box center [732, 353] width 70 height 45
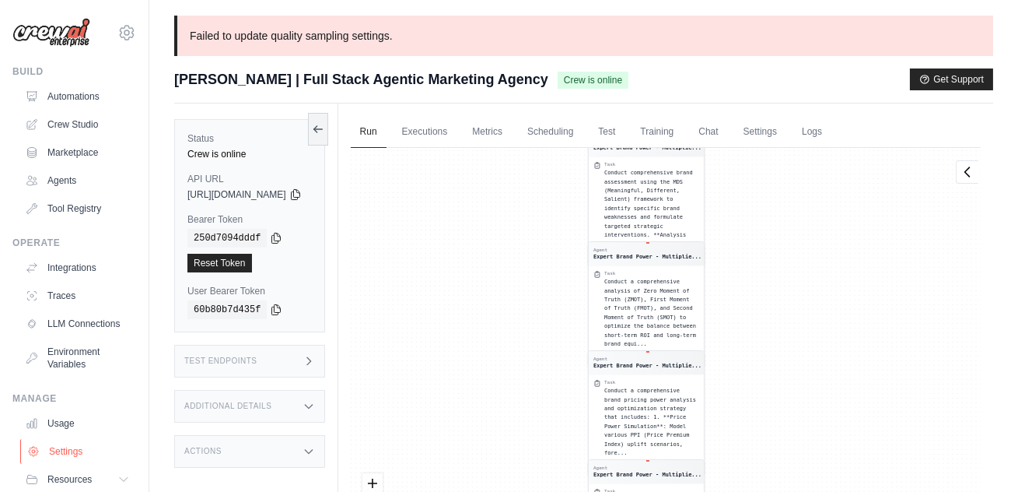
scroll to position [54, 0]
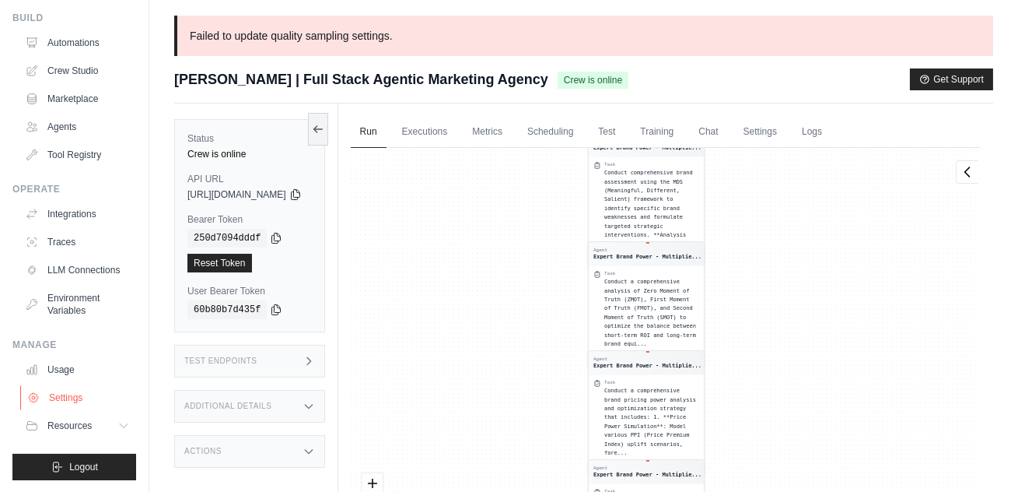
click at [66, 400] on link "Settings" at bounding box center [78, 397] width 117 height 25
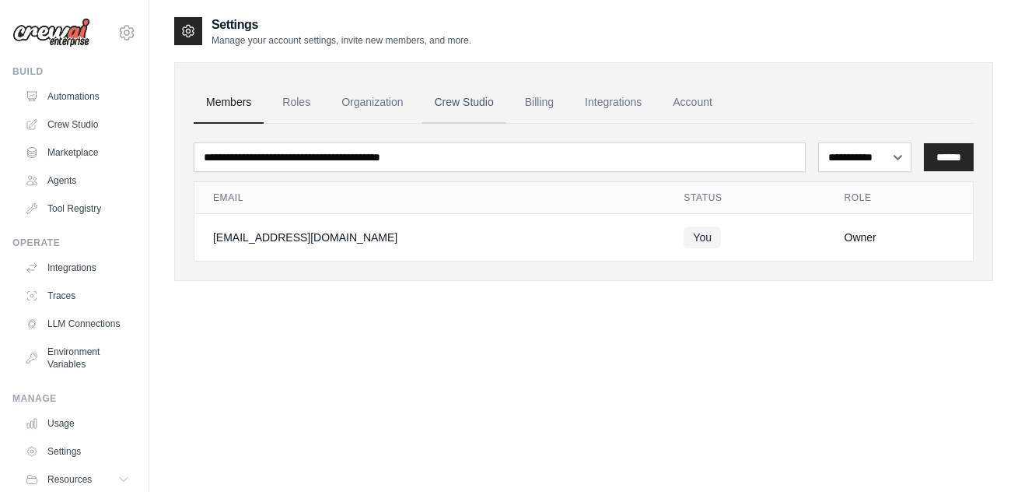
click at [477, 107] on link "Crew Studio" at bounding box center [464, 103] width 84 height 42
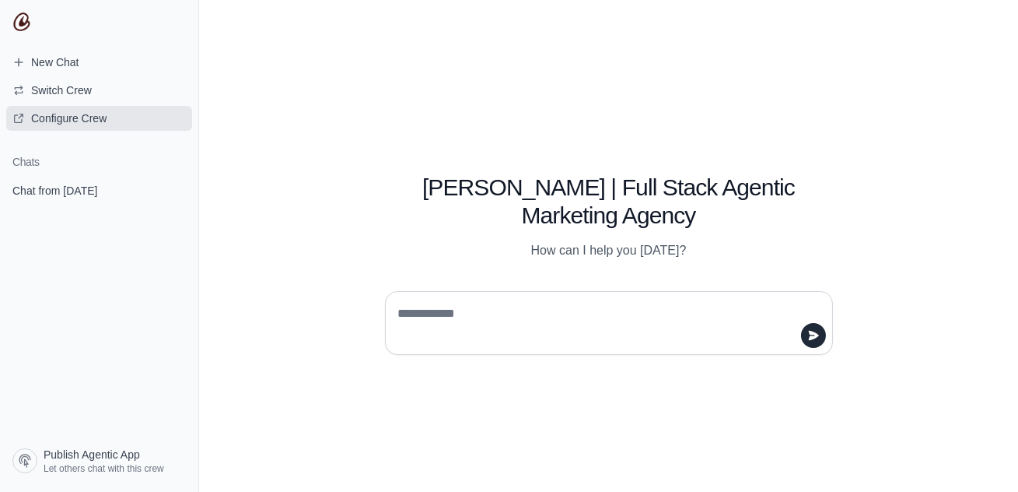
click at [52, 124] on span "Configure Crew" at bounding box center [68, 118] width 75 height 16
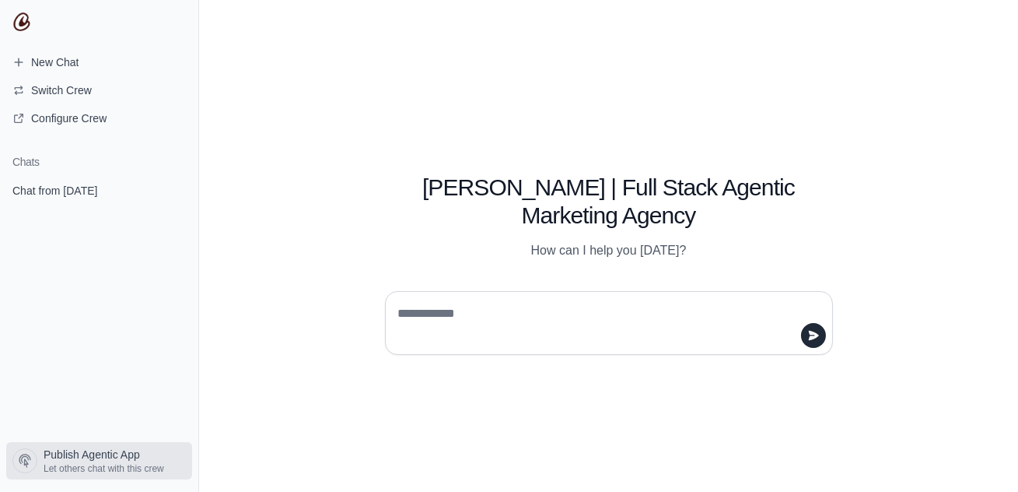
click at [90, 461] on span "Publish Agentic App" at bounding box center [92, 455] width 96 height 16
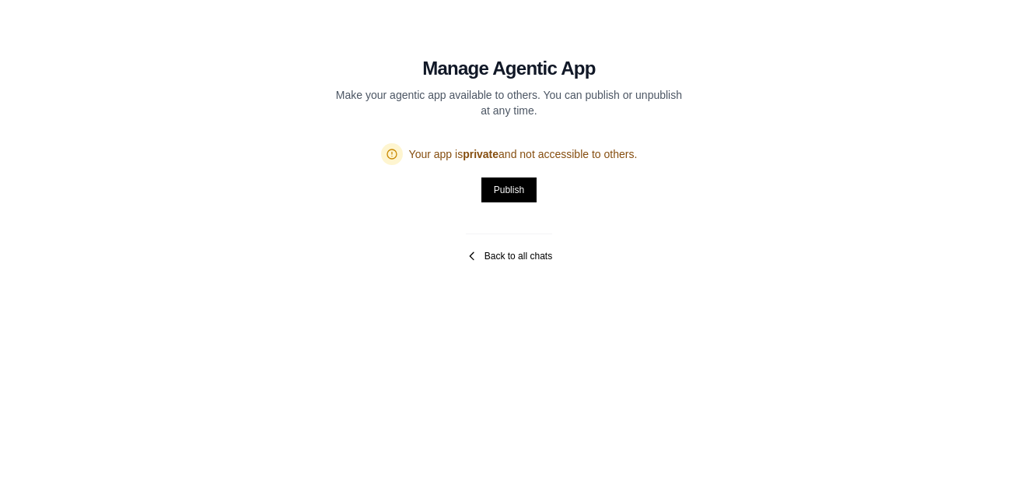
click at [485, 258] on link "Back to all chats" at bounding box center [509, 256] width 86 height 12
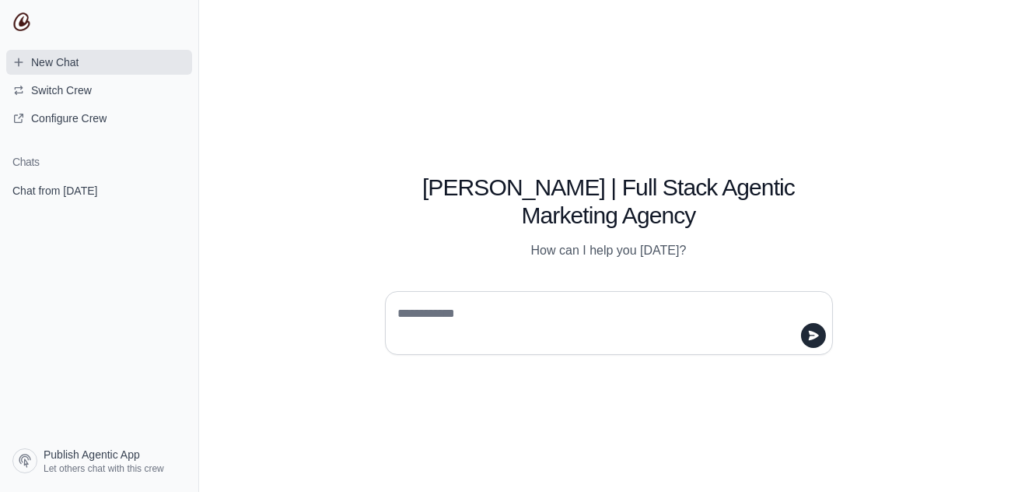
click at [45, 68] on span "New Chat" at bounding box center [54, 62] width 47 height 16
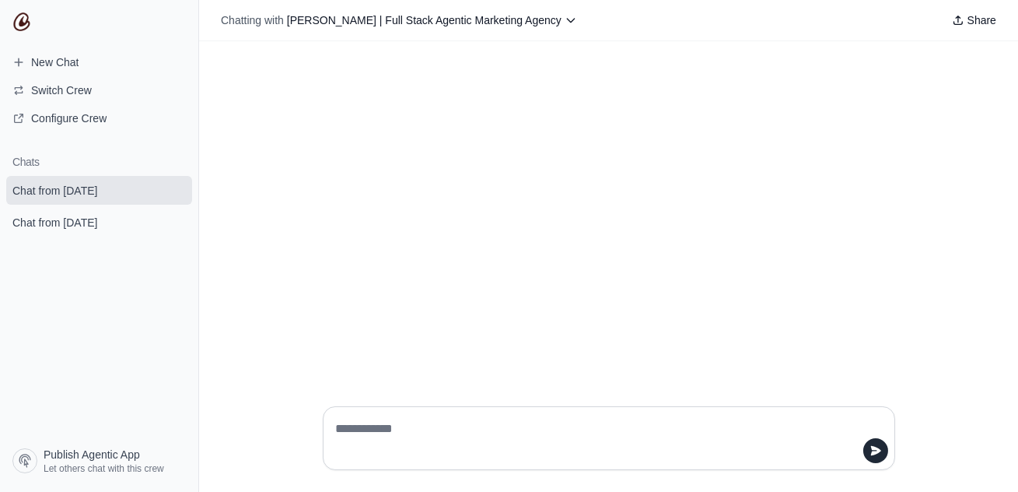
click at [365, 430] on textarea at bounding box center [604, 438] width 543 height 44
type textarea "*"
type textarea "*****"
click at [958, 19] on icon at bounding box center [958, 20] width 9 height 9
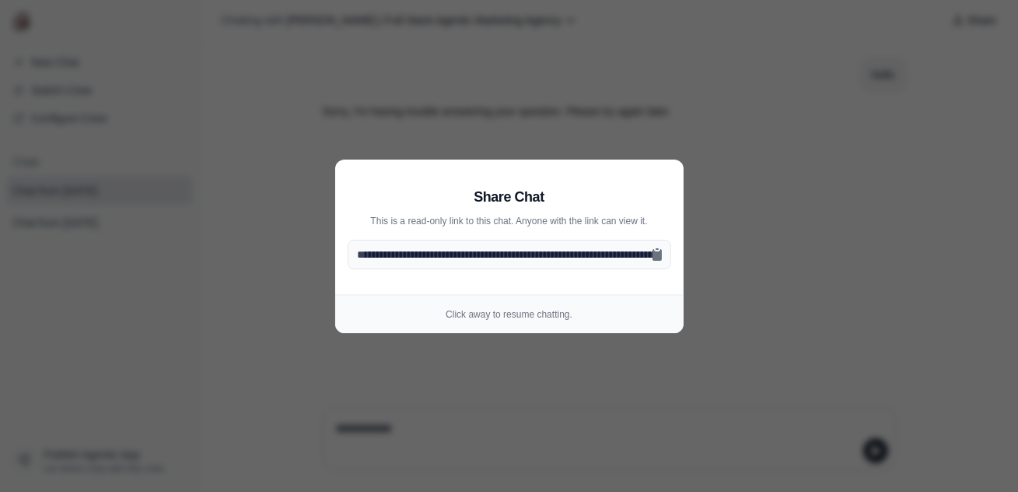
click at [791, 262] on aside "**********" at bounding box center [509, 246] width 1018 height 492
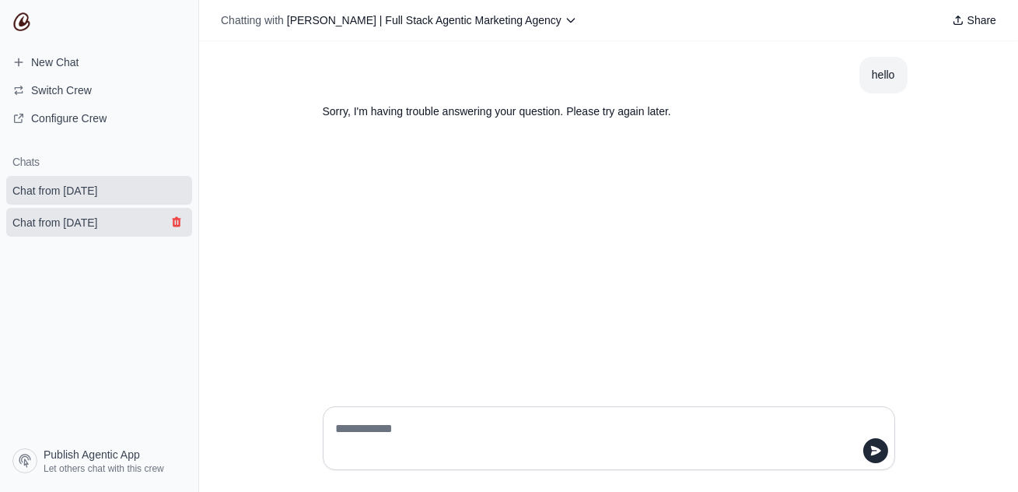
click at [175, 226] on icon "submit" at bounding box center [176, 222] width 9 height 10
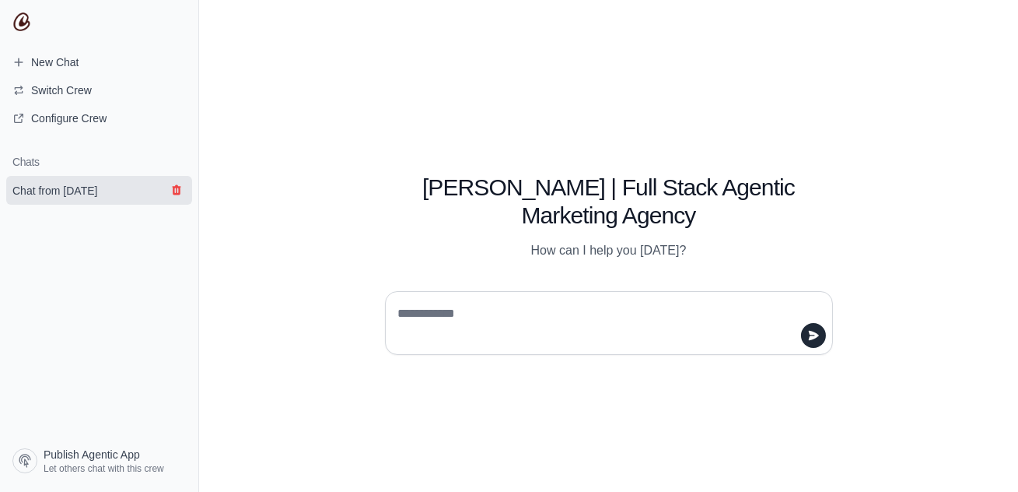
click at [180, 191] on icon "submit" at bounding box center [176, 190] width 12 height 12
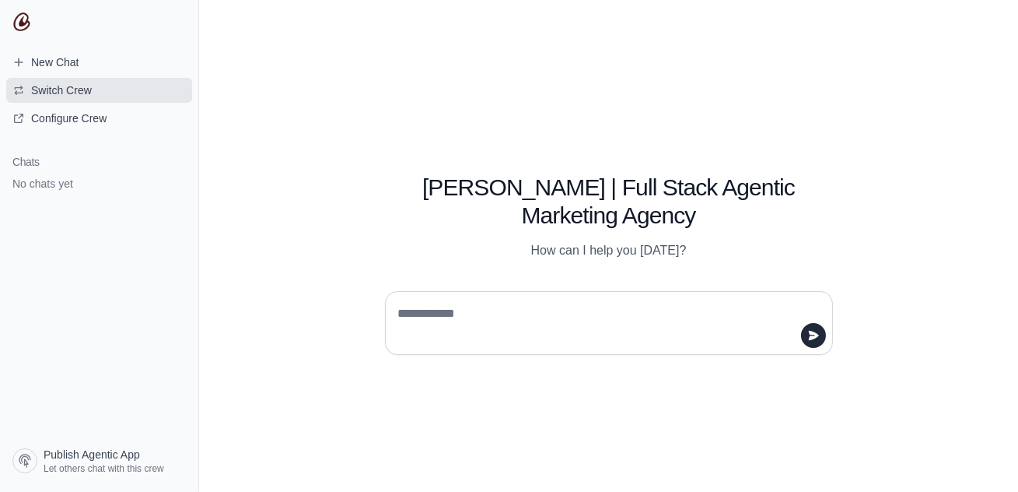
click at [60, 94] on span "Switch Crew" at bounding box center [61, 90] width 61 height 16
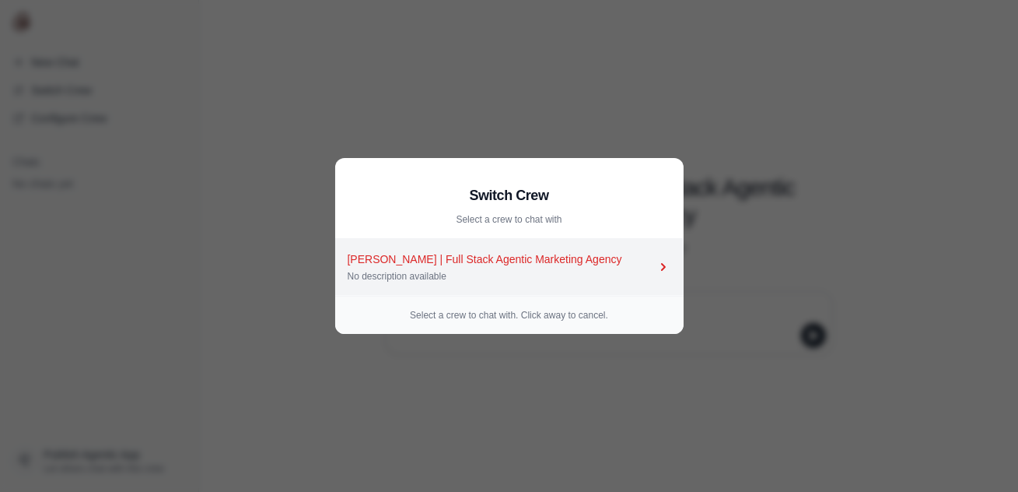
click at [423, 268] on div "Oda | Full Stack Agentic Marketing Agency No description available" at bounding box center [502, 266] width 308 height 31
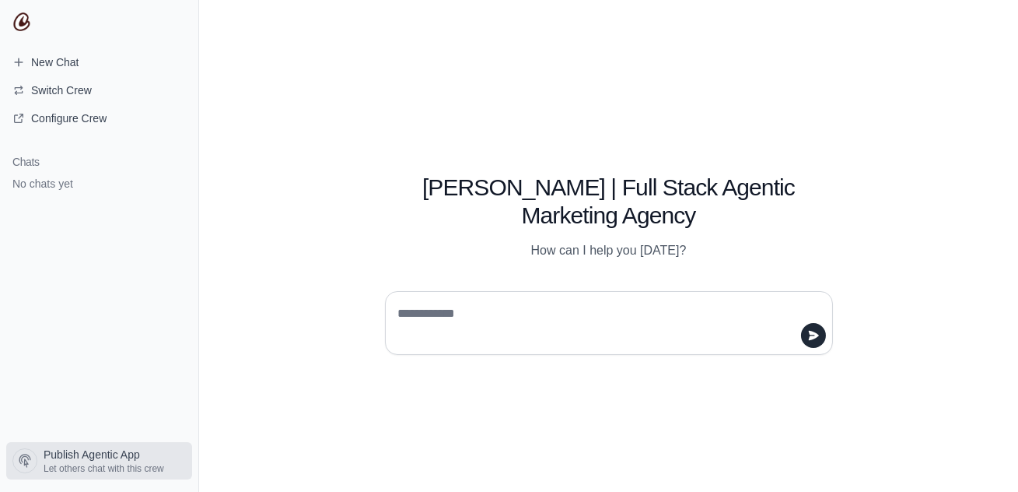
click at [81, 463] on span "Let others chat with this crew" at bounding box center [104, 468] width 121 height 12
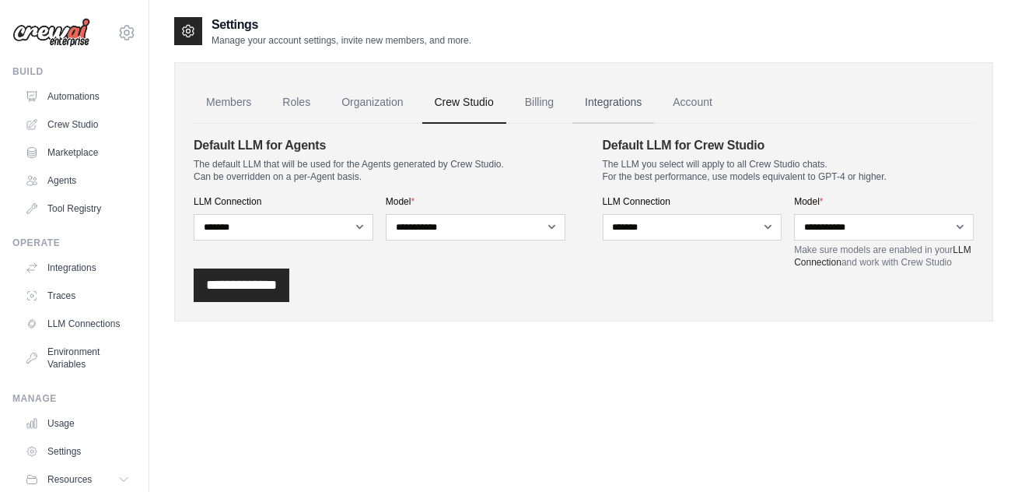
click at [601, 111] on link "Integrations" at bounding box center [614, 103] width 82 height 42
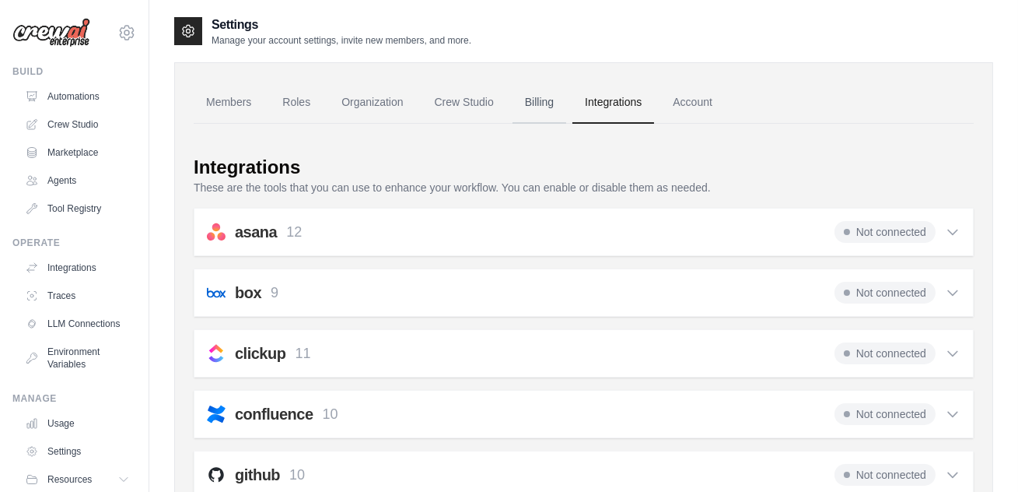
click at [543, 111] on link "Billing" at bounding box center [540, 103] width 54 height 42
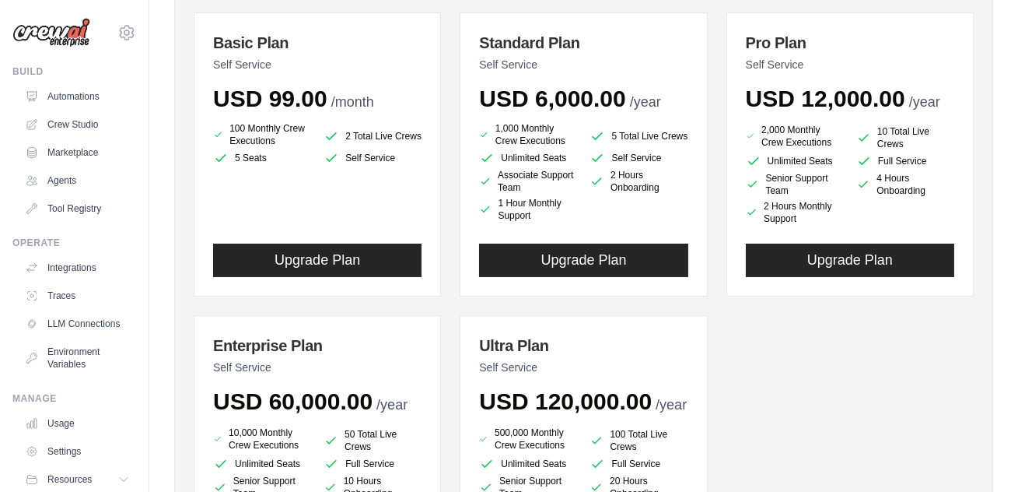
scroll to position [208, 0]
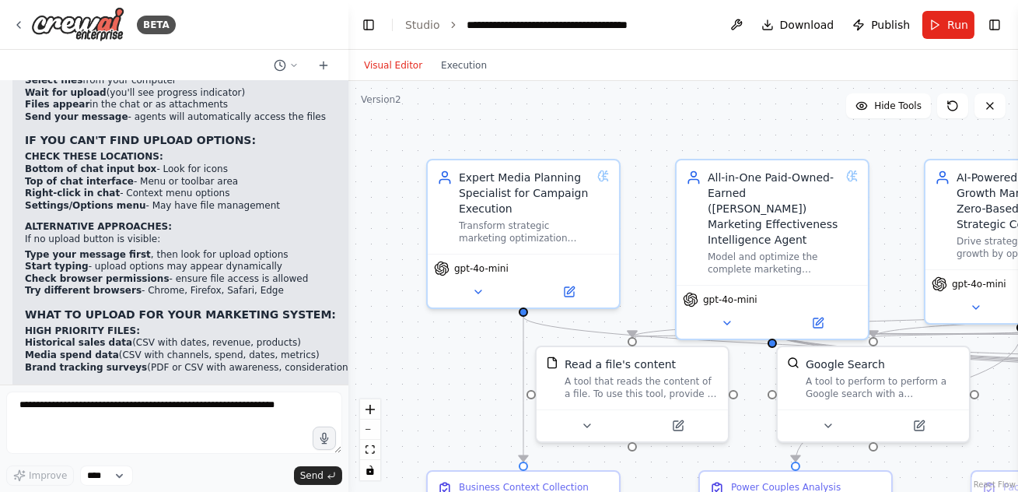
scroll to position [14925, 0]
